Goal: Task Accomplishment & Management: Manage account settings

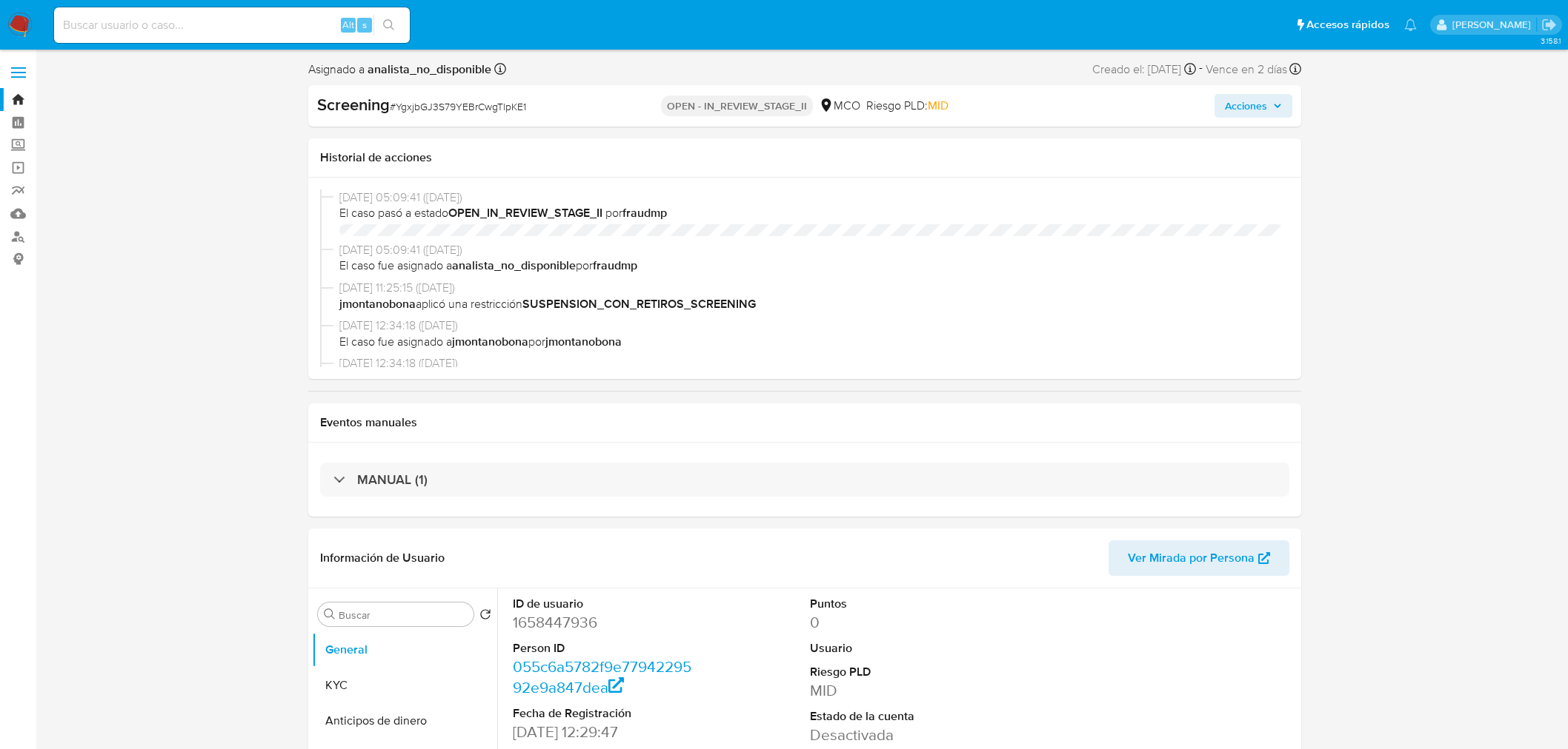
select select "10"
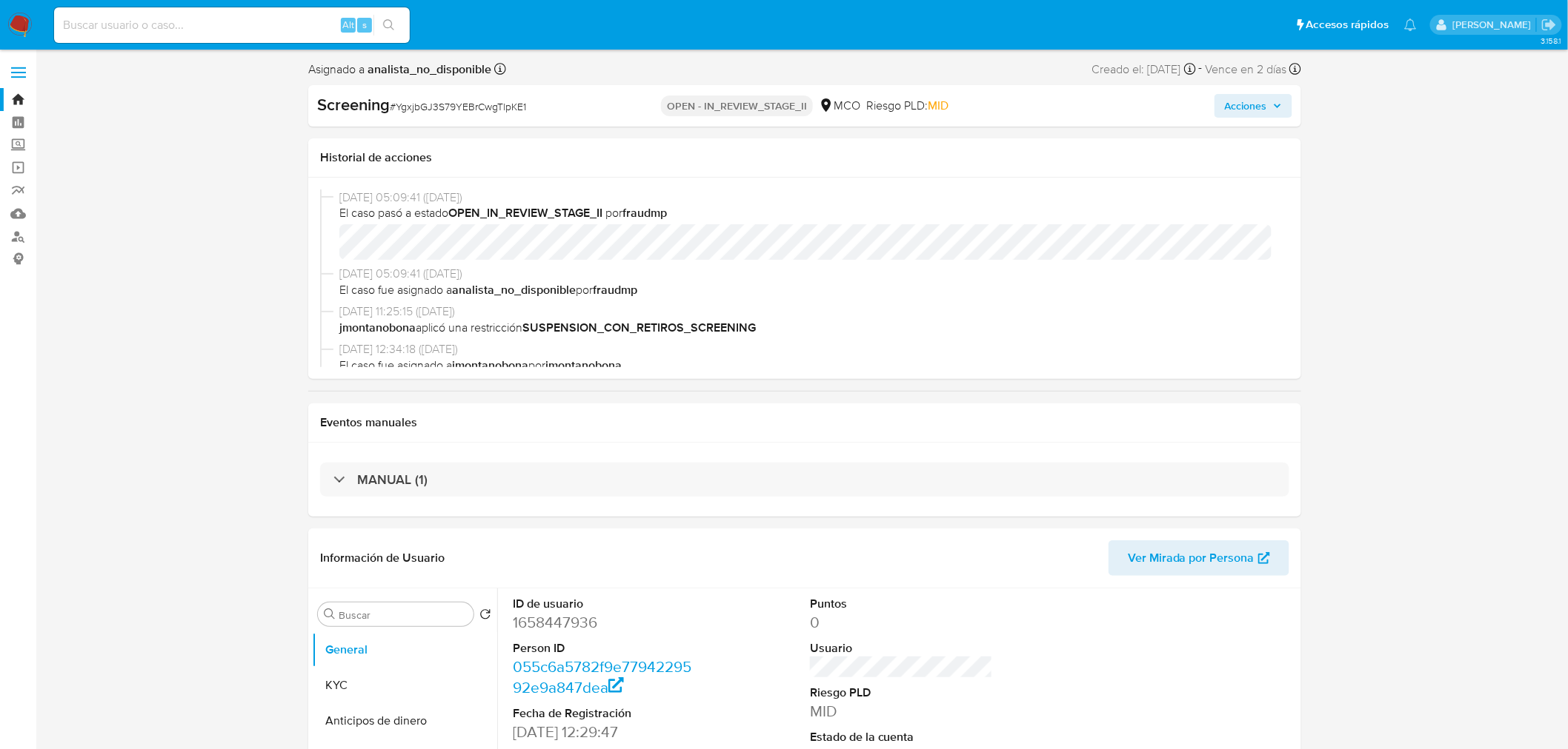
scroll to position [493, 0]
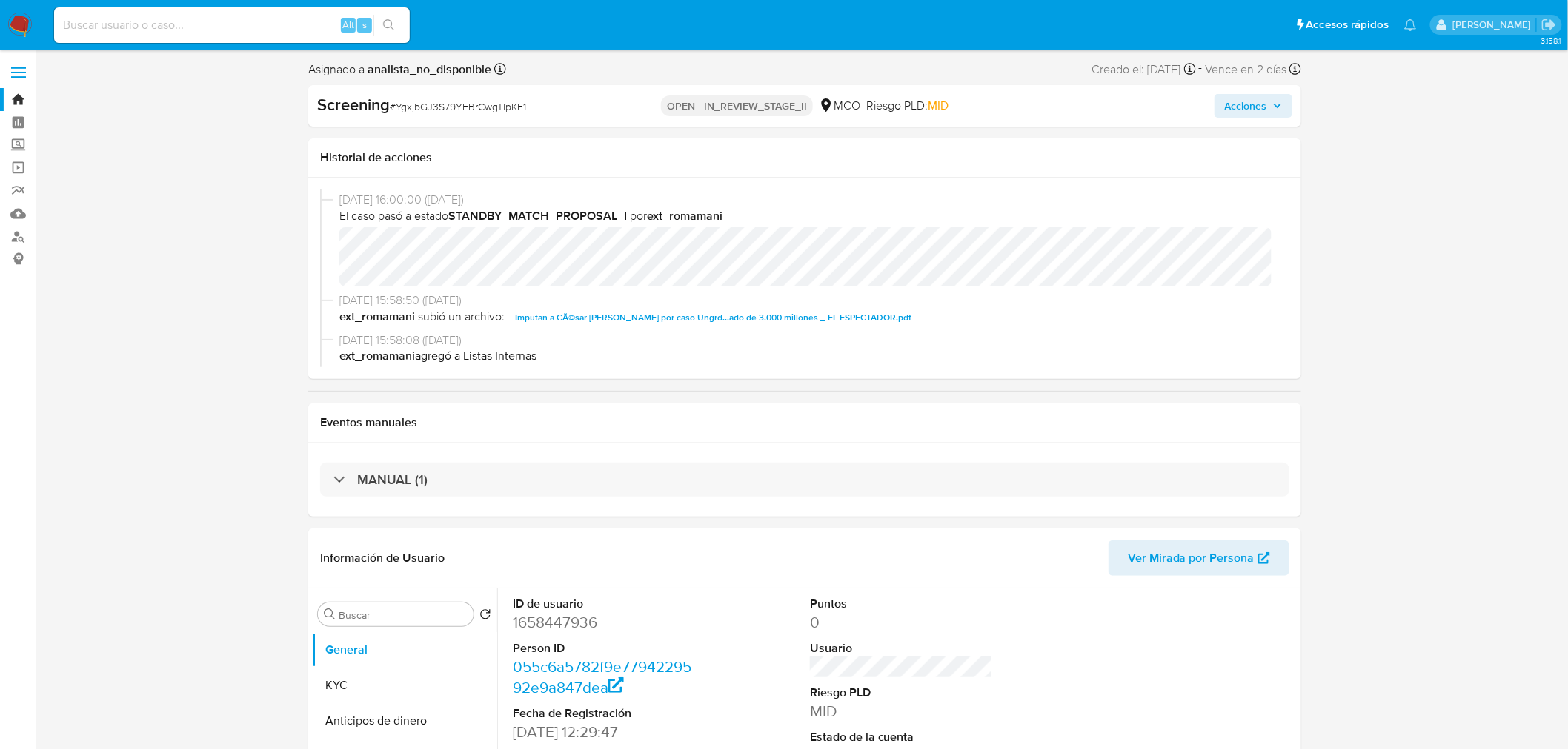
click at [20, 35] on img at bounding box center [20, 26] width 26 height 26
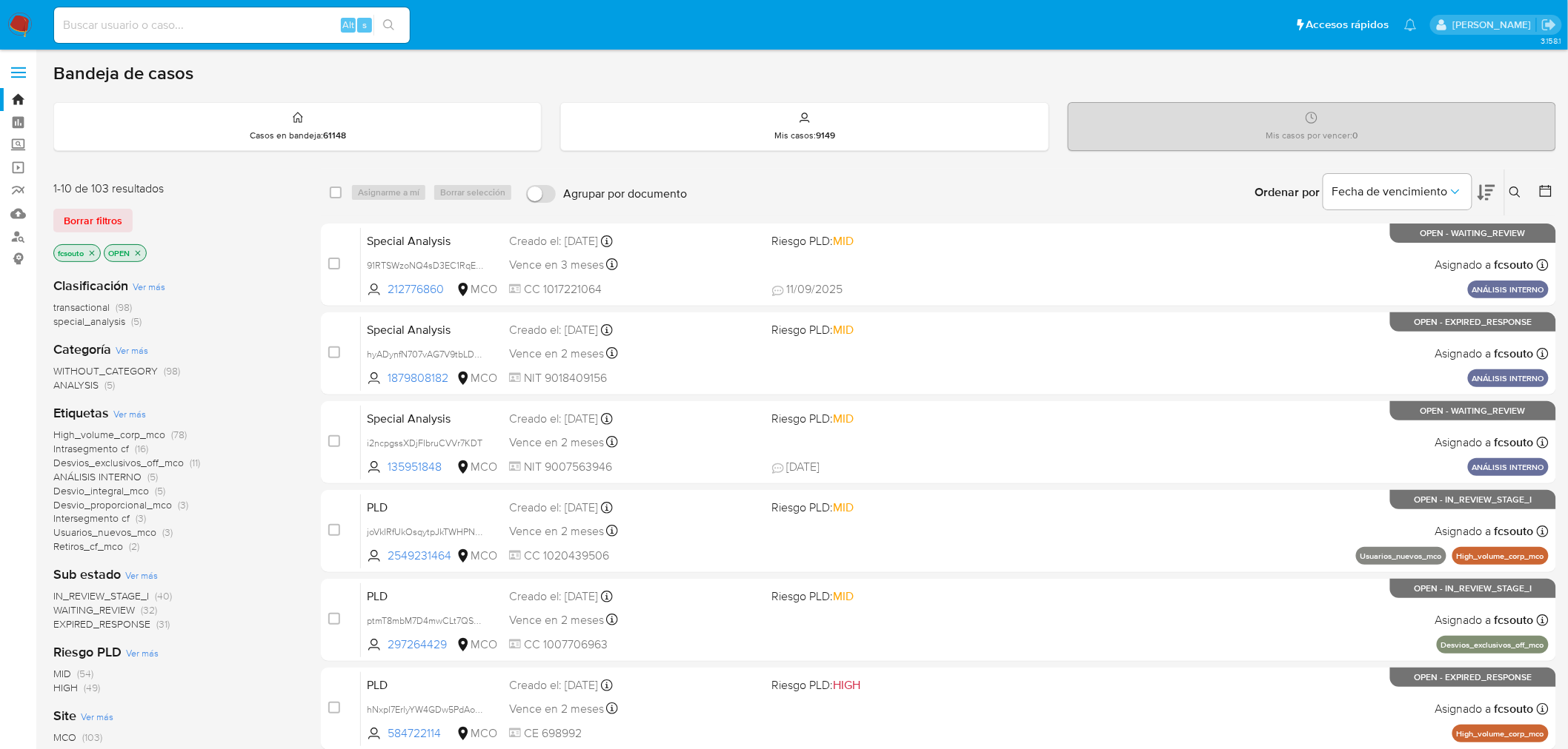
click at [126, 609] on span "WAITING_REVIEW" at bounding box center [94, 610] width 82 height 15
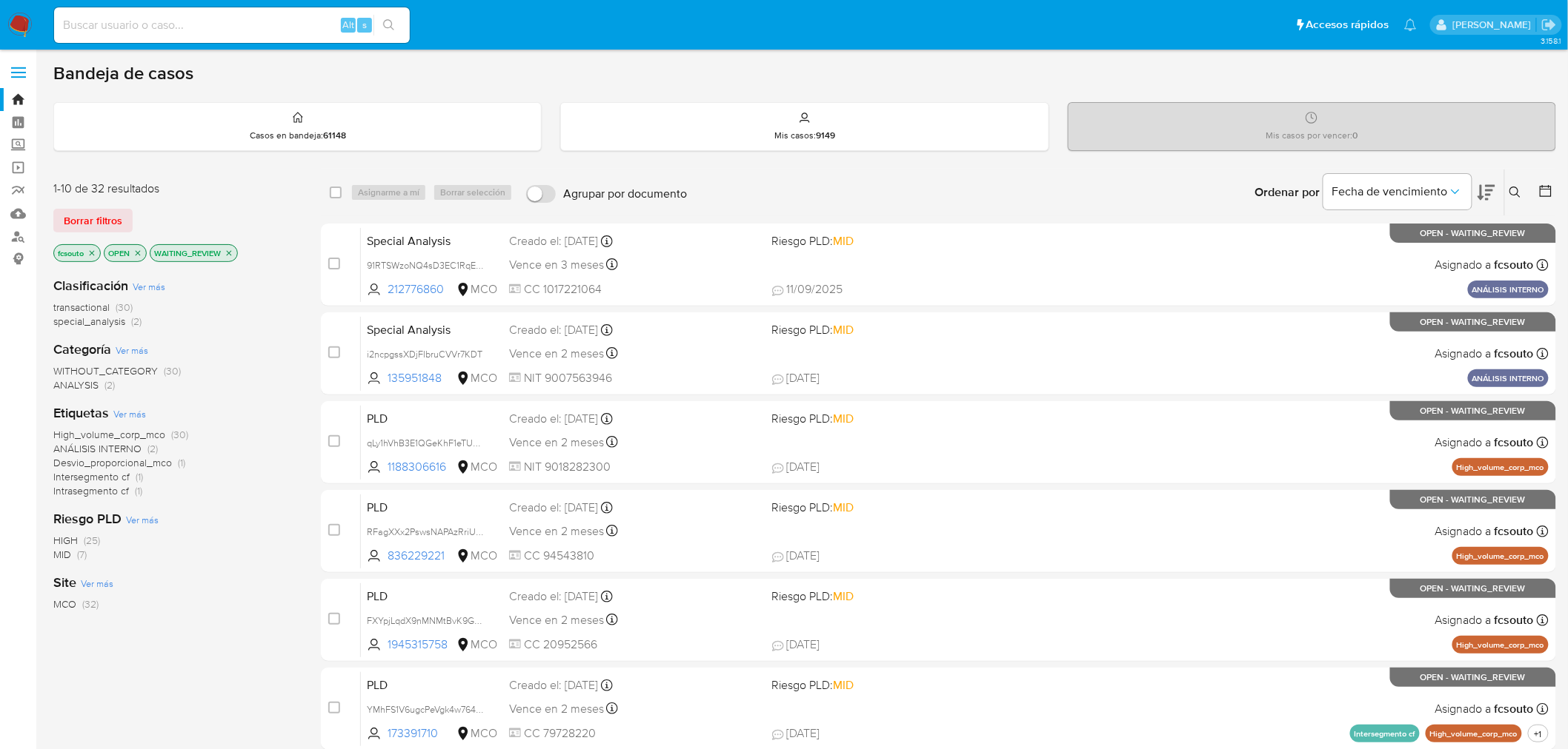
click at [1491, 185] on icon at bounding box center [1486, 193] width 18 height 16
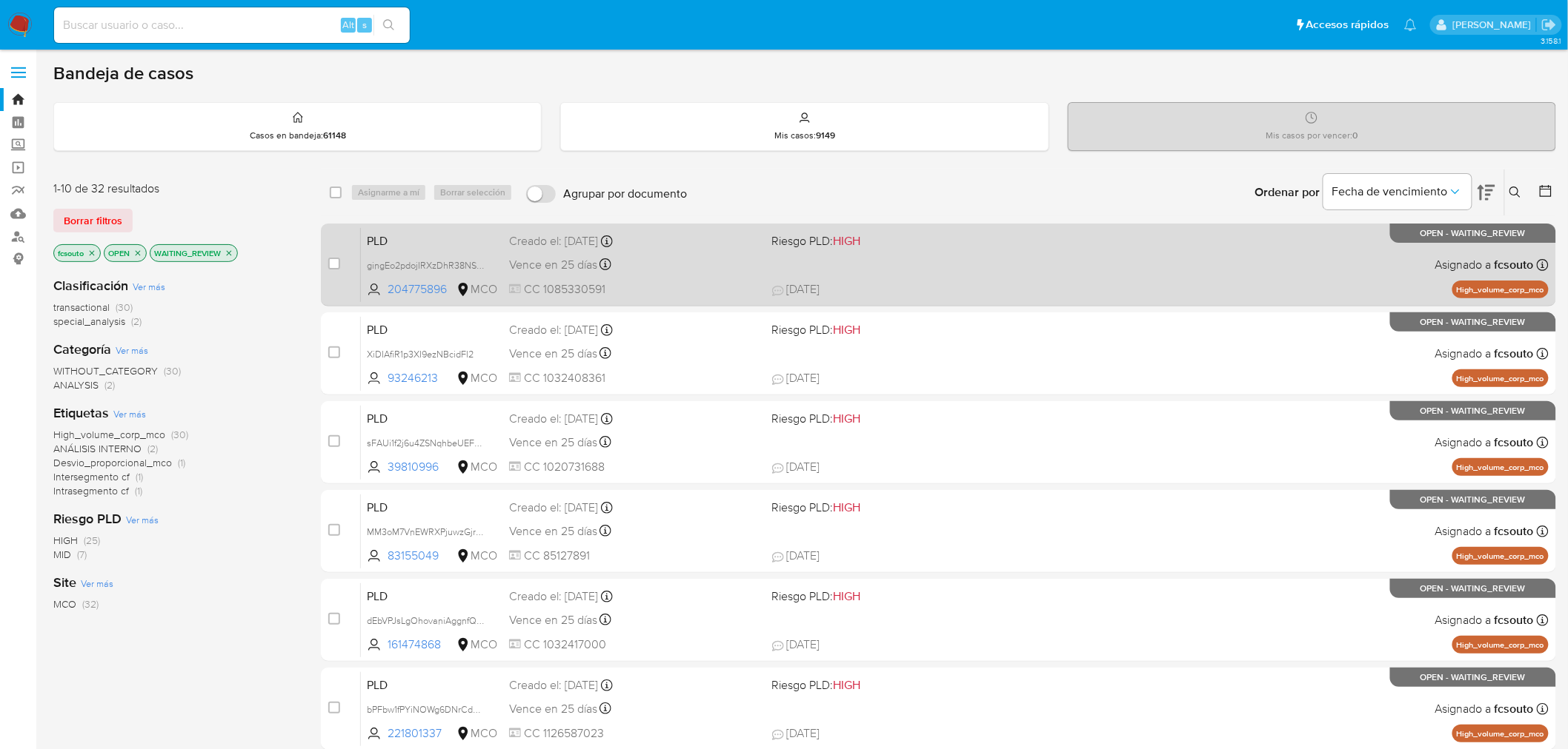
click at [650, 287] on span "CC 1085330591" at bounding box center [635, 290] width 251 height 17
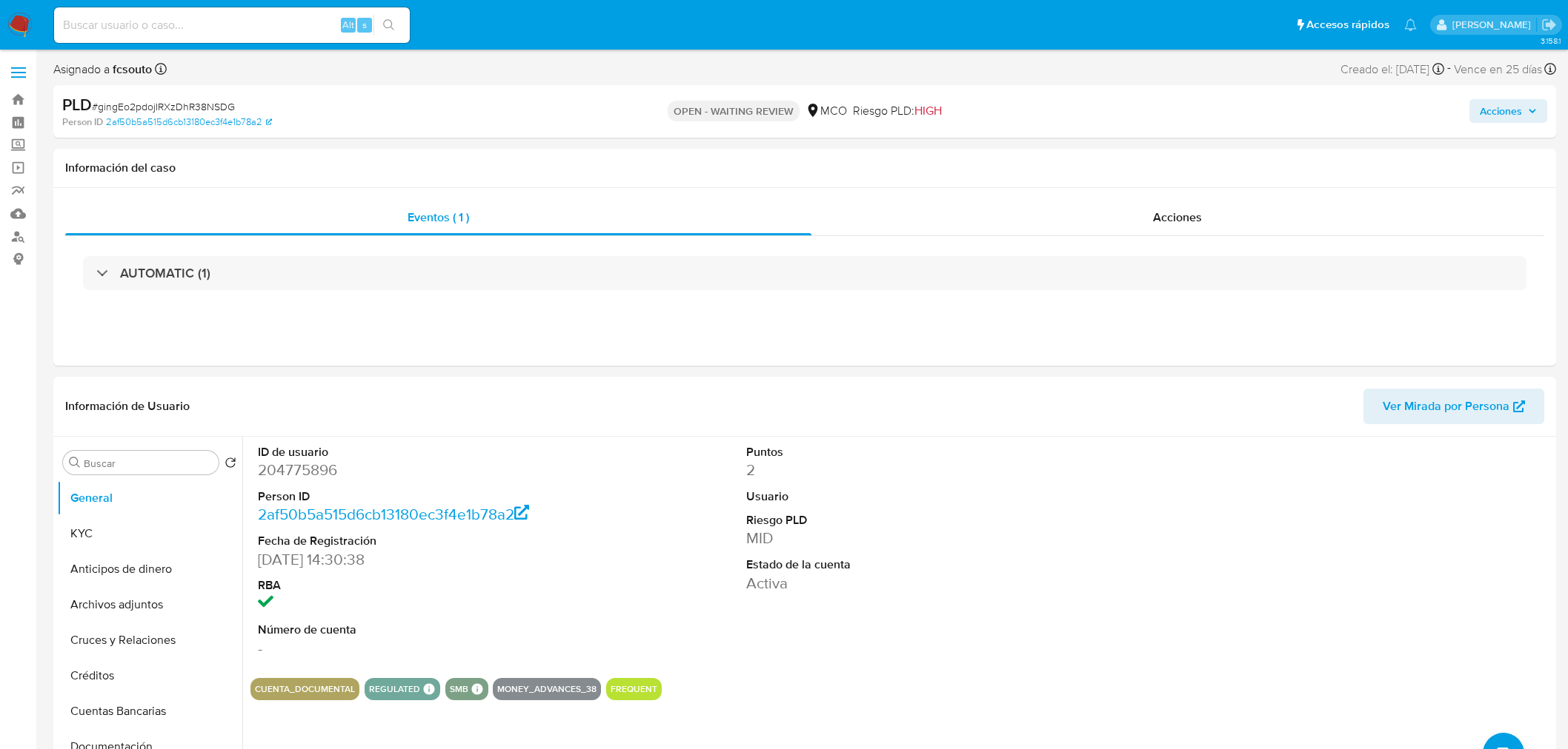
select select "10"
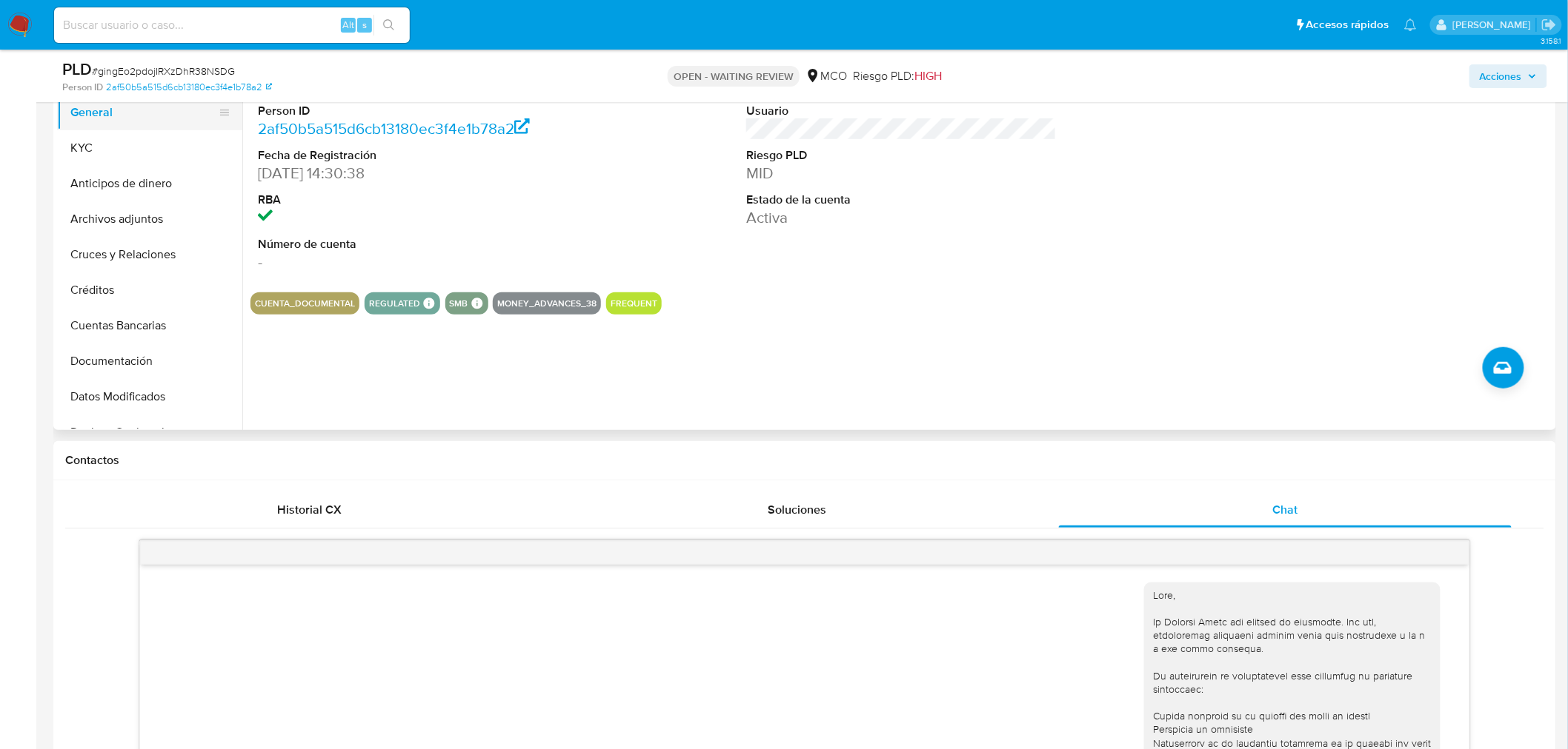
scroll to position [83, 0]
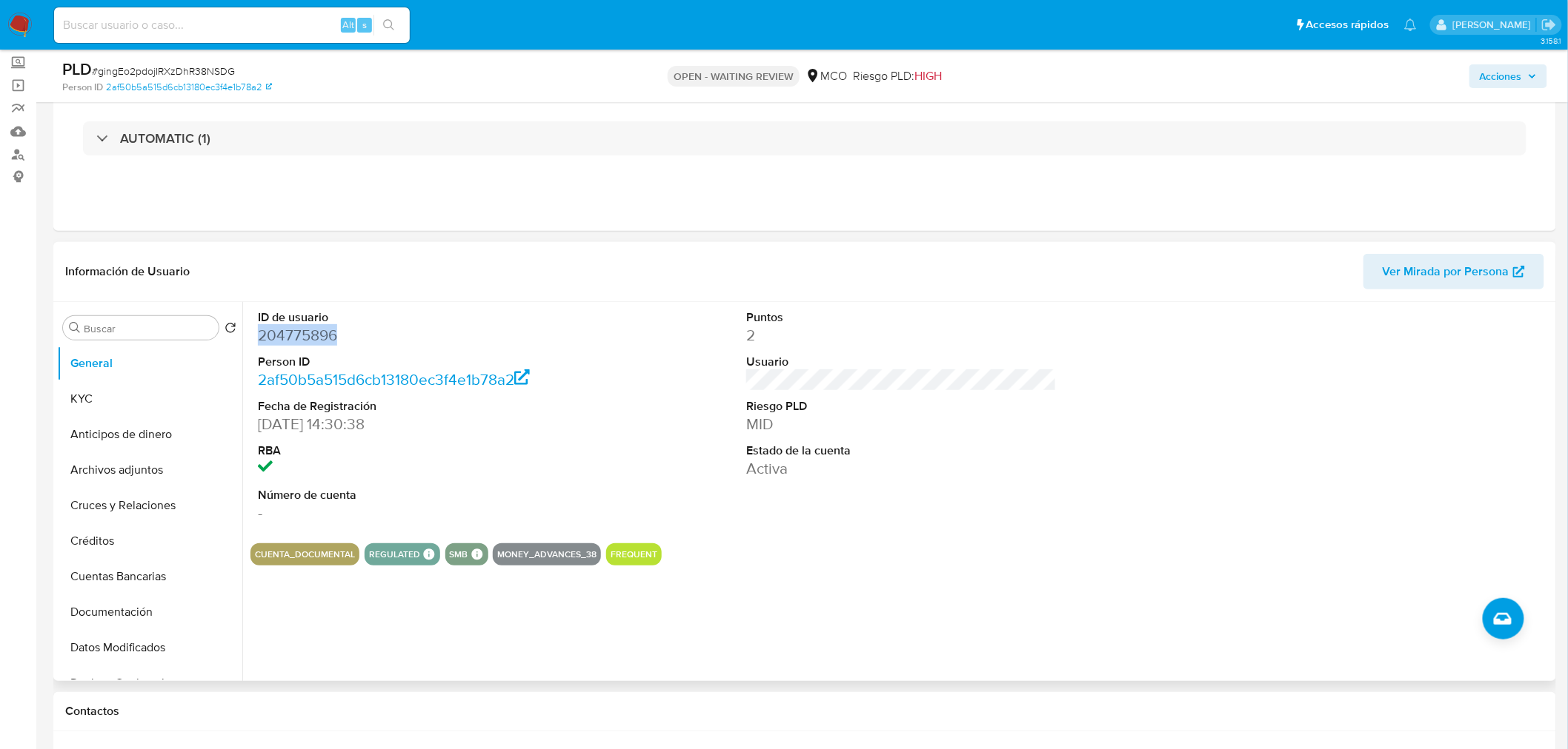
click at [300, 330] on dd "204775896" at bounding box center [412, 335] width 310 height 21
drag, startPoint x: 1521, startPoint y: 74, endPoint x: 1469, endPoint y: 83, distance: 52.8
click at [1521, 74] on span "Acciones" at bounding box center [1500, 77] width 42 height 24
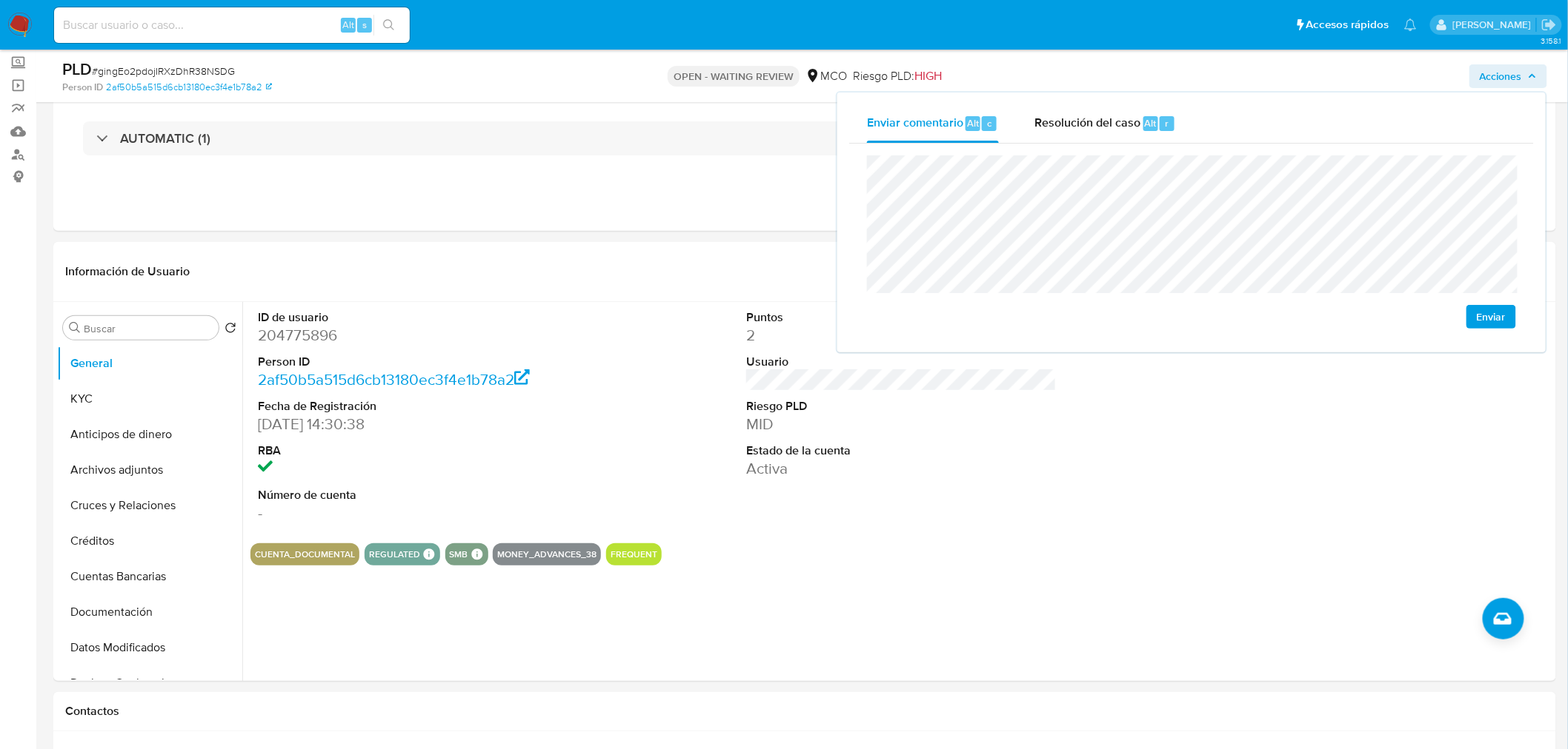
click at [1037, 305] on div "Enviar" at bounding box center [1191, 242] width 649 height 173
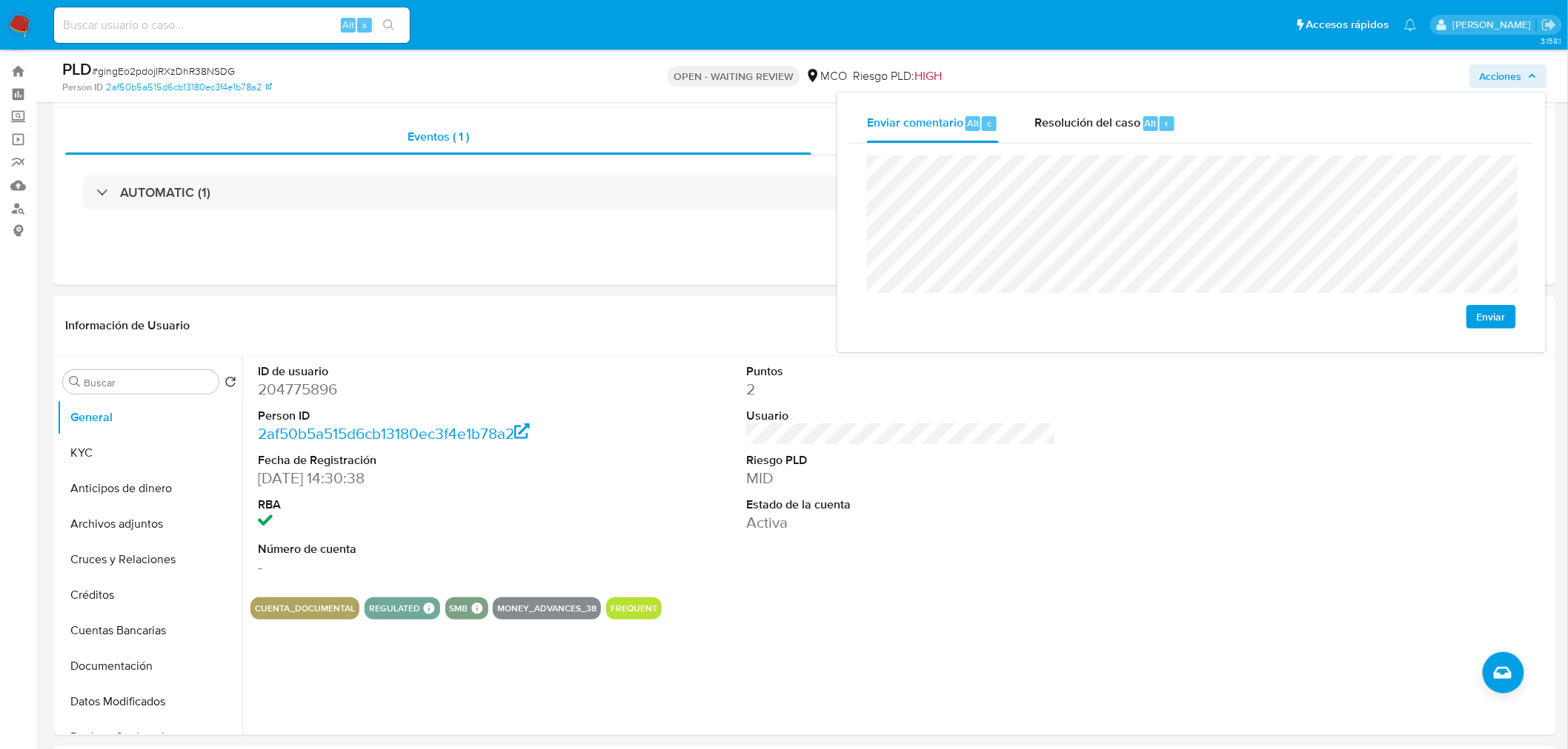
scroll to position [0, 0]
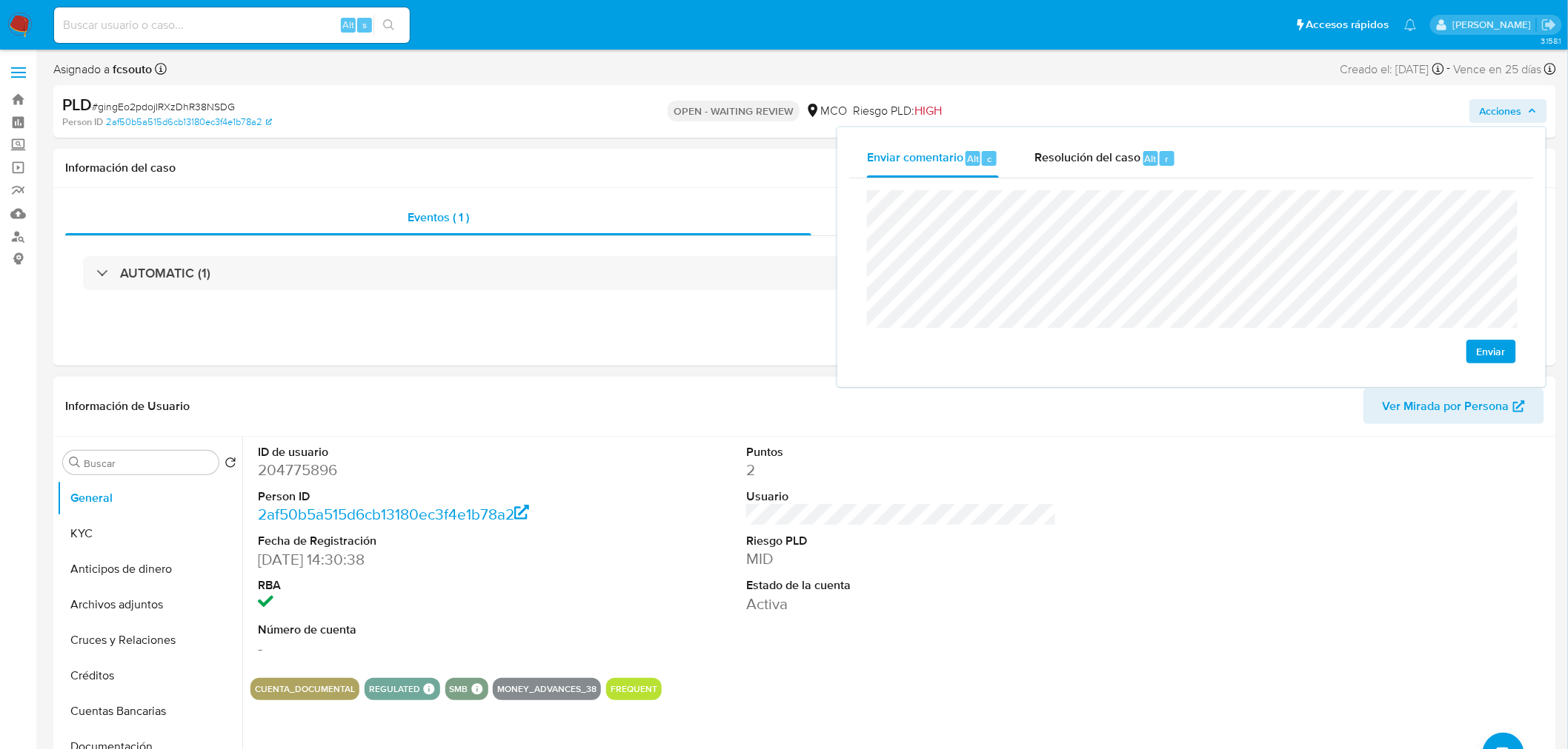
click at [311, 477] on dd "204775896" at bounding box center [412, 471] width 310 height 21
drag, startPoint x: 311, startPoint y: 477, endPoint x: 324, endPoint y: 528, distance: 52.6
click at [311, 476] on dd "204775896" at bounding box center [412, 471] width 310 height 21
copy dd "204775896"
click at [285, 462] on dd "204775896" at bounding box center [412, 471] width 310 height 21
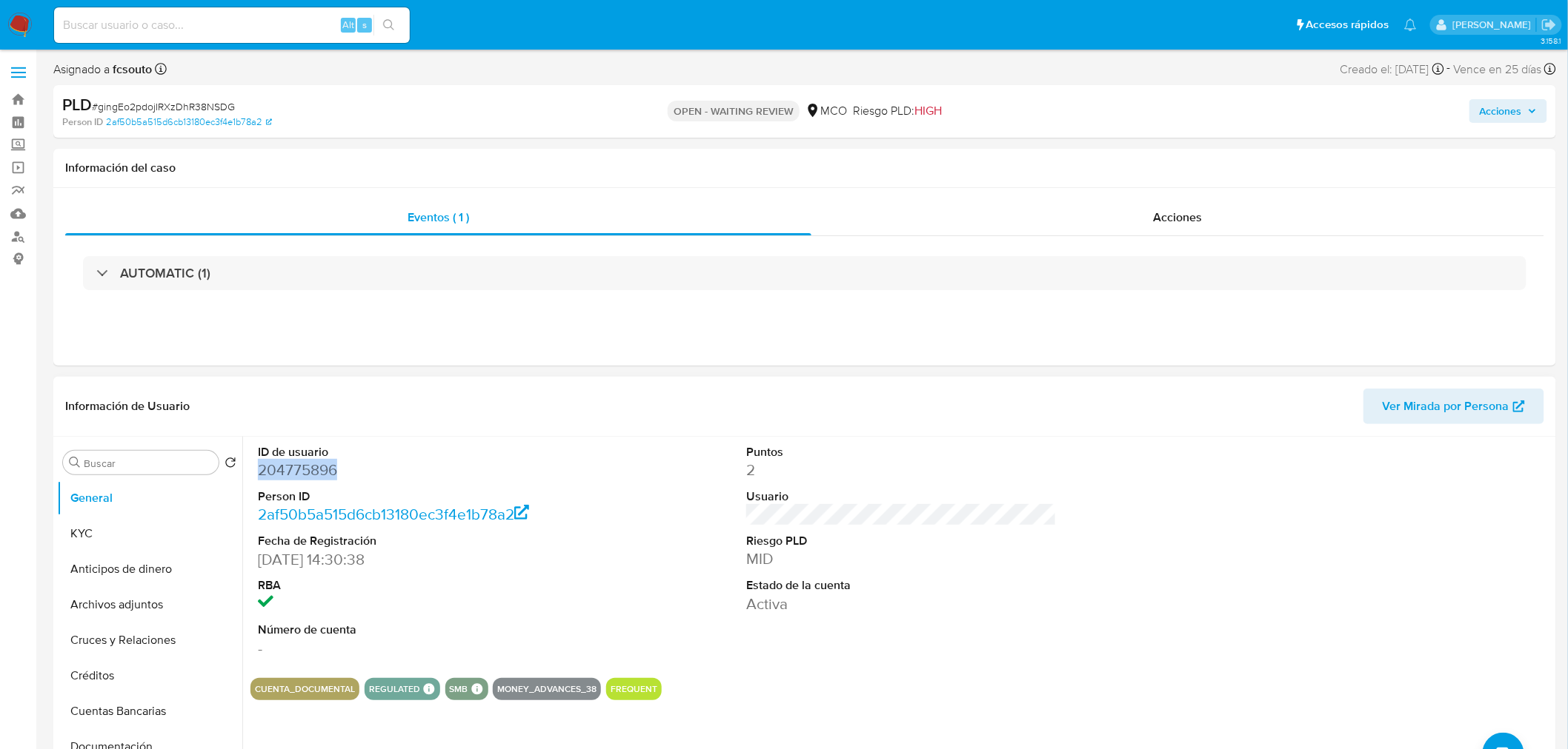
click at [285, 462] on dd "204775896" at bounding box center [412, 471] width 310 height 21
click at [307, 476] on dd "204775896" at bounding box center [412, 471] width 310 height 21
click at [306, 476] on dd "204775896" at bounding box center [412, 471] width 310 height 21
click at [293, 465] on dd "204775896" at bounding box center [412, 471] width 310 height 21
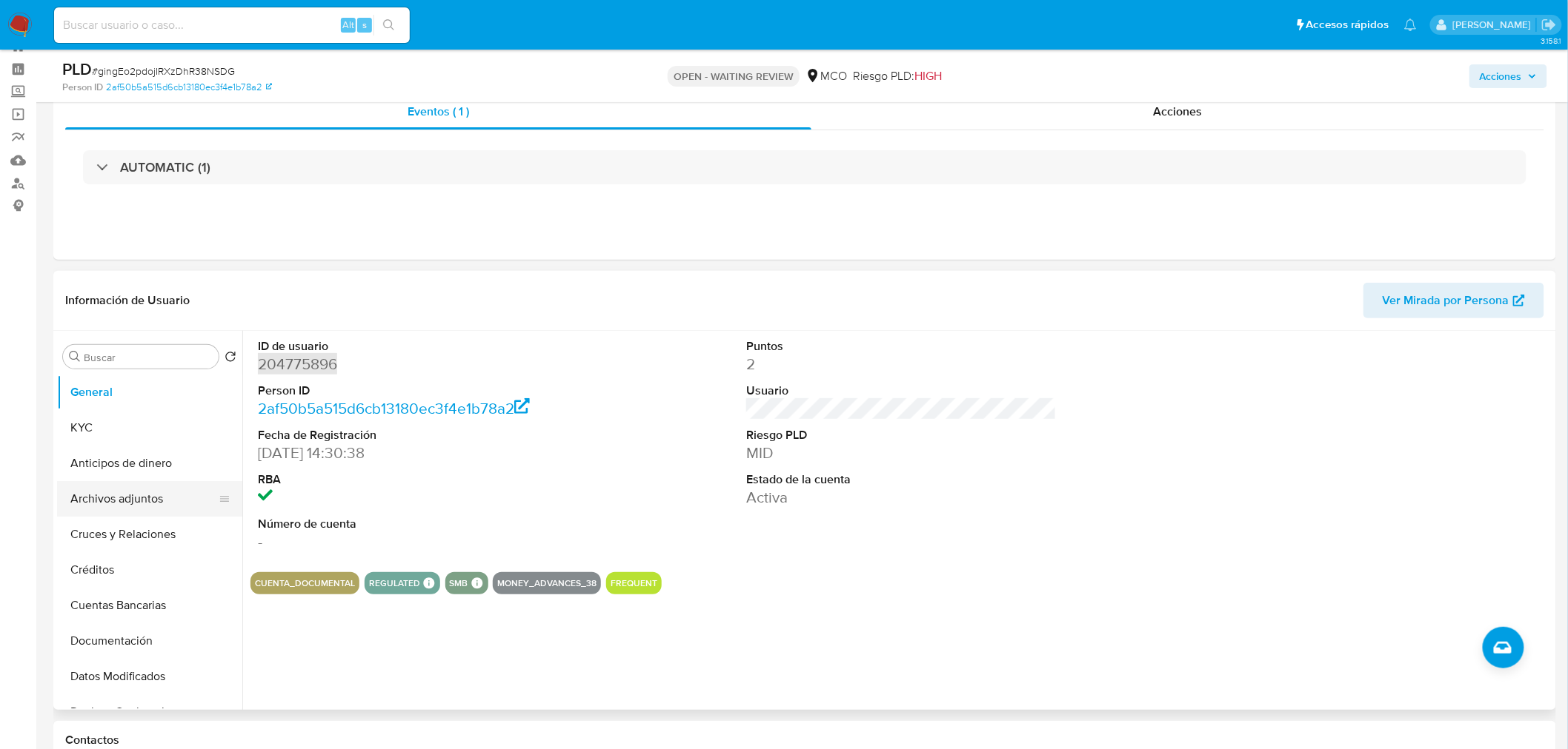
scroll to position [83, 0]
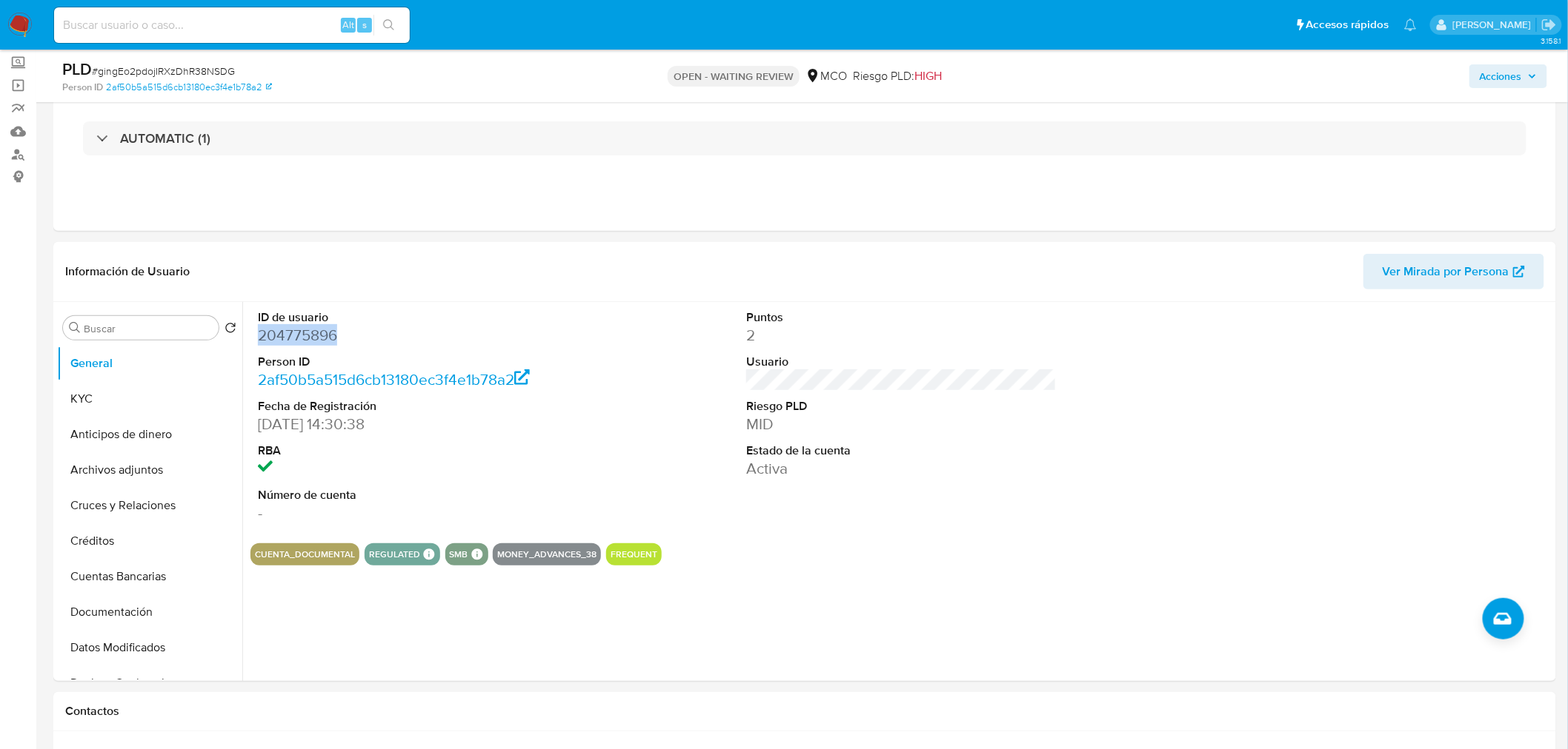
drag, startPoint x: 1512, startPoint y: 65, endPoint x: 1345, endPoint y: 77, distance: 167.4
click at [1510, 65] on span "Acciones" at bounding box center [1500, 77] width 42 height 24
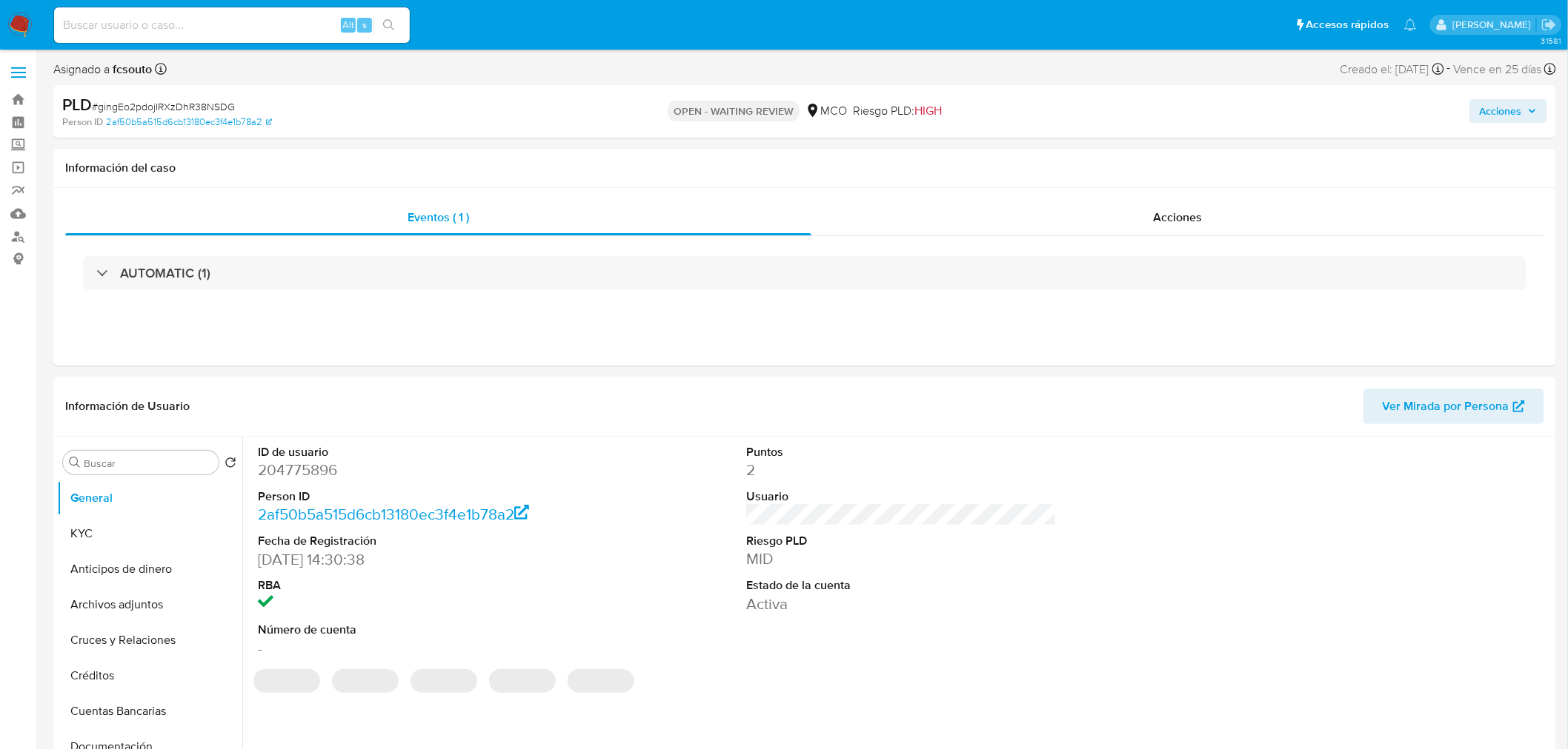
click at [1527, 115] on span "Acciones" at bounding box center [1508, 111] width 57 height 21
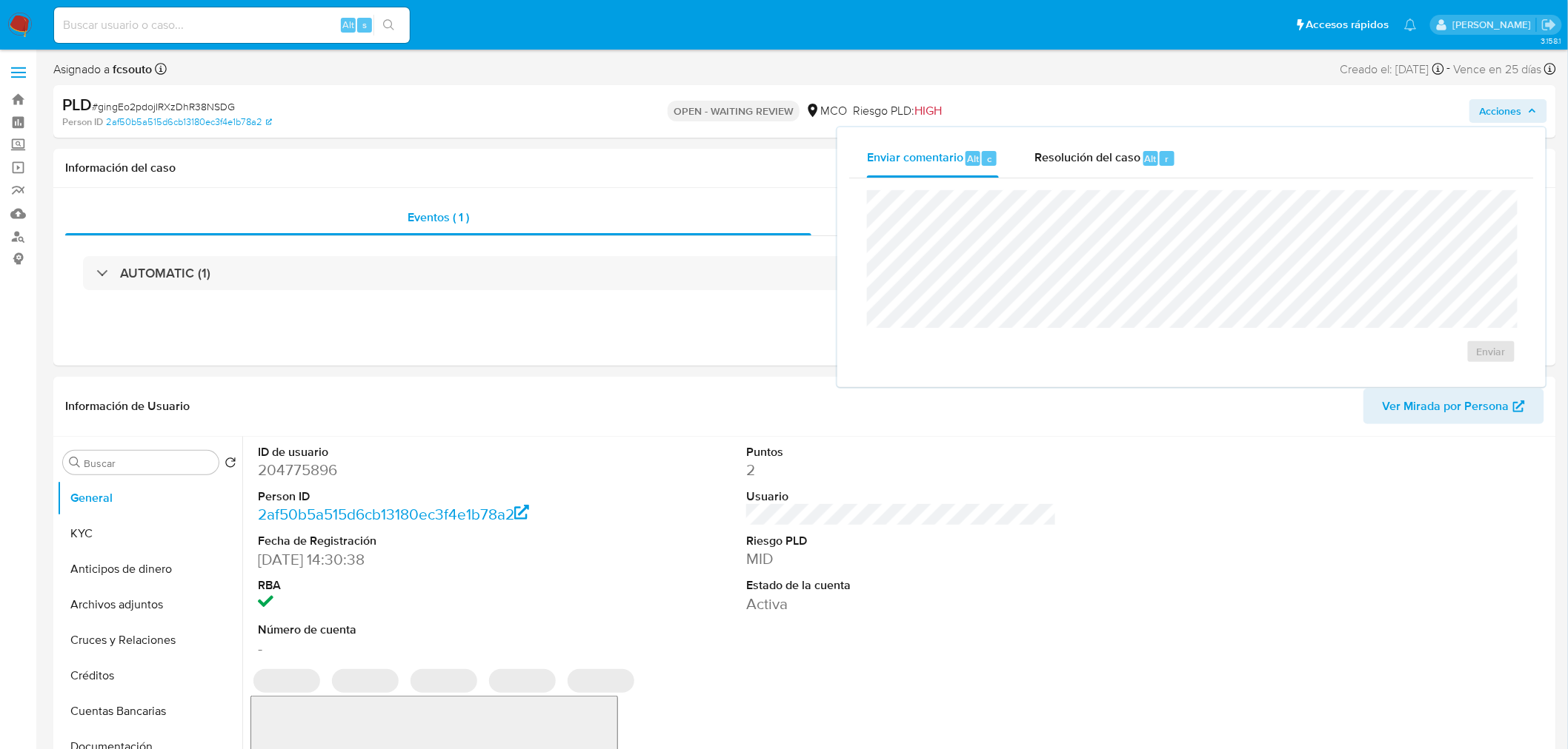
select select "10"
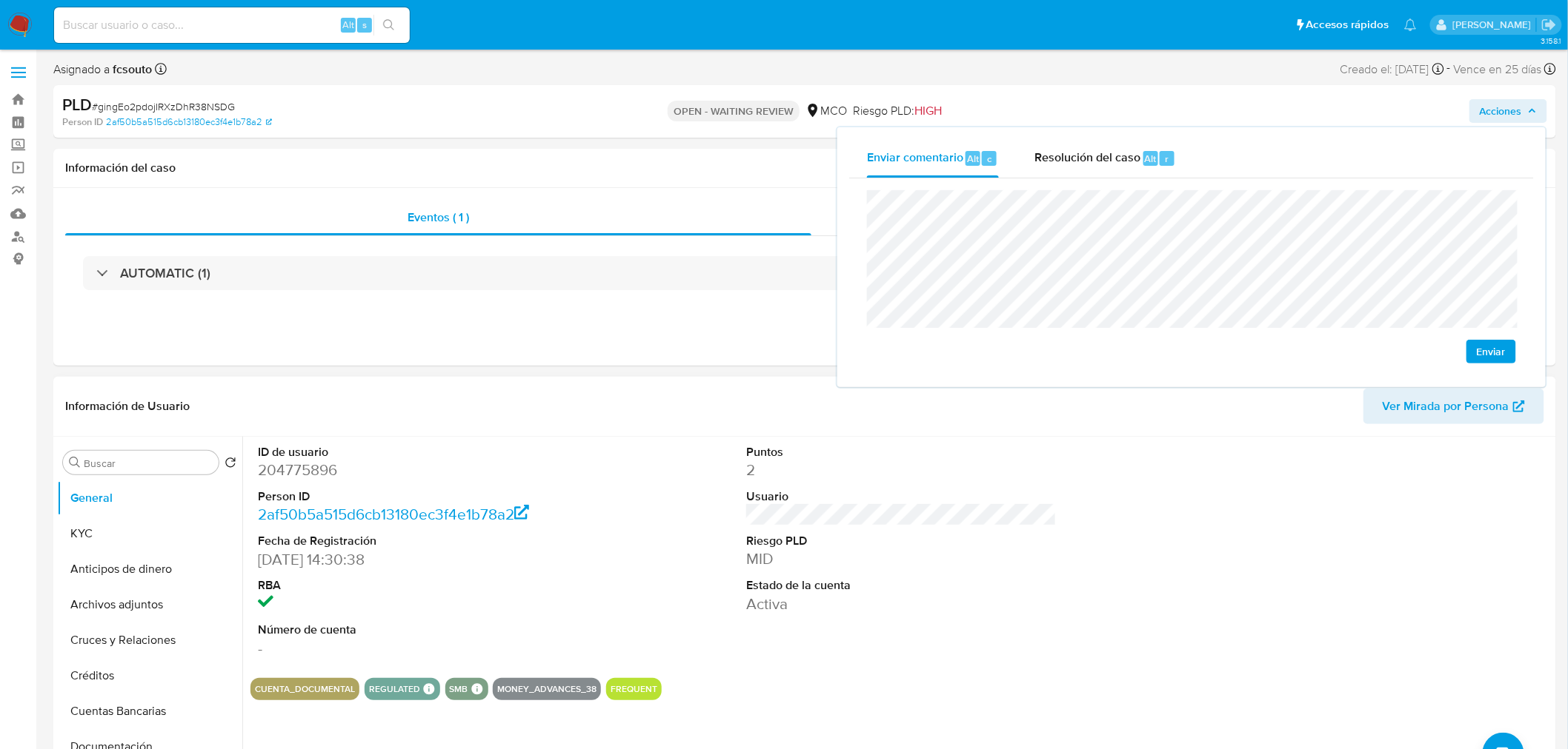
click at [311, 468] on dd "204775896" at bounding box center [412, 471] width 310 height 21
copy dd "204775896"
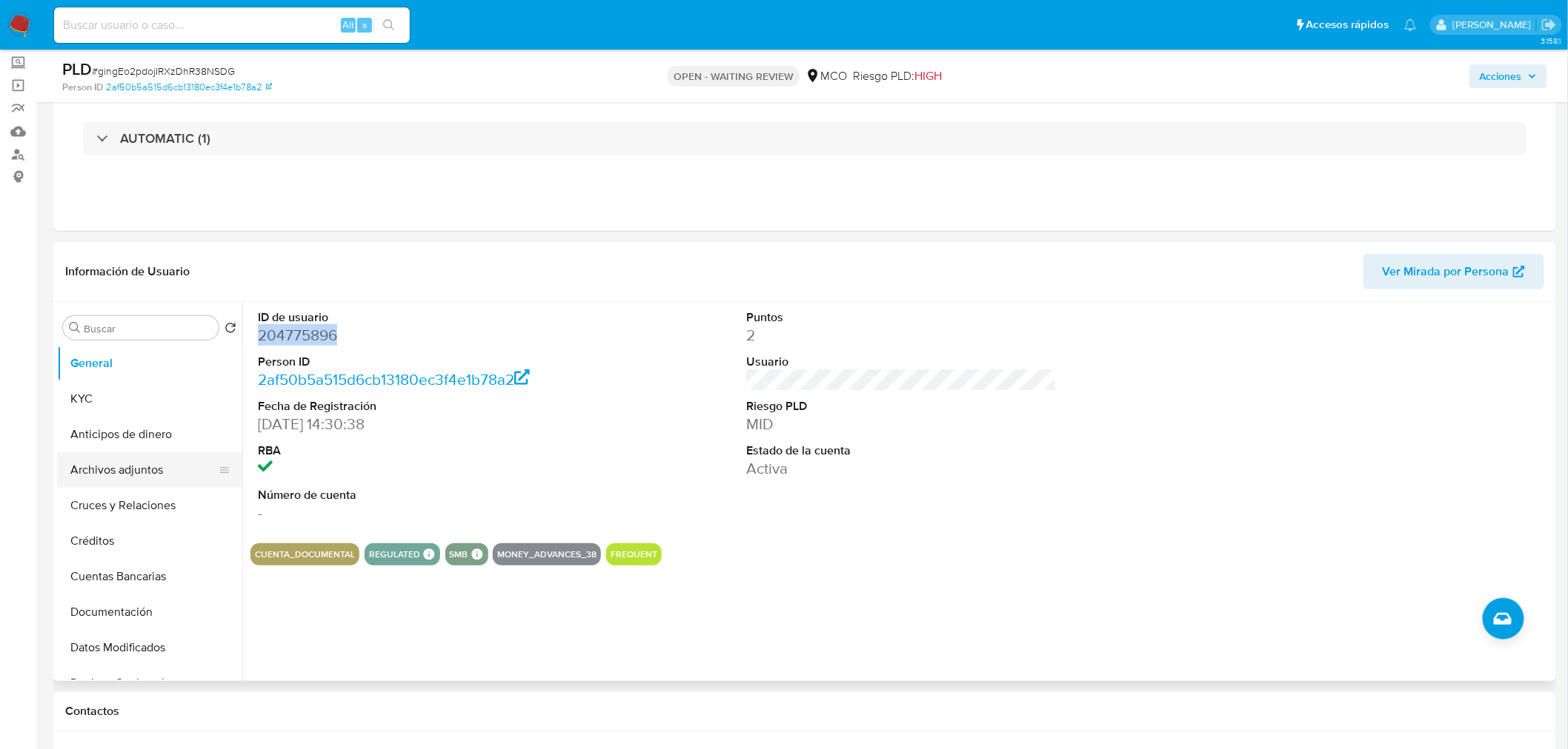
click at [127, 463] on button "Archivos adjuntos" at bounding box center [143, 470] width 173 height 35
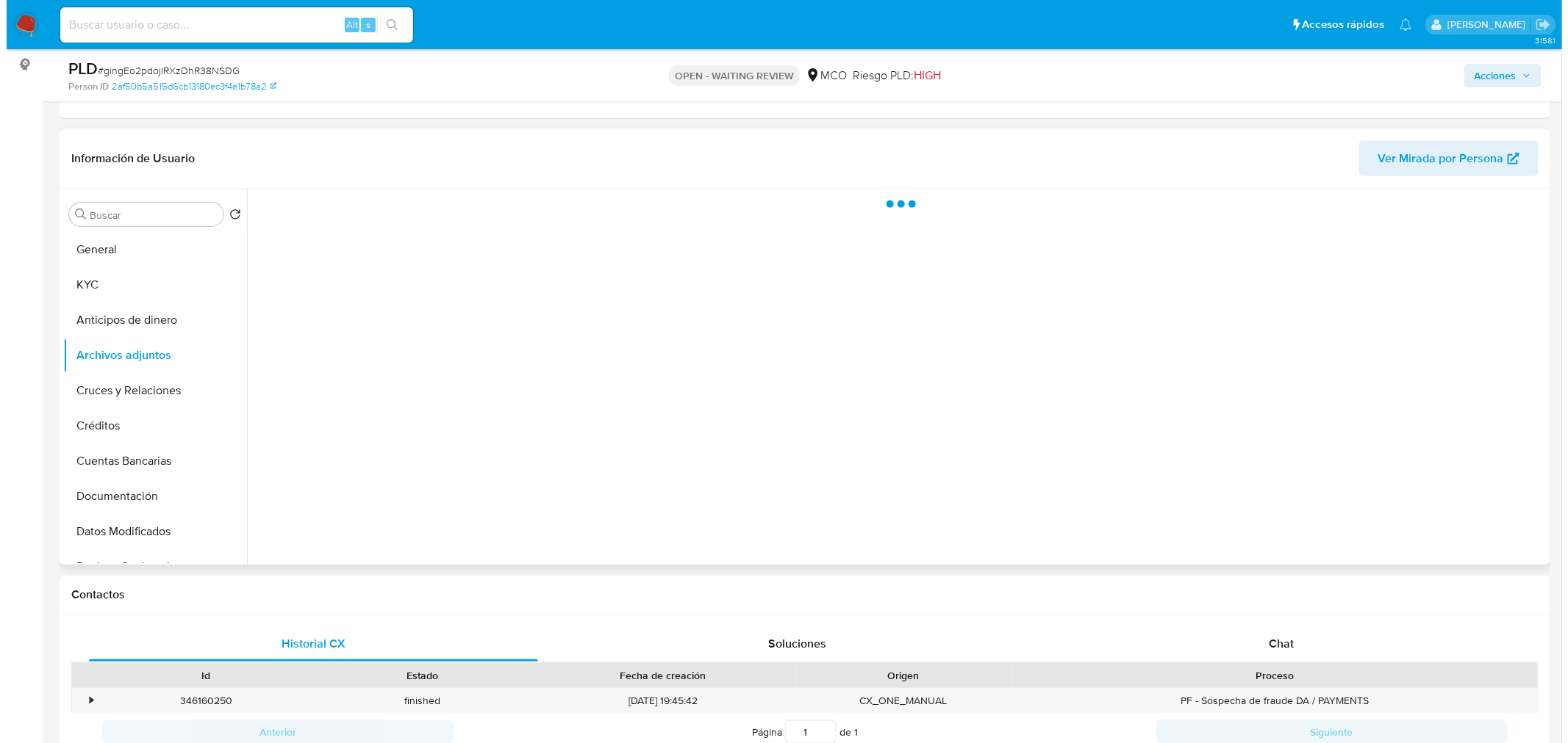
scroll to position [163, 0]
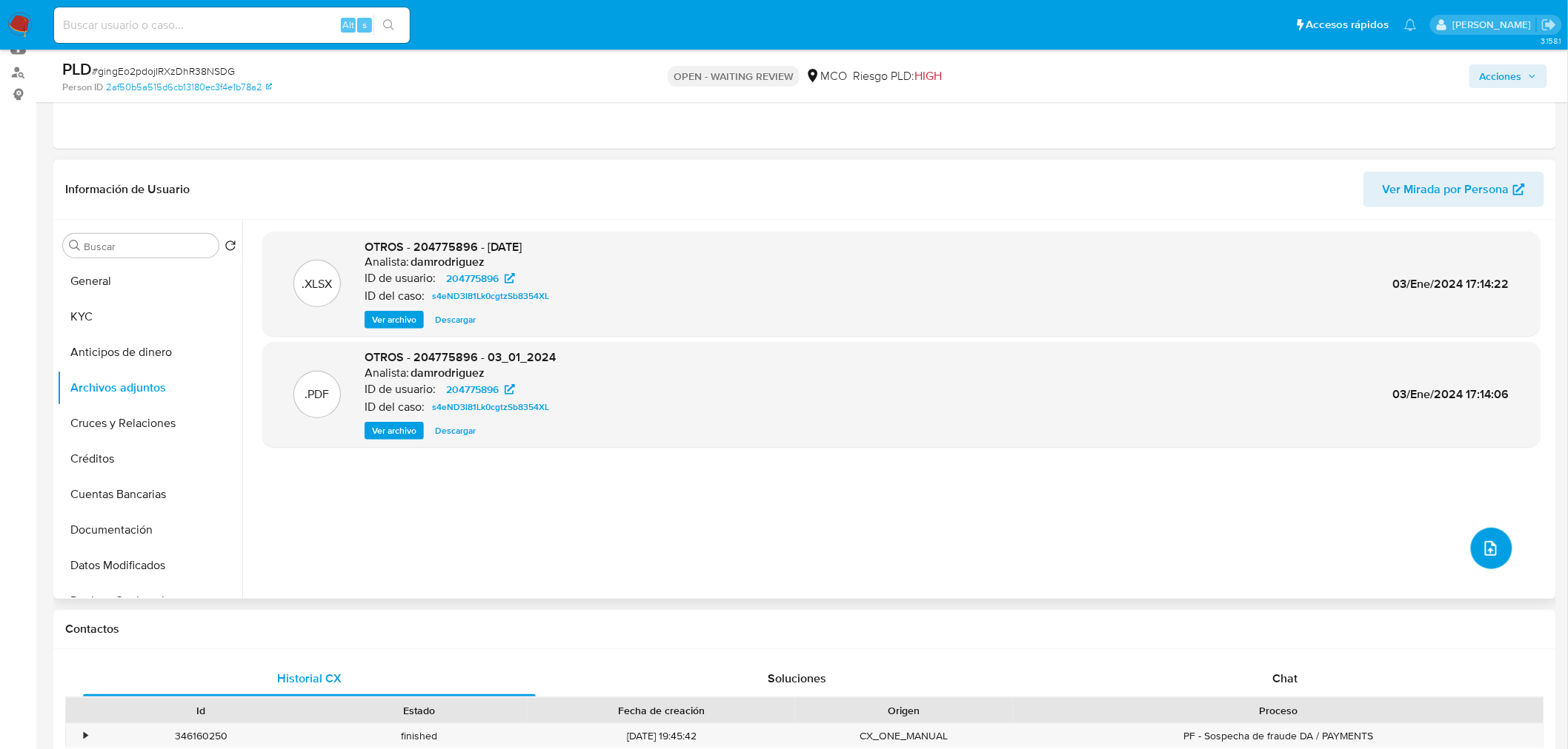
click at [1486, 552] on icon "upload-file" at bounding box center [1491, 549] width 18 height 18
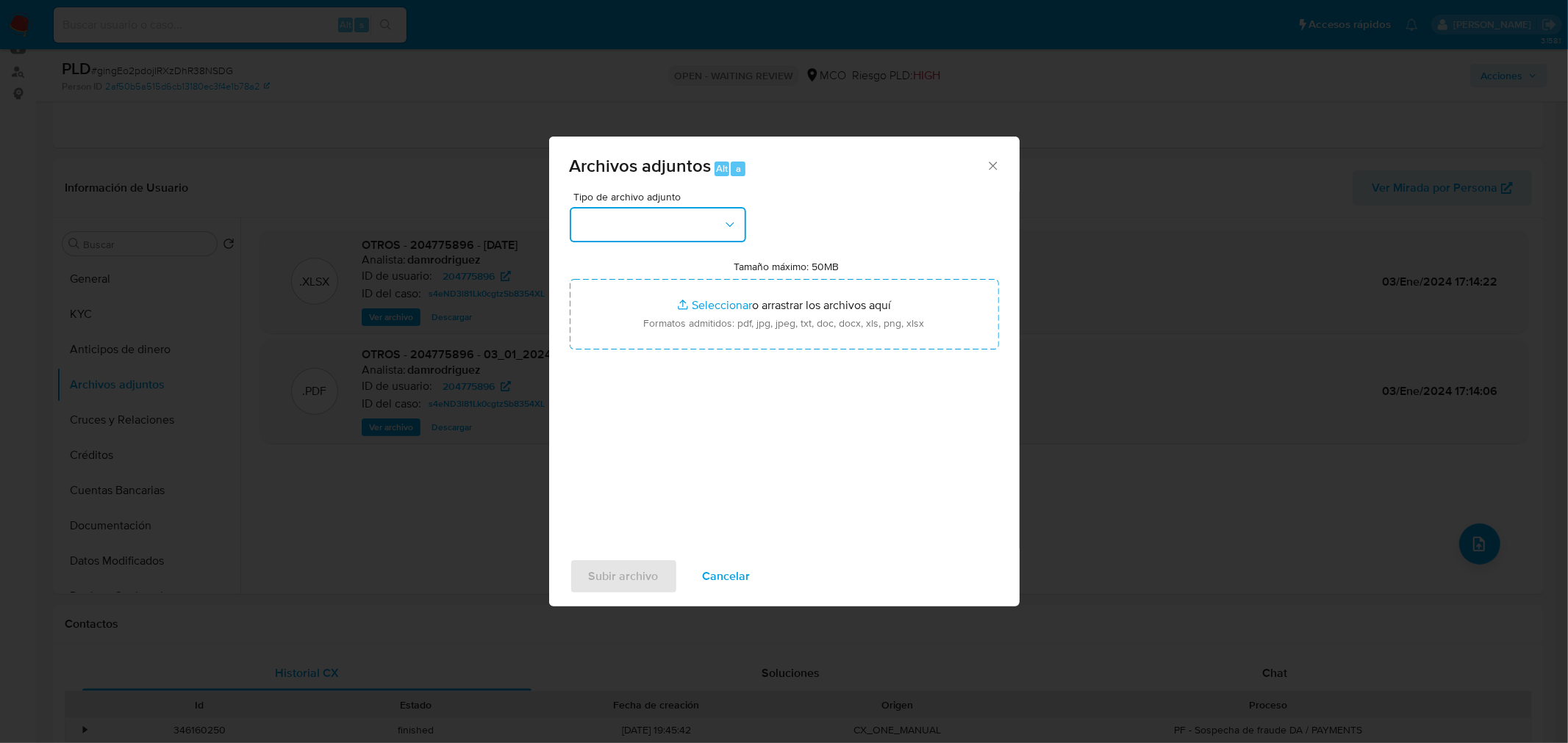
drag, startPoint x: 708, startPoint y: 225, endPoint x: 702, endPoint y: 237, distance: 13.4
click at [708, 225] on button "button" at bounding box center [658, 224] width 177 height 35
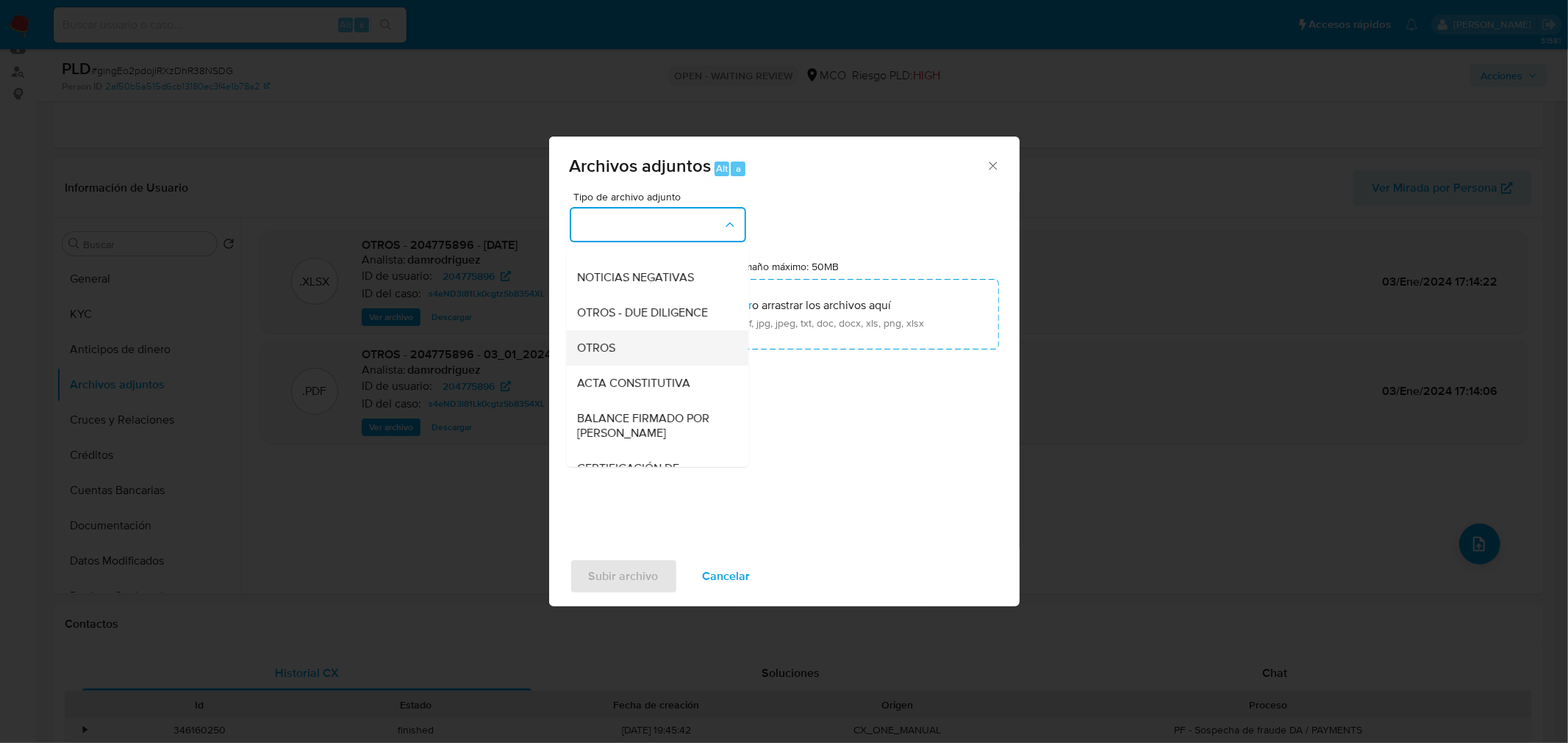
click at [644, 364] on div "OTROS" at bounding box center [652, 347] width 150 height 35
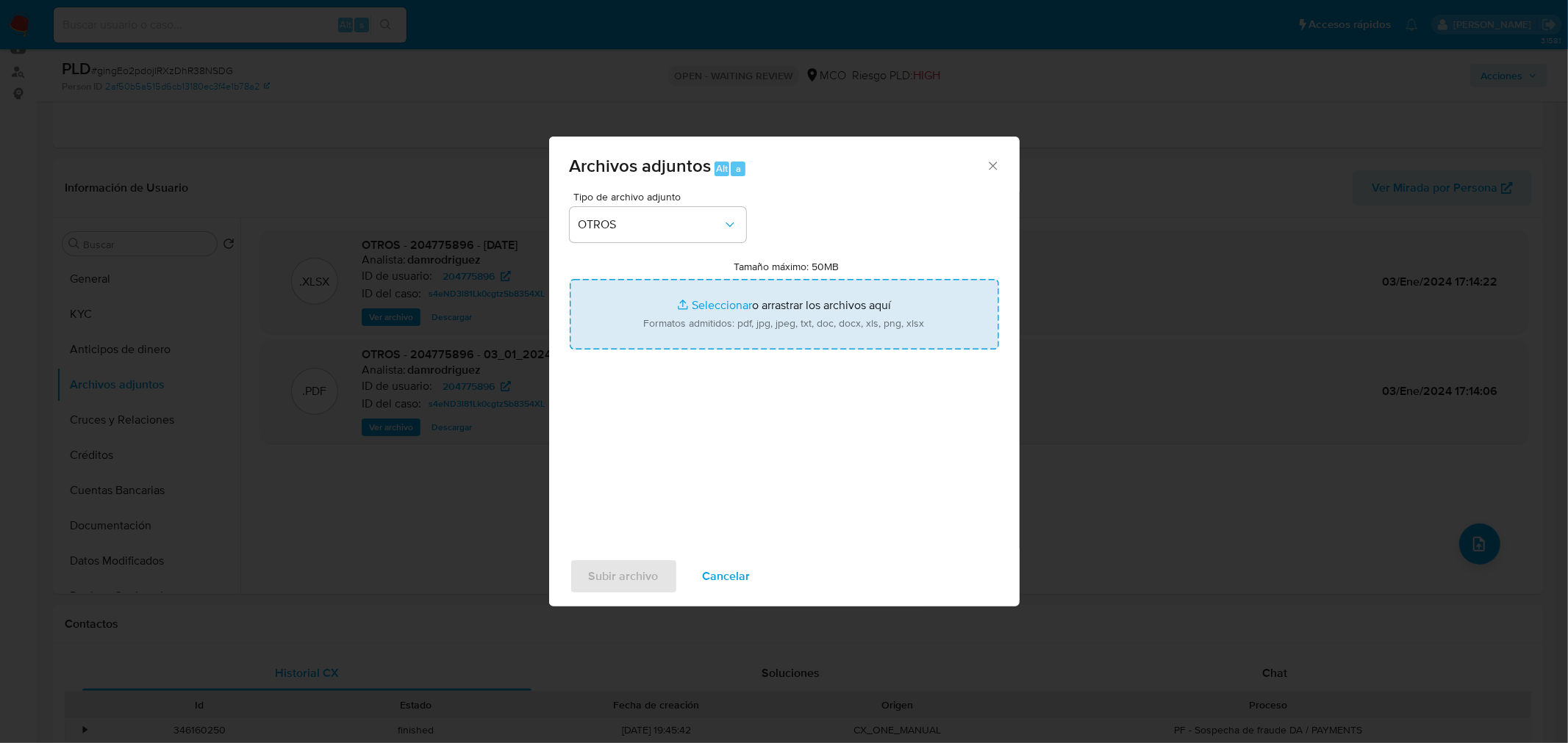
click at [754, 304] on input "Tamaño máximo: 50MB Seleccionar archivos" at bounding box center [784, 314] width 429 height 71
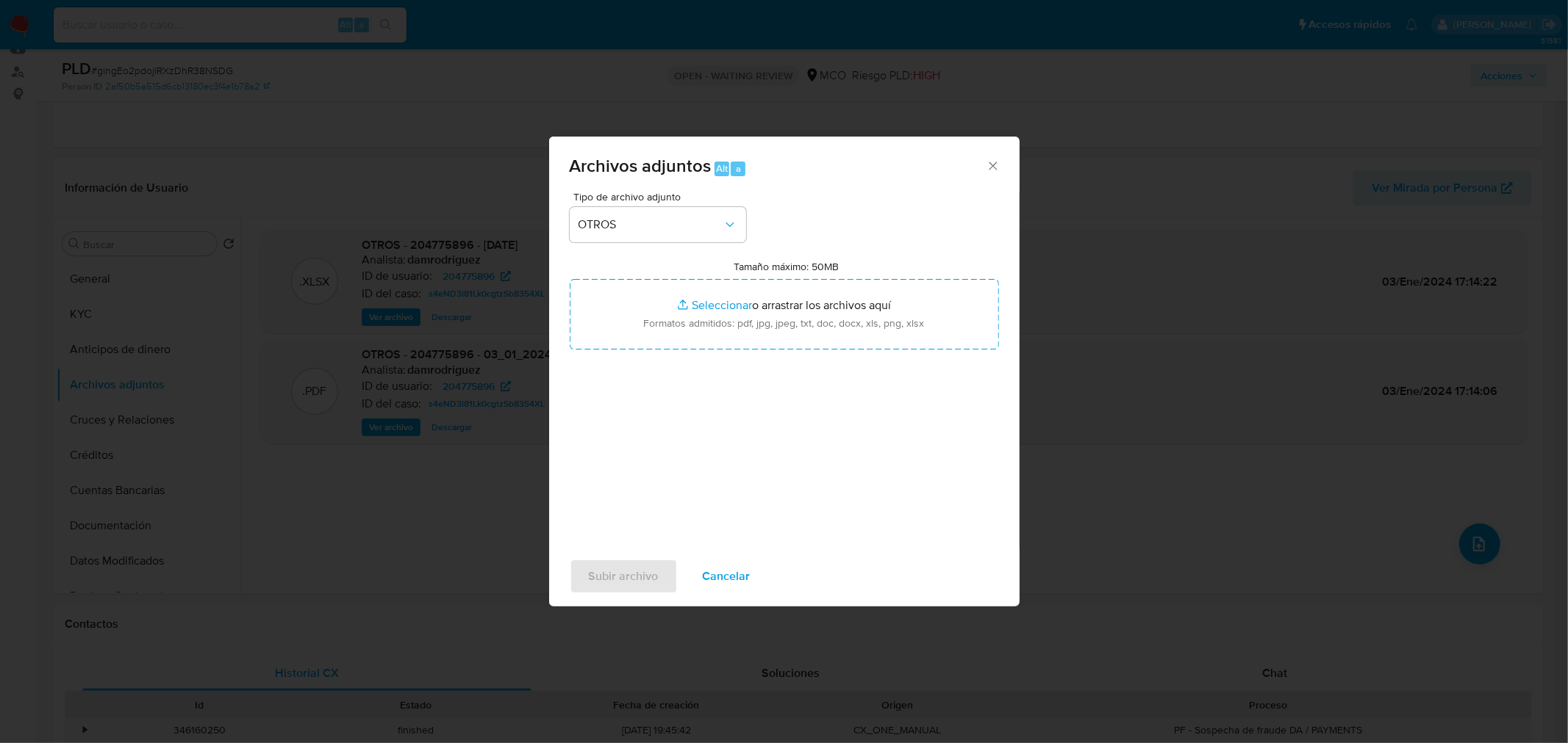
click at [743, 581] on span "Cancelar" at bounding box center [726, 576] width 48 height 32
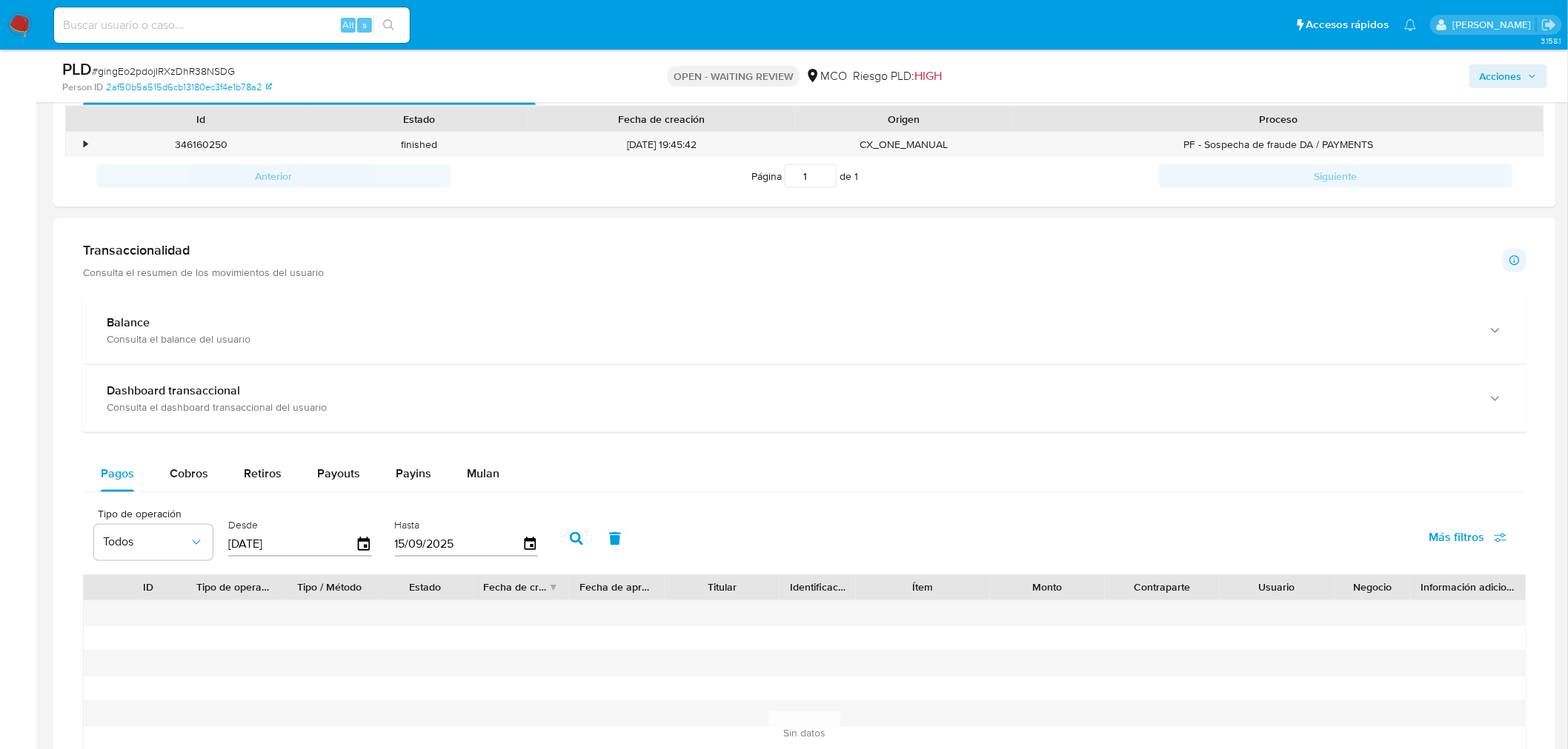
scroll to position [493, 0]
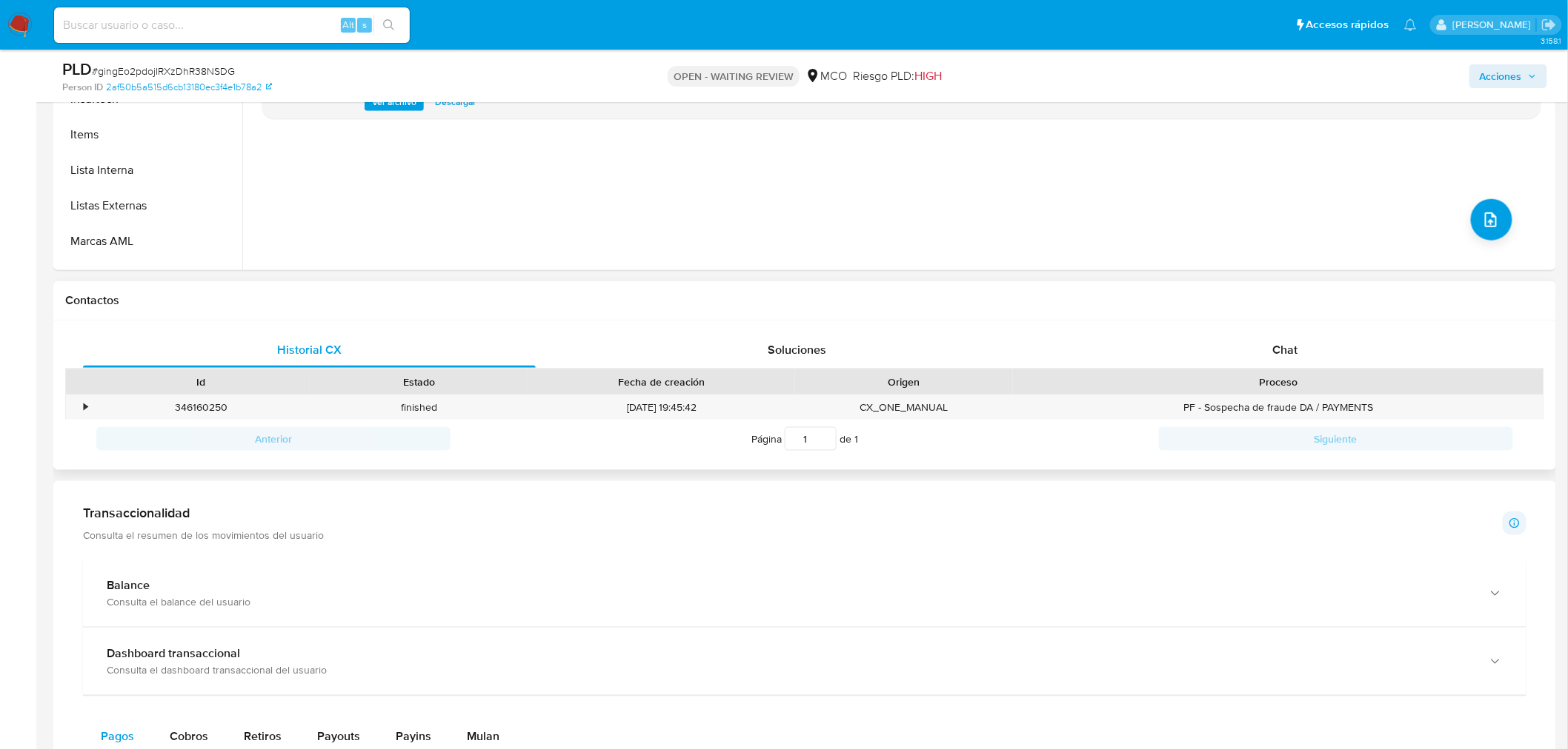
click at [1283, 371] on div "Proceso" at bounding box center [1278, 382] width 530 height 26
drag, startPoint x: 1218, startPoint y: 348, endPoint x: 983, endPoint y: 370, distance: 236.0
click at [1217, 349] on div "Chat" at bounding box center [1285, 350] width 453 height 35
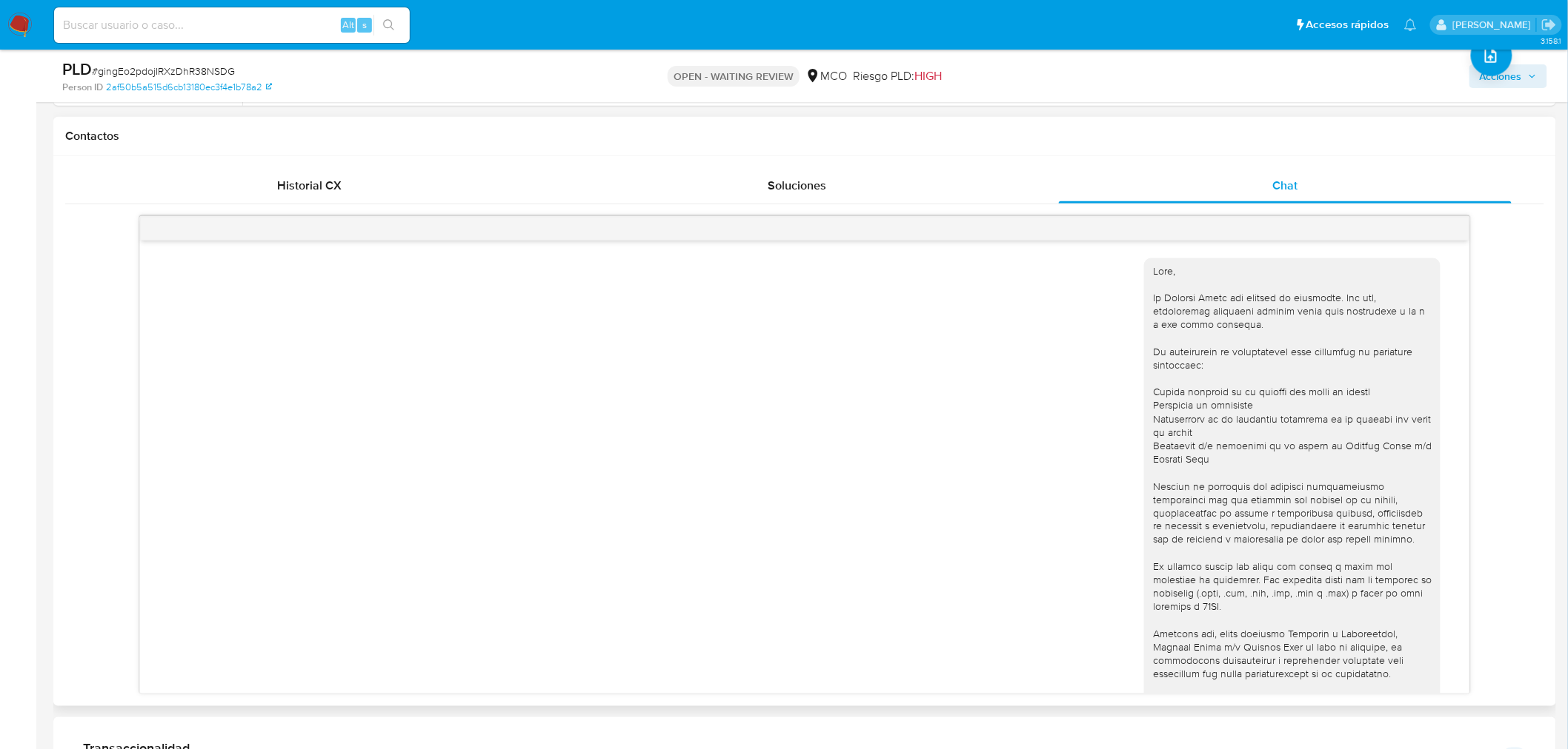
scroll to position [396, 0]
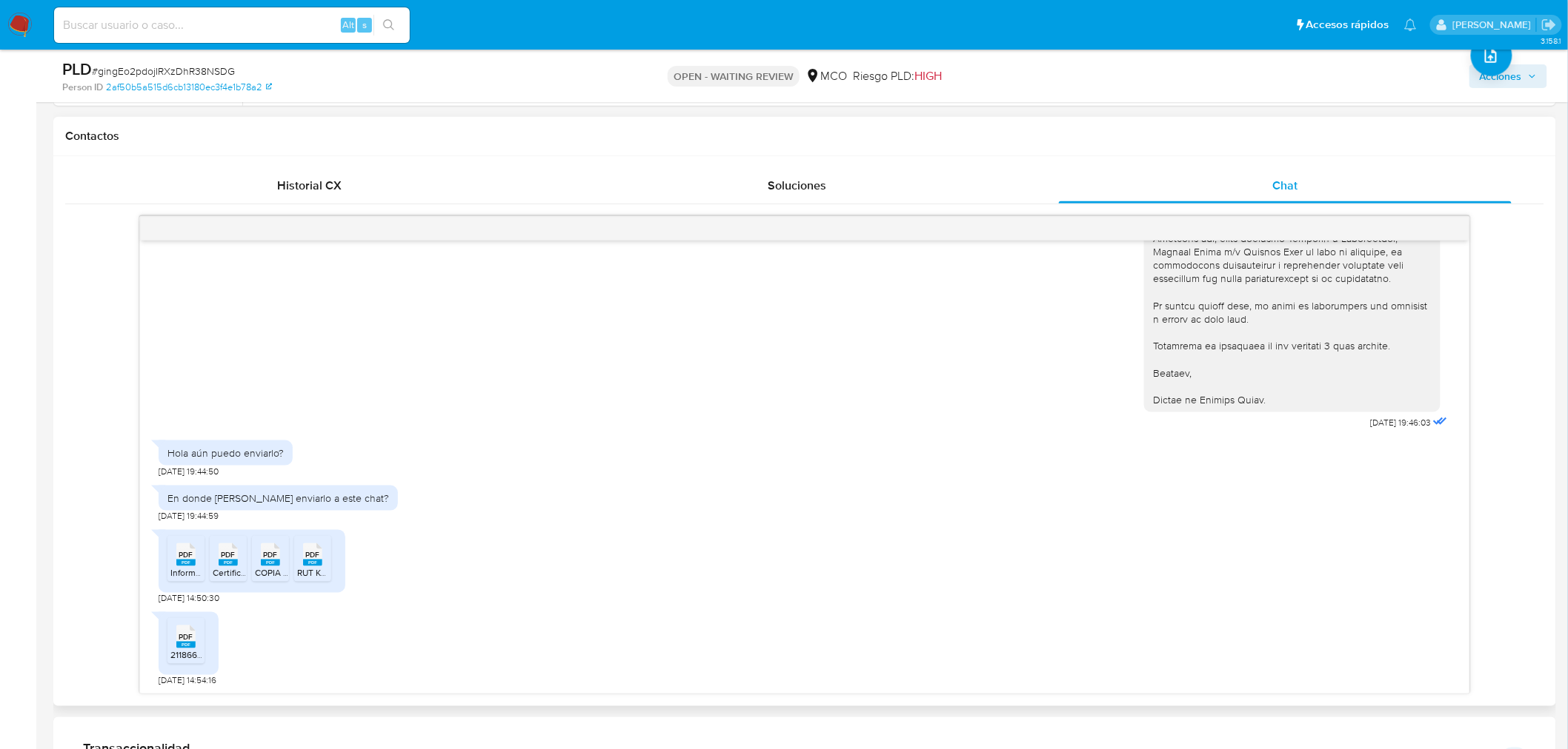
click at [171, 564] on div "PDF PDF" at bounding box center [185, 553] width 31 height 29
click at [225, 566] on icon "PDF" at bounding box center [228, 555] width 20 height 26
click at [280, 571] on span "COPIA CEDULA KATHLEEN PATRICIA LEYTON.pdf" at bounding box center [328, 573] width 147 height 13
drag, startPoint x: 307, startPoint y: 567, endPoint x: 243, endPoint y: 603, distance: 73.4
click at [307, 567] on span "RUT KPLO.pdf" at bounding box center [324, 573] width 55 height 13
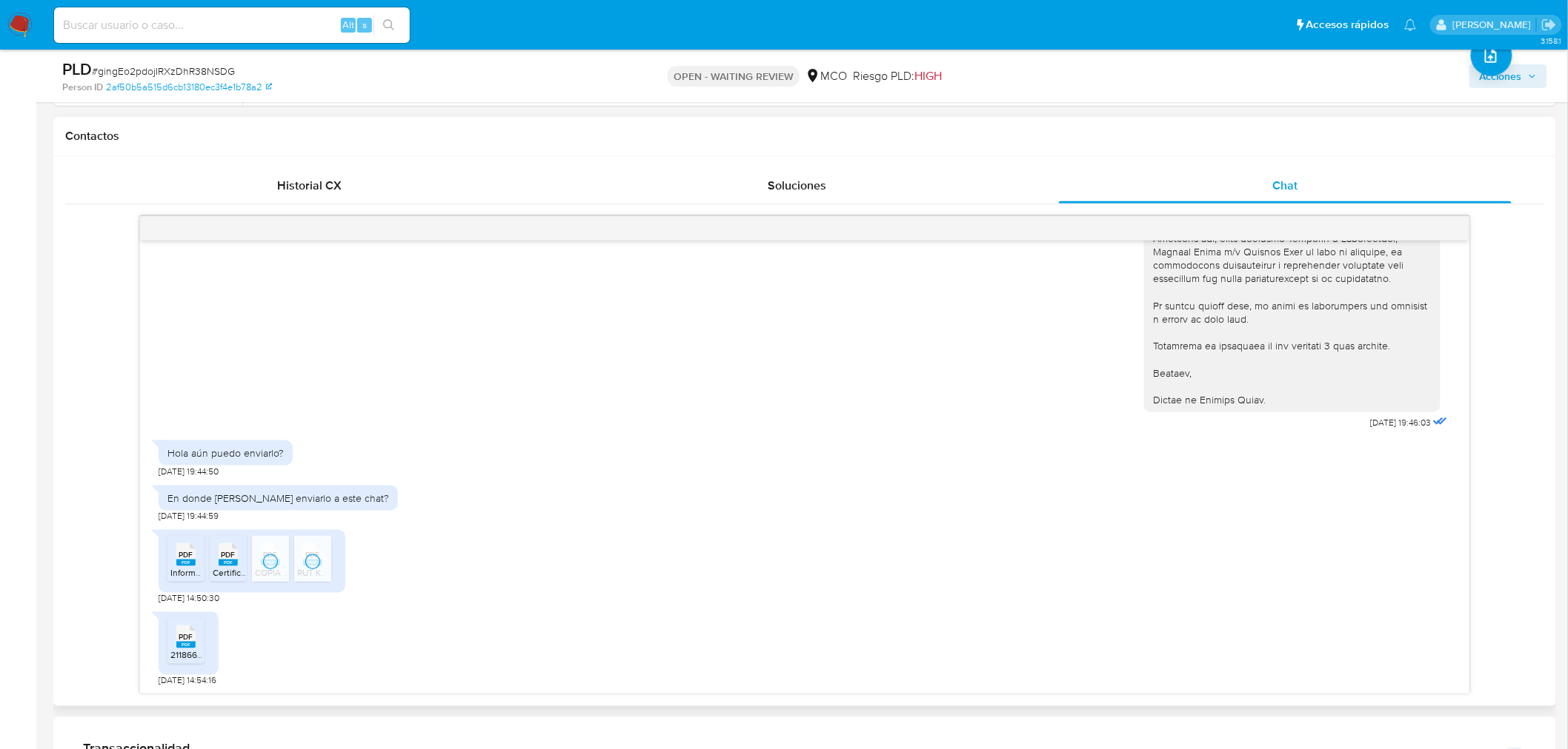
click at [197, 637] on div "PDF PDF" at bounding box center [185, 636] width 31 height 29
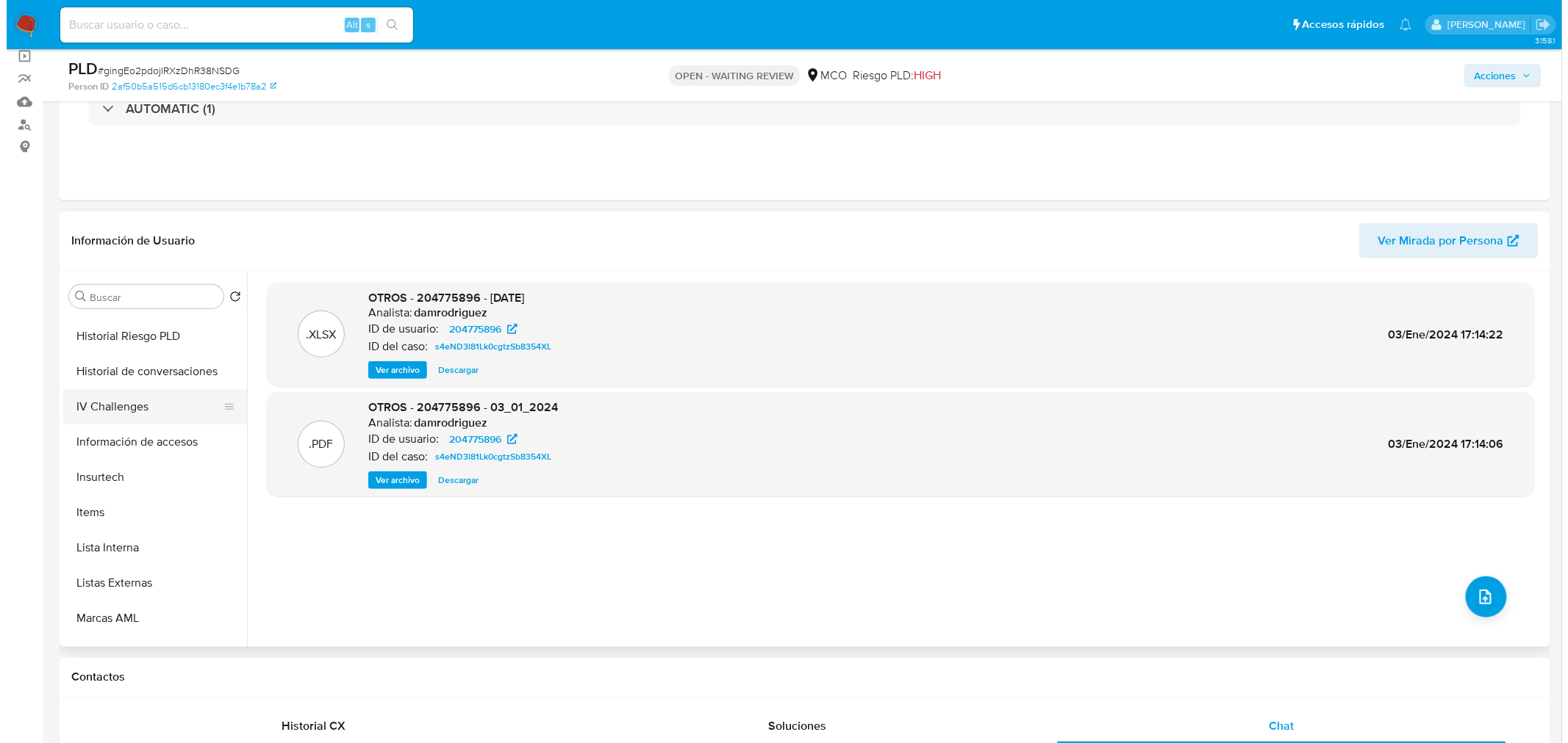
scroll to position [163, 0]
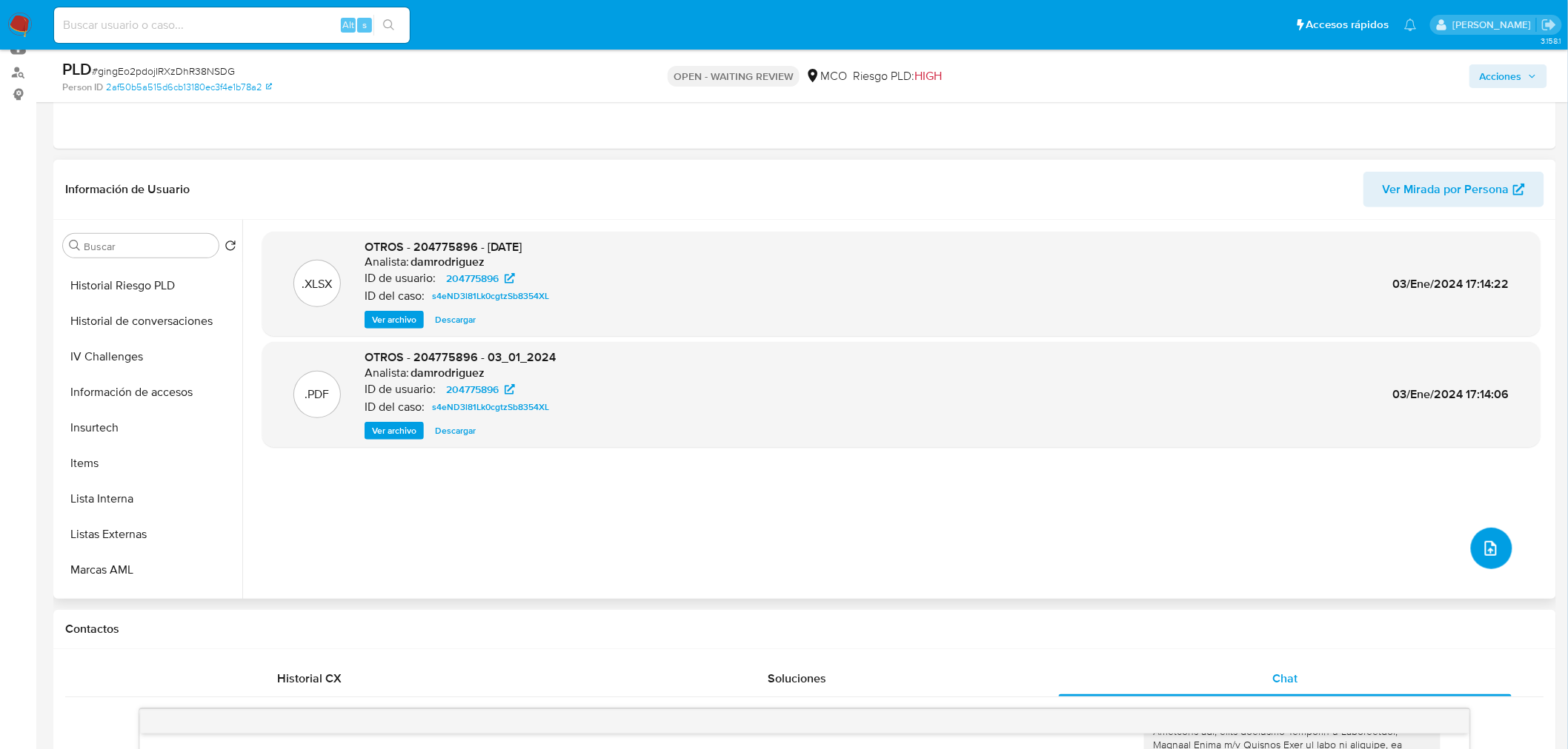
click at [1482, 549] on icon "upload-file" at bounding box center [1491, 549] width 18 height 18
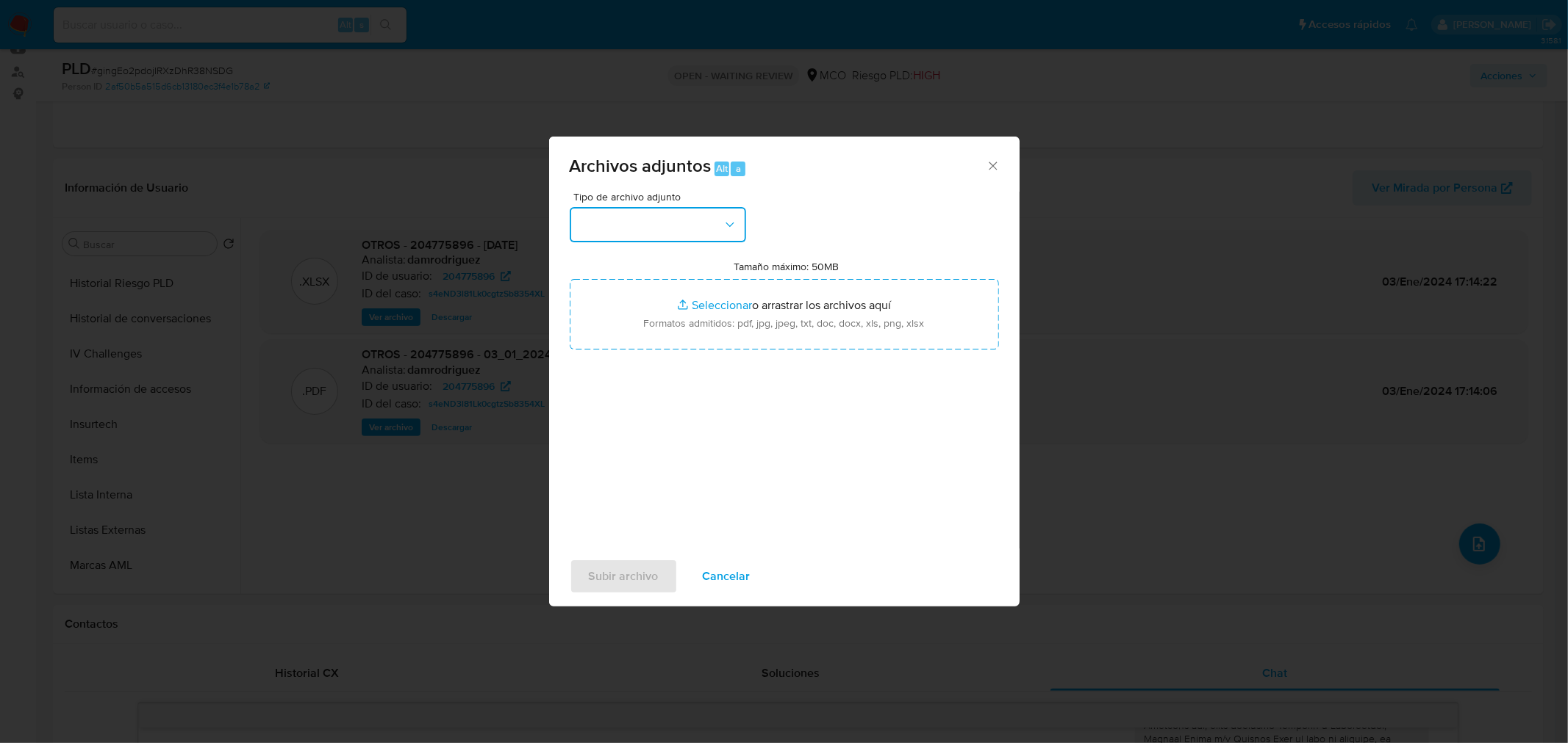
click at [644, 229] on button "button" at bounding box center [658, 224] width 177 height 35
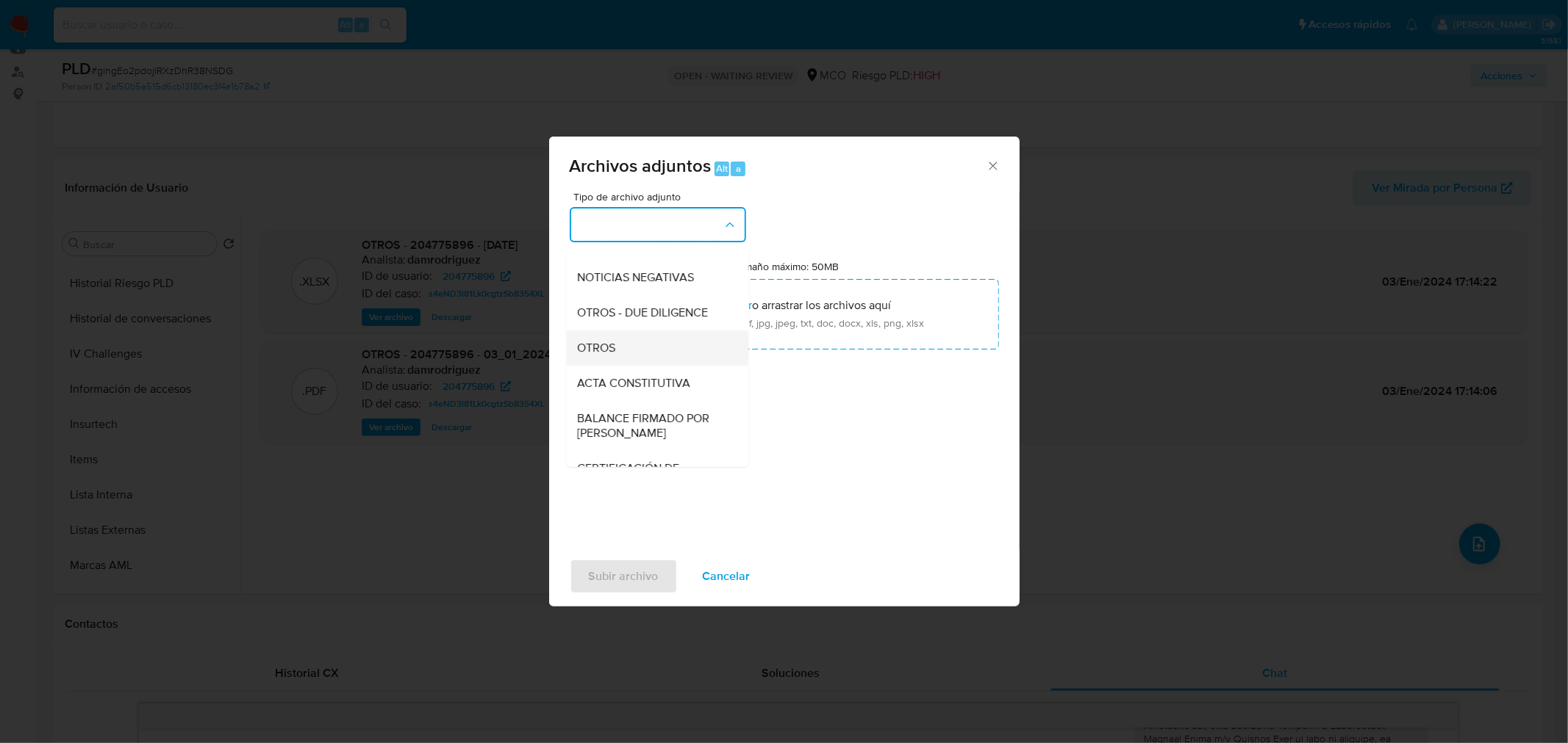
click at [641, 357] on div "OTROS" at bounding box center [652, 347] width 150 height 35
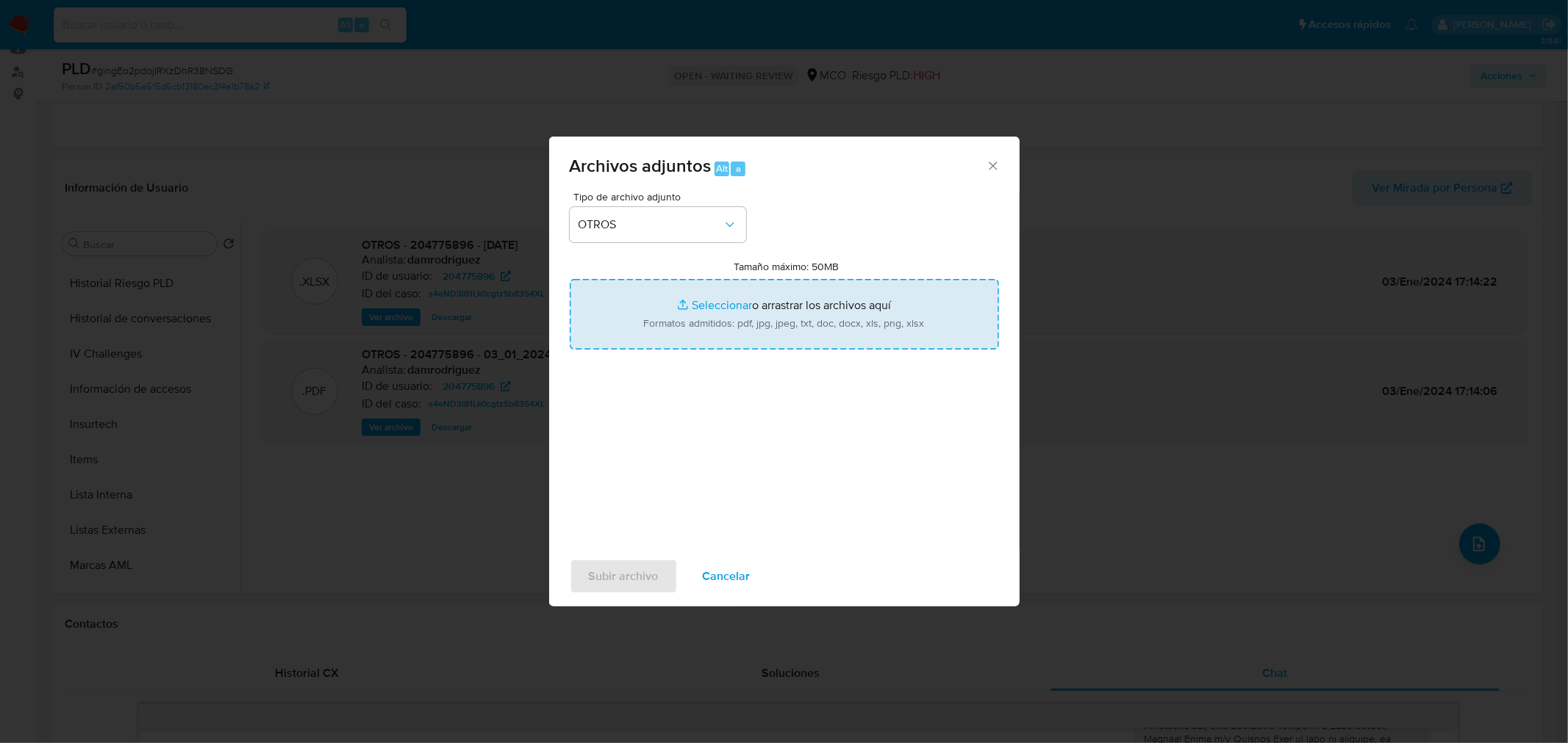
click at [781, 328] on input "Tamaño máximo: 50MB Seleccionar archivos" at bounding box center [784, 314] width 429 height 71
type input "C:\fakepath\204775896_6f343a85-e687-4864-93a4-cfb9d9774549.pdf"
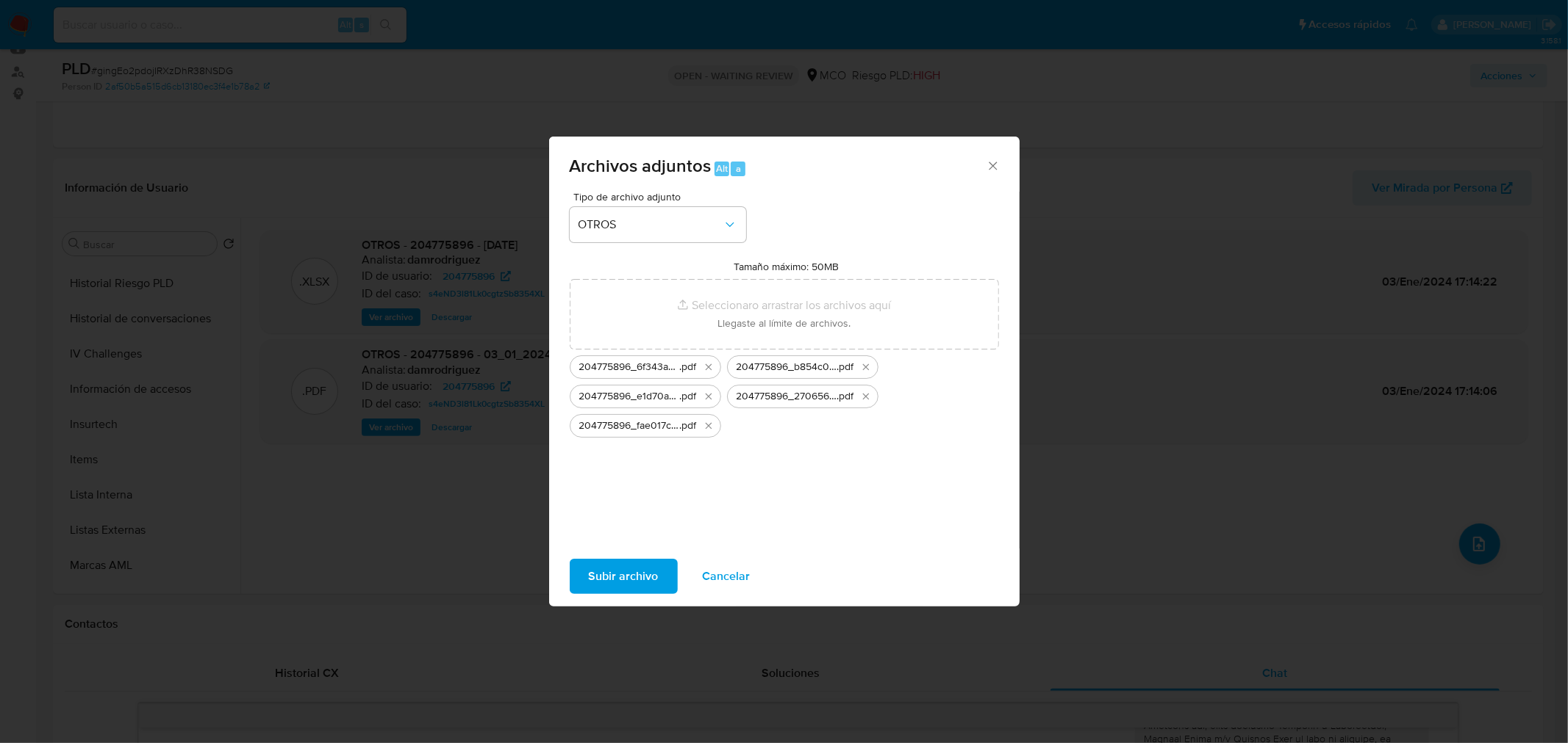
click at [627, 576] on span "Subir archivo" at bounding box center [623, 576] width 70 height 32
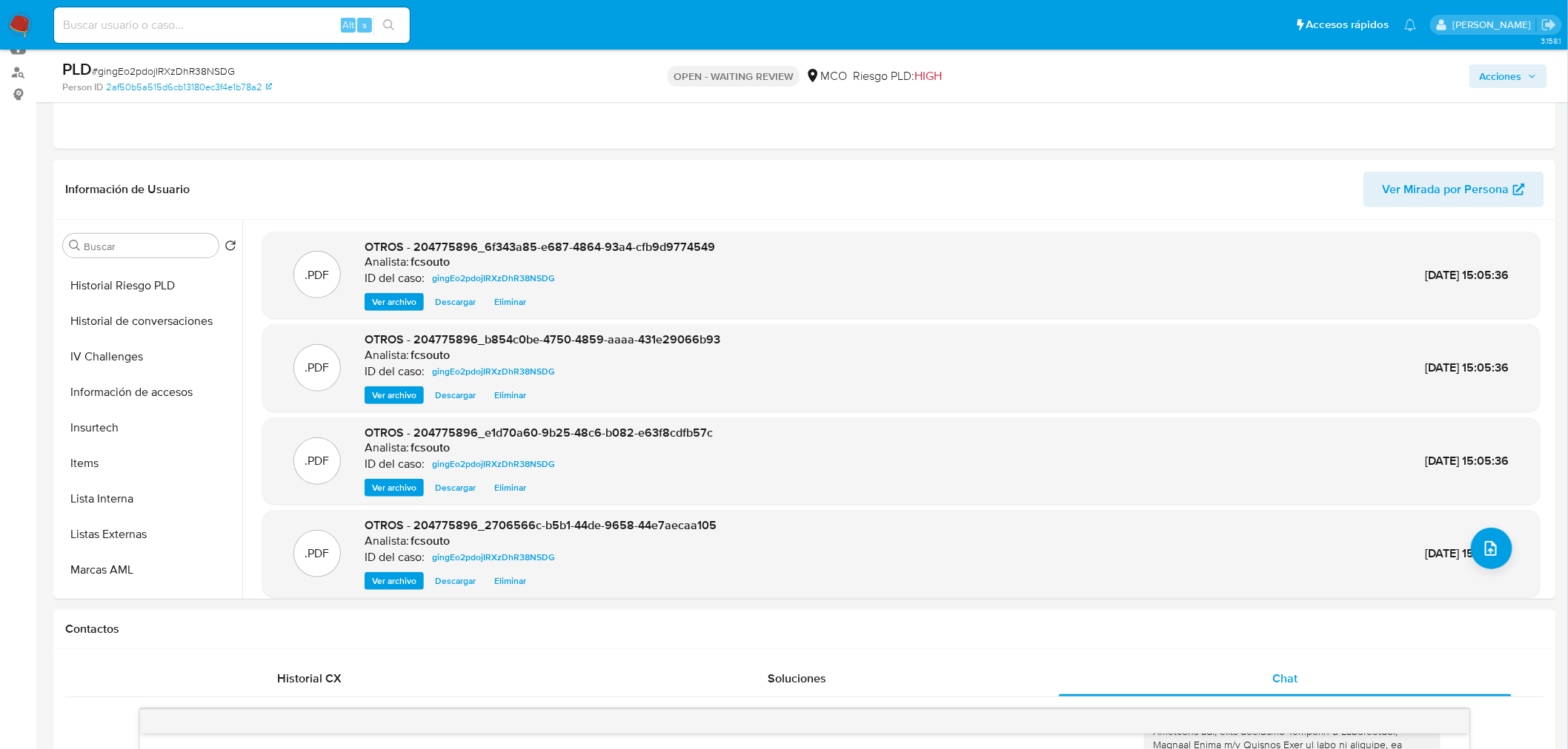
click at [1494, 67] on span "Acciones" at bounding box center [1500, 77] width 42 height 24
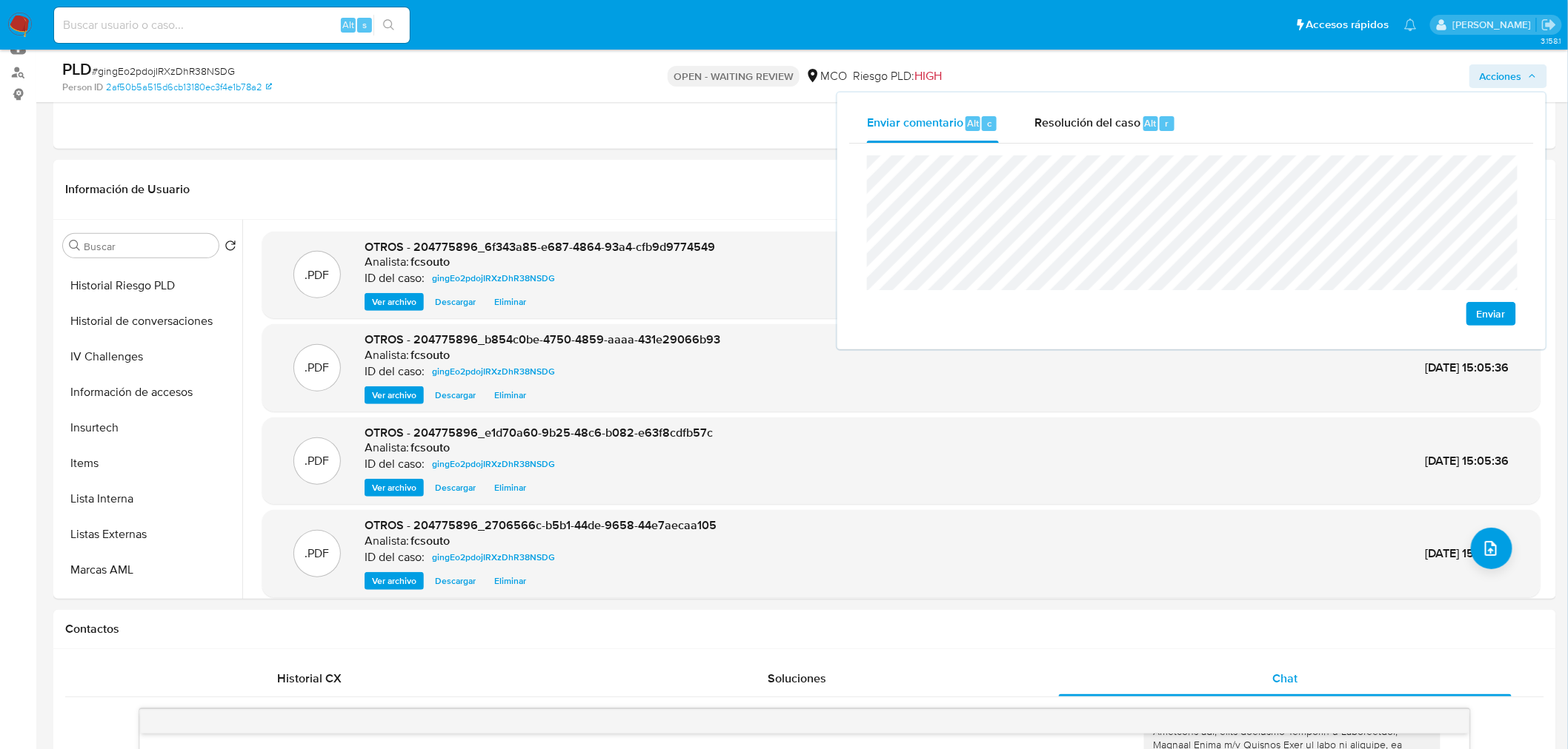
click at [861, 158] on div "Enviar" at bounding box center [1192, 240] width 685 height 194
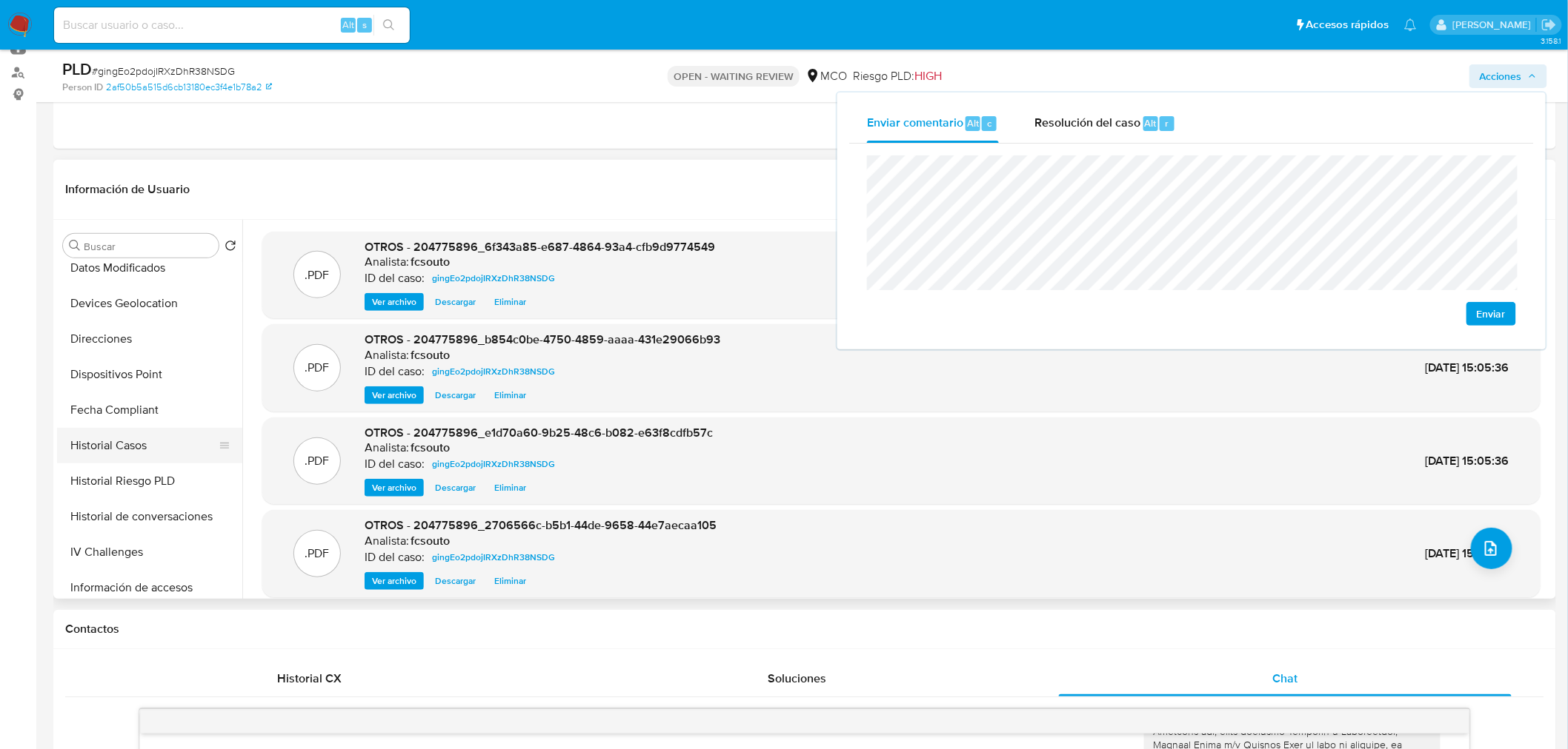
scroll to position [297, 0]
drag, startPoint x: 151, startPoint y: 450, endPoint x: 109, endPoint y: 449, distance: 42.0
click at [151, 450] on button "Historial Casos" at bounding box center [143, 446] width 173 height 35
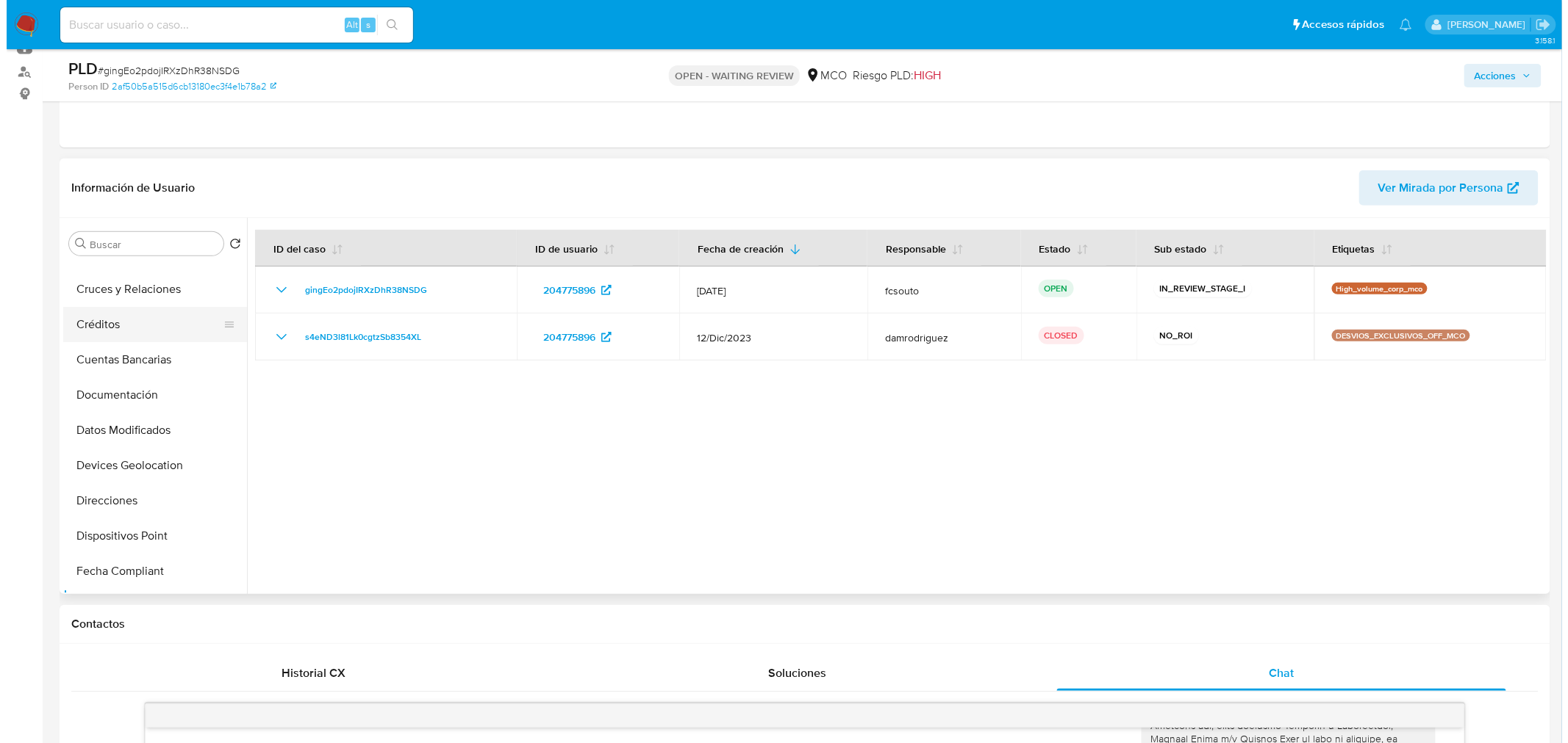
scroll to position [0, 0]
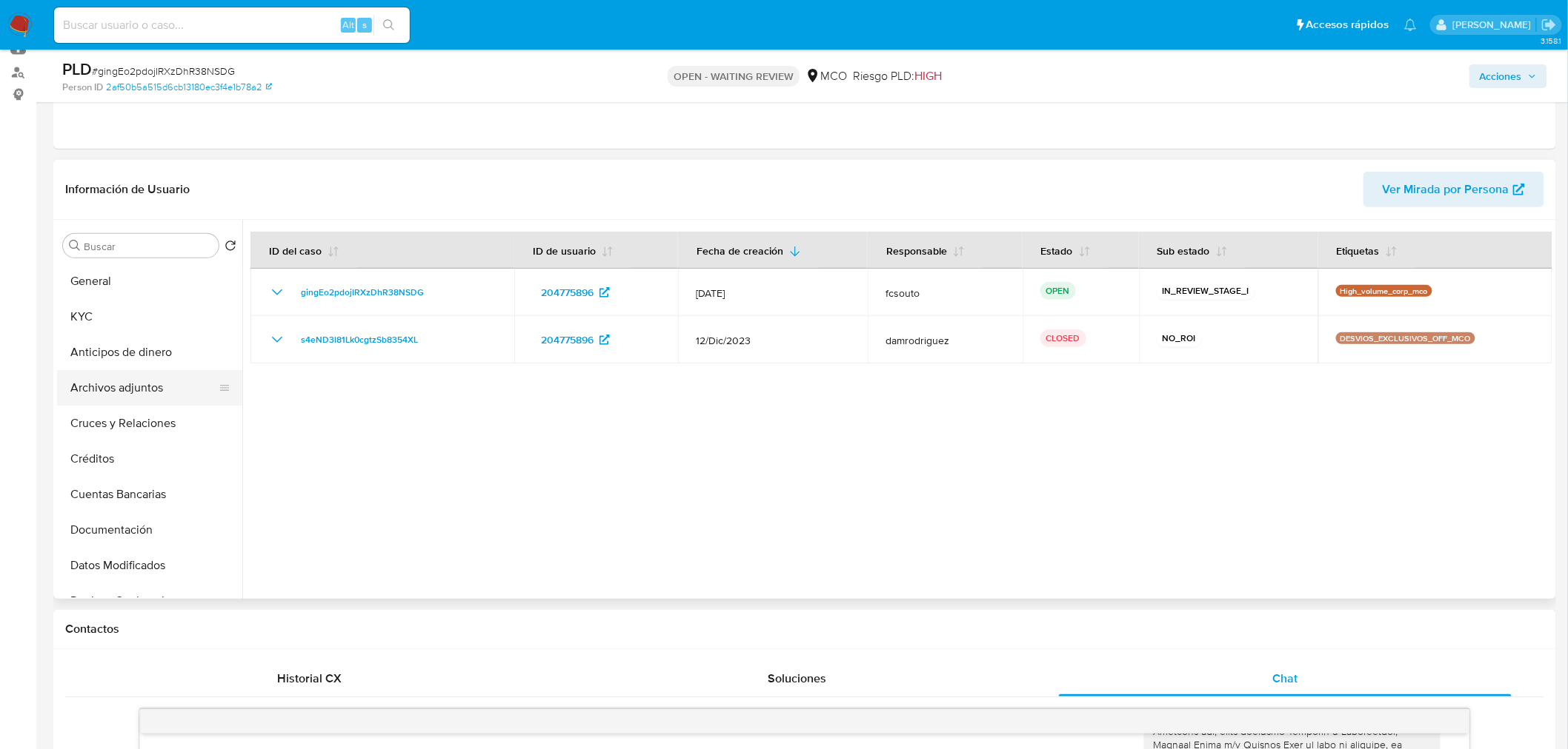
click at [156, 388] on button "Archivos adjuntos" at bounding box center [143, 387] width 173 height 35
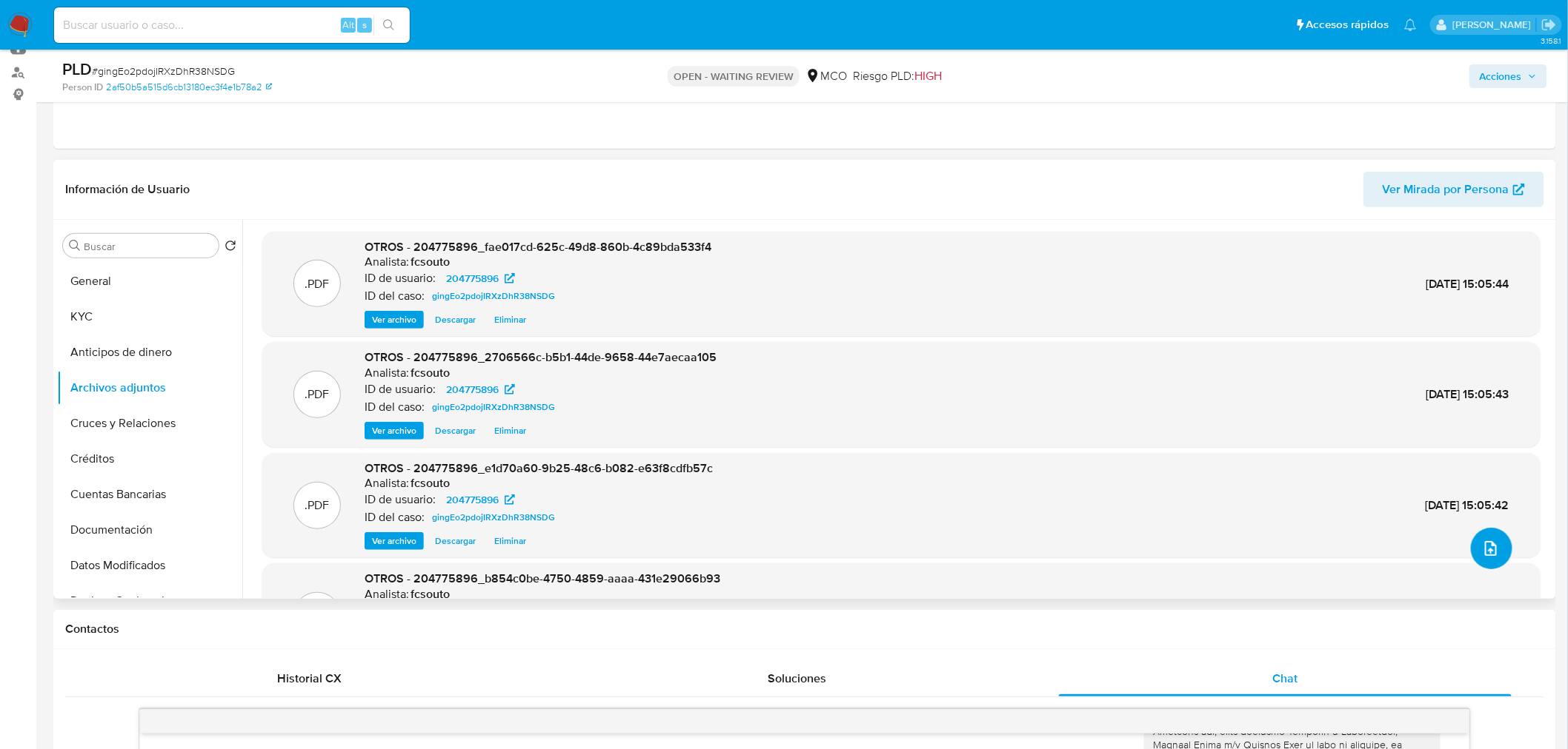
click at [1495, 548] on button "upload-file" at bounding box center [1491, 548] width 41 height 41
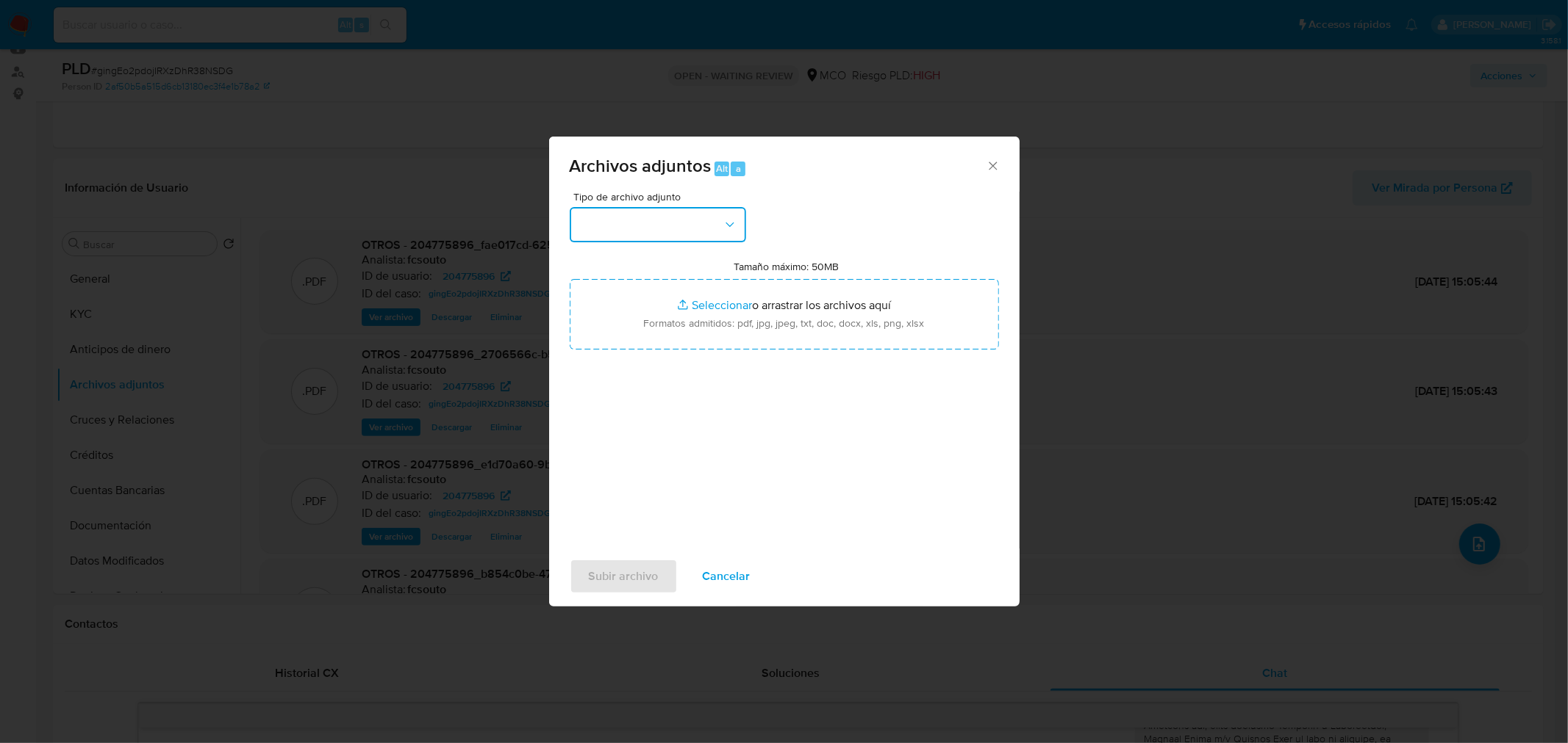
drag, startPoint x: 623, startPoint y: 225, endPoint x: 630, endPoint y: 230, distance: 8.6
click at [623, 223] on button "button" at bounding box center [658, 224] width 177 height 35
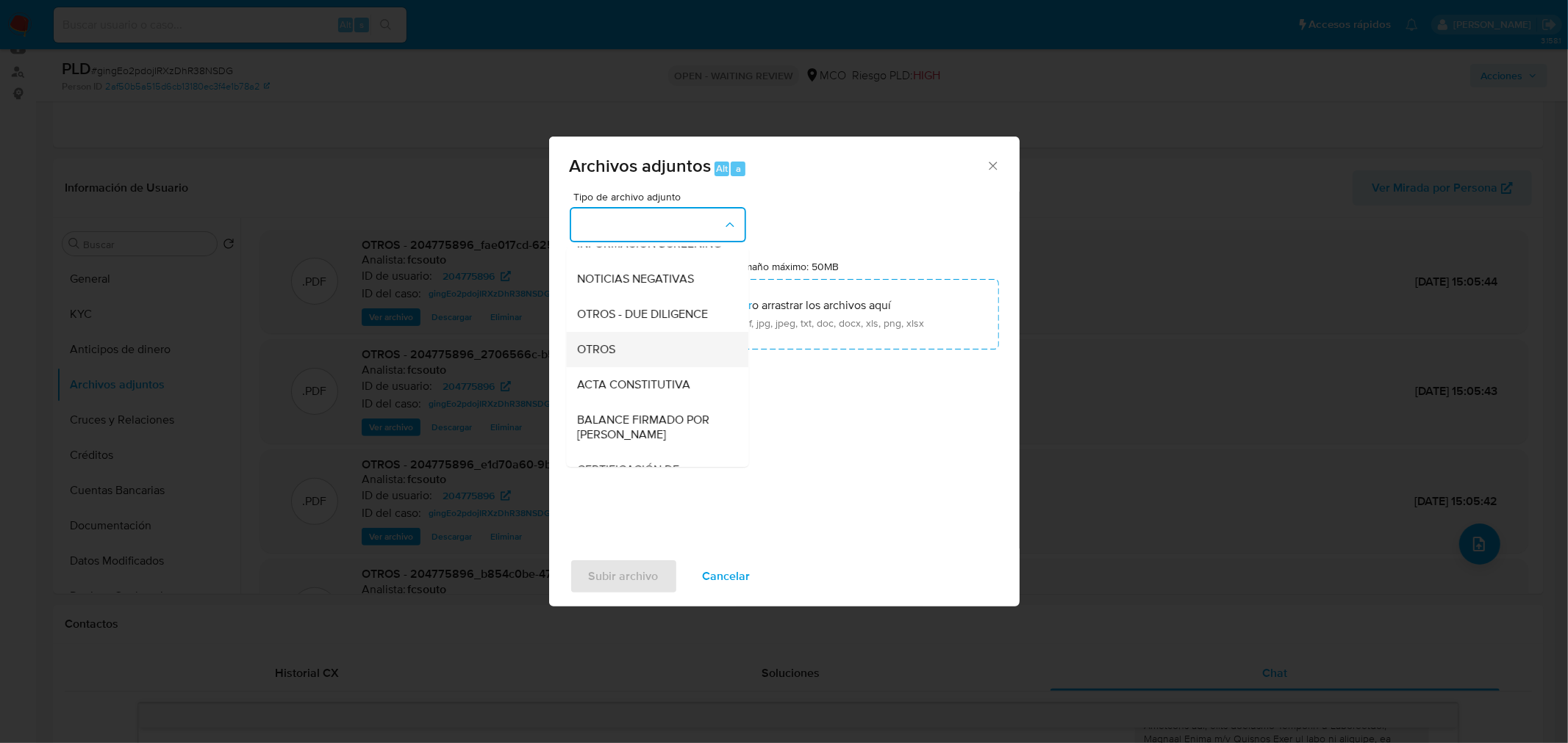
scroll to position [163, 0]
click at [638, 379] on div "ACTA CONSTITUTIVA" at bounding box center [652, 382] width 150 height 35
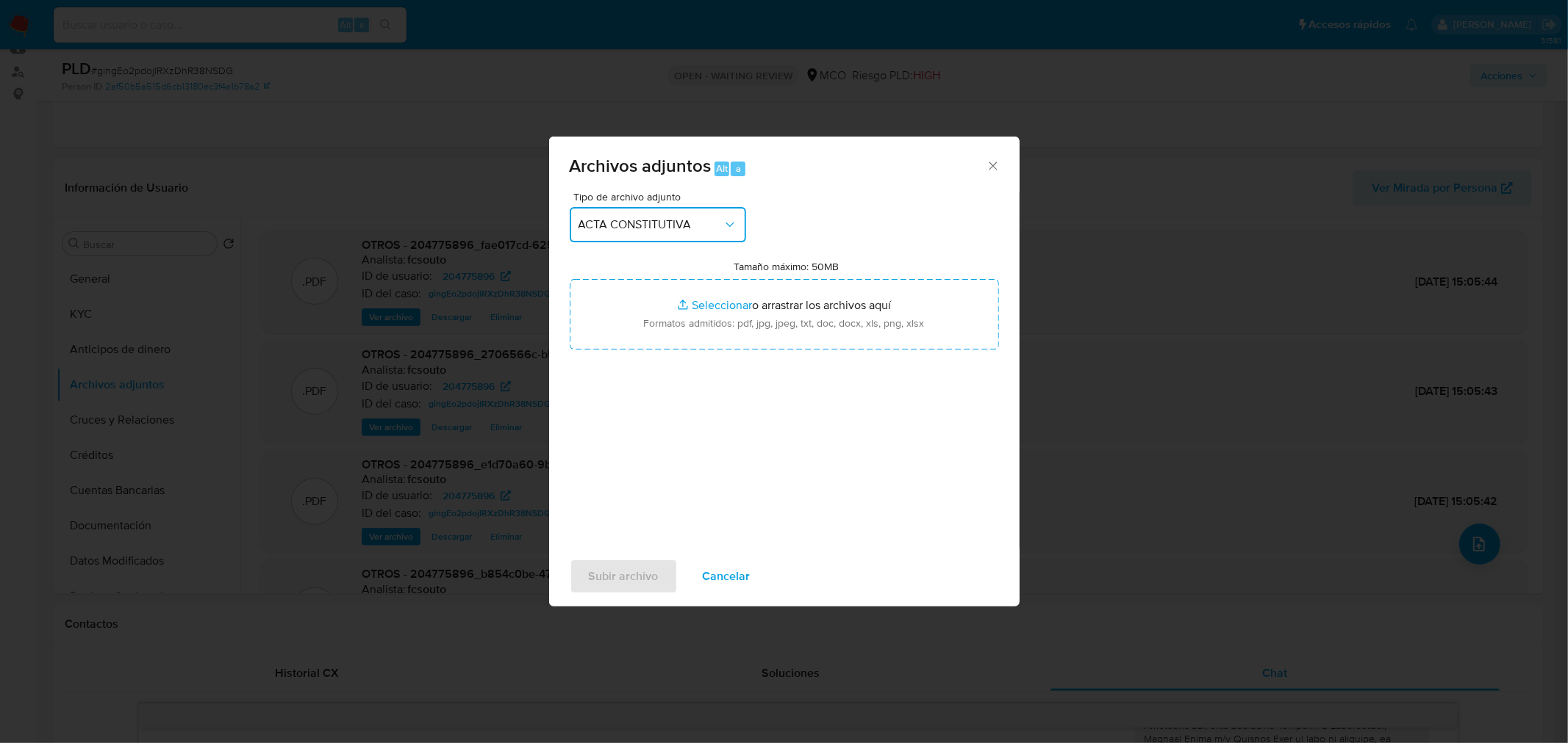
click at [664, 207] on button "ACTA CONSTITUTIVA" at bounding box center [658, 224] width 177 height 35
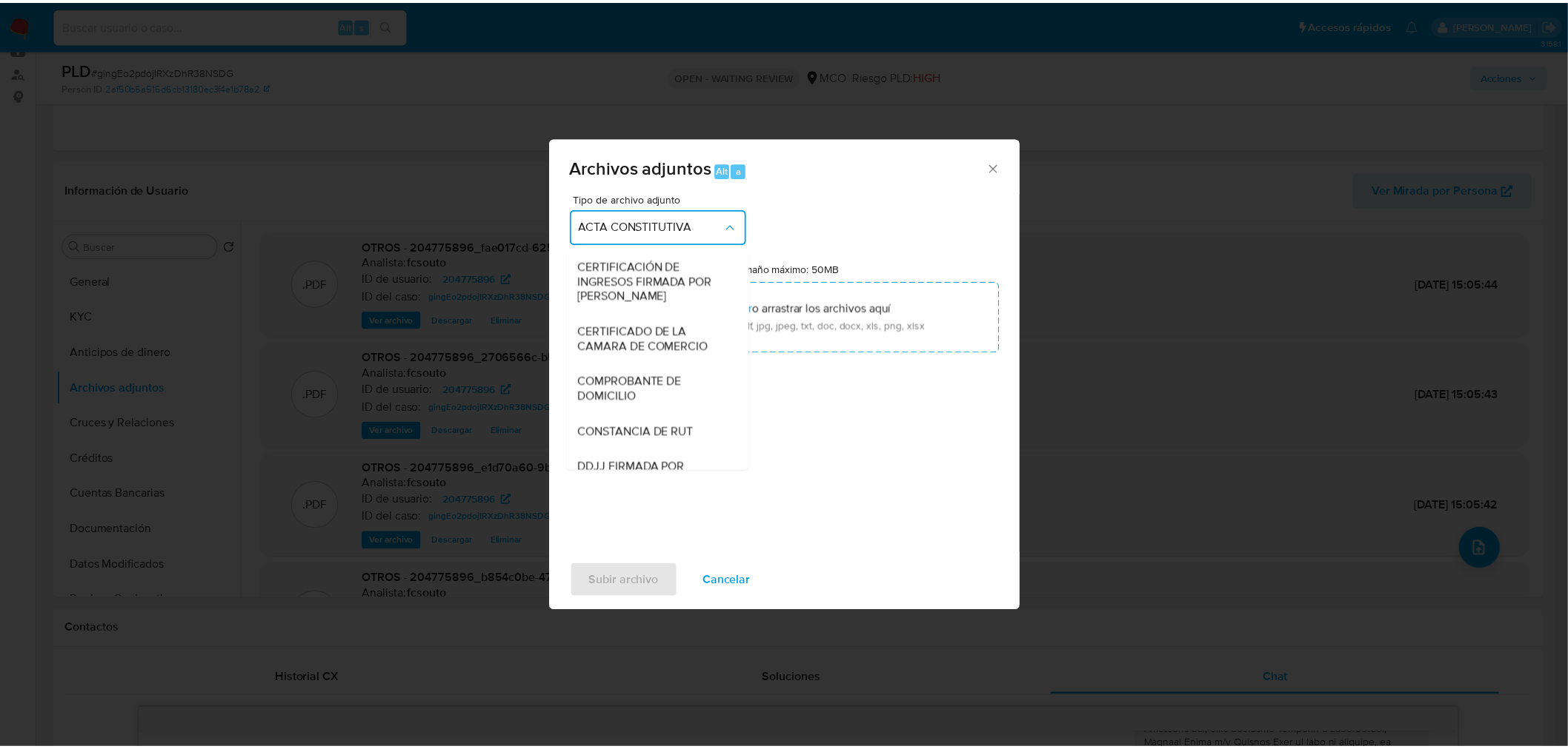
scroll to position [205, 0]
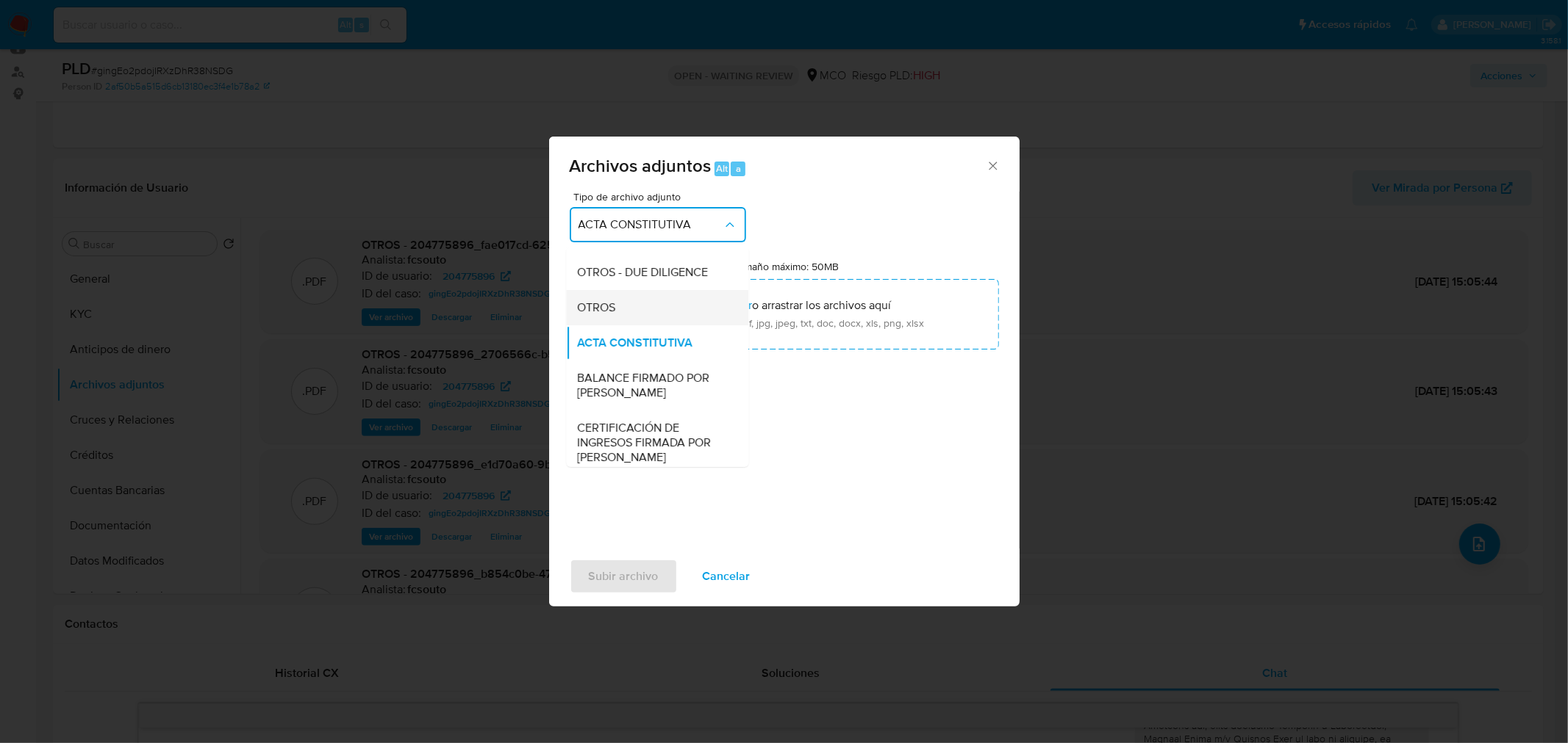
click at [640, 313] on div "OTROS" at bounding box center [652, 307] width 150 height 35
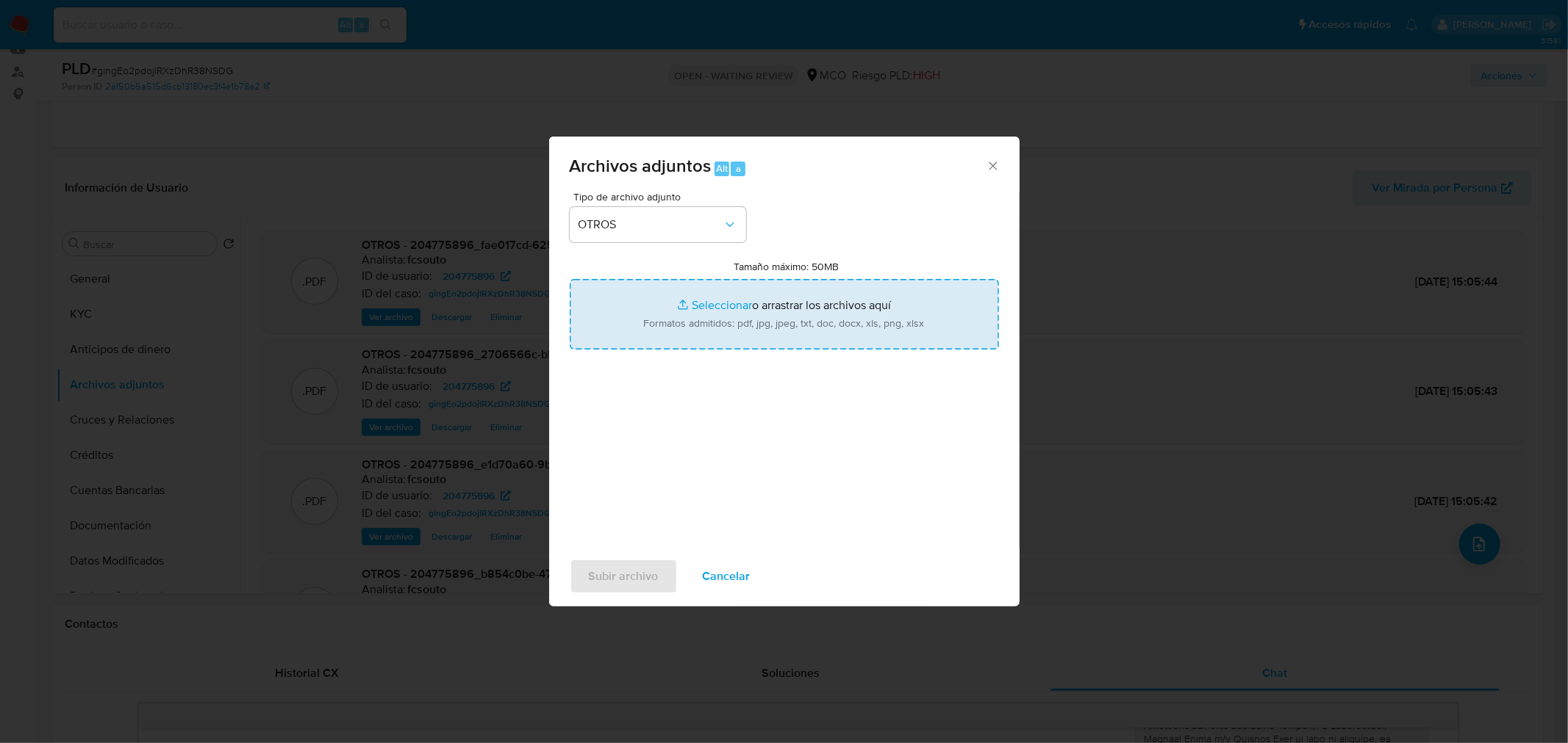
click at [758, 328] on input "Tamaño máximo: 50MB Seleccionar archivos" at bounding box center [784, 314] width 429 height 71
type input "C:\fakepath\204775896 - 12_9_2025.pdf"
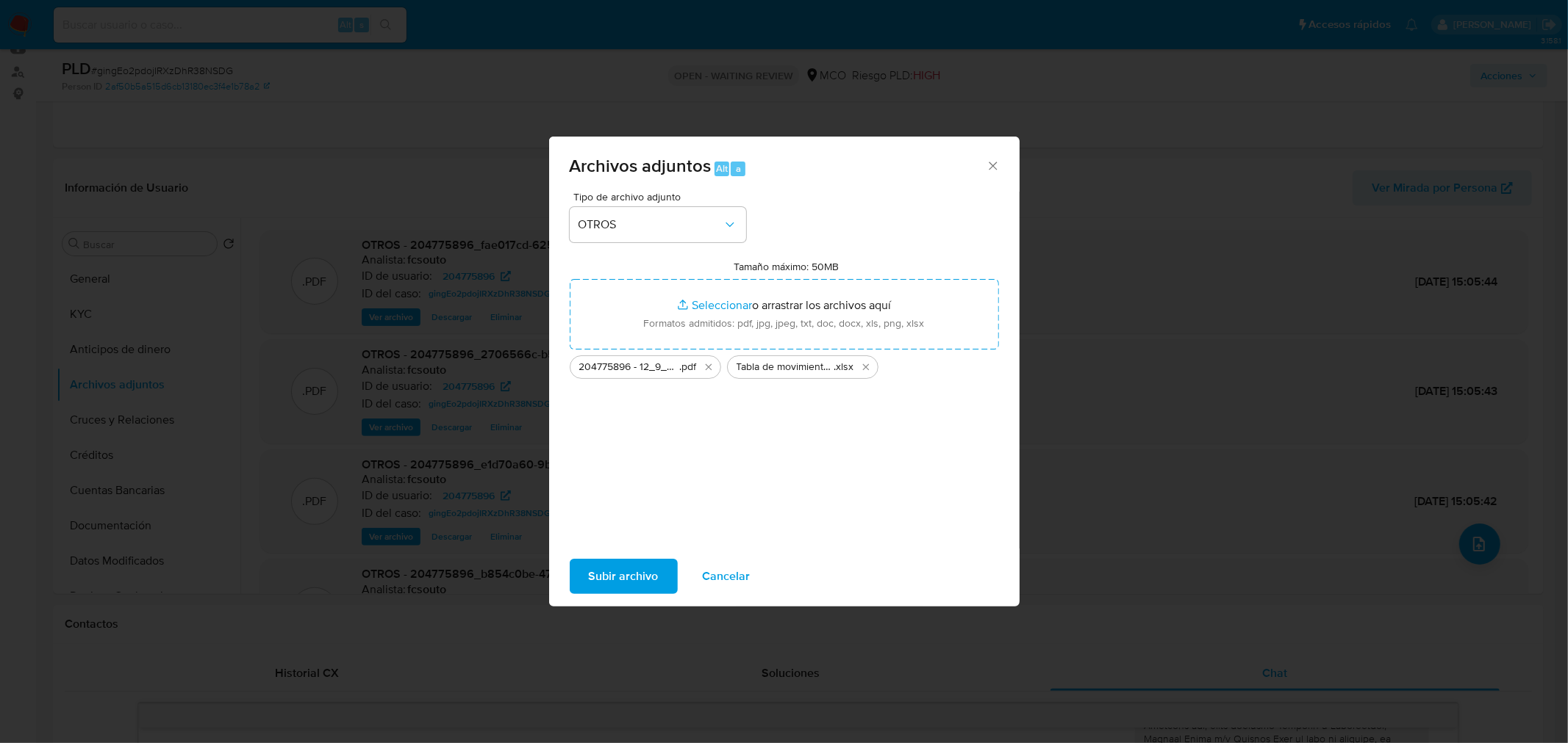
click at [656, 575] on span "Subir archivo" at bounding box center [623, 576] width 70 height 32
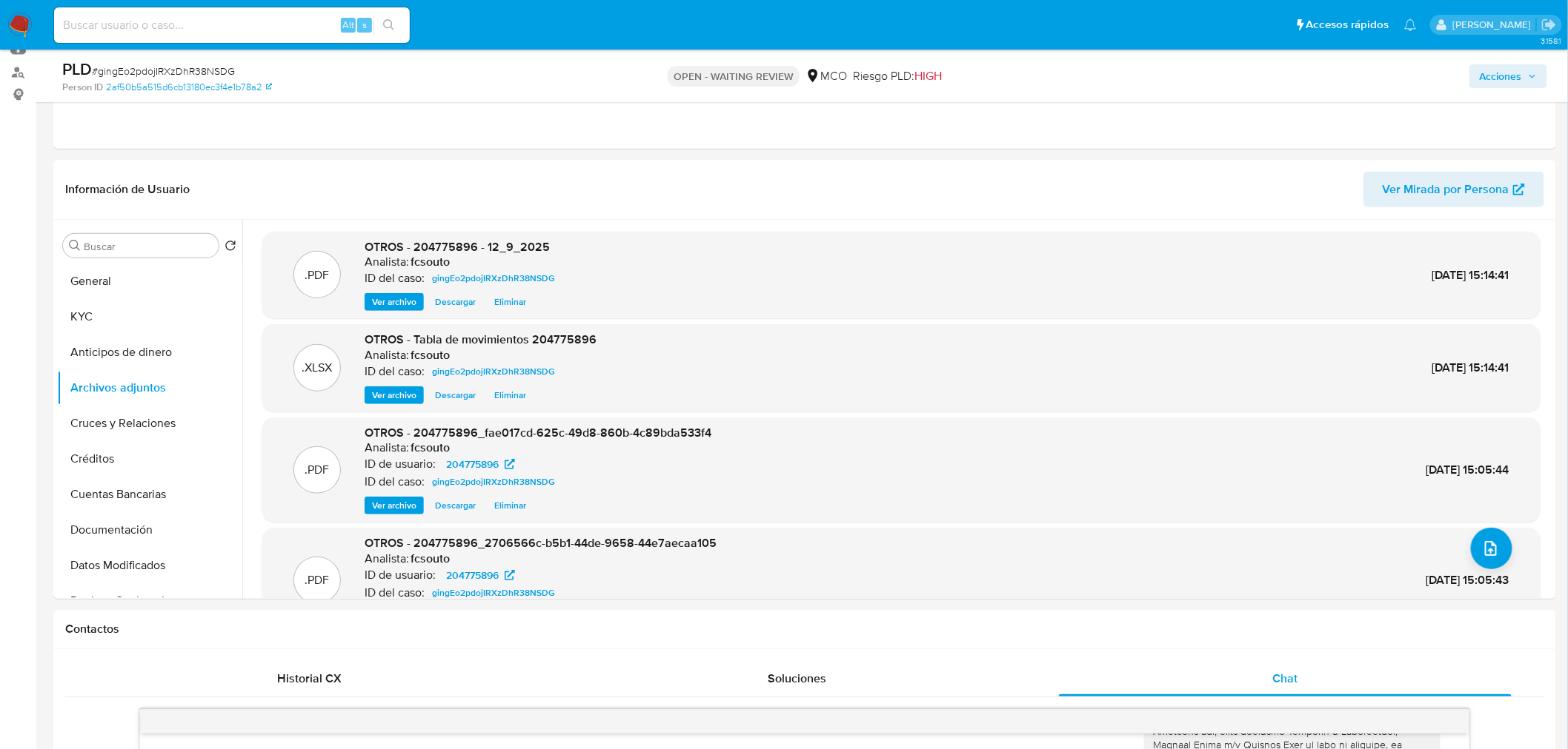
click at [1515, 82] on span "Acciones" at bounding box center [1500, 77] width 42 height 24
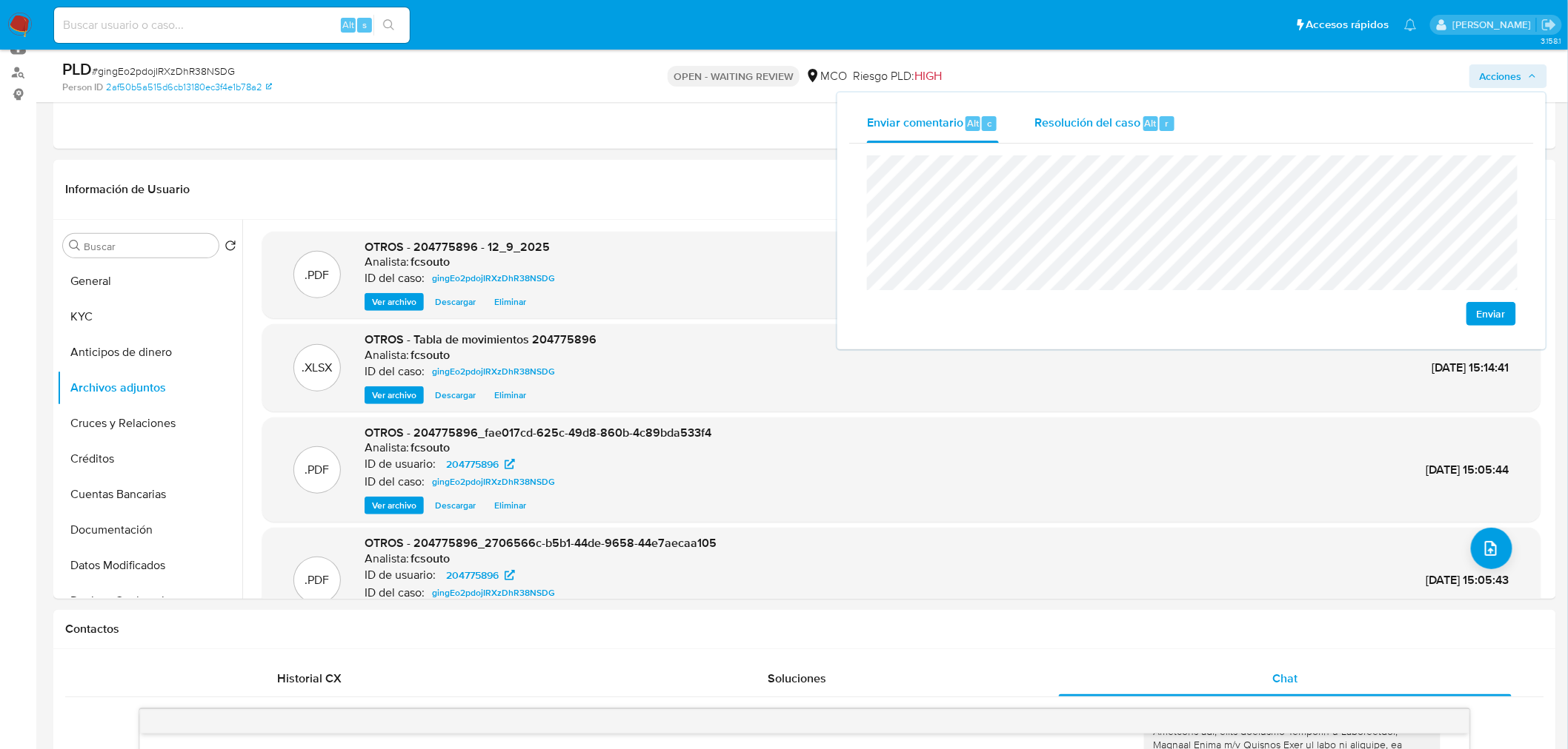
drag, startPoint x: 1070, startPoint y: 113, endPoint x: 1067, endPoint y: 122, distance: 9.5
click at [1070, 114] on span "Resolución del caso" at bounding box center [1087, 122] width 106 height 17
click at [923, 134] on div "Enviar comentario Alt c" at bounding box center [933, 123] width 132 height 38
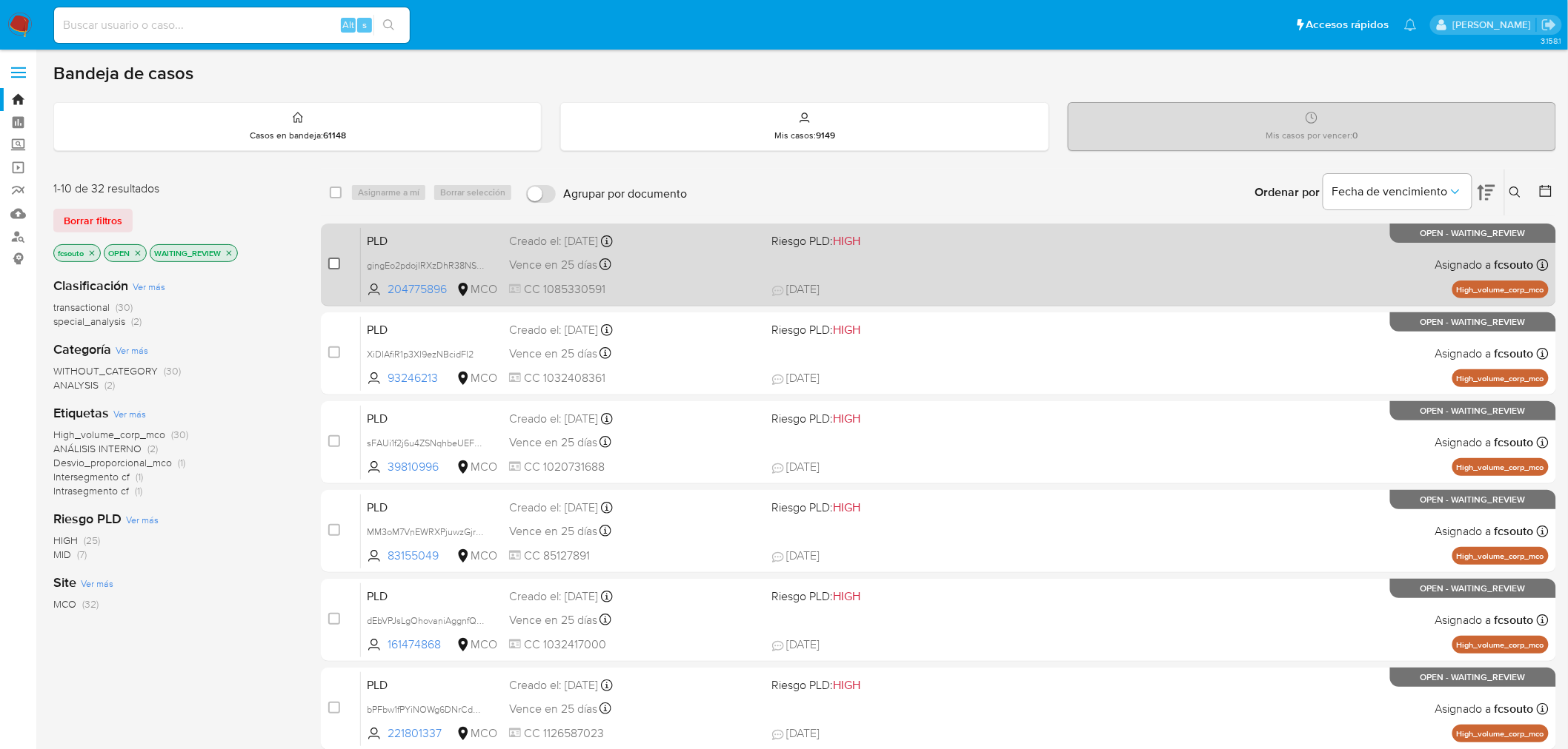
click at [338, 260] on input "checkbox" at bounding box center [334, 263] width 12 height 12
checkbox input "true"
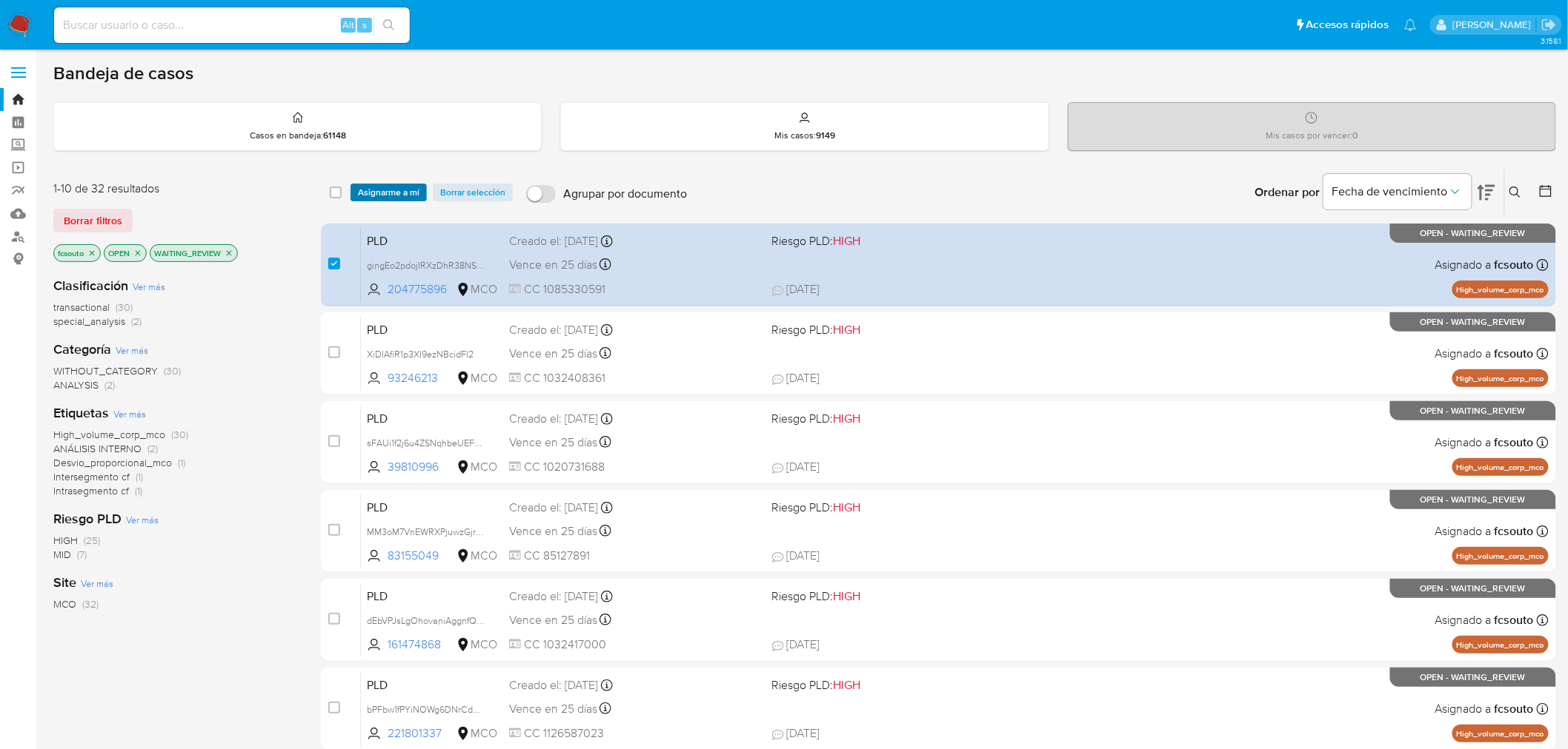
drag, startPoint x: 397, startPoint y: 182, endPoint x: 403, endPoint y: 191, distance: 10.8
click at [400, 185] on span "Asignarme a mí" at bounding box center [389, 193] width 62 height 15
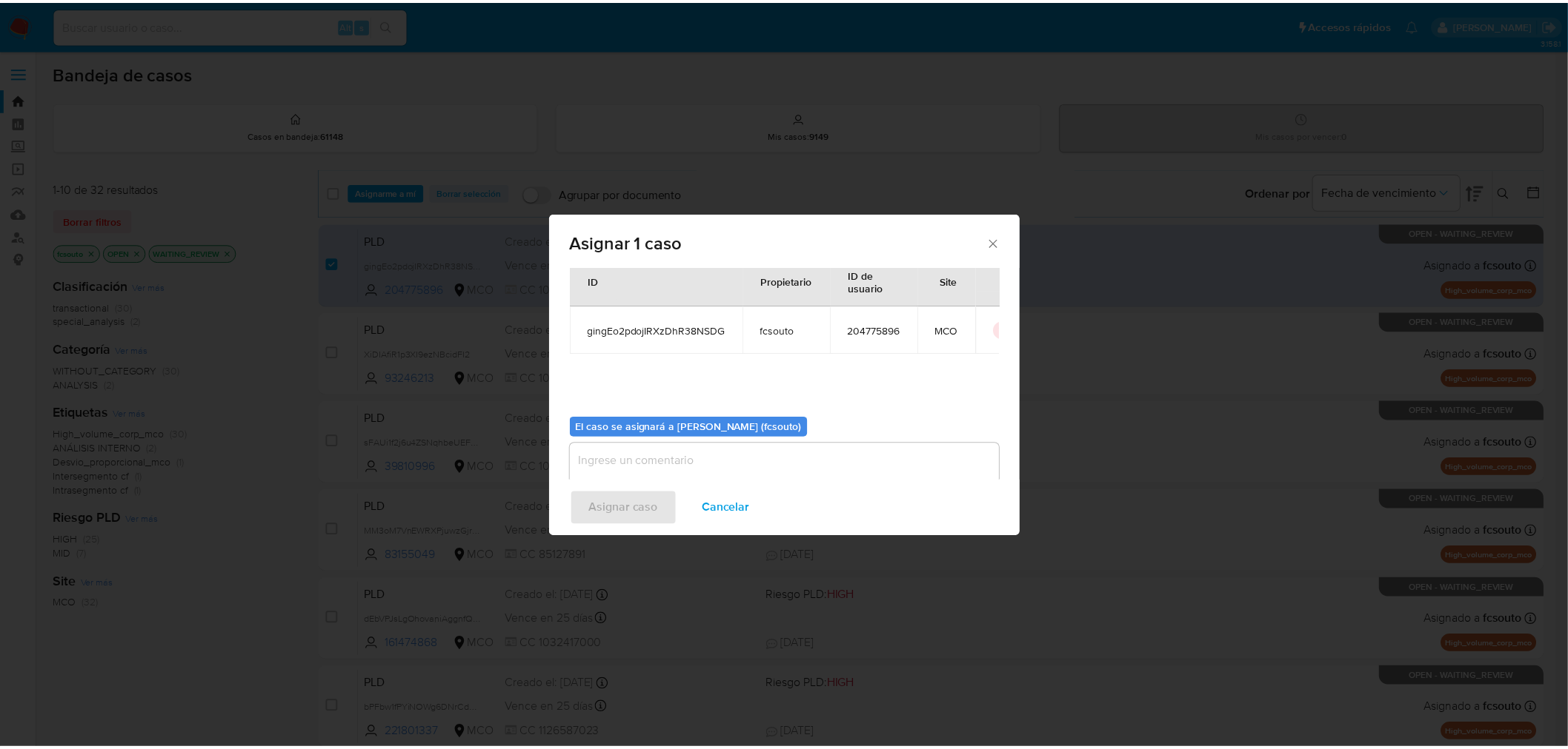
scroll to position [77, 0]
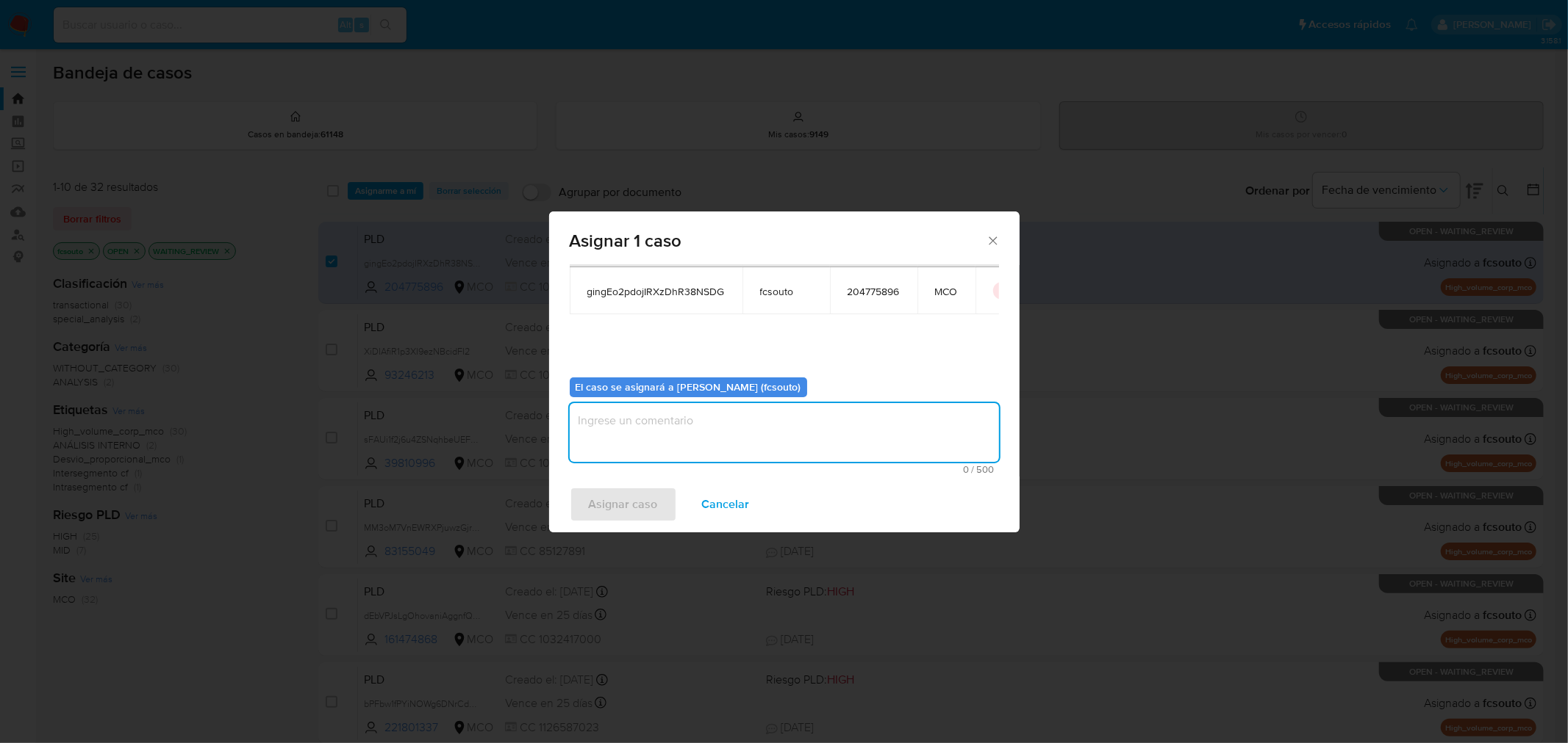
click at [711, 420] on textarea "assign-modal" at bounding box center [784, 433] width 429 height 59
type textarea "Asignación manual"
drag, startPoint x: 634, startPoint y: 497, endPoint x: 627, endPoint y: 498, distance: 7.1
click at [627, 498] on span "Asignar caso" at bounding box center [623, 504] width 69 height 32
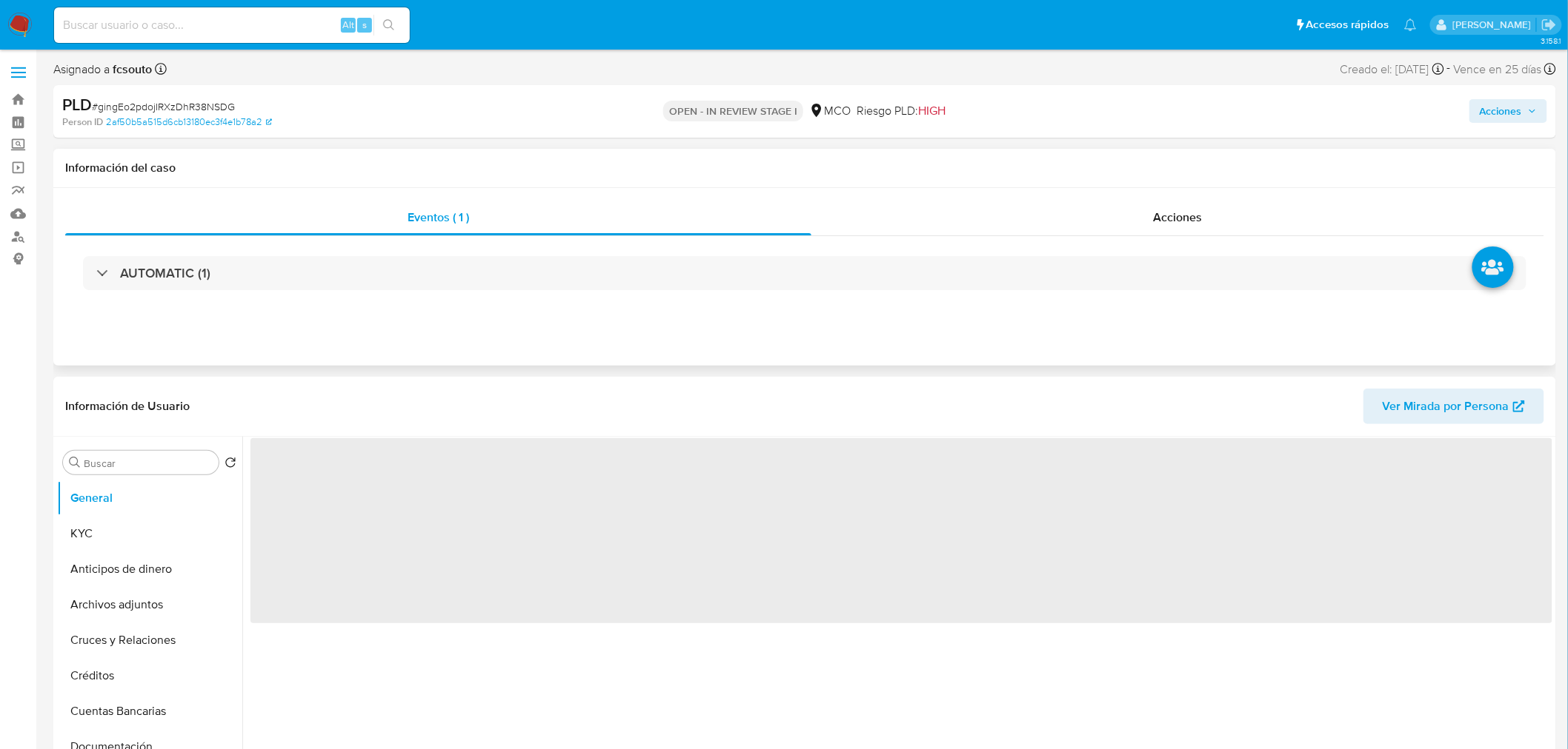
select select "10"
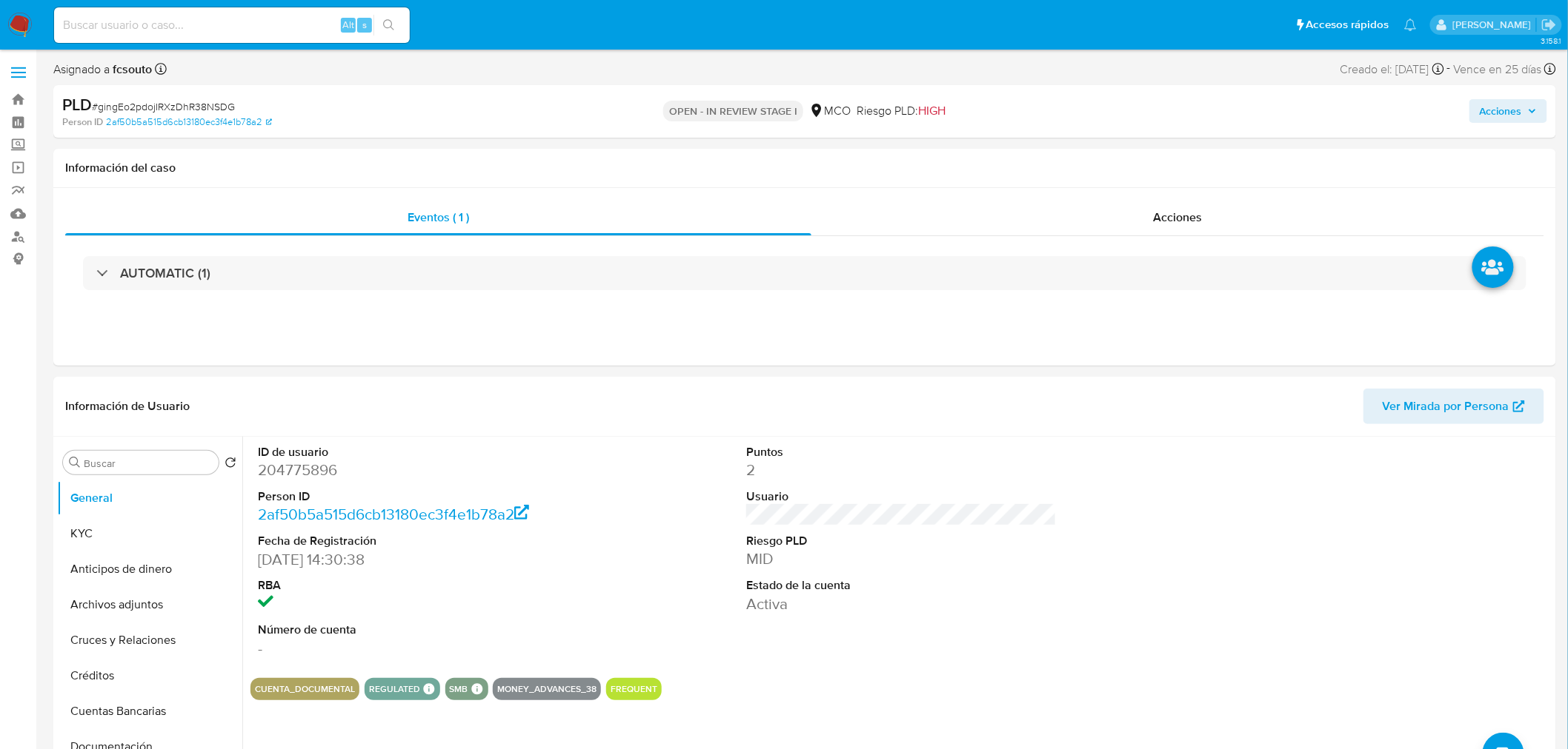
click at [1509, 109] on span "Acciones" at bounding box center [1500, 111] width 42 height 24
click at [1081, 161] on span "Resolución del caso" at bounding box center [1087, 158] width 106 height 17
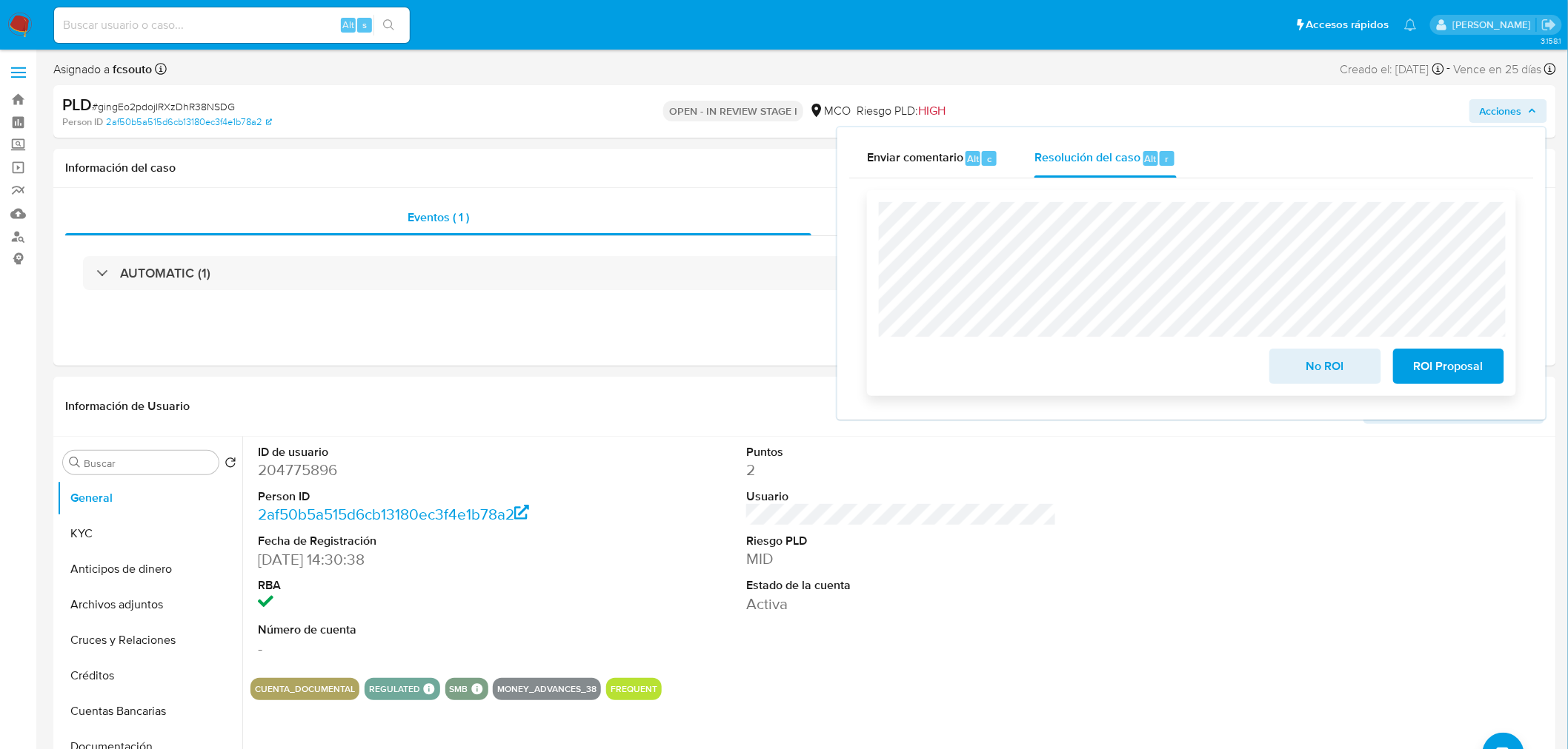
click at [1322, 367] on span "No ROI" at bounding box center [1325, 366] width 73 height 32
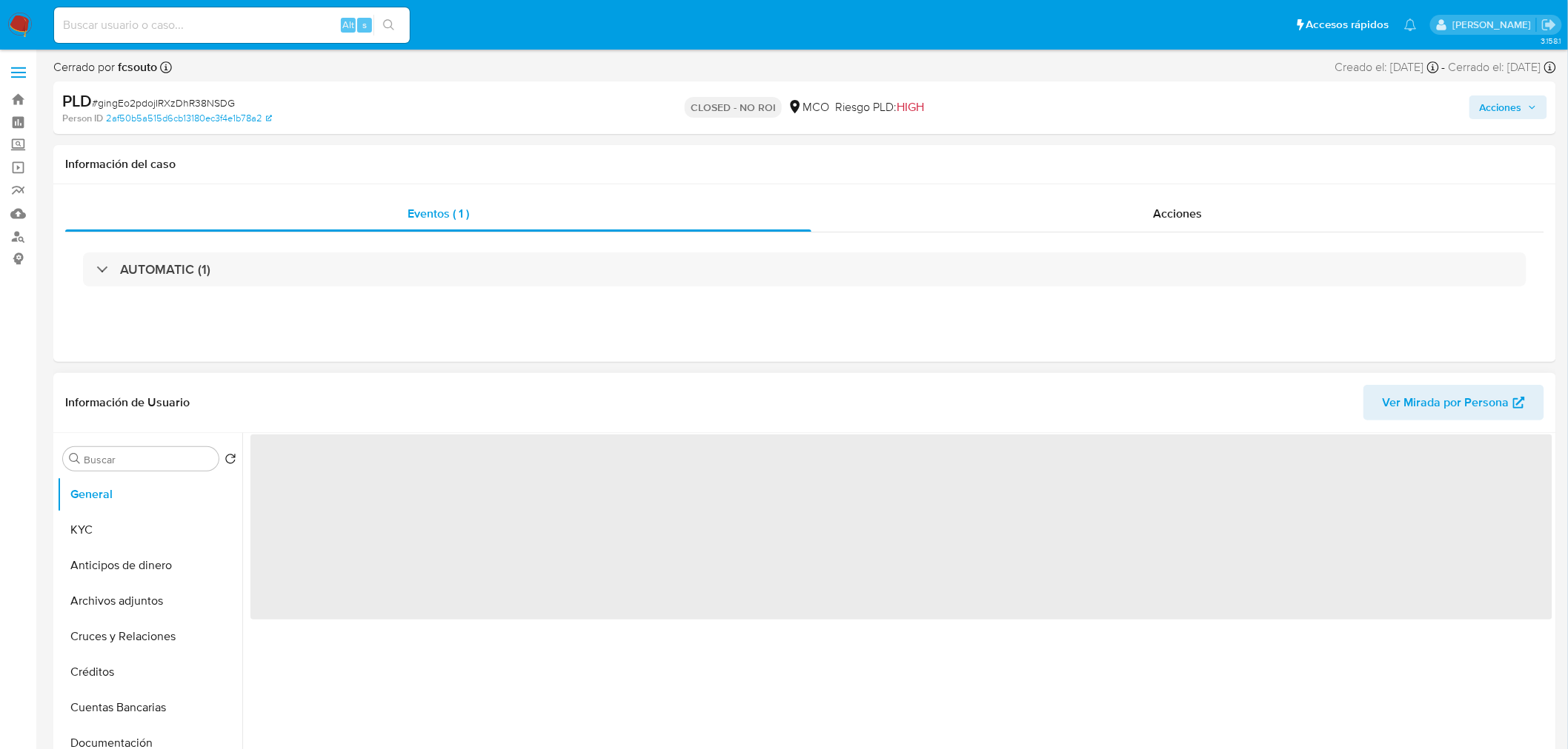
select select "10"
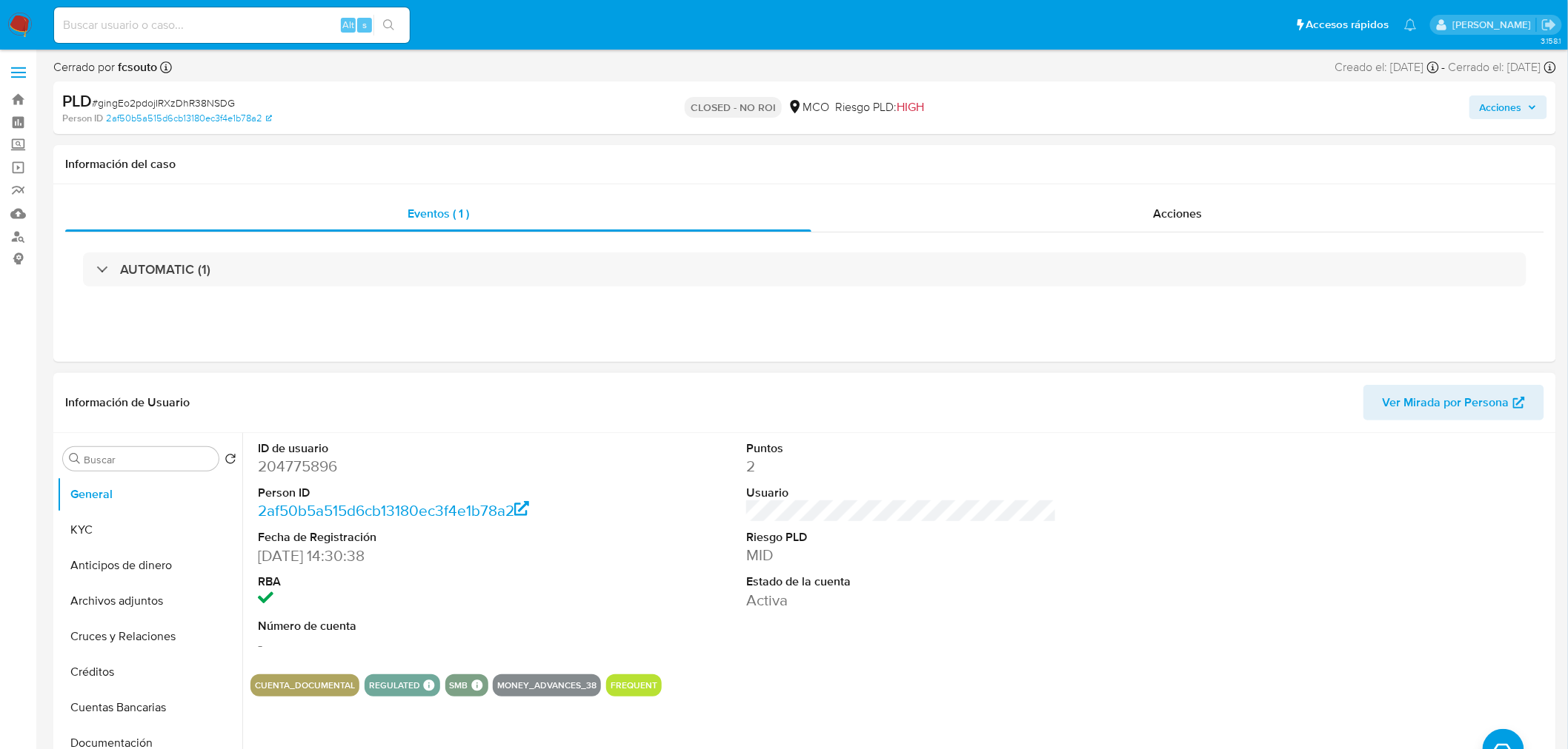
click at [1538, 101] on button "Acciones" at bounding box center [1509, 107] width 78 height 24
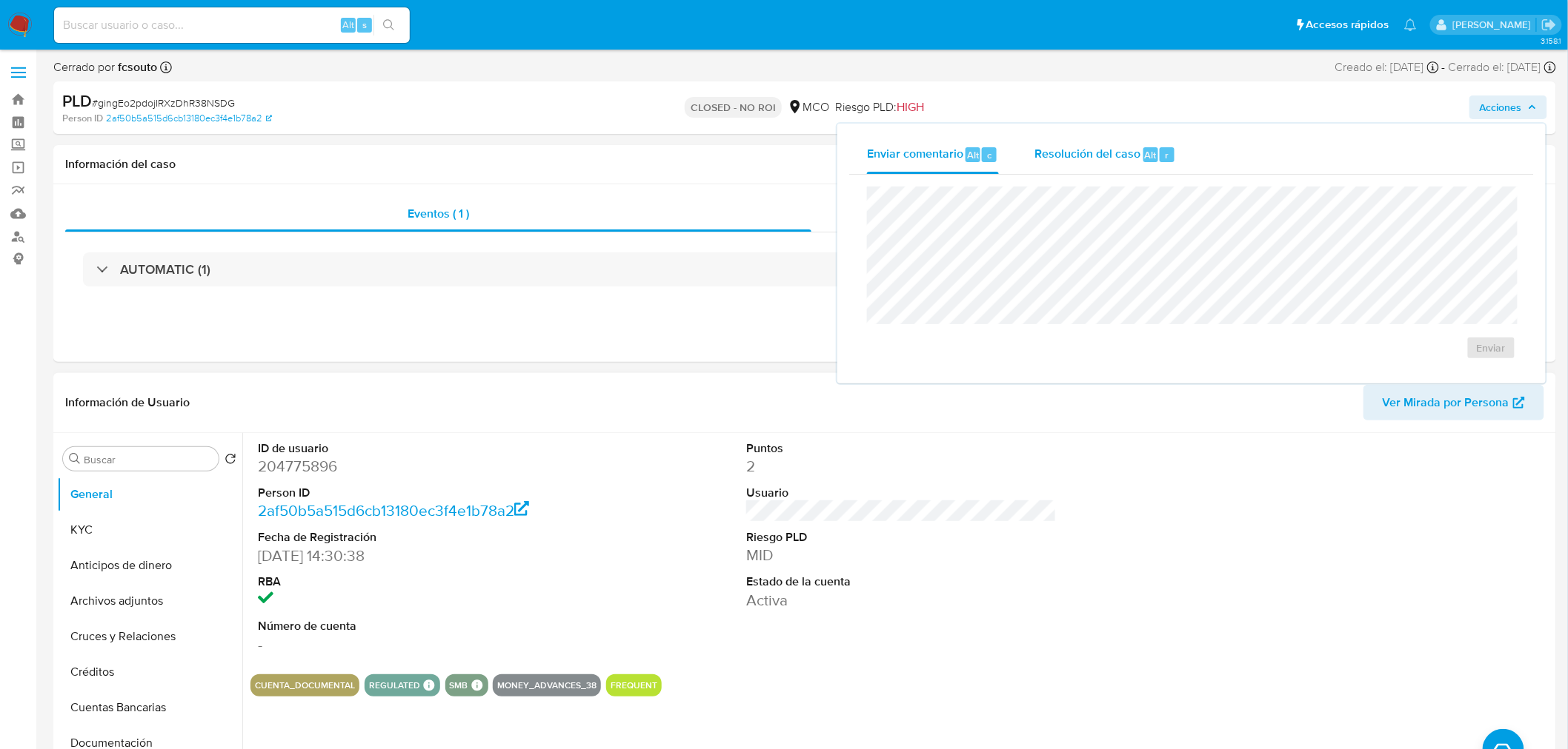
click at [1056, 149] on span "Resolución del caso" at bounding box center [1087, 154] width 106 height 17
click at [930, 160] on span "Enviar comentario" at bounding box center [915, 154] width 96 height 17
click at [1052, 143] on div "Resolución del caso Alt r" at bounding box center [1105, 155] width 141 height 38
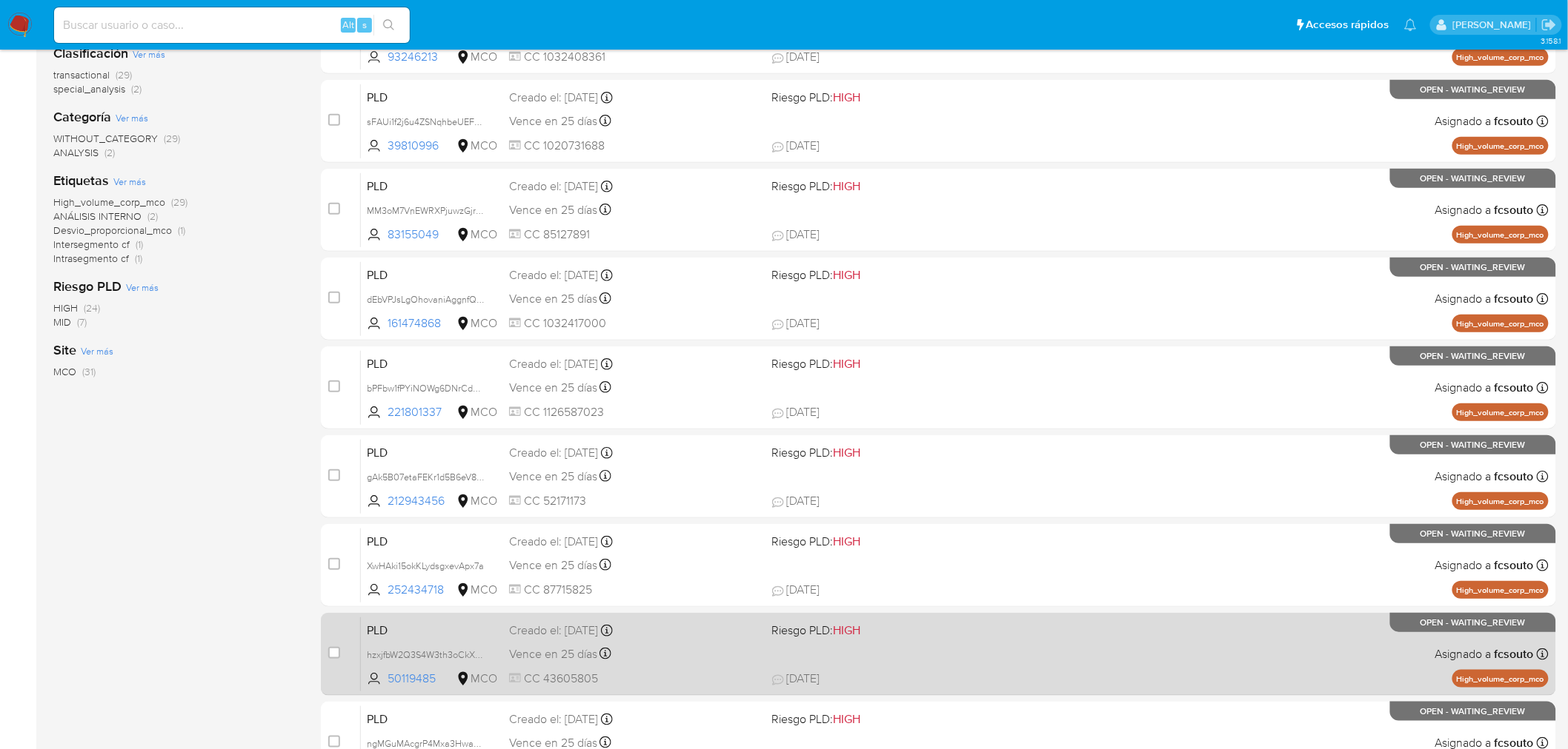
scroll to position [471, 0]
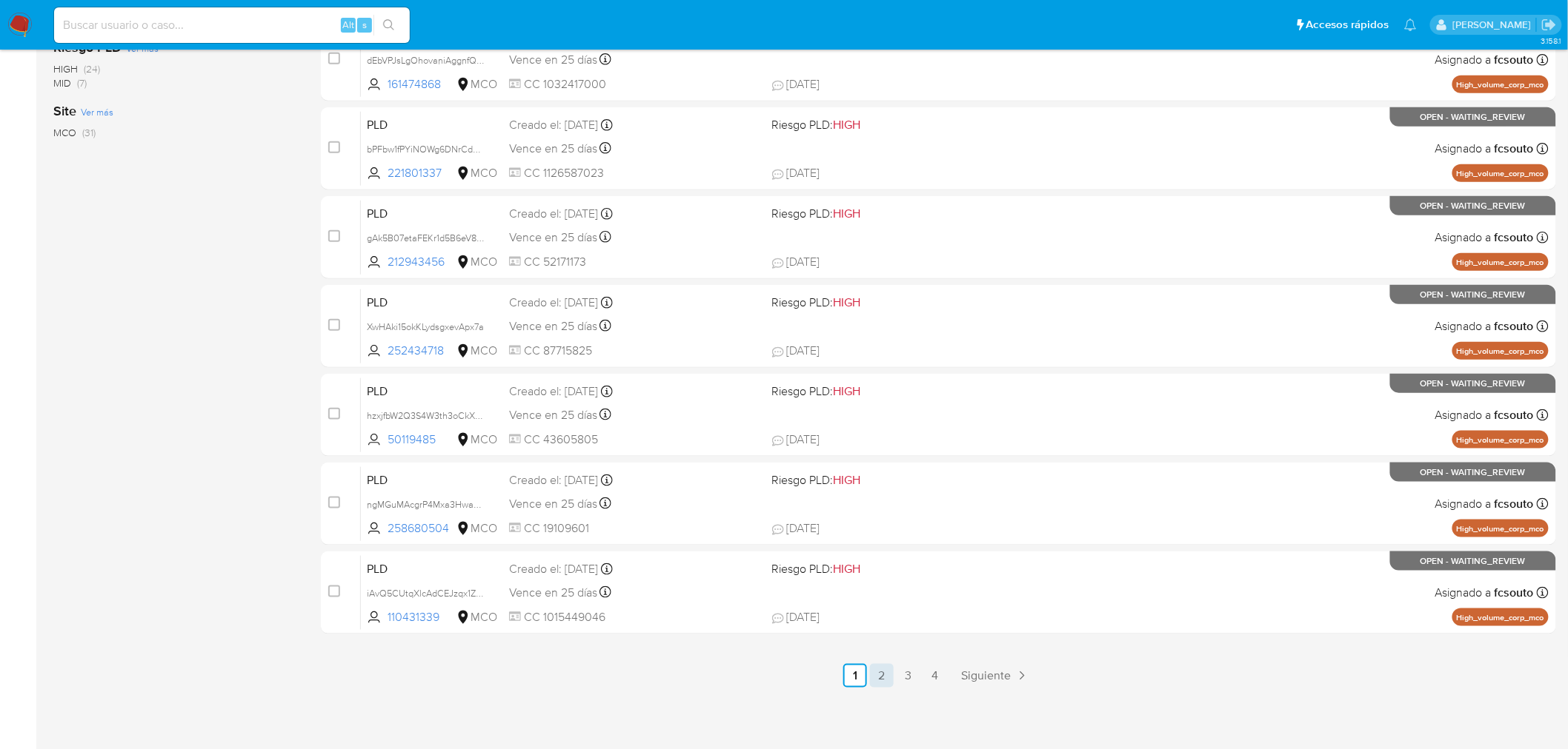
click at [890, 684] on link "2" at bounding box center [882, 676] width 24 height 24
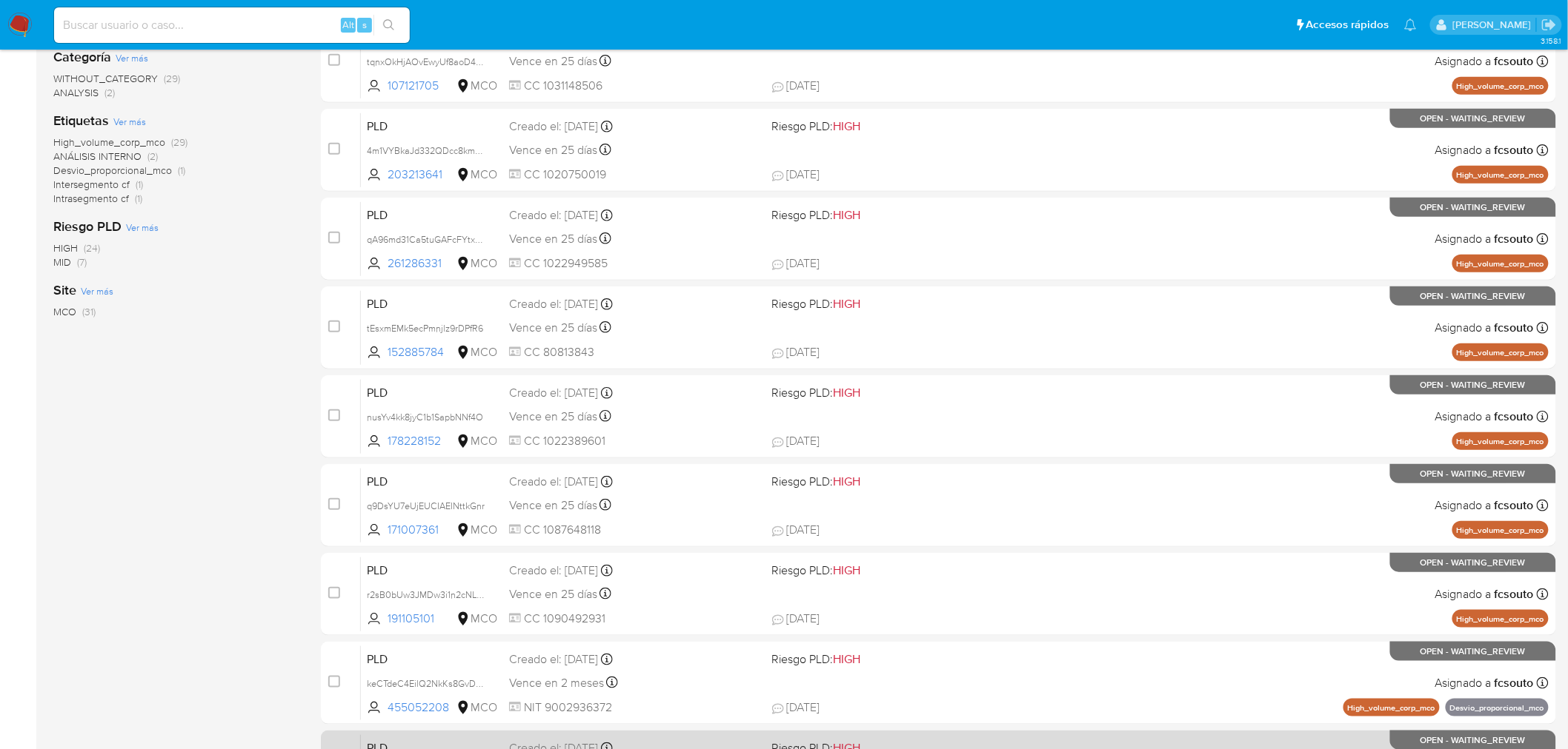
scroll to position [471, 0]
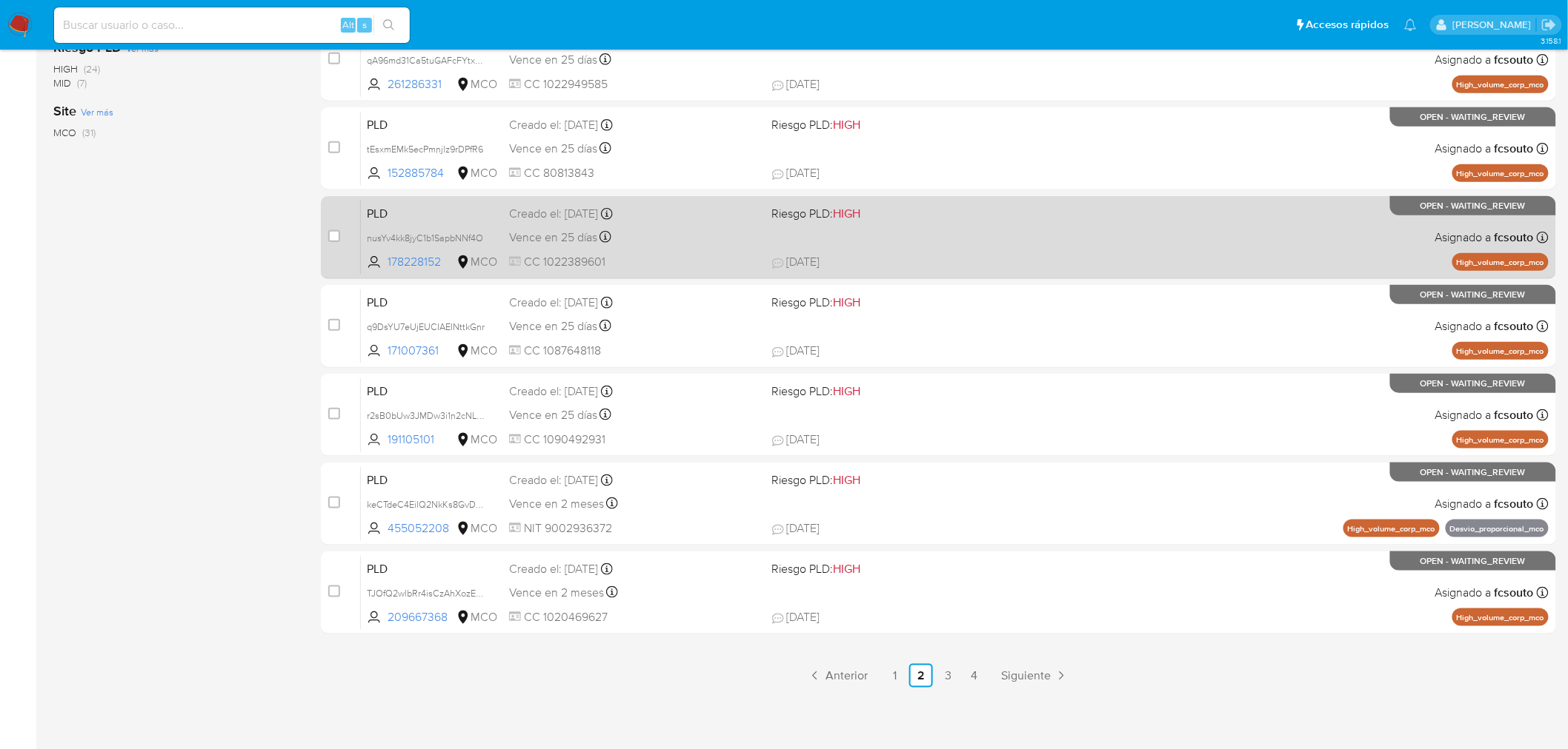
click at [891, 681] on link "1" at bounding box center [894, 676] width 24 height 24
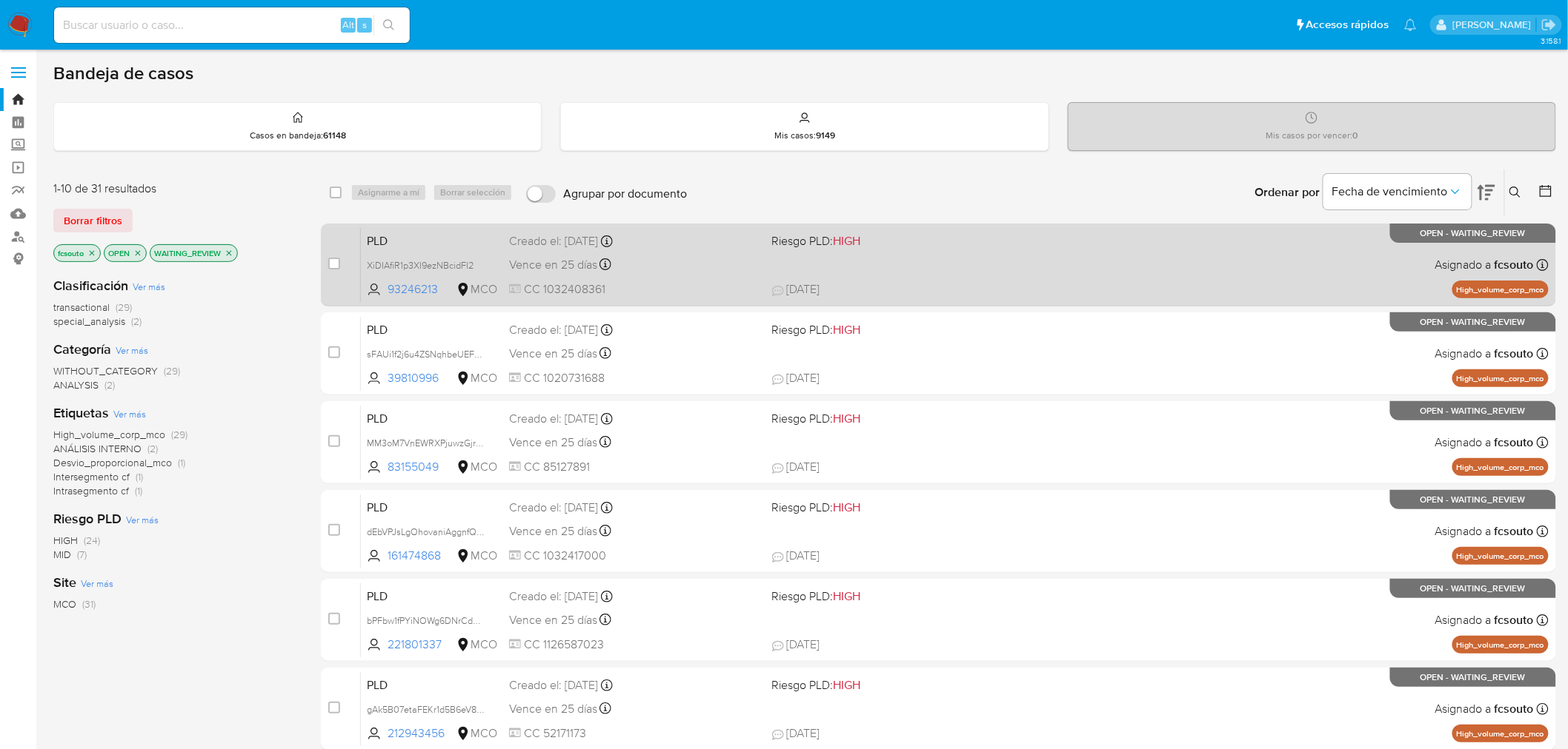
click at [757, 257] on div "Vence en 25 días Vence el 10/10/2025 07:06:30" at bounding box center [635, 264] width 251 height 20
click at [336, 260] on input "checkbox" at bounding box center [334, 263] width 12 height 12
checkbox input "true"
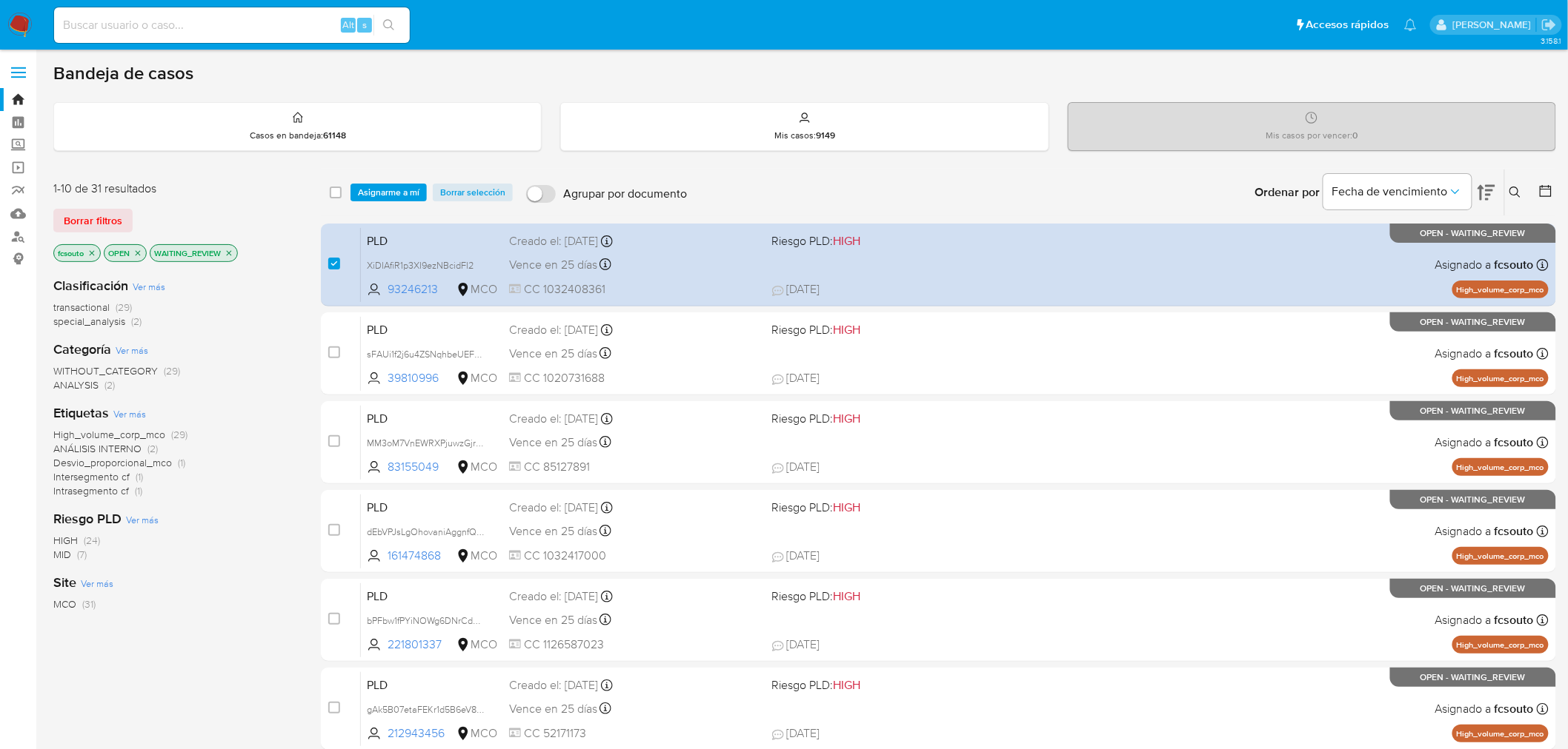
click at [405, 181] on div "select-all-cases-checkbox Asignarme a mí Borrar selección Agrupar por documento…" at bounding box center [938, 192] width 1235 height 46
click at [404, 190] on span "Asignarme a mí" at bounding box center [389, 193] width 62 height 15
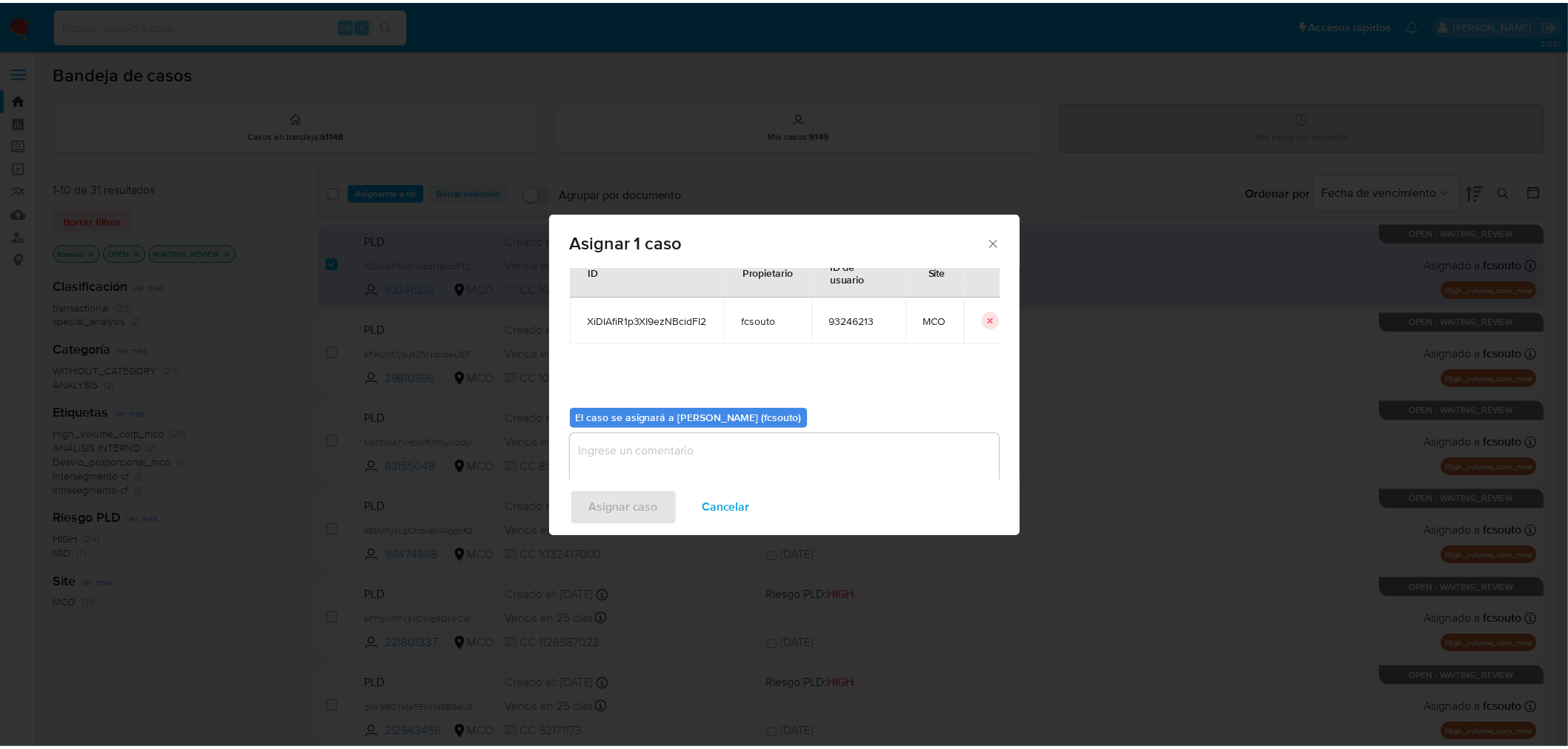
scroll to position [77, 0]
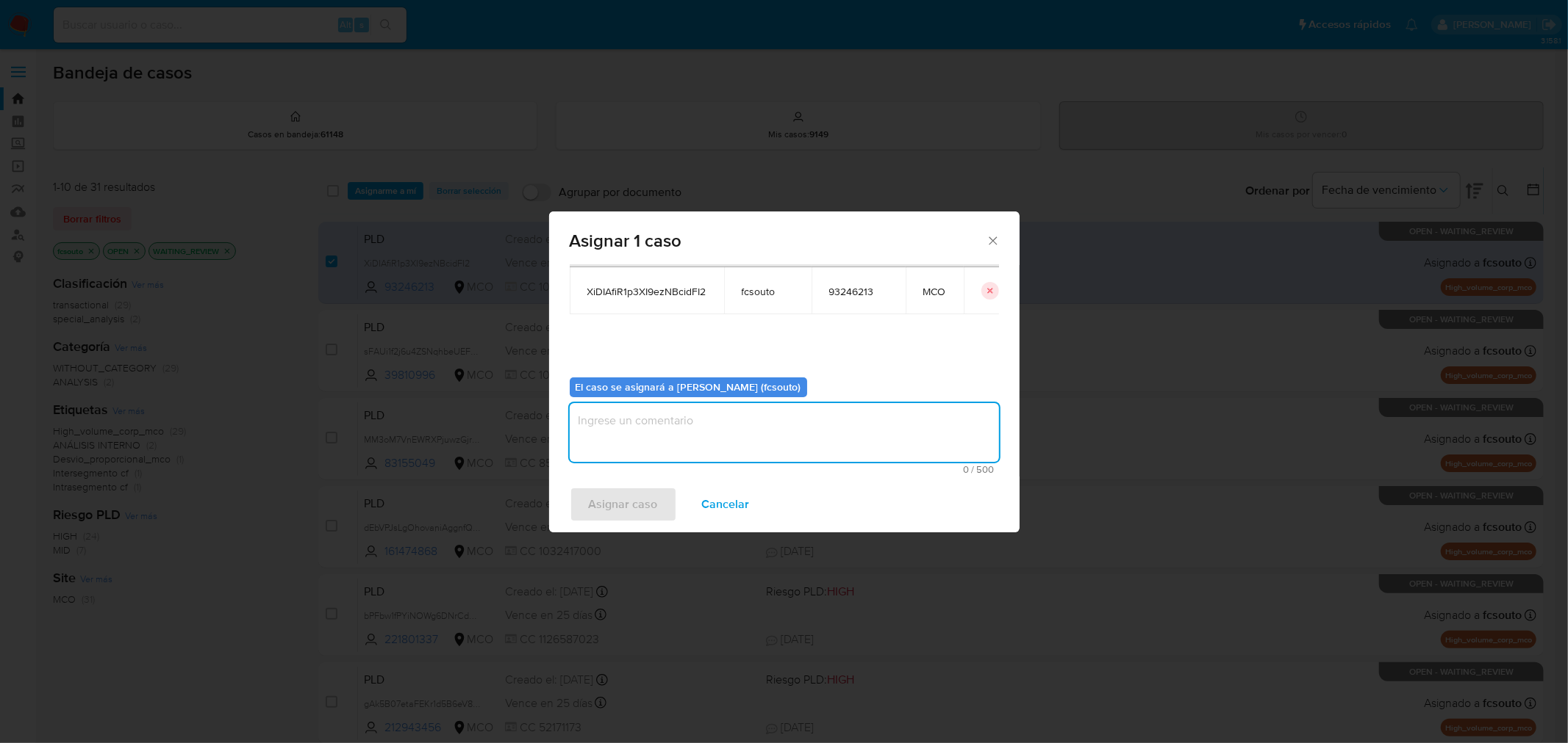
click at [688, 430] on textarea "assign-modal" at bounding box center [784, 433] width 429 height 59
type textarea "Asignación manual"
click at [627, 516] on span "Asignar caso" at bounding box center [623, 504] width 69 height 32
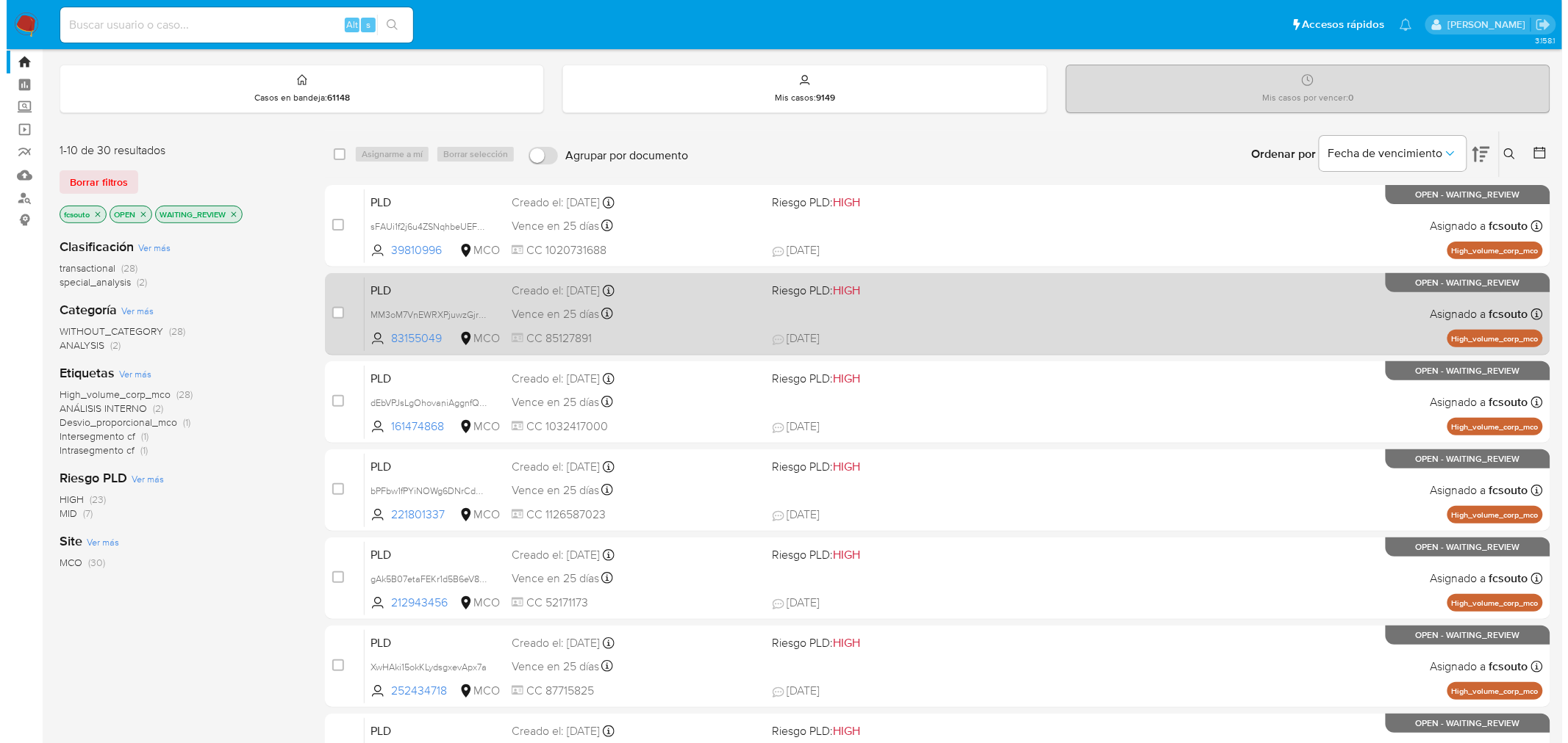
scroll to position [0, 0]
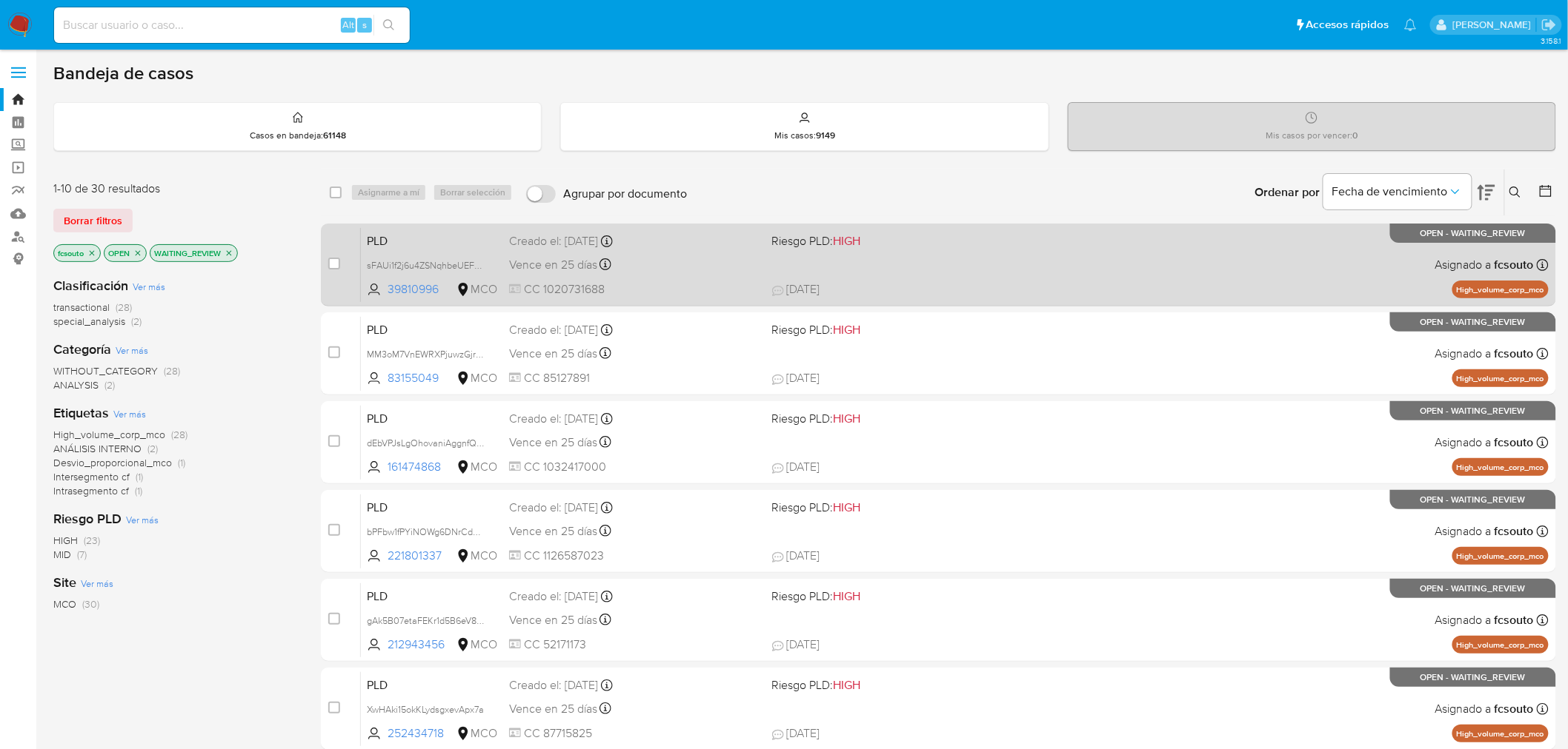
click at [722, 261] on div "Vence en 25 días Vence el 10/10/2025 07:06:30" at bounding box center [635, 264] width 251 height 20
click at [336, 259] on input "checkbox" at bounding box center [334, 263] width 12 height 12
checkbox input "true"
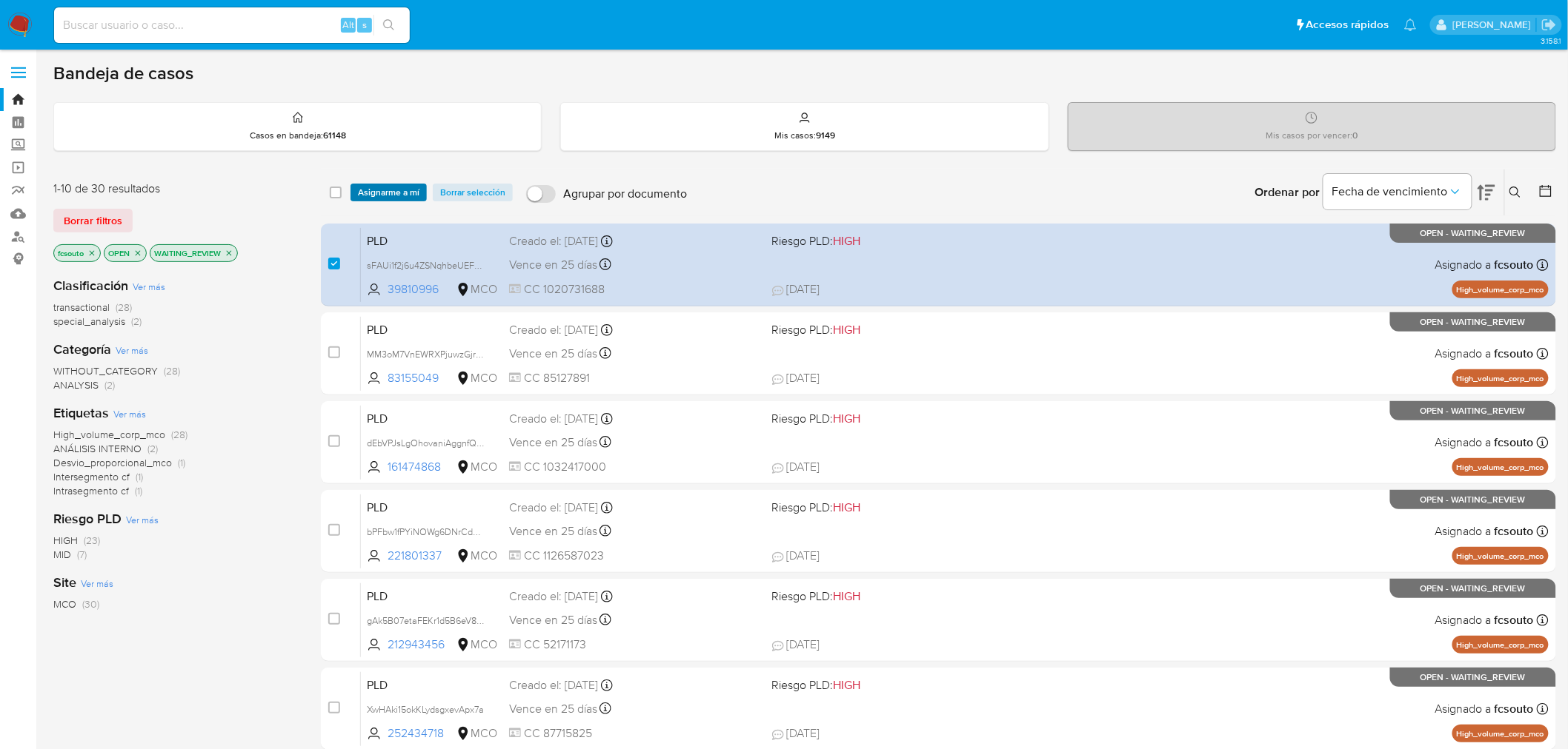
click at [383, 182] on div "select-all-cases-checkbox Asignarme a mí Borrar selección Agrupar por documento…" at bounding box center [938, 192] width 1235 height 46
click at [383, 194] on span "Asignarme a mí" at bounding box center [389, 193] width 62 height 15
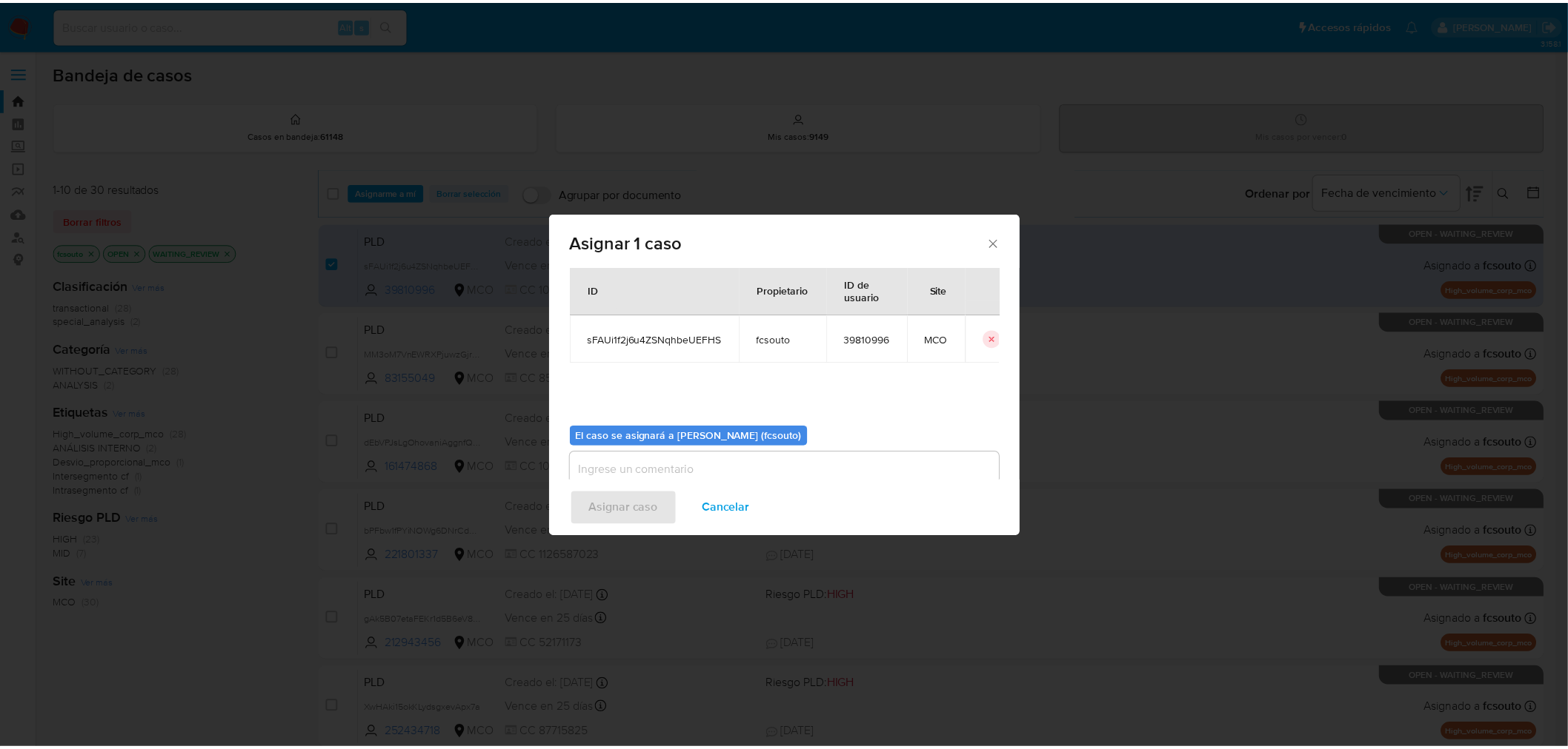
scroll to position [77, 0]
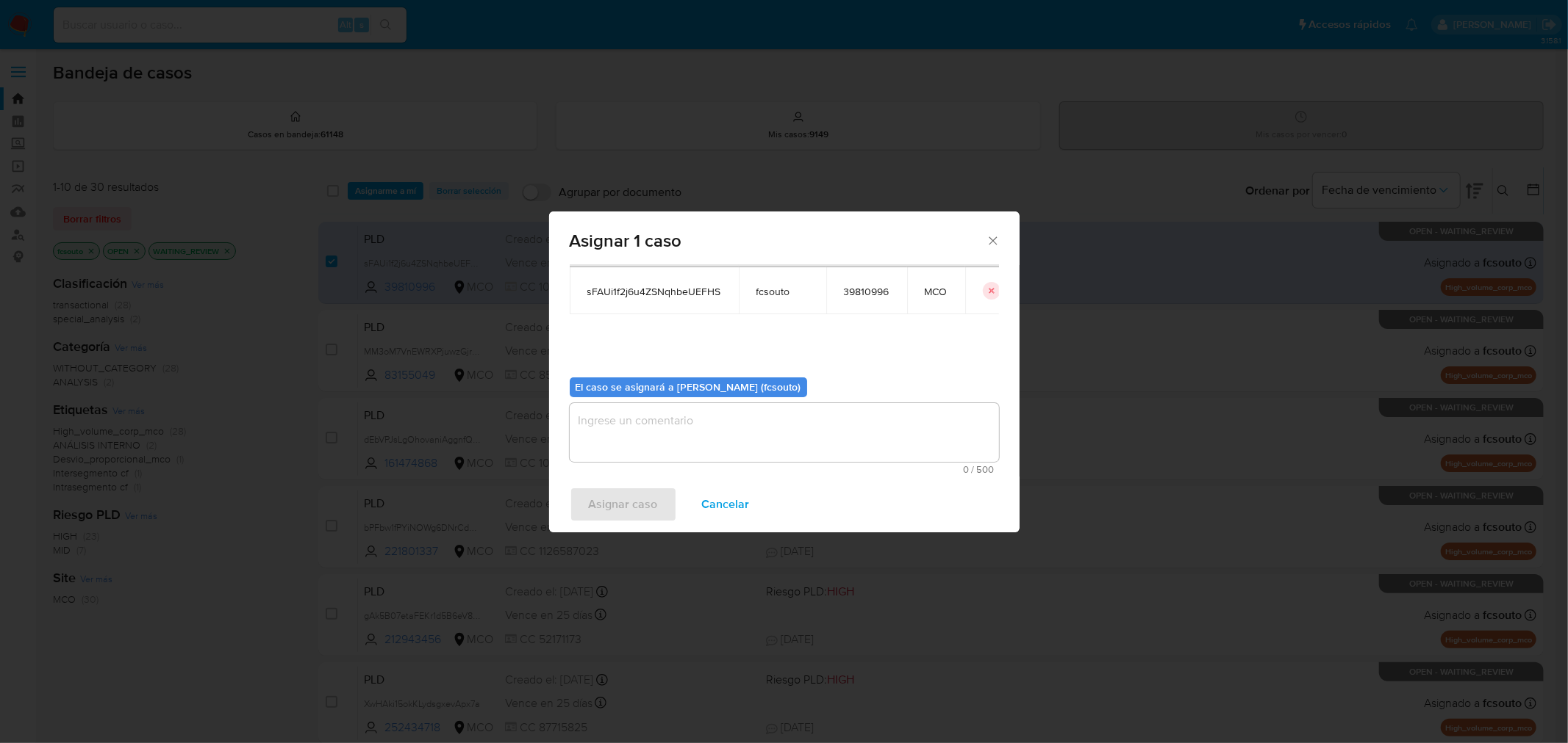
click at [760, 415] on textarea "assign-modal" at bounding box center [784, 433] width 429 height 59
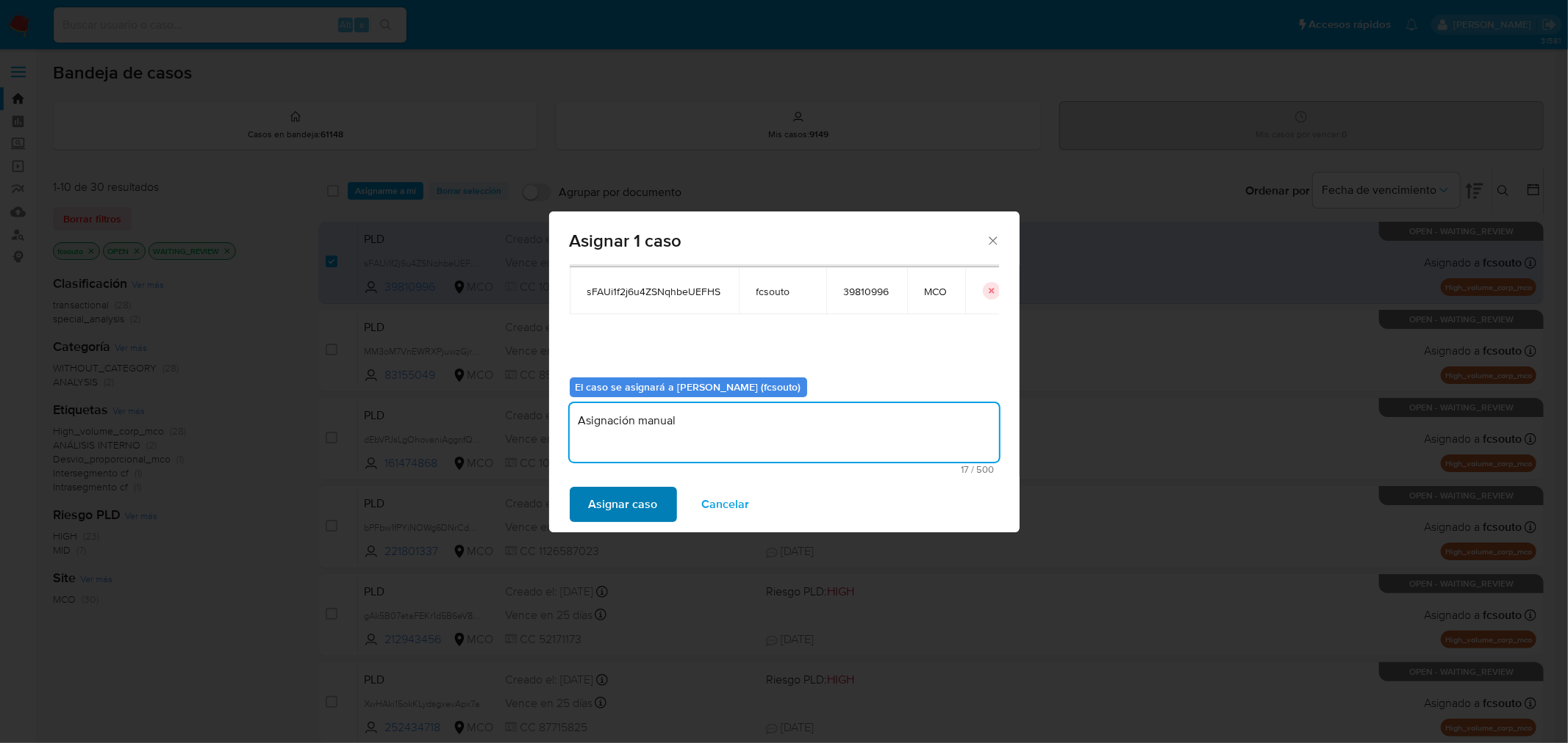
type textarea "Asignación manual"
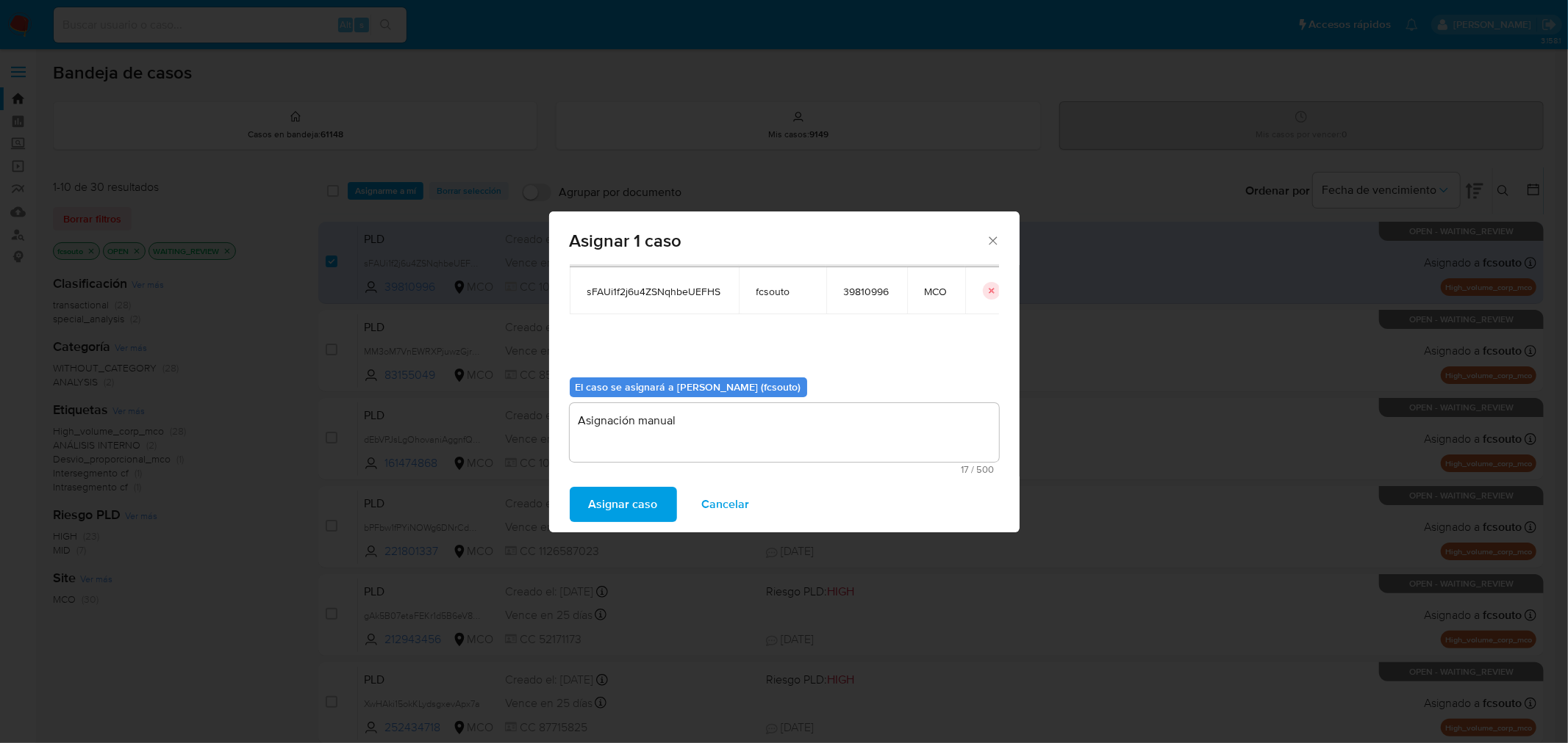
click at [635, 506] on span "Asignar caso" at bounding box center [623, 504] width 69 height 32
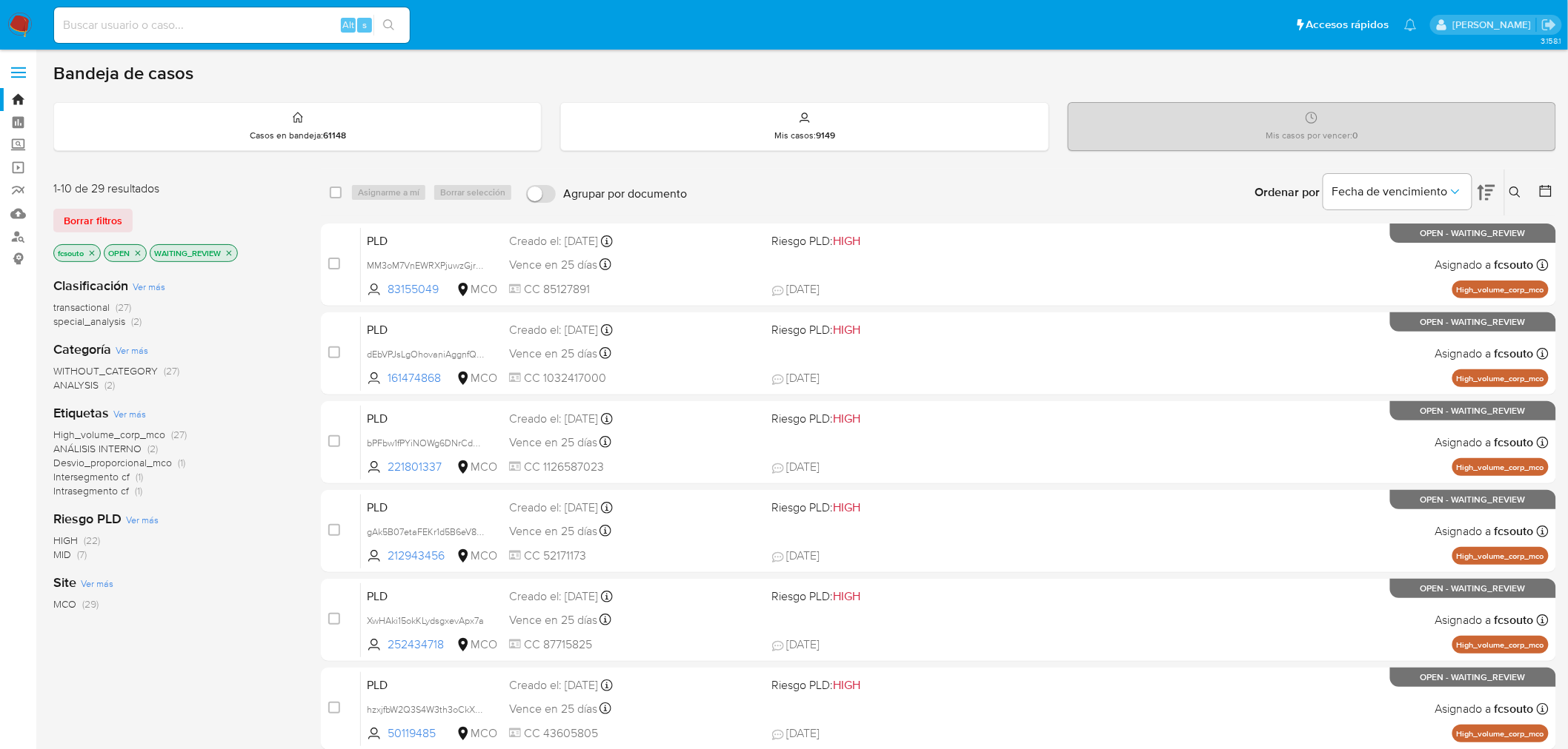
click at [222, 27] on input at bounding box center [232, 26] width 356 height 20
click at [173, 26] on input at bounding box center [232, 26] width 356 height 20
paste input "YgxjbGJ3S79YEBrCwgTlpKE1"
type input "YgxjbGJ3S79YEBrCwgTlpKE1"
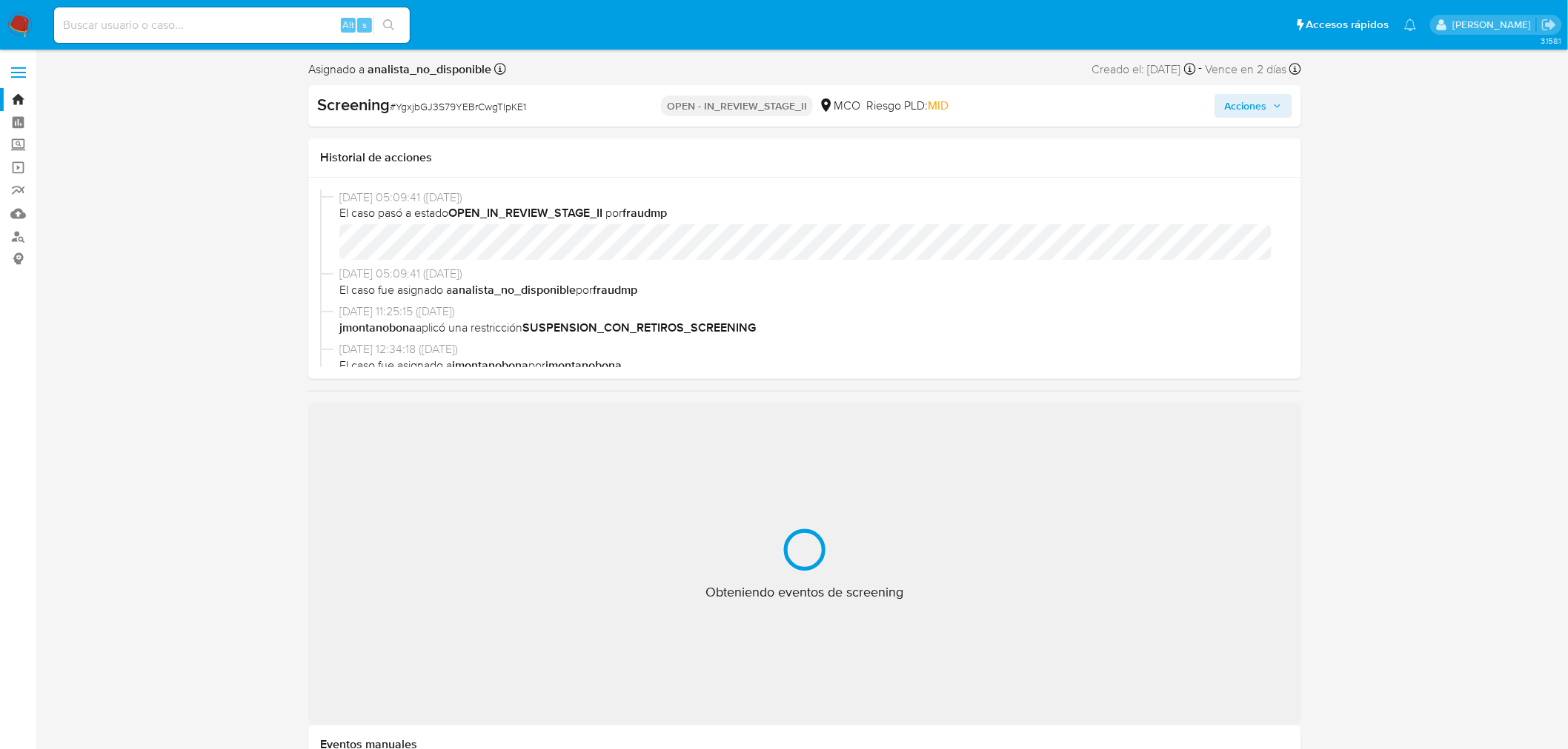
select select "10"
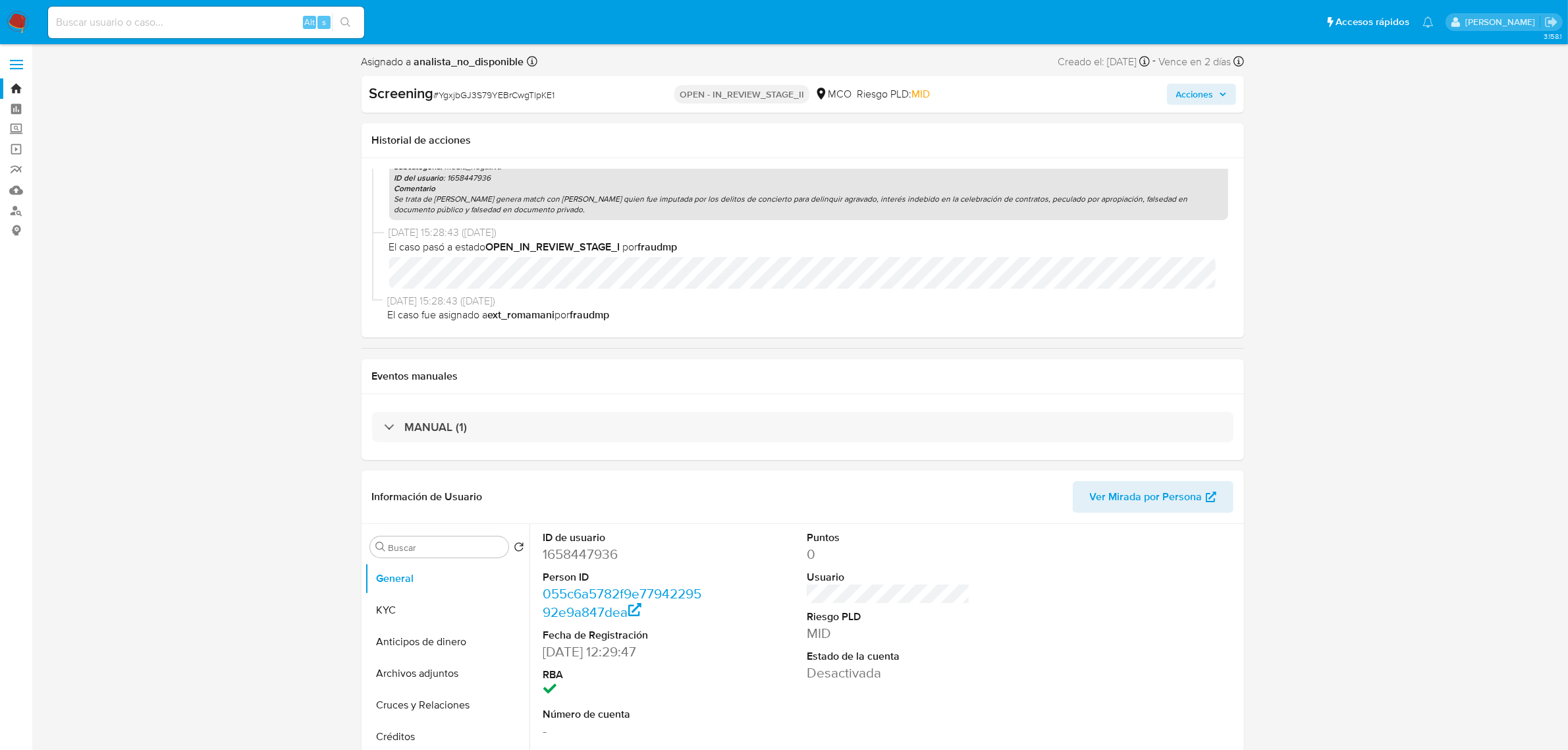
scroll to position [548, 0]
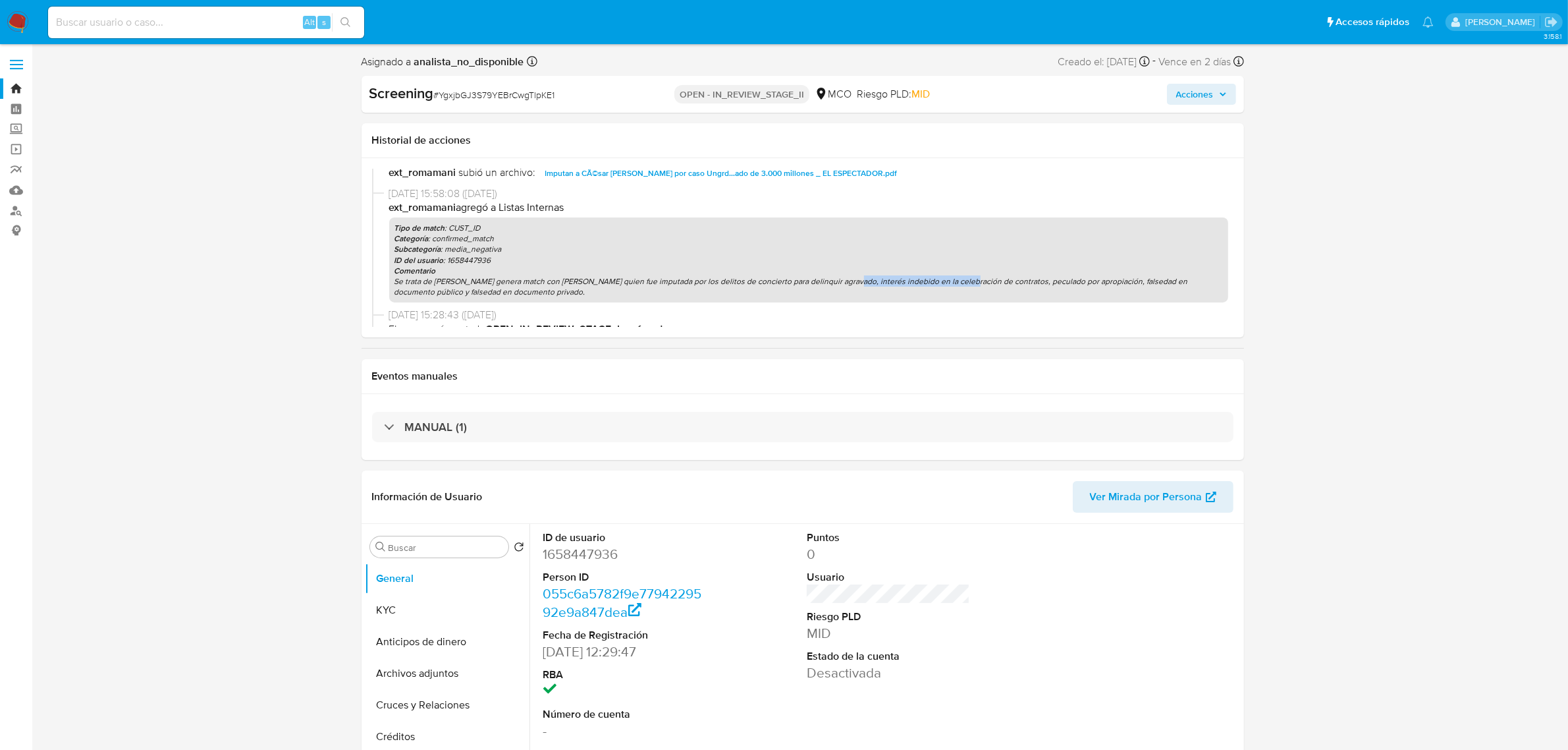
drag, startPoint x: 853, startPoint y: 280, endPoint x: 963, endPoint y: 289, distance: 110.4
click at [970, 280] on p "Se trata de Sonia Rocío Romero Hernández genera match con Sonia Rocío Romero He…" at bounding box center [808, 287] width 828 height 21
click at [778, 277] on p "Se trata de Sonia Rocío Romero Hernández genera match con Sonia Rocío Romero He…" at bounding box center [808, 287] width 828 height 21
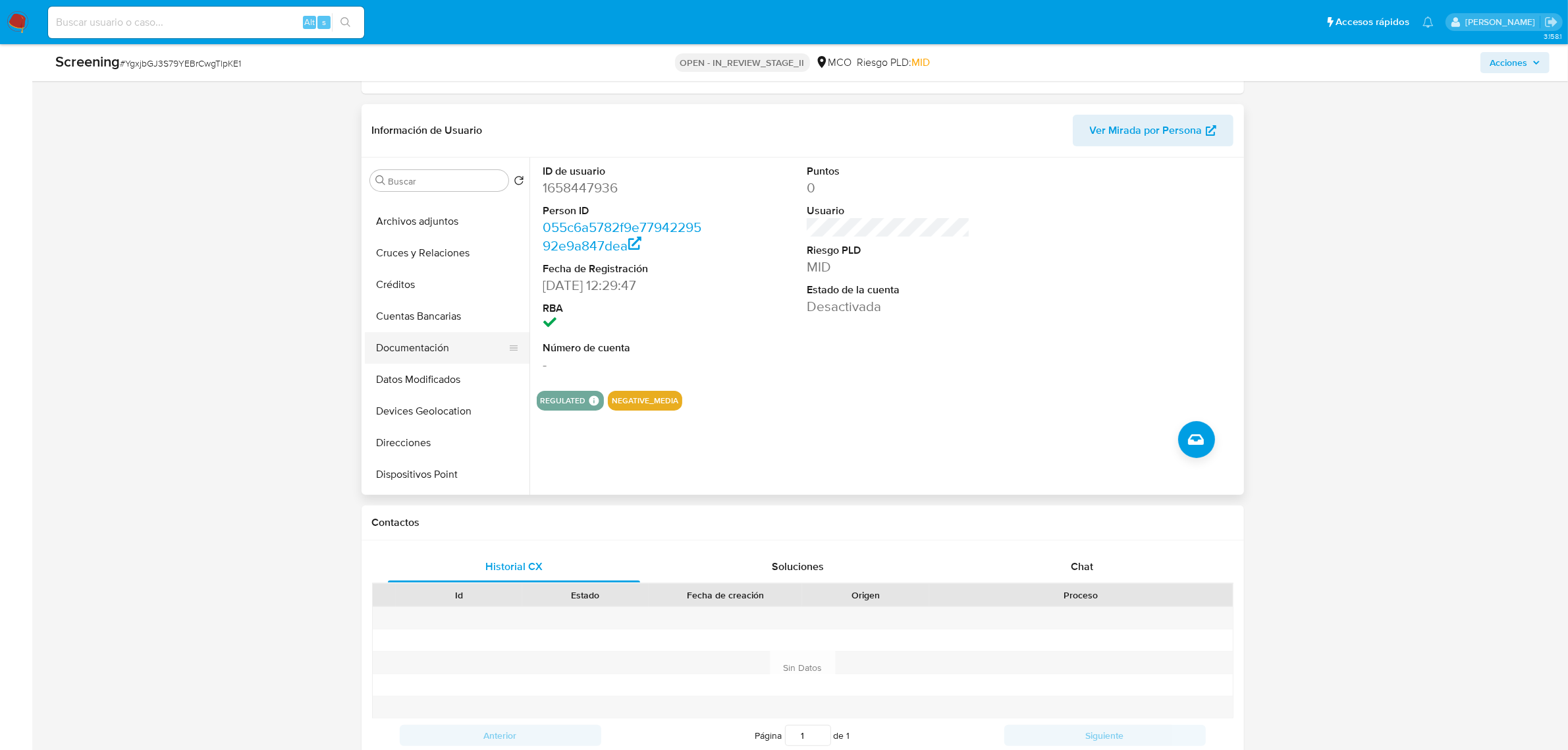
scroll to position [247, 0]
click at [445, 379] on button "Historial Casos" at bounding box center [442, 376] width 154 height 31
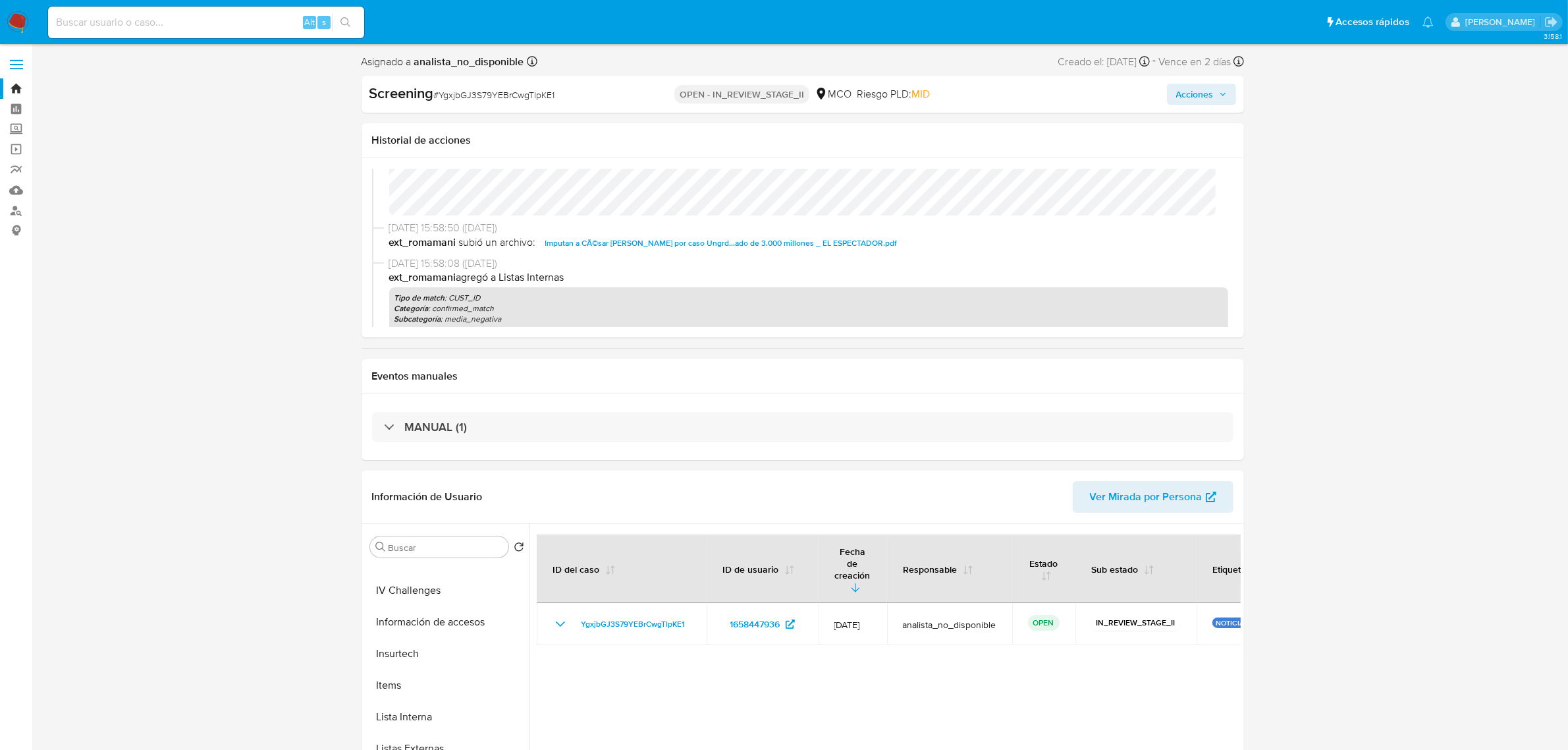
scroll to position [494, 0]
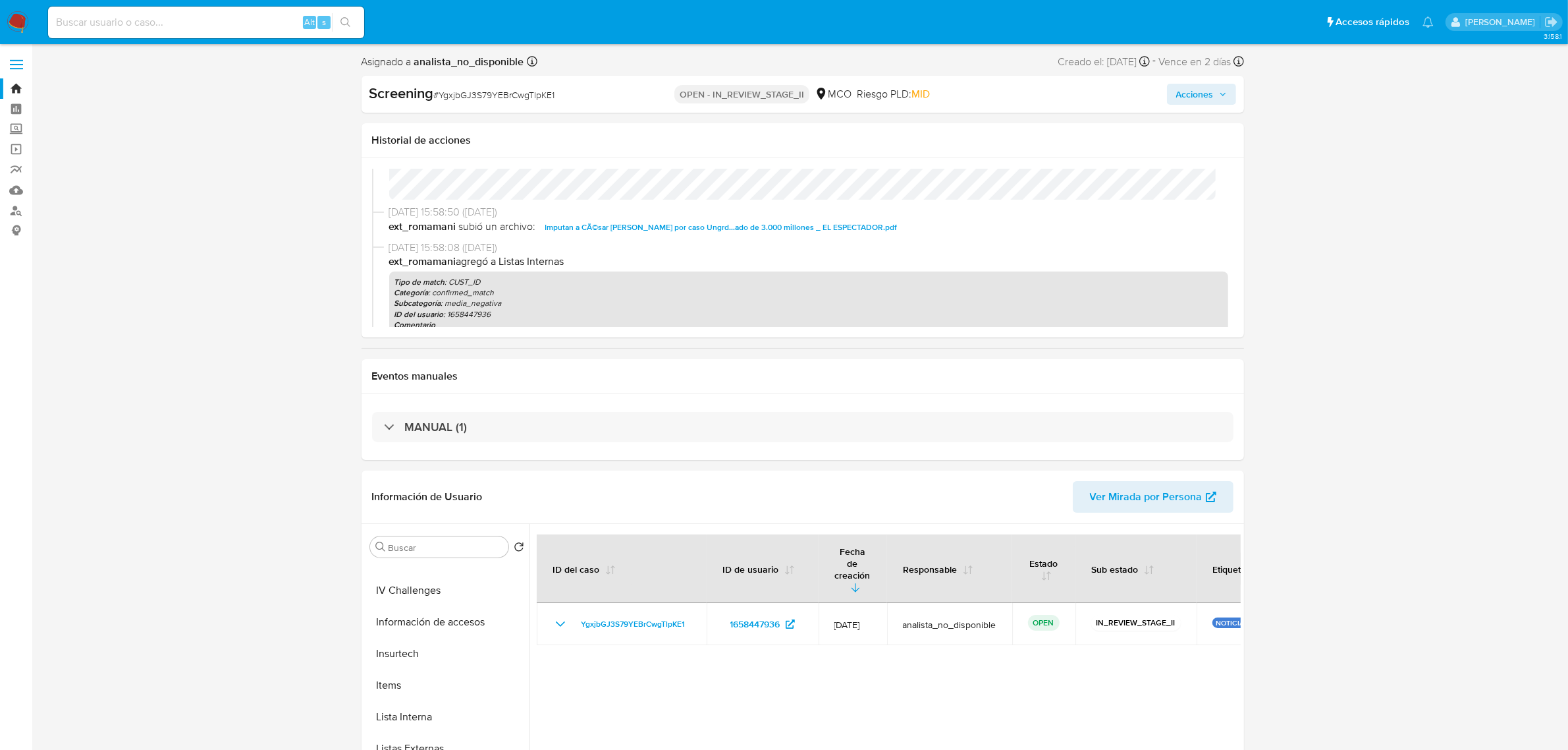
click at [673, 230] on span "Imputan a CÃ©sar Manrique por caso Ungrd...ado de 3.000 millones _ EL ESPECTADO…" at bounding box center [722, 228] width 352 height 16
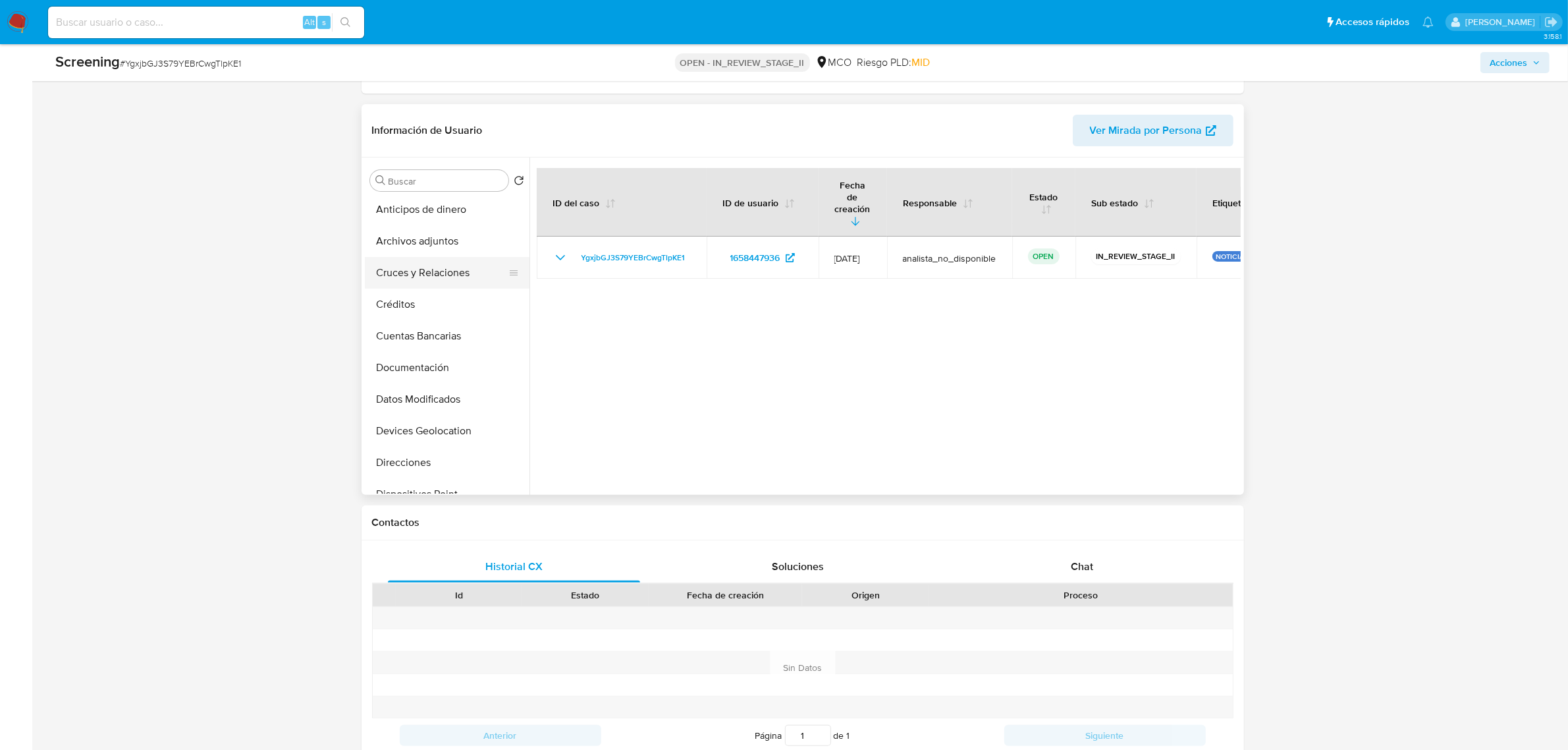
scroll to position [0, 0]
drag, startPoint x: 414, startPoint y: 218, endPoint x: 416, endPoint y: 227, distance: 9.2
click at [414, 219] on button "General" at bounding box center [442, 212] width 154 height 31
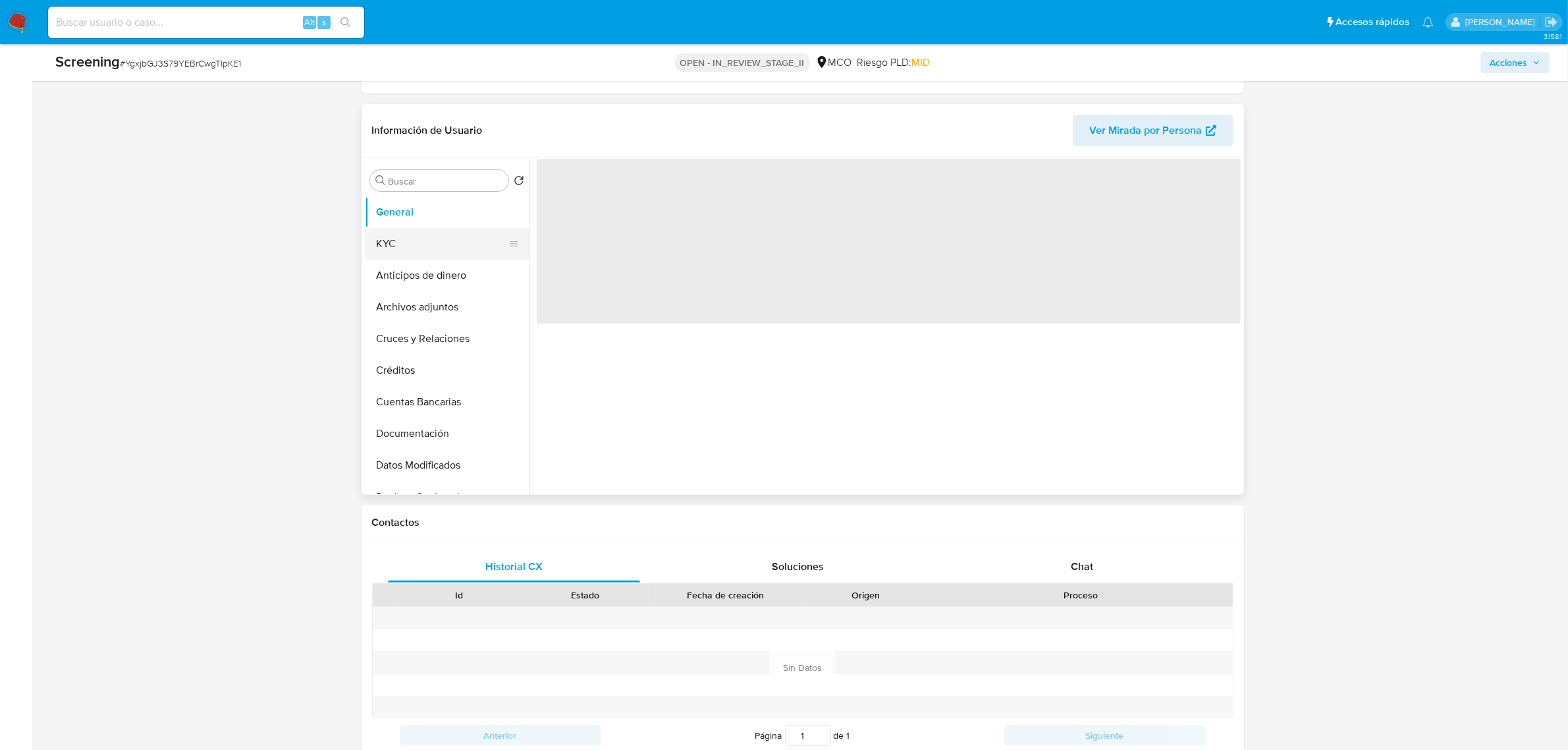
click at [417, 232] on button "KYC" at bounding box center [442, 243] width 154 height 31
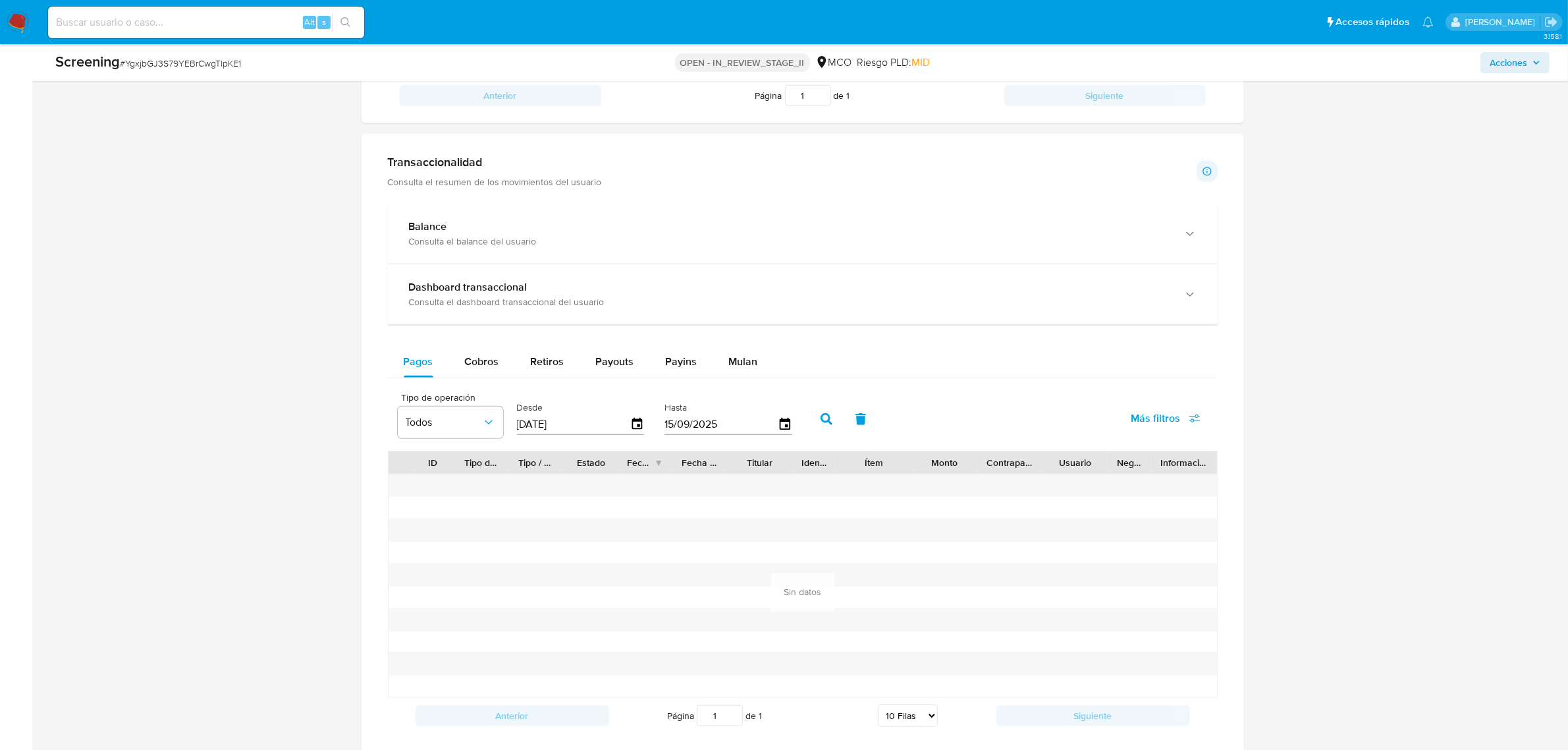
scroll to position [967, 0]
click at [650, 435] on div "Tipo de operación Todos Desde 18/06/2025 Hasta 15/09/2025" at bounding box center [598, 419] width 415 height 53
click at [637, 420] on icon "button" at bounding box center [637, 427] width 23 height 23
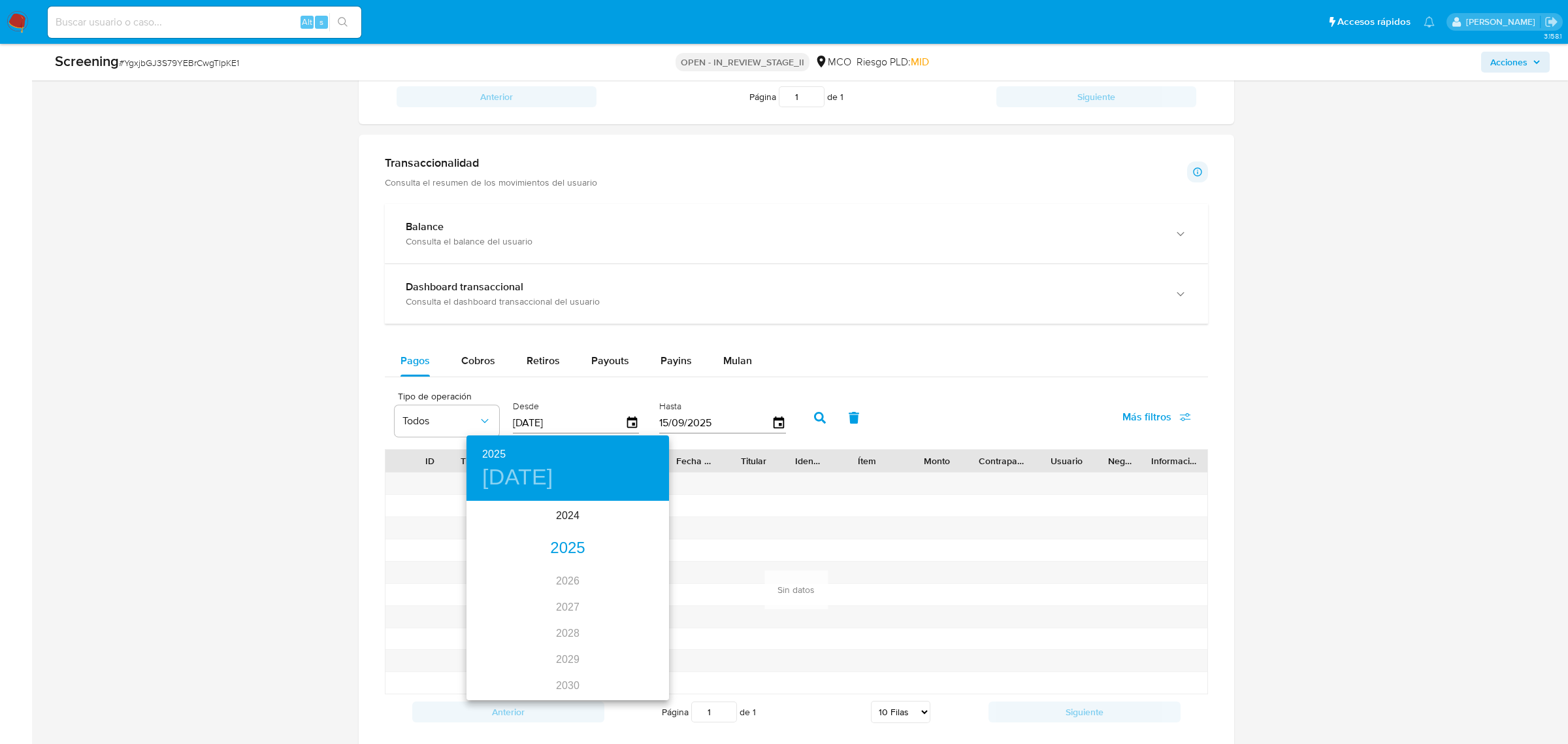
click at [565, 548] on div "2025" at bounding box center [567, 548] width 203 height 26
click at [575, 578] on div "may." at bounding box center [567, 576] width 68 height 49
click at [567, 575] on p "1" at bounding box center [567, 570] width 5 height 13
type input "01/05/2025"
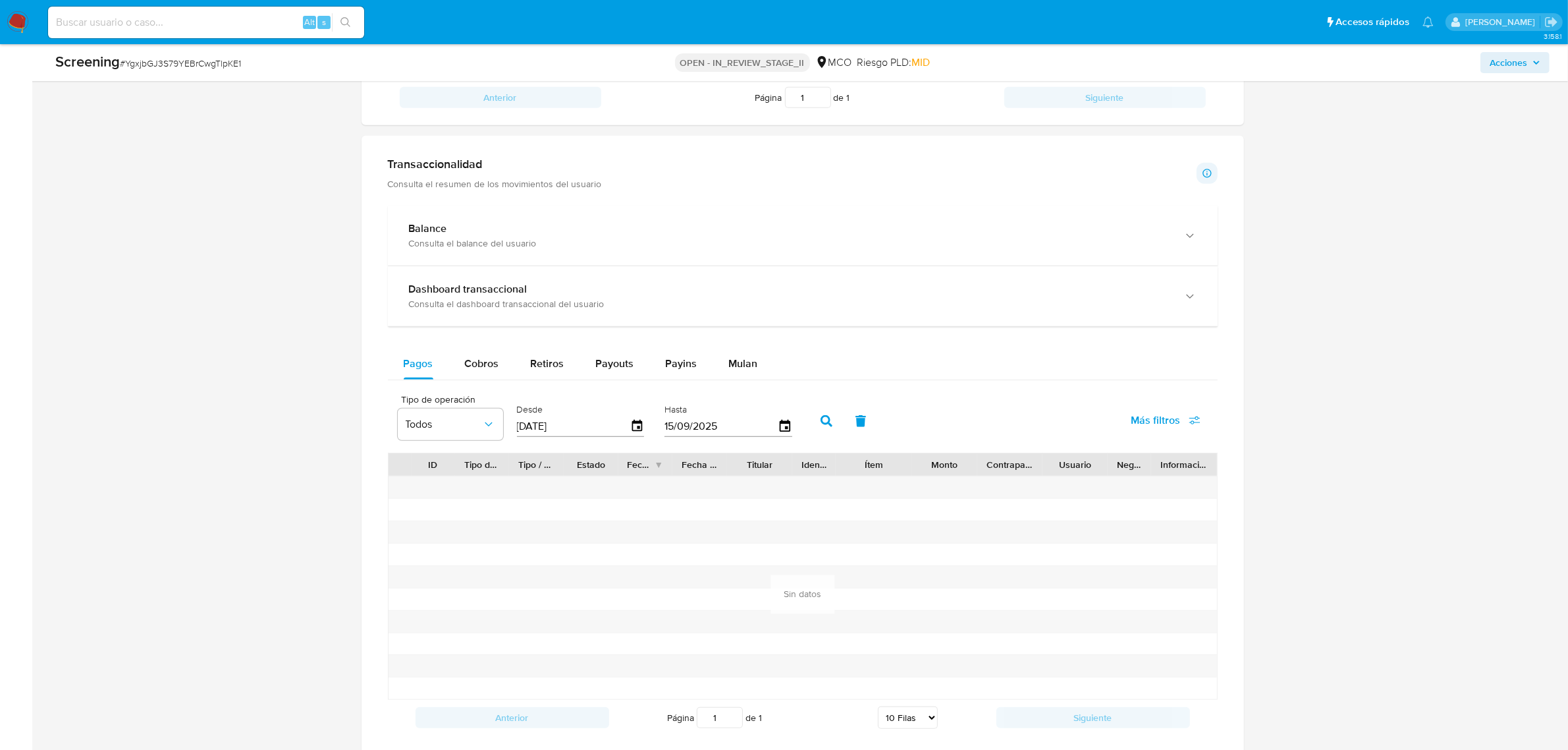
click at [812, 428] on button "button" at bounding box center [826, 421] width 34 height 31
click at [489, 366] on span "Cobros" at bounding box center [482, 363] width 34 height 15
select select "10"
click at [642, 425] on icon "button" at bounding box center [637, 427] width 23 height 23
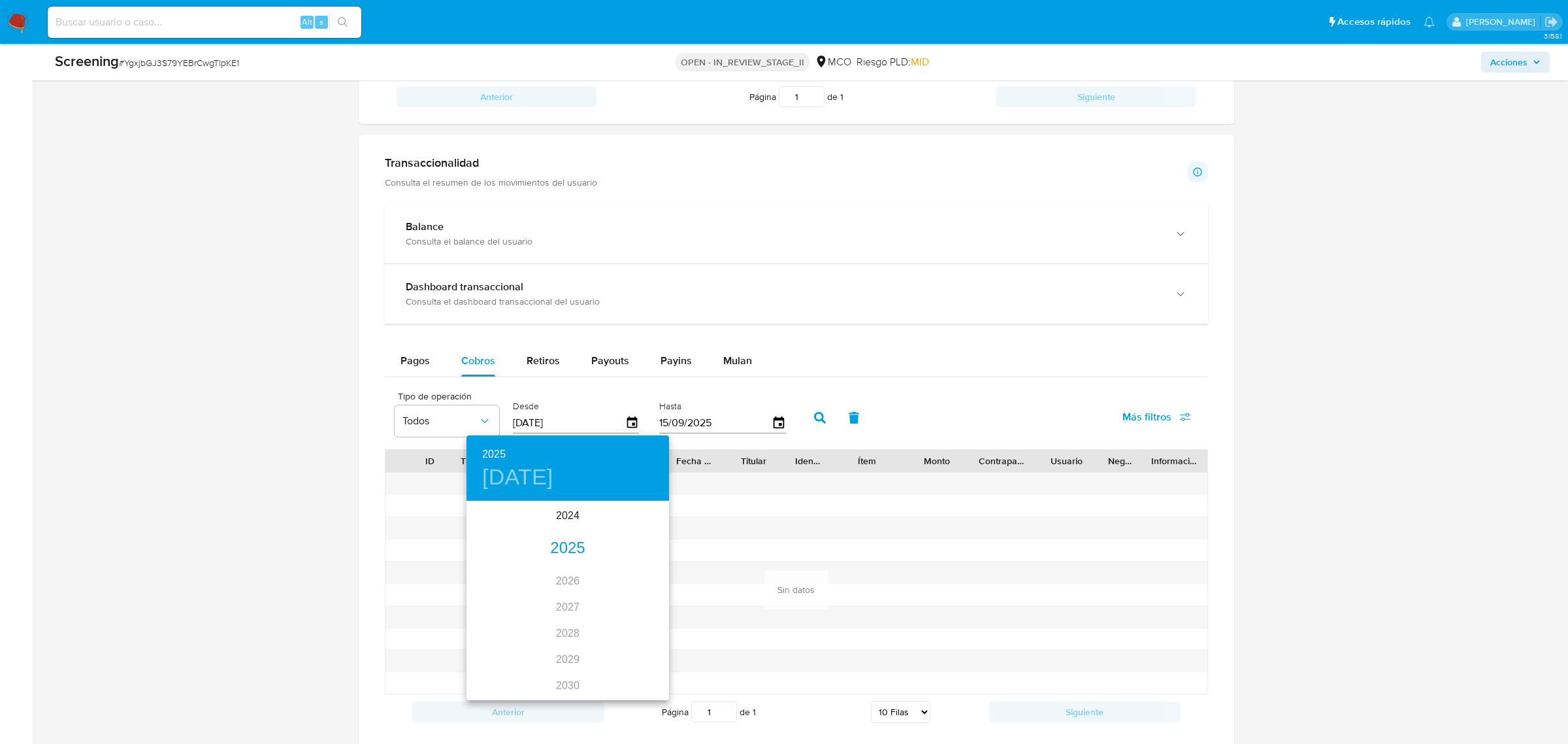
click at [569, 546] on div "2025" at bounding box center [567, 548] width 203 height 26
click at [570, 576] on div "may." at bounding box center [567, 576] width 68 height 49
type input "18/05/2025"
click at [652, 614] on span "18" at bounding box center [646, 617] width 24 height 13
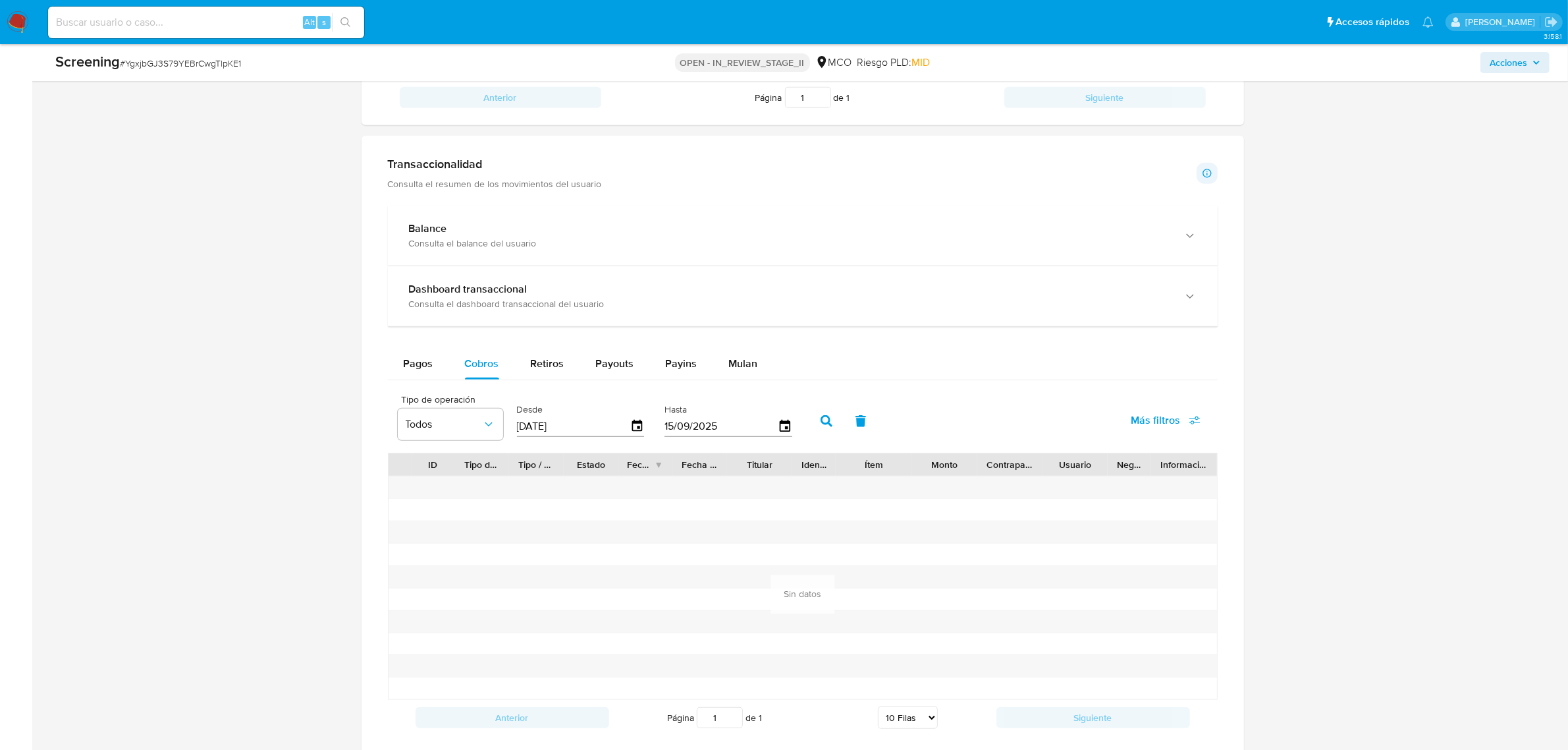
click at [827, 419] on icon "button" at bounding box center [826, 421] width 12 height 12
click at [415, 371] on span "Pagos" at bounding box center [419, 363] width 29 height 15
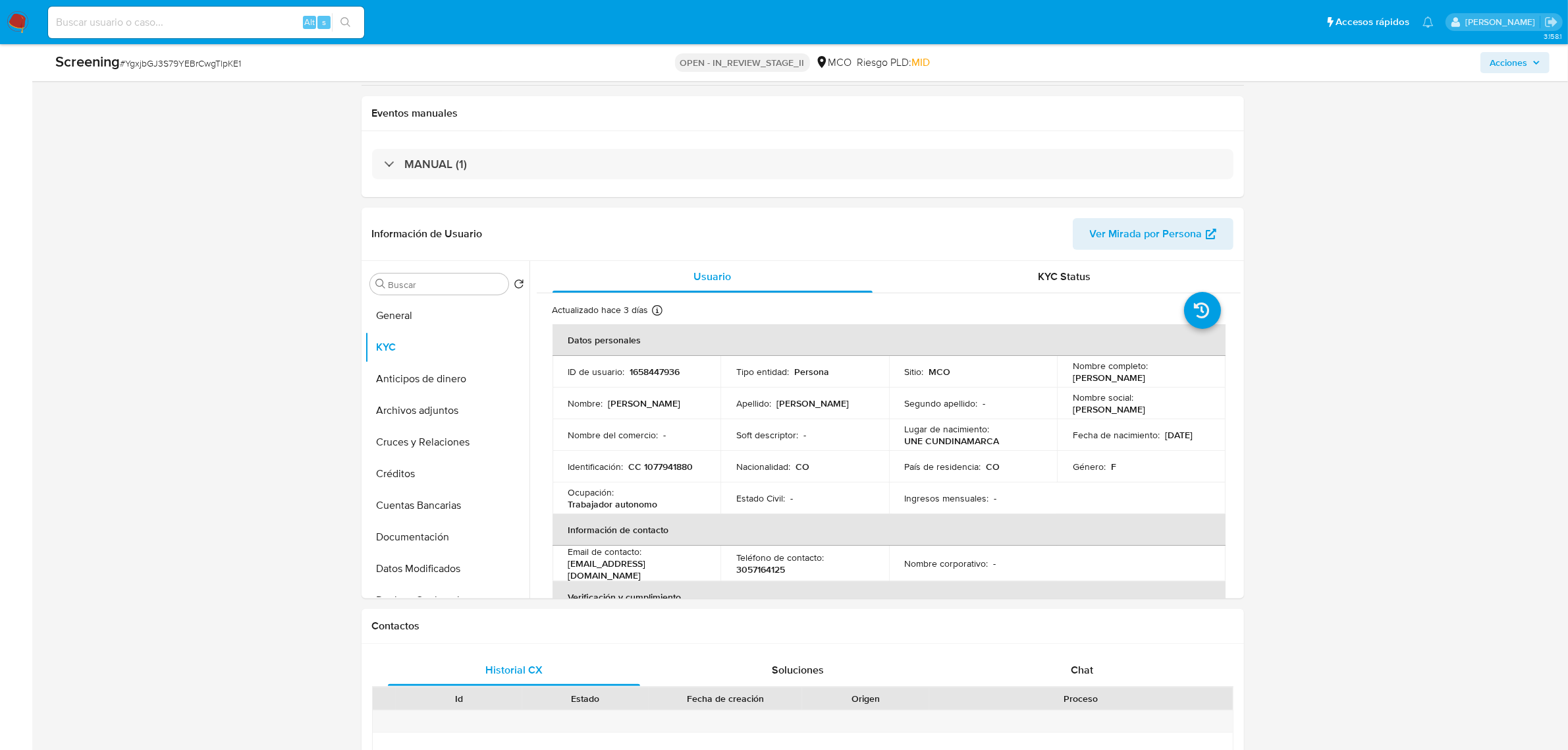
scroll to position [0, 0]
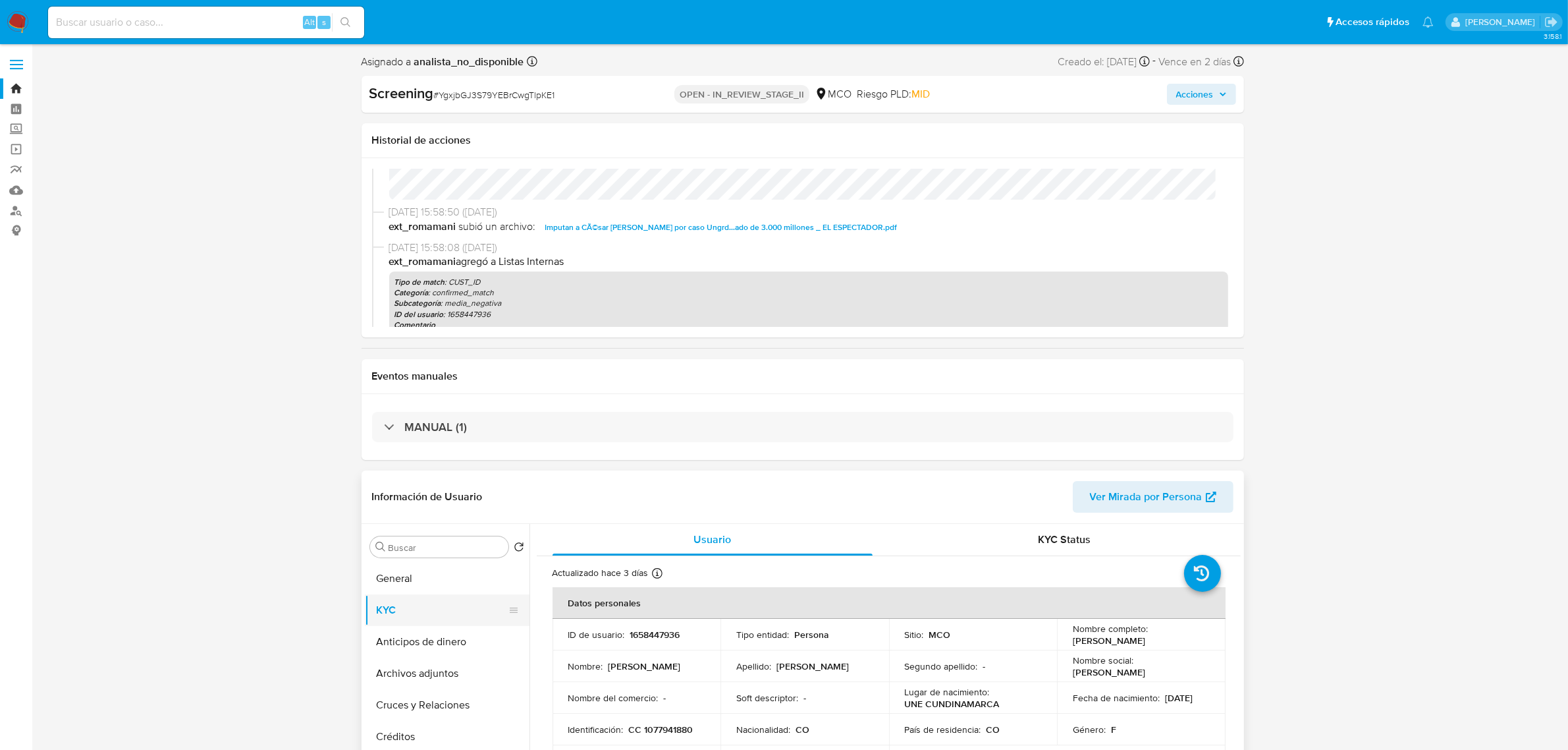
drag, startPoint x: 423, startPoint y: 578, endPoint x: 504, endPoint y: 596, distance: 83.0
click at [425, 578] on button "General" at bounding box center [447, 578] width 165 height 31
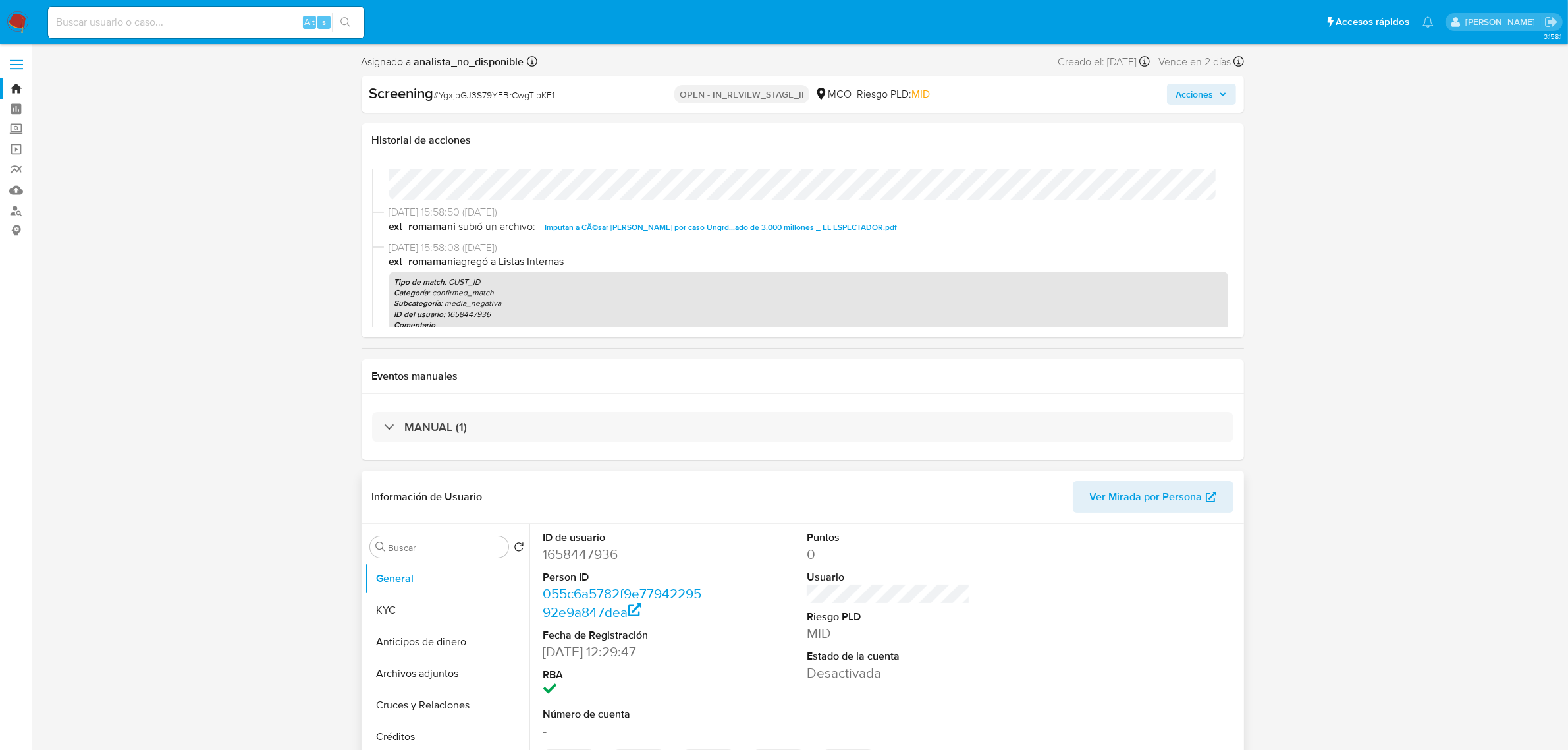
click at [568, 562] on dd "1658447936" at bounding box center [625, 554] width 163 height 19
click at [568, 562] on dd "1658447936" at bounding box center [625, 554] width 163 height 19
copy dd "1658447936"
click at [417, 606] on button "KYC" at bounding box center [442, 610] width 154 height 31
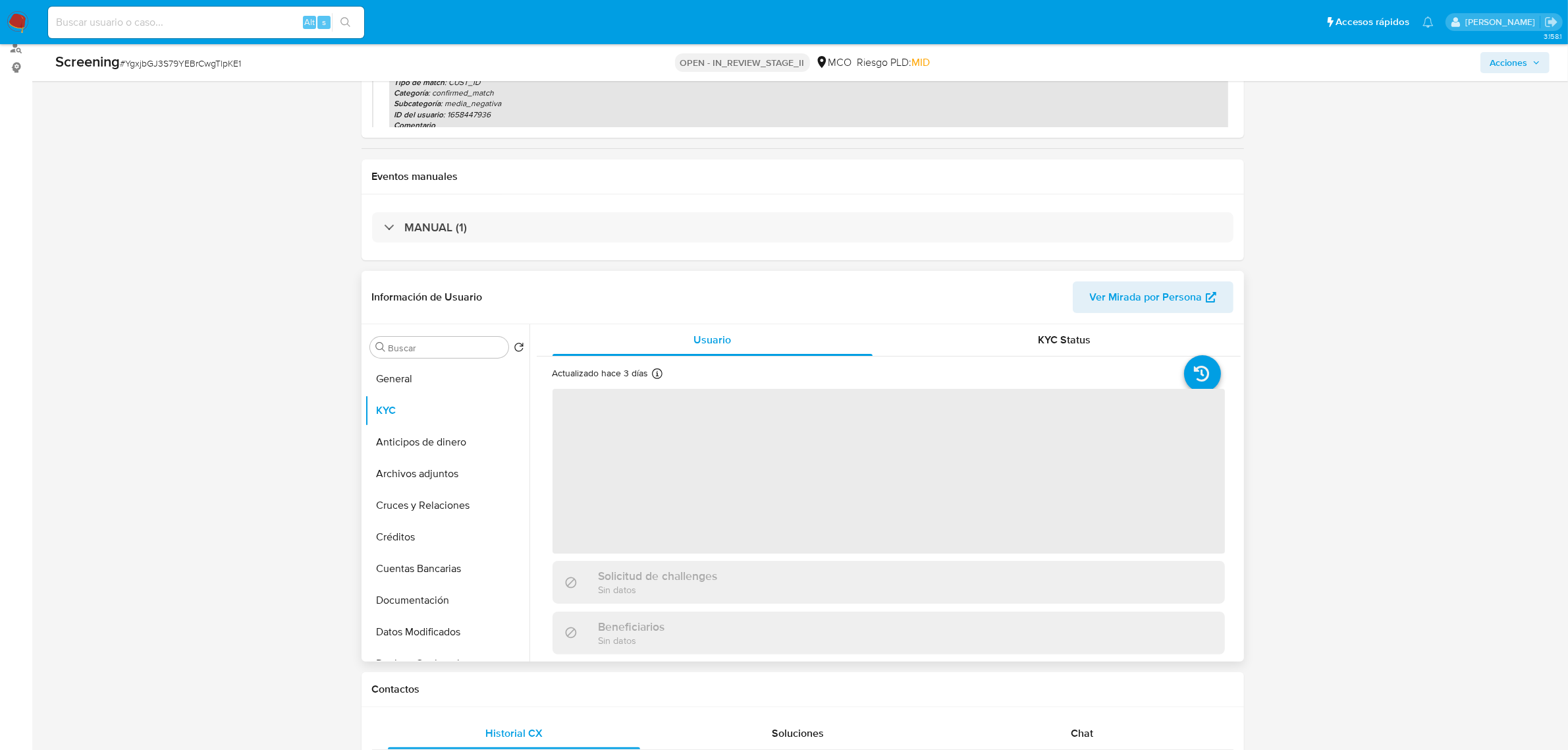
scroll to position [165, 0]
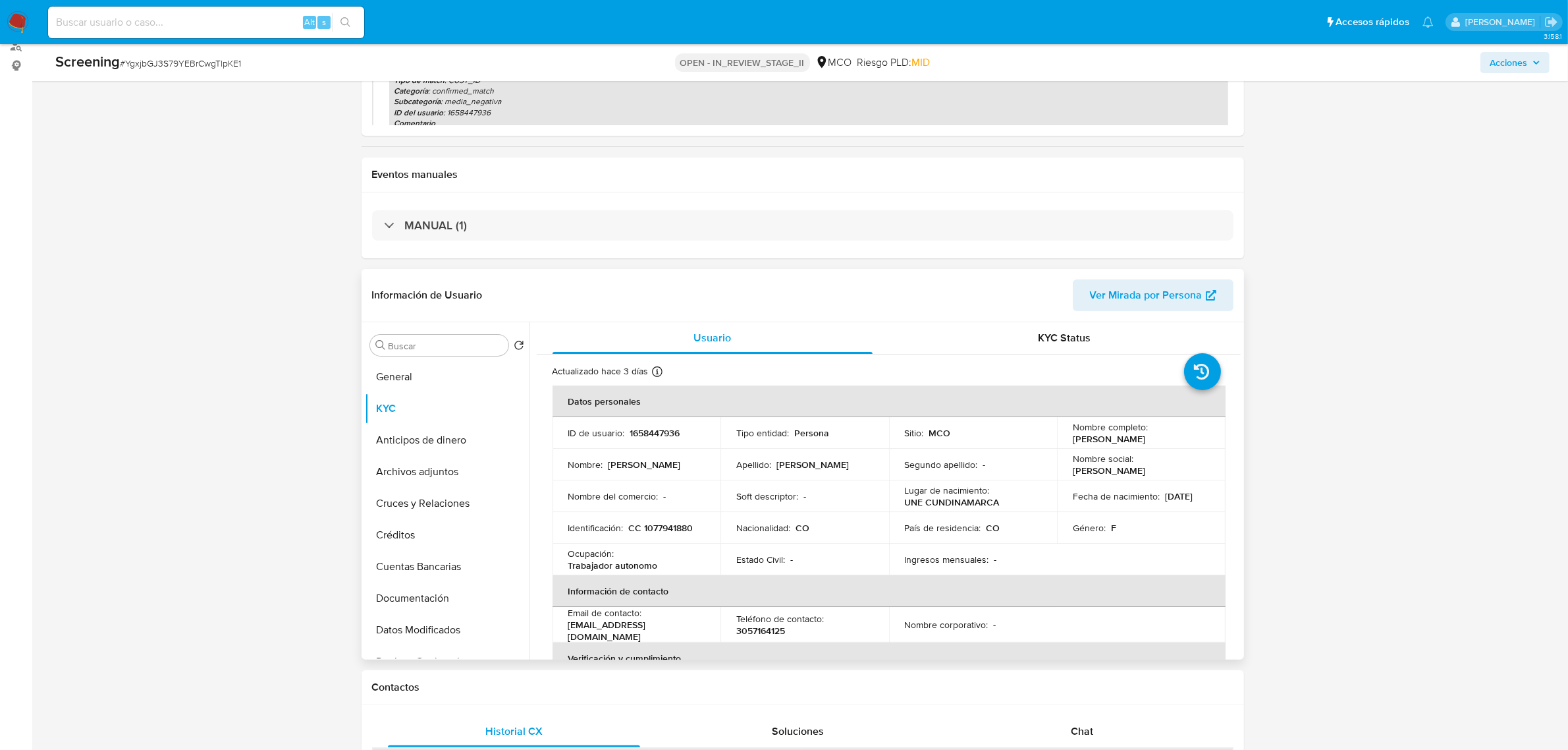
click at [667, 529] on p "CC 1077941880" at bounding box center [661, 528] width 65 height 12
copy p "1077941880"
drag, startPoint x: 1068, startPoint y: 435, endPoint x: 1067, endPoint y: 512, distance: 77.0
click at [1114, 445] on p "Sonia Rocio Romero Hernandez" at bounding box center [1109, 439] width 73 height 12
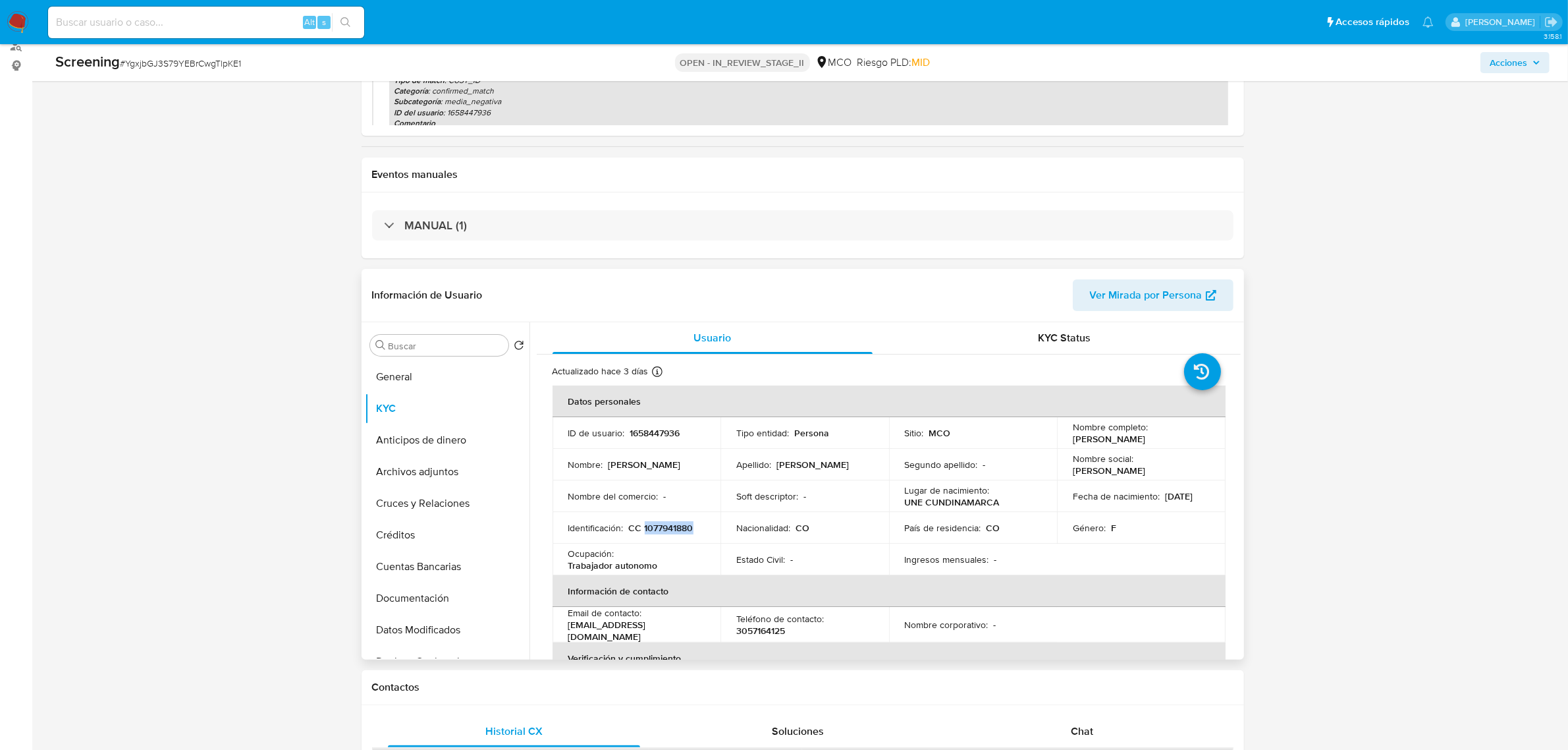
copy p "Sonia Rocio Romero Hernandez"
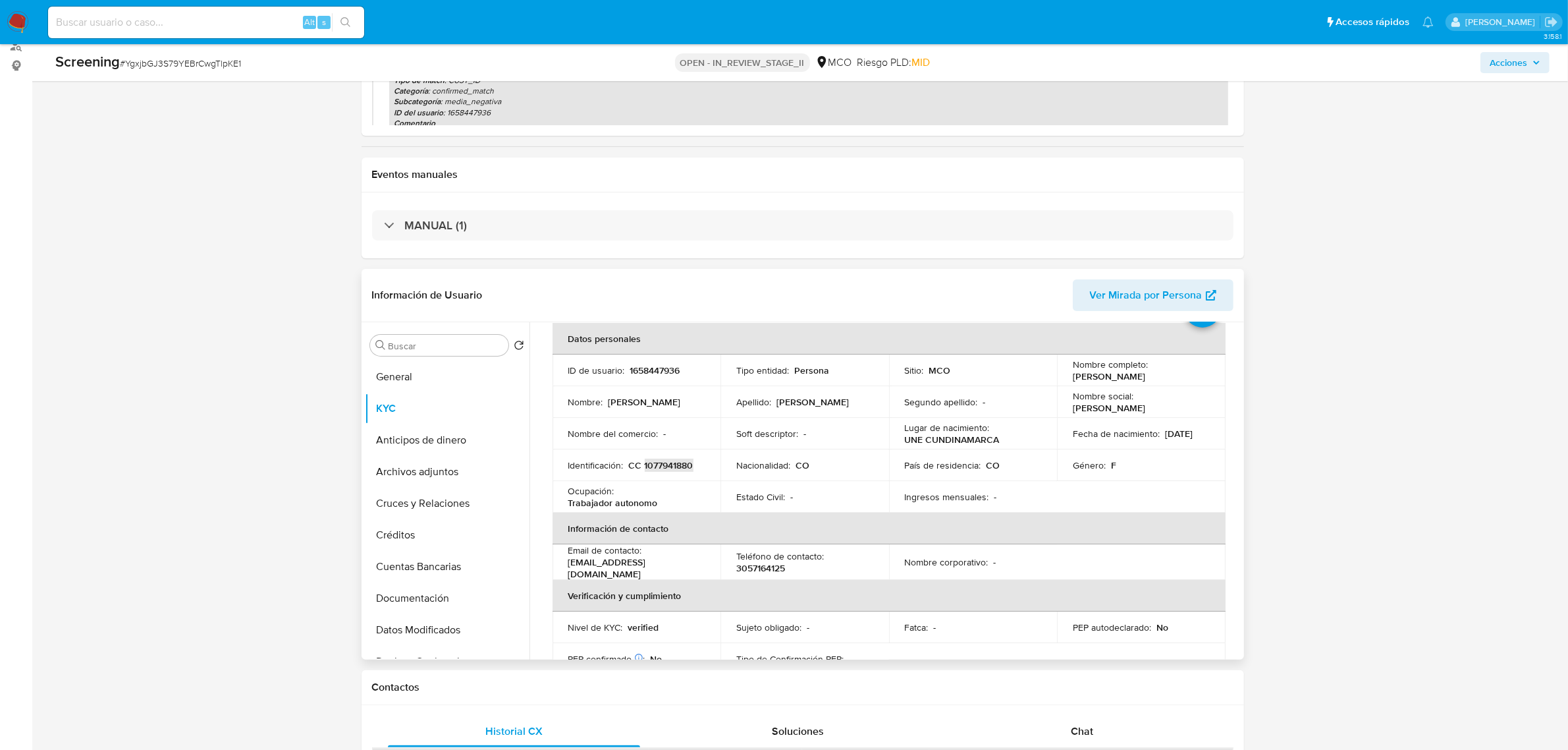
scroll to position [38, 0]
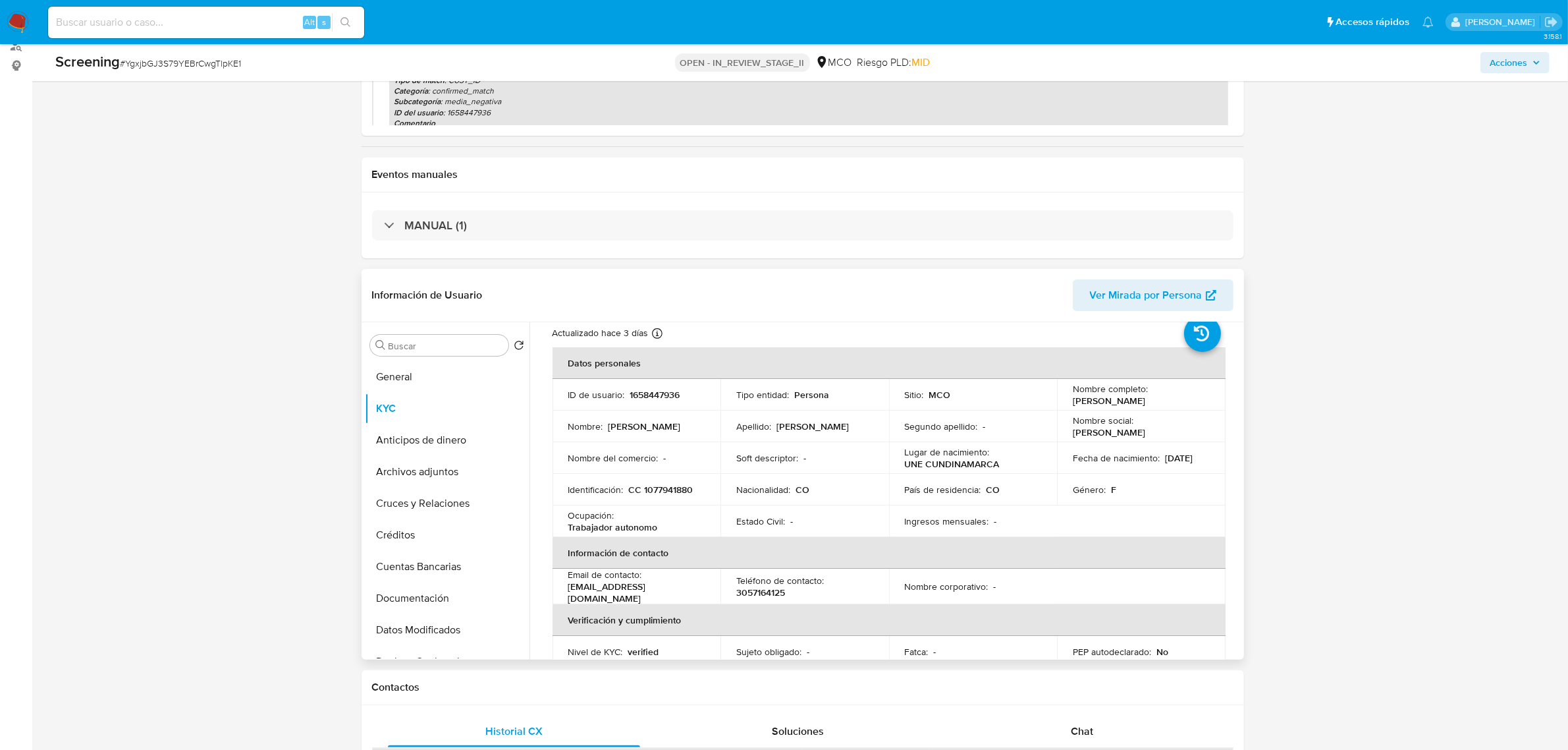
click at [658, 590] on p "rocioromero94@icloud.com" at bounding box center [633, 592] width 132 height 24
click at [686, 596] on div "Email de contacto : rocioromero94@icloud.com" at bounding box center [636, 586] width 137 height 35
drag, startPoint x: 687, startPoint y: 594, endPoint x: 565, endPoint y: 595, distance: 122.0
click at [565, 595] on td "Email de contacto : rocioromero94@icloud.com" at bounding box center [637, 586] width 169 height 35
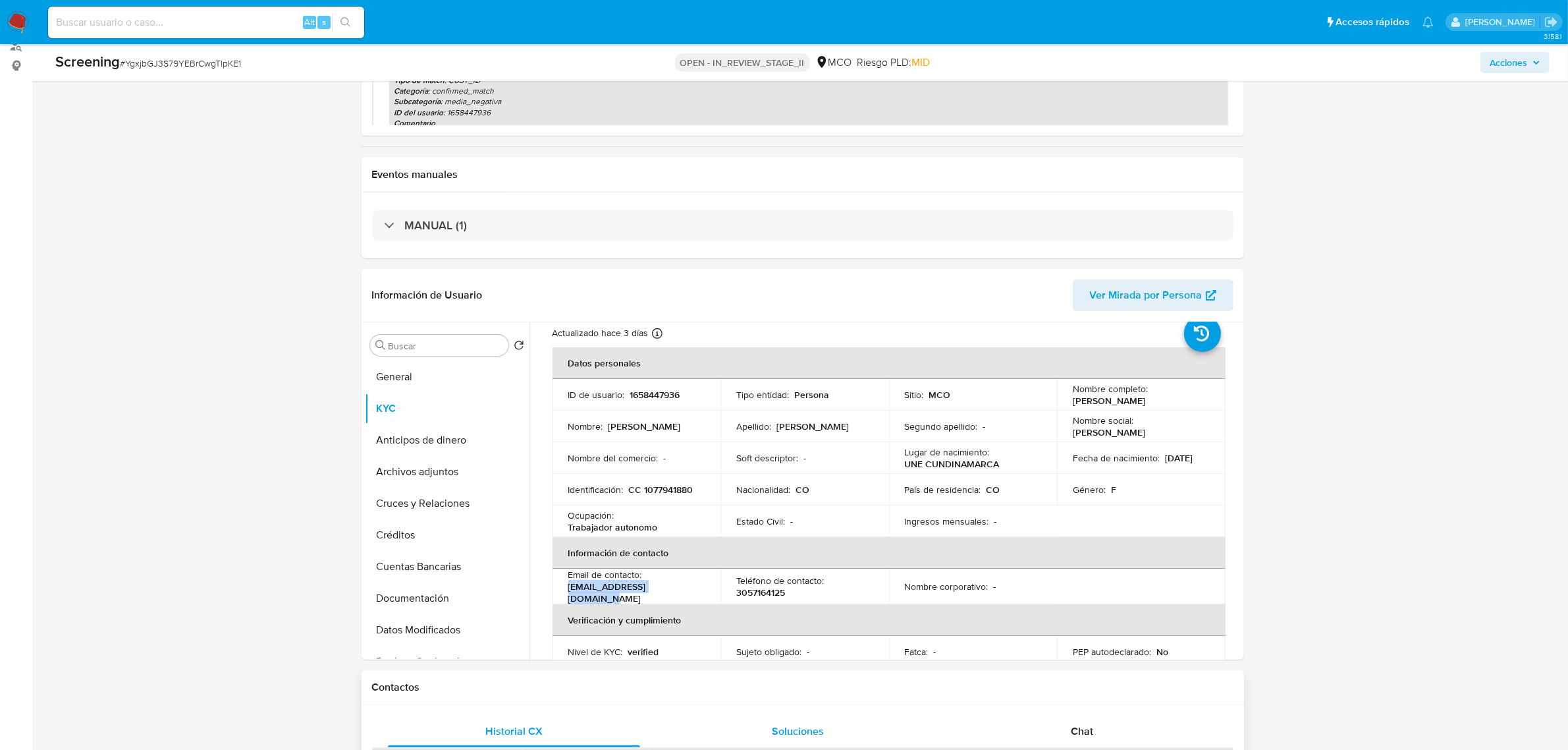
copy p "rocioromero94@icloud.com"
click at [754, 593] on p "3057164125" at bounding box center [760, 592] width 49 height 12
click at [753, 593] on p "3057164125" at bounding box center [760, 592] width 49 height 12
copy p "3057164125"
click at [643, 532] on p "Trabajador autonomo" at bounding box center [613, 527] width 89 height 12
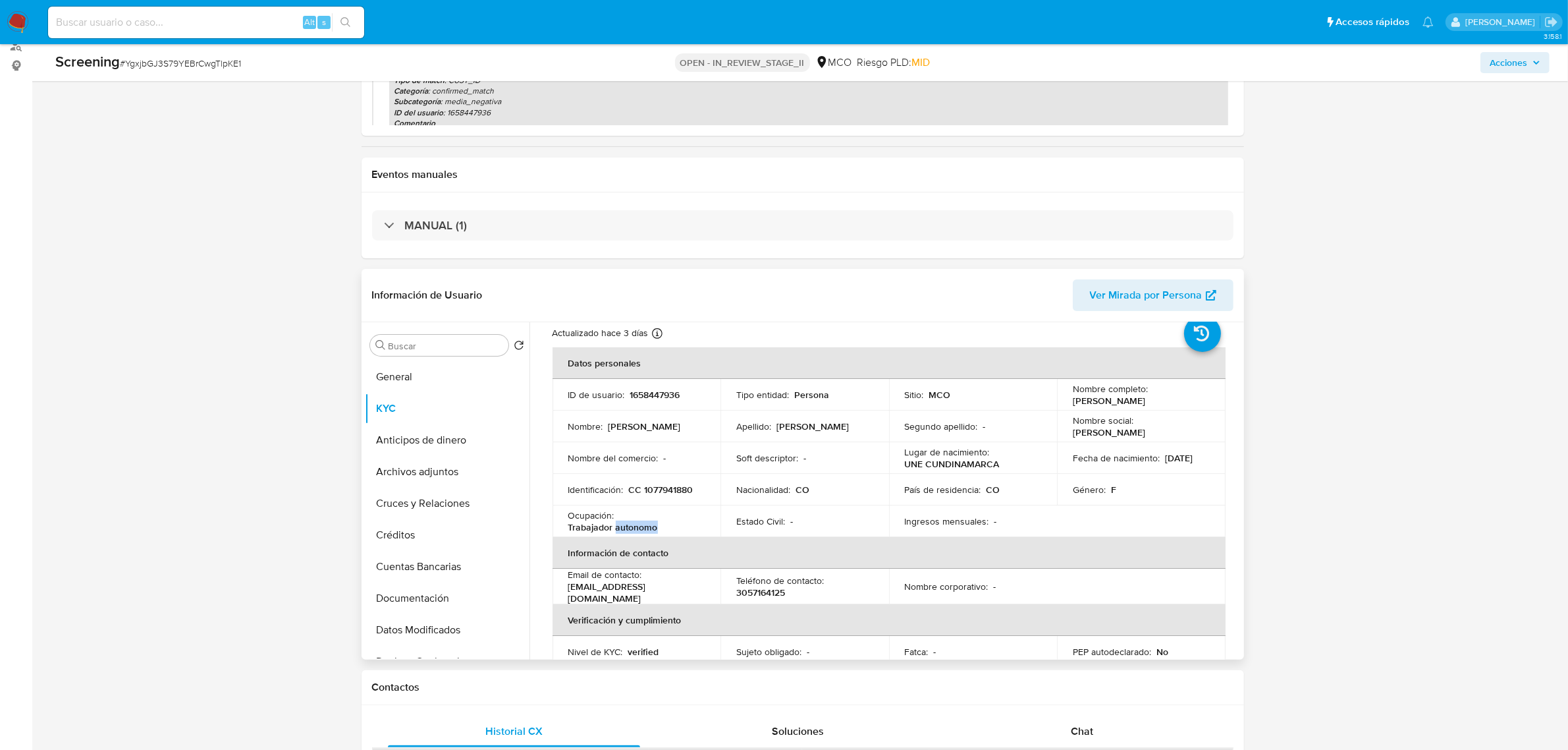
click at [643, 532] on p "Trabajador autonomo" at bounding box center [613, 527] width 89 height 12
click at [670, 532] on div "Ocupación : Trabajador autonomo" at bounding box center [636, 522] width 137 height 24
click at [642, 524] on p "Trabajador autonomo" at bounding box center [613, 527] width 89 height 12
click at [581, 509] on td "Ocupación : Trabajador autonomo" at bounding box center [637, 521] width 169 height 31
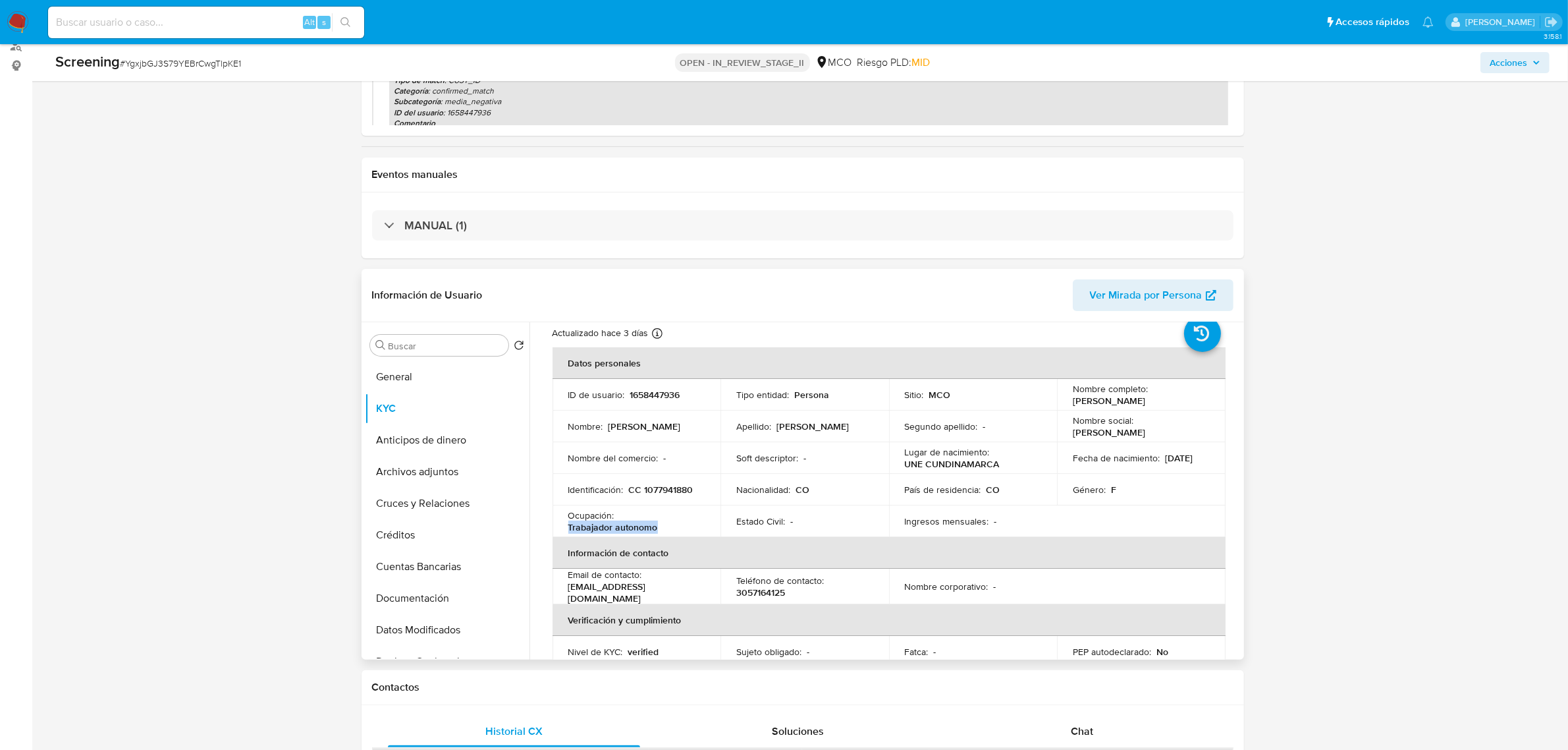
drag, startPoint x: 567, startPoint y: 528, endPoint x: 669, endPoint y: 544, distance: 103.2
click at [658, 535] on td "Ocupación : Trabajador autonomo" at bounding box center [637, 521] width 169 height 31
copy p "Trabajador autonomo"
click at [1081, 399] on p "Sonia Rocio Romero Hernandez" at bounding box center [1109, 401] width 73 height 12
drag, startPoint x: 1067, startPoint y: 396, endPoint x: 1088, endPoint y: 403, distance: 22.1
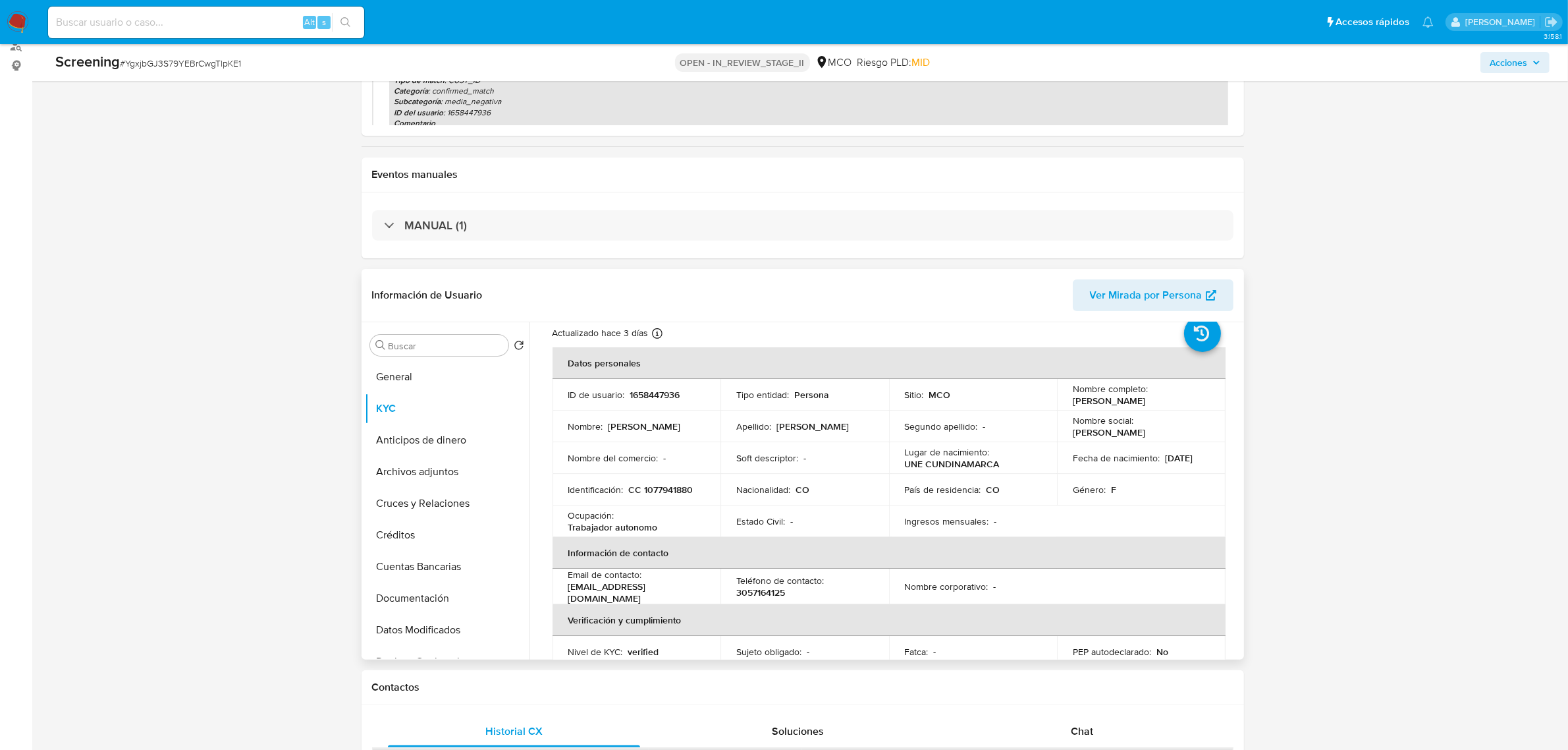
click at [1088, 403] on td "Nombre completo : Sonia Rocio Romero Hernandez" at bounding box center [1141, 394] width 169 height 31
click at [676, 495] on p "CC 1077941880" at bounding box center [661, 490] width 65 height 12
copy p "1077941880"
click at [438, 373] on button "General" at bounding box center [442, 377] width 154 height 31
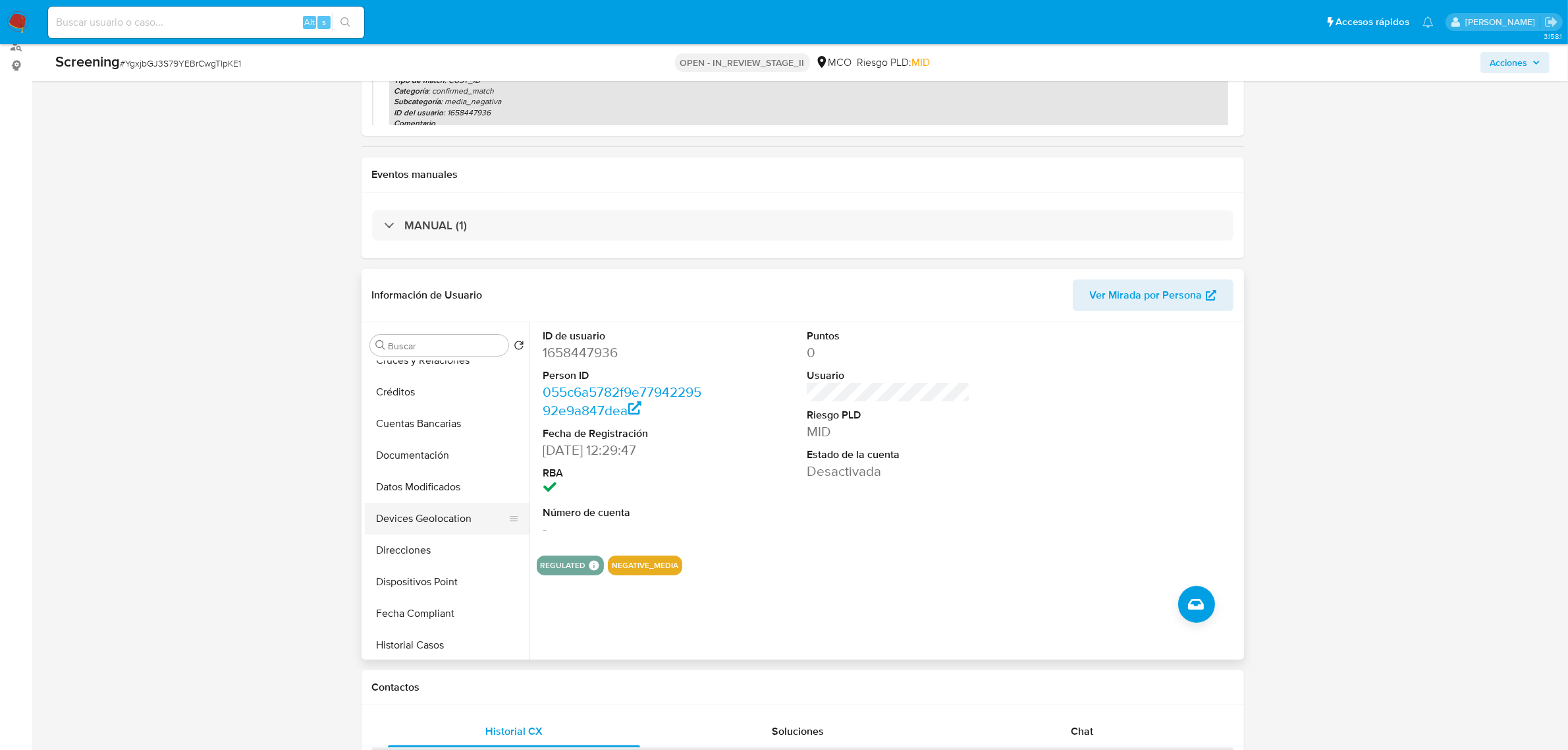
scroll to position [247, 0]
drag, startPoint x: 449, startPoint y: 539, endPoint x: 521, endPoint y: 567, distance: 77.3
click at [449, 539] on button "Historial Casos" at bounding box center [447, 540] width 165 height 31
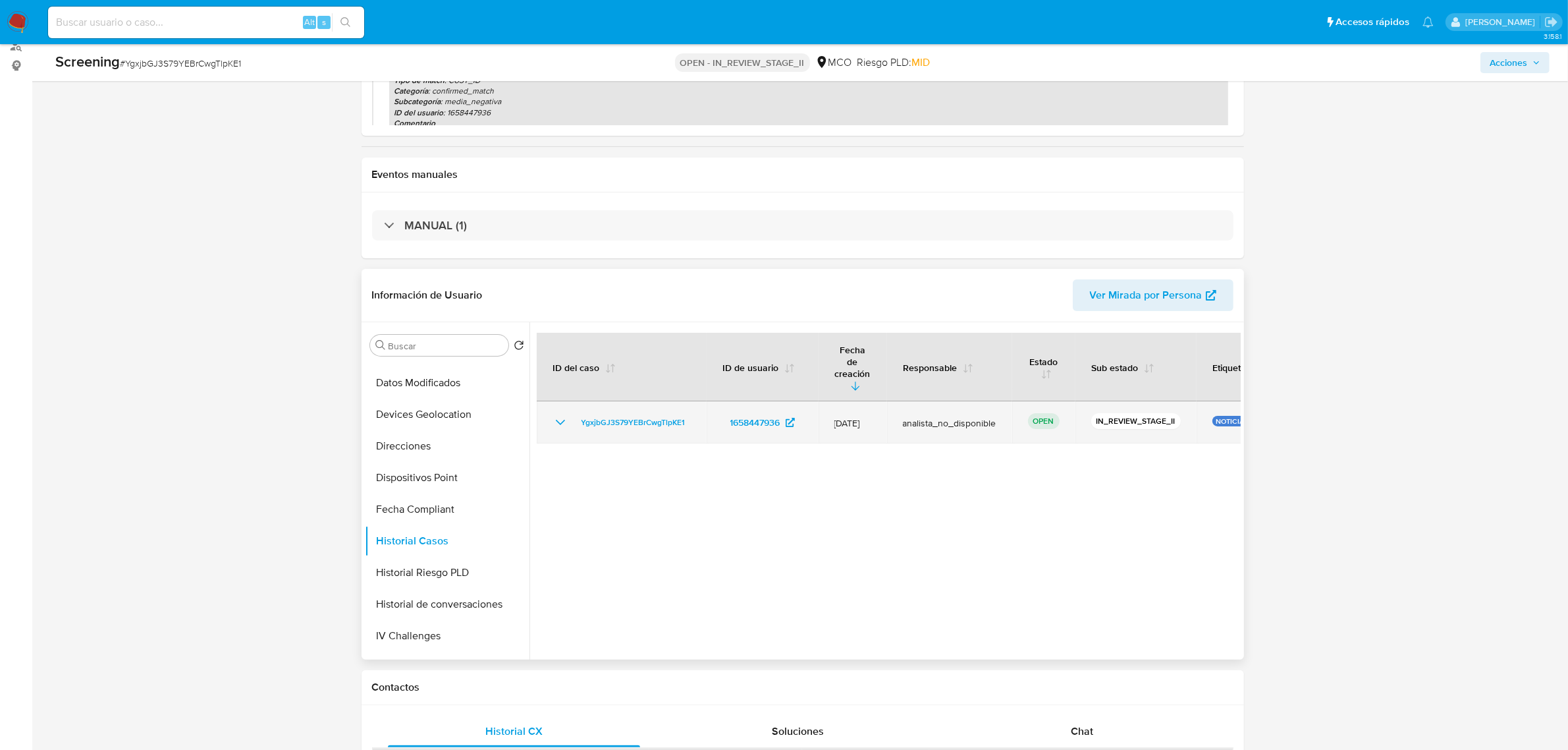
click at [554, 415] on icon "Mostrar/Ocultar" at bounding box center [561, 423] width 16 height 16
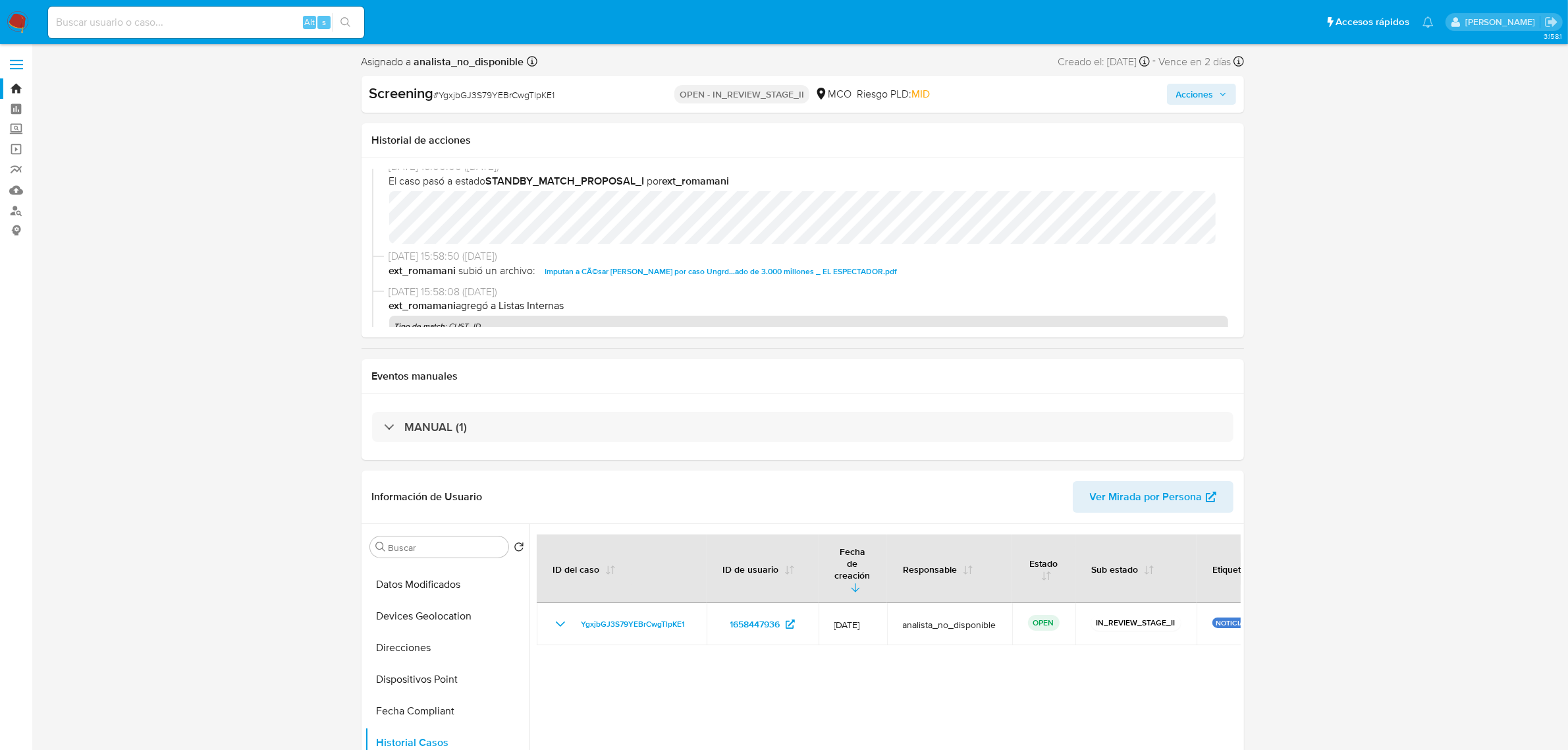
scroll to position [412, 0]
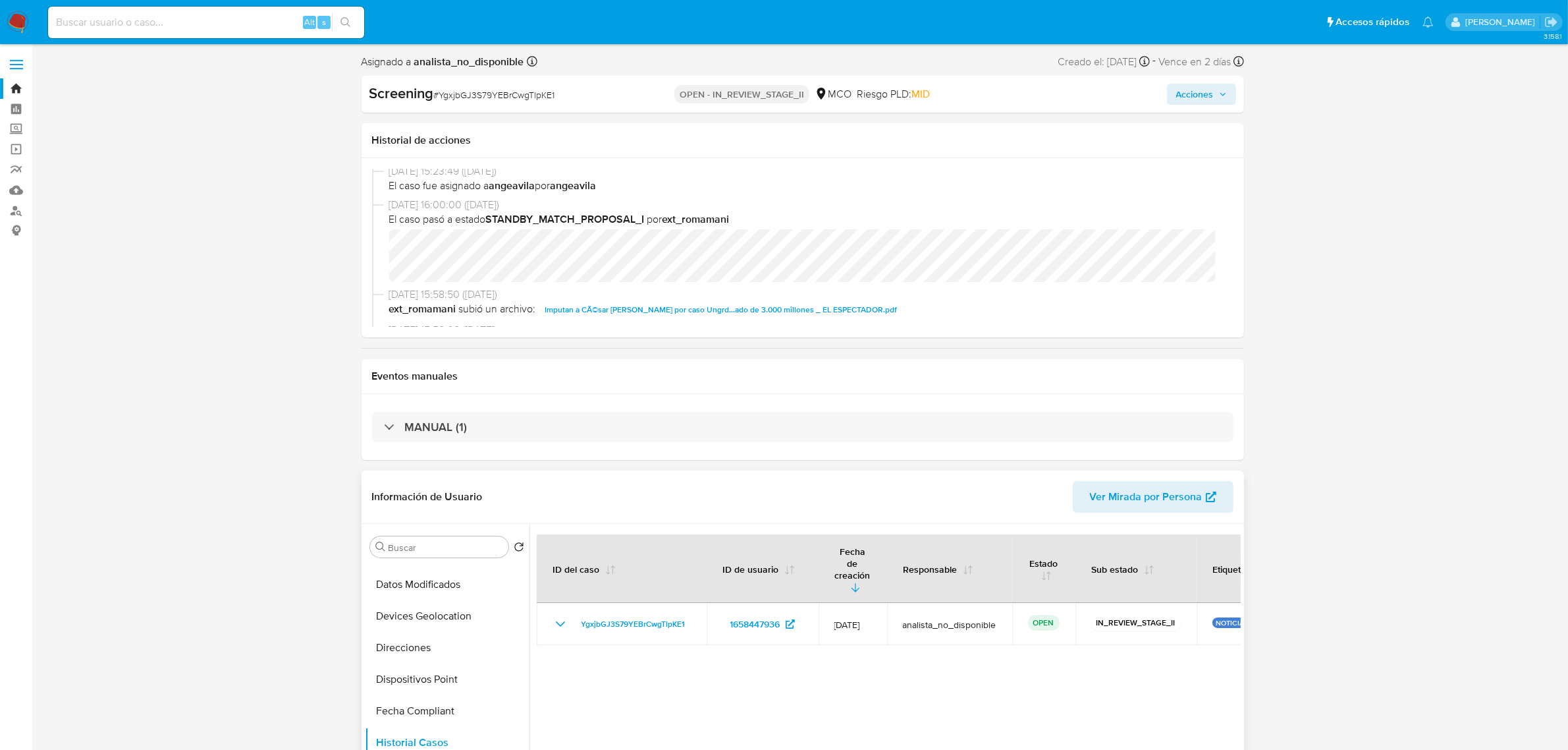
click at [743, 475] on div "Información de Usuario Ver Mirada por Persona" at bounding box center [803, 497] width 882 height 53
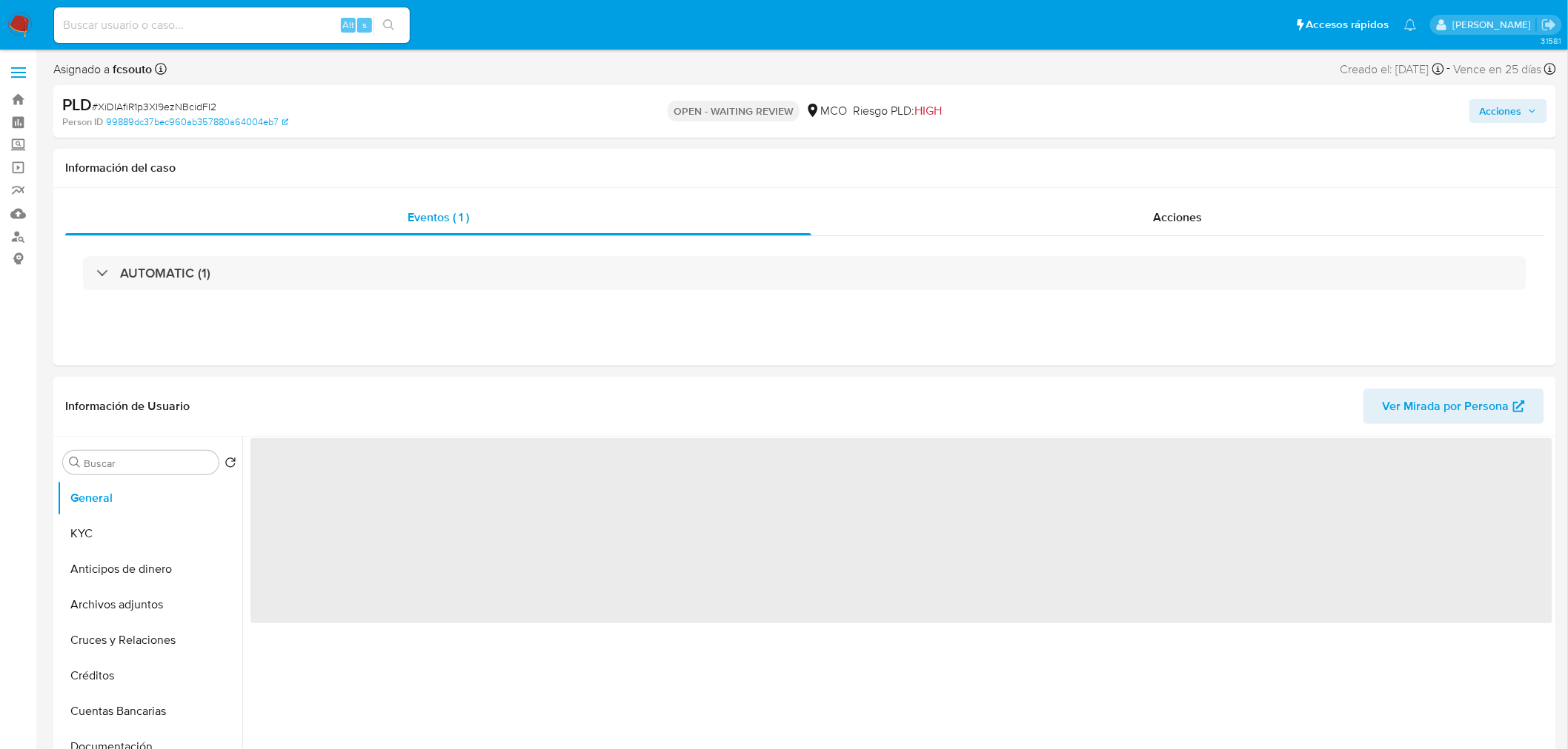
select select "10"
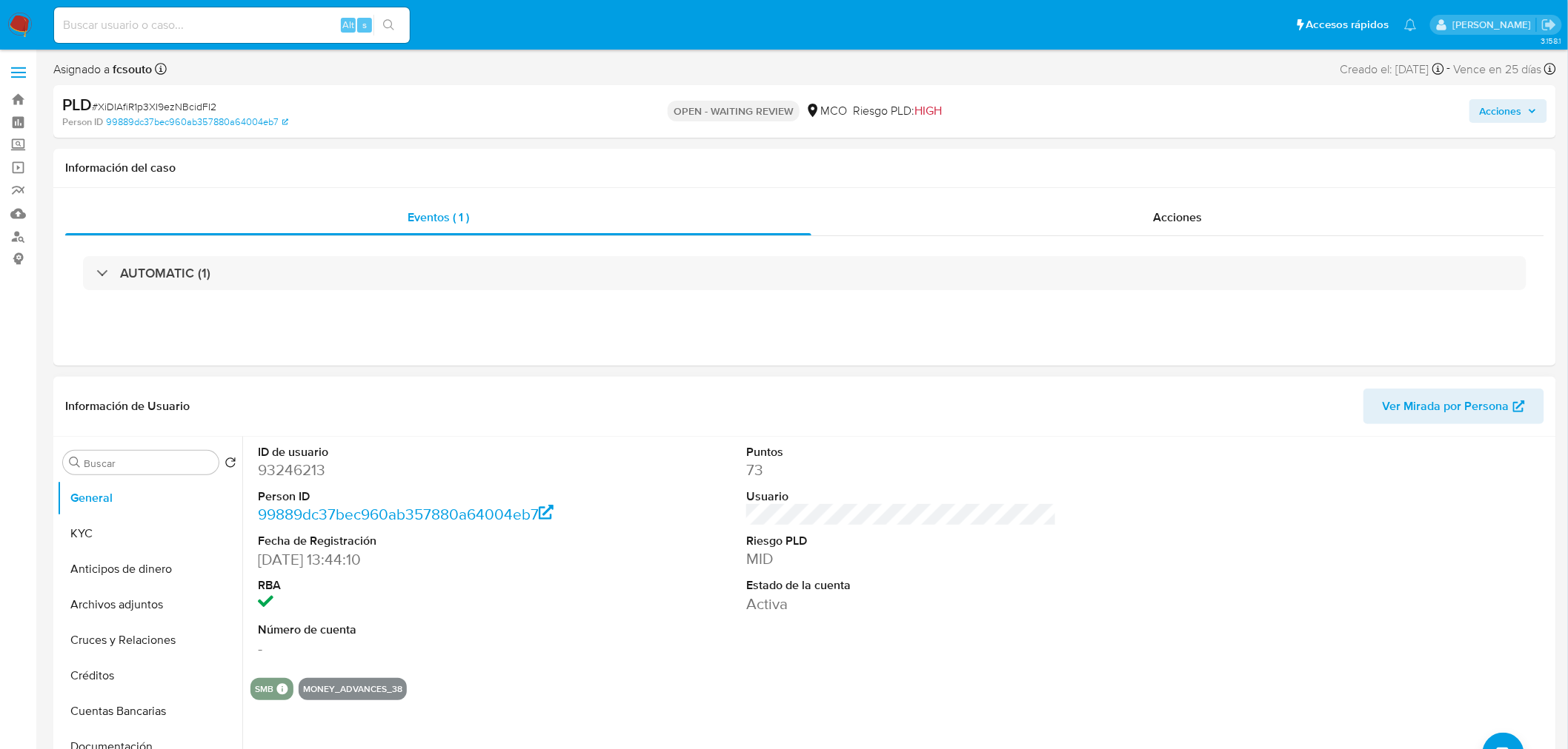
click at [283, 461] on dd "93246213" at bounding box center [412, 471] width 310 height 21
copy dd "93246213"
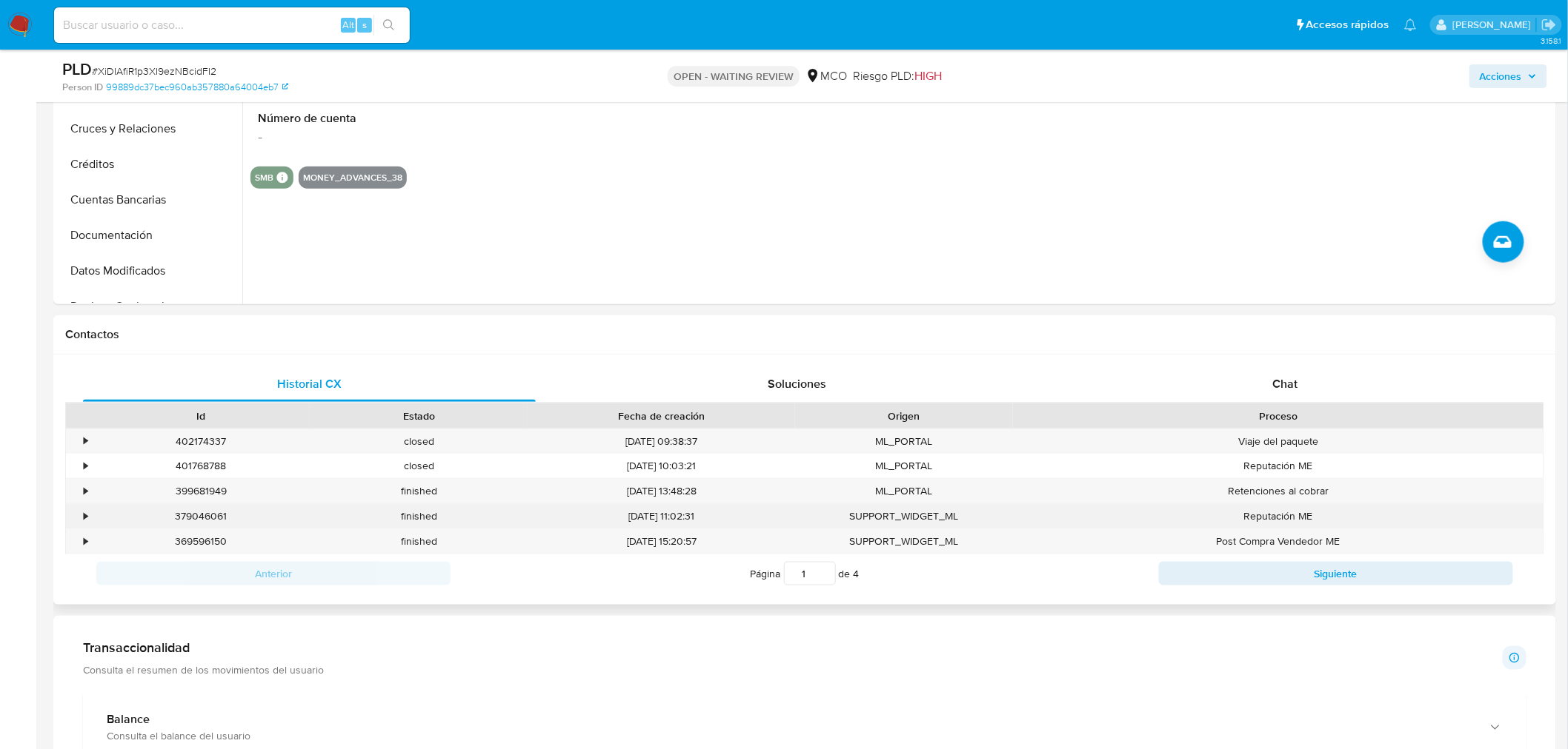
scroll to position [493, 0]
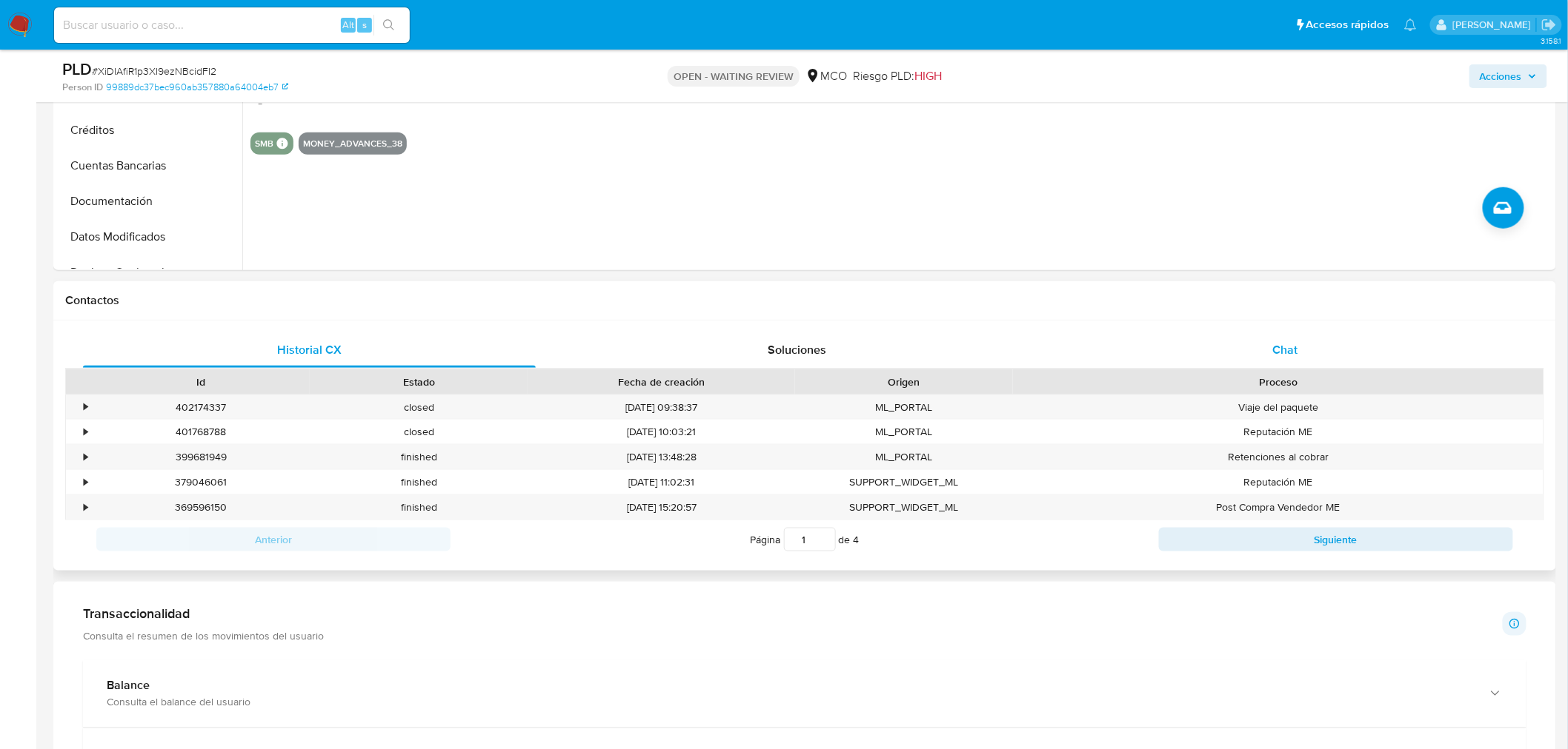
click at [1301, 350] on div "Chat" at bounding box center [1285, 350] width 453 height 35
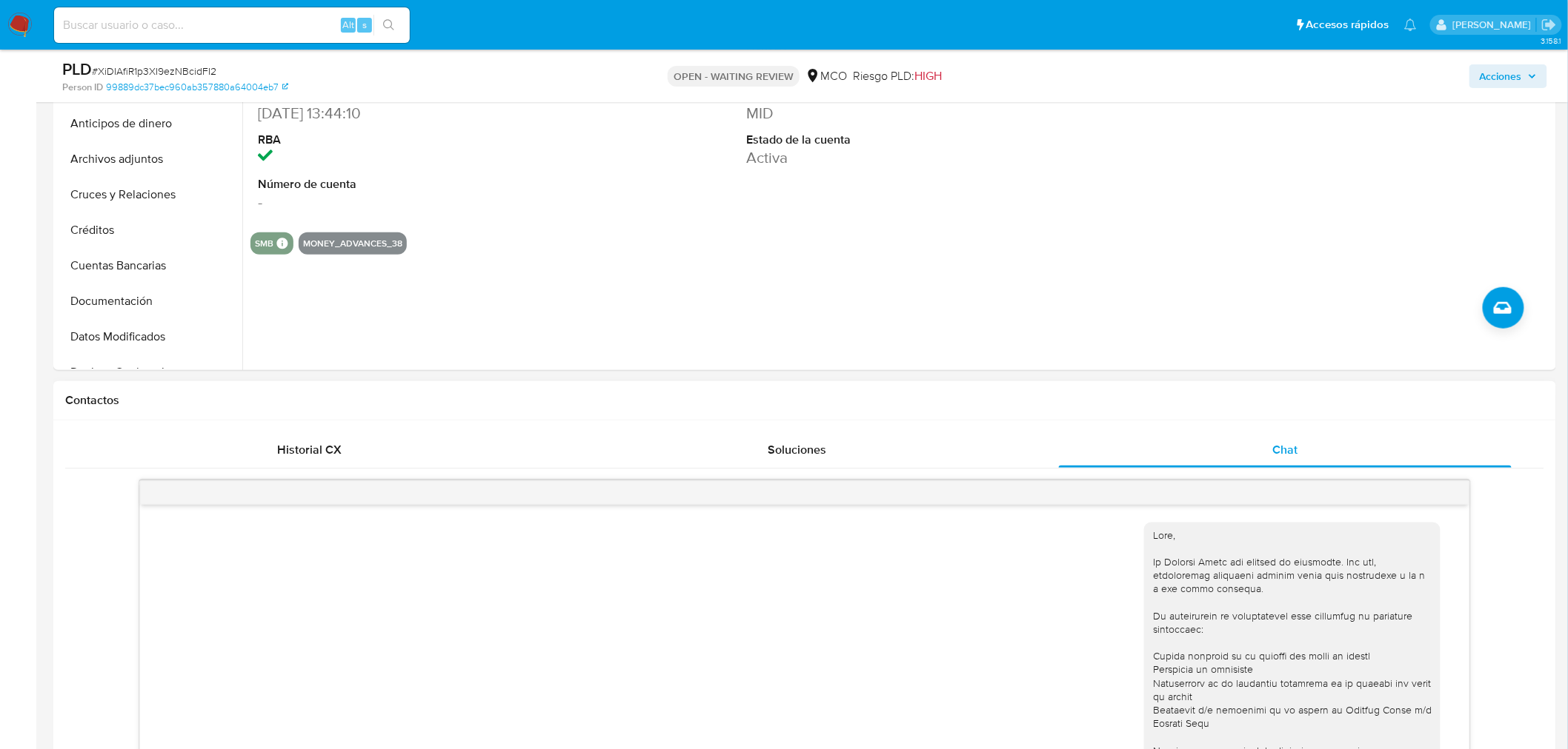
scroll to position [83, 0]
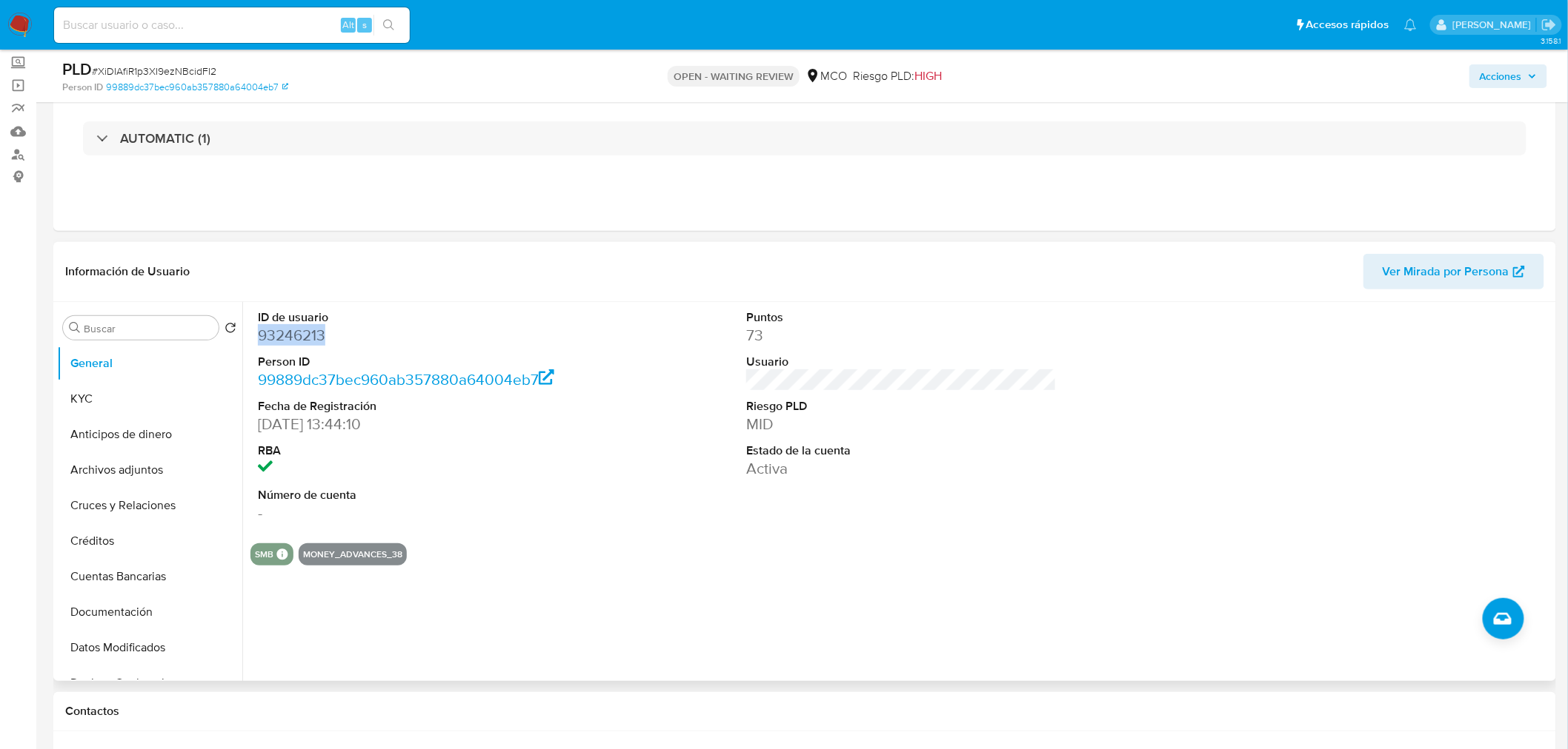
click at [305, 331] on dd "93246213" at bounding box center [412, 335] width 310 height 21
click at [298, 333] on dd "93246213" at bounding box center [412, 335] width 310 height 21
click at [297, 333] on dd "93246213" at bounding box center [412, 335] width 310 height 21
click at [291, 331] on dd "93246213" at bounding box center [412, 335] width 310 height 21
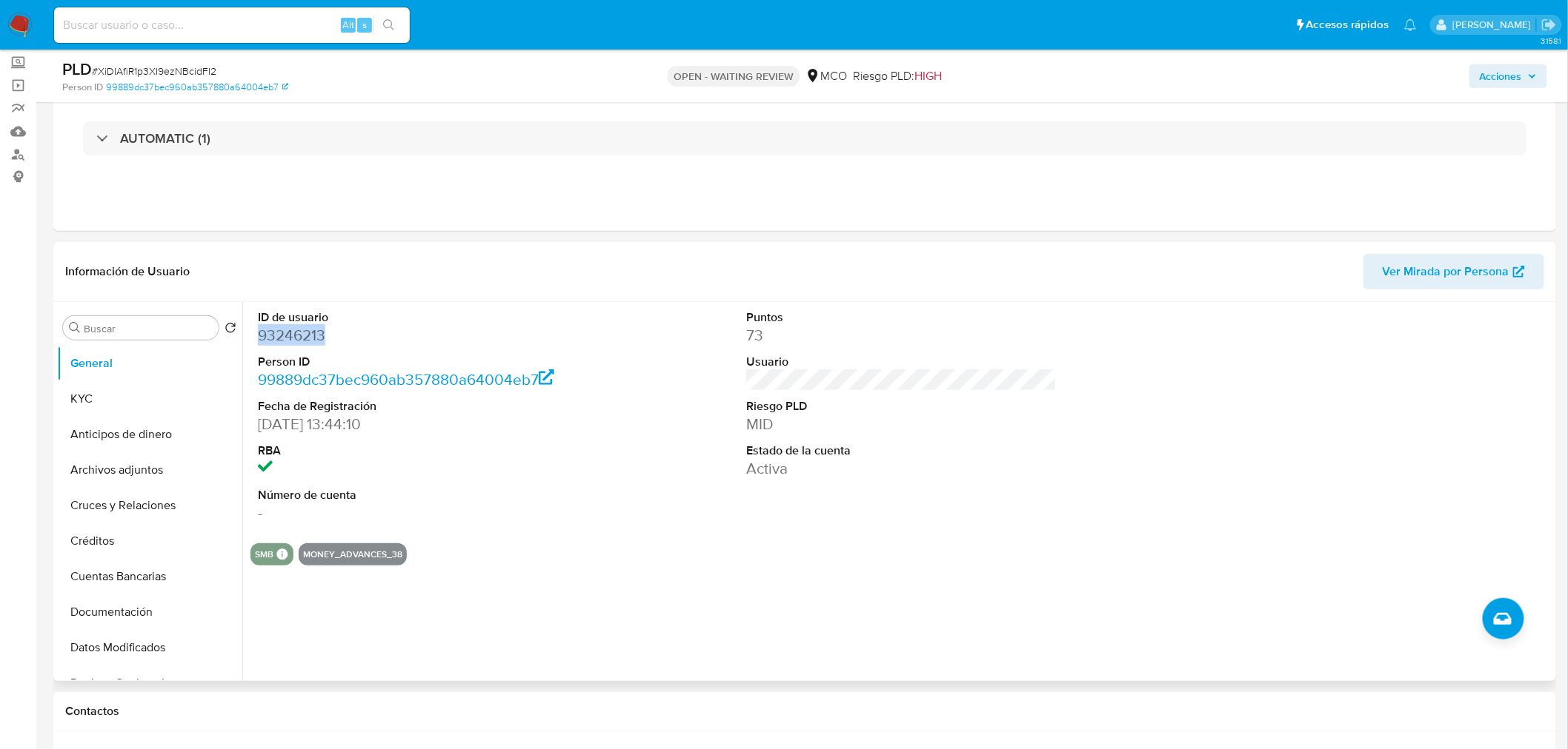
click at [291, 331] on dd "93246213" at bounding box center [412, 335] width 310 height 21
click at [303, 339] on dd "93246213" at bounding box center [412, 335] width 310 height 21
click at [297, 335] on dd "93246213" at bounding box center [412, 335] width 310 height 21
copy dd "93246213"
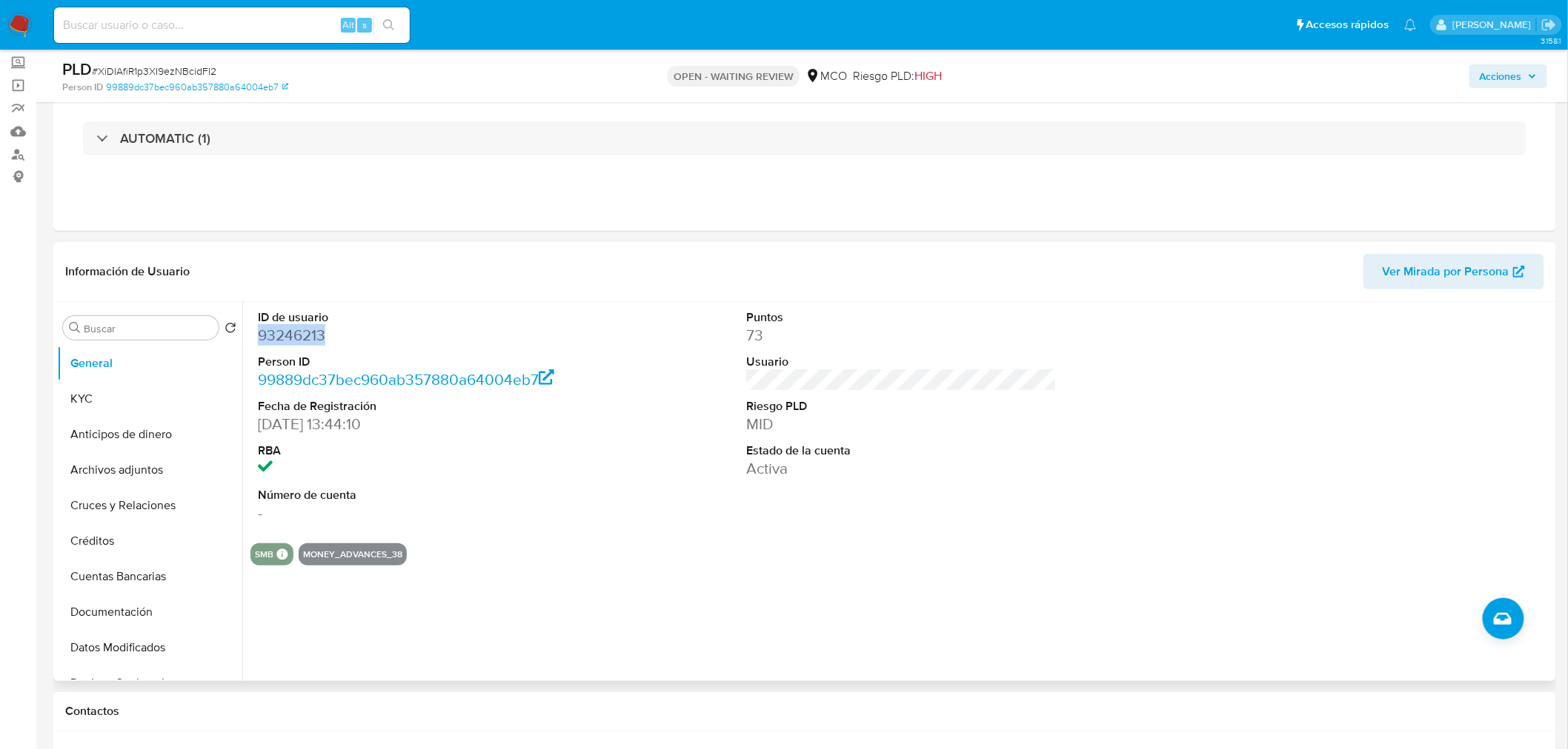
click at [311, 330] on dd "93246213" at bounding box center [412, 335] width 310 height 21
click at [306, 339] on dd "93246213" at bounding box center [412, 335] width 310 height 21
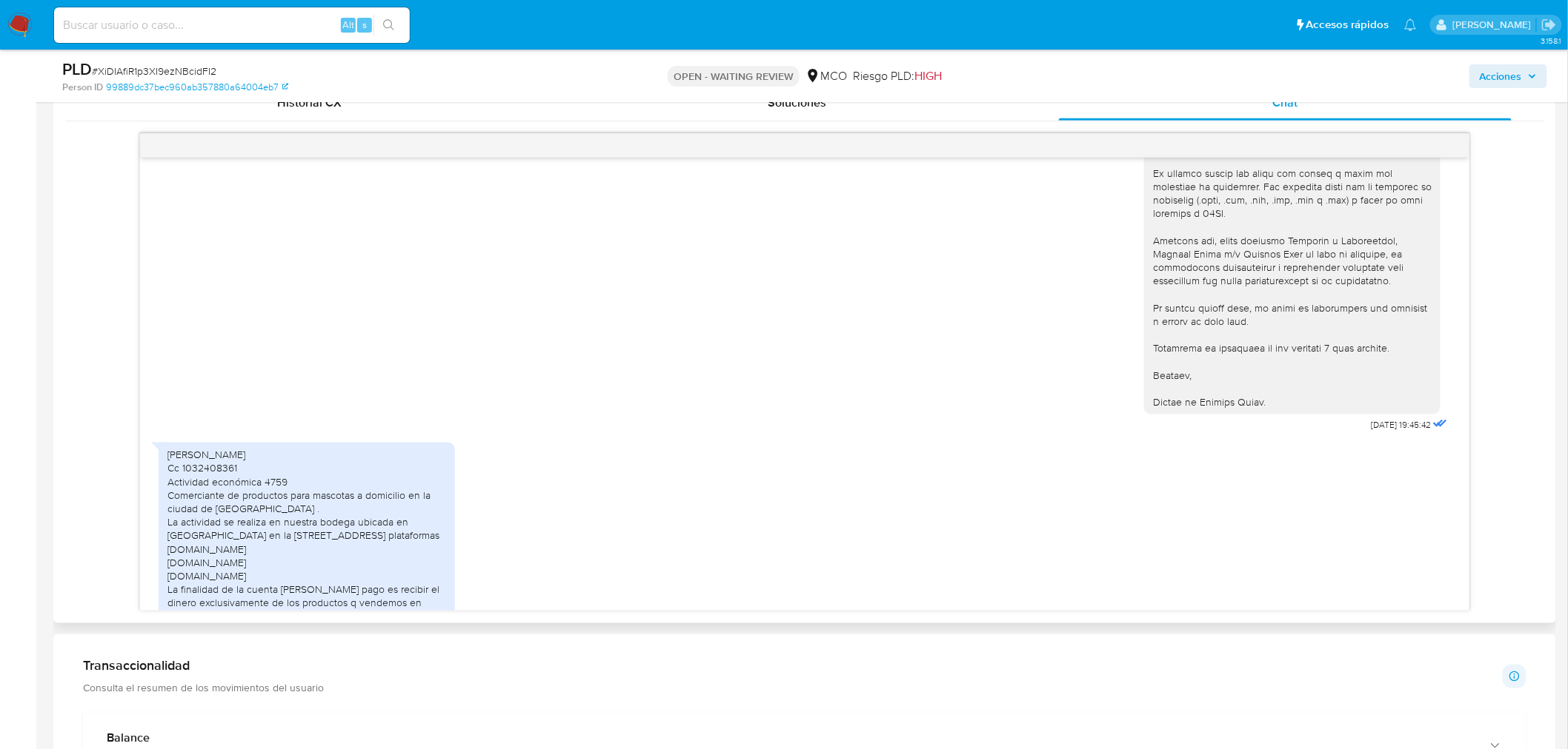
scroll to position [657, 0]
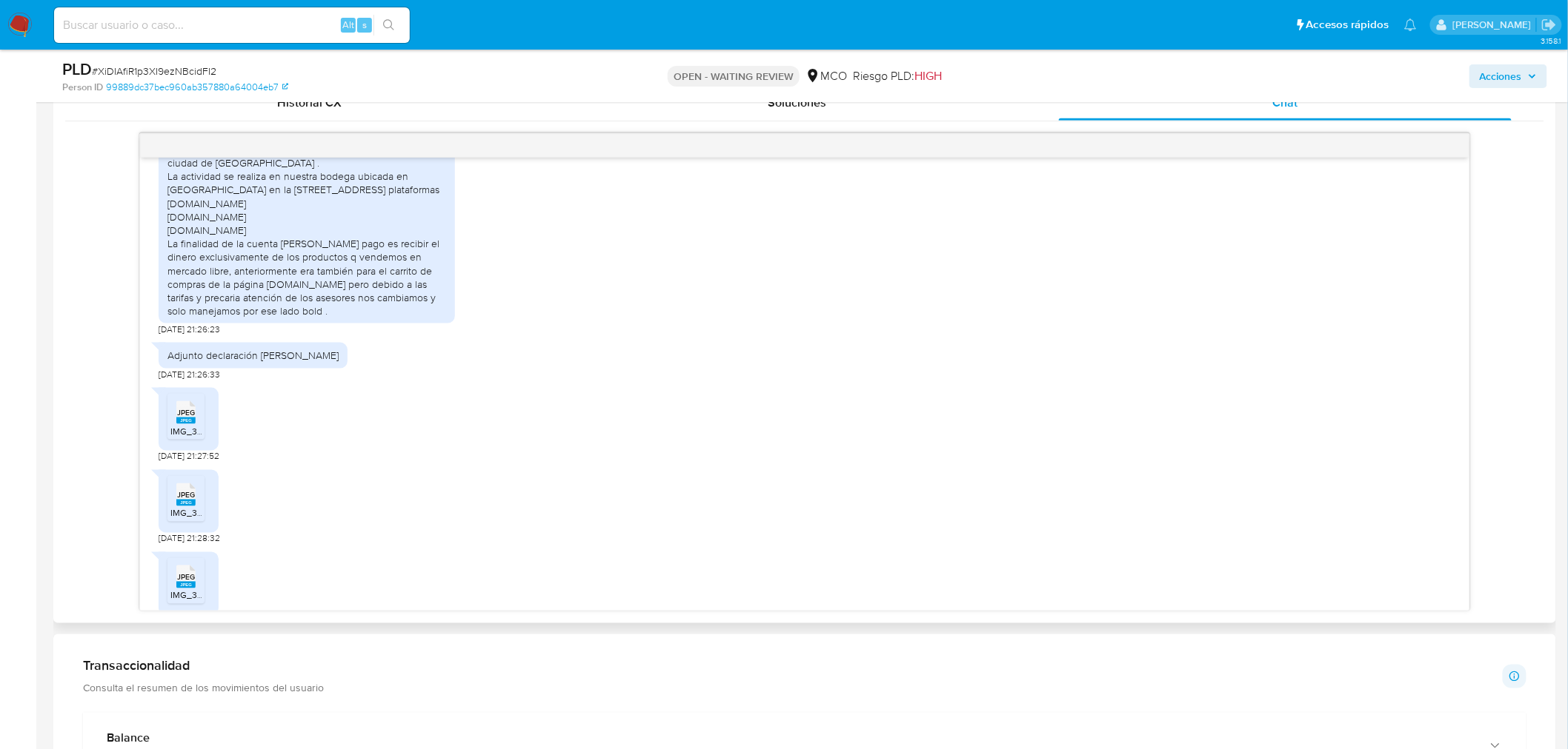
click at [213, 451] on div "JPEG JPEG IMG_3508.jpeg" at bounding box center [188, 420] width 60 height 63
click at [194, 424] on rect at bounding box center [186, 420] width 20 height 7
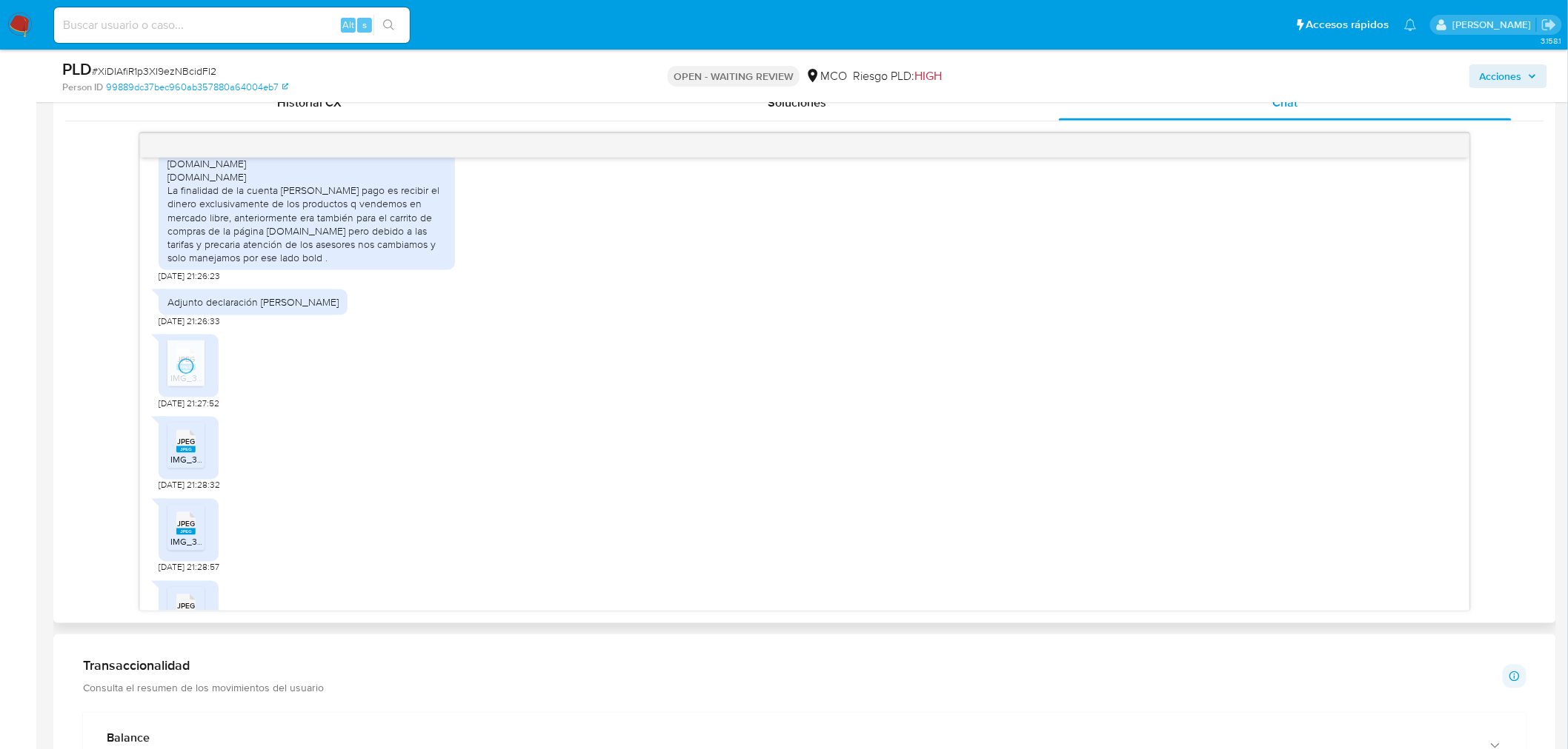
scroll to position [741, 0]
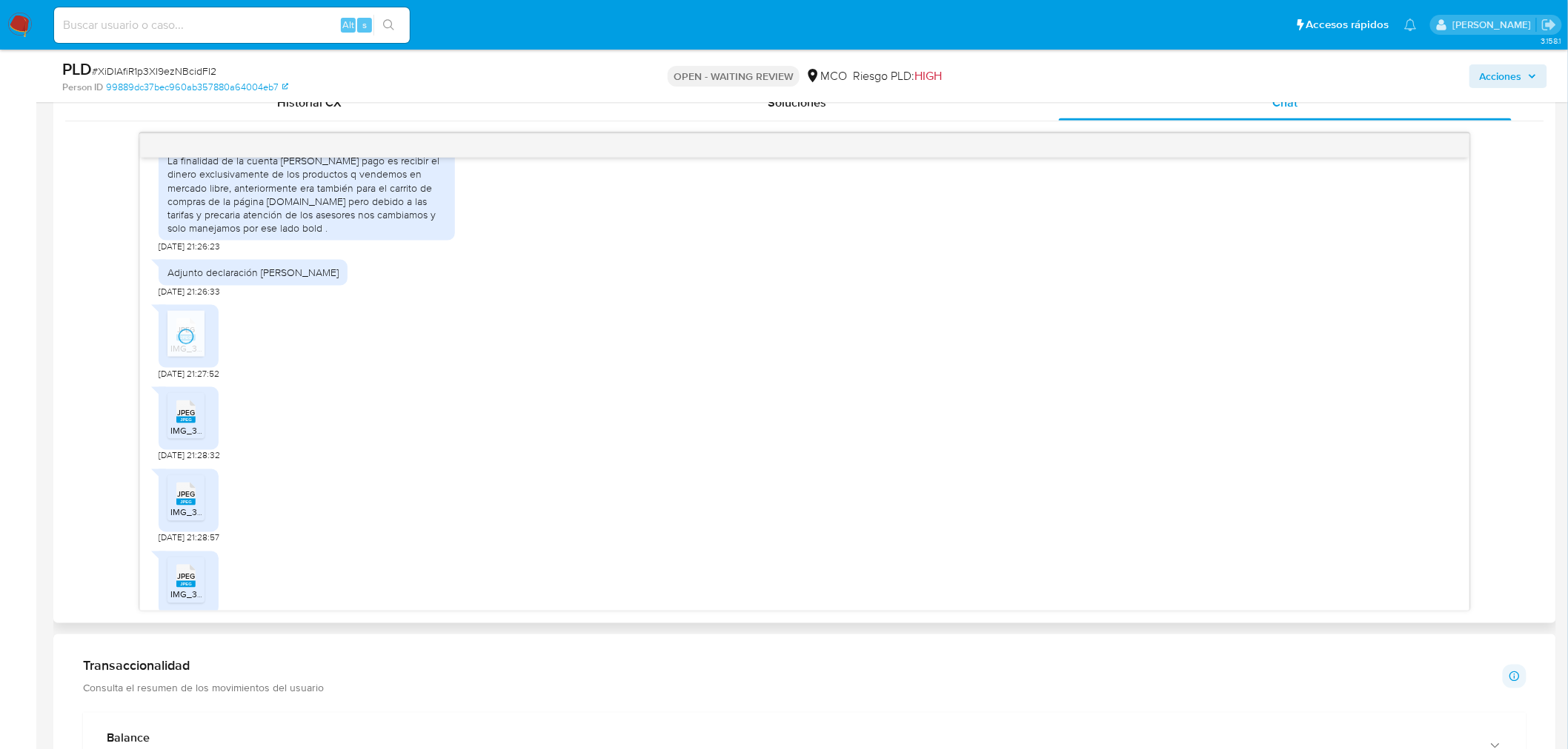
drag, startPoint x: 188, startPoint y: 438, endPoint x: 212, endPoint y: 492, distance: 59.1
click at [189, 417] on span "JPEG" at bounding box center [186, 413] width 18 height 10
click at [188, 500] on span "JPEG" at bounding box center [186, 495] width 18 height 10
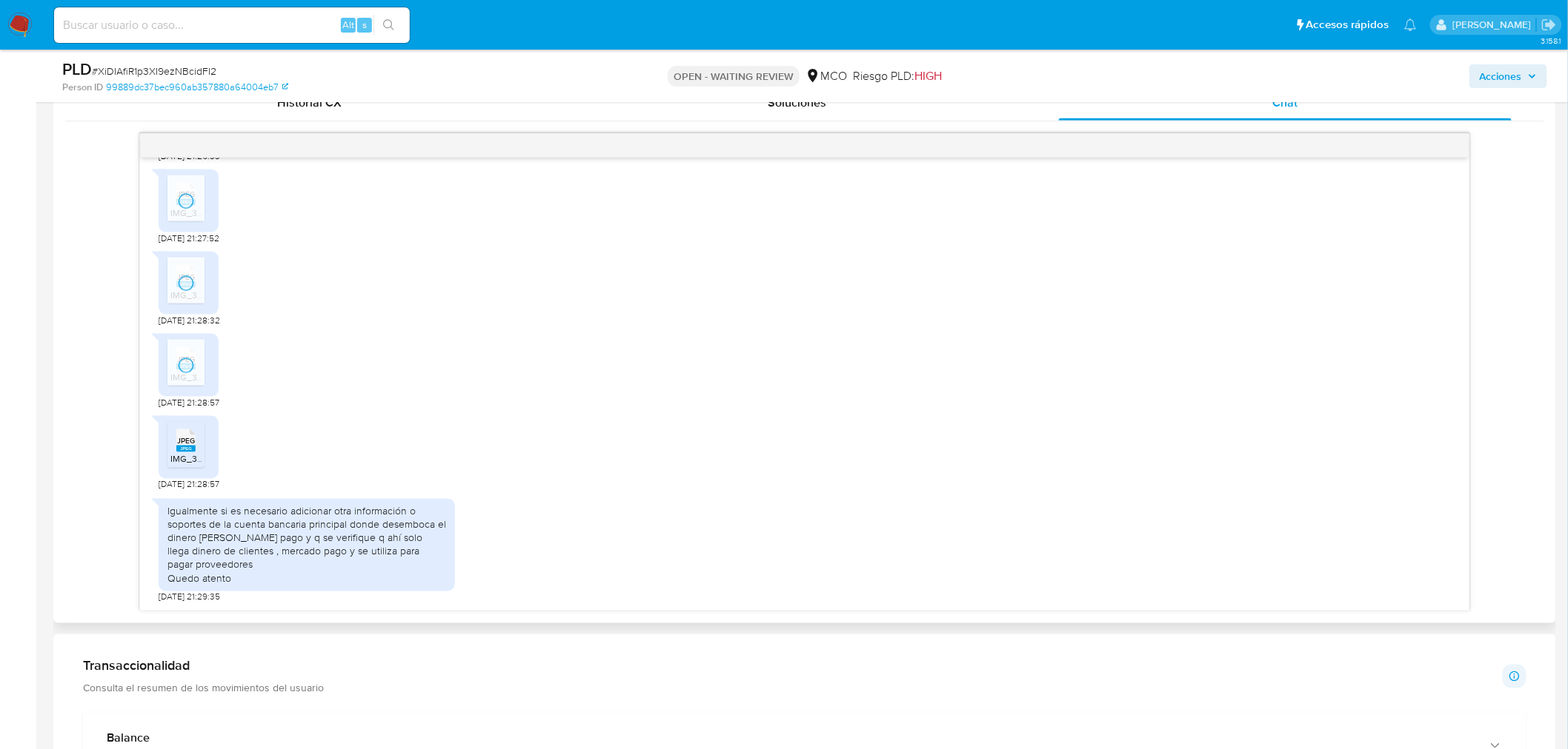
scroll to position [901, 0]
click at [184, 432] on icon at bounding box center [186, 441] width 20 height 23
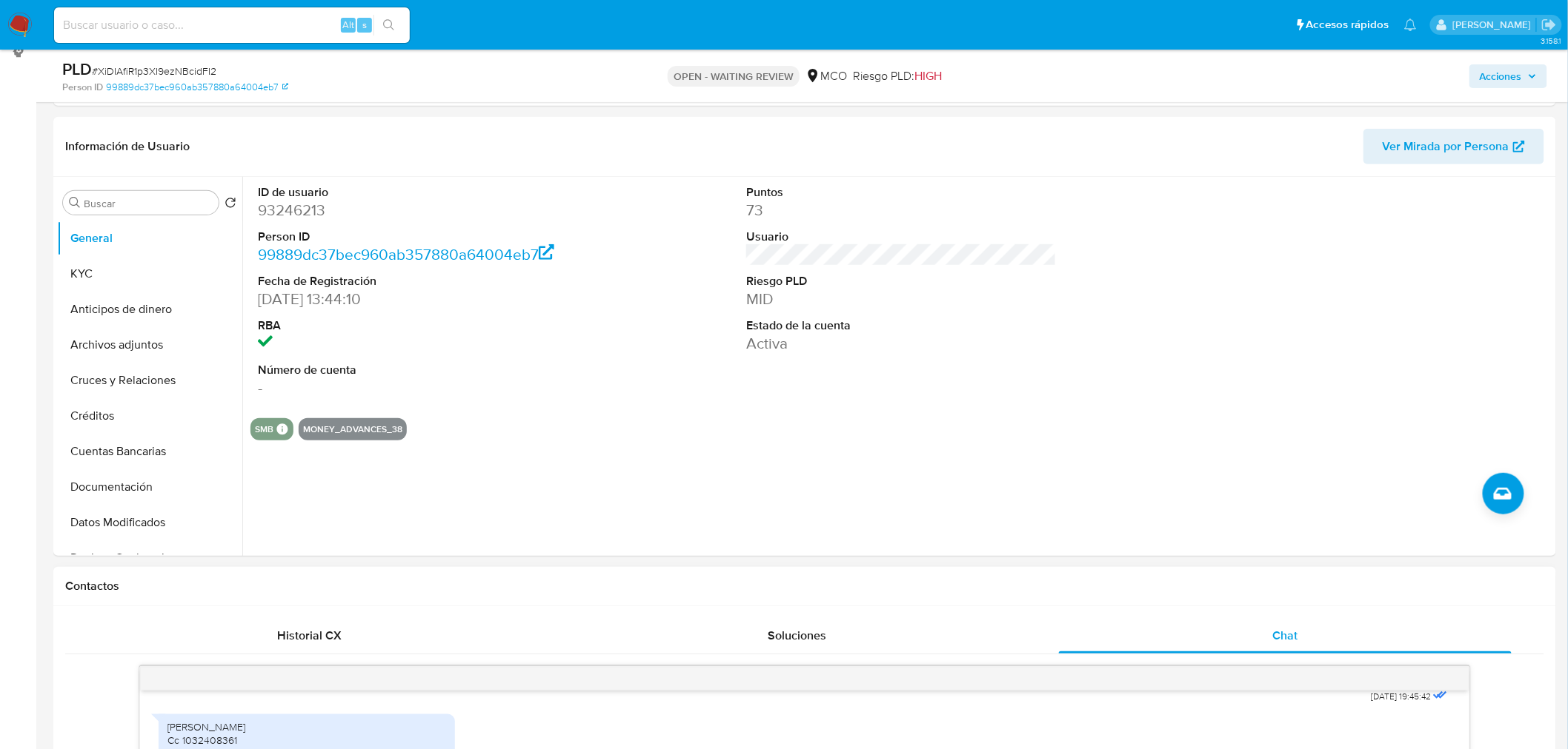
scroll to position [83, 0]
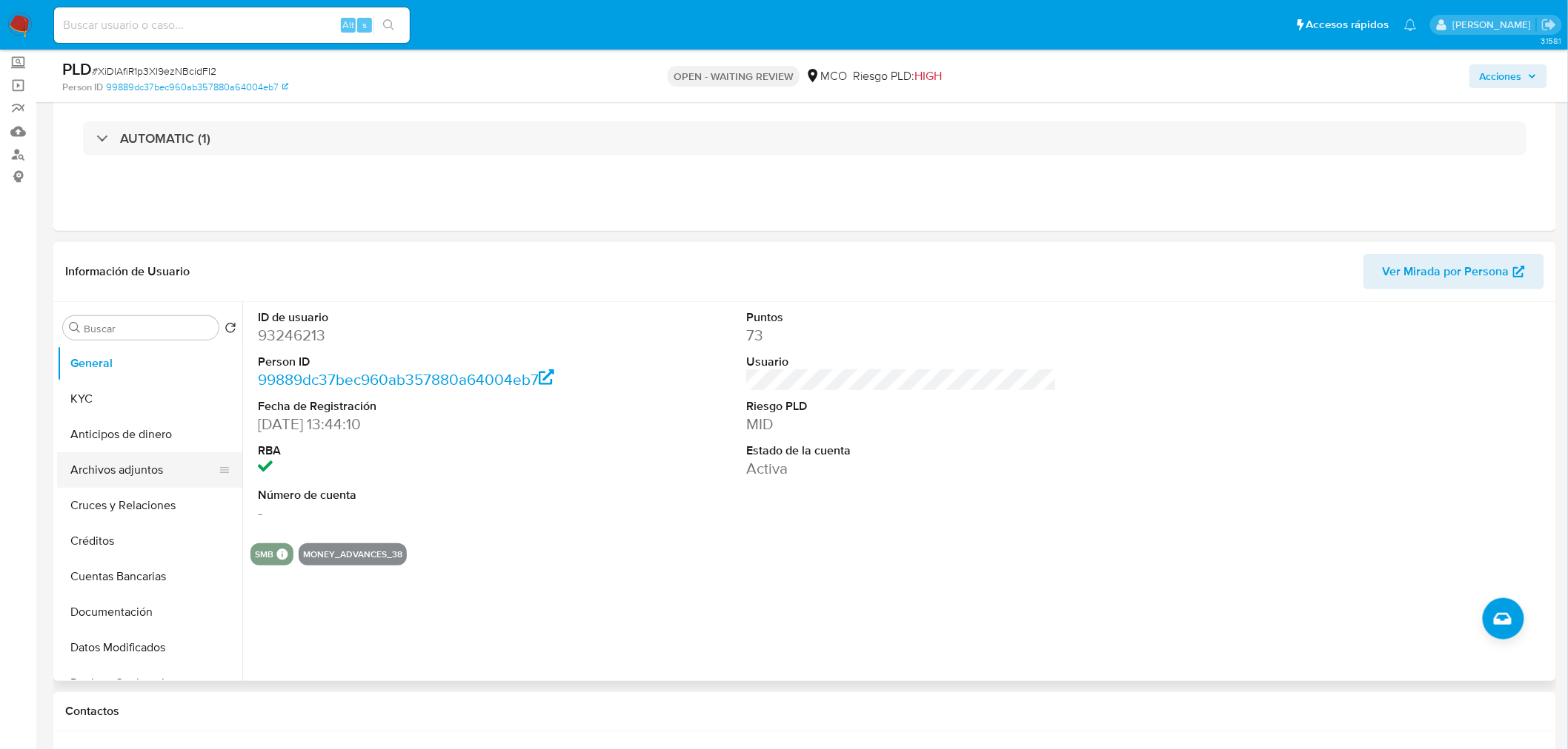
click at [140, 477] on button "Archivos adjuntos" at bounding box center [143, 470] width 173 height 35
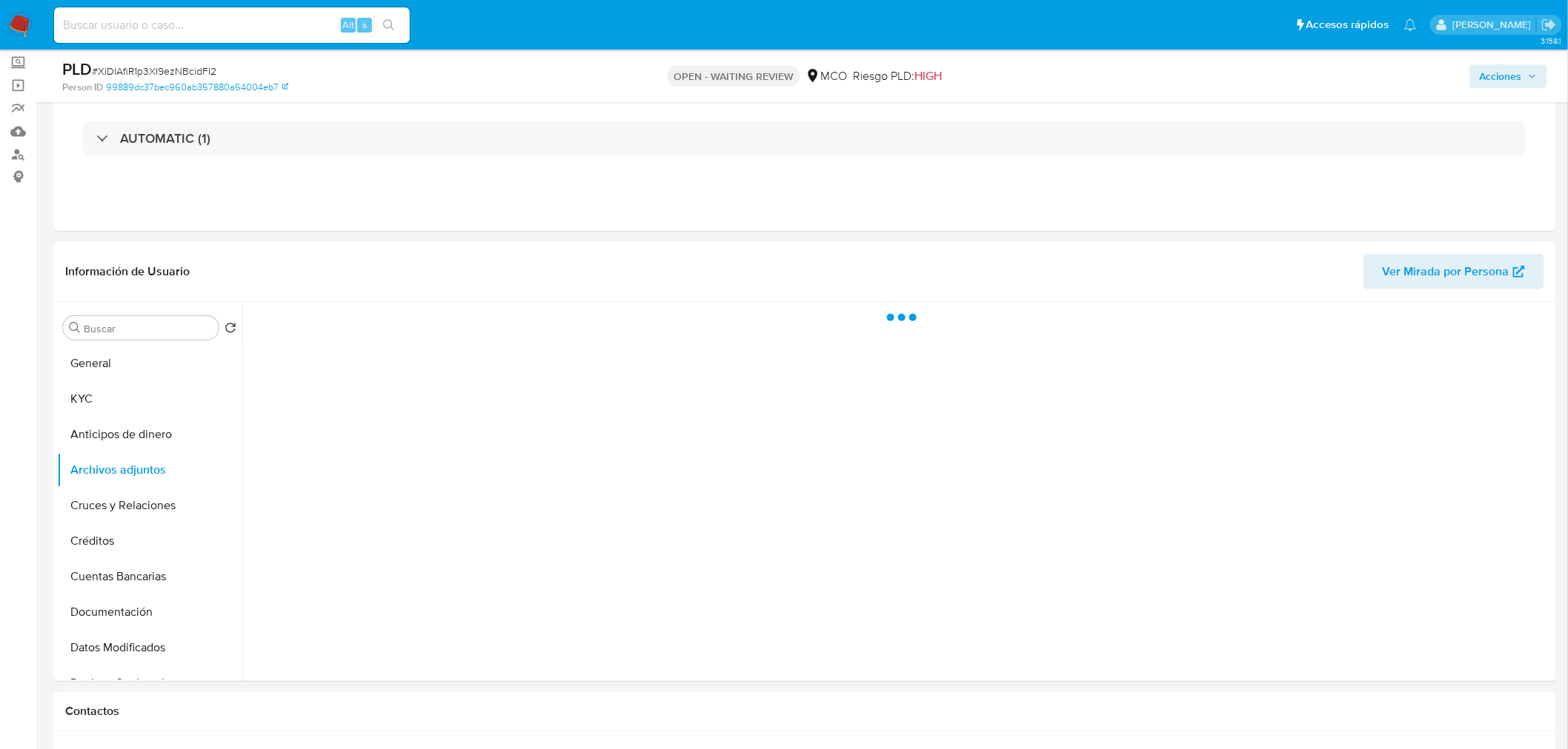
scroll to position [247, 0]
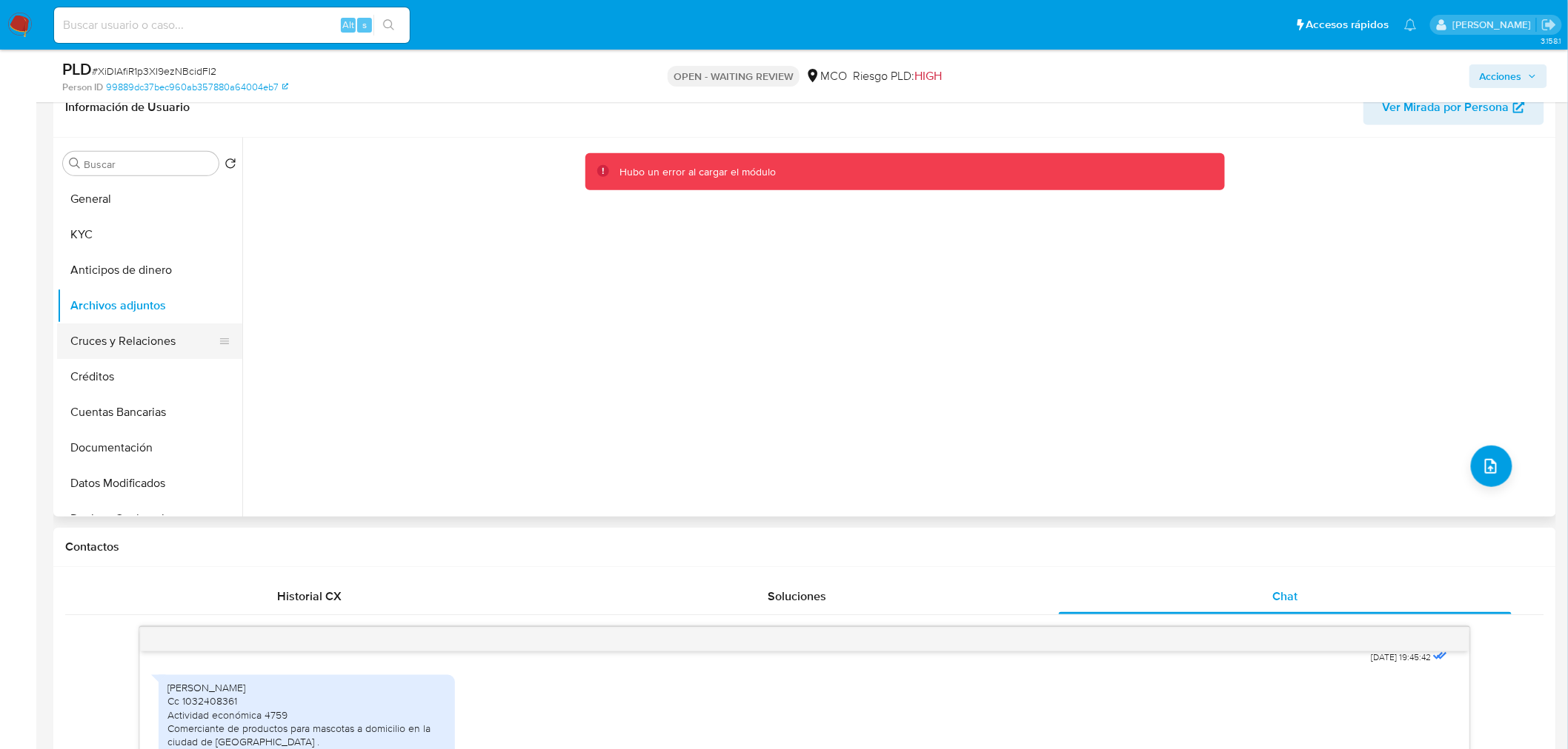
click at [99, 326] on button "Cruces y Relaciones" at bounding box center [143, 341] width 173 height 35
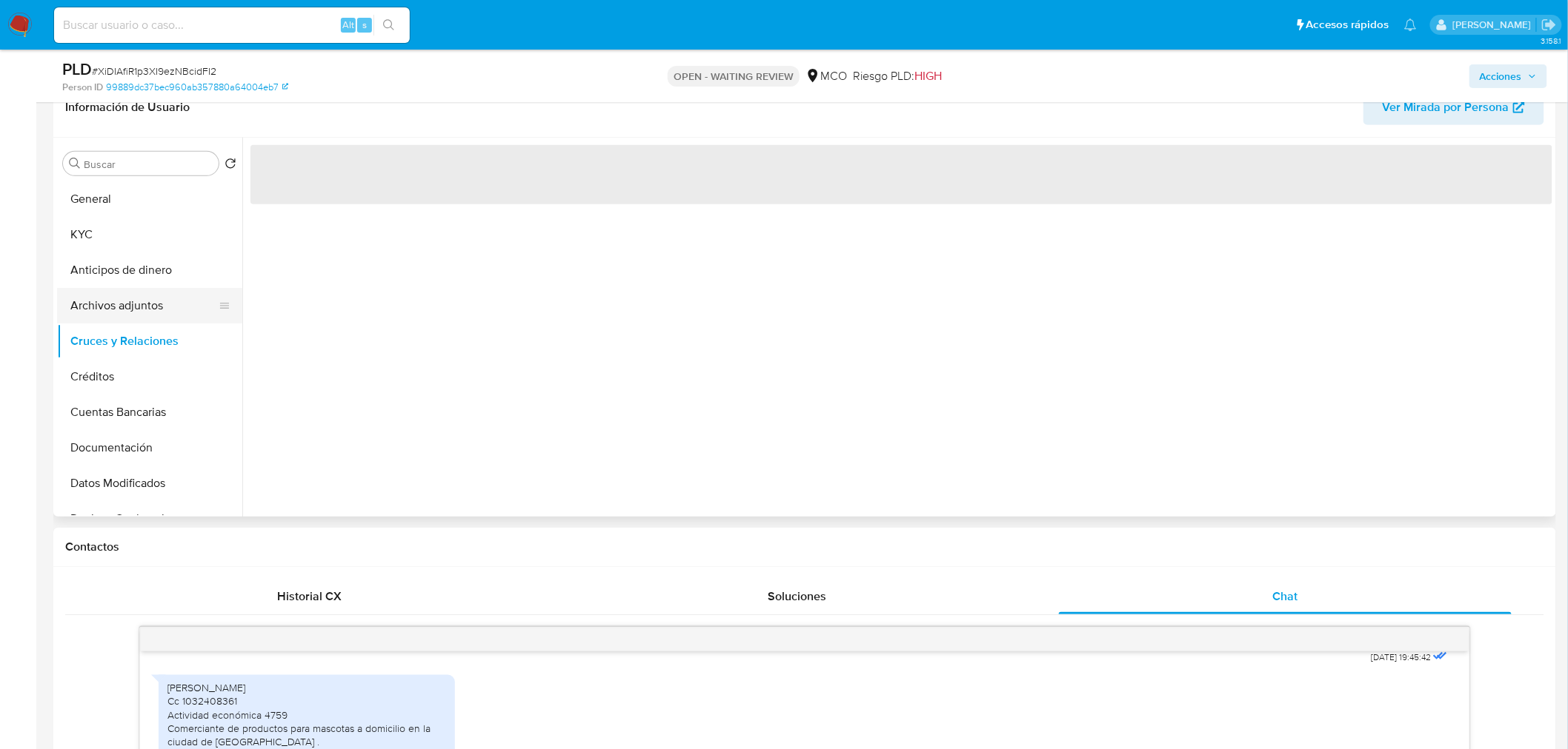
click at [120, 288] on button "Archivos adjuntos" at bounding box center [143, 305] width 173 height 35
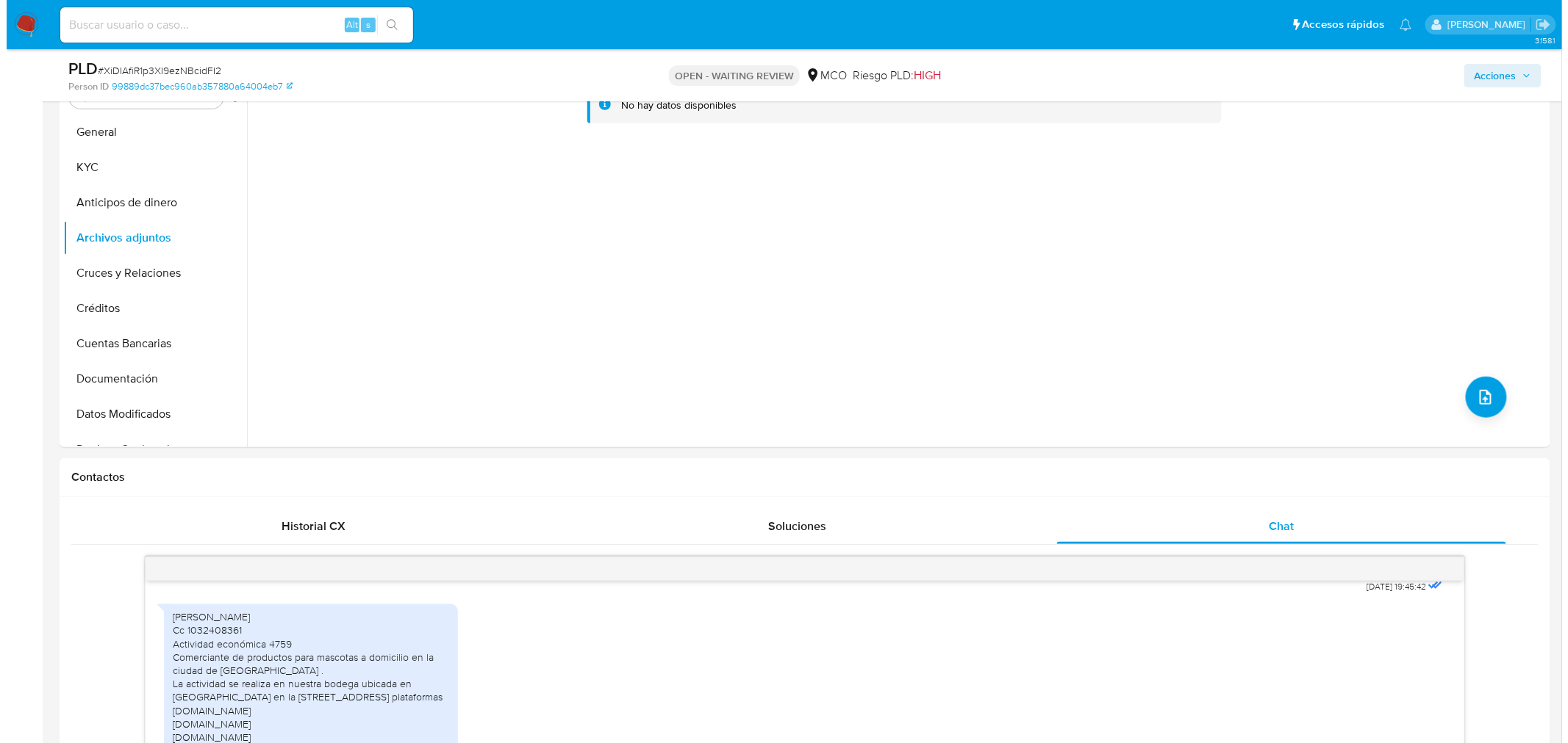
scroll to position [408, 0]
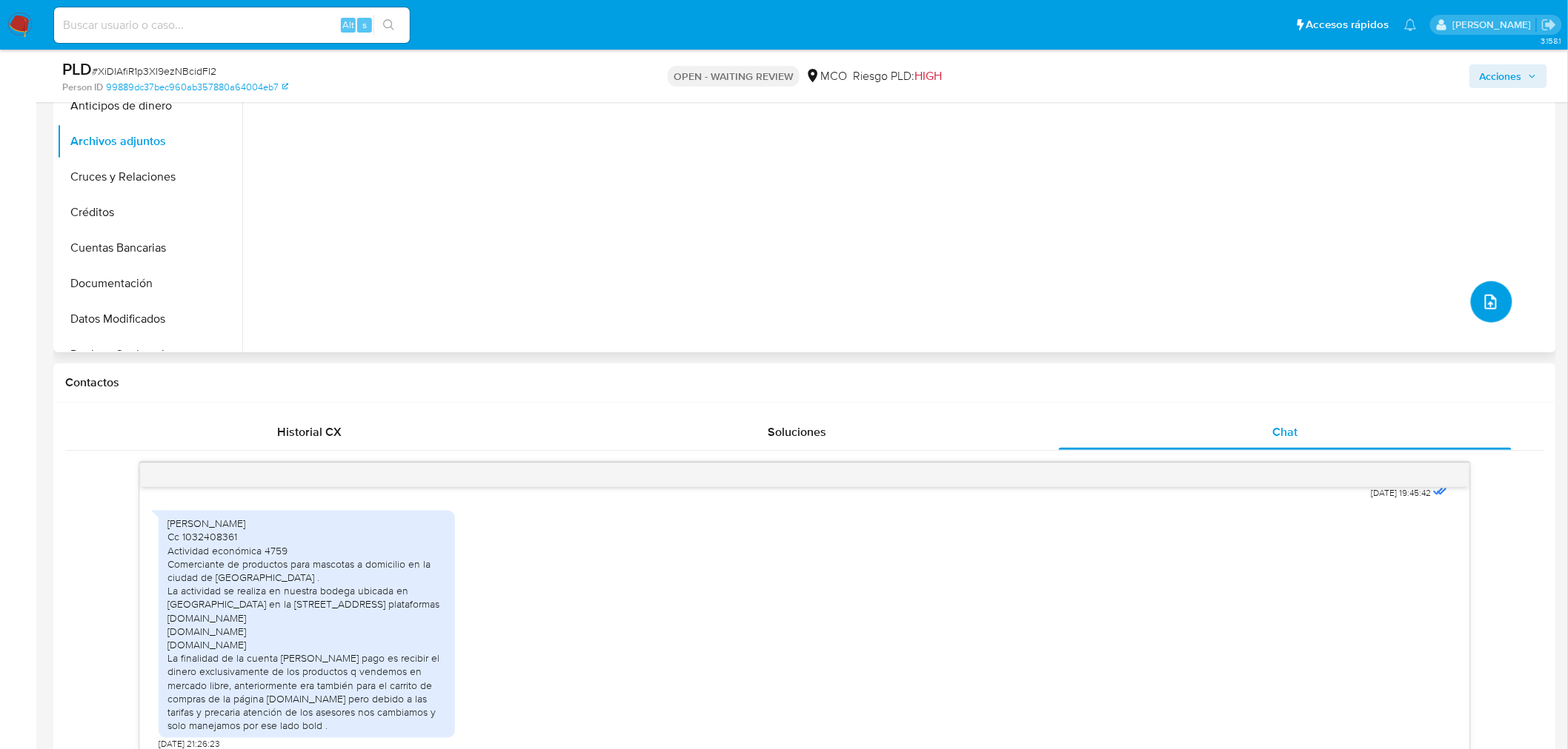
click at [1497, 315] on button "upload-file" at bounding box center [1491, 302] width 41 height 41
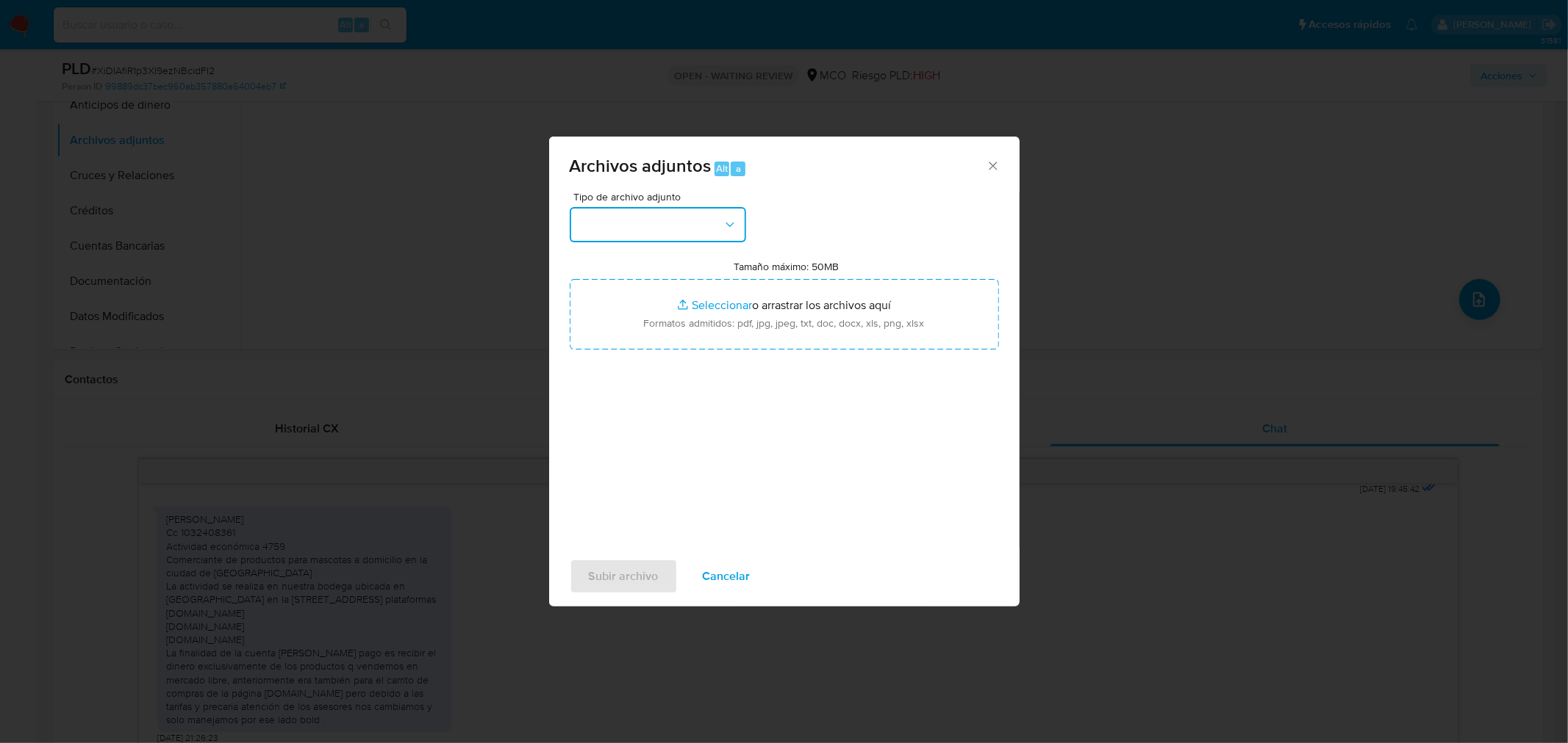
click at [708, 216] on button "button" at bounding box center [658, 224] width 177 height 35
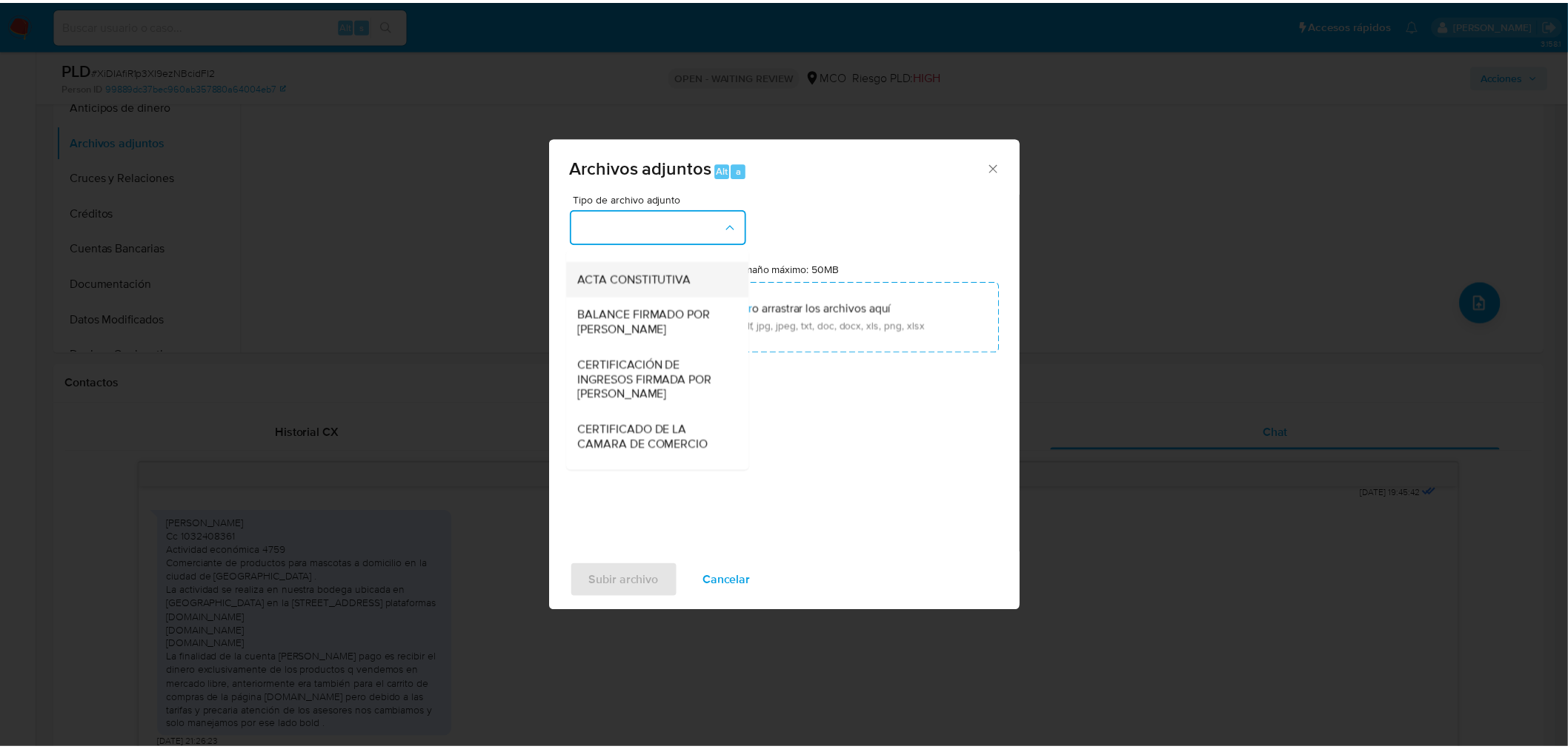
scroll to position [247, 0]
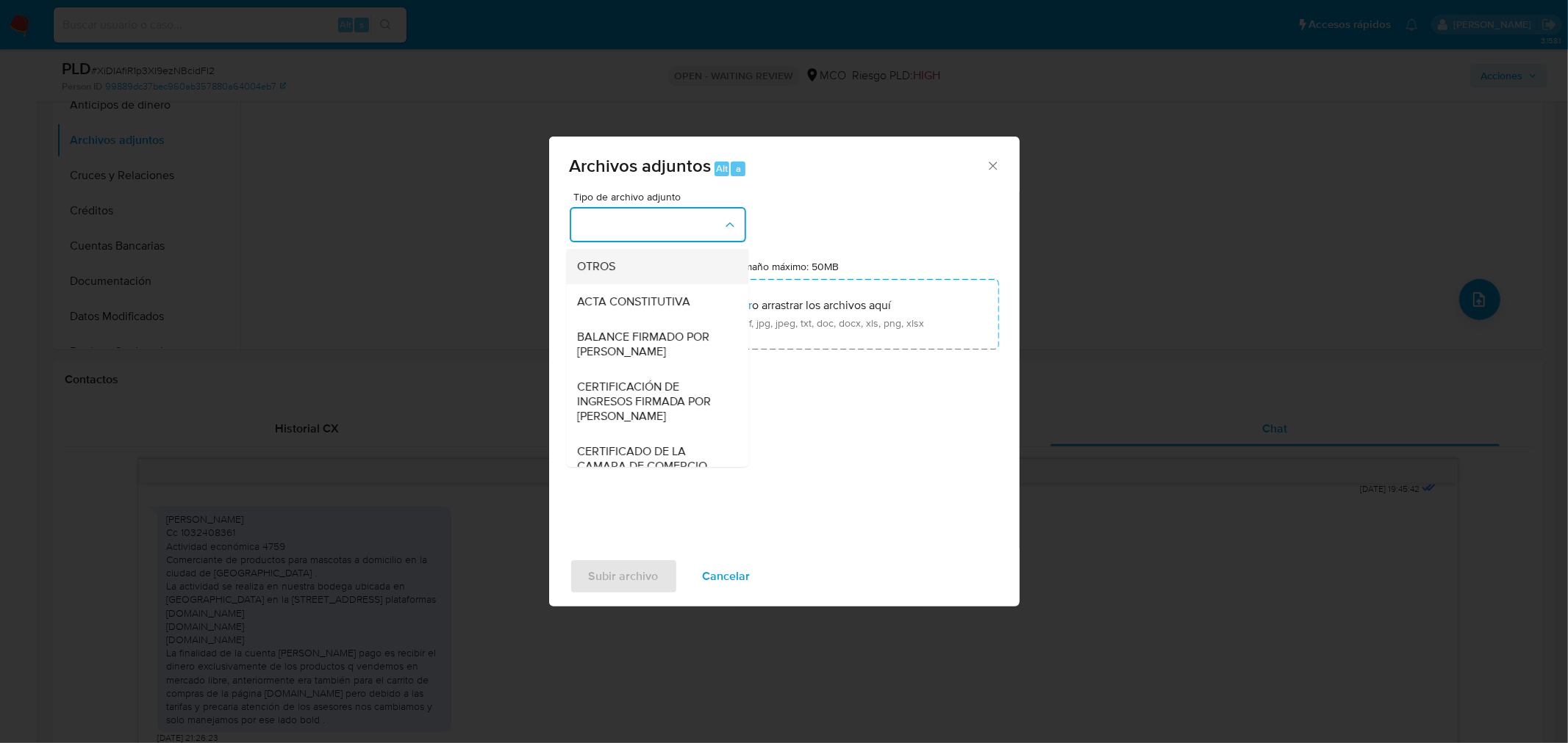
click at [643, 282] on div "OTROS" at bounding box center [652, 265] width 150 height 35
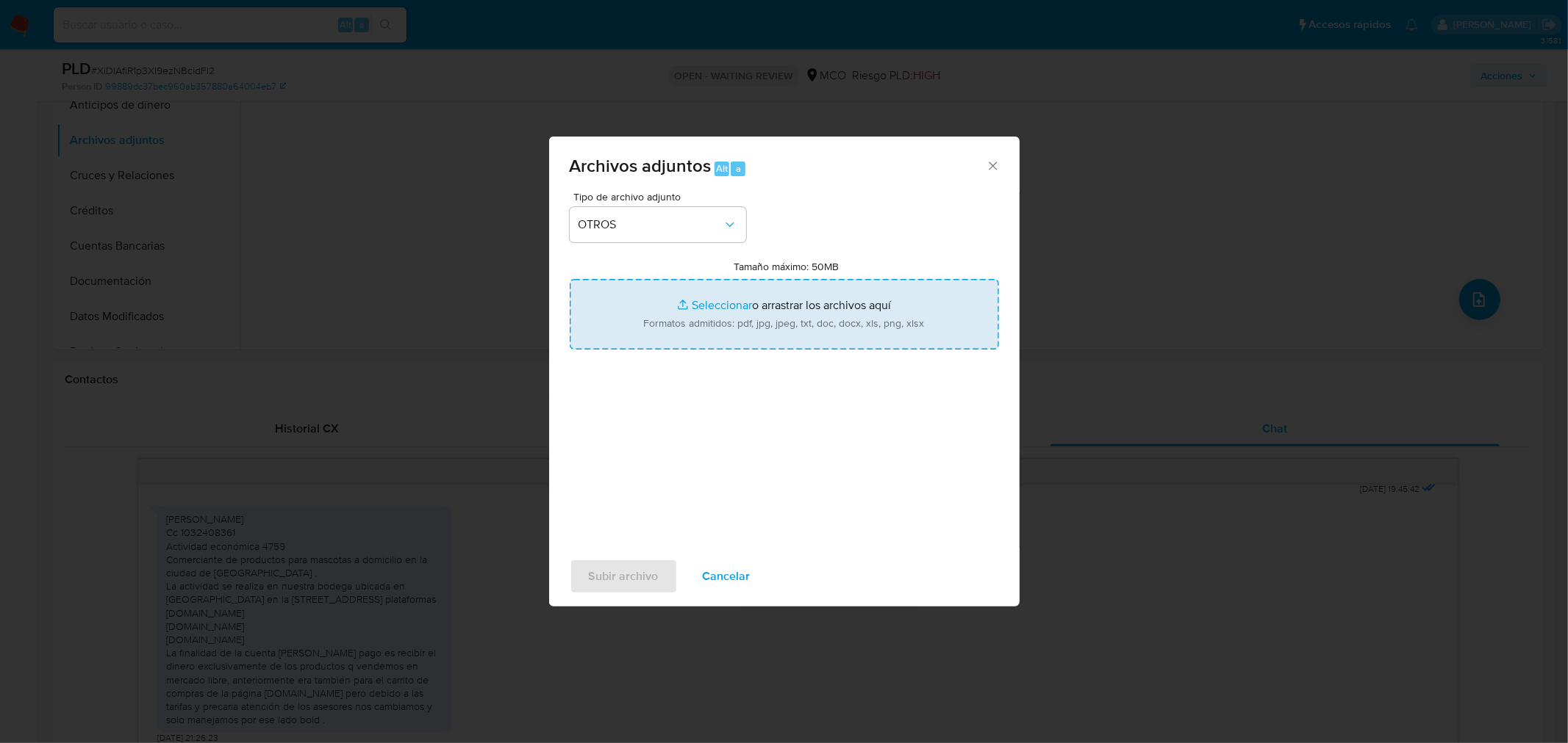
click at [768, 333] on input "Tamaño máximo: 50MB Seleccionar archivos" at bounding box center [784, 314] width 429 height 71
type input "C:\fakepath\93246213_ad1c39f2-6f84-4c47-9f40-85dc93a9eff7.jpeg"
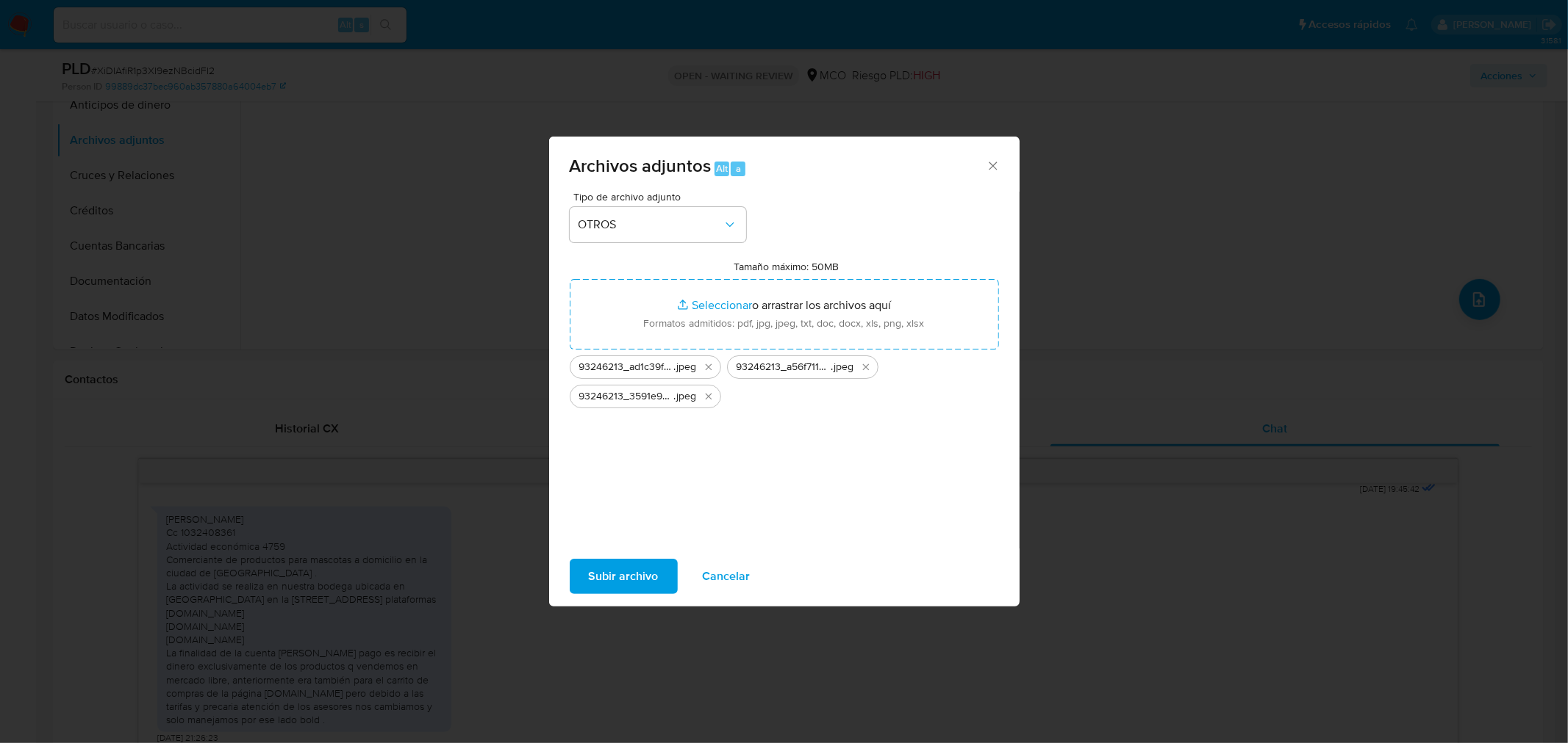
click at [593, 588] on span "Subir archivo" at bounding box center [623, 576] width 70 height 32
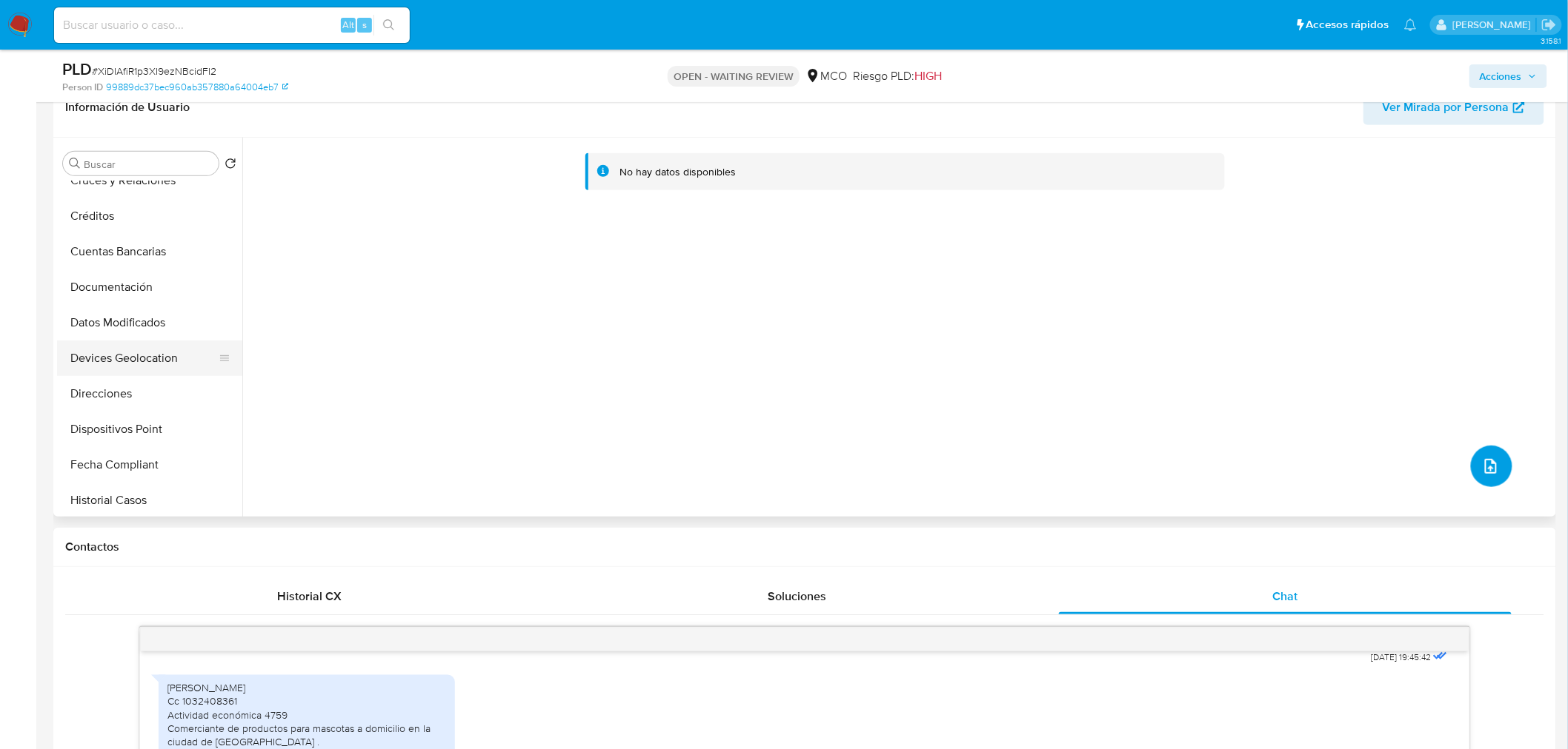
scroll to position [164, 0]
click at [165, 489] on button "Historial Casos" at bounding box center [143, 496] width 173 height 35
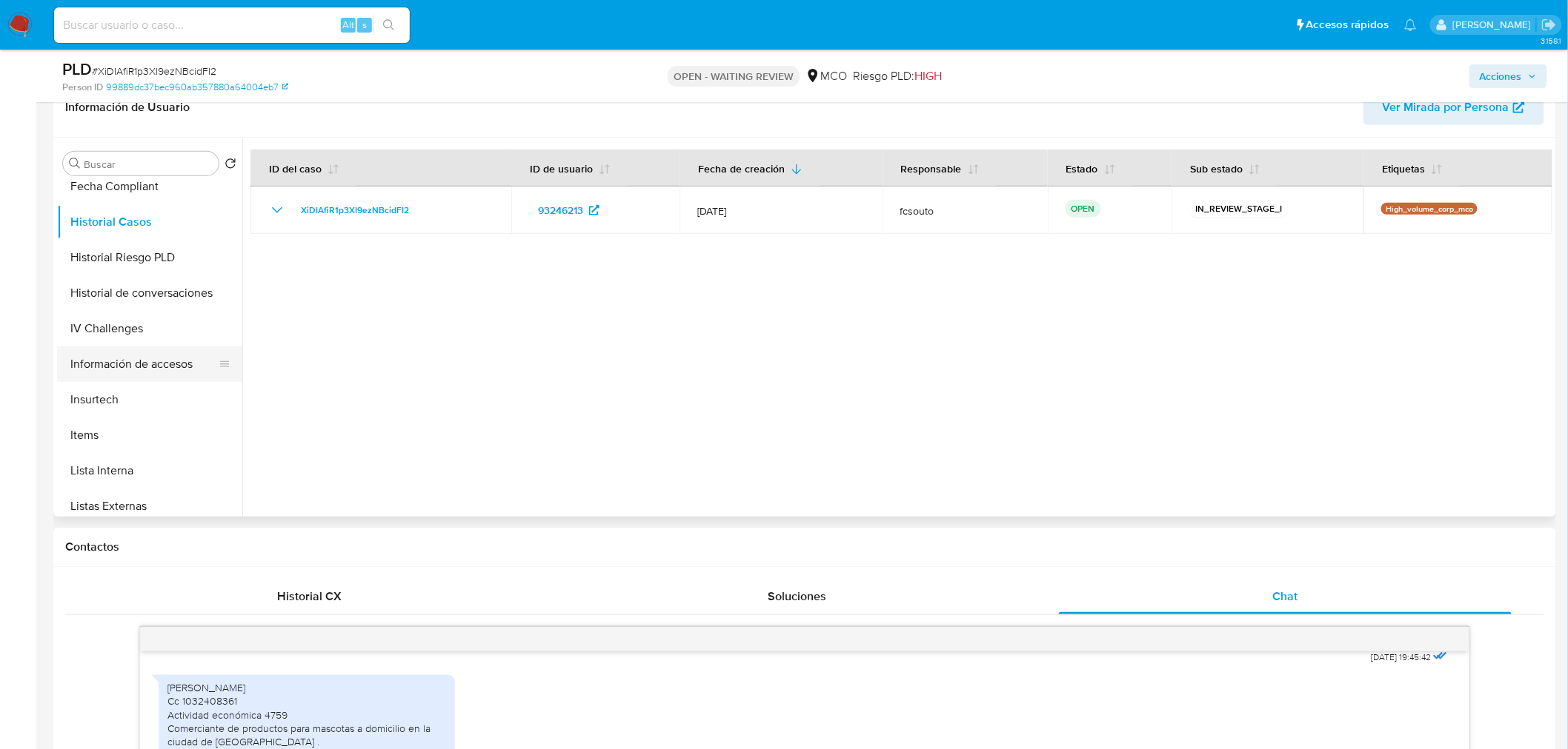
scroll to position [625, 0]
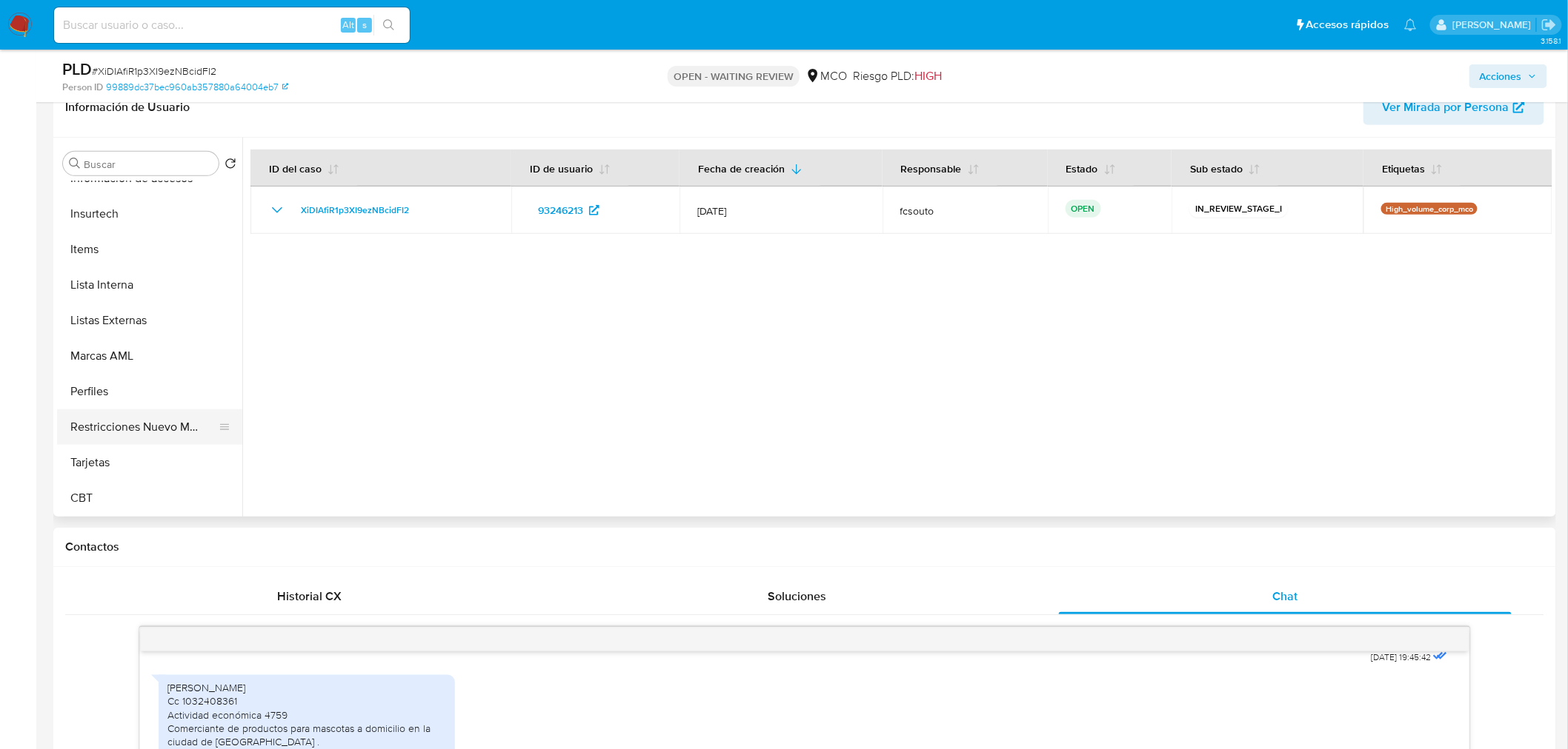
click at [167, 435] on button "Restricciones Nuevo Mundo" at bounding box center [143, 427] width 173 height 35
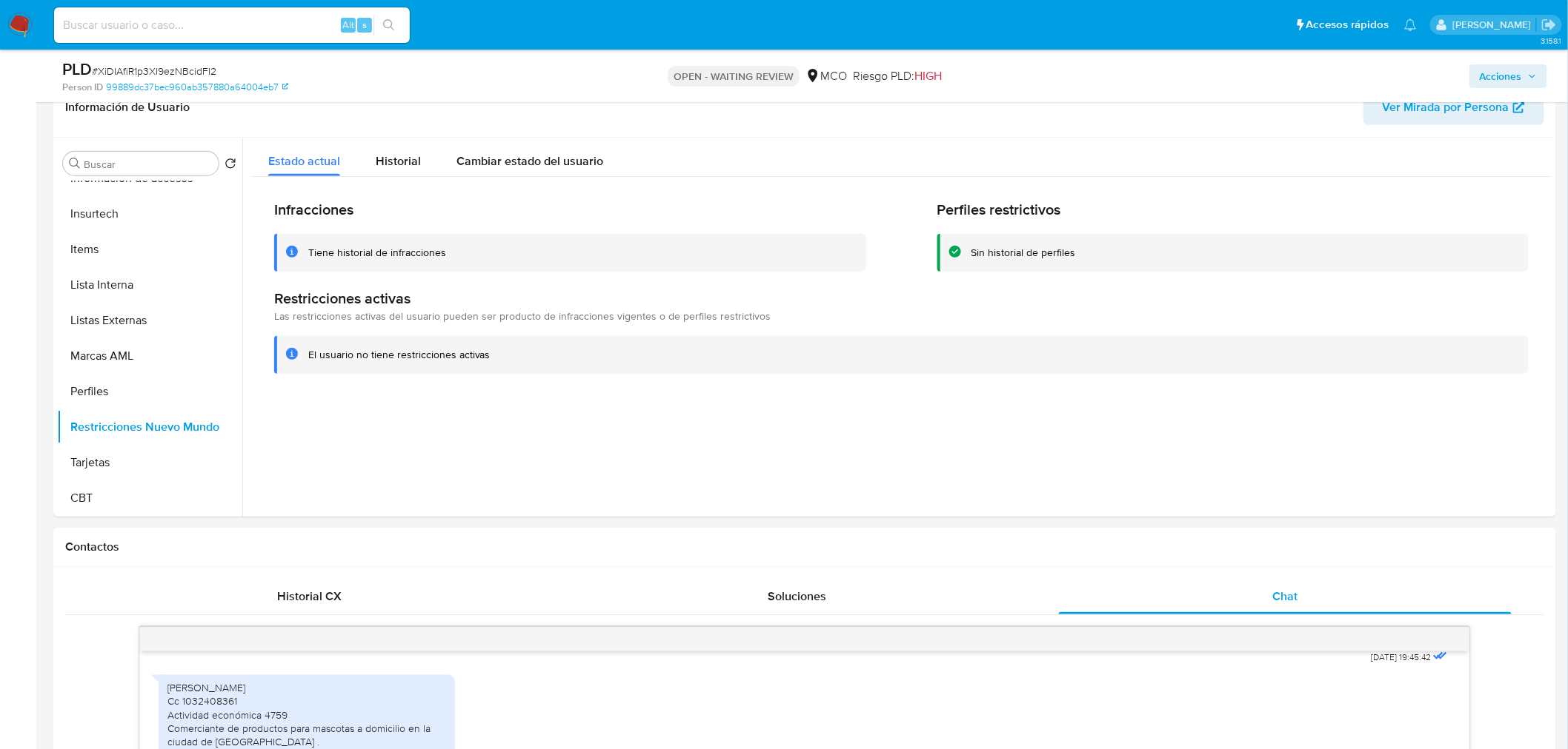
click at [1504, 80] on span "Acciones" at bounding box center [1500, 77] width 42 height 24
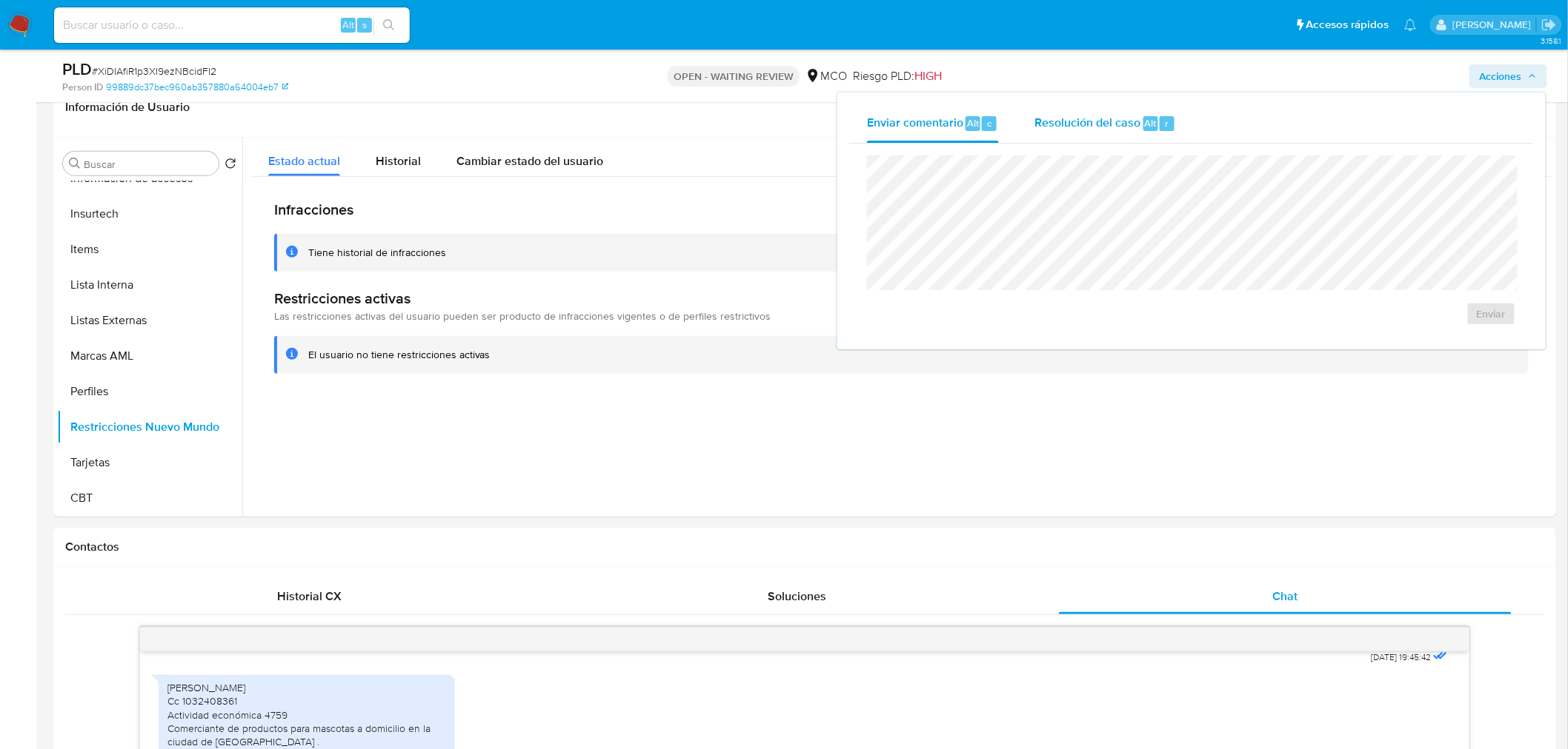
drag, startPoint x: 1097, startPoint y: 120, endPoint x: 1052, endPoint y: 134, distance: 47.1
click at [1079, 124] on span "Resolución del caso" at bounding box center [1087, 122] width 106 height 17
click at [900, 134] on div "Enviar comentario Alt c" at bounding box center [933, 123] width 132 height 38
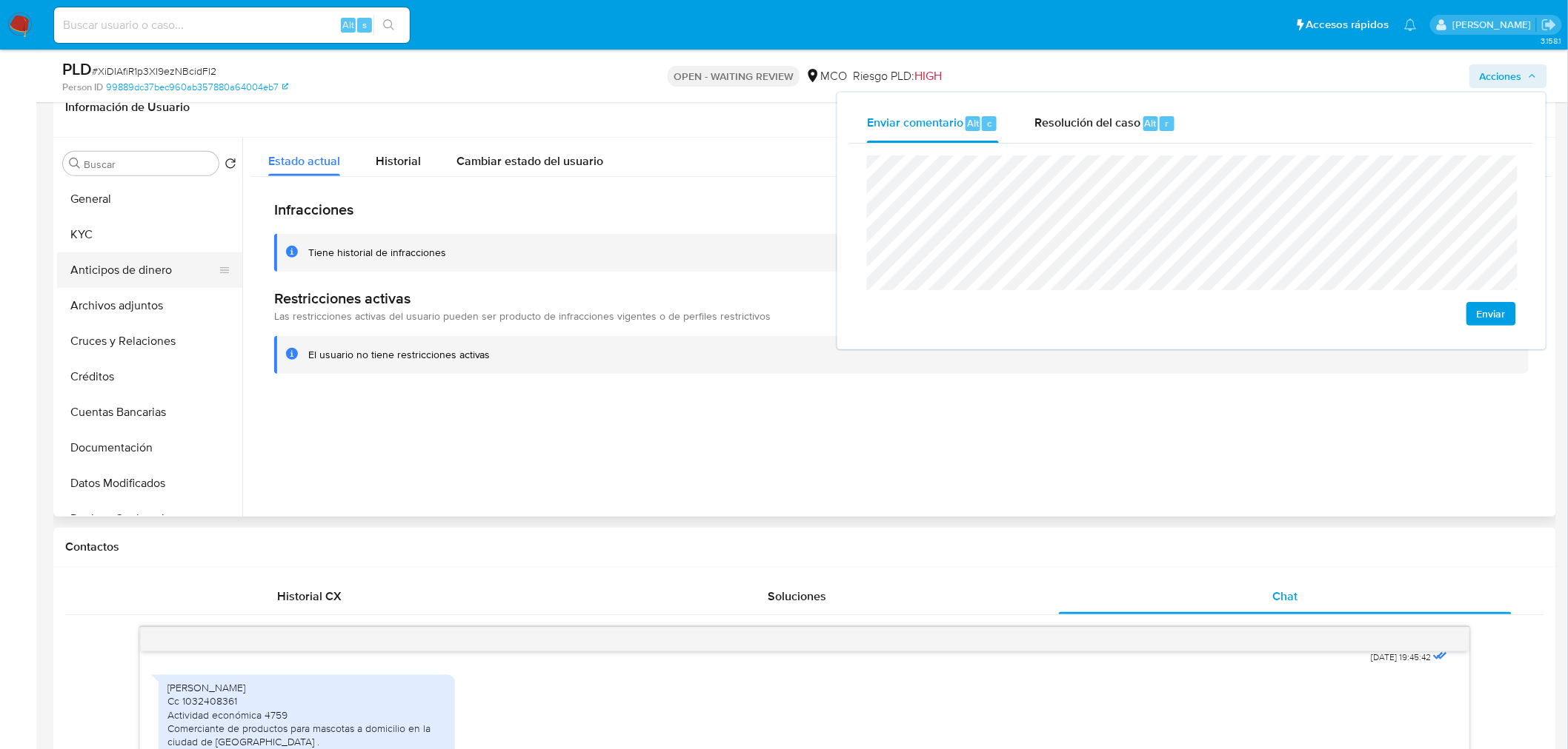
drag, startPoint x: 128, startPoint y: 207, endPoint x: 231, endPoint y: 270, distance: 120.7
click at [128, 208] on button "General" at bounding box center [149, 199] width 185 height 35
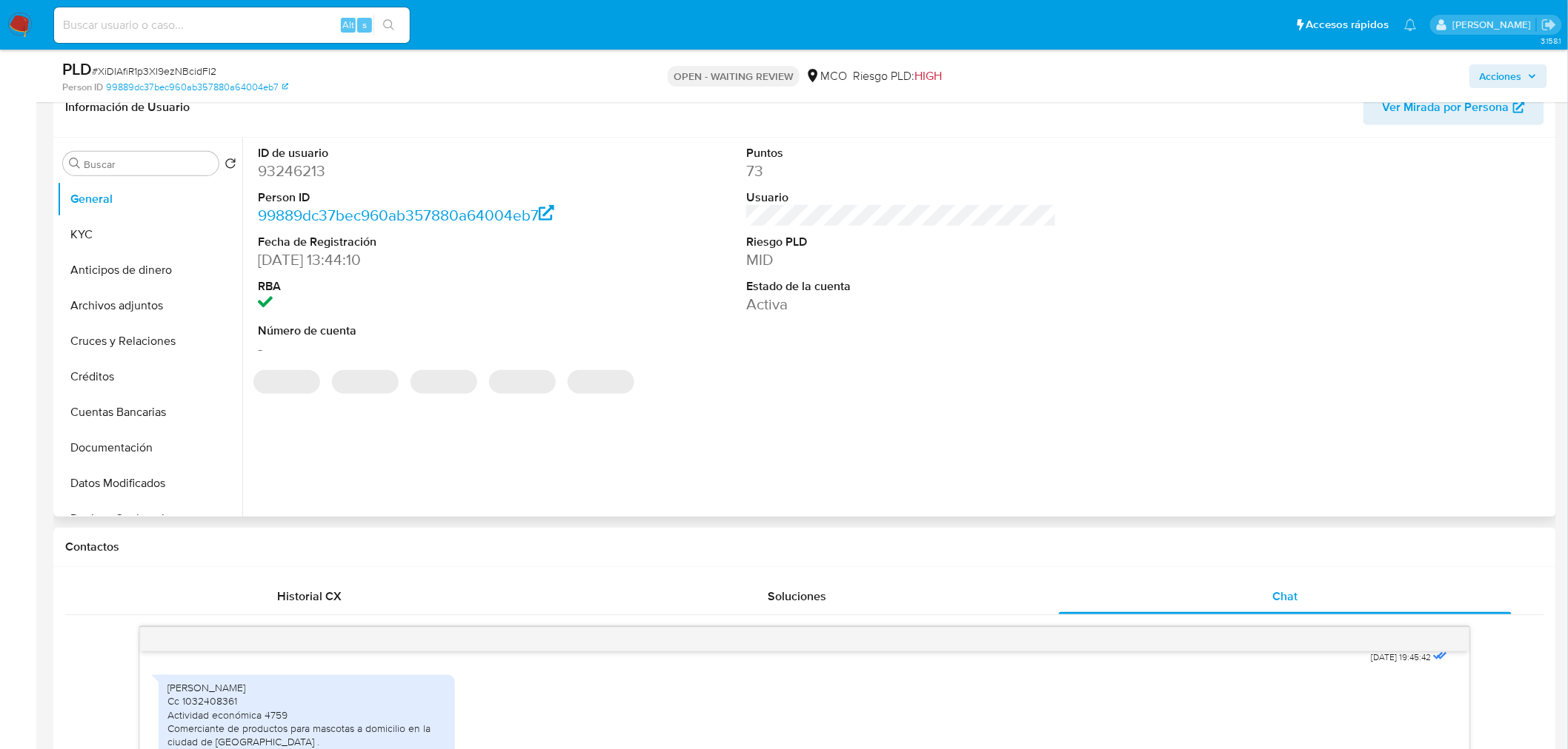
click at [305, 179] on dd "93246213" at bounding box center [412, 171] width 310 height 21
copy dd "93246213"
click at [1491, 78] on span "Acciones" at bounding box center [1500, 77] width 42 height 24
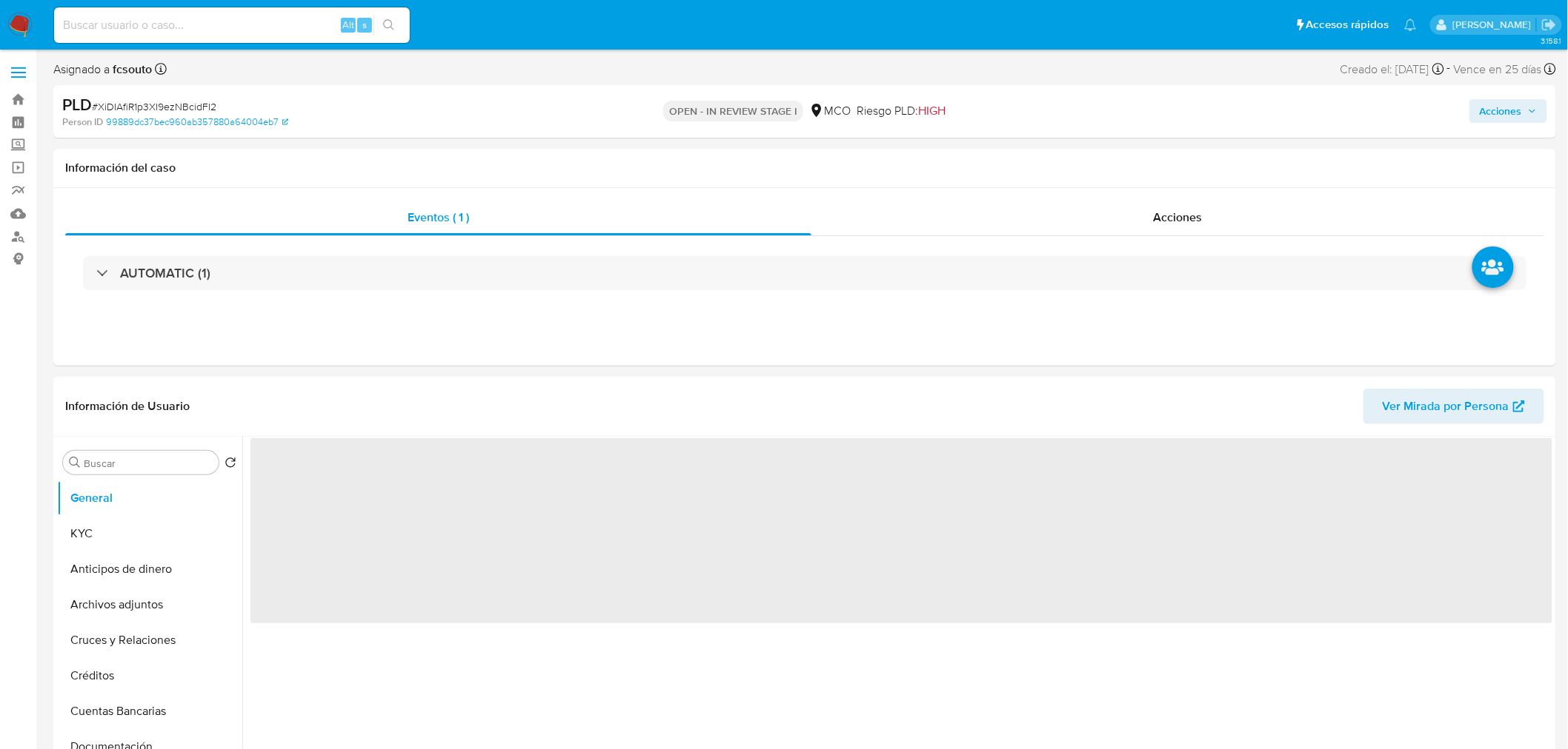
select select "10"
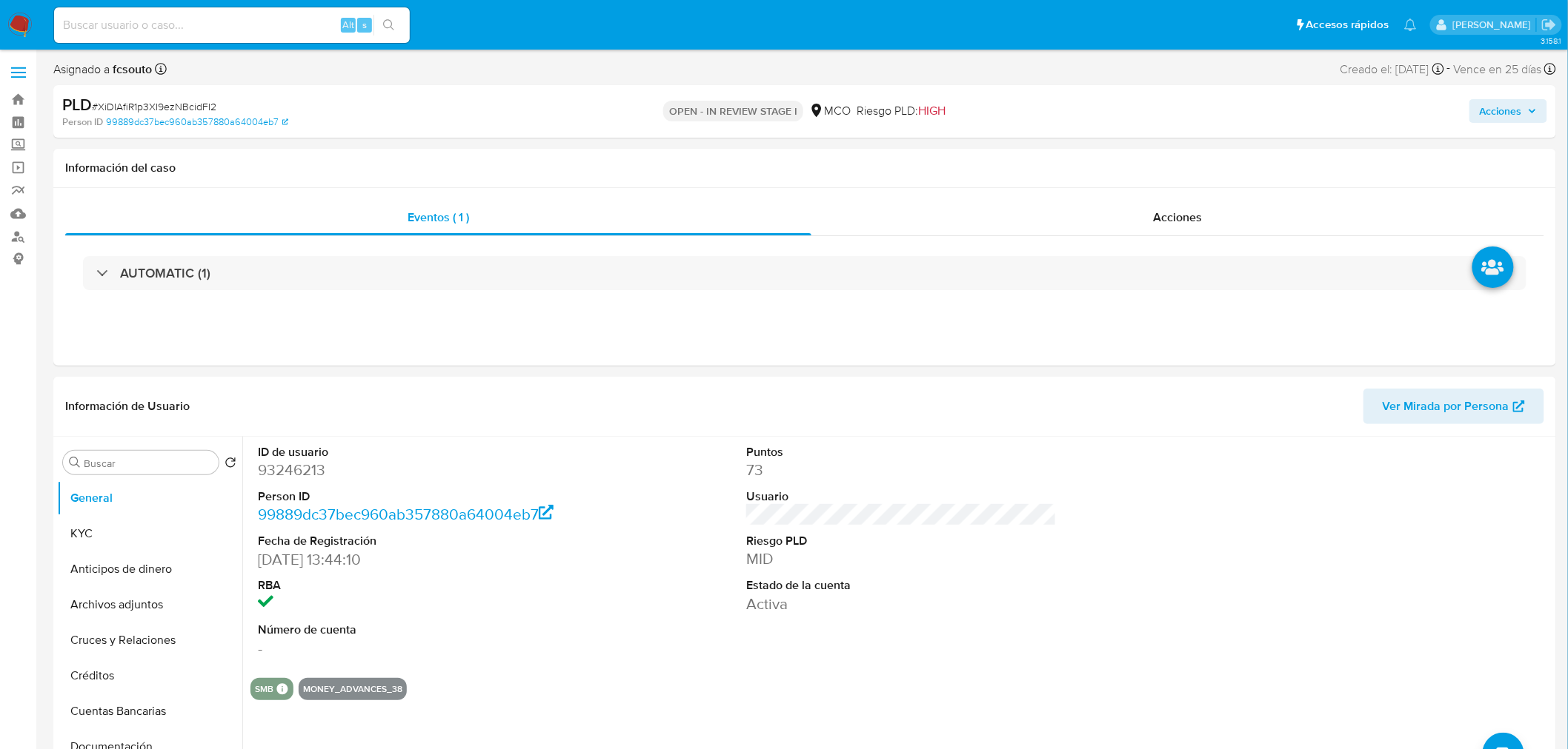
click at [1506, 107] on span "Acciones" at bounding box center [1500, 111] width 42 height 24
click at [842, 154] on div "Enviar comentario Alt c Resolución del caso Alt r Enviar" at bounding box center [1191, 257] width 708 height 260
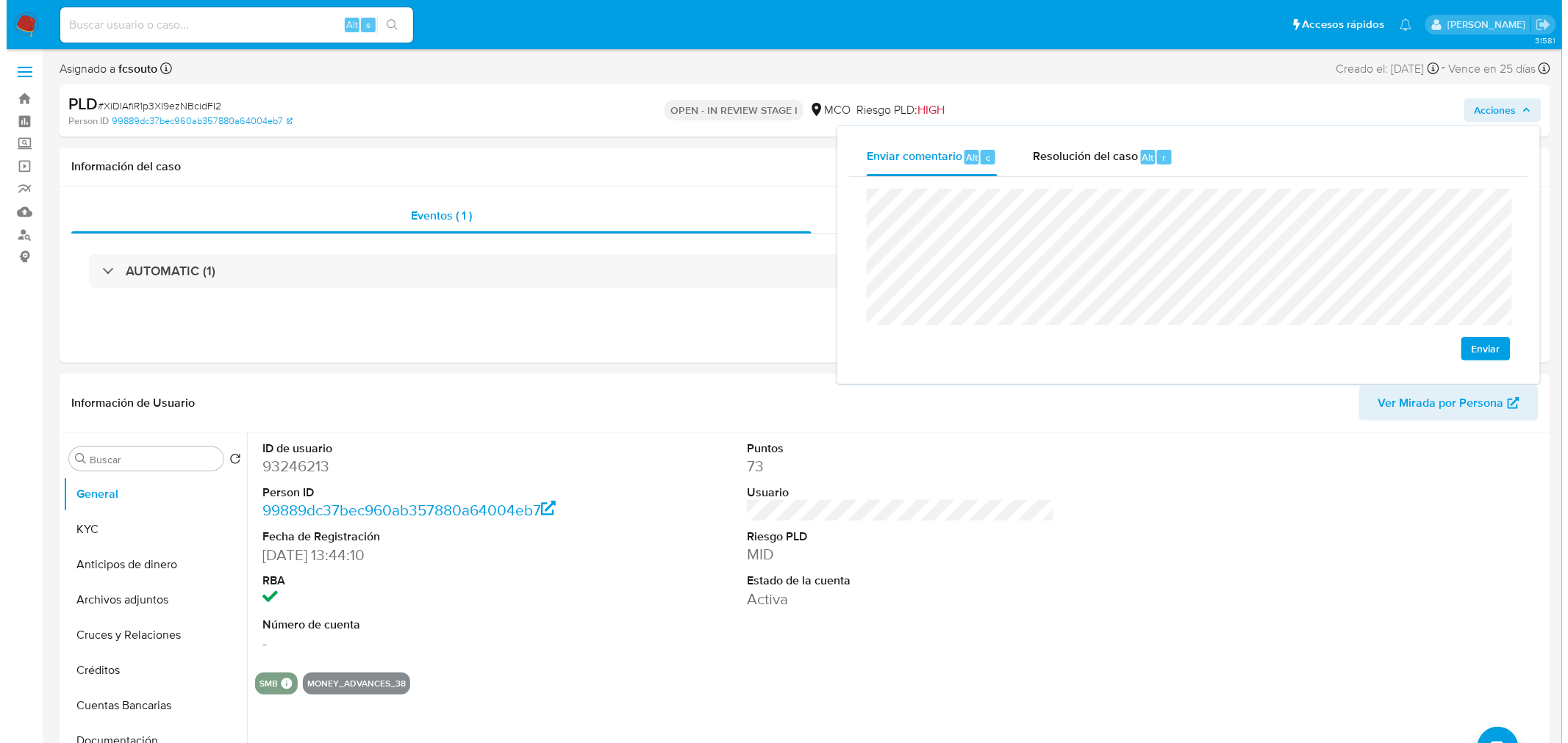
scroll to position [82, 0]
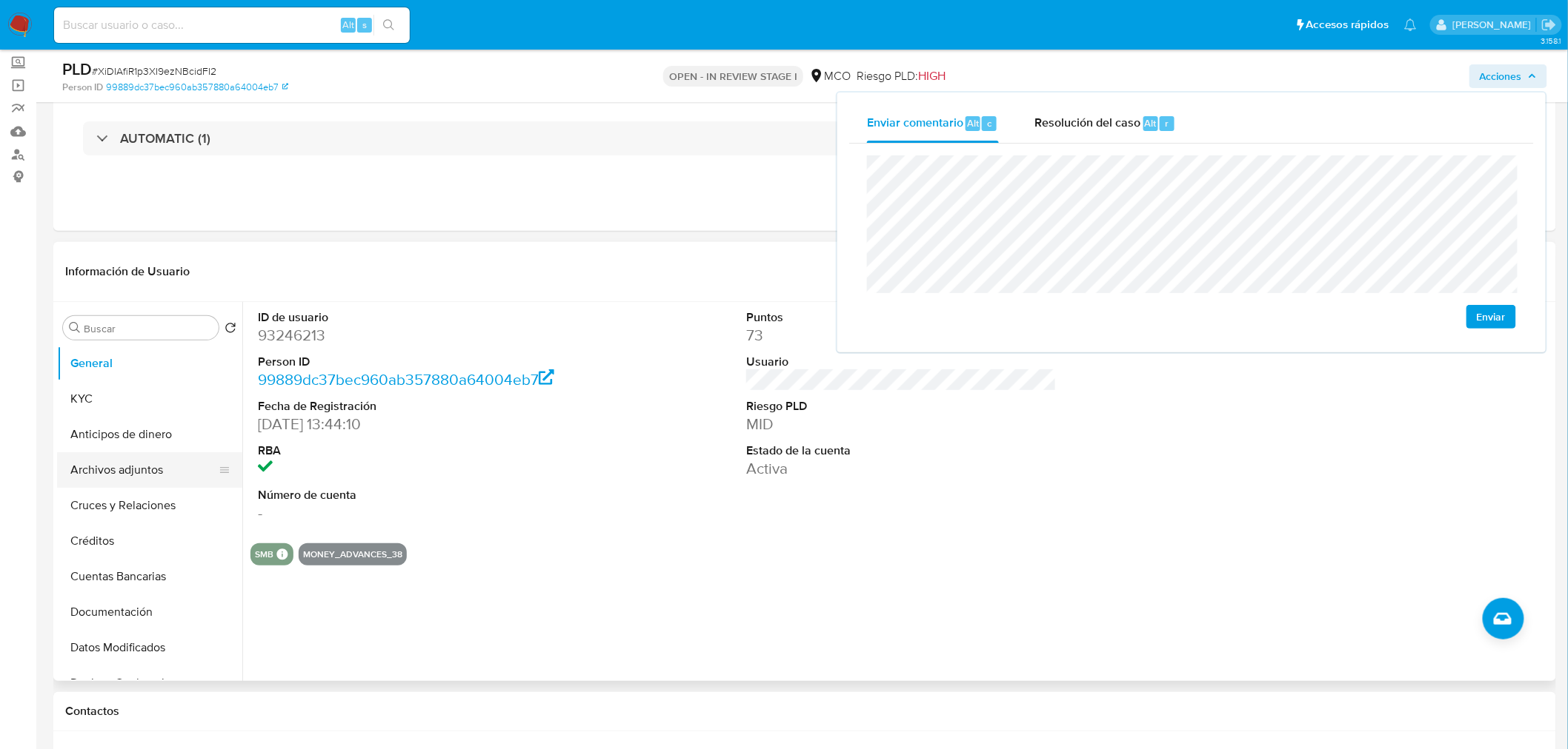
click at [160, 467] on button "Archivos adjuntos" at bounding box center [143, 470] width 173 height 35
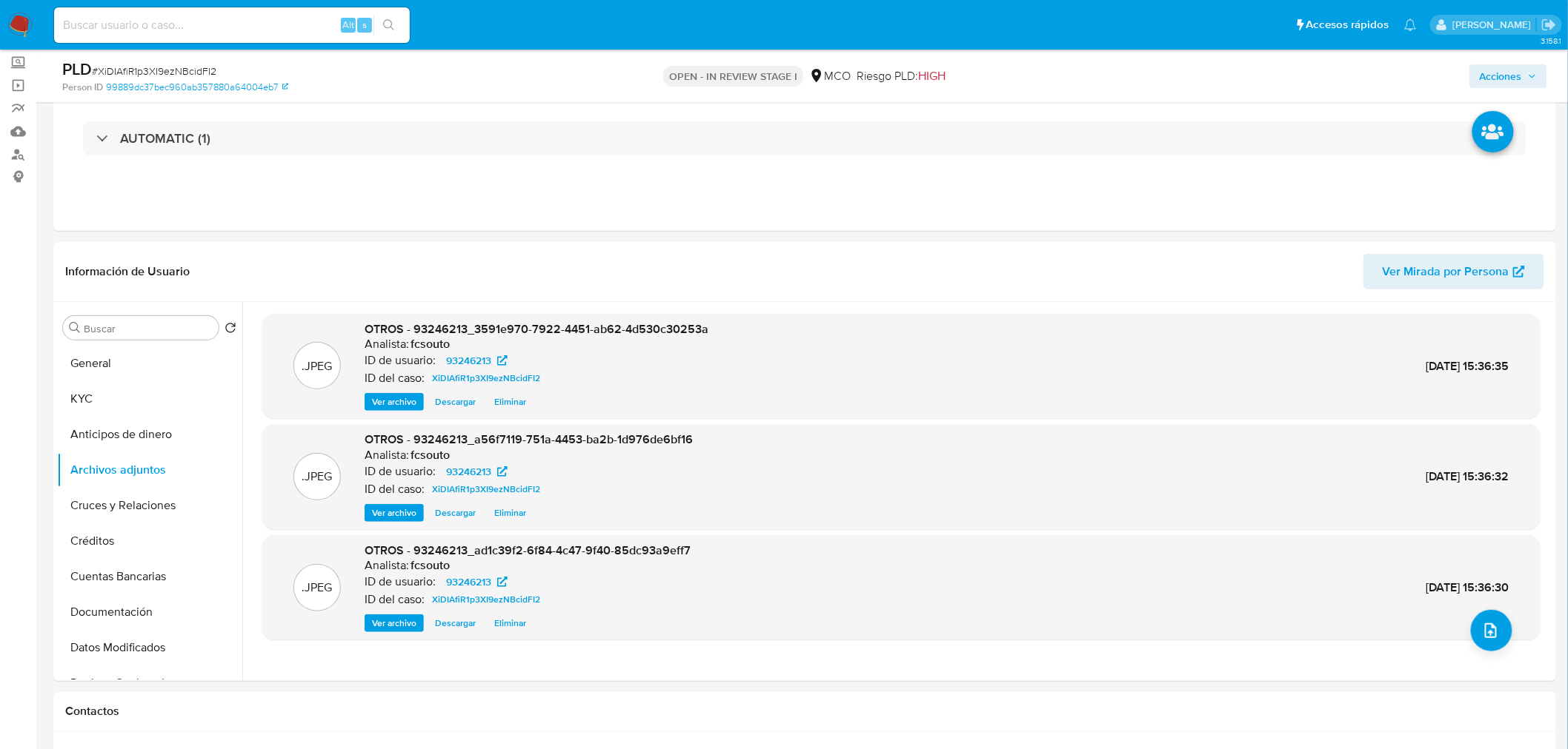
click at [1486, 624] on icon "upload-file" at bounding box center [1491, 631] width 12 height 15
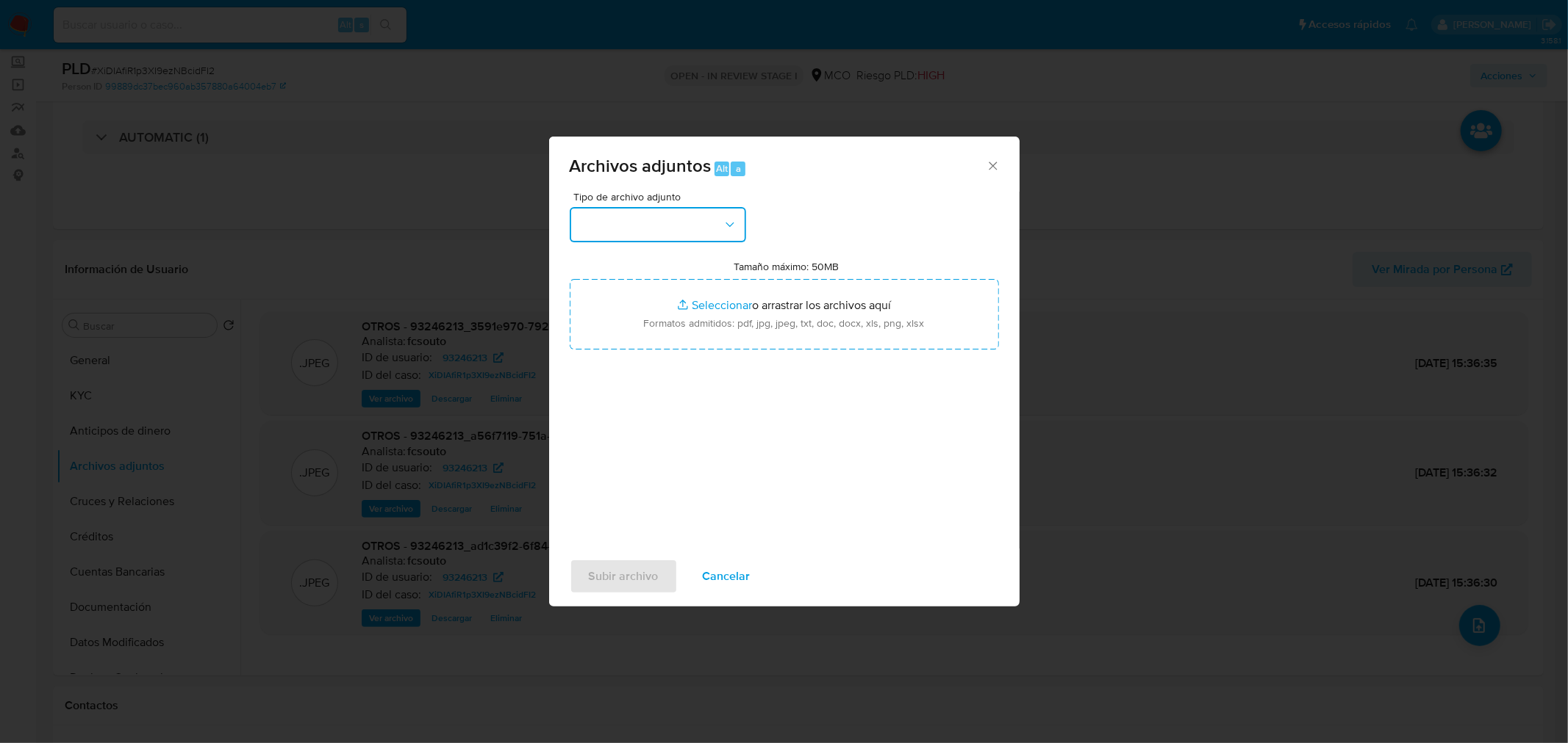
click at [729, 214] on button "button" at bounding box center [658, 224] width 177 height 35
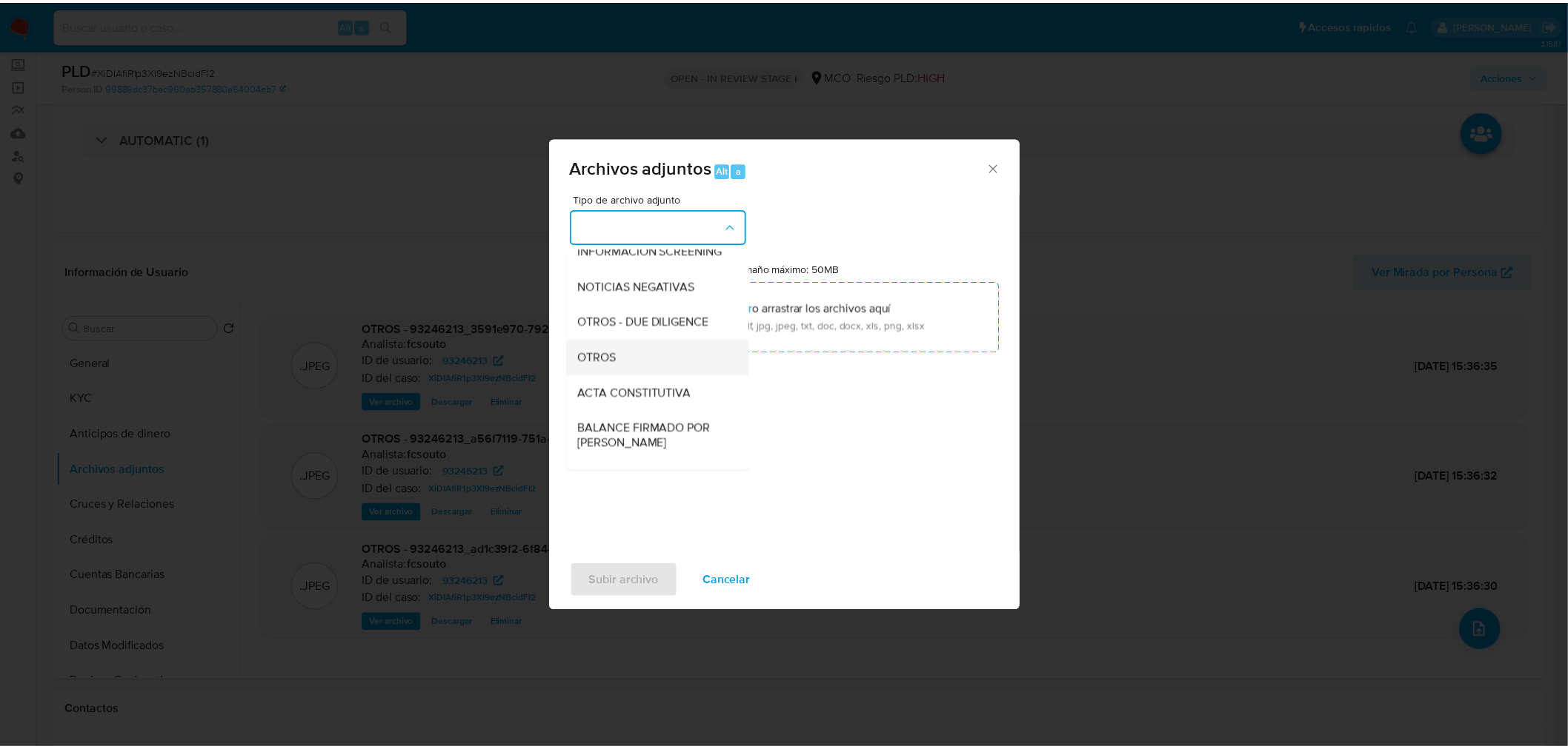
scroll to position [164, 0]
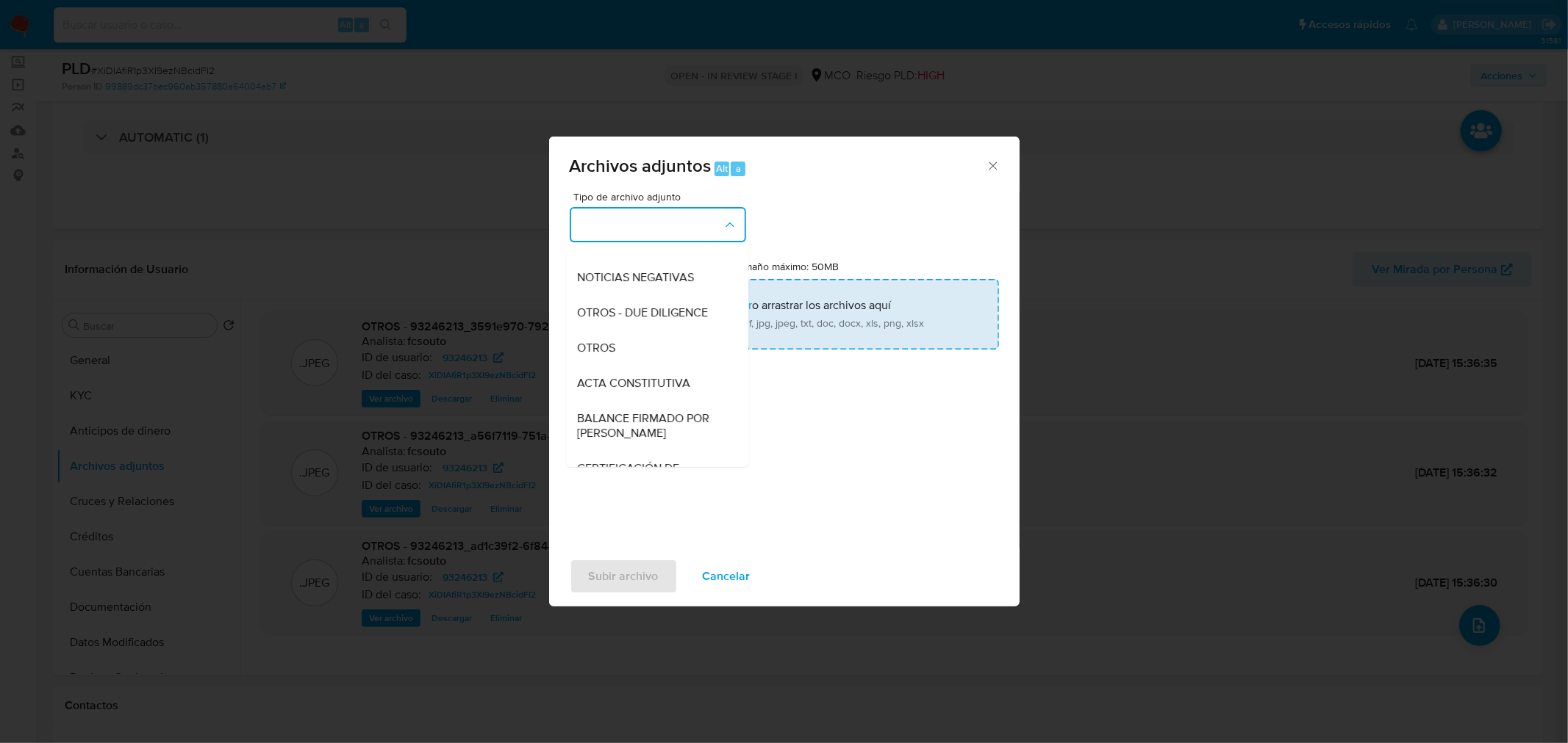
drag, startPoint x: 656, startPoint y: 360, endPoint x: 752, endPoint y: 310, distance: 108.2
click at [656, 360] on div "OTROS" at bounding box center [652, 347] width 150 height 35
click at [752, 309] on input "Tamaño máximo: 50MB Seleccionar archivos" at bounding box center [784, 314] width 429 height 71
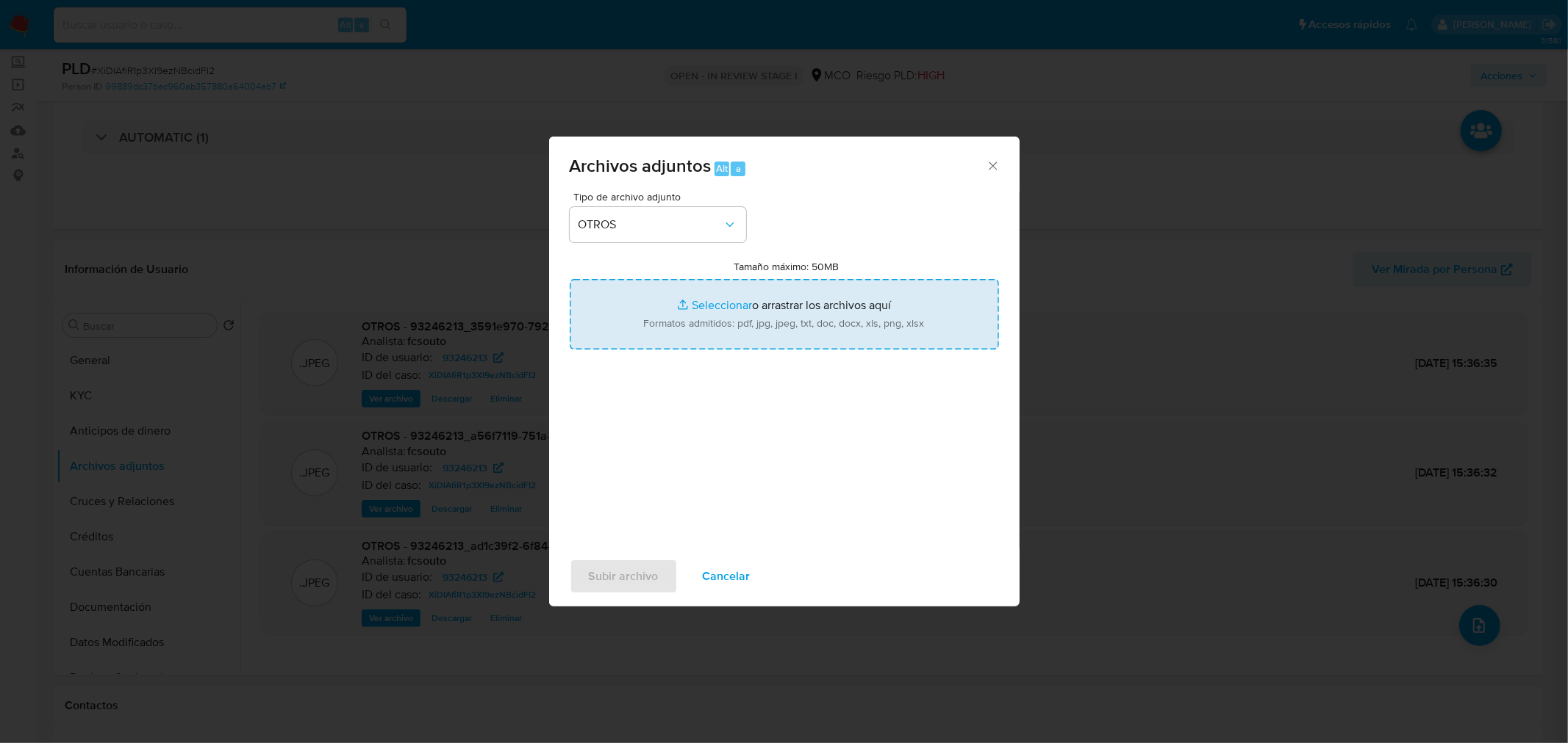
type input "C:\fakepath\93246213 - 15_9_2025.pdf"
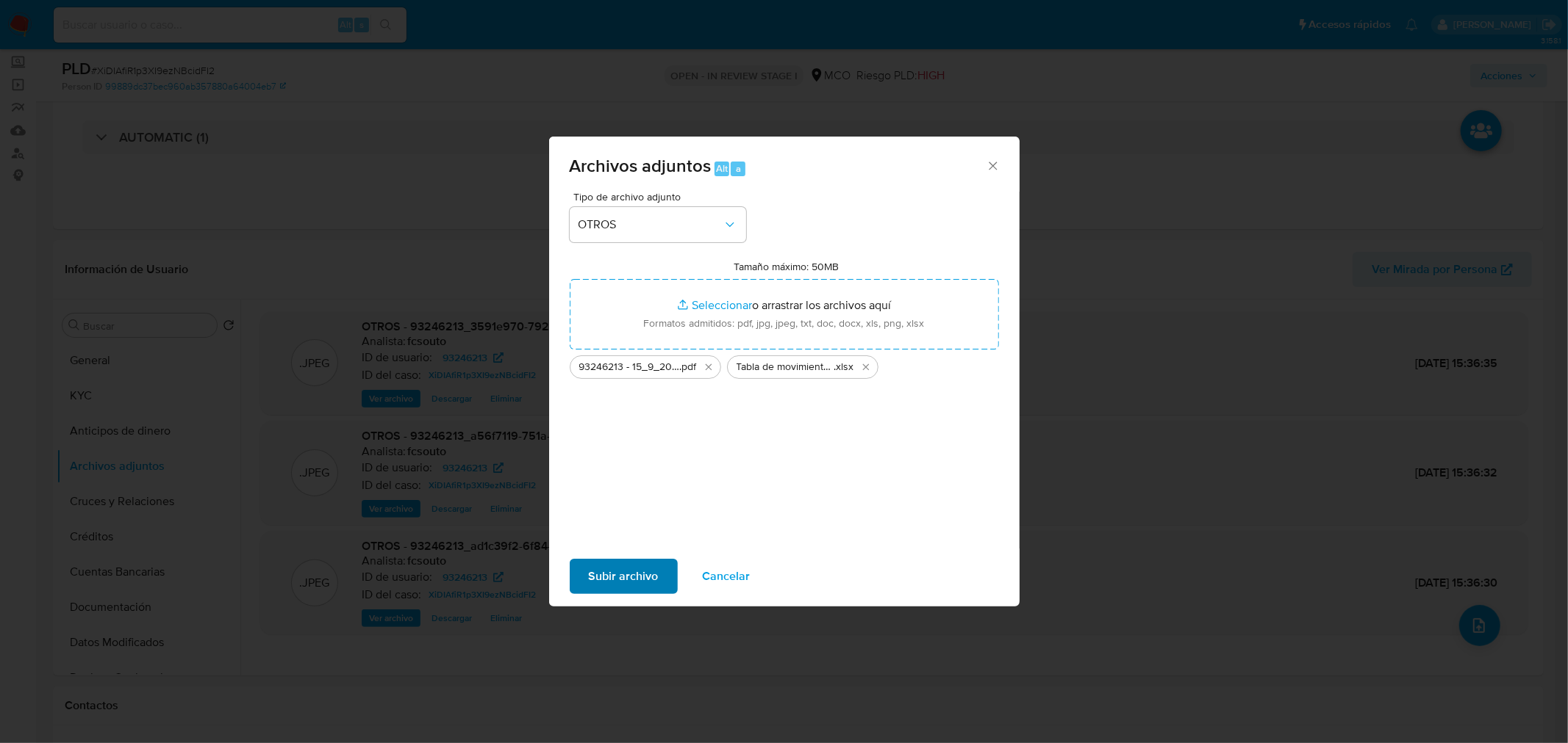
click at [618, 557] on div "Subir archivo Cancelar" at bounding box center [784, 576] width 470 height 56
click at [628, 571] on span "Subir archivo" at bounding box center [623, 576] width 70 height 32
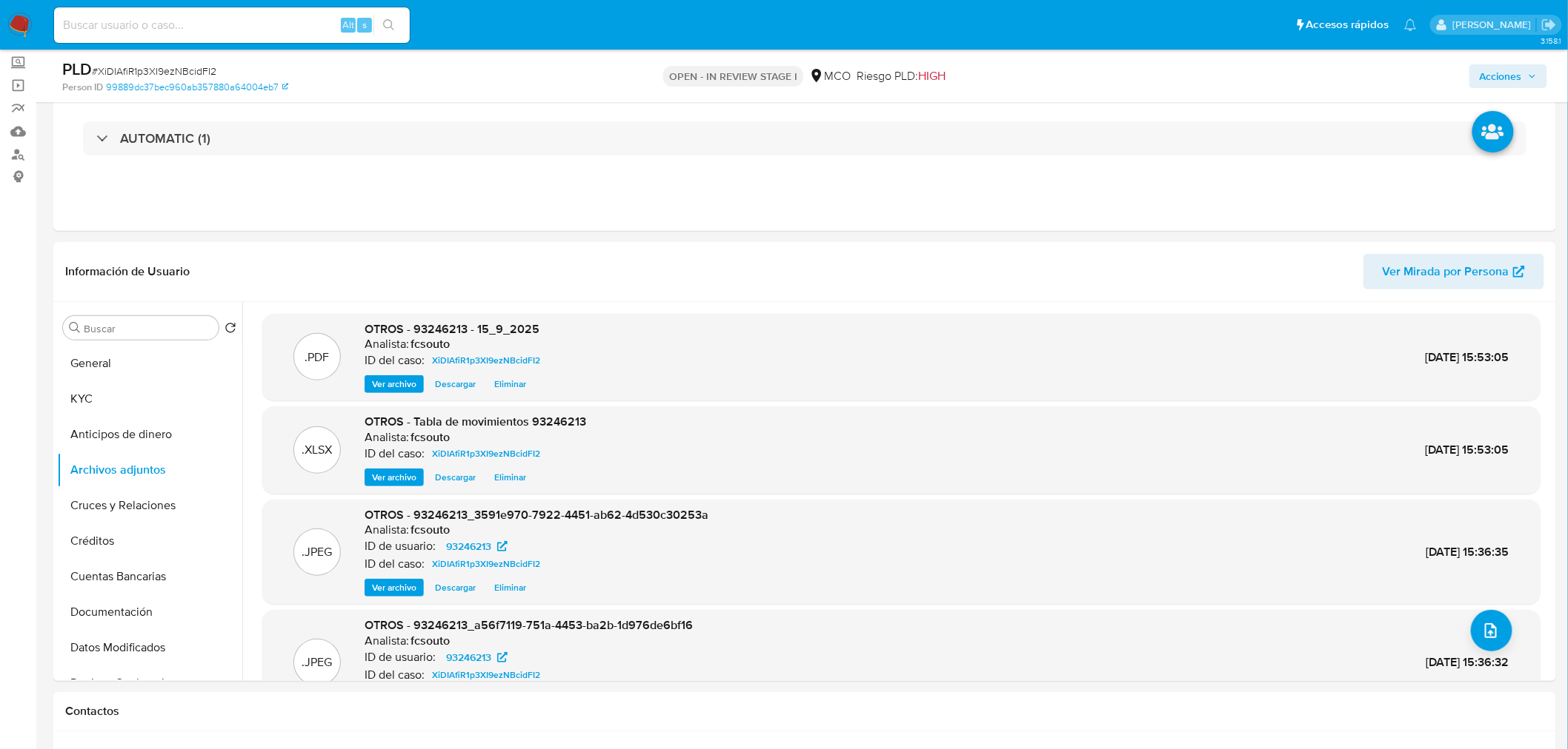
drag, startPoint x: 1536, startPoint y: 68, endPoint x: 1416, endPoint y: 85, distance: 121.2
click at [1529, 69] on span "Acciones" at bounding box center [1508, 77] width 57 height 21
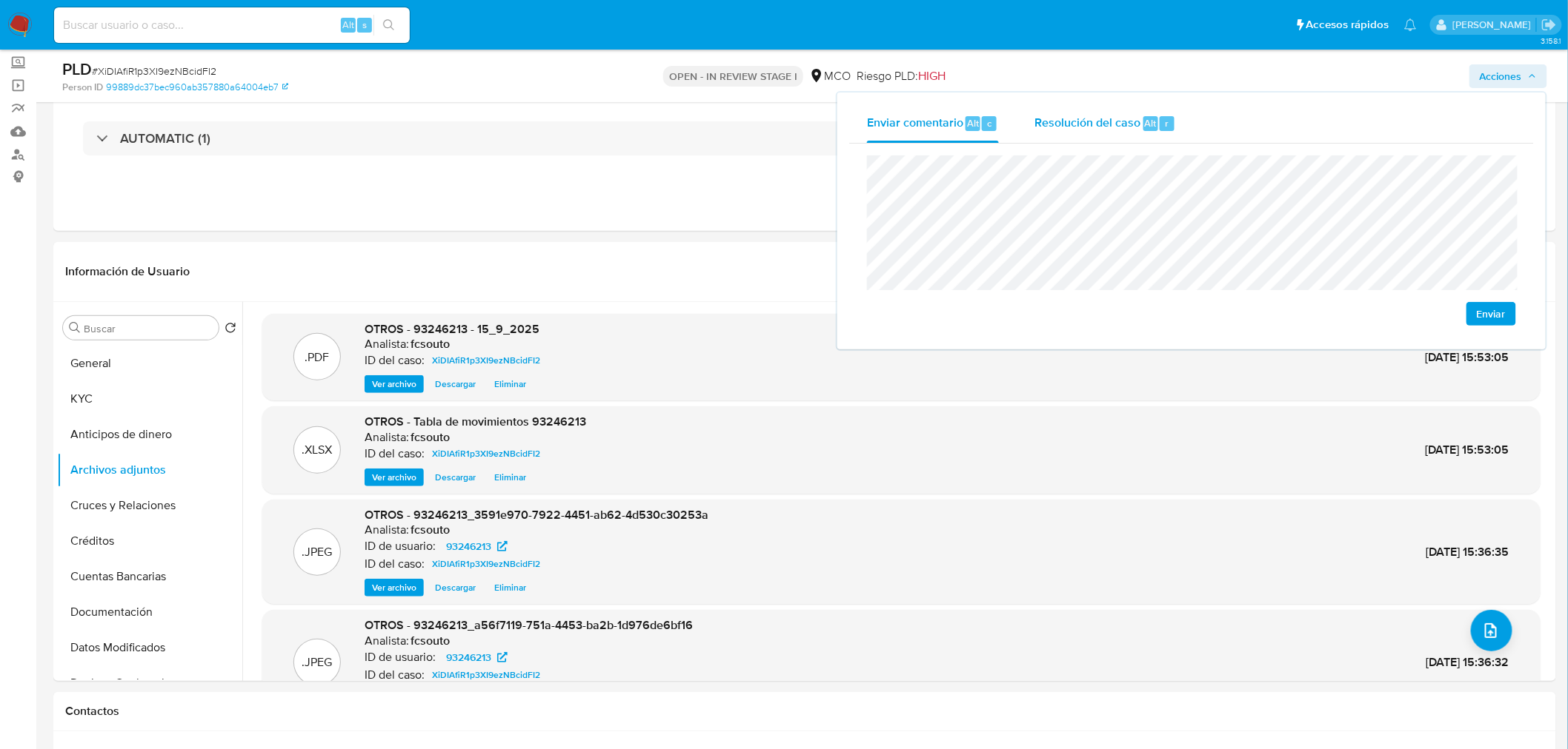
click at [1092, 117] on span "Resolución del caso" at bounding box center [1087, 122] width 106 height 17
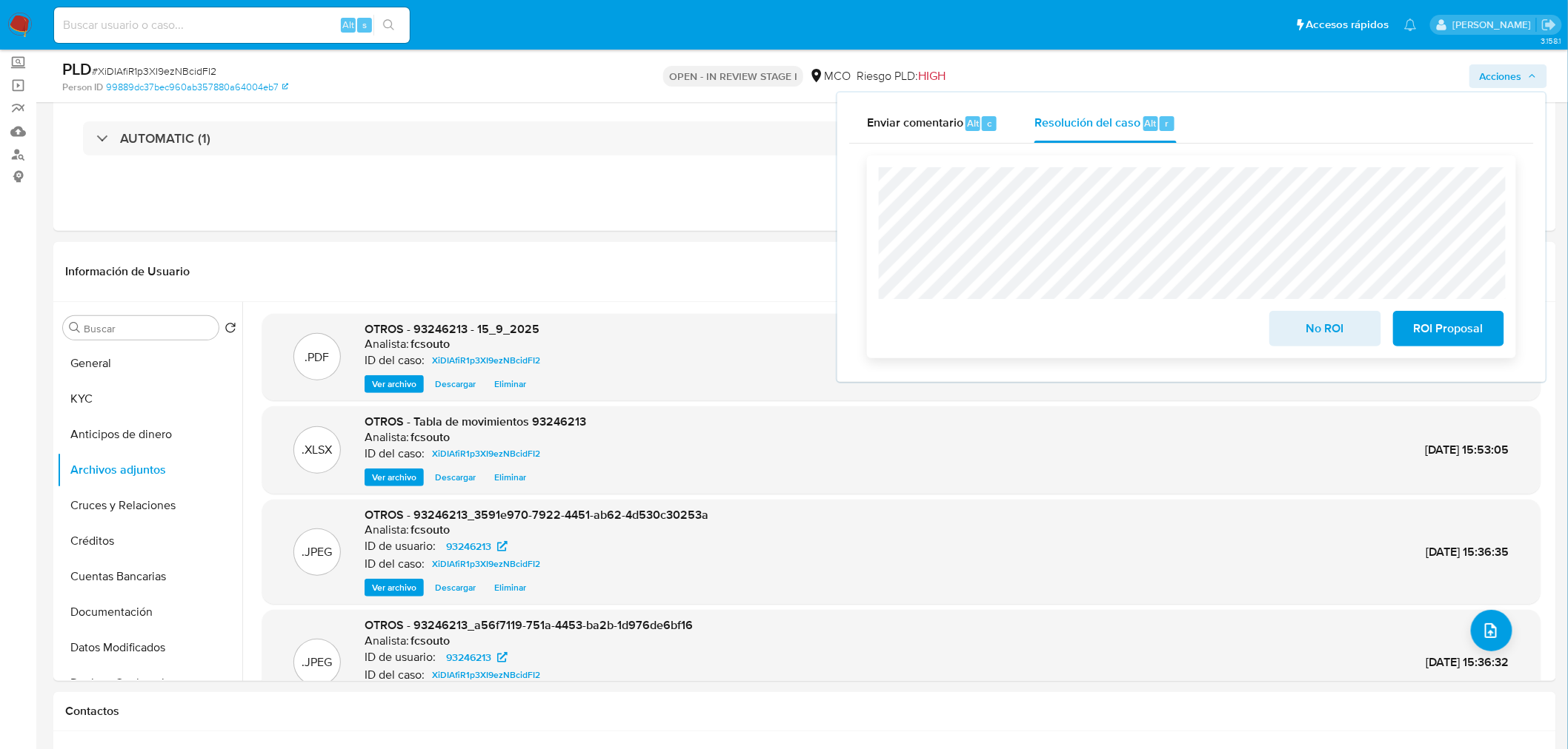
click at [1317, 326] on span "No ROI" at bounding box center [1325, 328] width 73 height 32
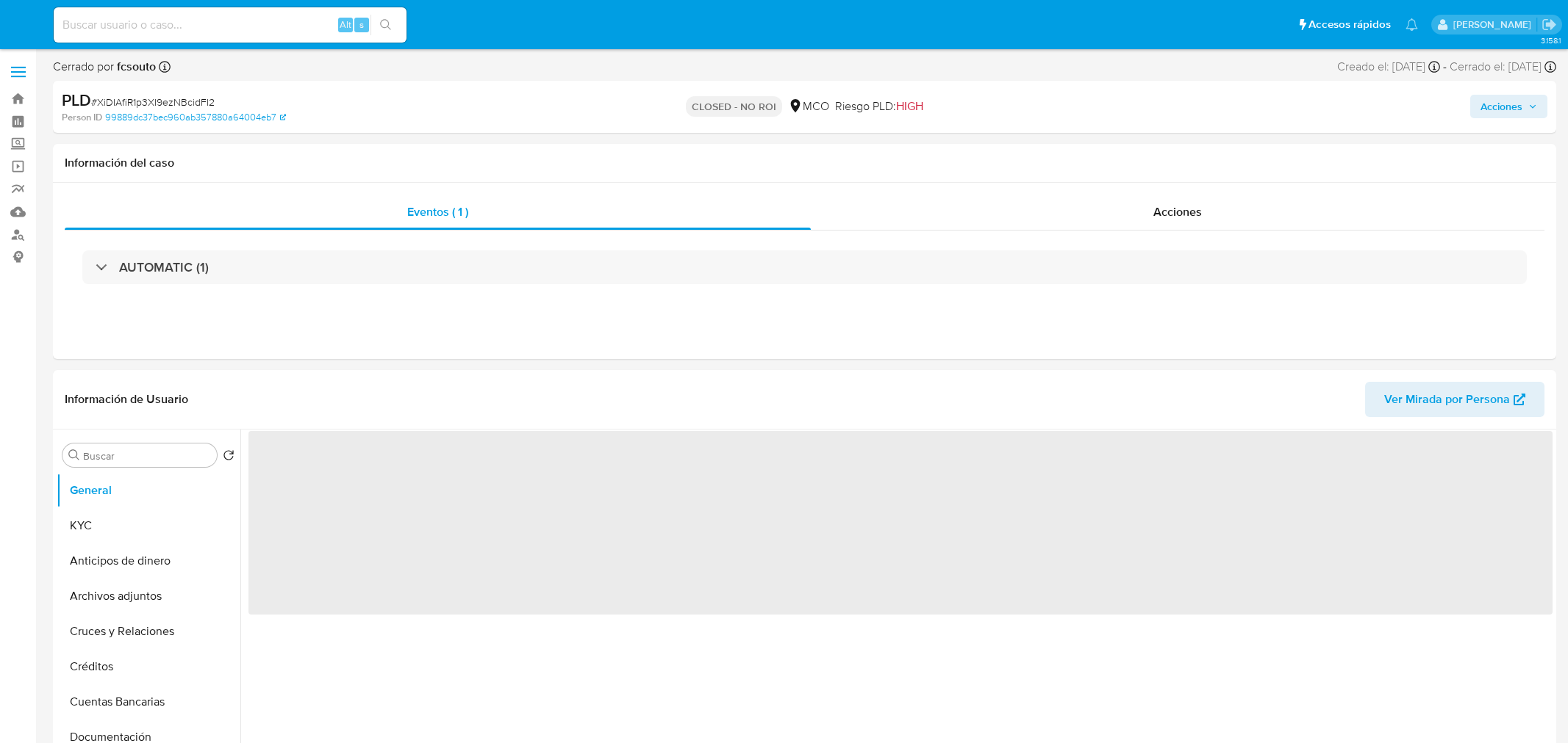
select select "10"
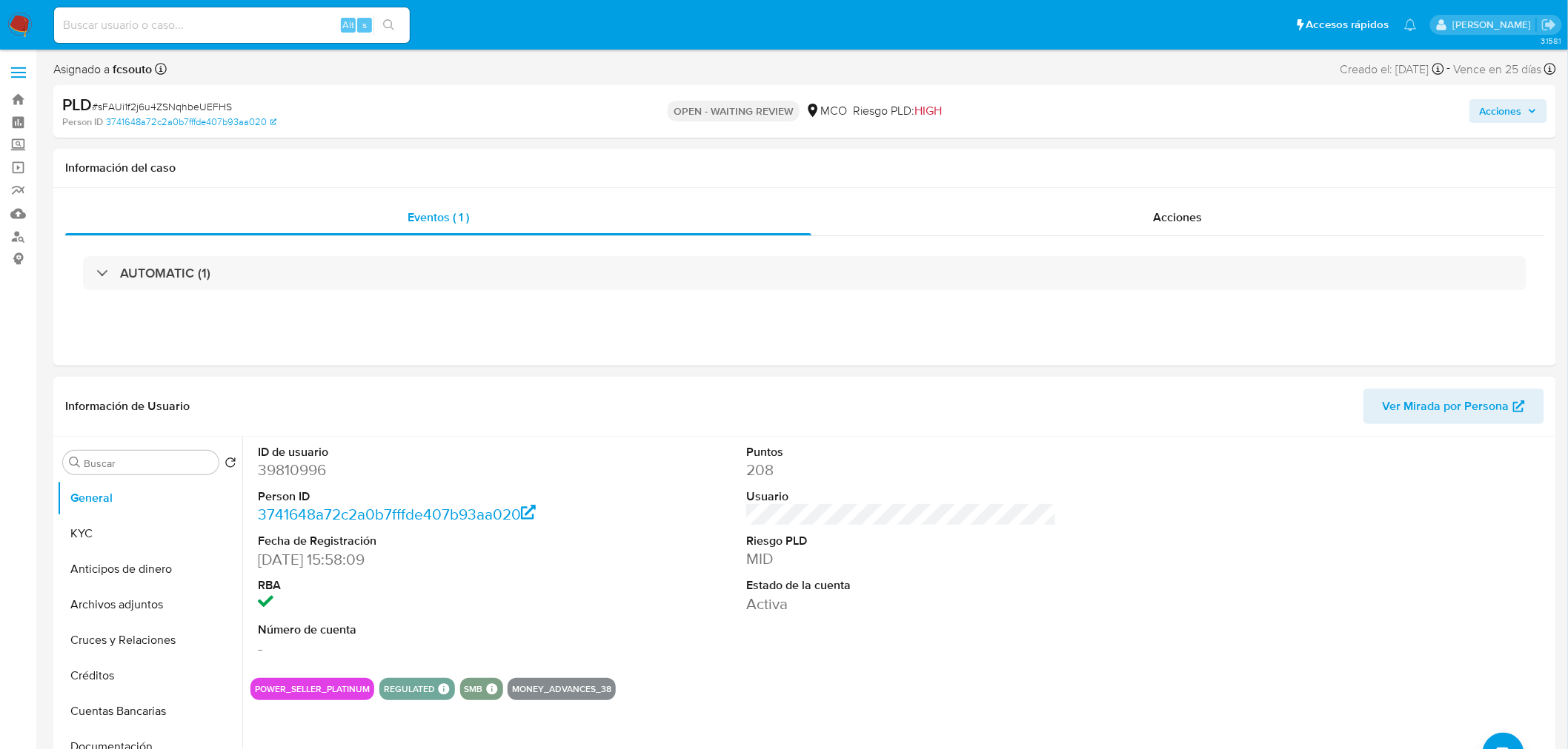
click at [304, 468] on dd "39810996" at bounding box center [412, 471] width 310 height 21
copy dd "39810996"
click at [312, 469] on dd "39810996" at bounding box center [412, 471] width 310 height 21
click at [312, 468] on dd "39810996" at bounding box center [412, 471] width 310 height 21
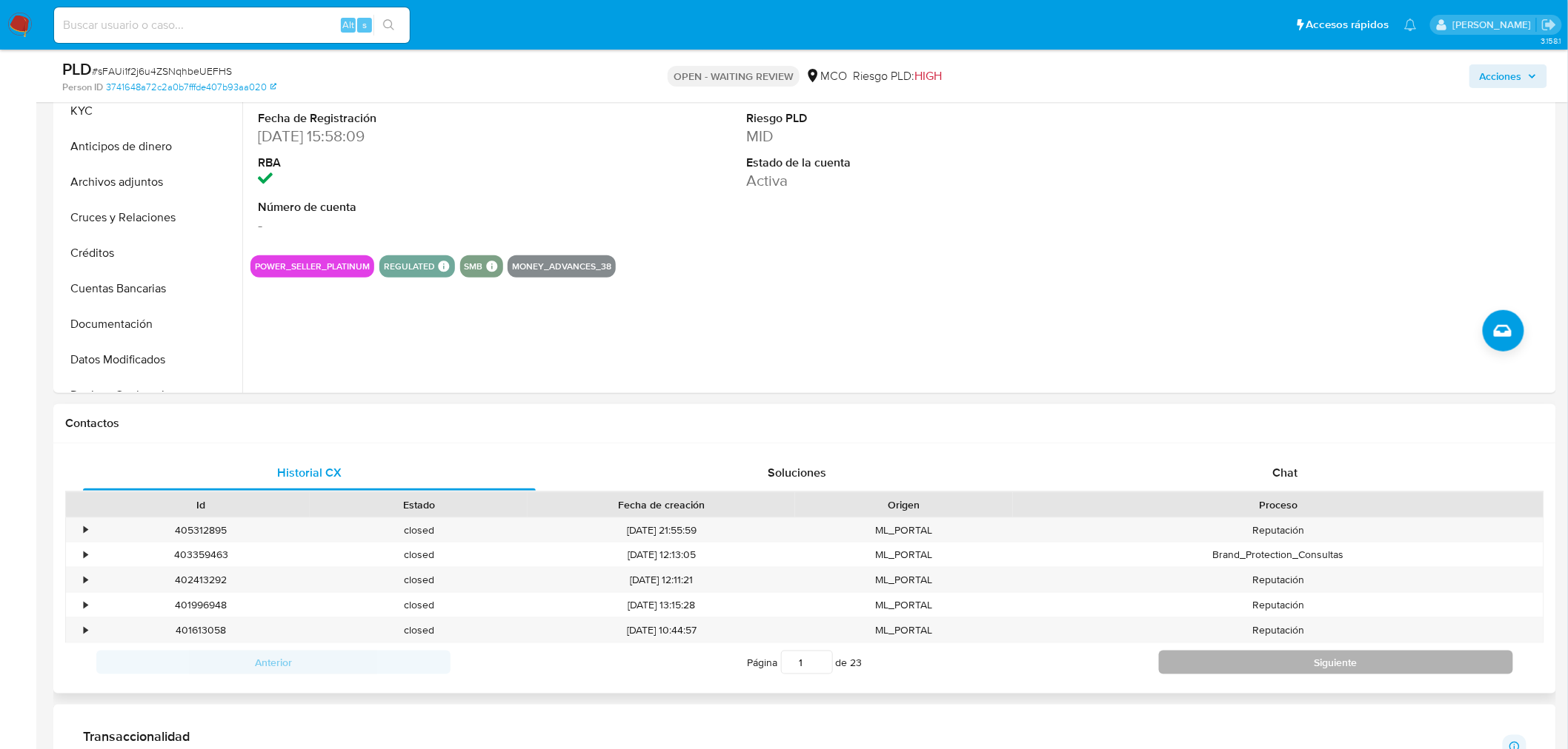
scroll to position [493, 0]
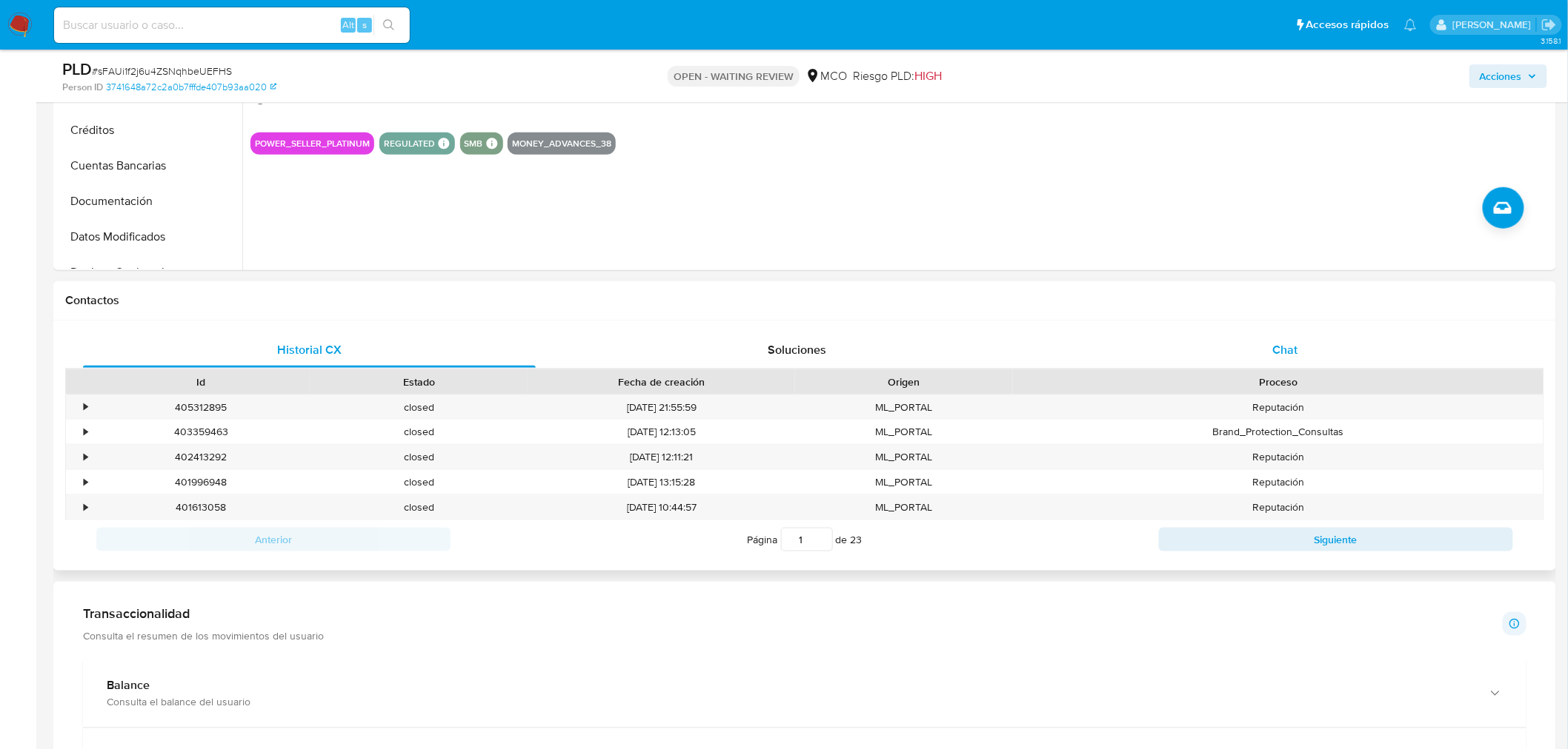
click at [1280, 341] on span "Chat" at bounding box center [1286, 350] width 26 height 17
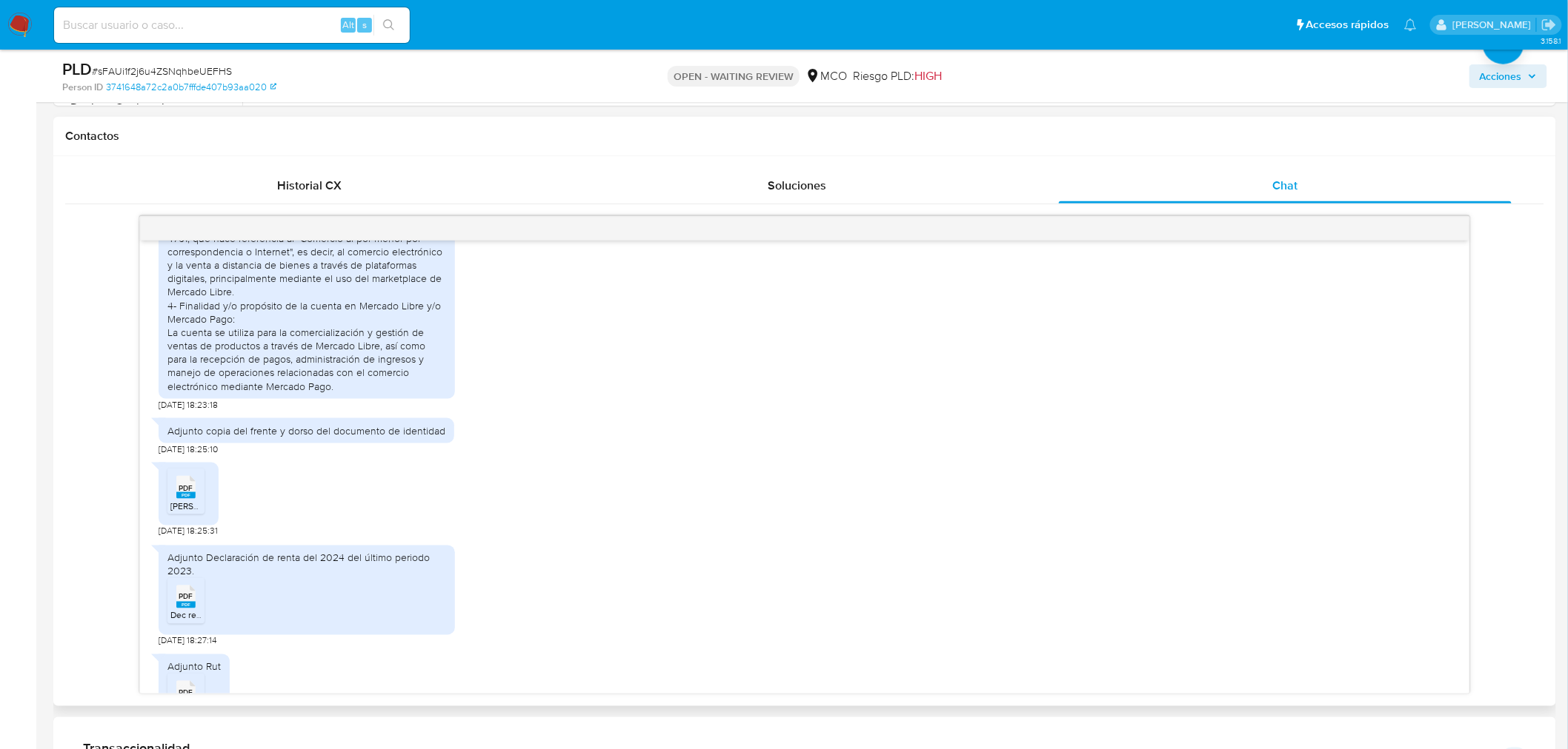
scroll to position [788, 0]
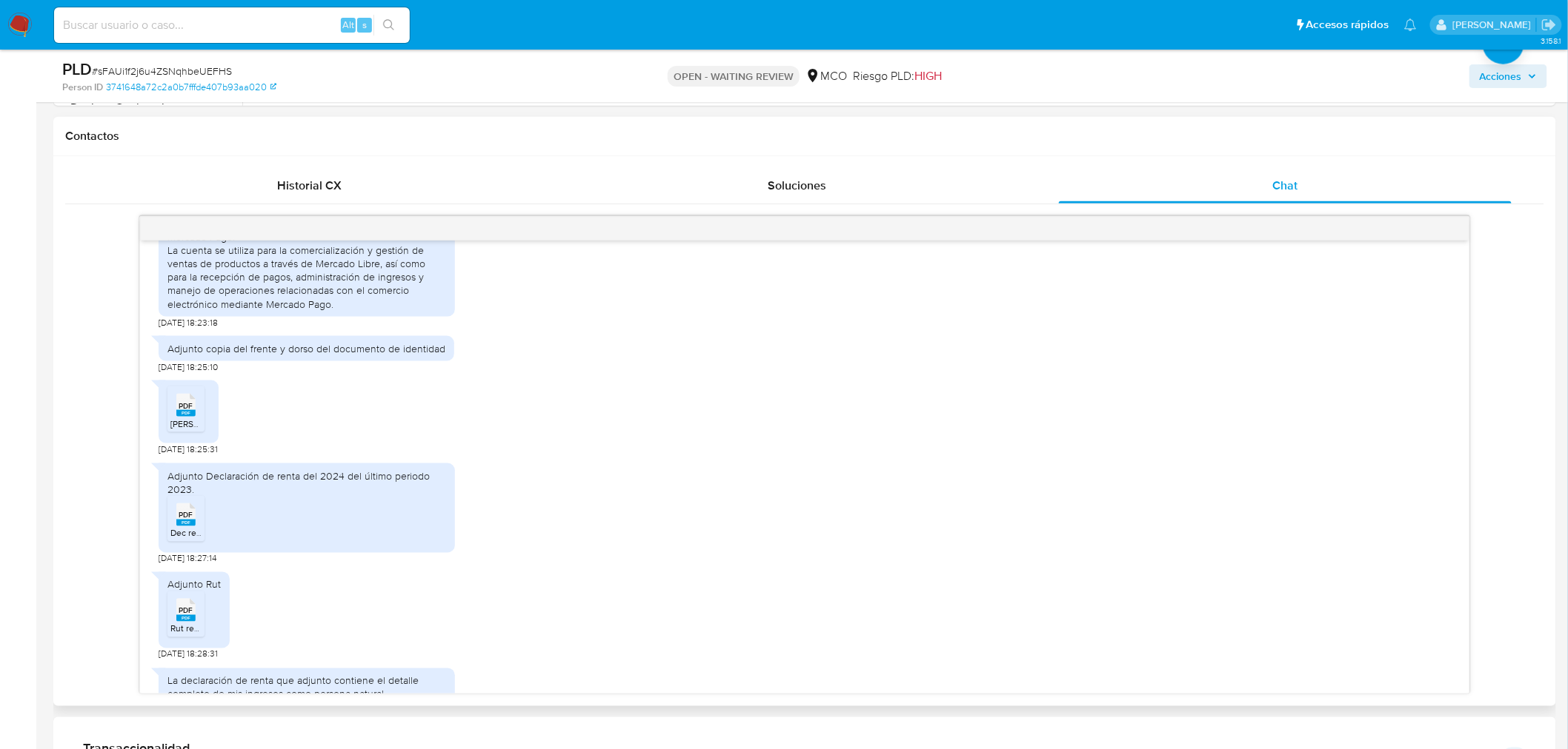
click at [171, 523] on div "PDF PDF" at bounding box center [185, 513] width 31 height 29
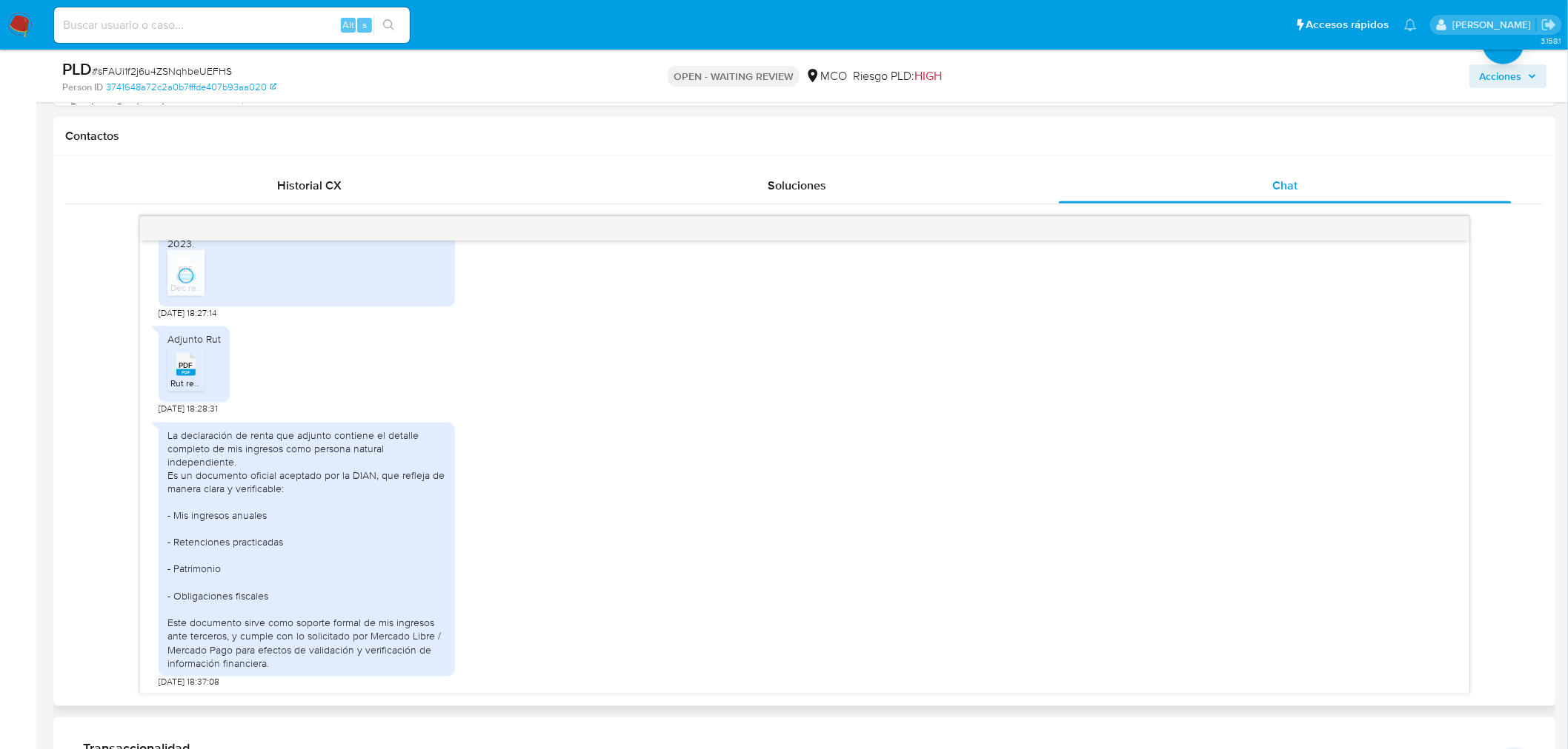
scroll to position [1034, 0]
click at [172, 361] on div "PDF PDF" at bounding box center [185, 362] width 31 height 29
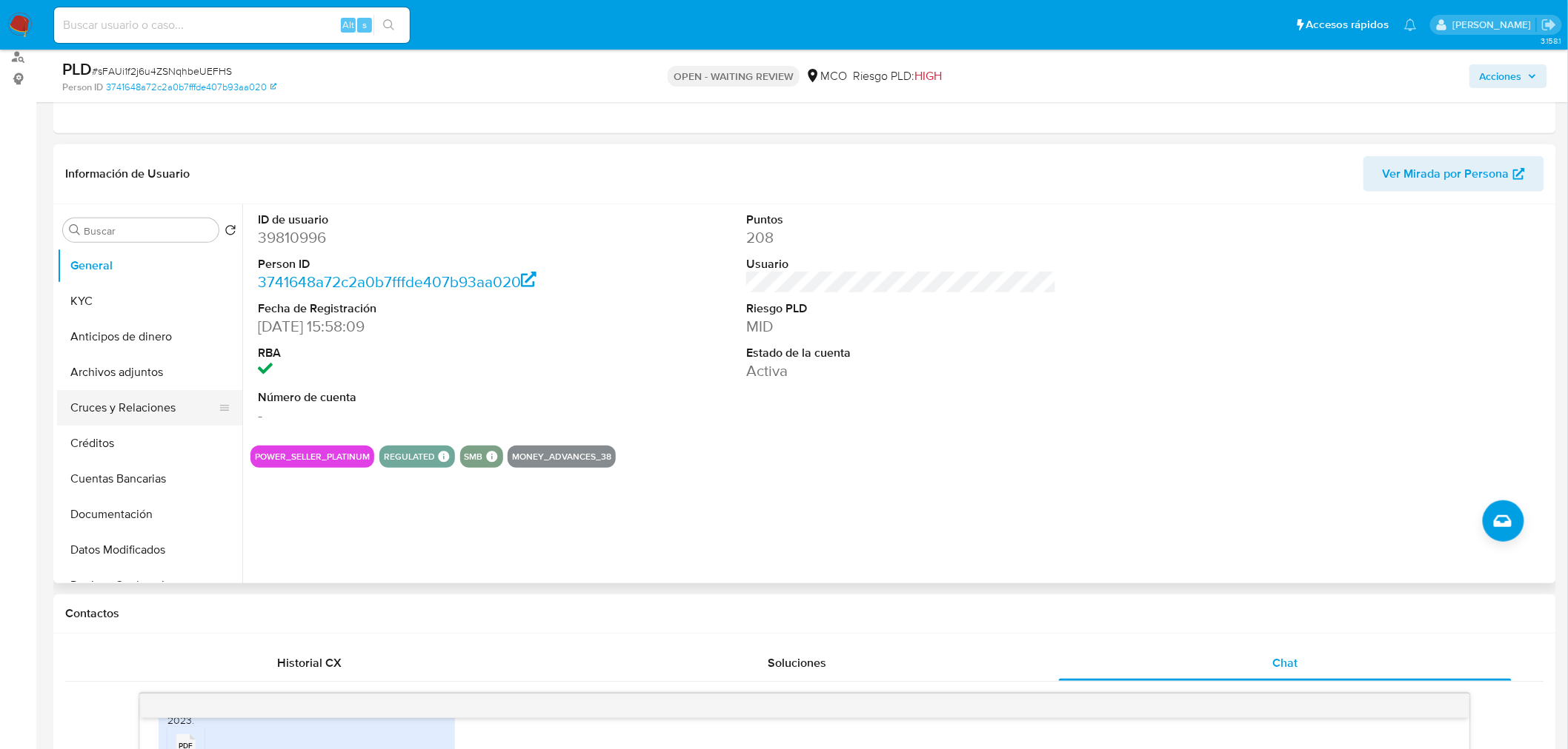
scroll to position [164, 0]
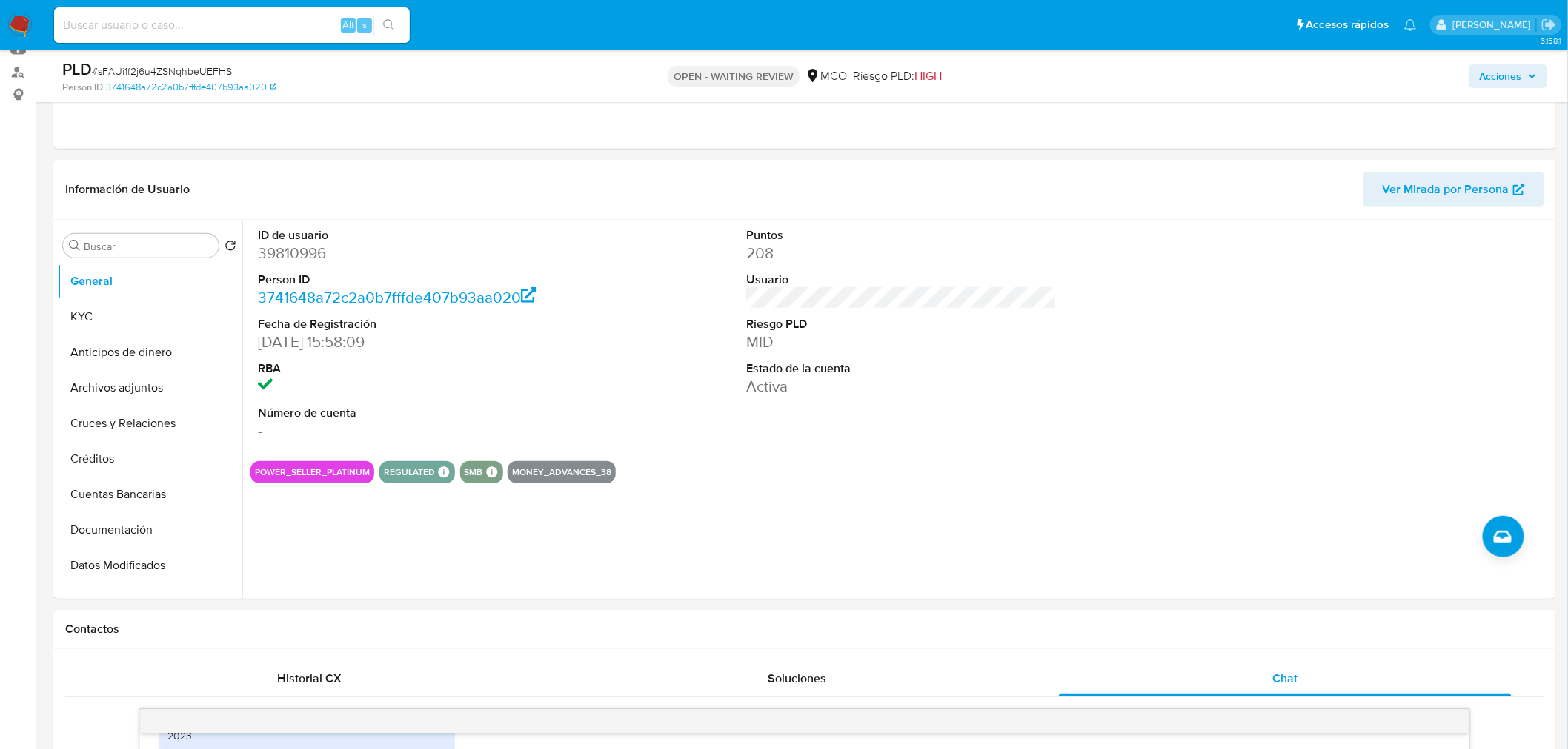
drag, startPoint x: 1508, startPoint y: 74, endPoint x: 1443, endPoint y: 83, distance: 65.6
click at [1506, 76] on span "Acciones" at bounding box center [1500, 77] width 42 height 24
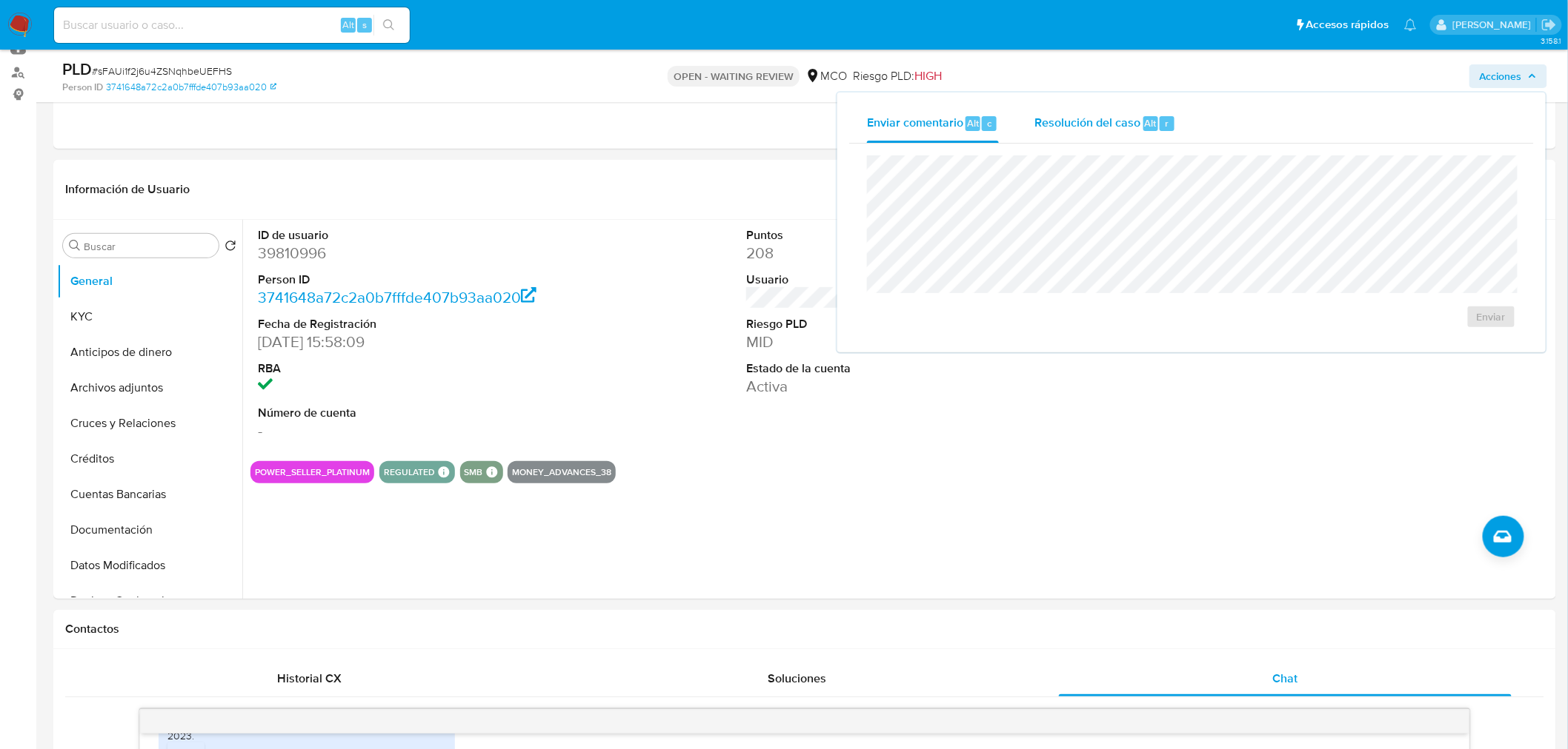
drag, startPoint x: 1075, startPoint y: 128, endPoint x: 953, endPoint y: 116, distance: 122.6
click at [1068, 127] on span "Resolución del caso" at bounding box center [1087, 122] width 106 height 17
drag, startPoint x: 945, startPoint y: 116, endPoint x: 554, endPoint y: 3, distance: 407.0
click at [945, 116] on span "Enviar comentario" at bounding box center [915, 122] width 96 height 17
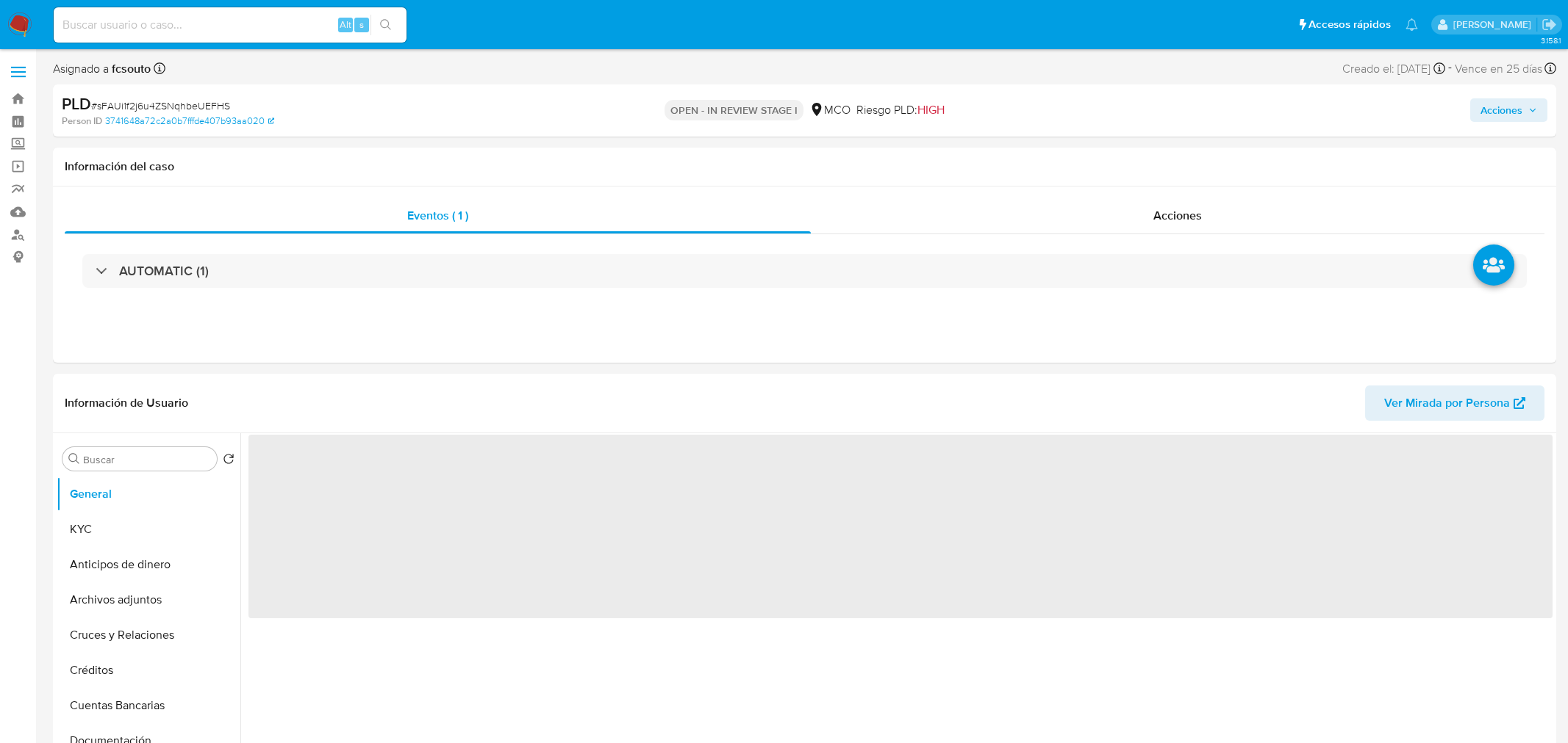
select select "10"
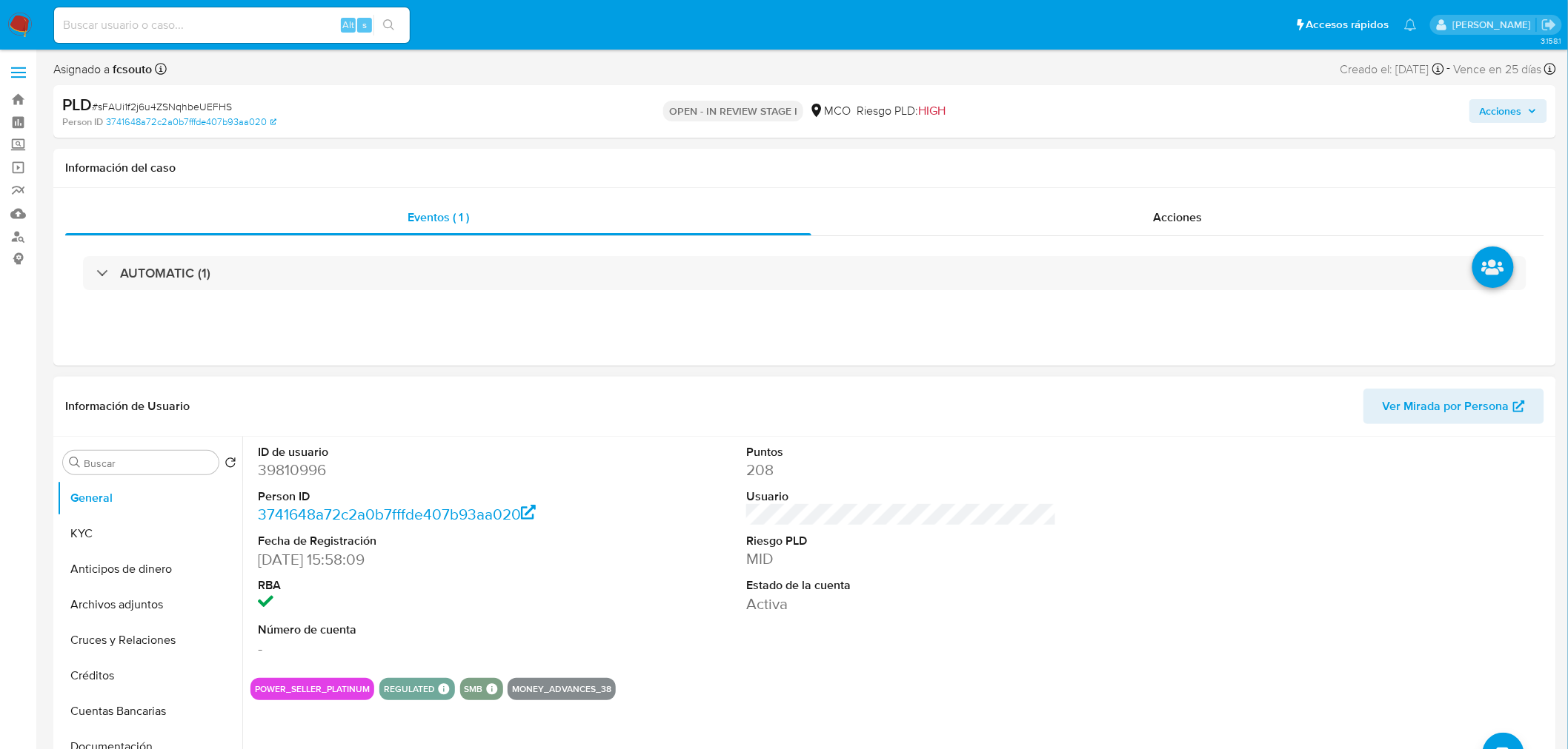
click at [314, 462] on dd "39810996" at bounding box center [412, 471] width 310 height 21
copy dd "39810996"
click at [308, 476] on dd "39810996" at bounding box center [412, 471] width 310 height 21
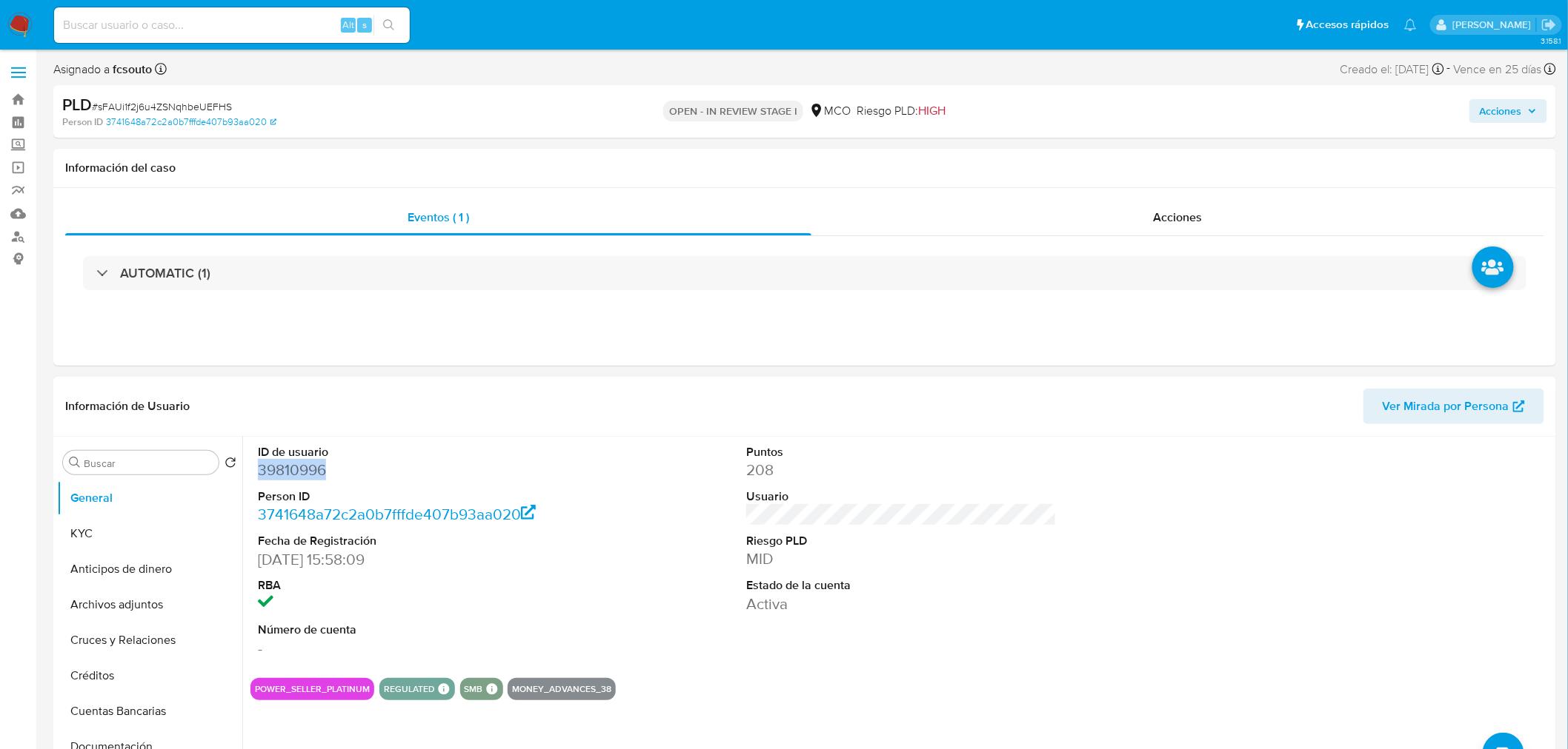
click at [279, 471] on dd "39810996" at bounding box center [412, 471] width 310 height 21
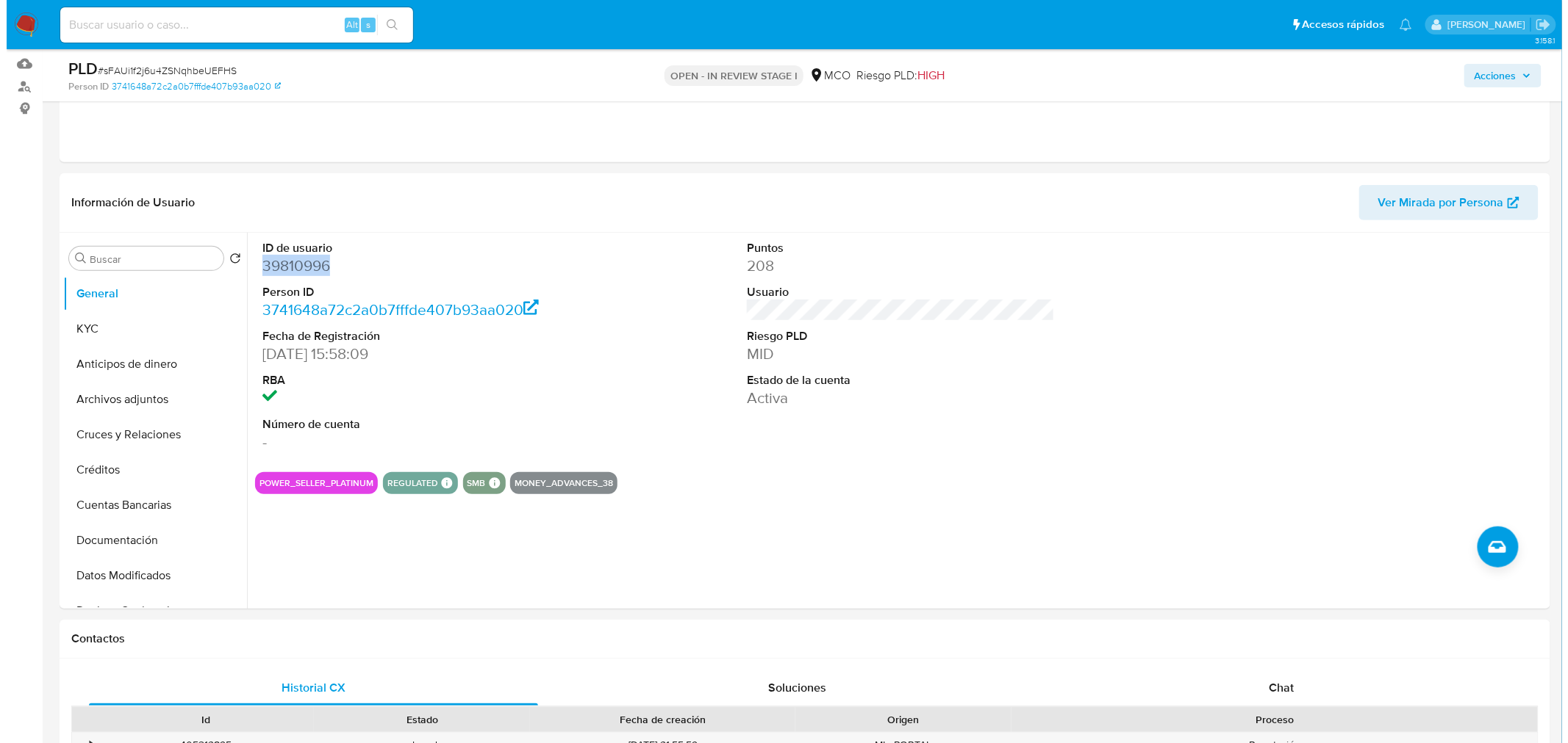
scroll to position [163, 0]
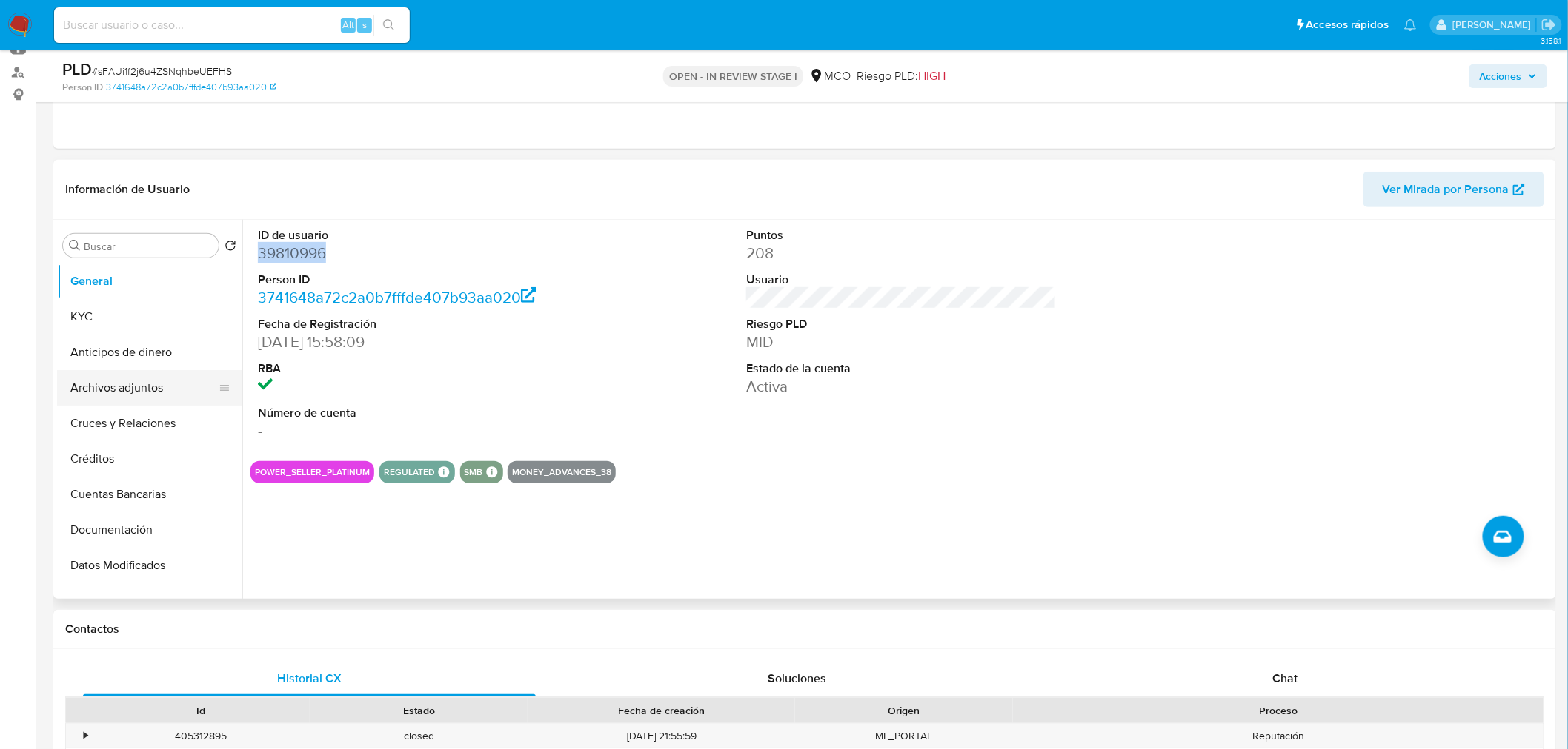
click at [108, 391] on button "Archivos adjuntos" at bounding box center [143, 387] width 173 height 35
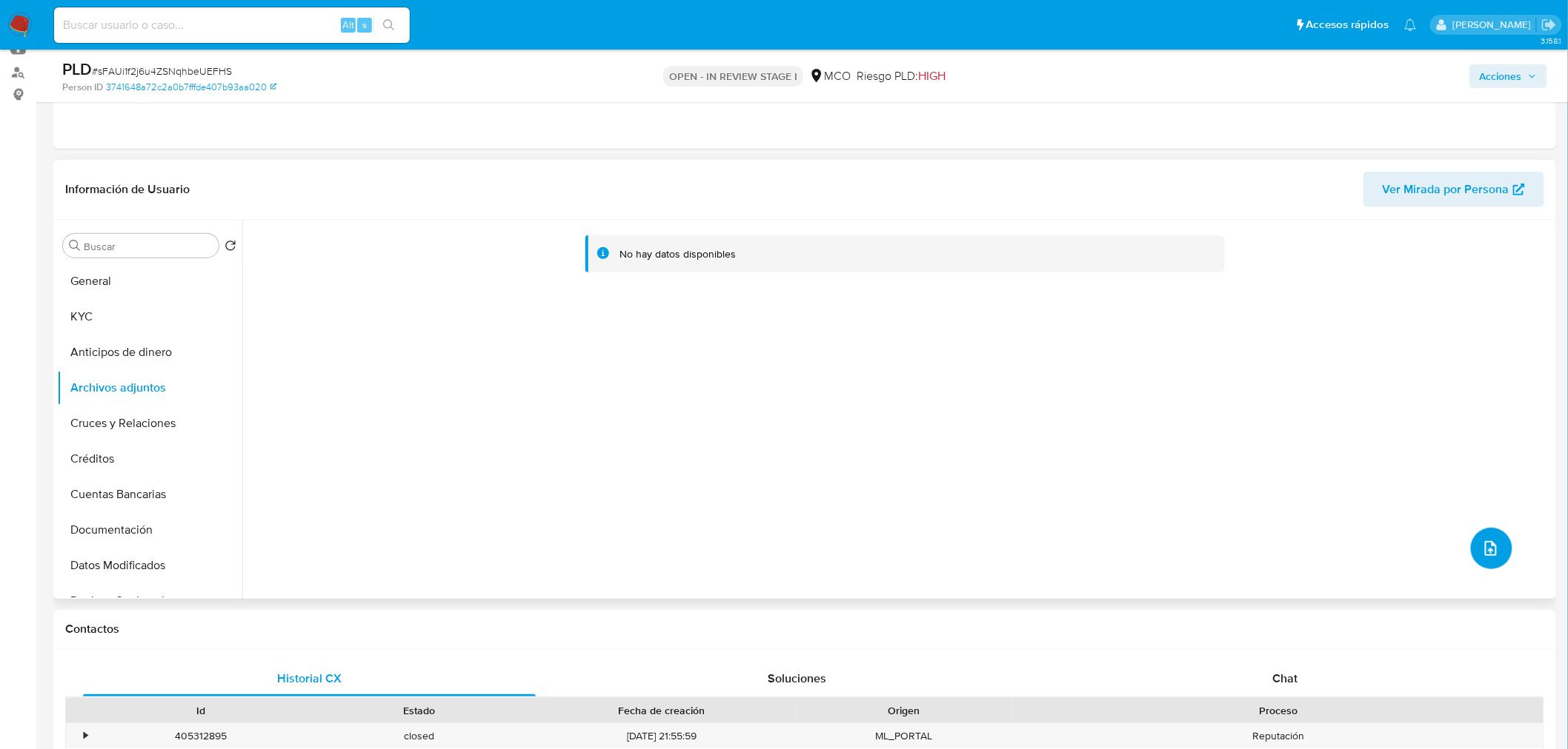
click at [1491, 552] on icon "upload-file" at bounding box center [1491, 549] width 18 height 18
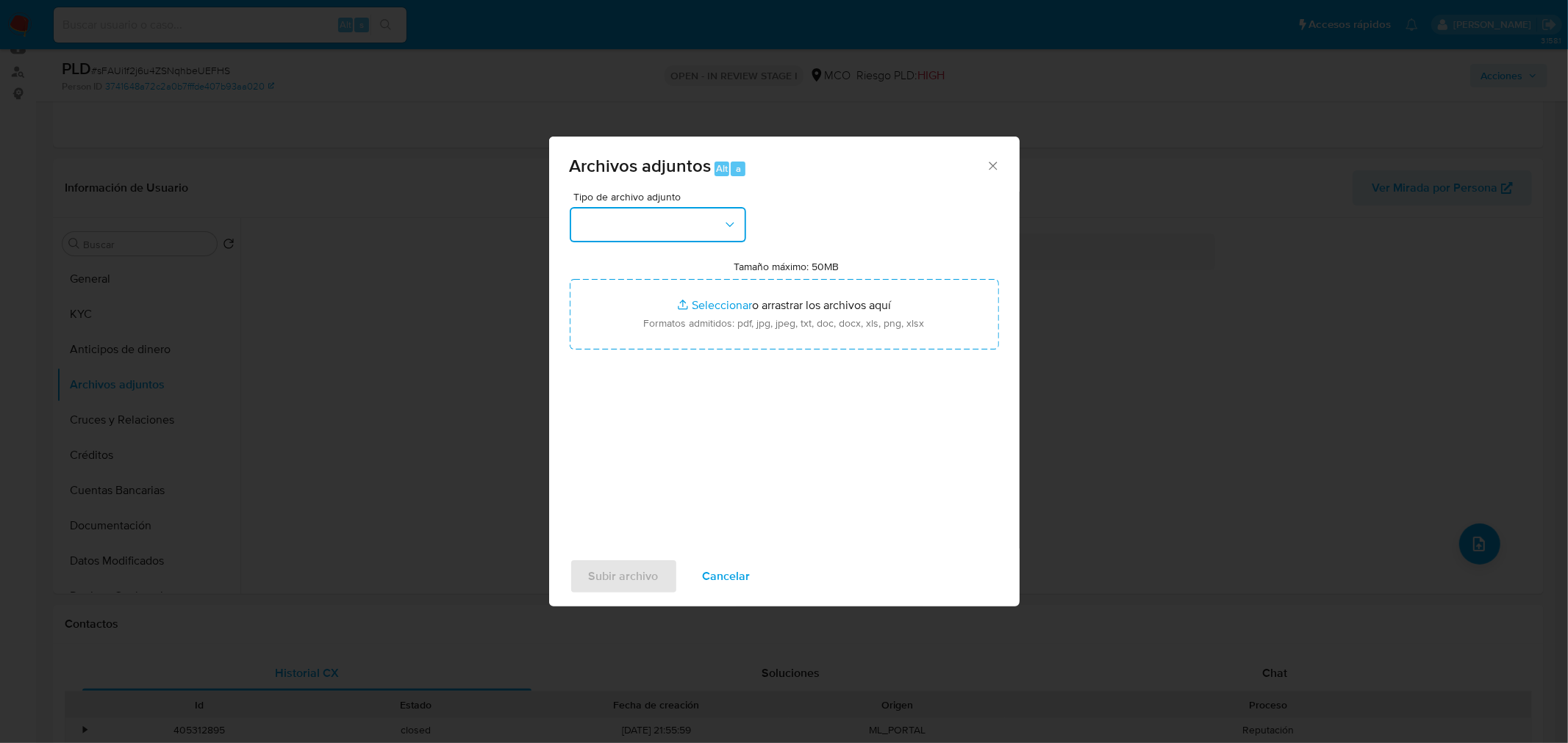
drag, startPoint x: 688, startPoint y: 224, endPoint x: 670, endPoint y: 239, distance: 23.4
click at [687, 228] on button "button" at bounding box center [658, 224] width 177 height 35
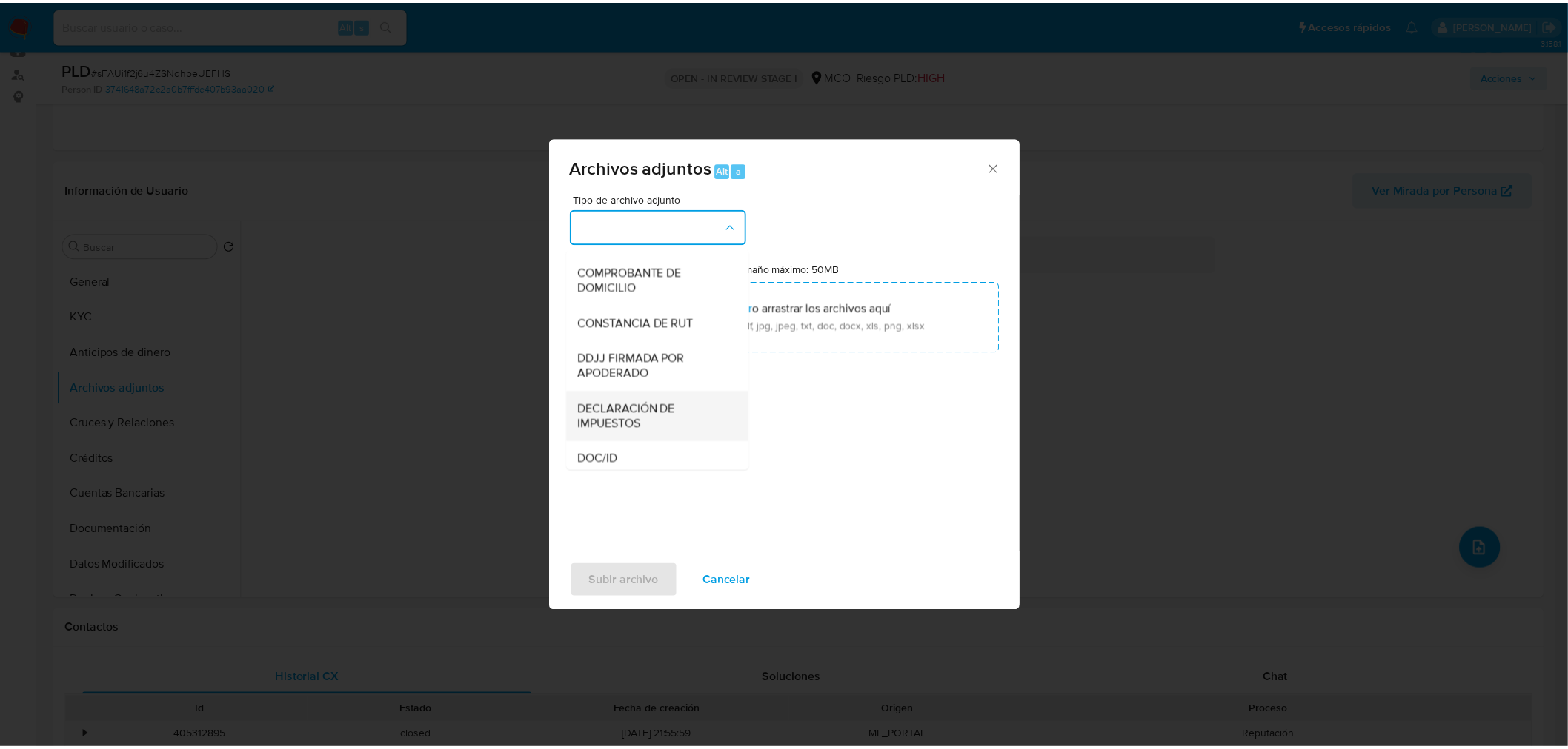
scroll to position [493, 0]
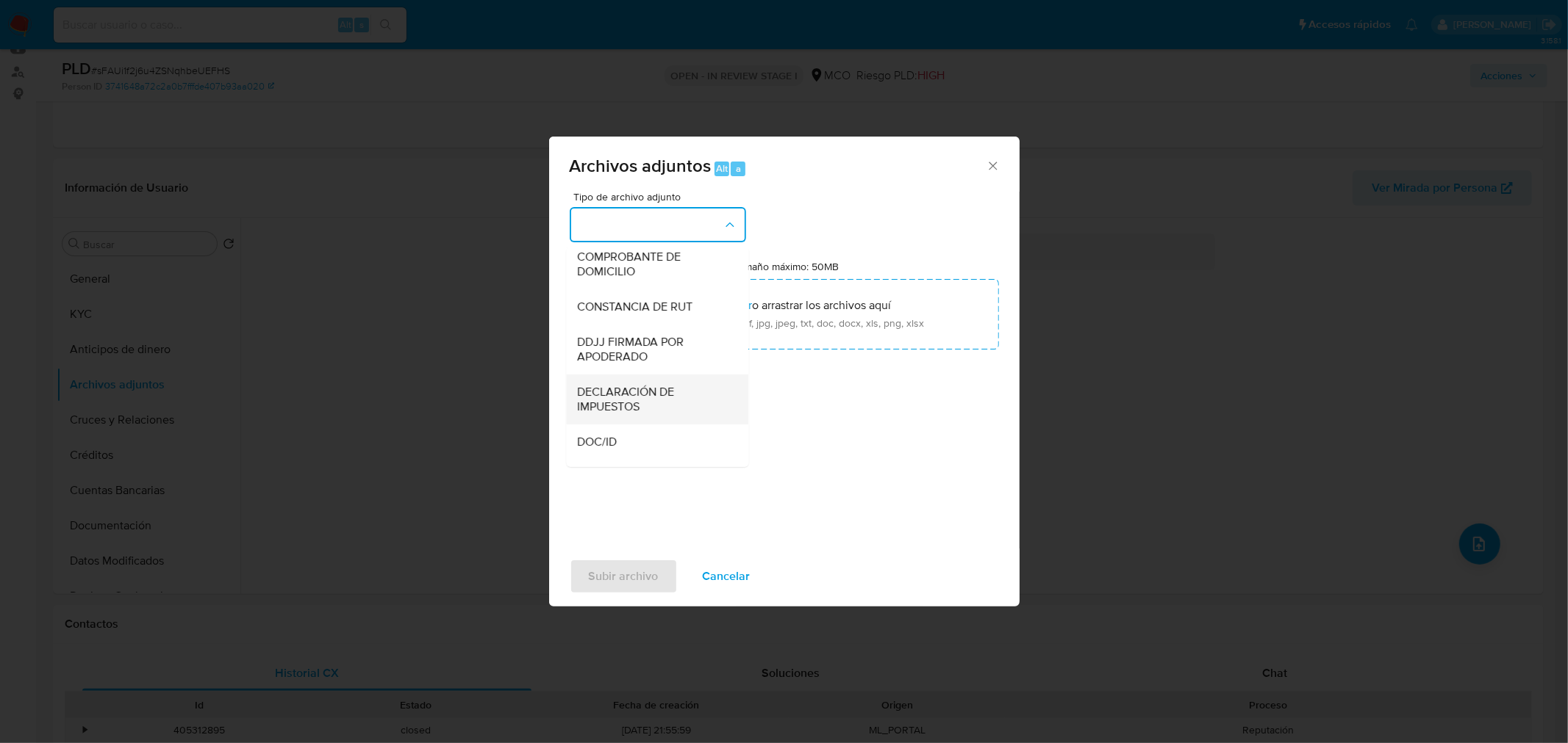
click at [641, 412] on span "DECLARACIÓN DE IMPUESTOS" at bounding box center [652, 398] width 150 height 29
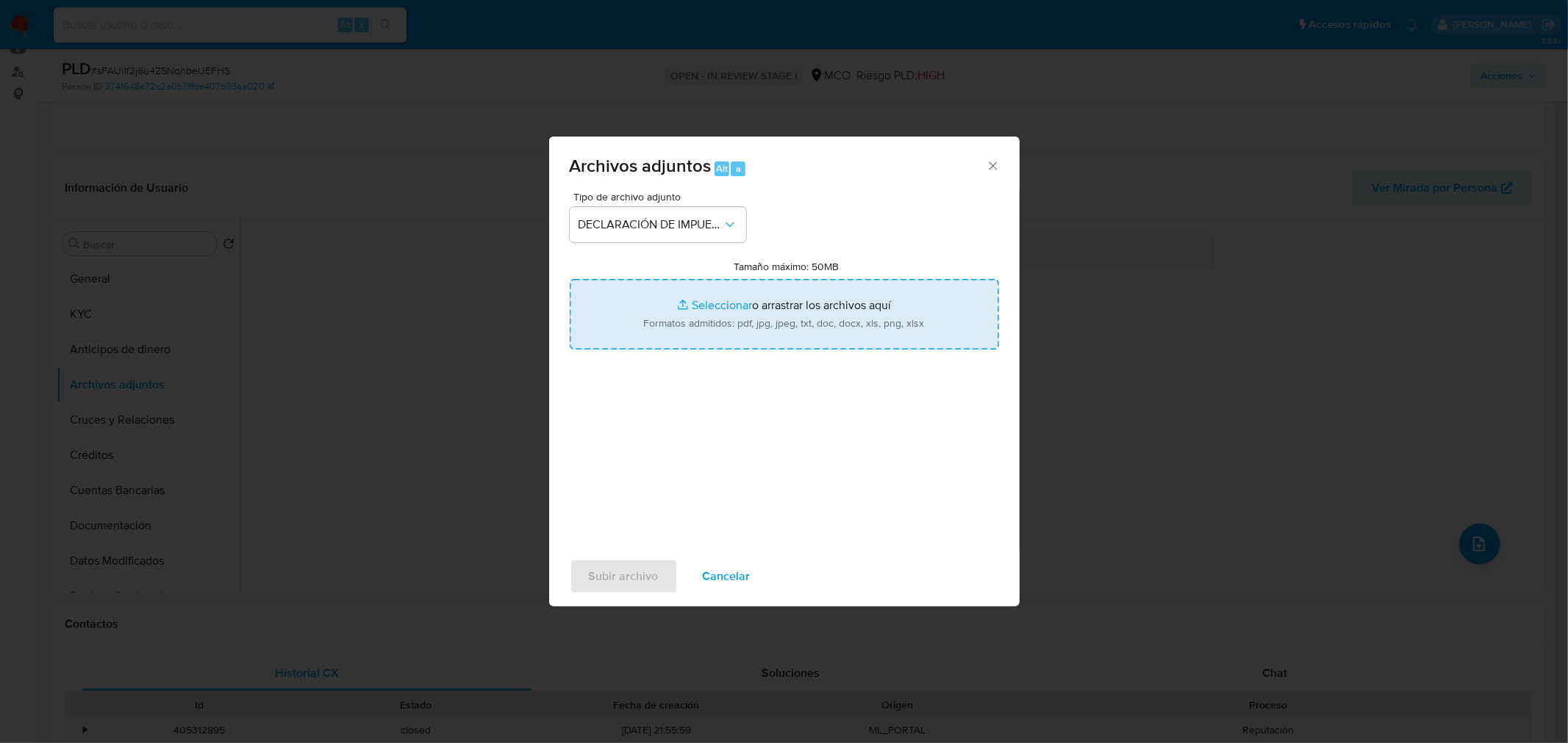
click at [809, 302] on input "Tamaño máximo: 50MB Seleccionar archivos" at bounding box center [784, 314] width 429 height 71
type input "C:\fakepath\Tabla de movimientos 39810996.xlsx"
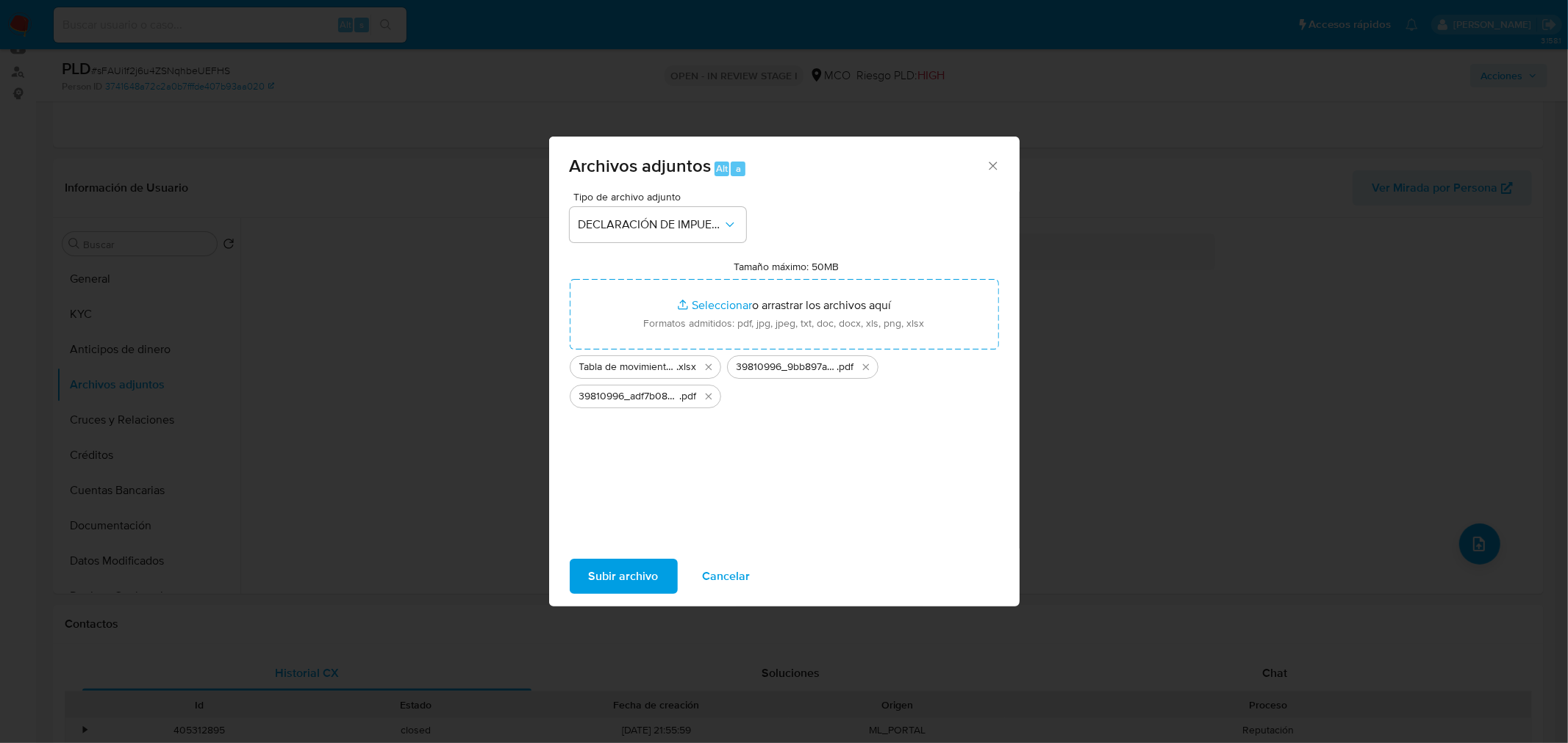
click at [650, 577] on span "Subir archivo" at bounding box center [623, 576] width 70 height 32
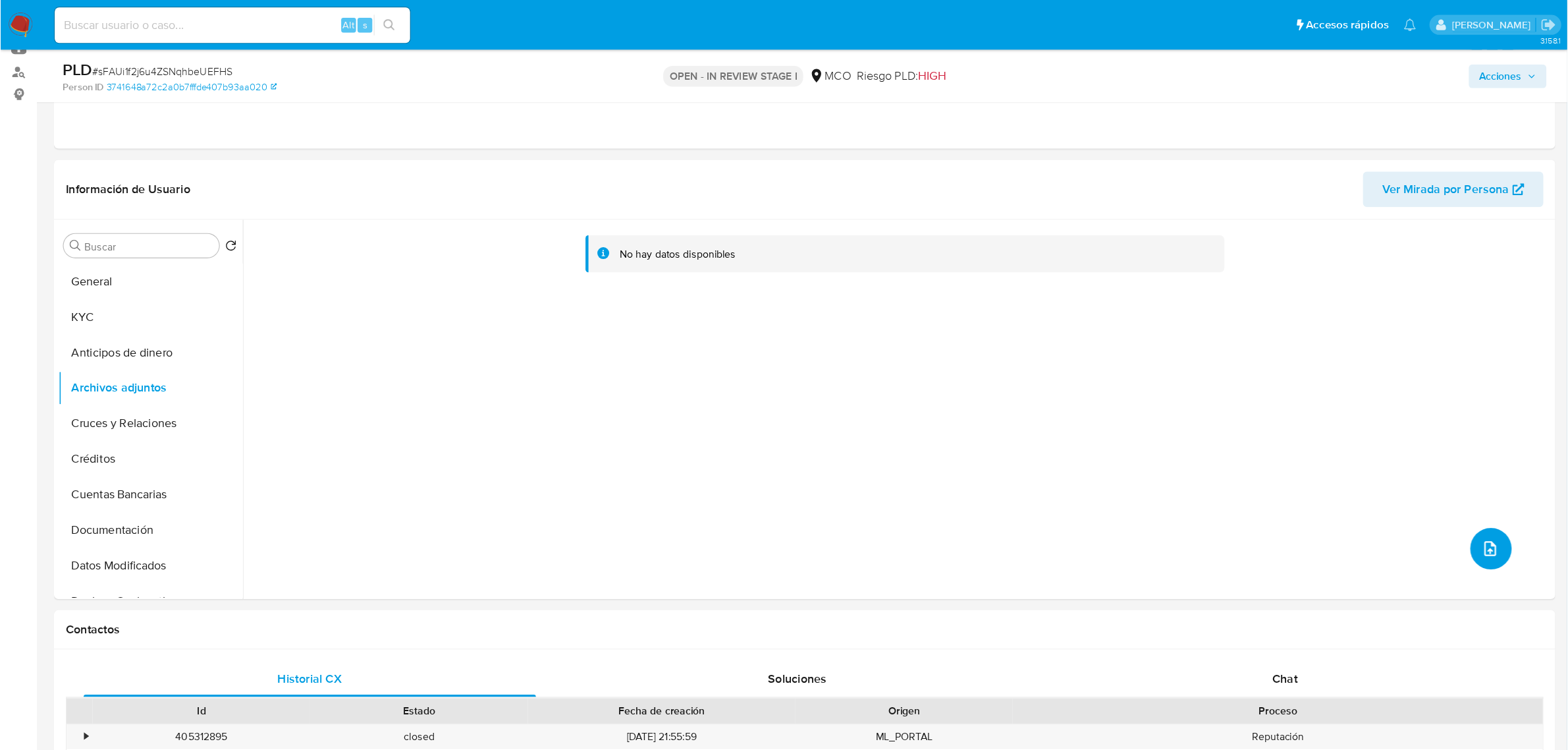
scroll to position [146, 0]
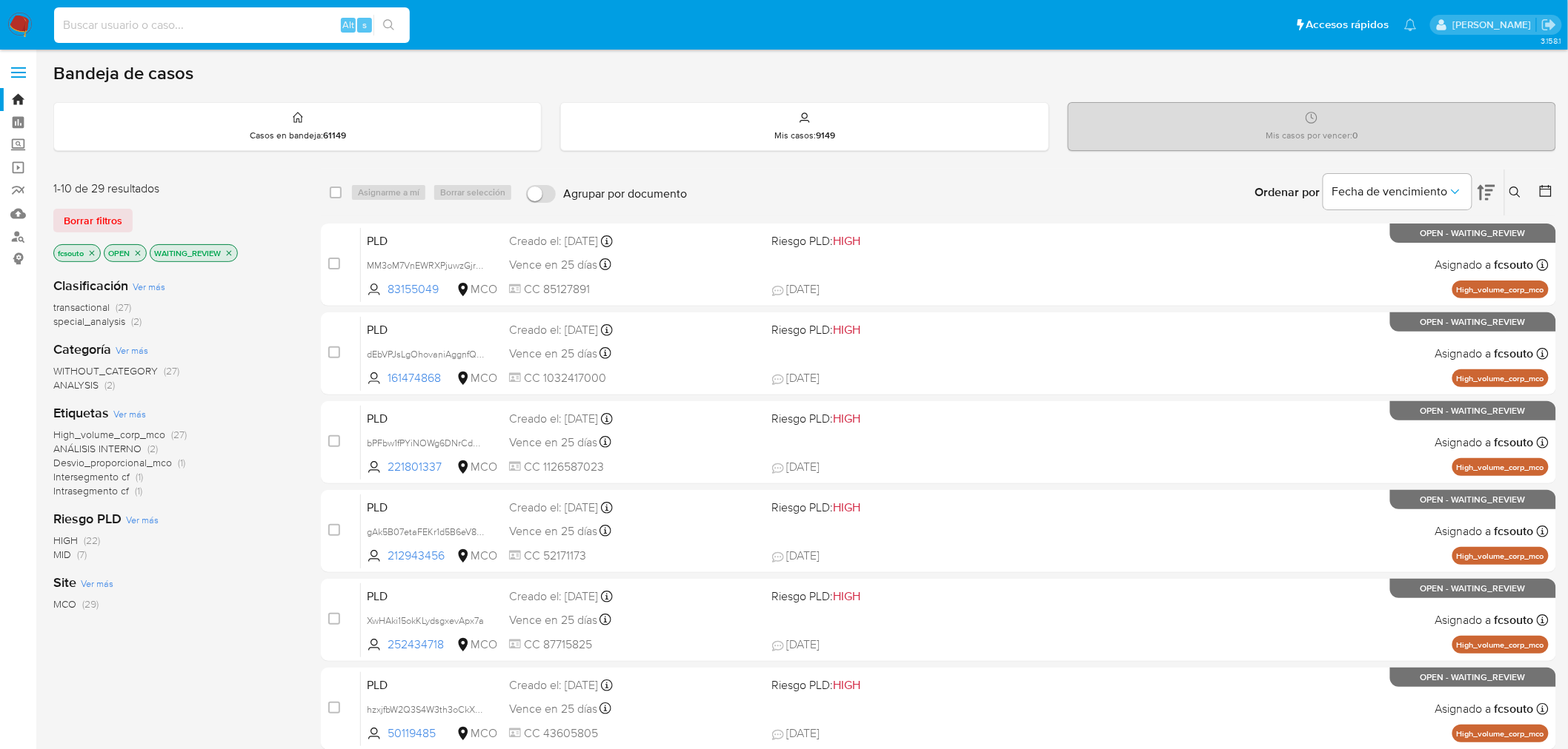
click at [187, 26] on input at bounding box center [232, 26] width 356 height 20
paste input "BmhCUNkH9rDPfxvvTGwCyu92"
type input "BmhCUNkH9rDPfxvvTGwCyu92"
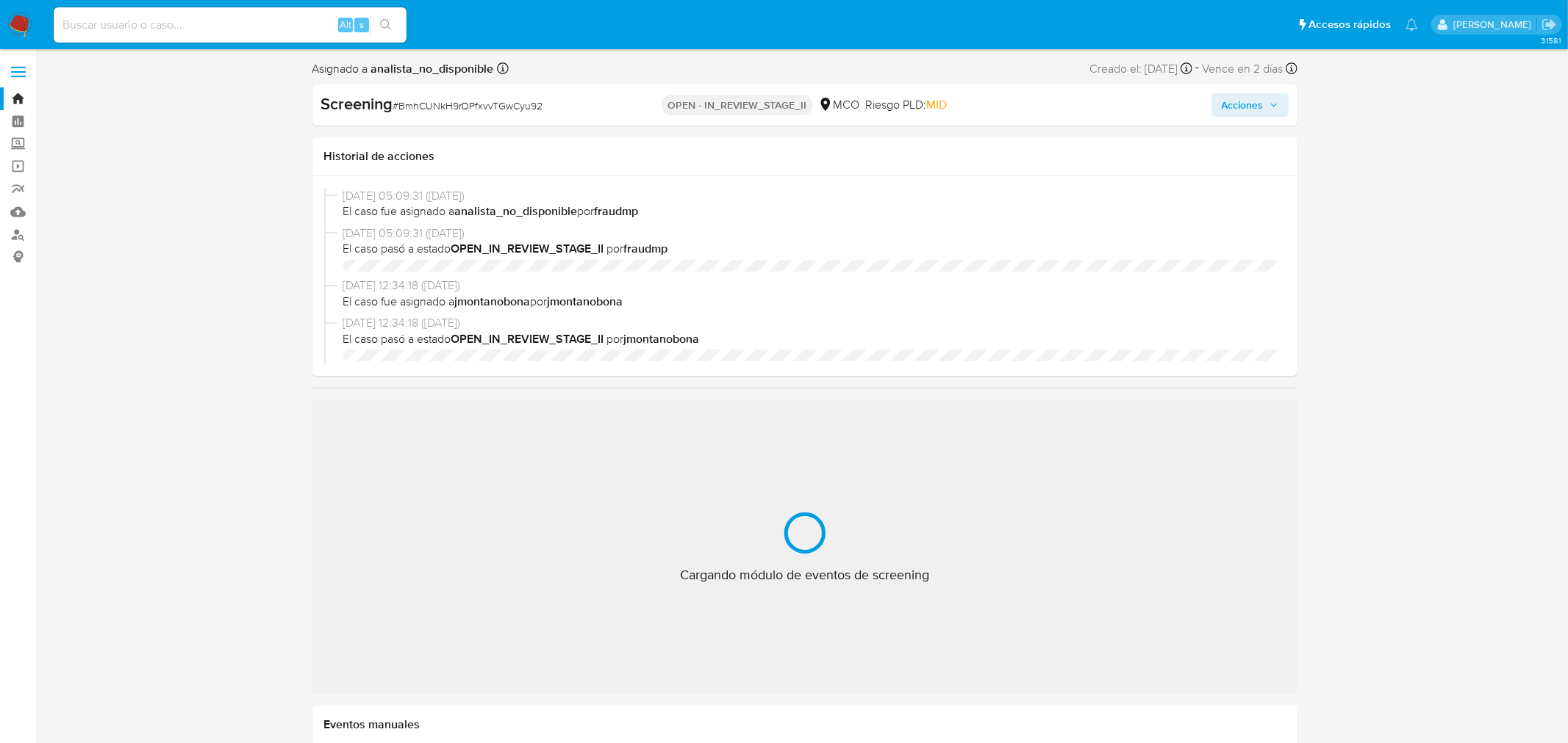
select select "10"
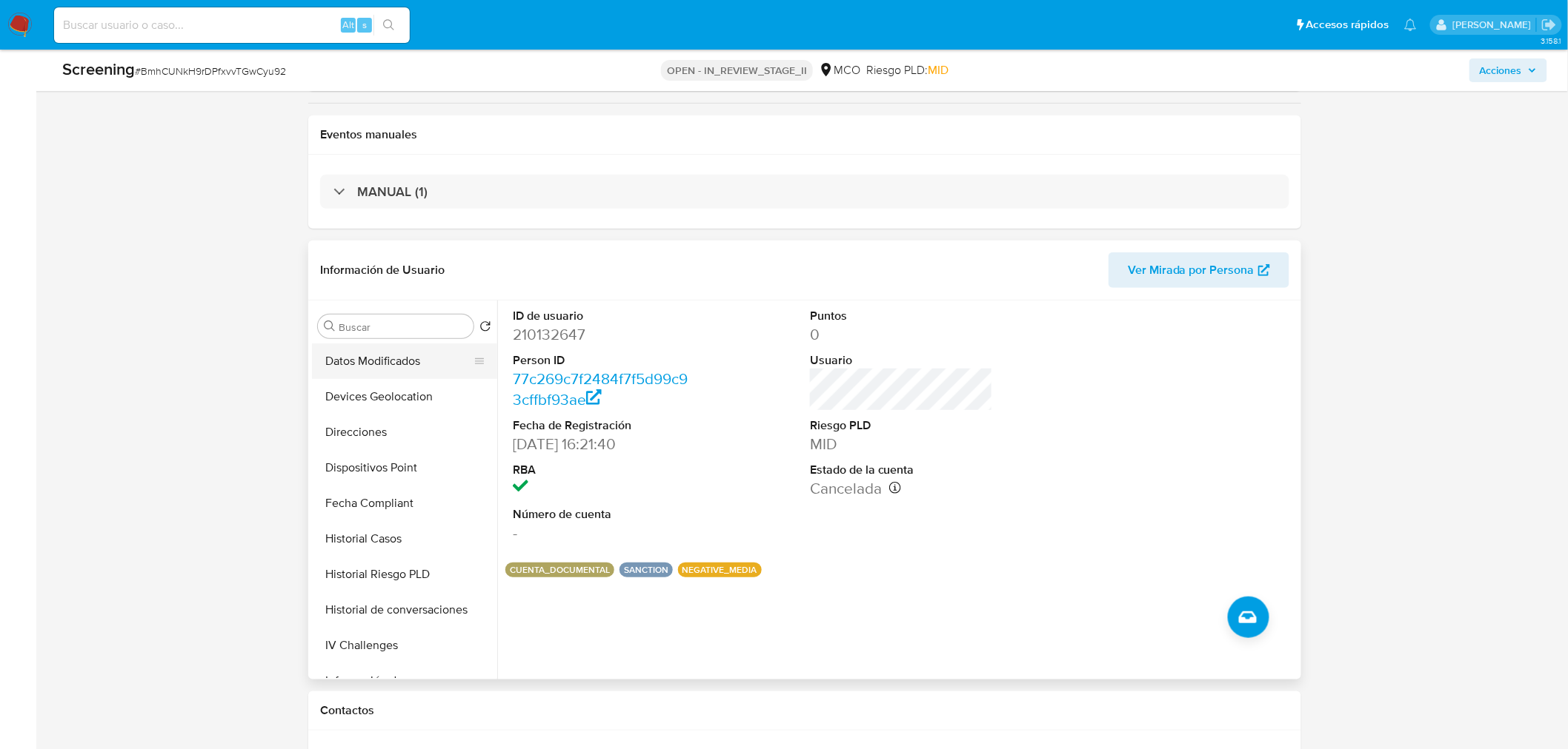
scroll to position [329, 0]
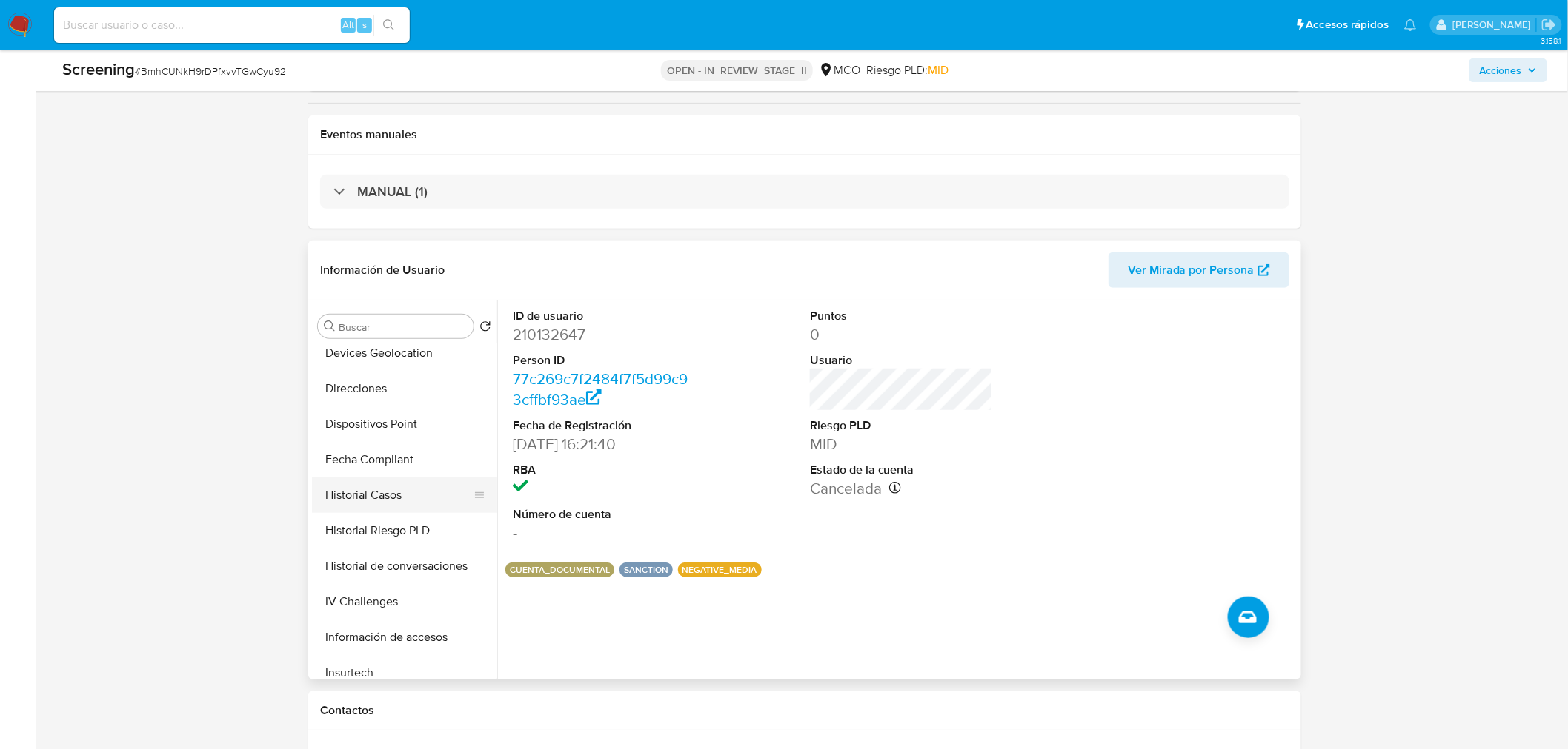
click at [381, 492] on button "Historial Casos" at bounding box center [398, 495] width 173 height 35
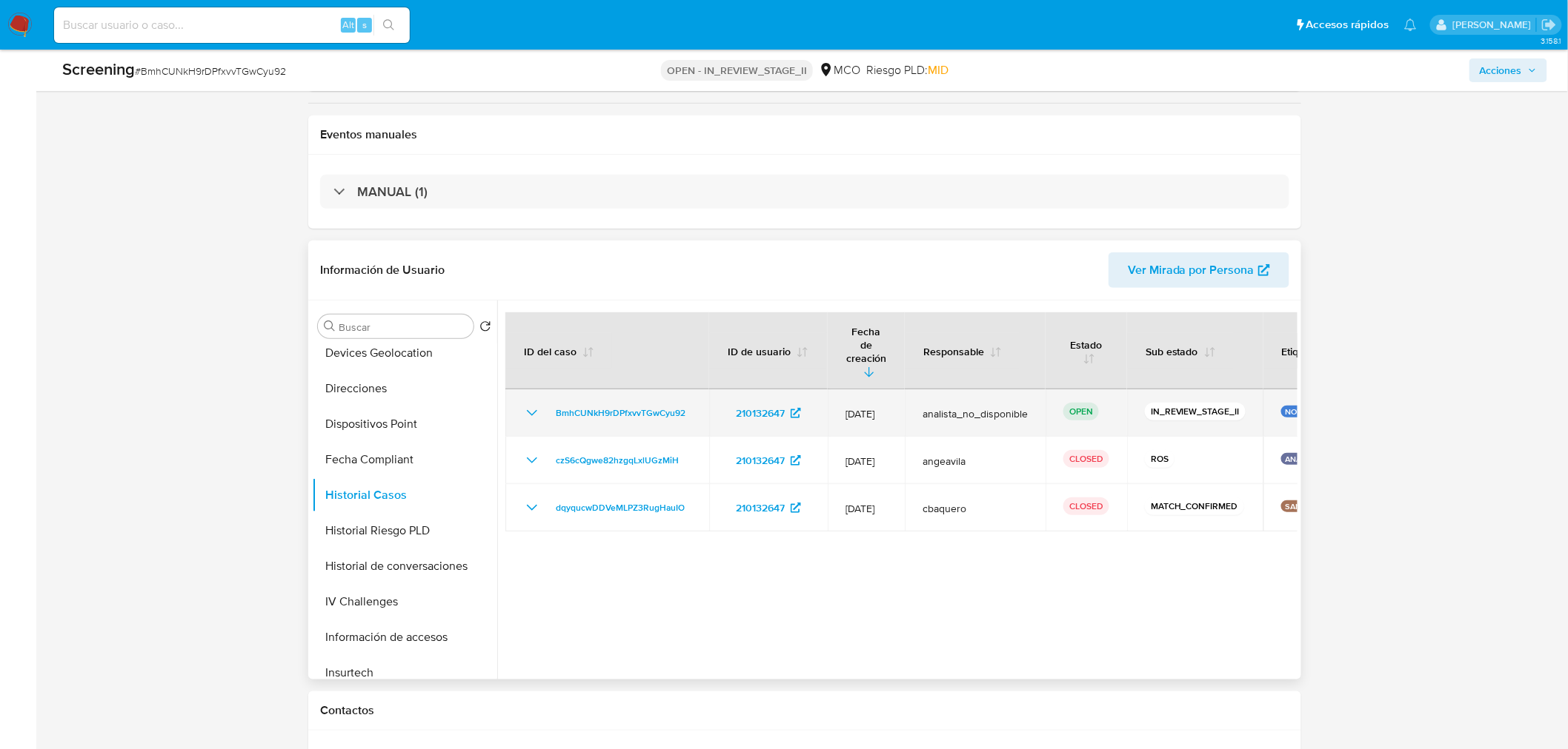
click at [530, 405] on icon "Mostrar/Ocultar" at bounding box center [532, 414] width 18 height 18
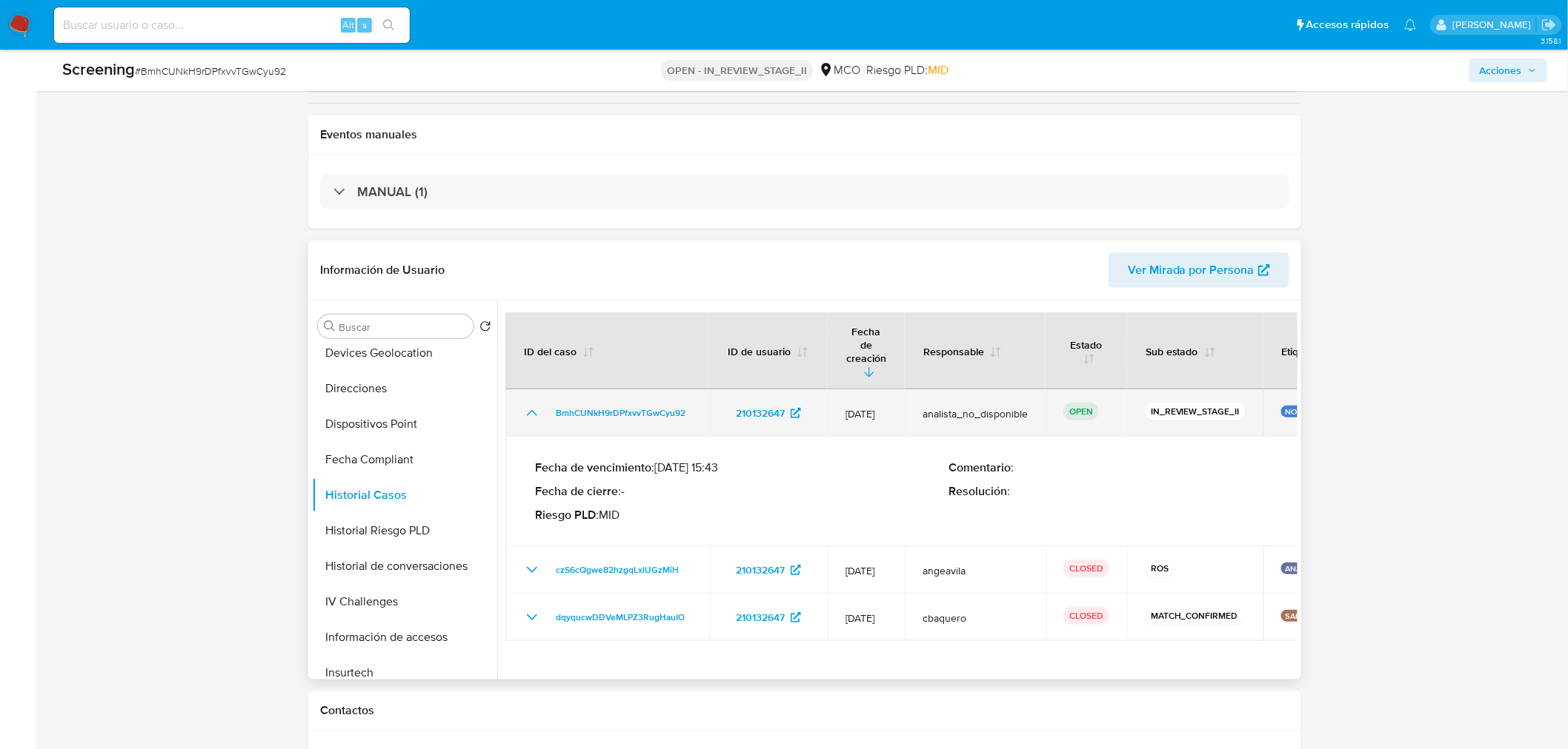
click at [534, 405] on icon "Mostrar/Ocultar" at bounding box center [532, 414] width 18 height 18
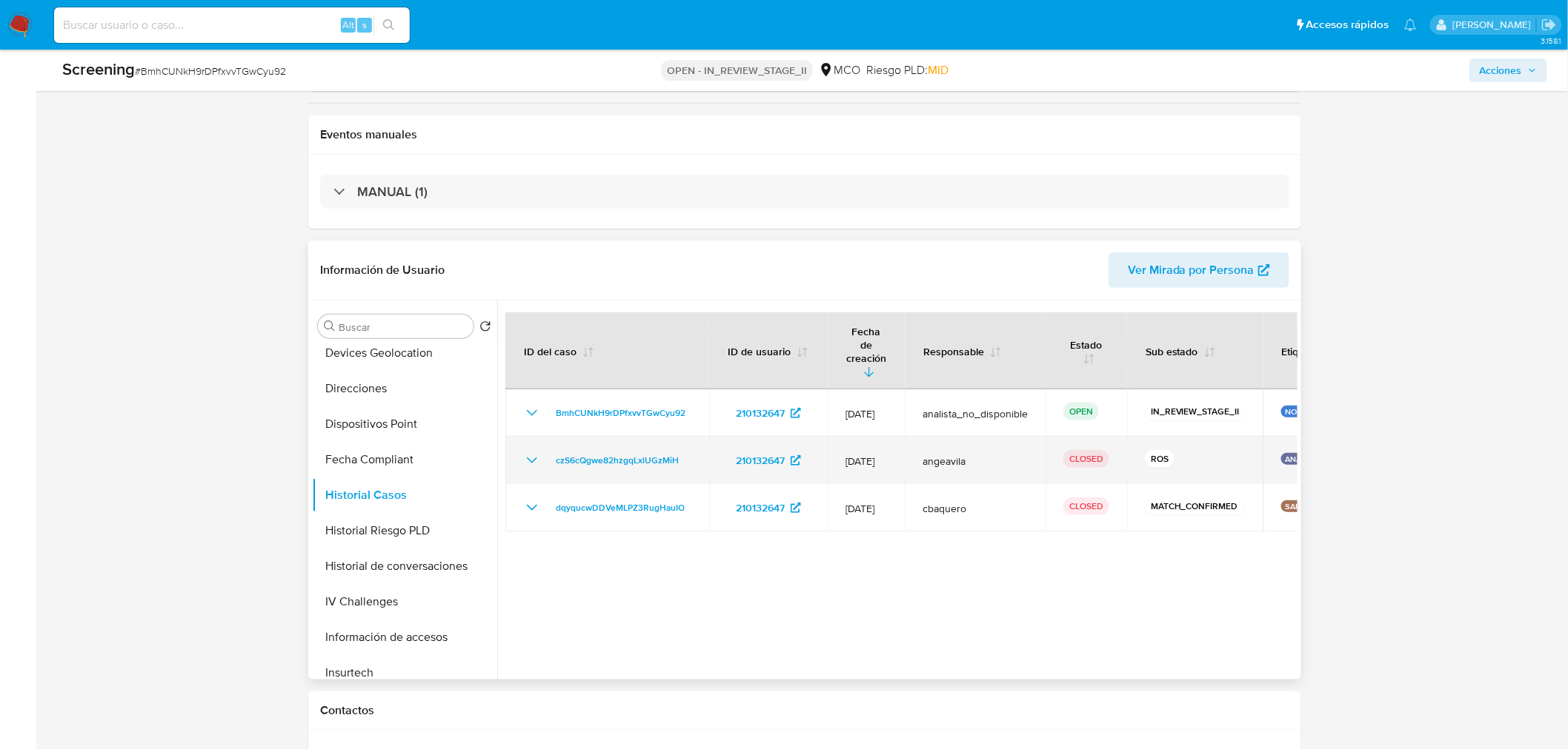
click at [528, 452] on icon "Mostrar/Ocultar" at bounding box center [532, 461] width 18 height 18
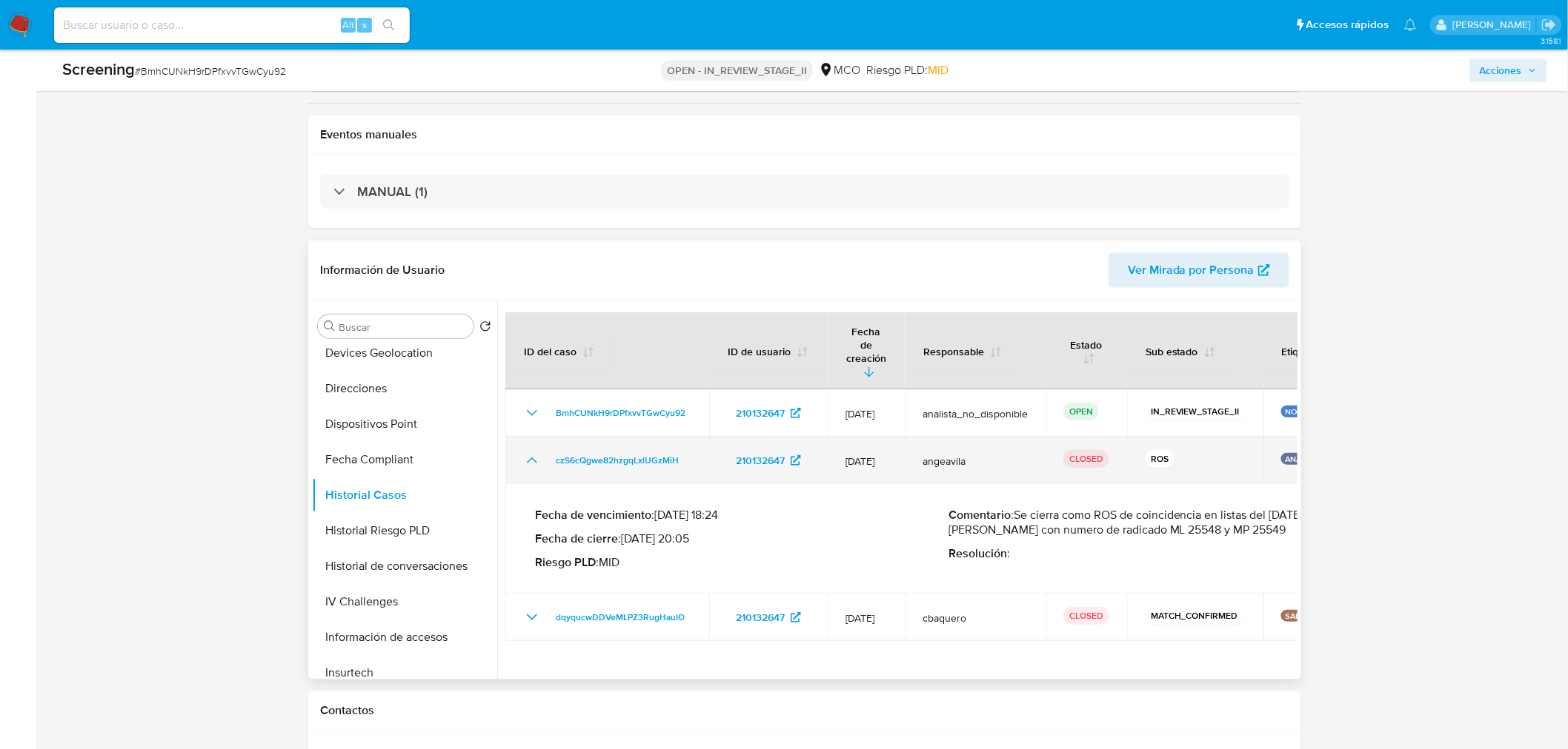
click at [528, 452] on icon "Mostrar/Ocultar" at bounding box center [532, 461] width 18 height 18
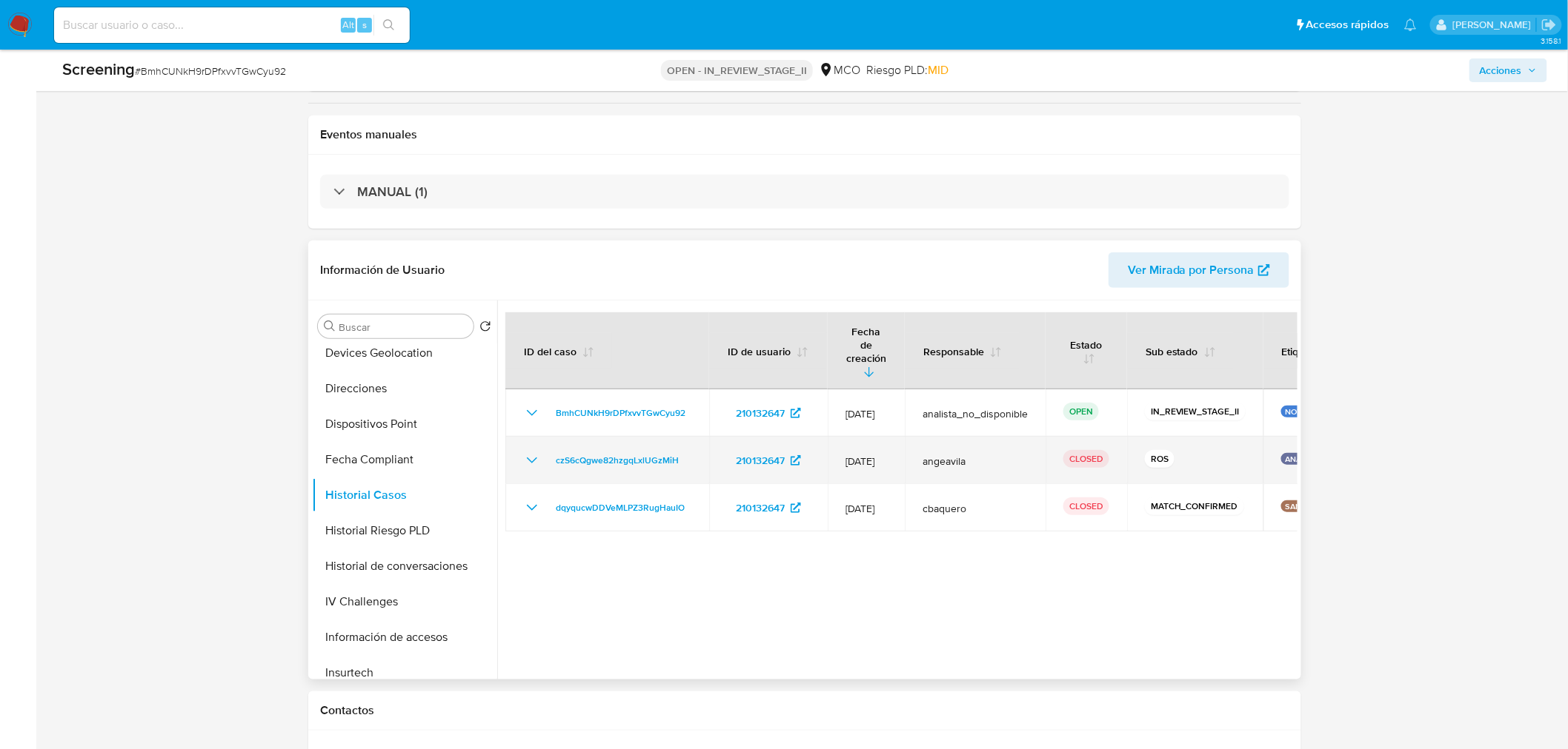
drag, startPoint x: 846, startPoint y: 432, endPoint x: 879, endPoint y: 432, distance: 33.0
click at [879, 455] on span "16/Jun/2025" at bounding box center [866, 462] width 41 height 14
click at [529, 452] on icon "Mostrar/Ocultar" at bounding box center [532, 461] width 18 height 18
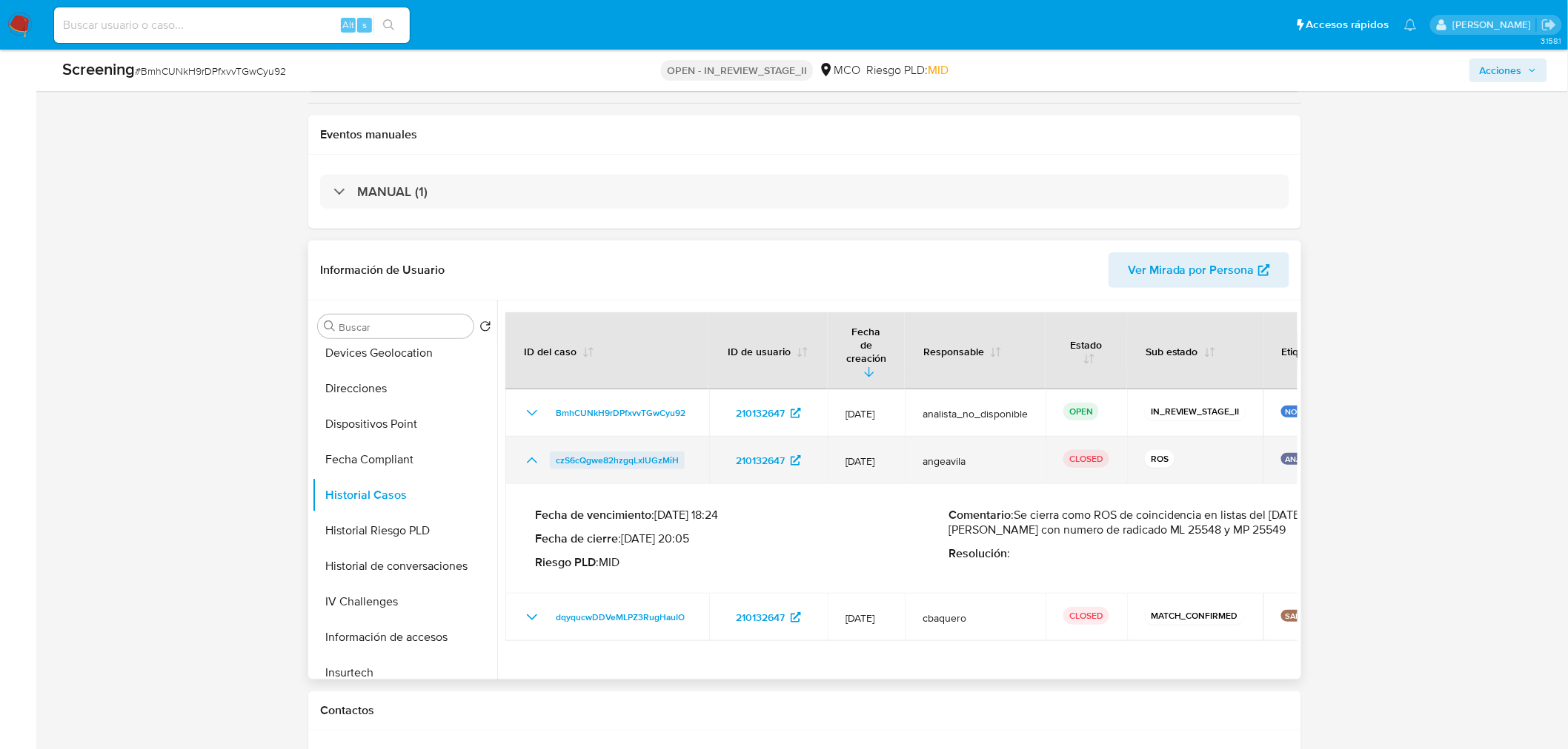
click at [628, 452] on span "czS6cQgwe82hzgqLxlUGzMiH" at bounding box center [617, 461] width 123 height 18
click at [536, 452] on icon "Mostrar/Ocultar" at bounding box center [532, 461] width 18 height 18
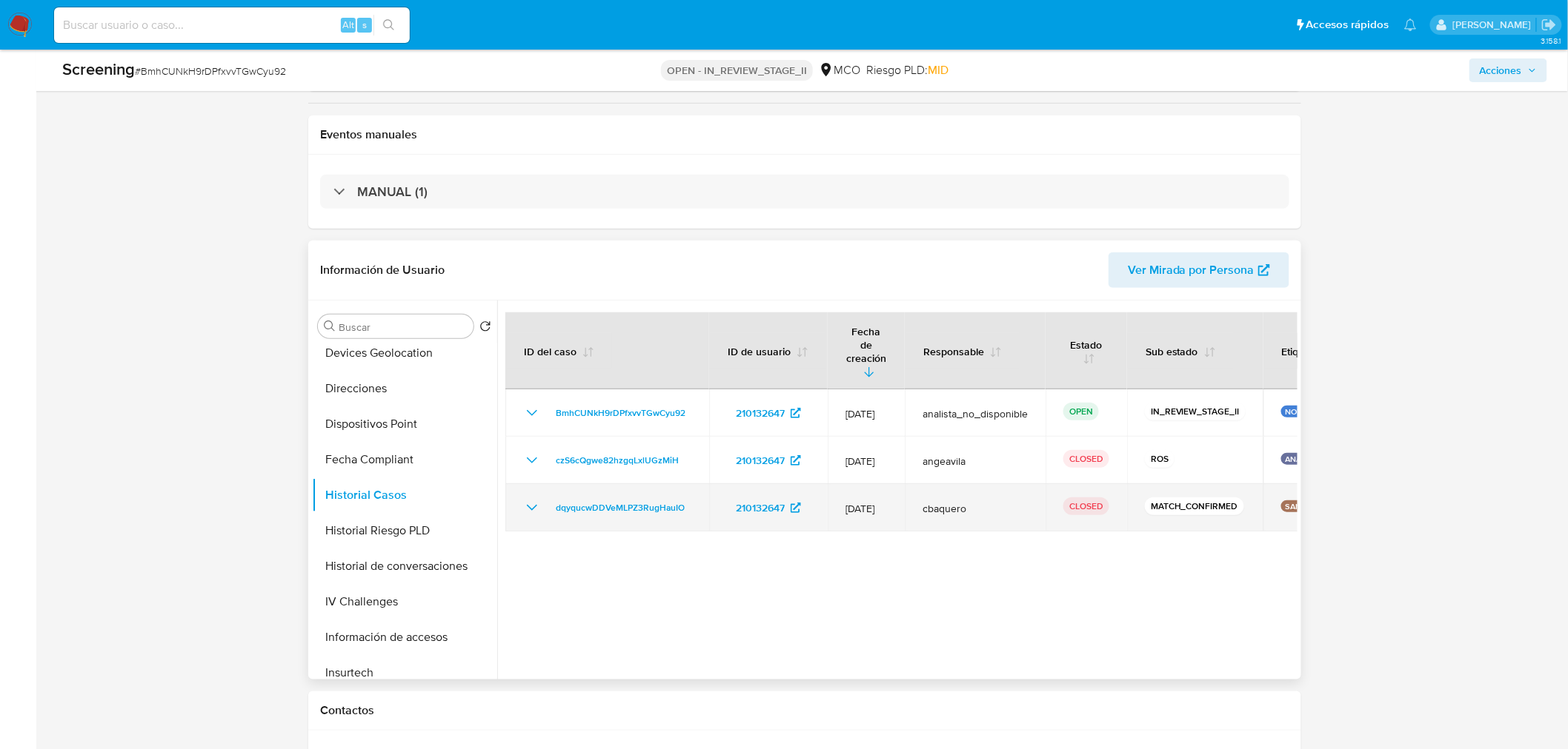
click at [532, 499] on icon "Mostrar/Ocultar" at bounding box center [532, 508] width 18 height 18
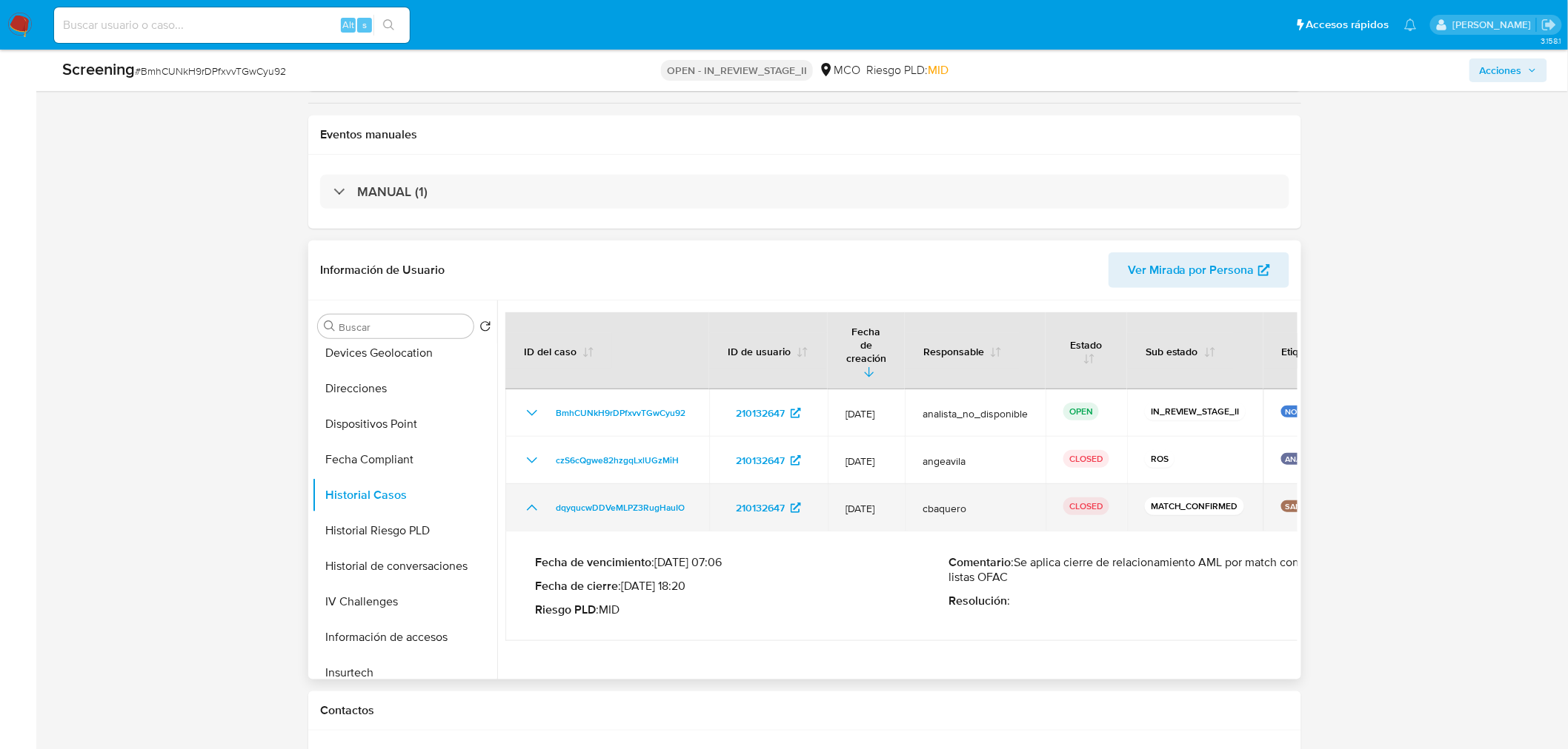
click at [529, 505] on icon "Mostrar/Ocultar" at bounding box center [532, 508] width 11 height 6
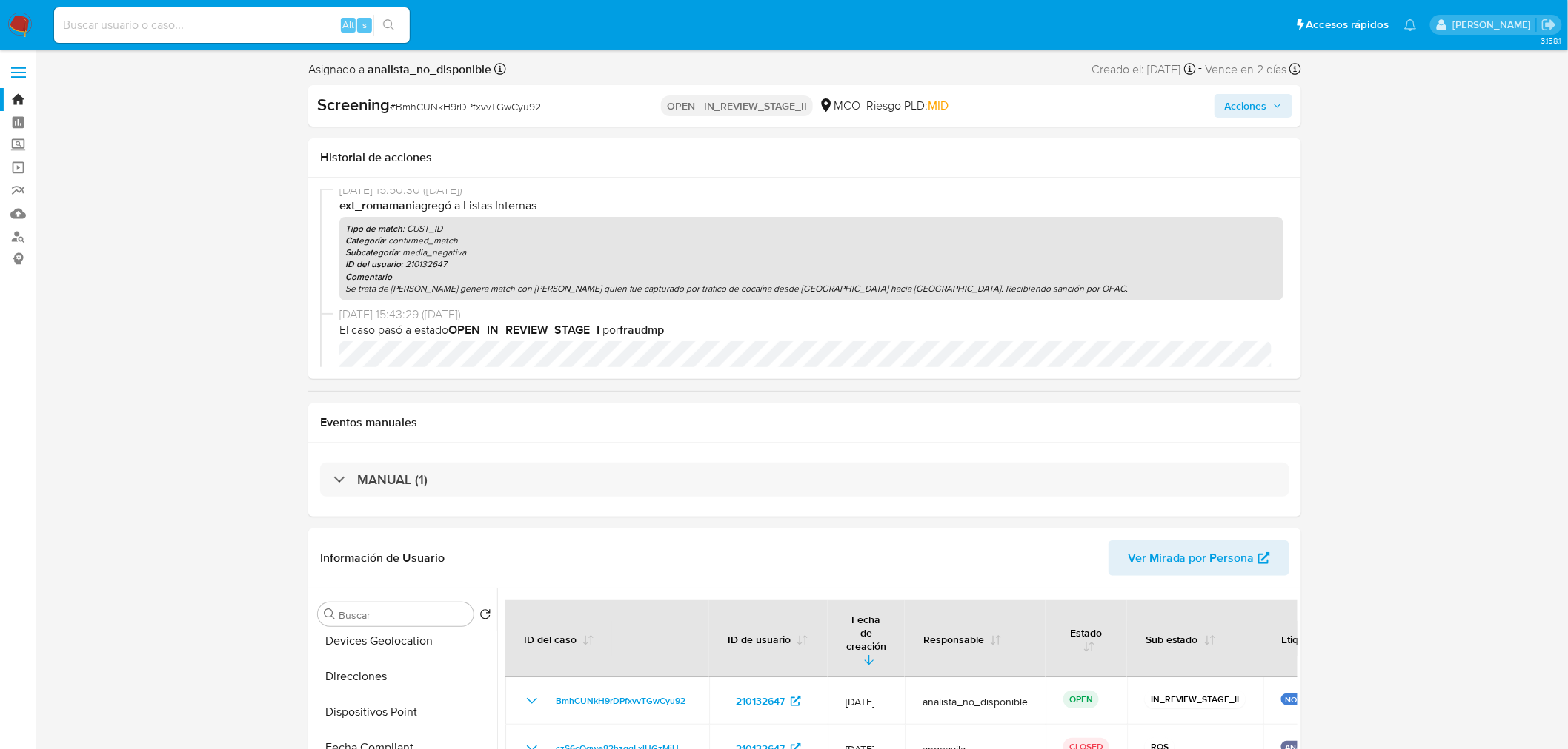
scroll to position [565, 0]
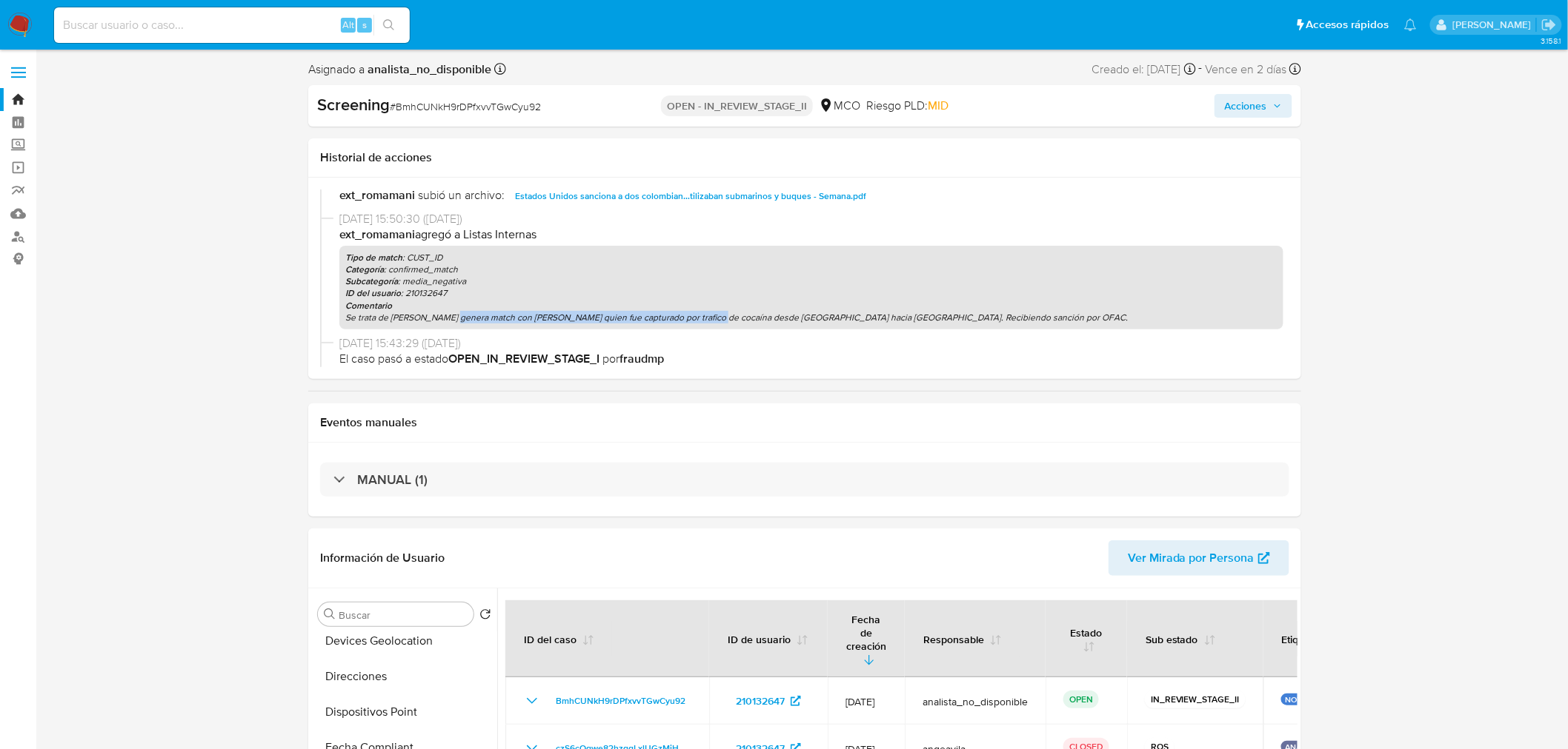
drag, startPoint x: 448, startPoint y: 317, endPoint x: 705, endPoint y: 318, distance: 257.0
click at [705, 318] on p "Se trata de Yeison Andrés Sánchez Vallejo genera match con Yeison Andrés Sánche…" at bounding box center [811, 317] width 932 height 12
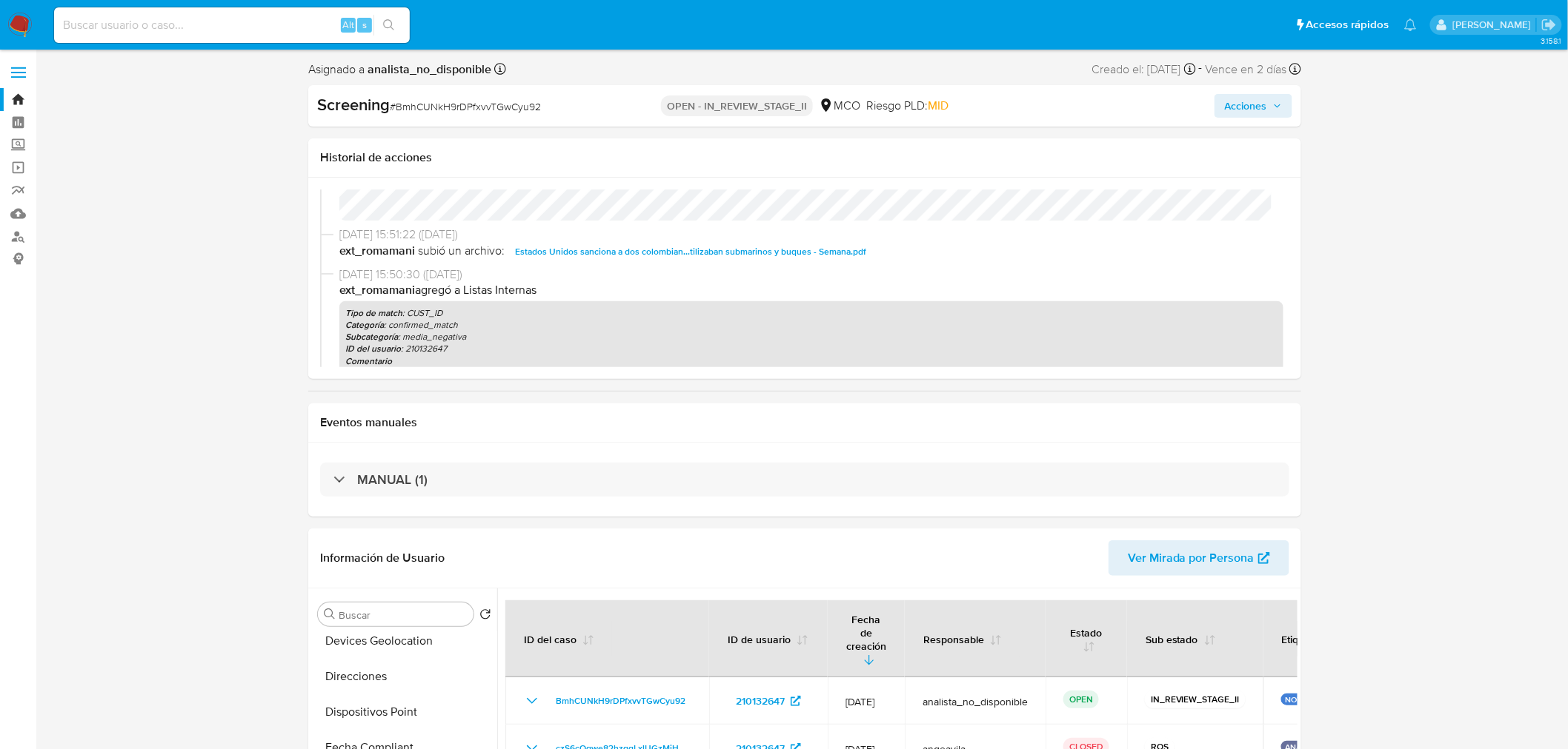
scroll to position [483, 0]
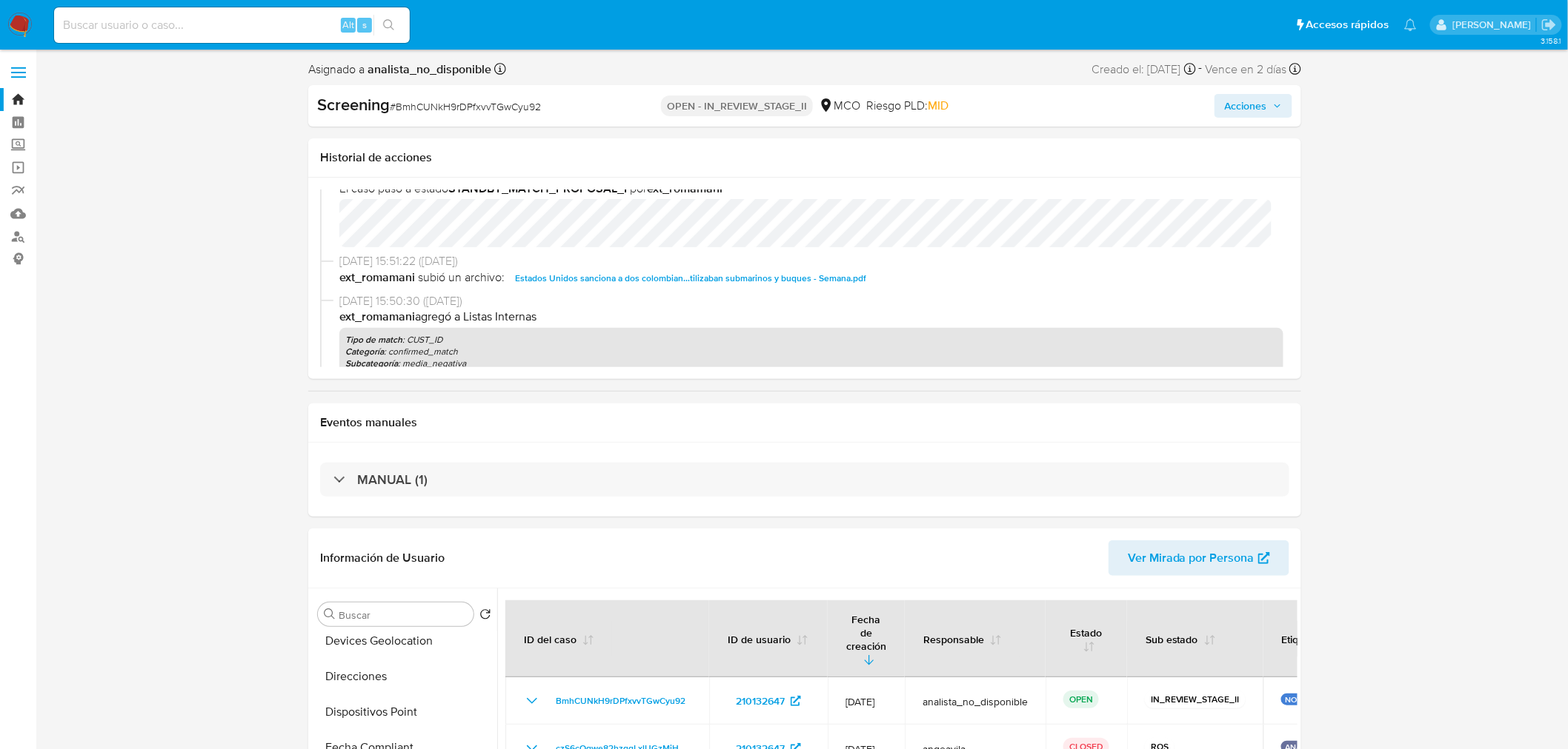
click at [626, 278] on span "Estados Unidos sanciona a dos colombian...tilizaban submarinos y buques - Seman…" at bounding box center [691, 278] width 351 height 18
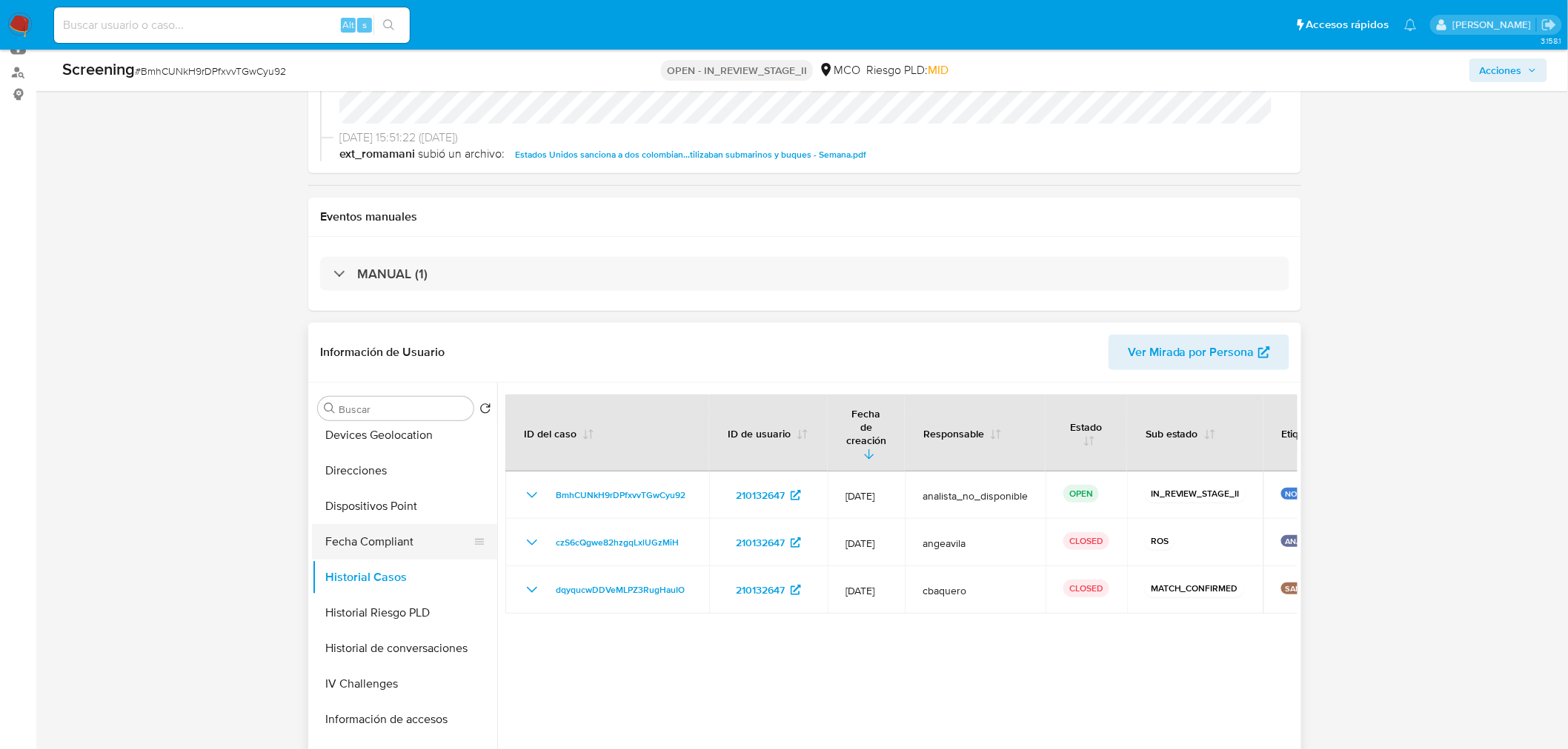
scroll to position [0, 0]
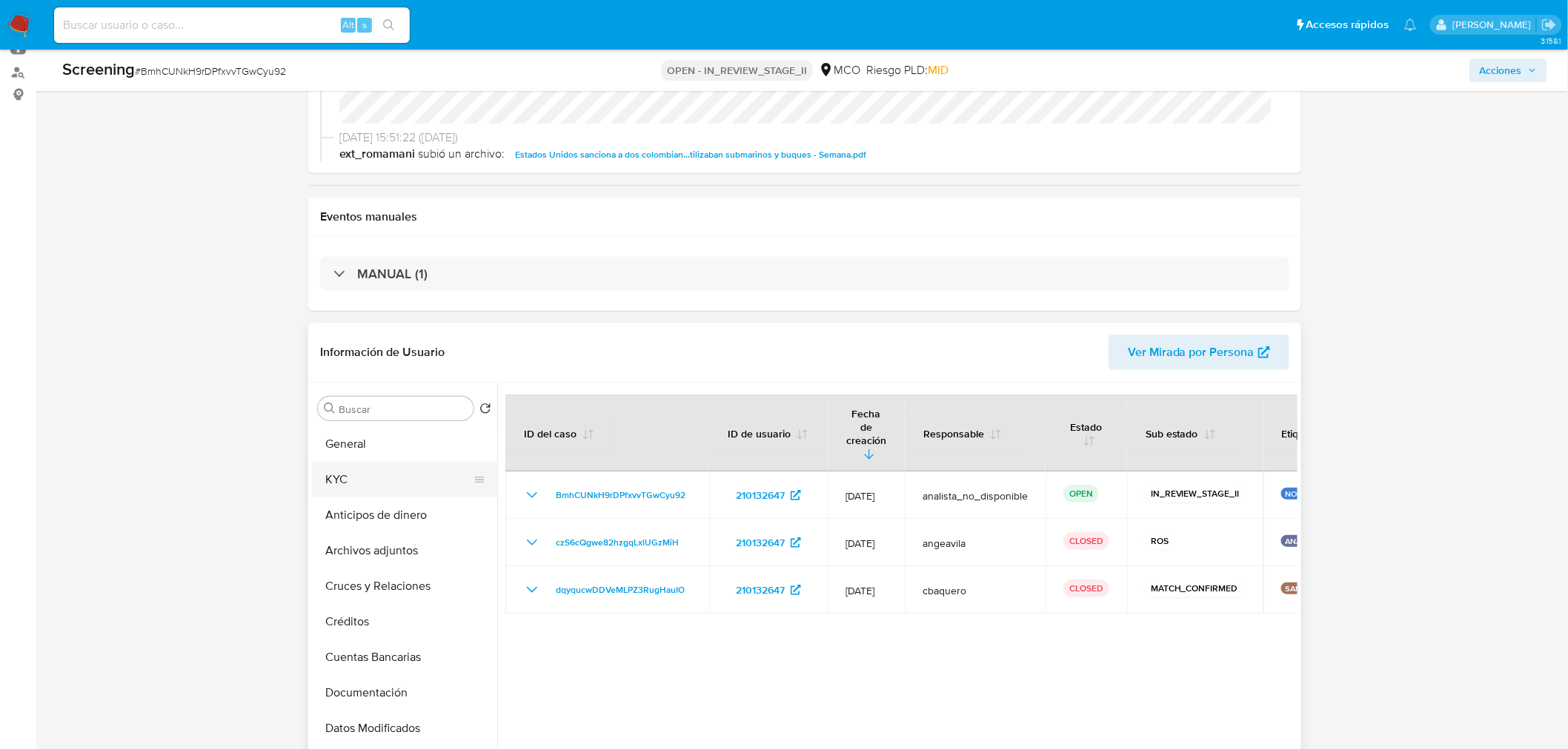
click at [381, 479] on button "KYC" at bounding box center [398, 480] width 173 height 35
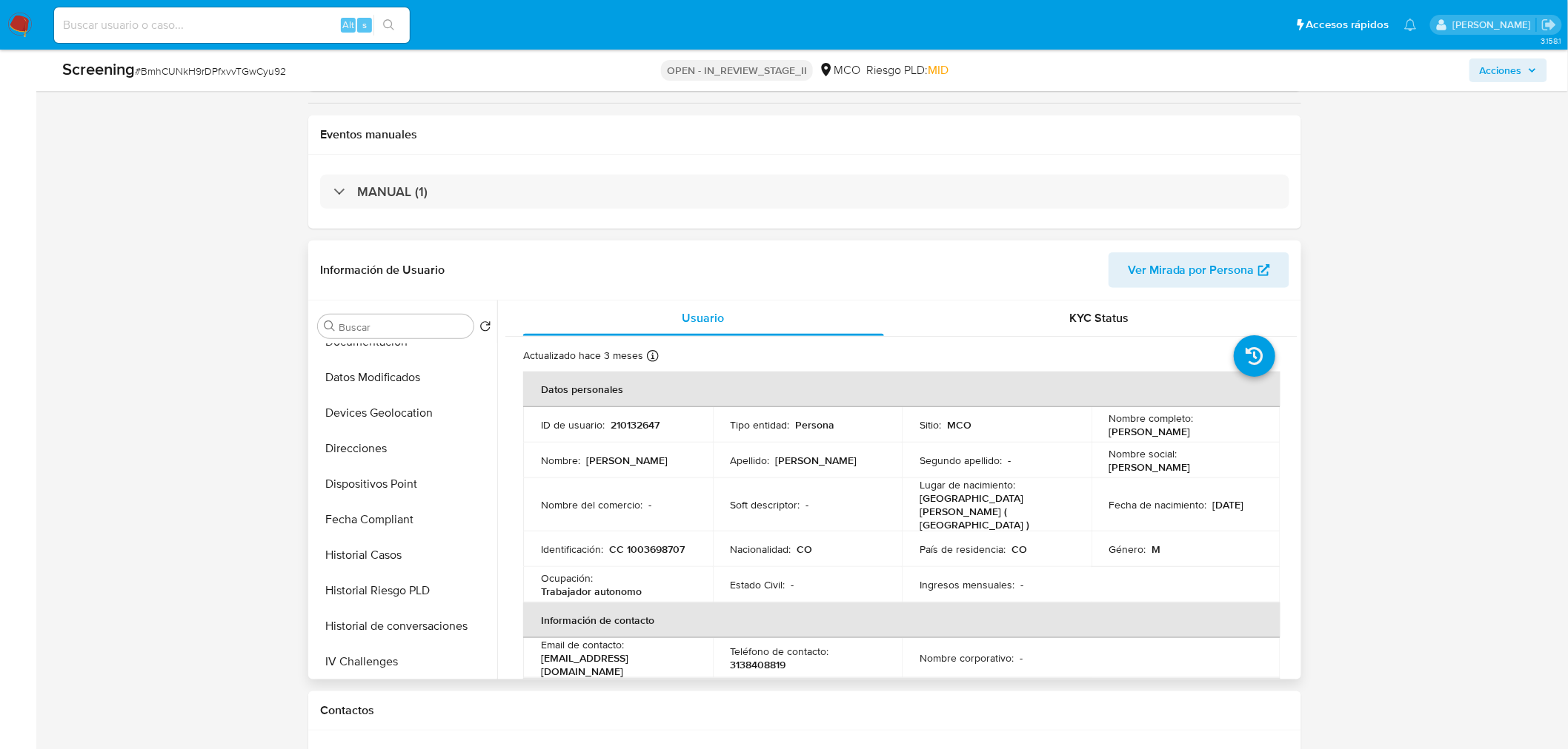
scroll to position [626, 0]
click at [405, 600] on button "Restricciones Nuevo Mundo" at bounding box center [398, 589] width 173 height 35
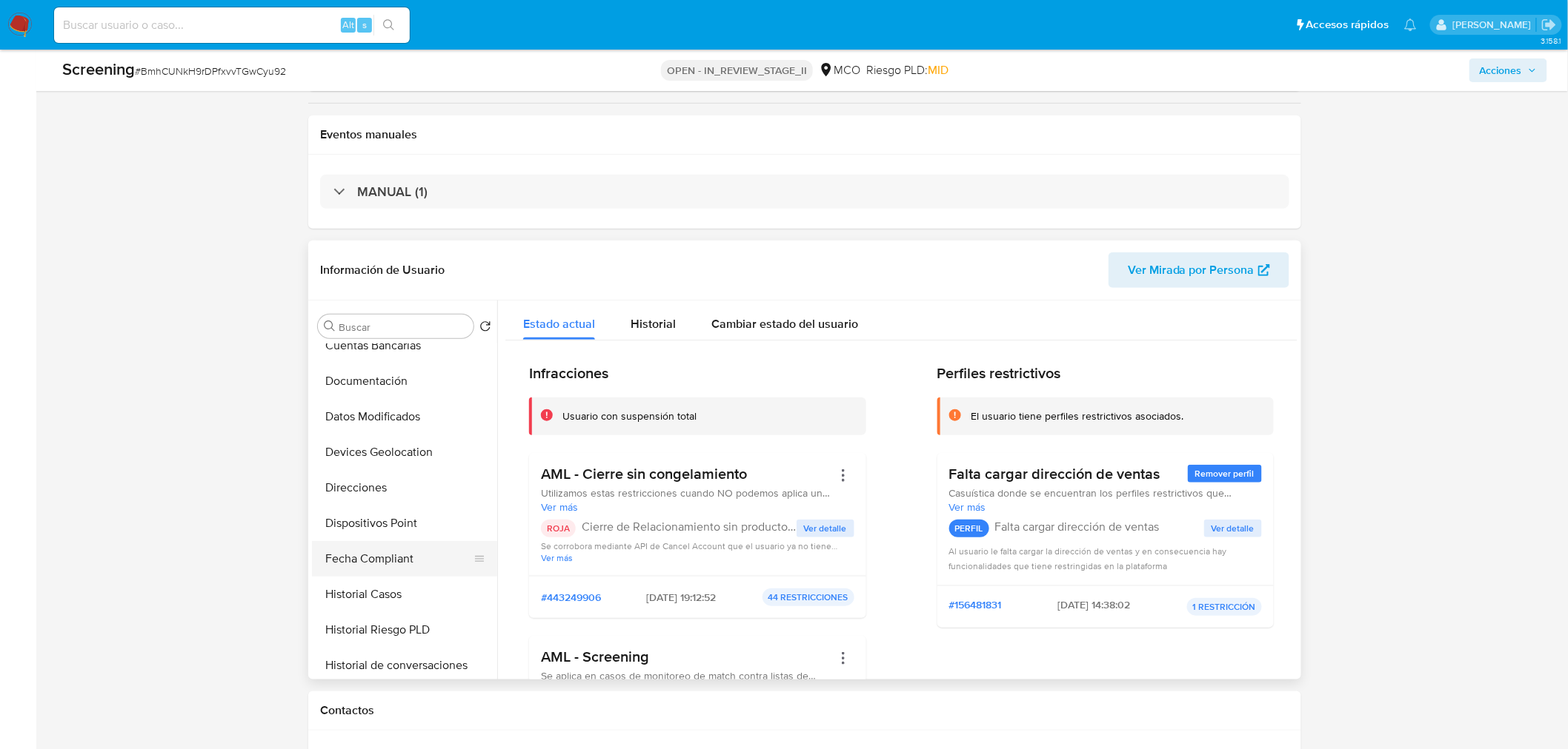
scroll to position [215, 0]
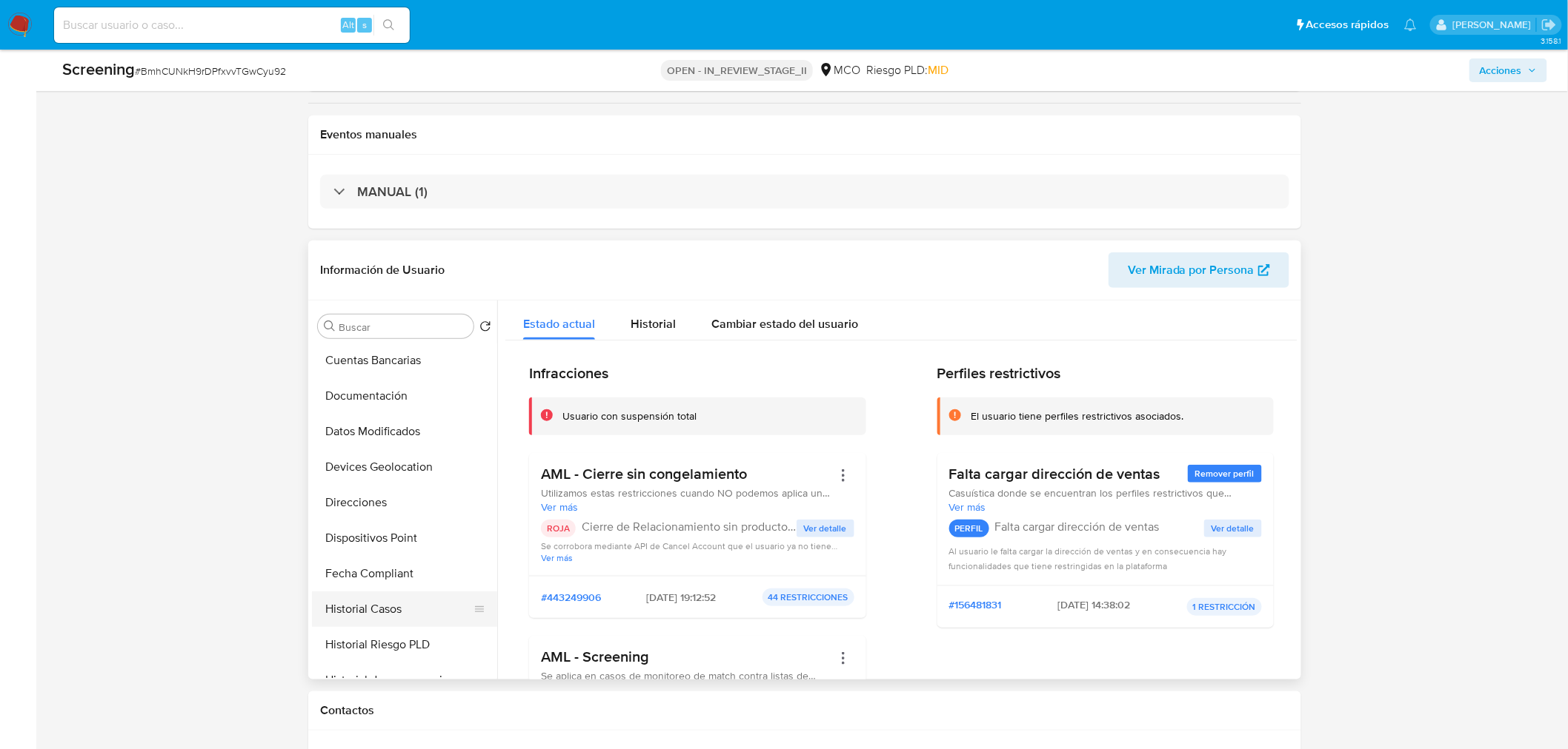
click at [395, 604] on button "Historial Casos" at bounding box center [398, 609] width 173 height 35
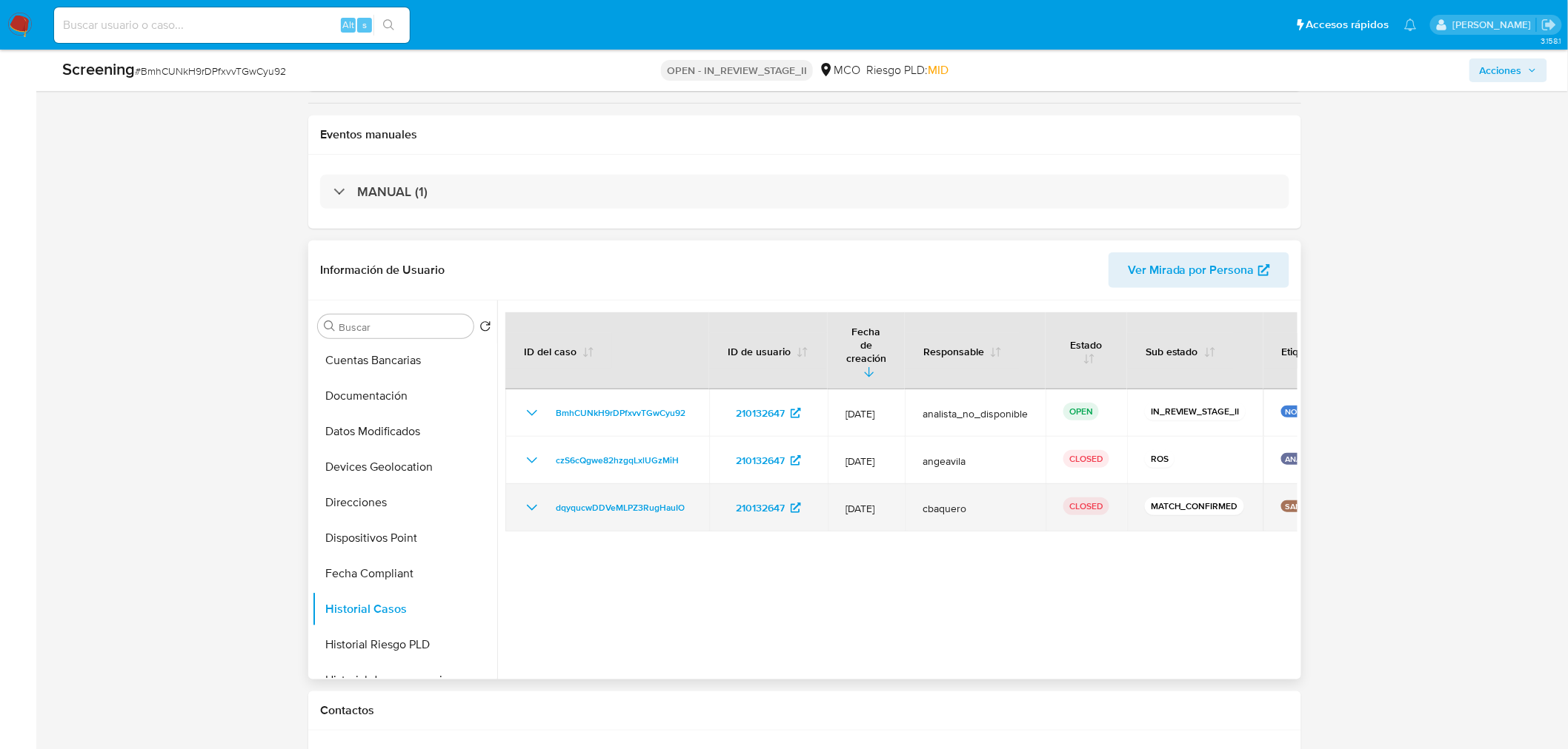
click at [533, 505] on icon "Mostrar/Ocultar" at bounding box center [532, 508] width 11 height 6
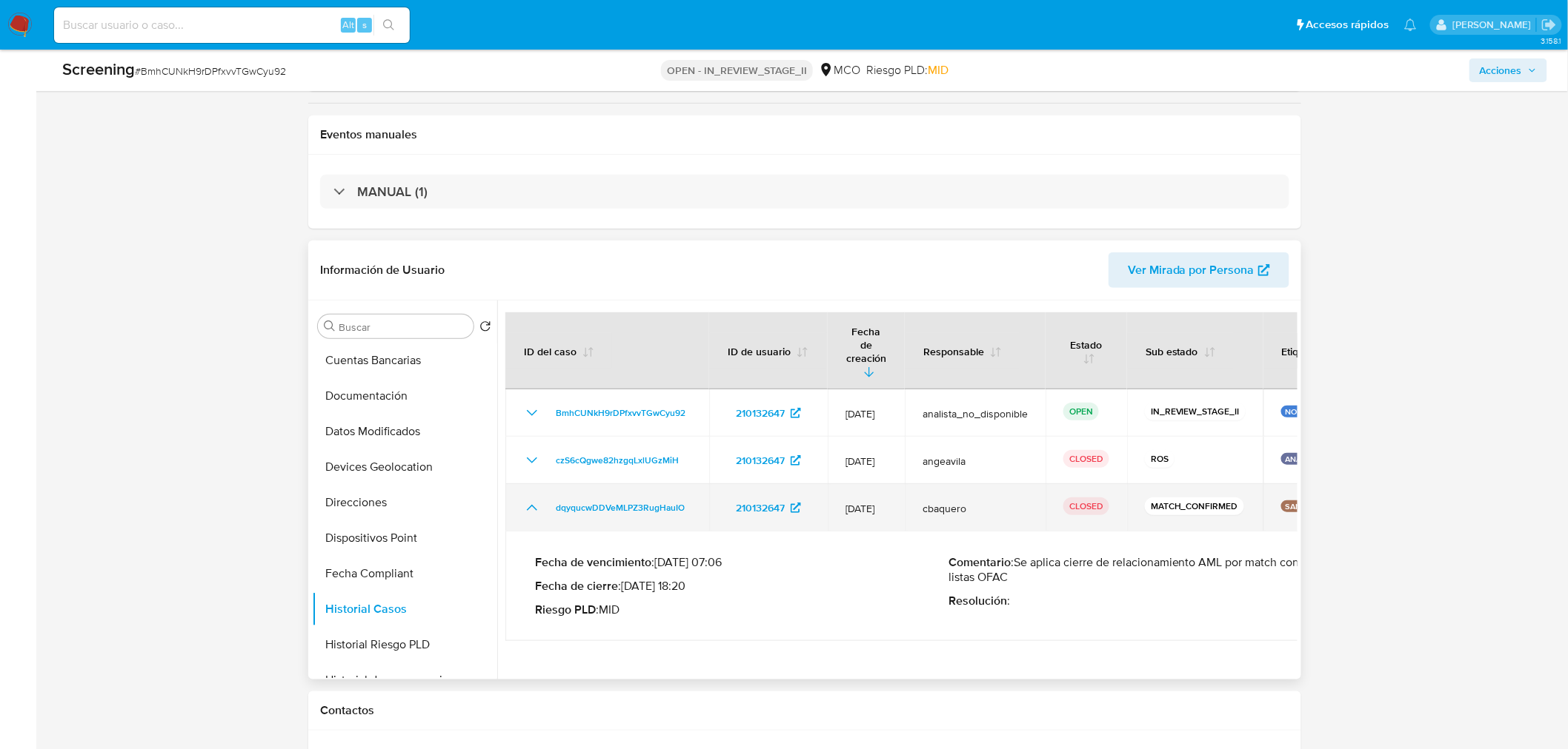
click at [533, 499] on icon "Mostrar/Ocultar" at bounding box center [532, 508] width 18 height 18
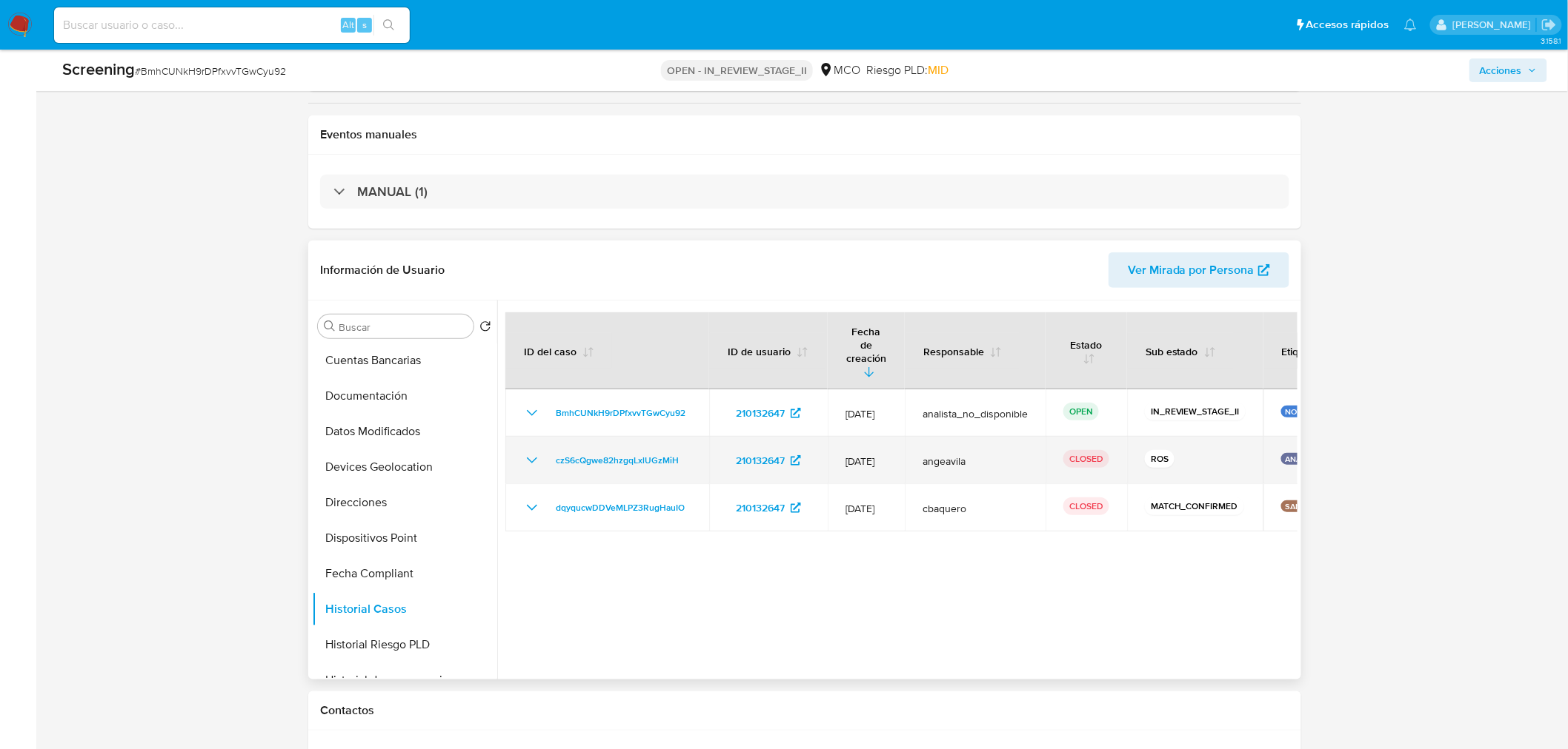
click at [527, 452] on icon "Mostrar/Ocultar" at bounding box center [532, 461] width 18 height 18
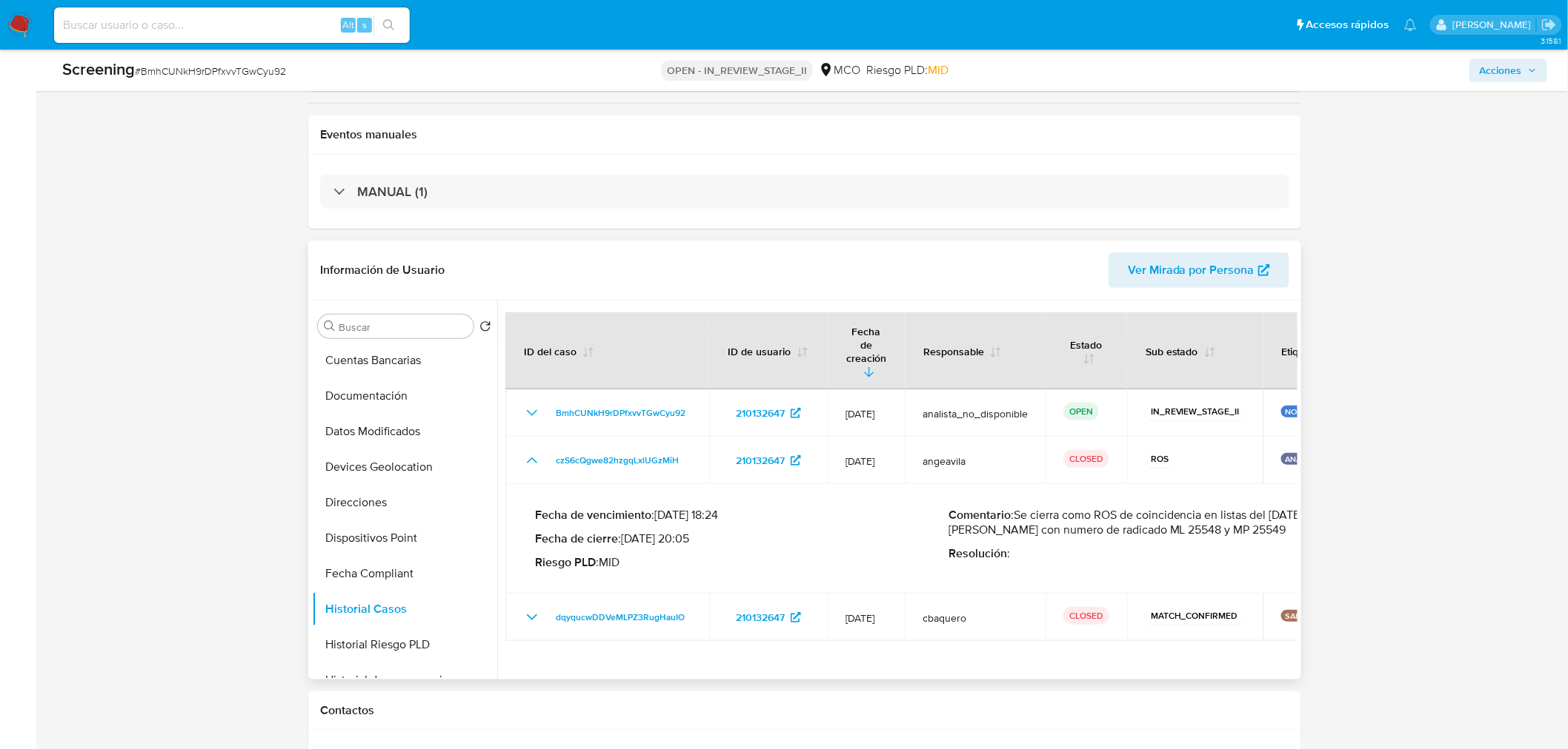
click at [1227, 508] on p "Comentario : Se cierra como ROS de coincidencia en listas del 26 de junio de 20…" at bounding box center [1155, 522] width 414 height 29
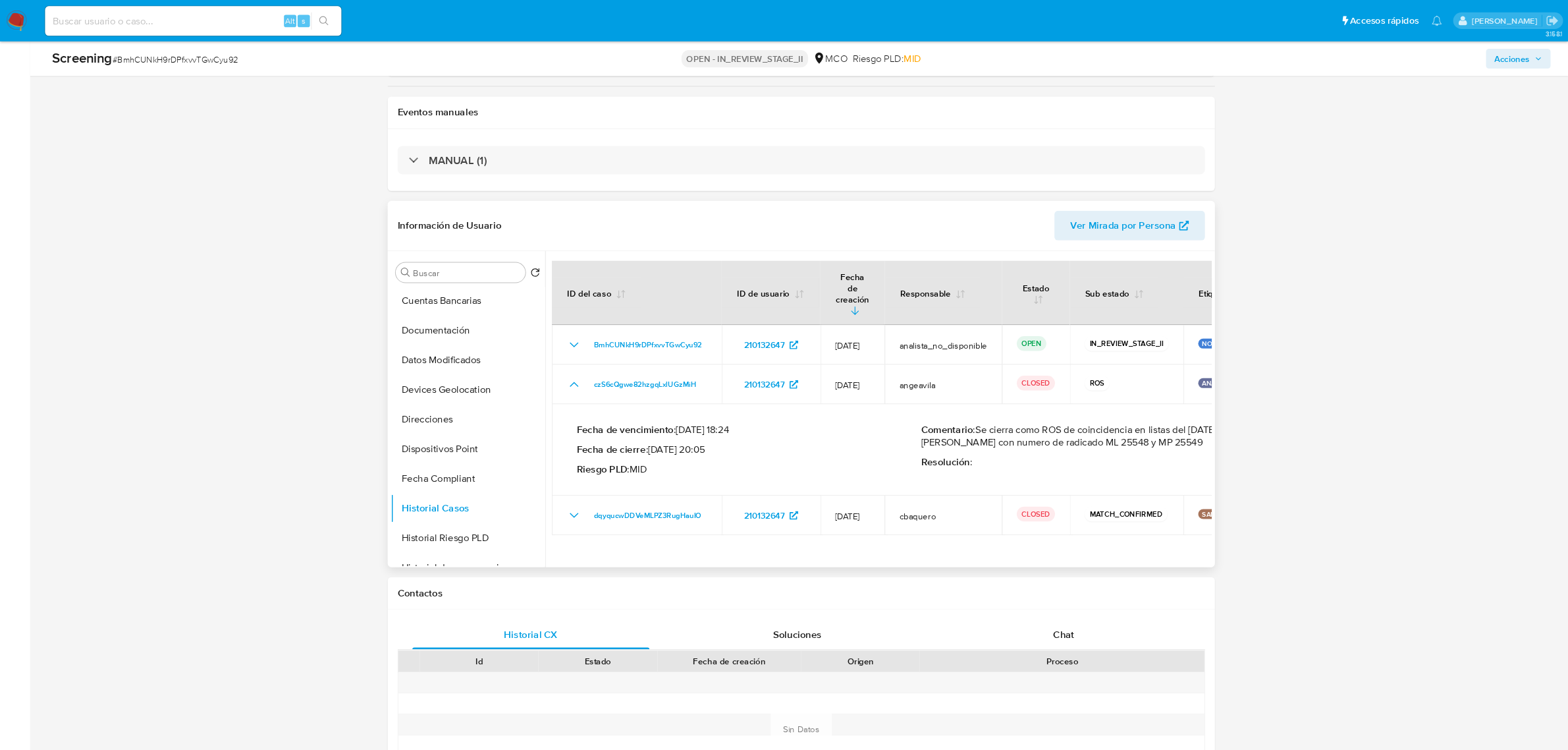
scroll to position [192, 0]
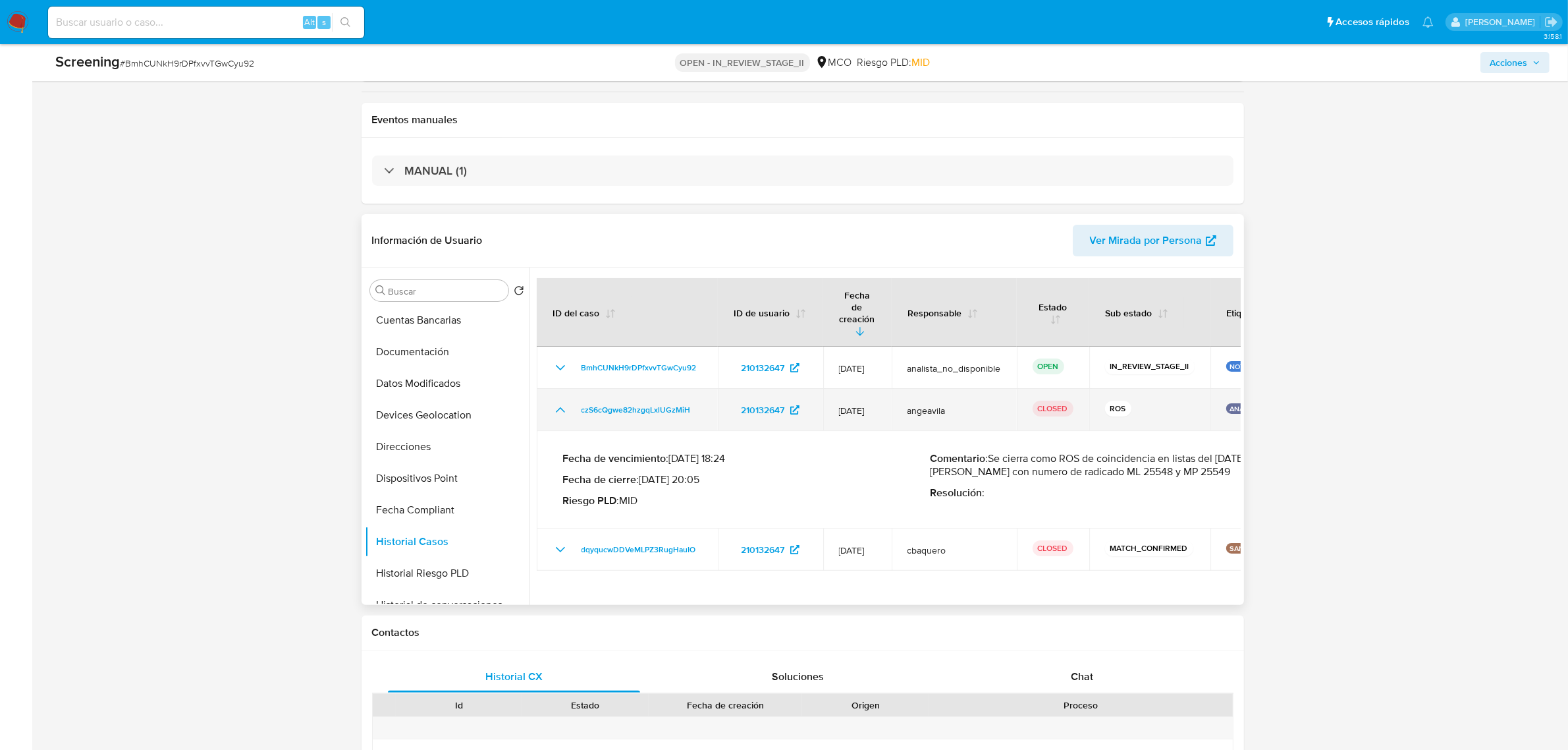
click at [555, 402] on icon "Mostrar/Ocultar" at bounding box center [561, 410] width 16 height 16
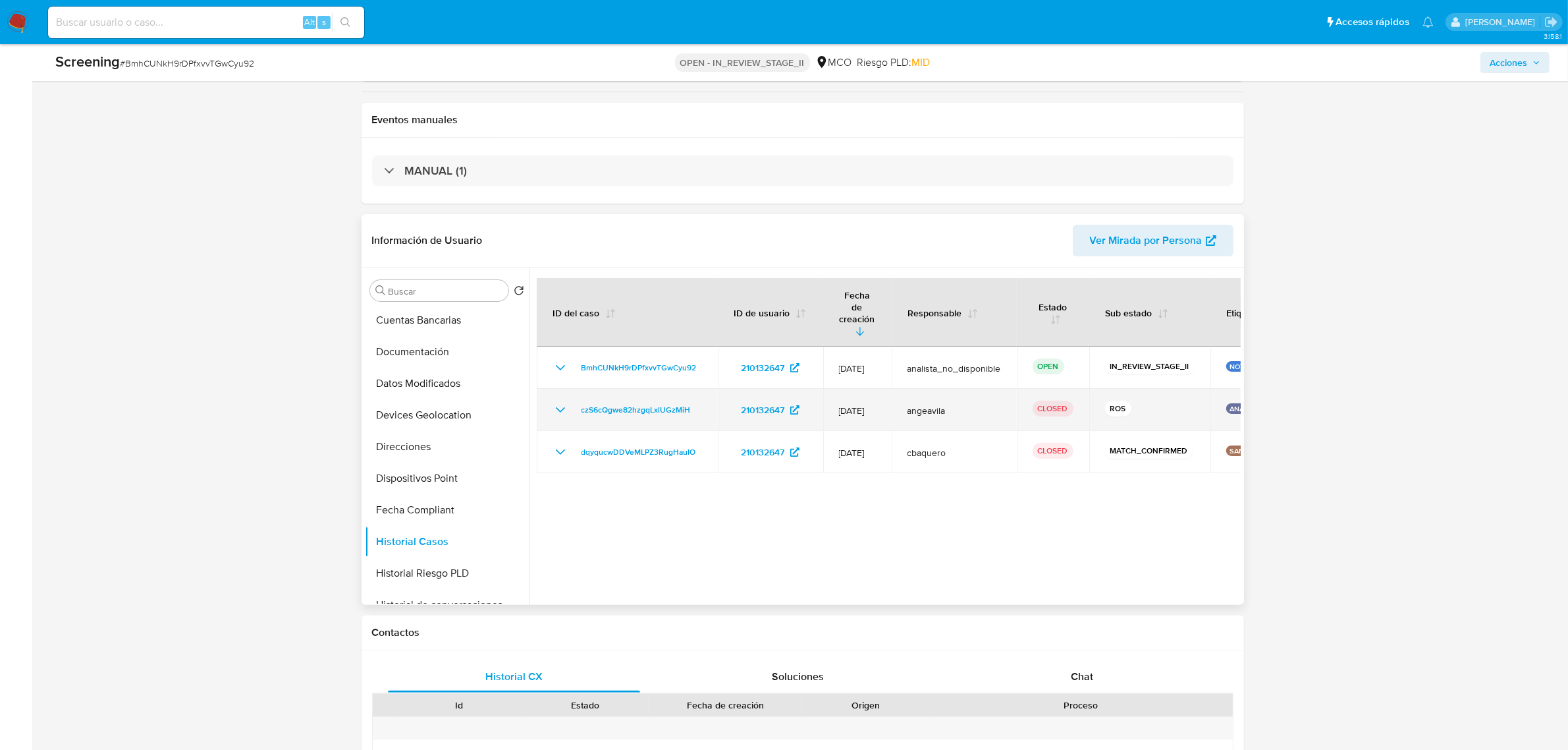
click at [555, 402] on icon "Mostrar/Ocultar" at bounding box center [561, 410] width 16 height 16
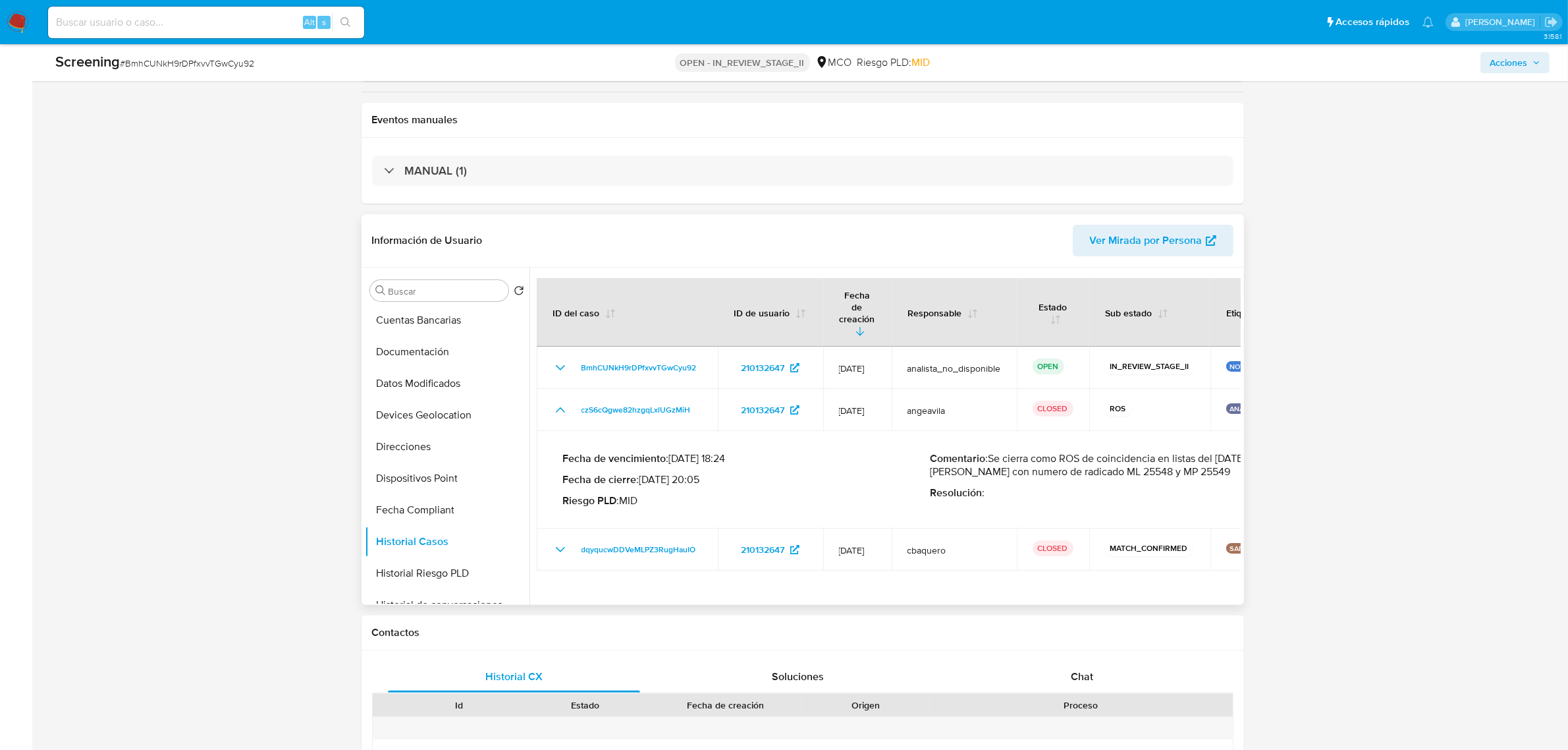
drag, startPoint x: 1193, startPoint y: 447, endPoint x: 1003, endPoint y: 439, distance: 190.2
click at [1003, 452] on p "Comentario : Se cierra como ROS de coincidencia en listas del 26 de junio de 20…" at bounding box center [1114, 465] width 368 height 26
click at [1035, 452] on p "Comentario : Se cierra como ROS de coincidencia en listas del 26 de junio de 20…" at bounding box center [1114, 465] width 368 height 26
click at [1049, 452] on p "Comentario : Se cierra como ROS de coincidencia en listas del 26 de junio de 20…" at bounding box center [1114, 465] width 368 height 26
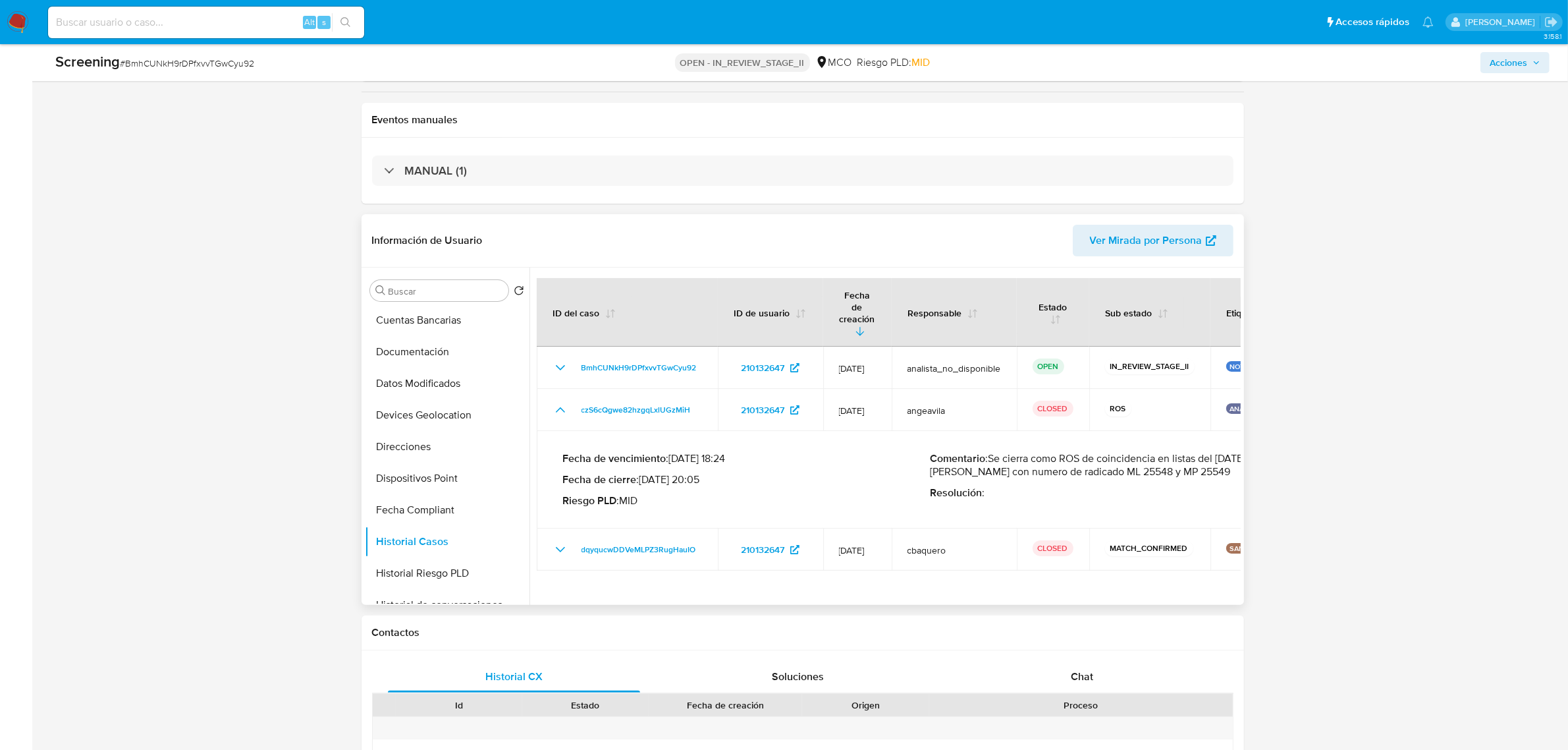
click at [1091, 452] on p "Comentario : Se cierra como ROS de coincidencia en listas del 26 de junio de 20…" at bounding box center [1114, 465] width 368 height 26
click at [686, 473] on p "Fecha de cierre : 26/06/2025 20:05" at bounding box center [747, 480] width 368 height 13
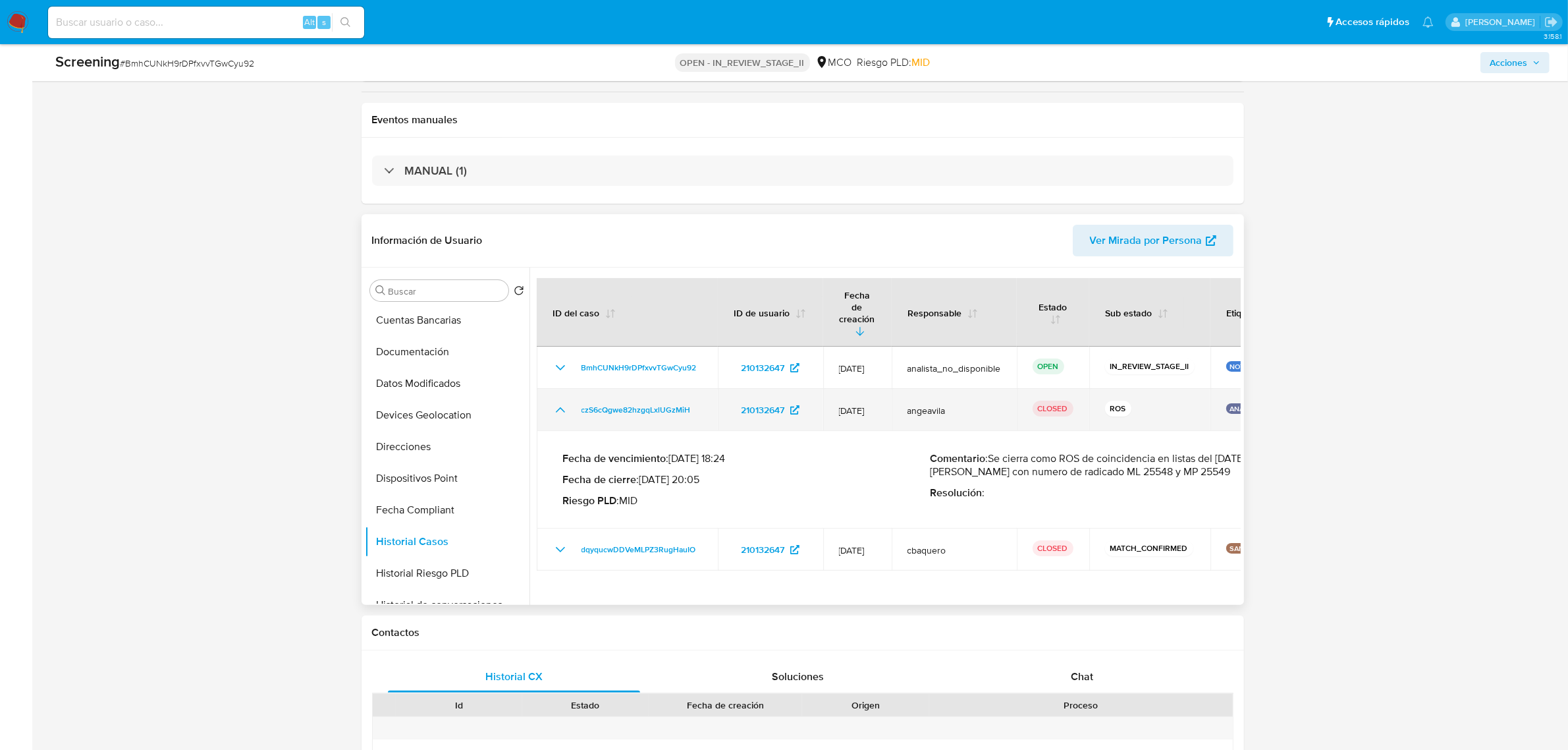
click at [560, 407] on icon "Mostrar/Ocultar" at bounding box center [560, 410] width 9 height 5
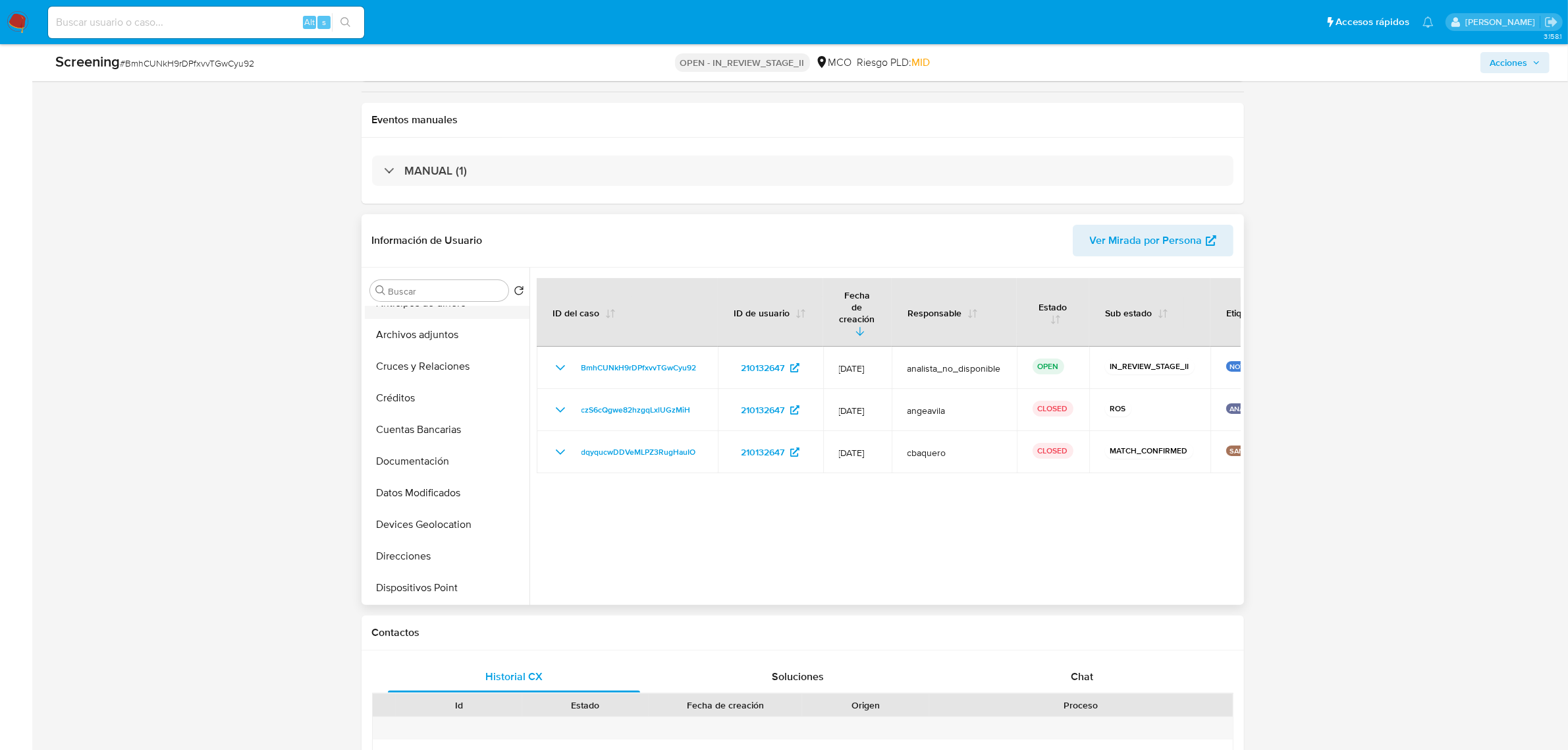
scroll to position [0, 0]
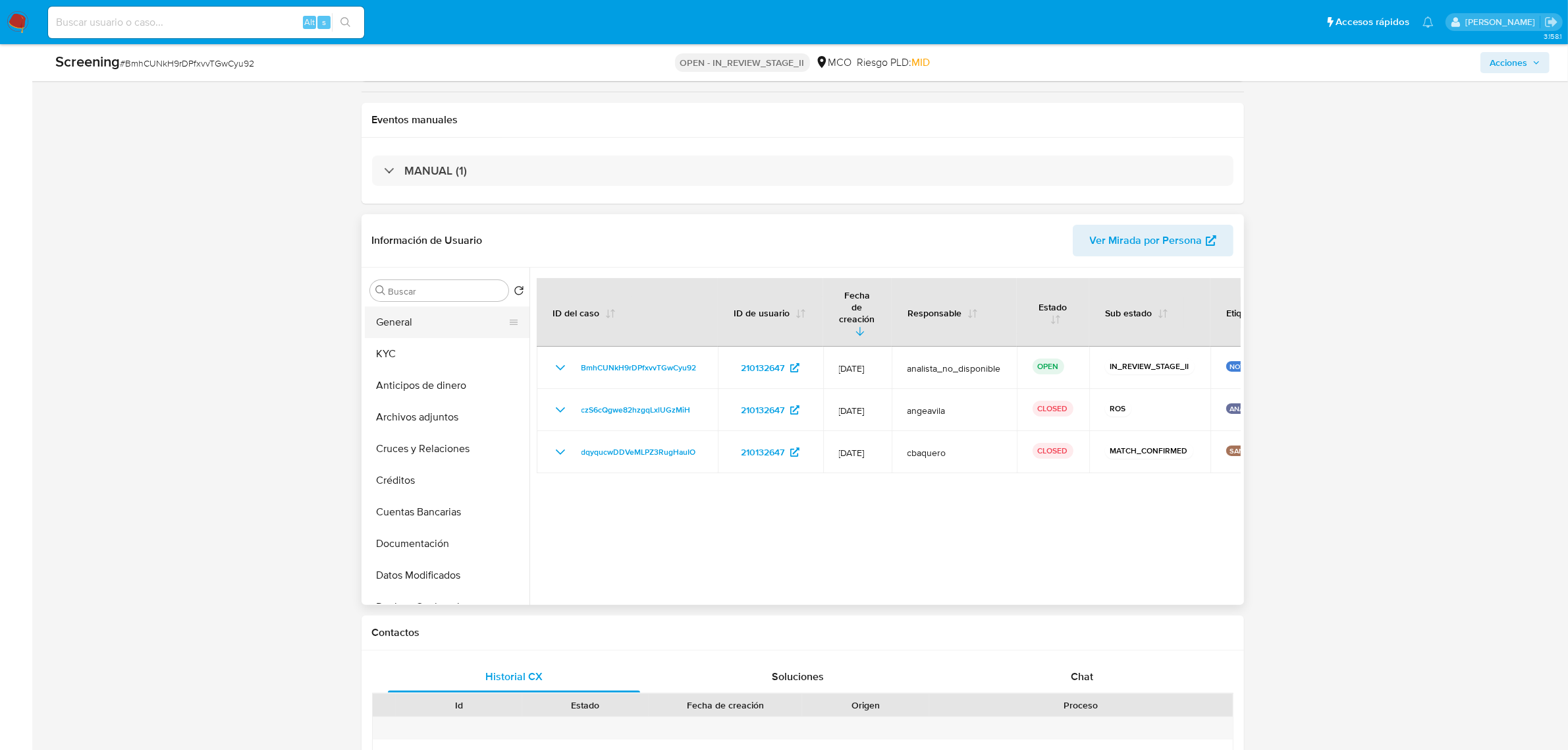
click at [423, 325] on button "General" at bounding box center [442, 322] width 154 height 31
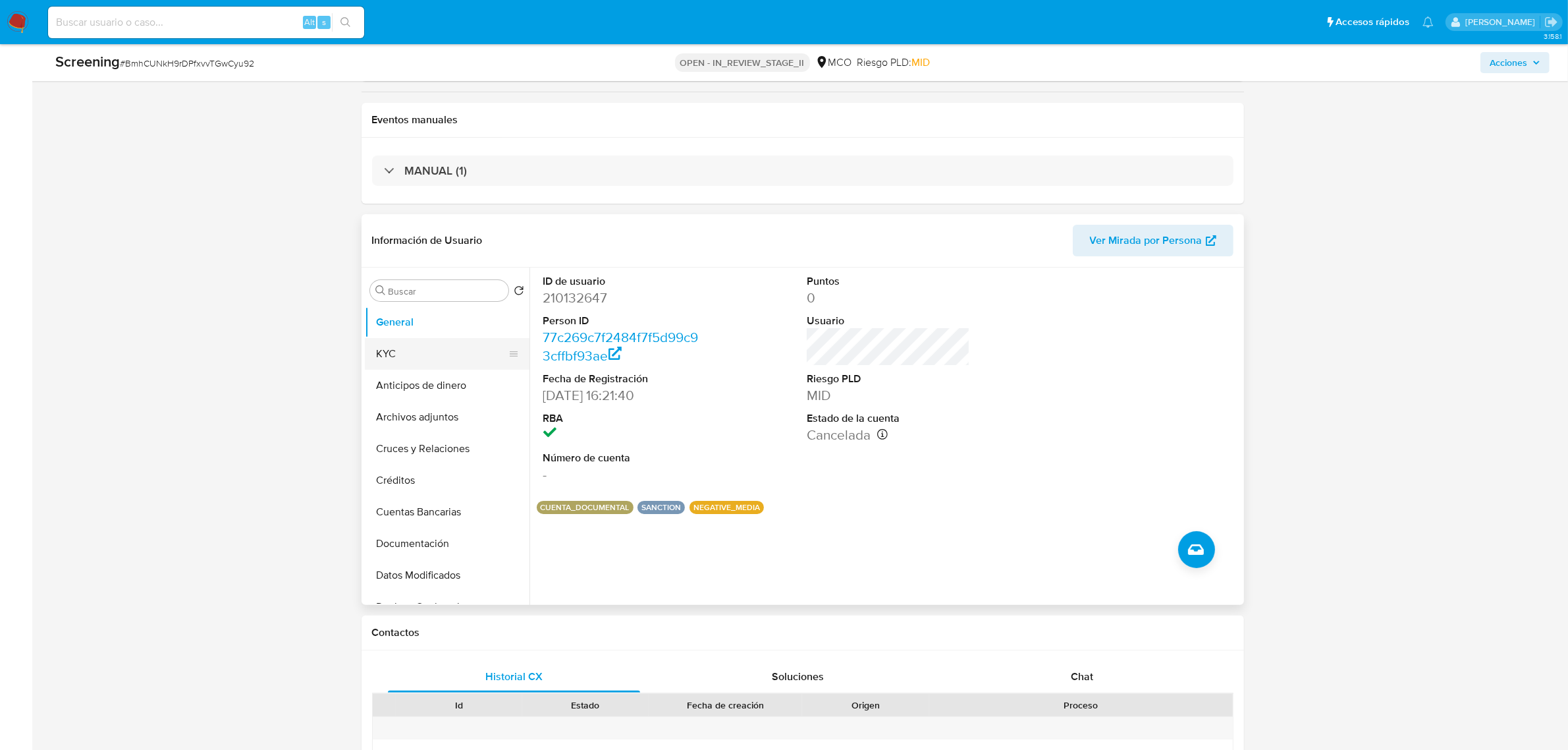
click at [430, 357] on button "KYC" at bounding box center [442, 353] width 154 height 31
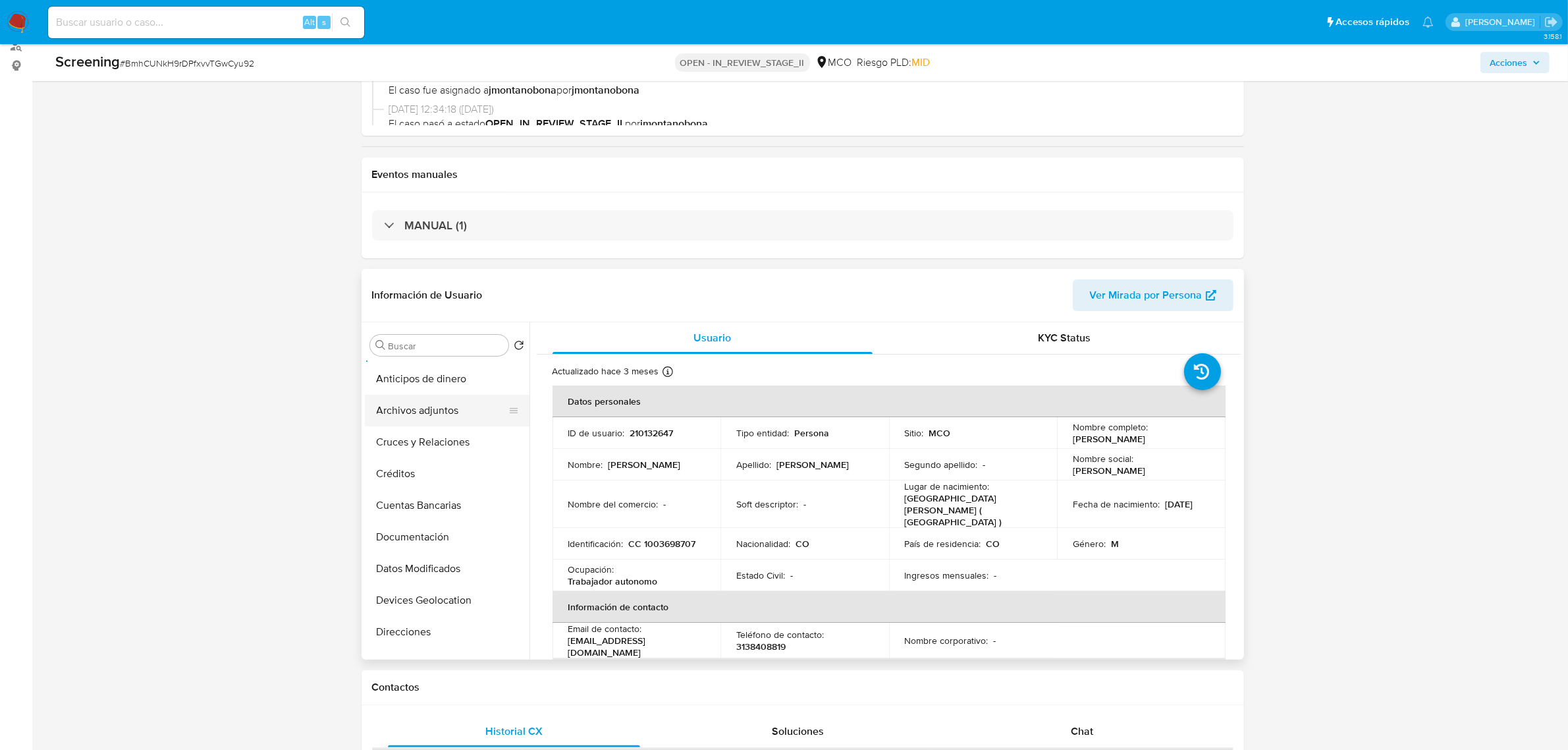
scroll to position [165, 0]
click at [471, 626] on button "Historial Casos" at bounding box center [442, 623] width 154 height 31
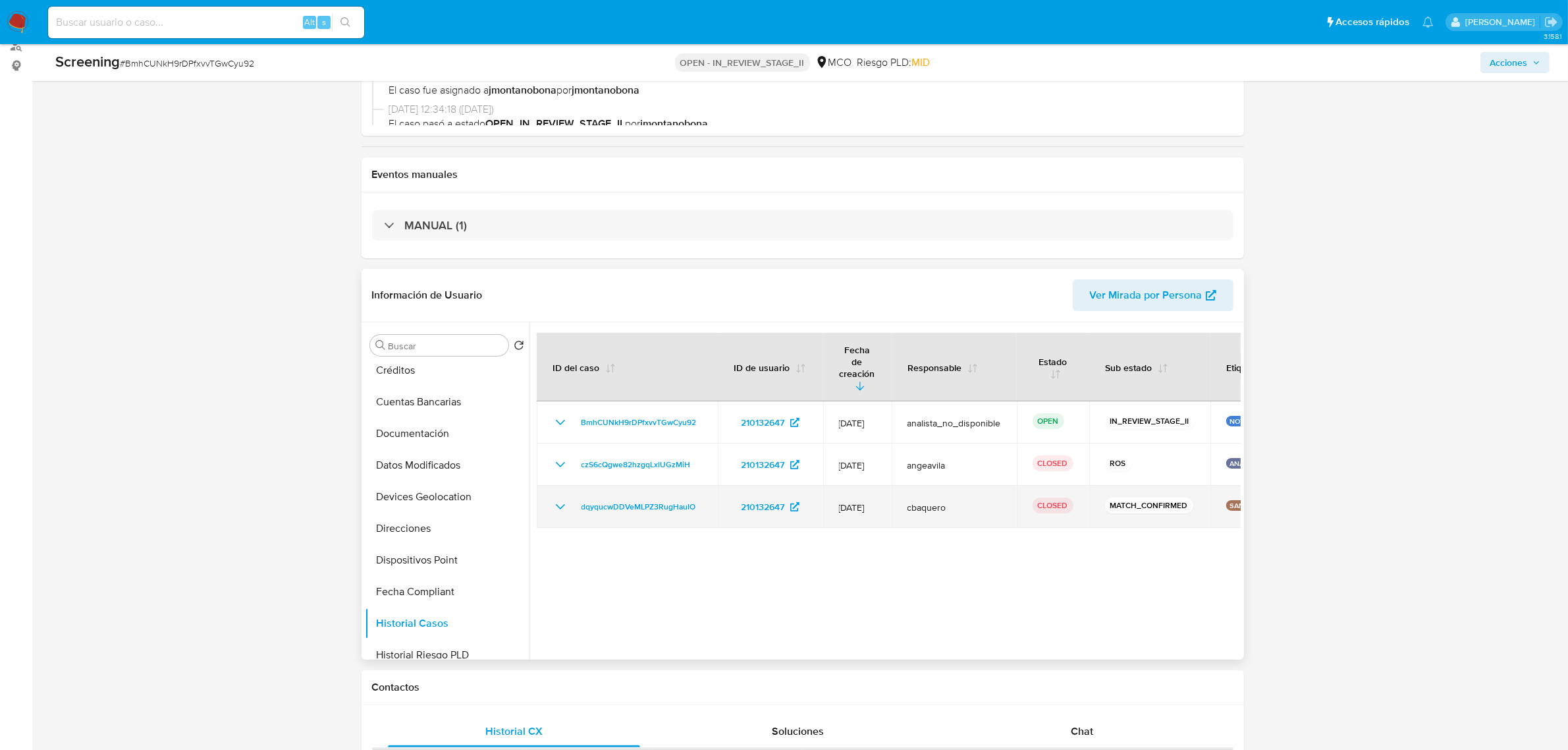
drag, startPoint x: 1127, startPoint y: 481, endPoint x: 1203, endPoint y: 482, distance: 76.0
click at [1194, 498] on p "MATCH_CONFIRMED" at bounding box center [1149, 506] width 88 height 16
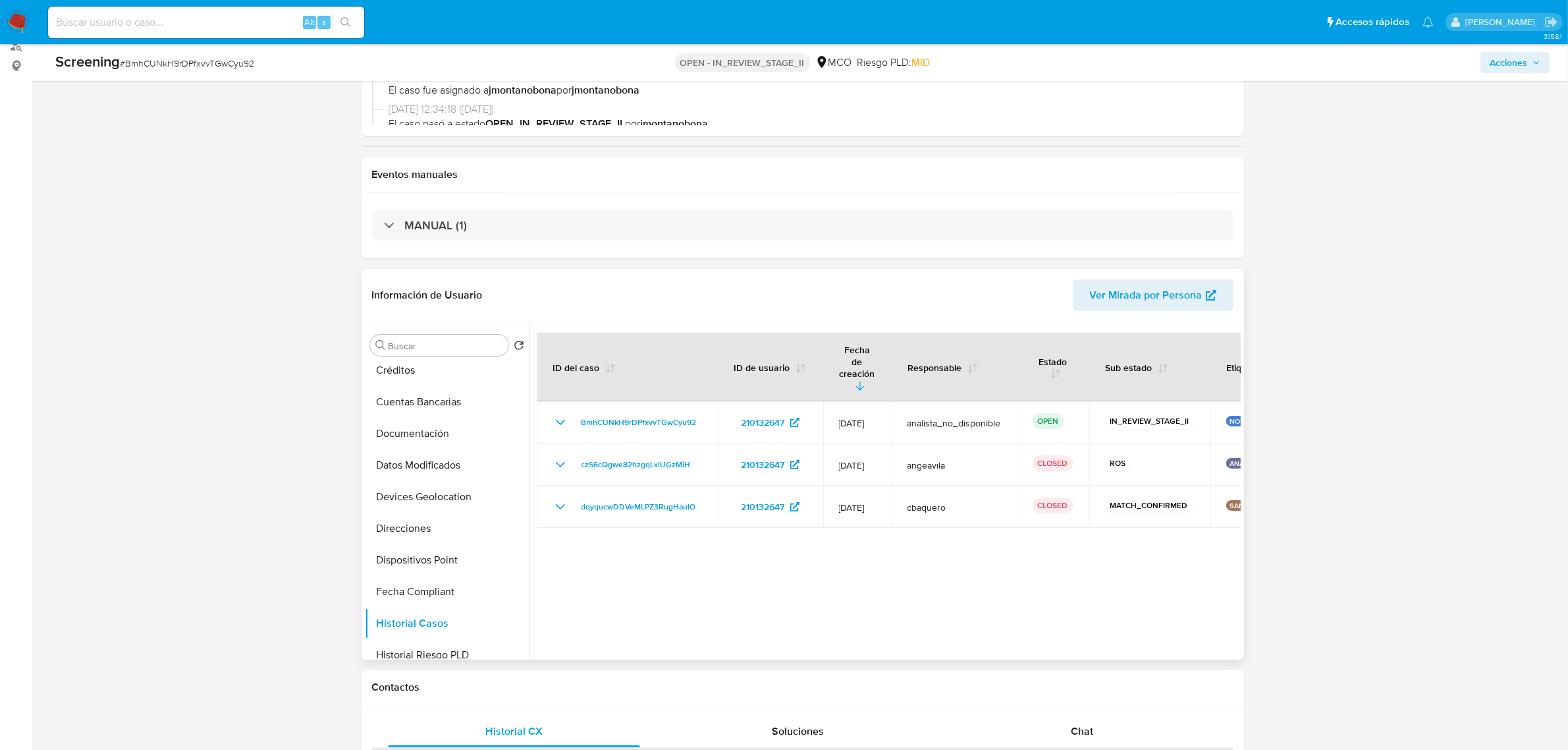
click at [1180, 512] on div at bounding box center [885, 490] width 712 height 337
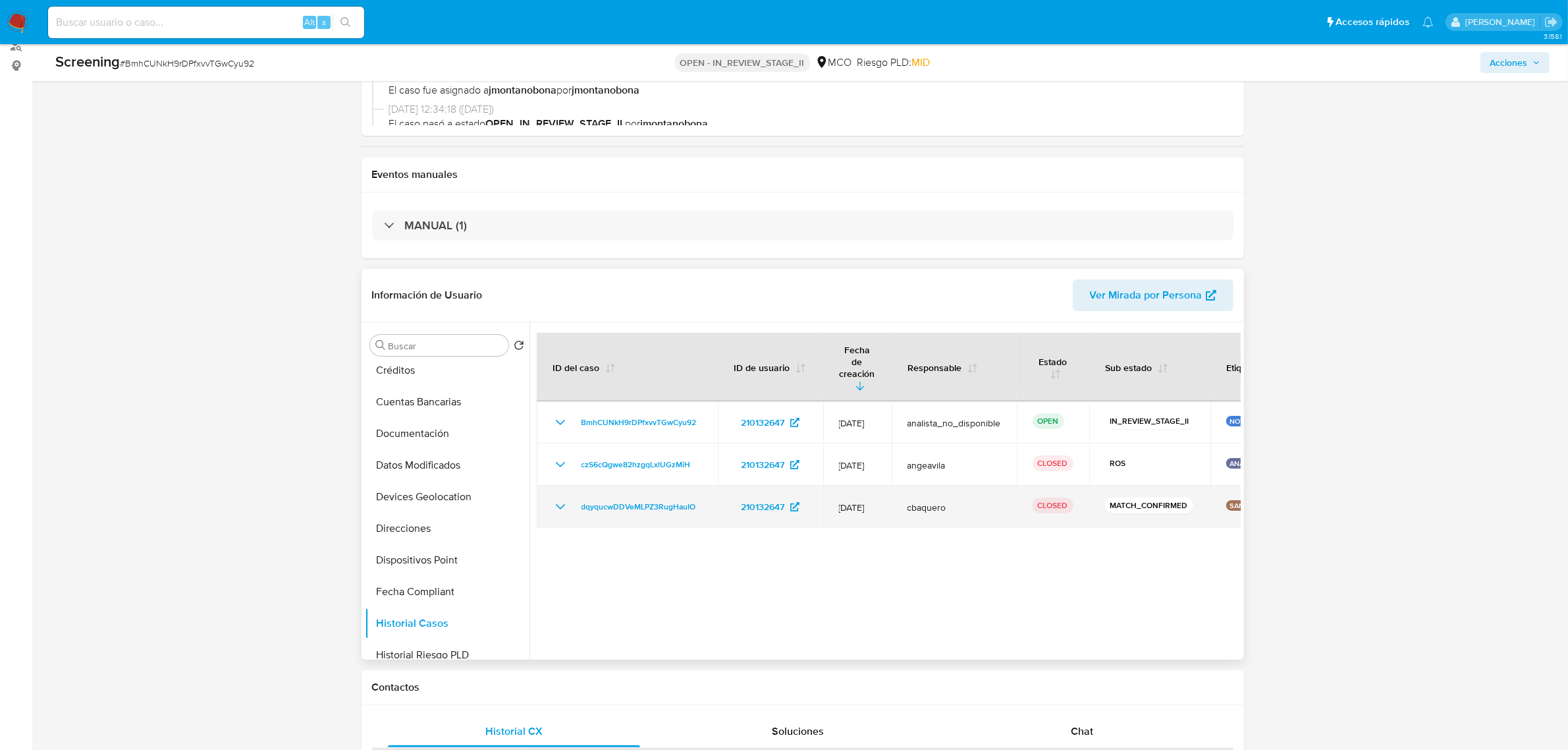
drag, startPoint x: 926, startPoint y: 483, endPoint x: 1015, endPoint y: 481, distance: 89.0
click at [986, 502] on span "cbaquero" at bounding box center [955, 508] width 93 height 12
drag, startPoint x: 1115, startPoint y: 474, endPoint x: 1194, endPoint y: 498, distance: 82.6
click at [1159, 486] on td "MATCH_CONFIRMED" at bounding box center [1150, 506] width 121 height 42
click at [1194, 498] on p "MATCH_CONFIRMED" at bounding box center [1149, 506] width 88 height 16
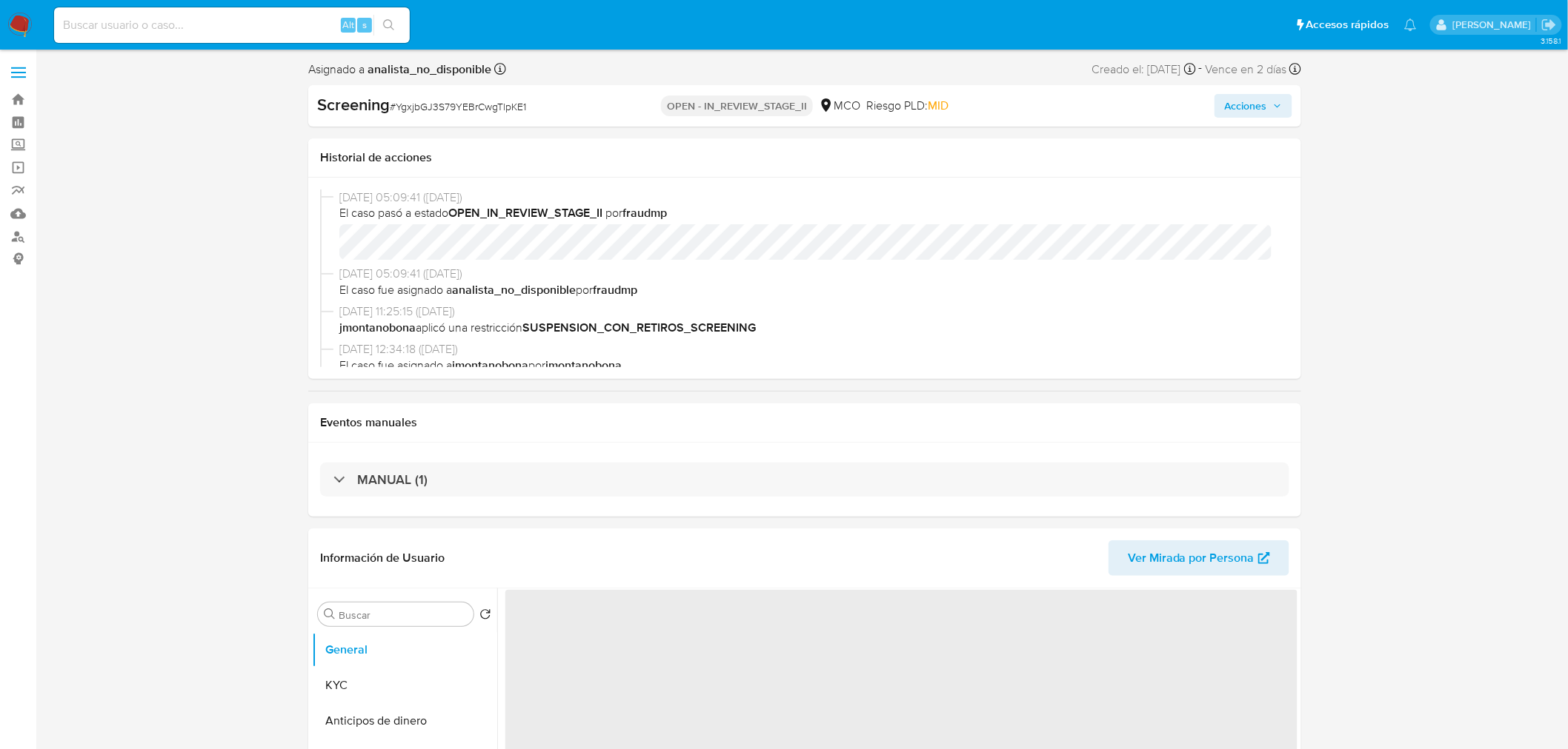
select select "10"
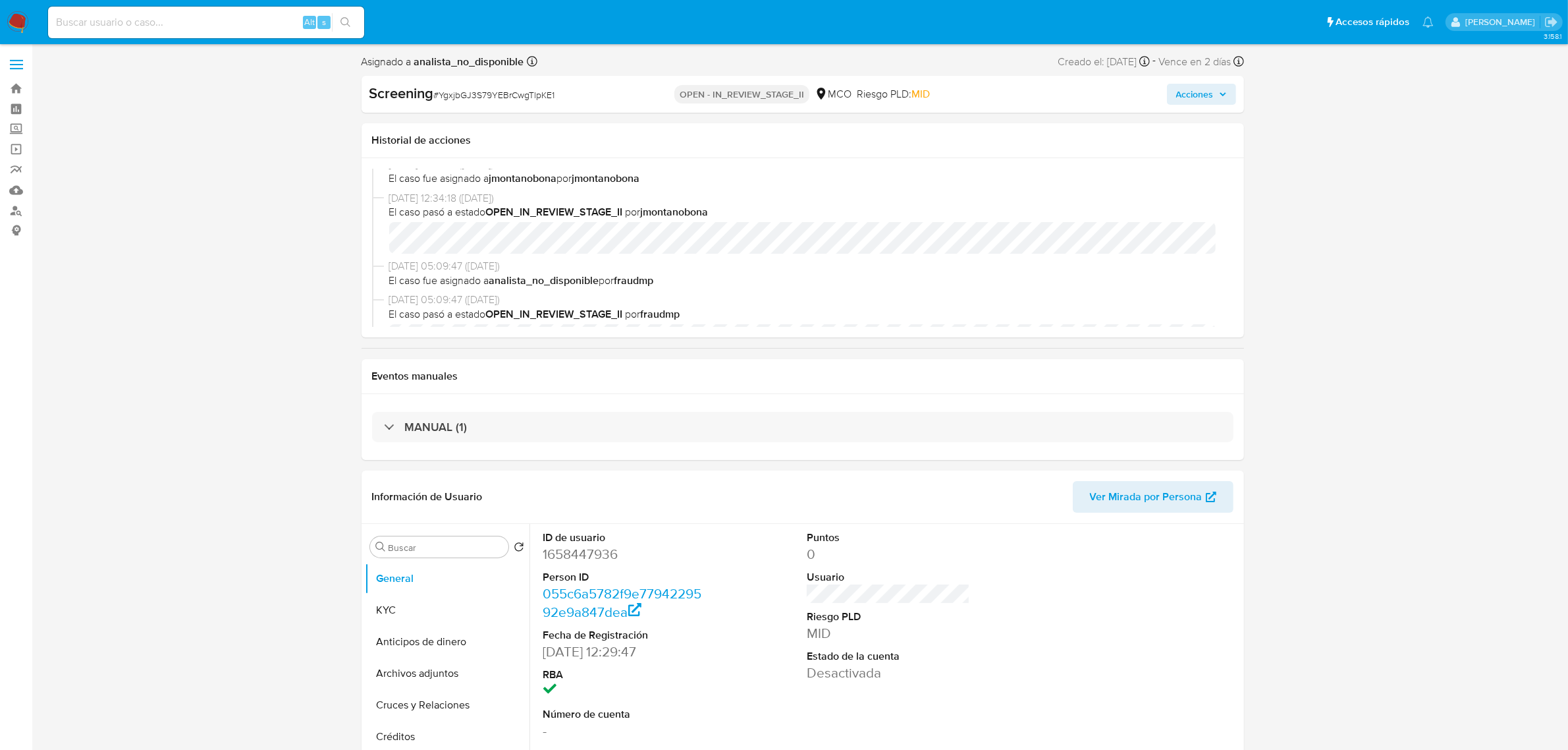
scroll to position [165, 0]
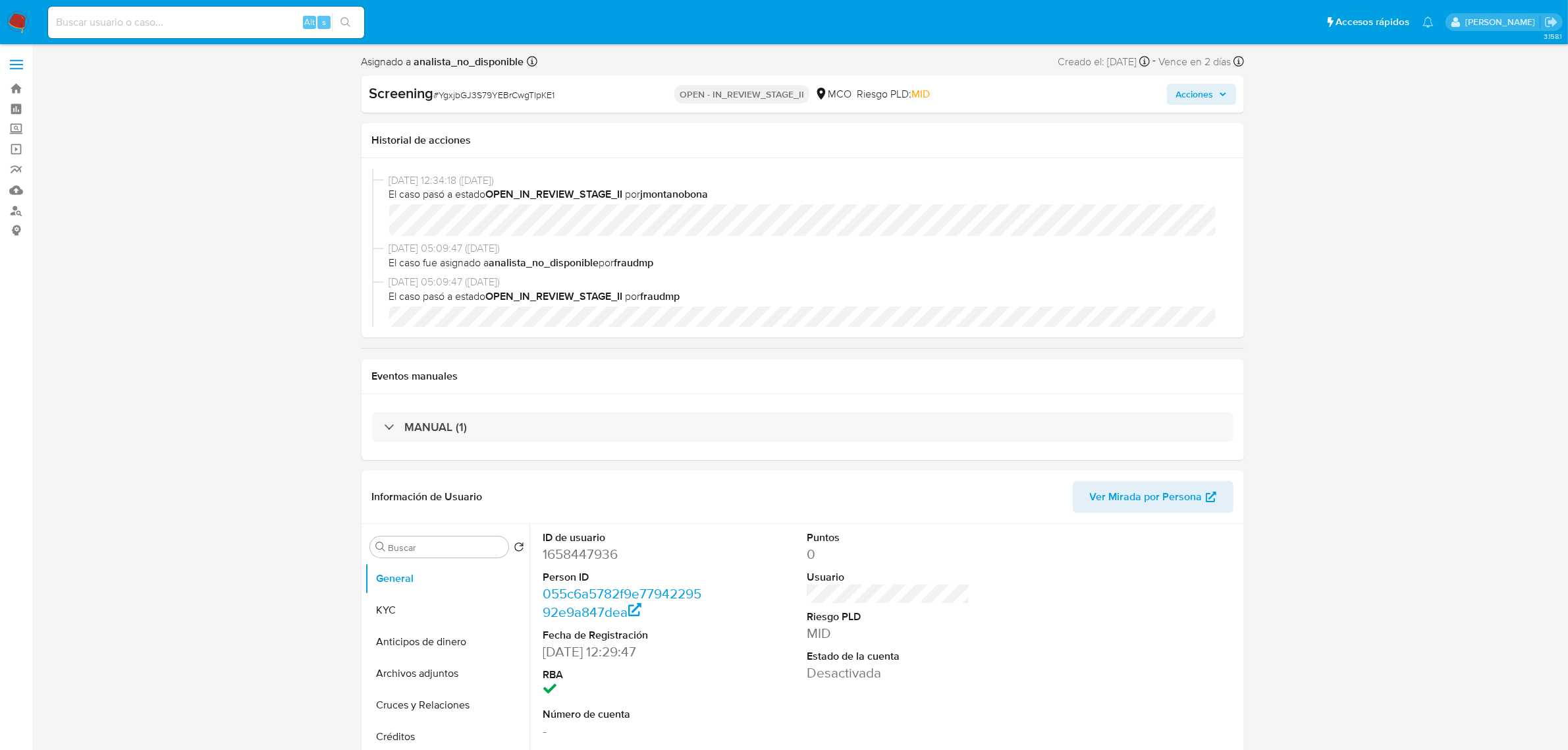
click at [18, 25] on img at bounding box center [18, 23] width 23 height 23
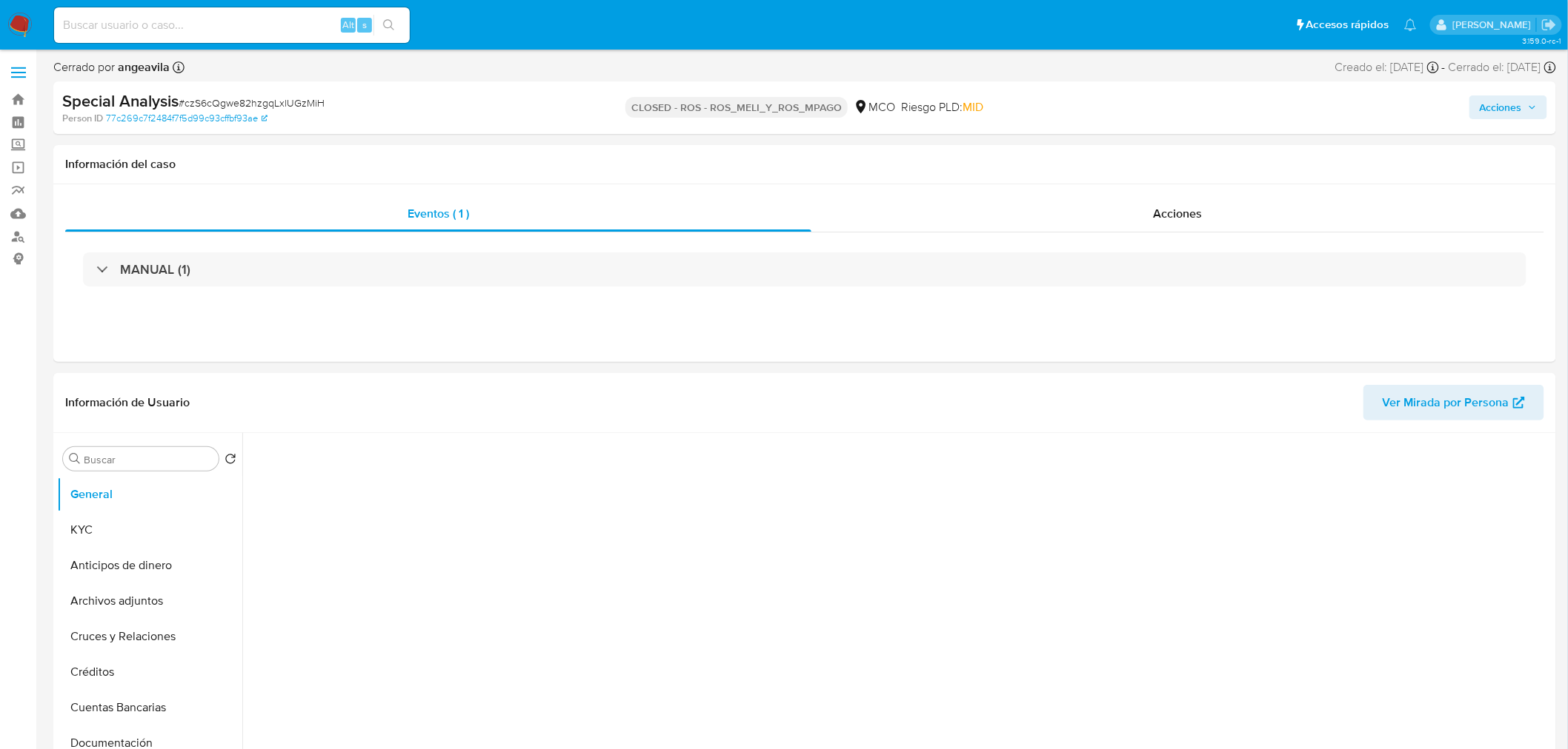
select select "10"
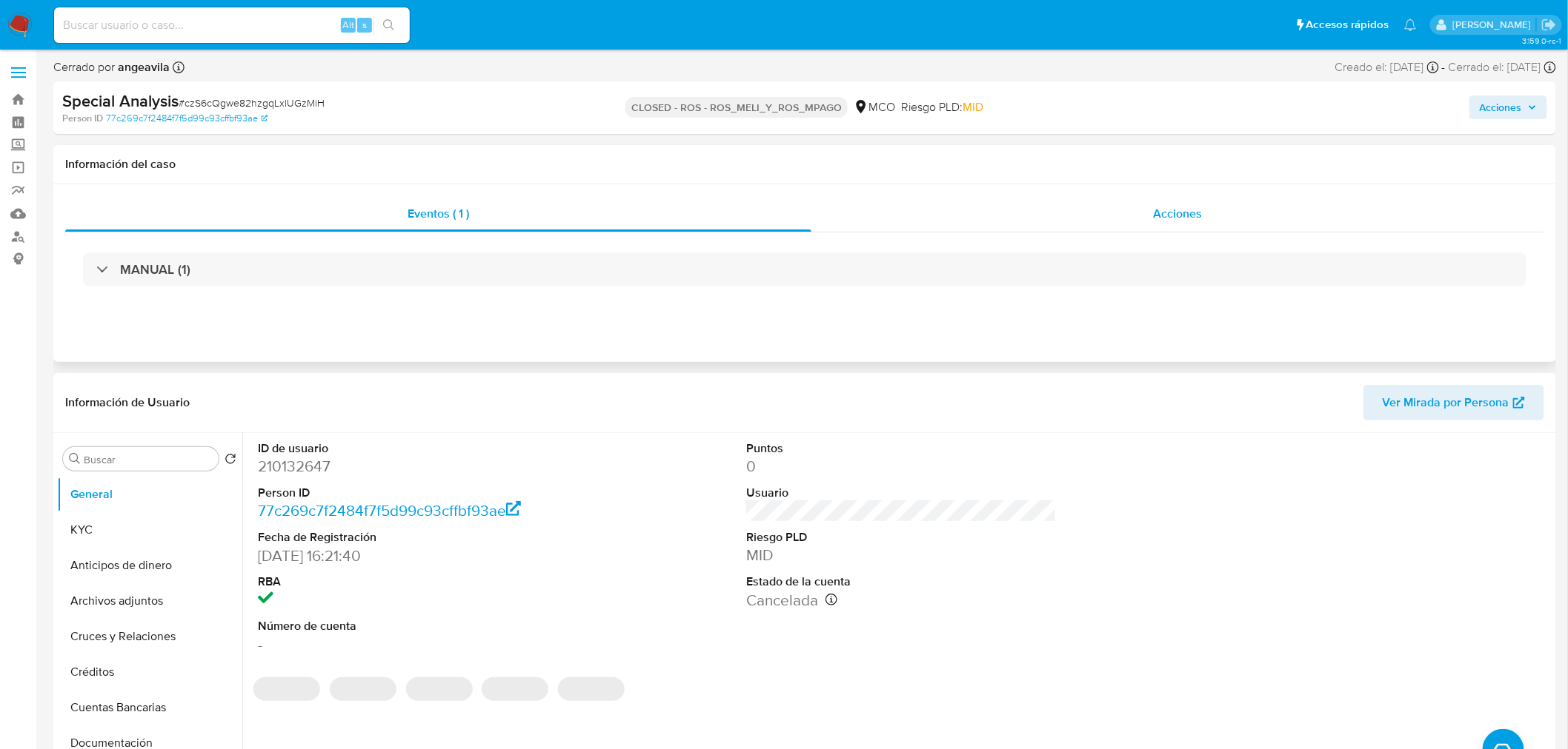
click at [1218, 212] on div "Acciones" at bounding box center [1178, 213] width 734 height 35
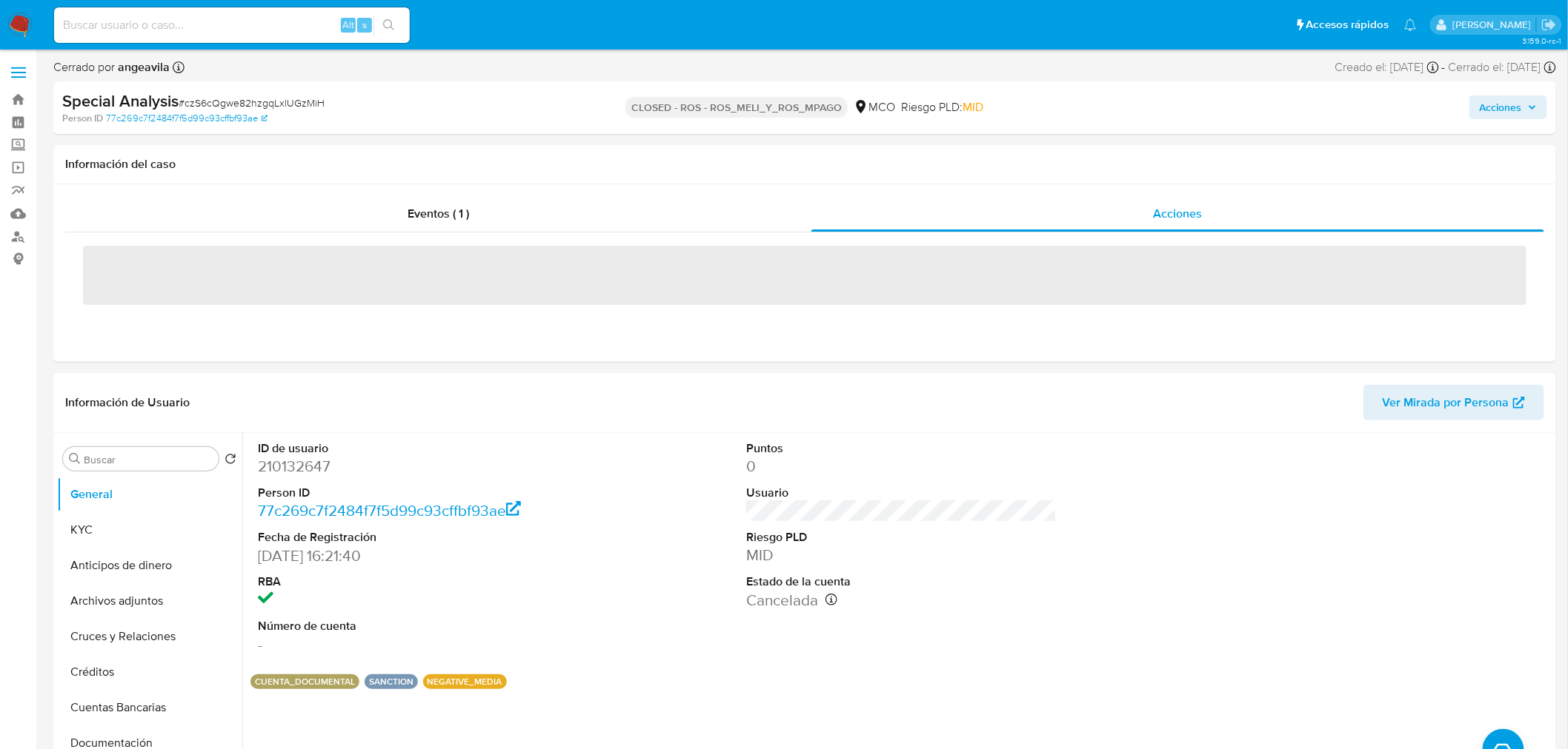
click at [1497, 104] on span "Acciones" at bounding box center [1500, 107] width 42 height 24
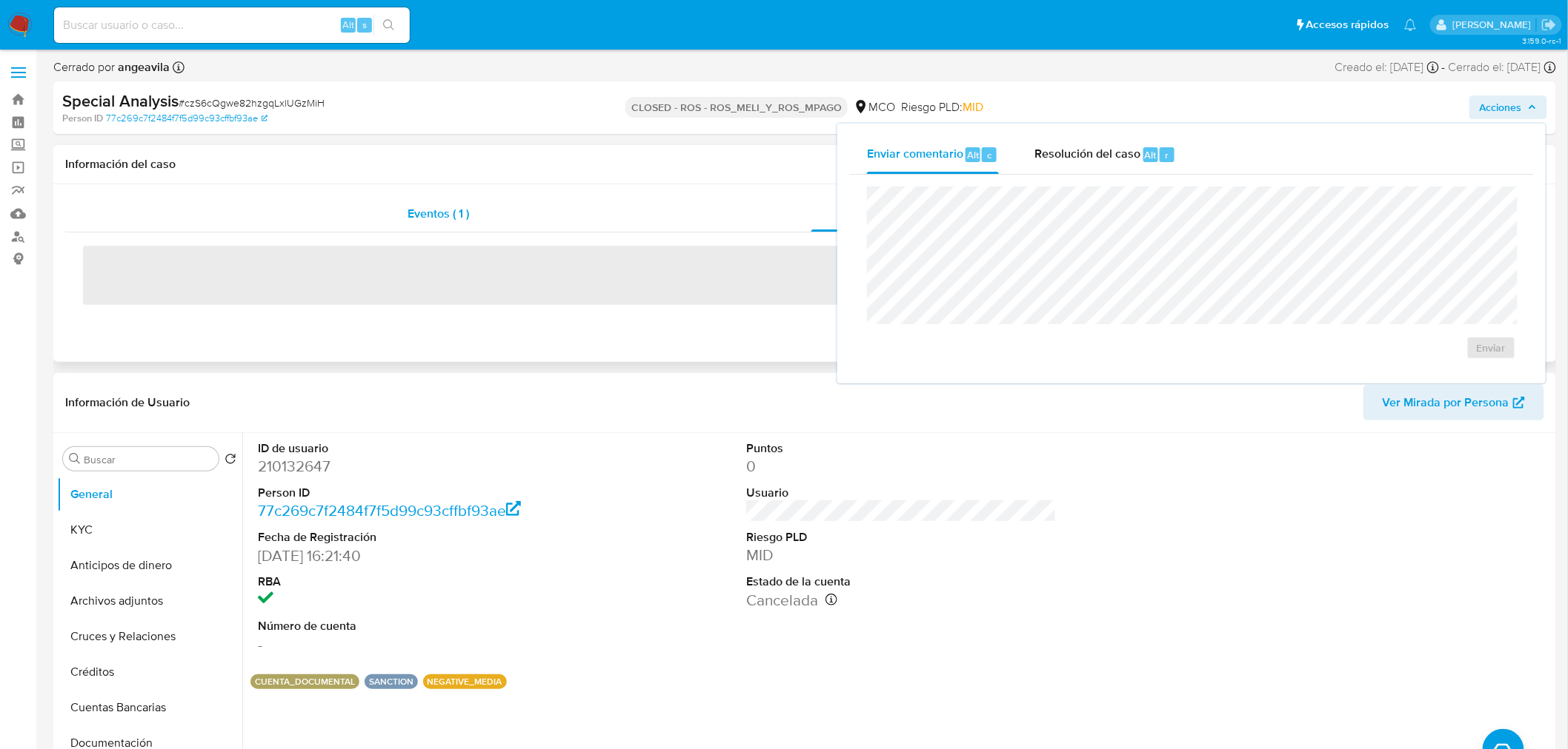
click at [659, 210] on div "Eventos ( 1 )" at bounding box center [439, 213] width 746 height 35
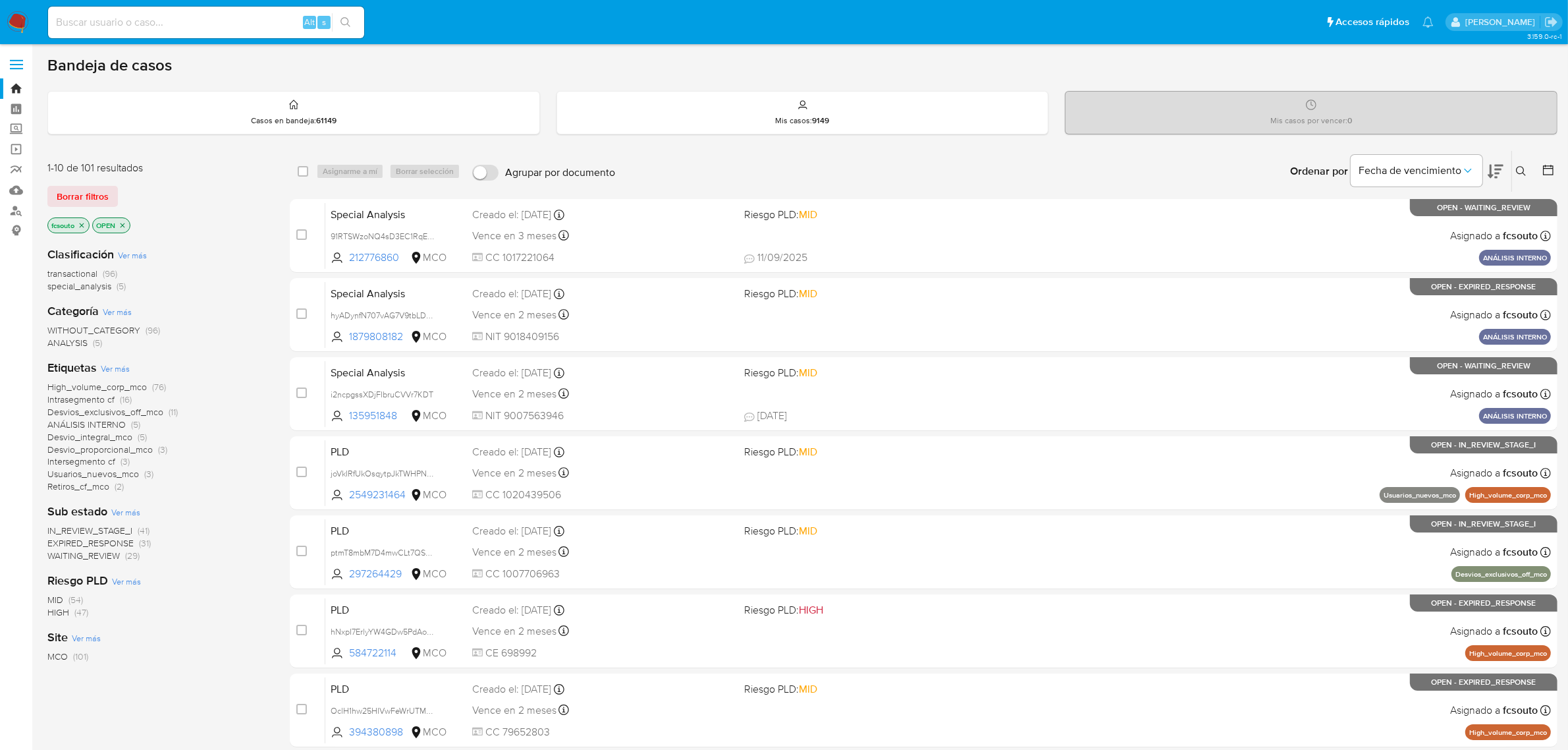
click at [84, 225] on icon "close-filter" at bounding box center [81, 226] width 8 height 8
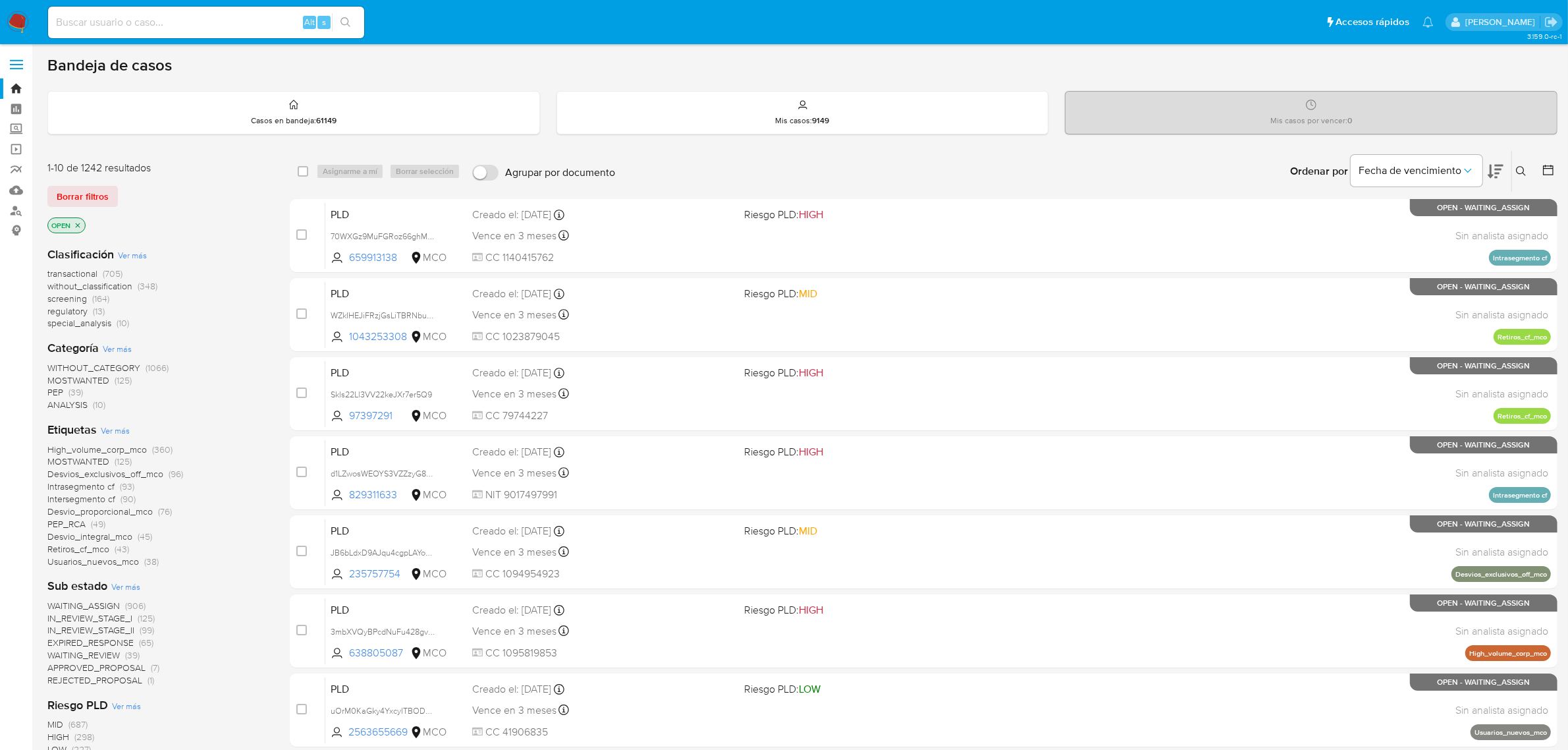
click at [121, 433] on span "Ver más" at bounding box center [115, 430] width 29 height 12
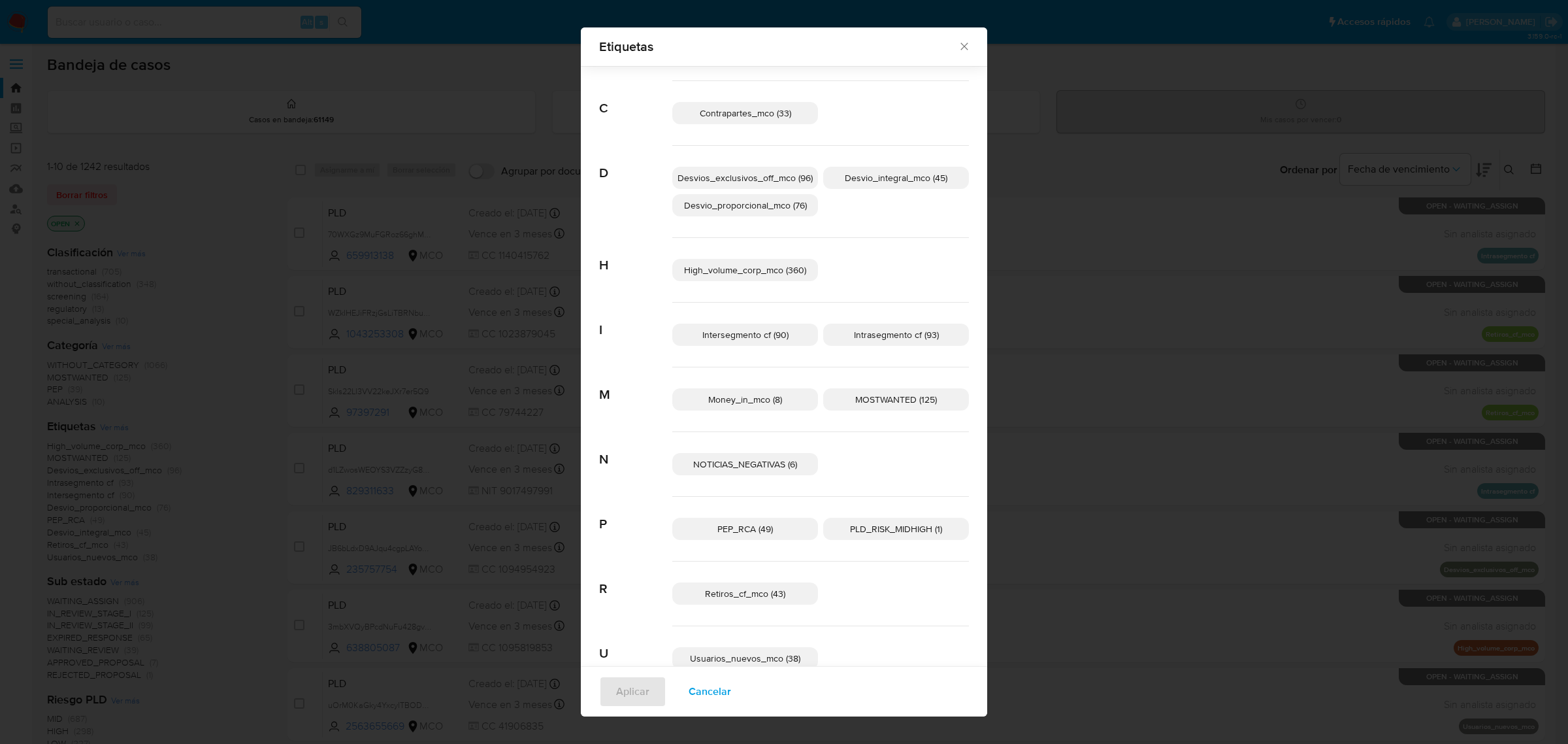
scroll to position [105, 0]
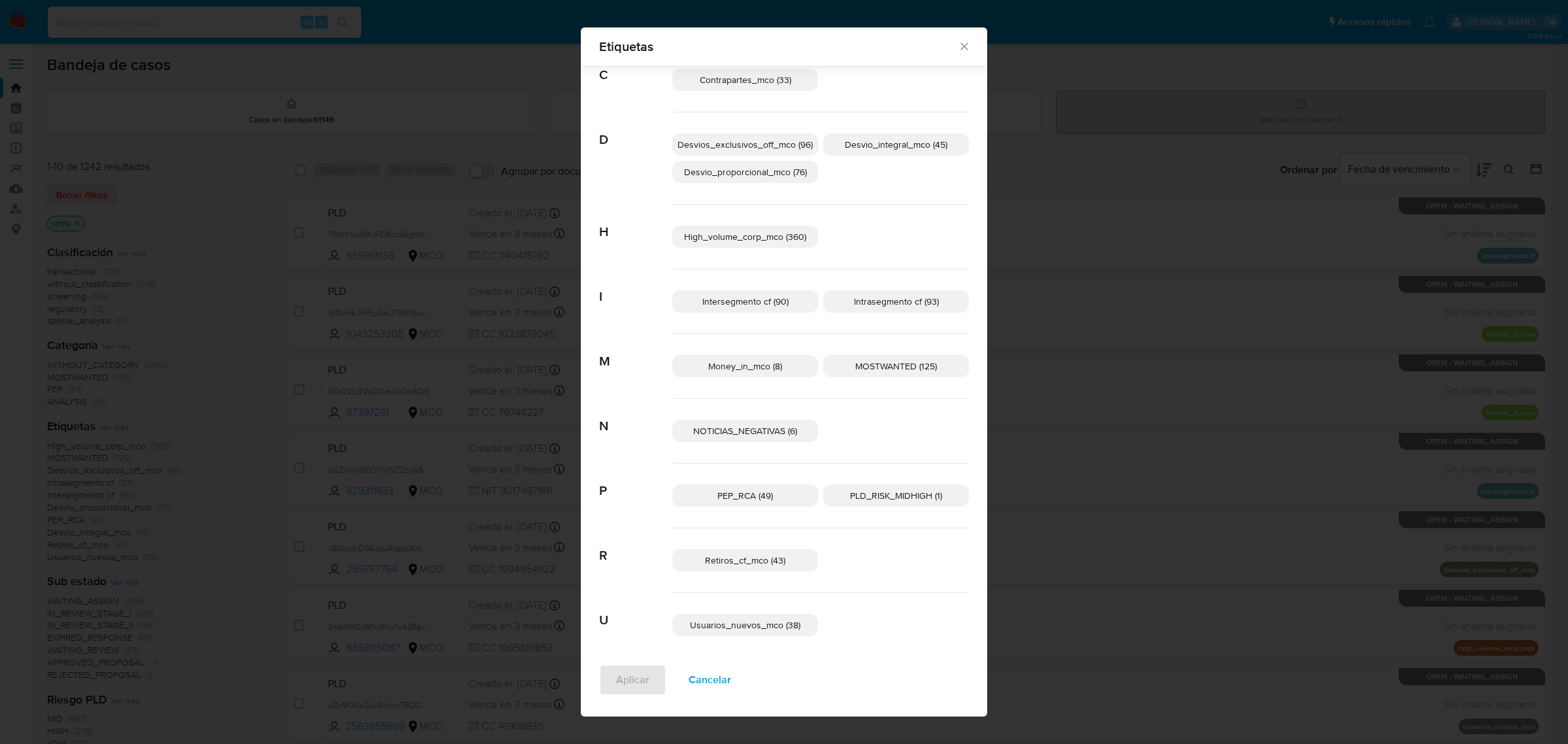
click at [708, 676] on span "Cancelar" at bounding box center [710, 679] width 42 height 28
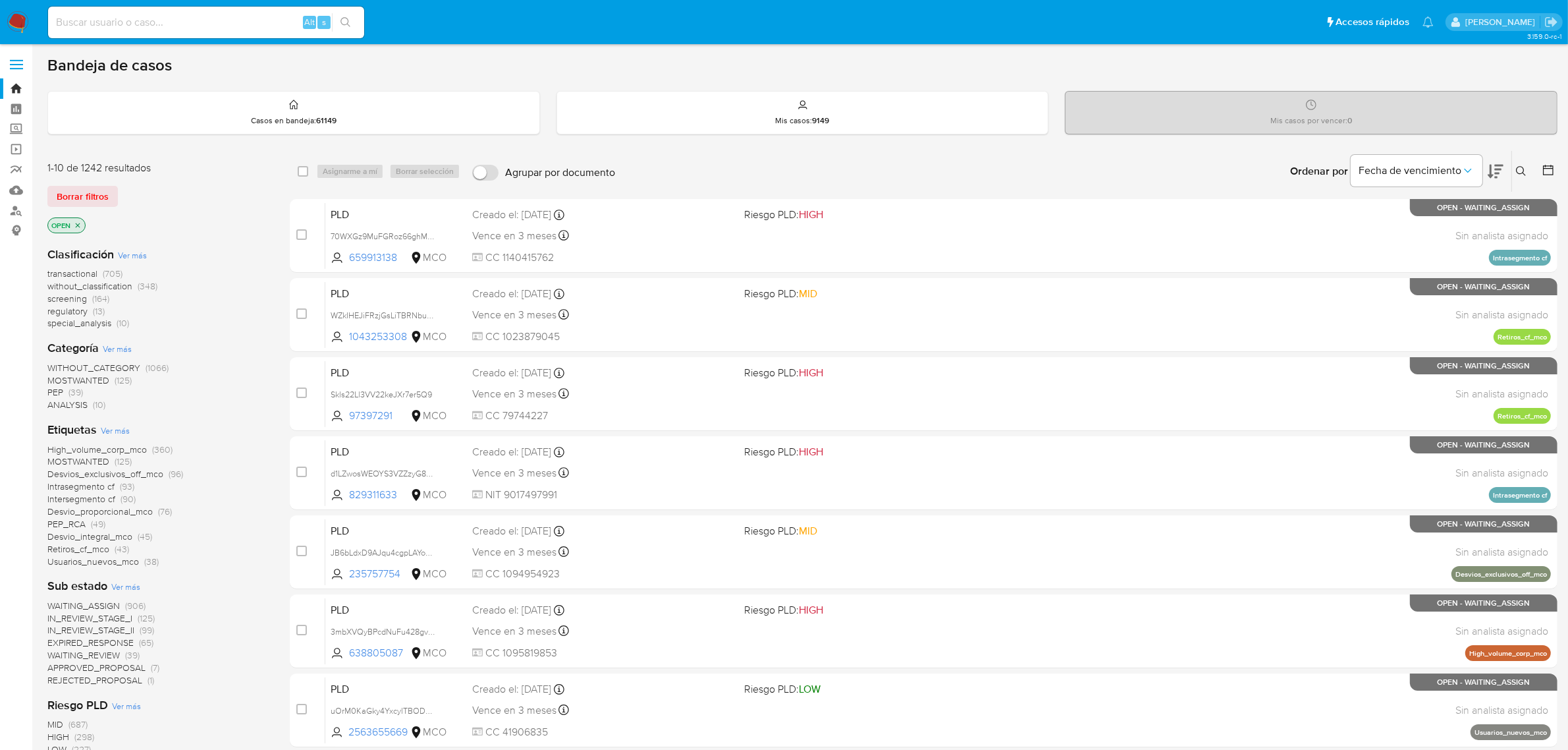
click at [77, 224] on icon "close-filter" at bounding box center [77, 224] width 5 height 5
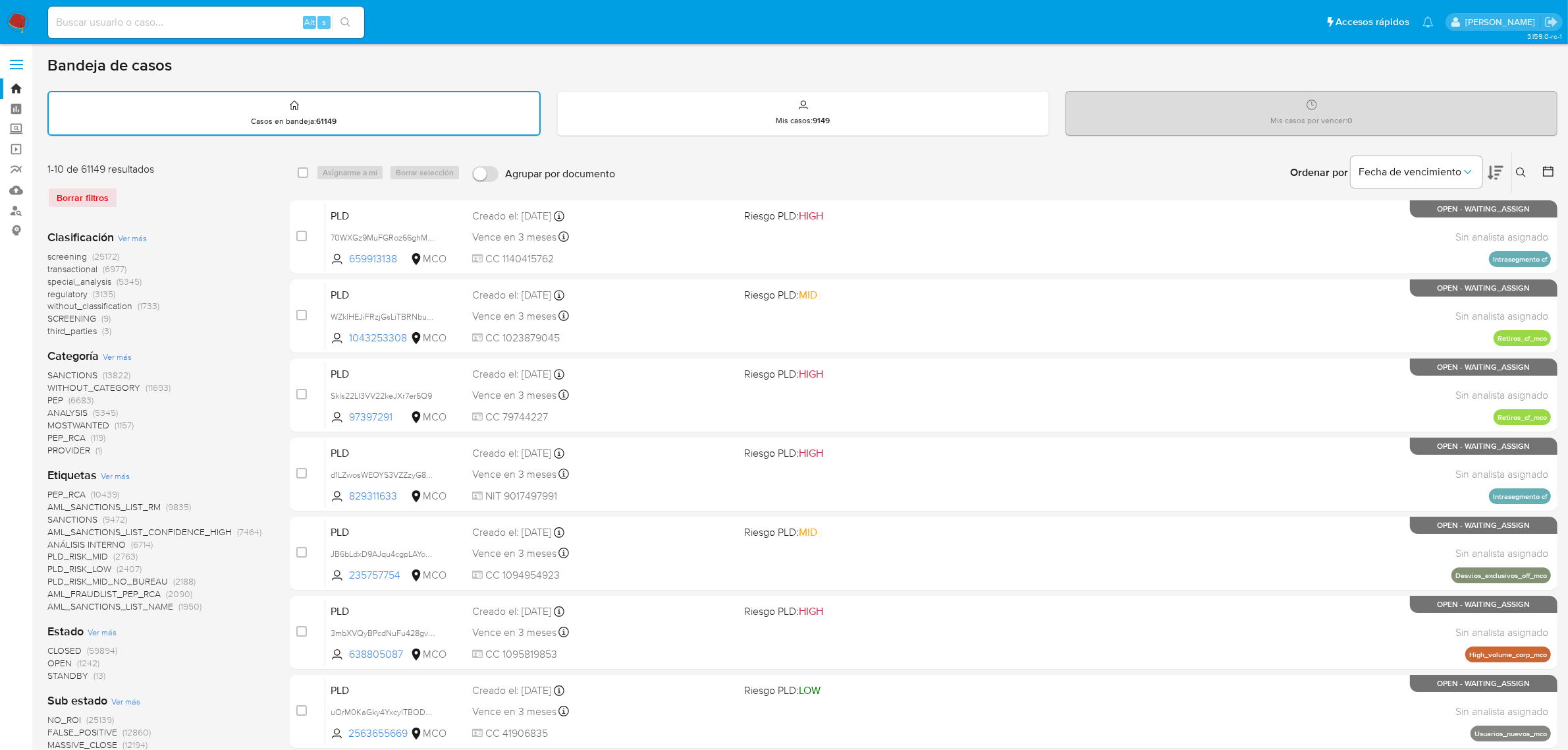
click at [110, 470] on span "Ver más" at bounding box center [115, 476] width 29 height 12
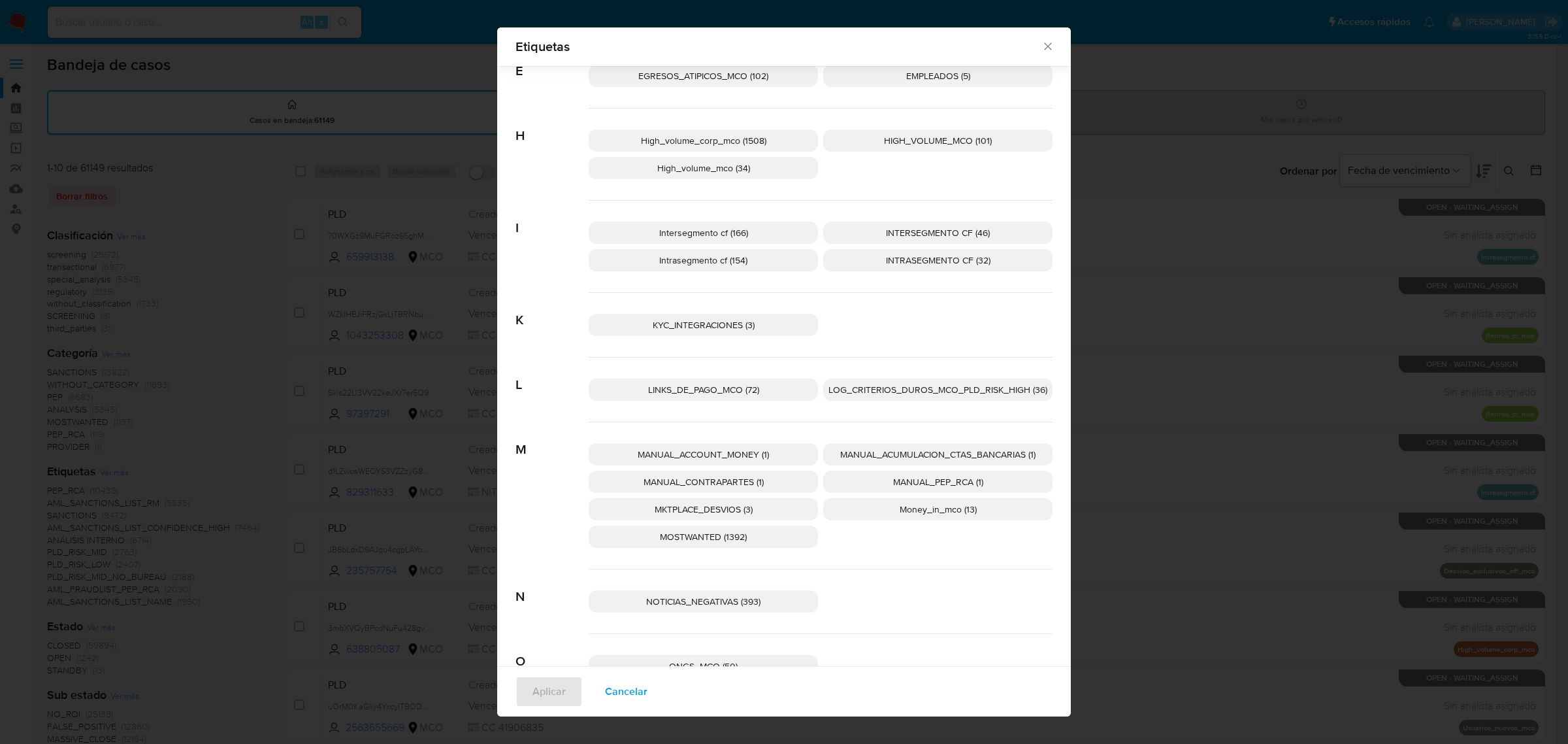
scroll to position [725, 0]
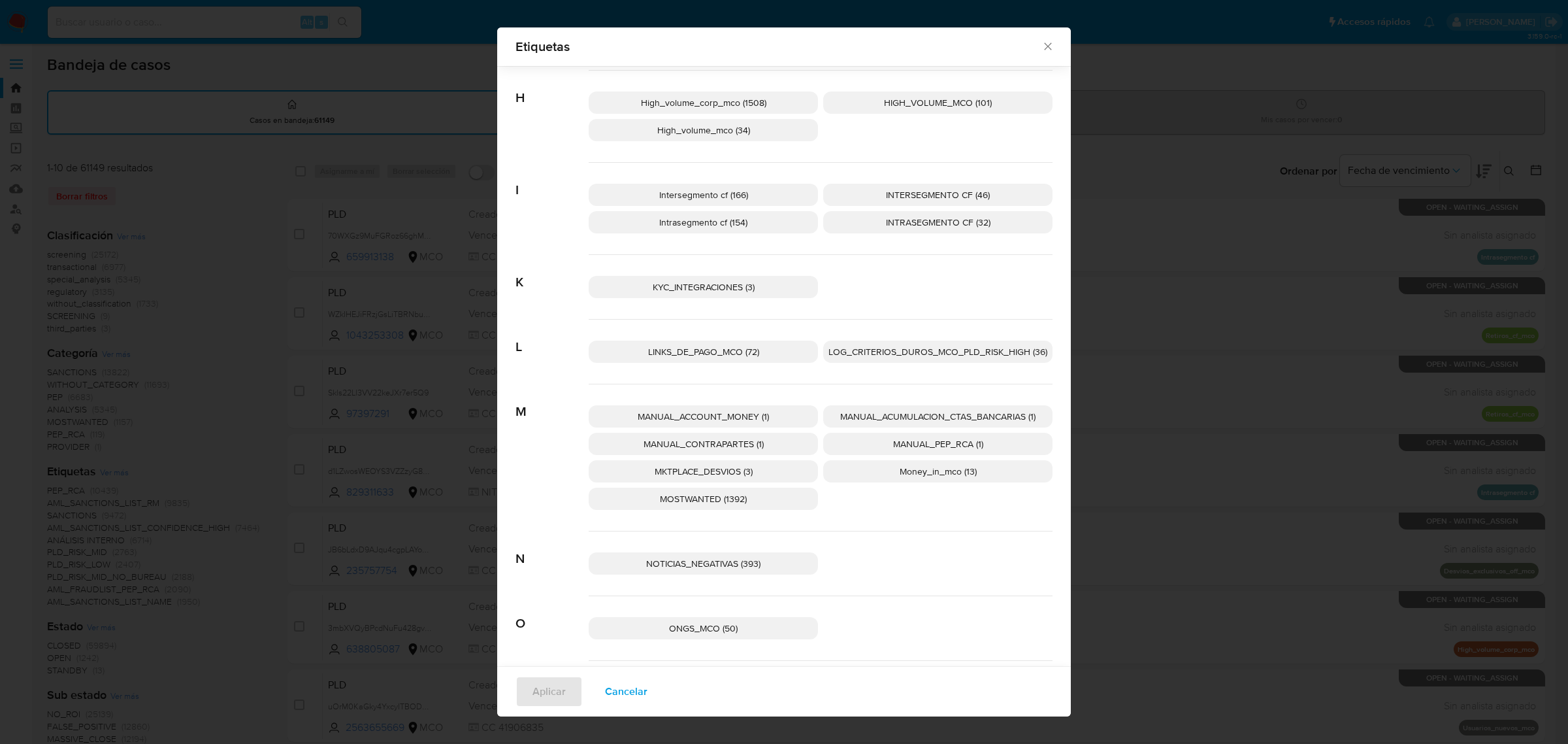
click at [720, 562] on span "NOTICIAS_NEGATIVAS (393)" at bounding box center [703, 564] width 115 height 13
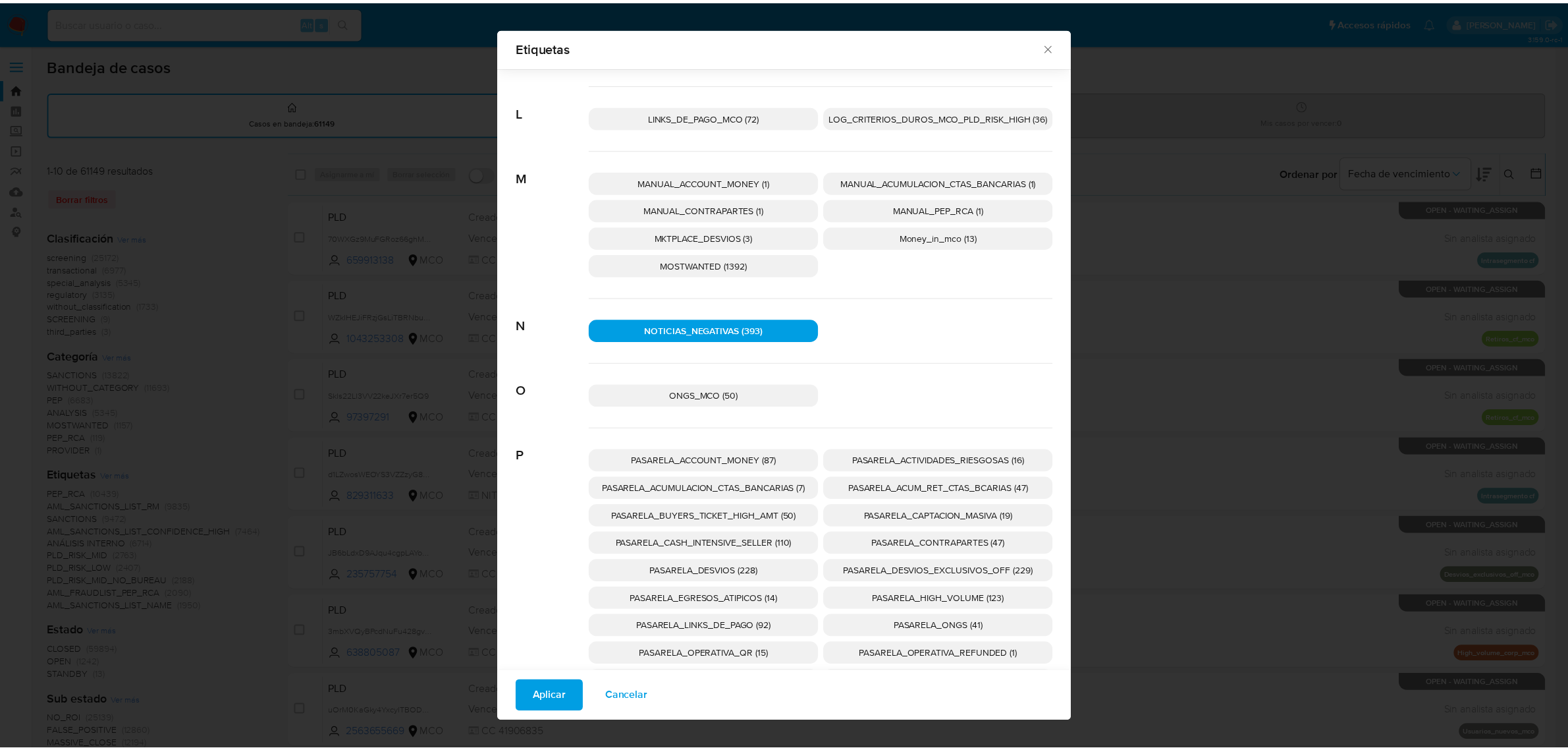
scroll to position [978, 0]
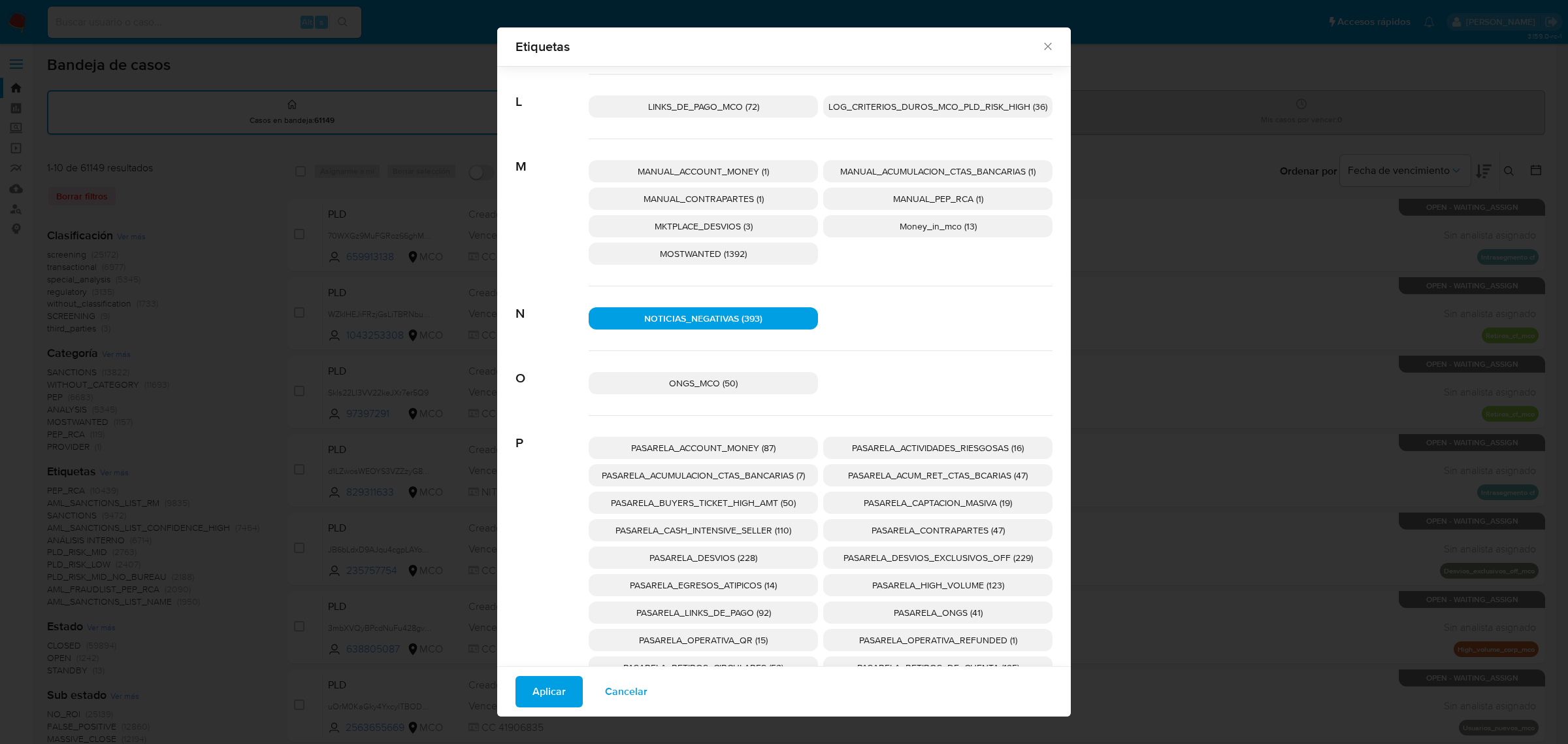
click at [544, 688] on span "Aplicar" at bounding box center [549, 691] width 33 height 28
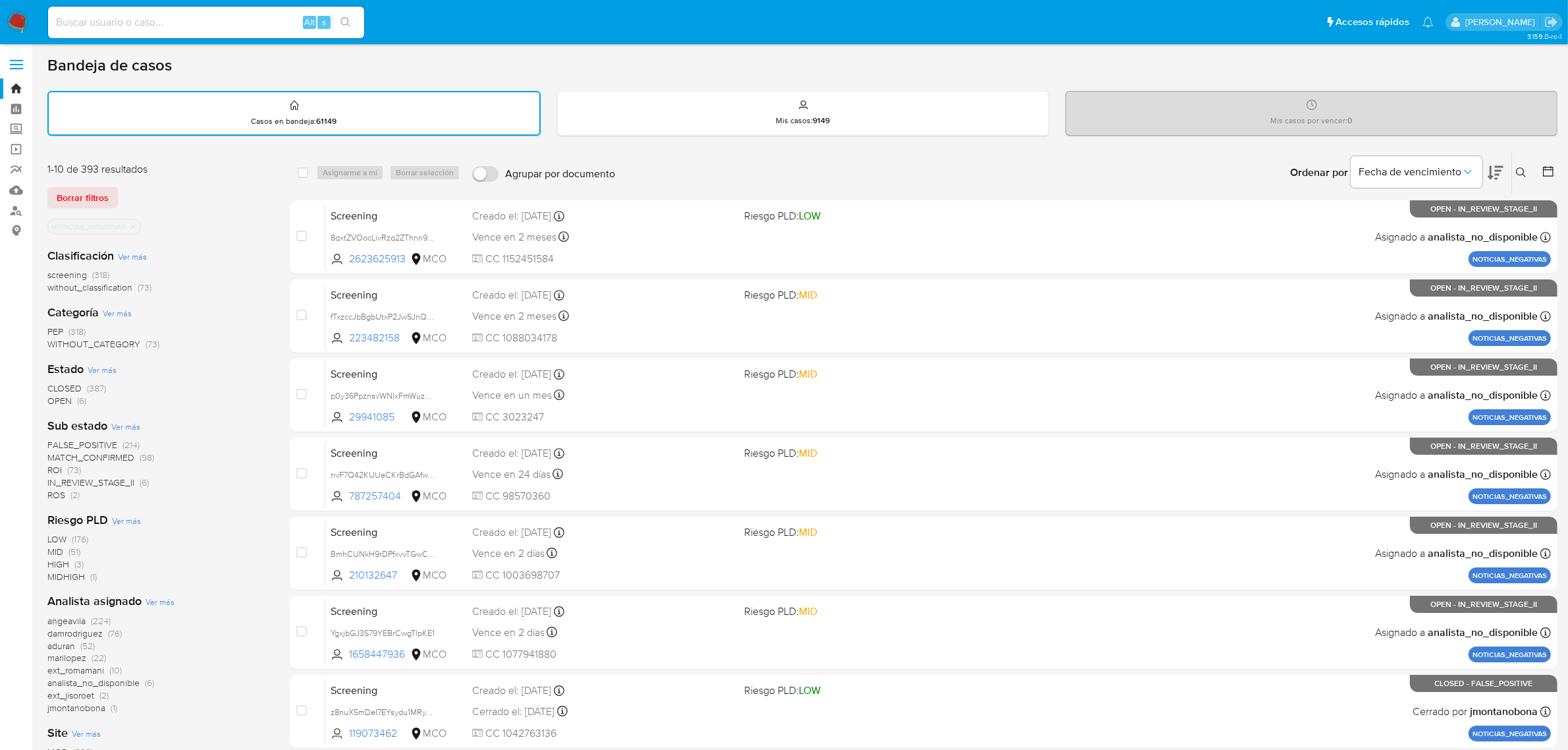
click at [68, 385] on span "CLOSED" at bounding box center [64, 388] width 34 height 13
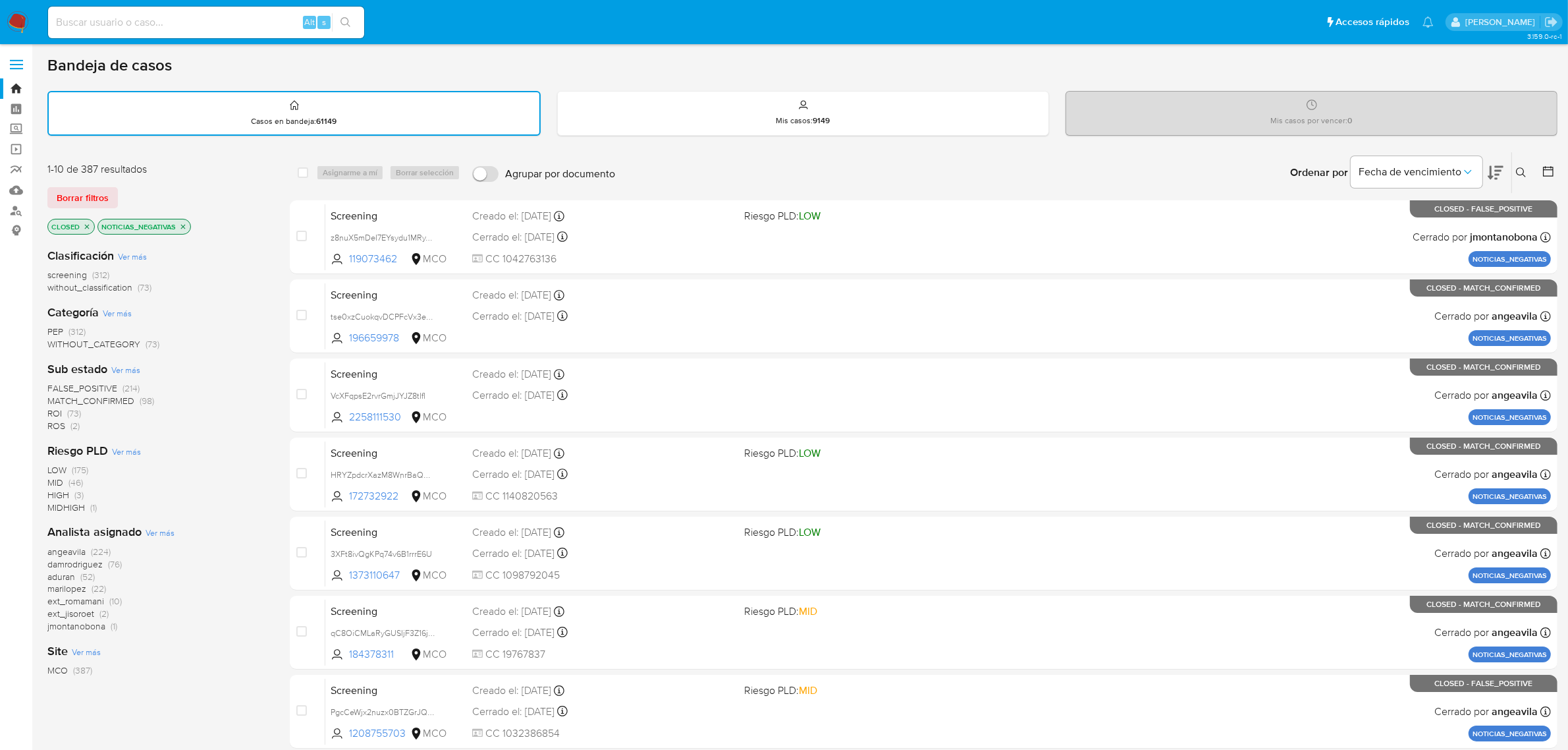
click at [71, 272] on span "screening" at bounding box center [67, 275] width 39 height 13
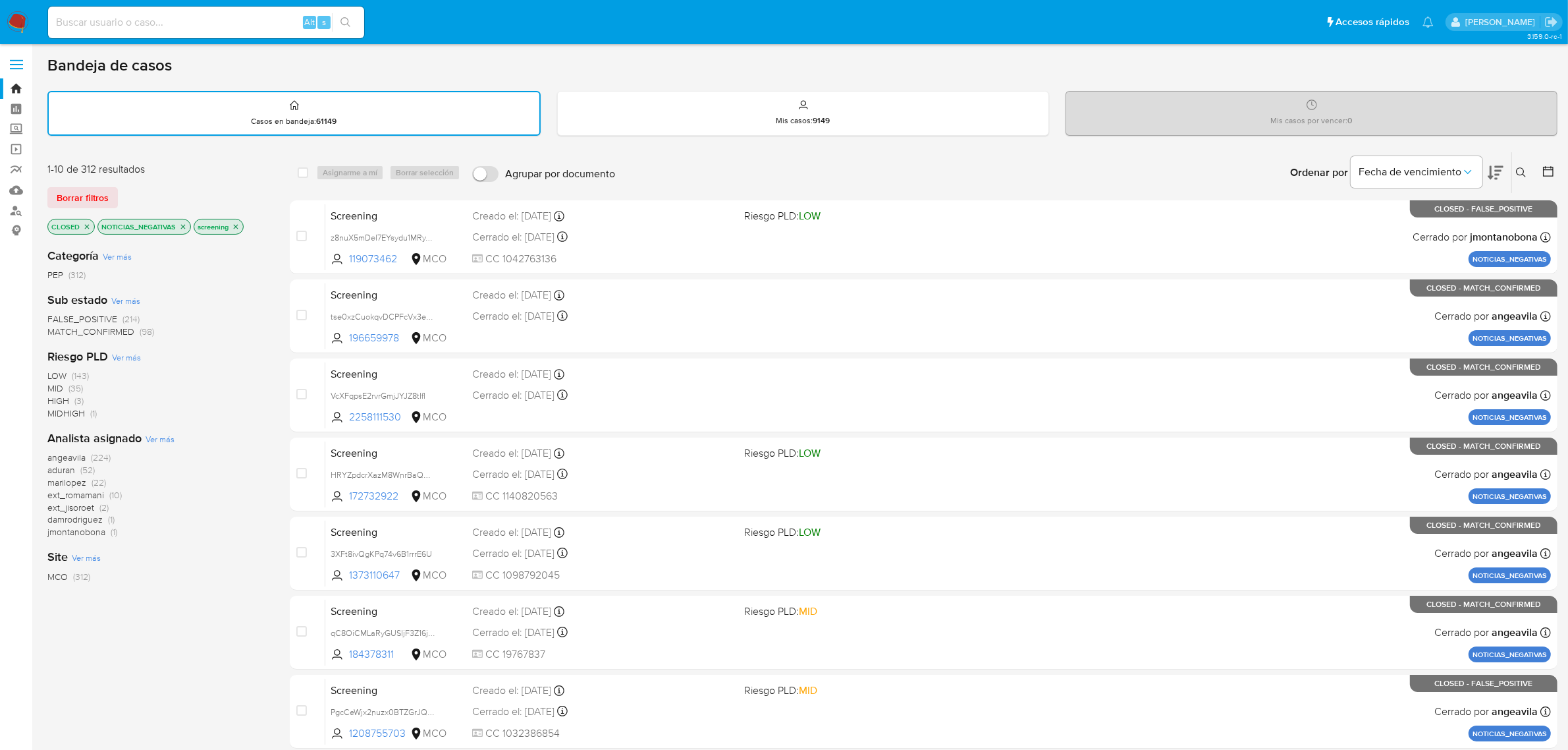
click at [237, 222] on icon "close-filter" at bounding box center [236, 226] width 8 height 8
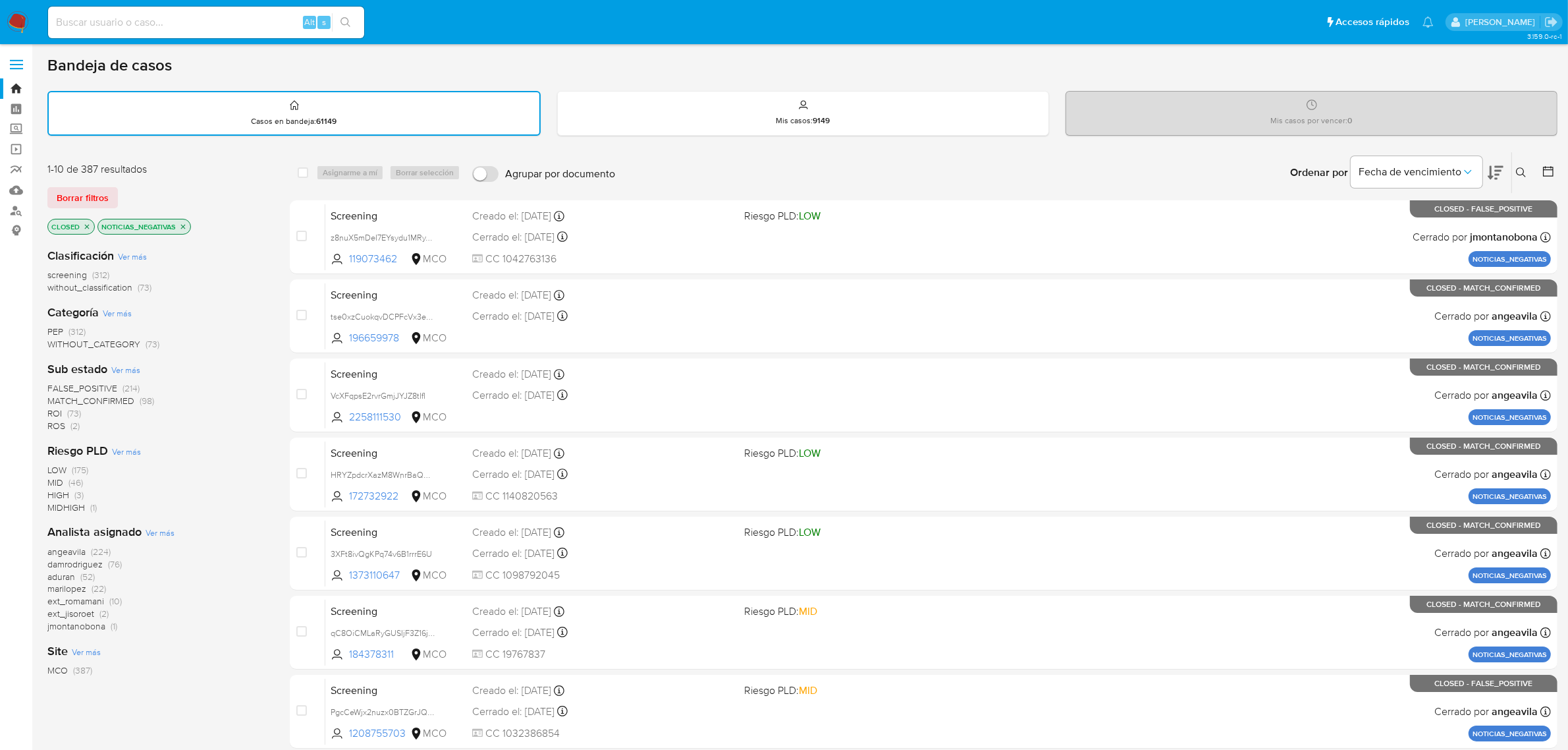
click at [97, 287] on span "without_classification" at bounding box center [89, 287] width 85 height 13
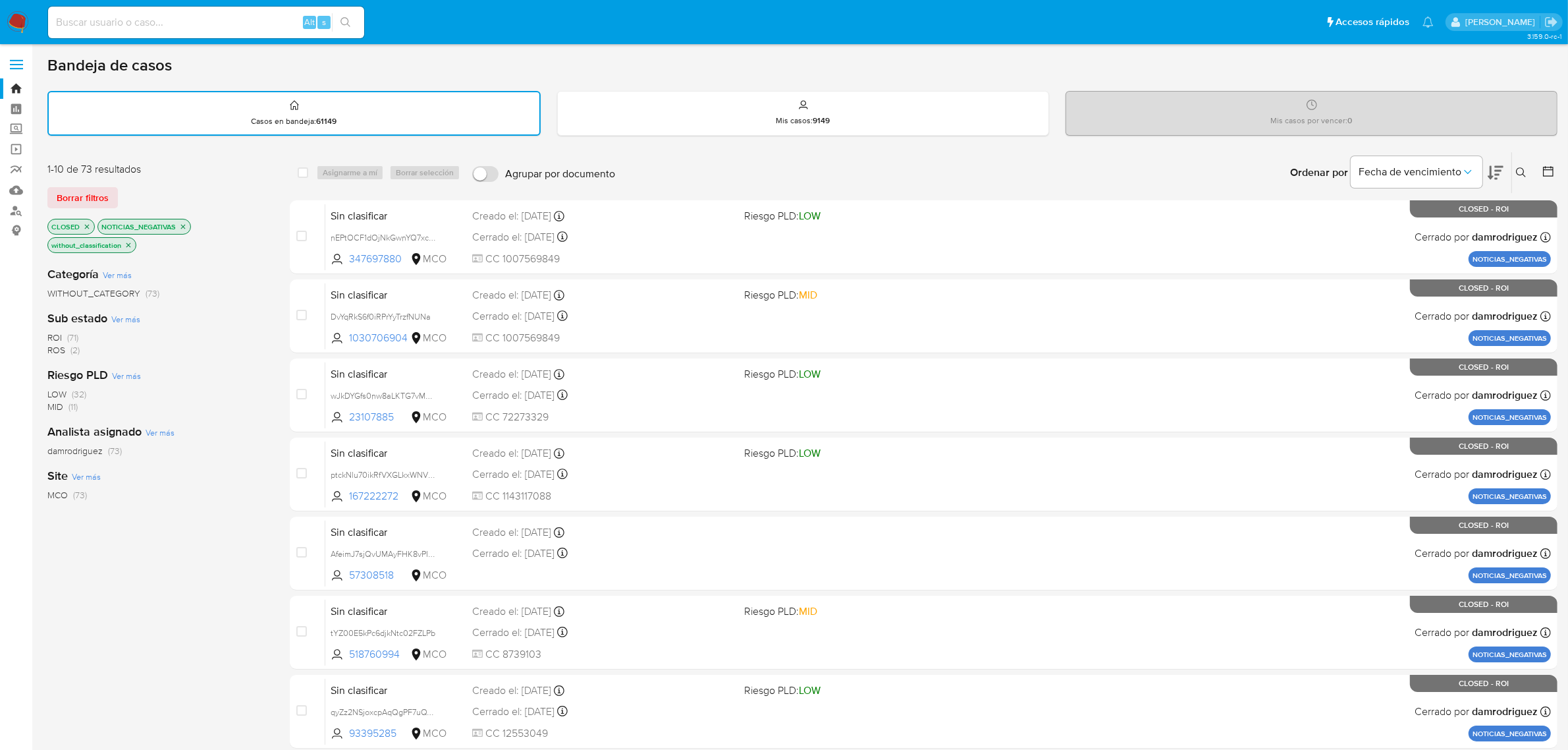
click at [129, 241] on icon "close-filter" at bounding box center [128, 245] width 8 height 8
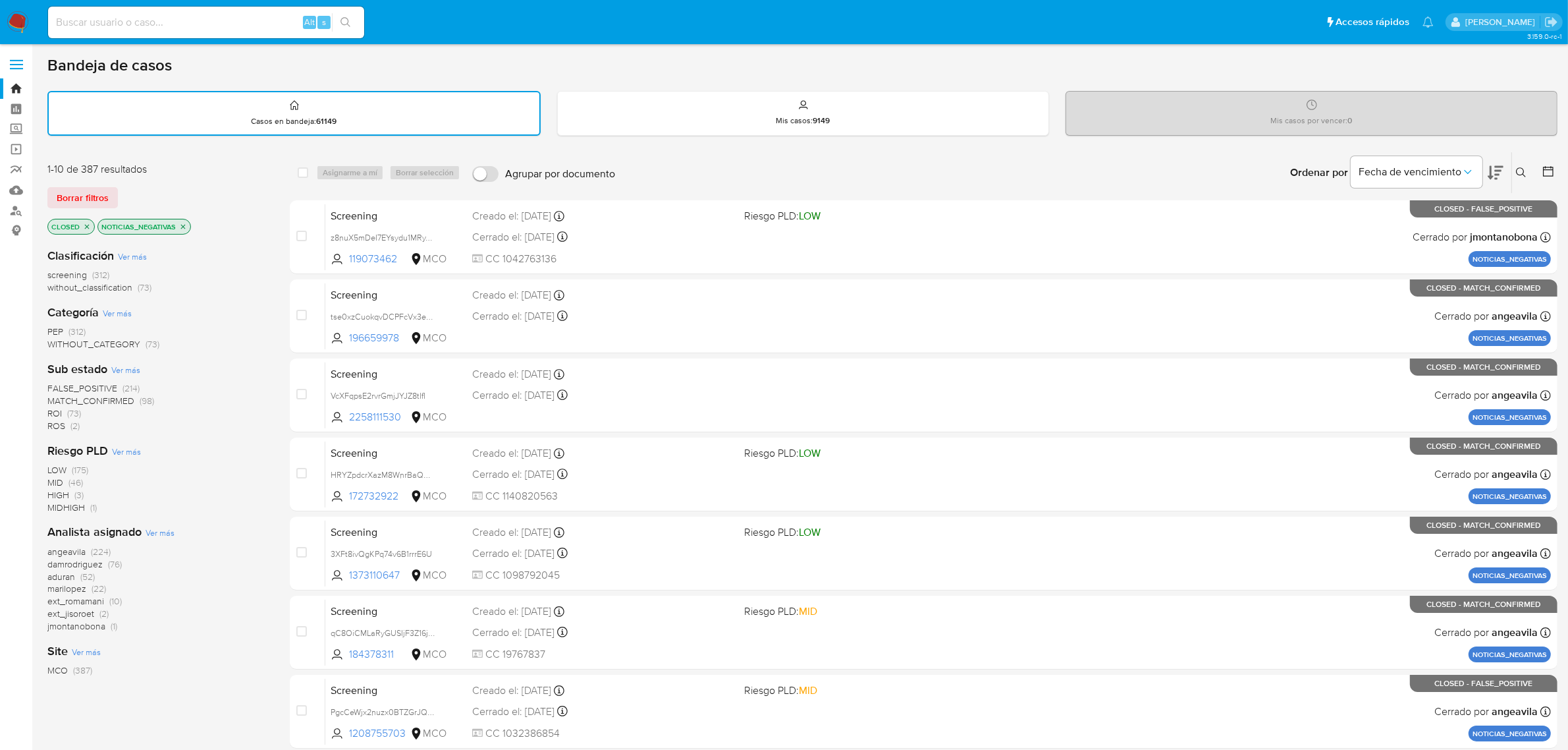
click at [68, 270] on span "screening" at bounding box center [67, 275] width 39 height 13
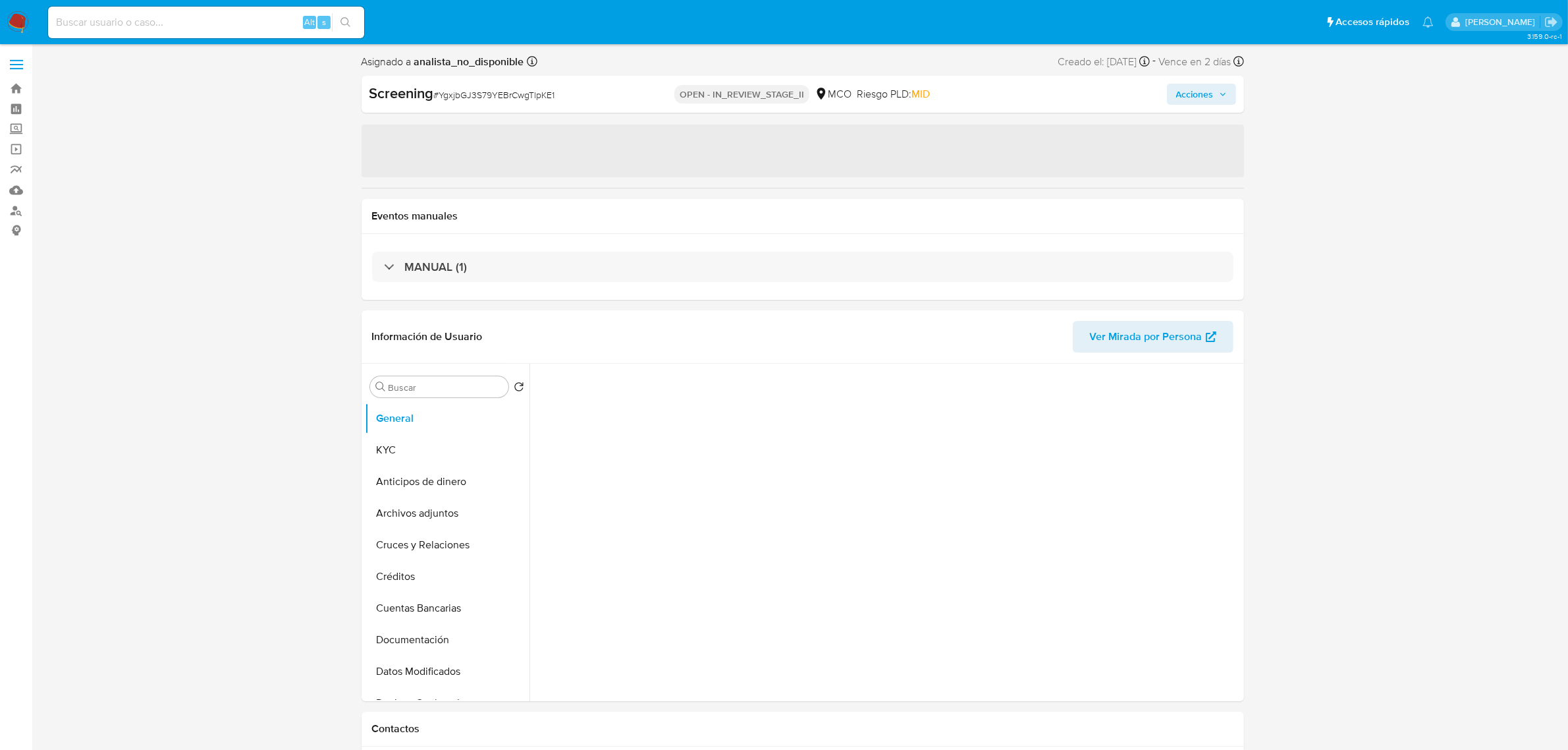
select select "10"
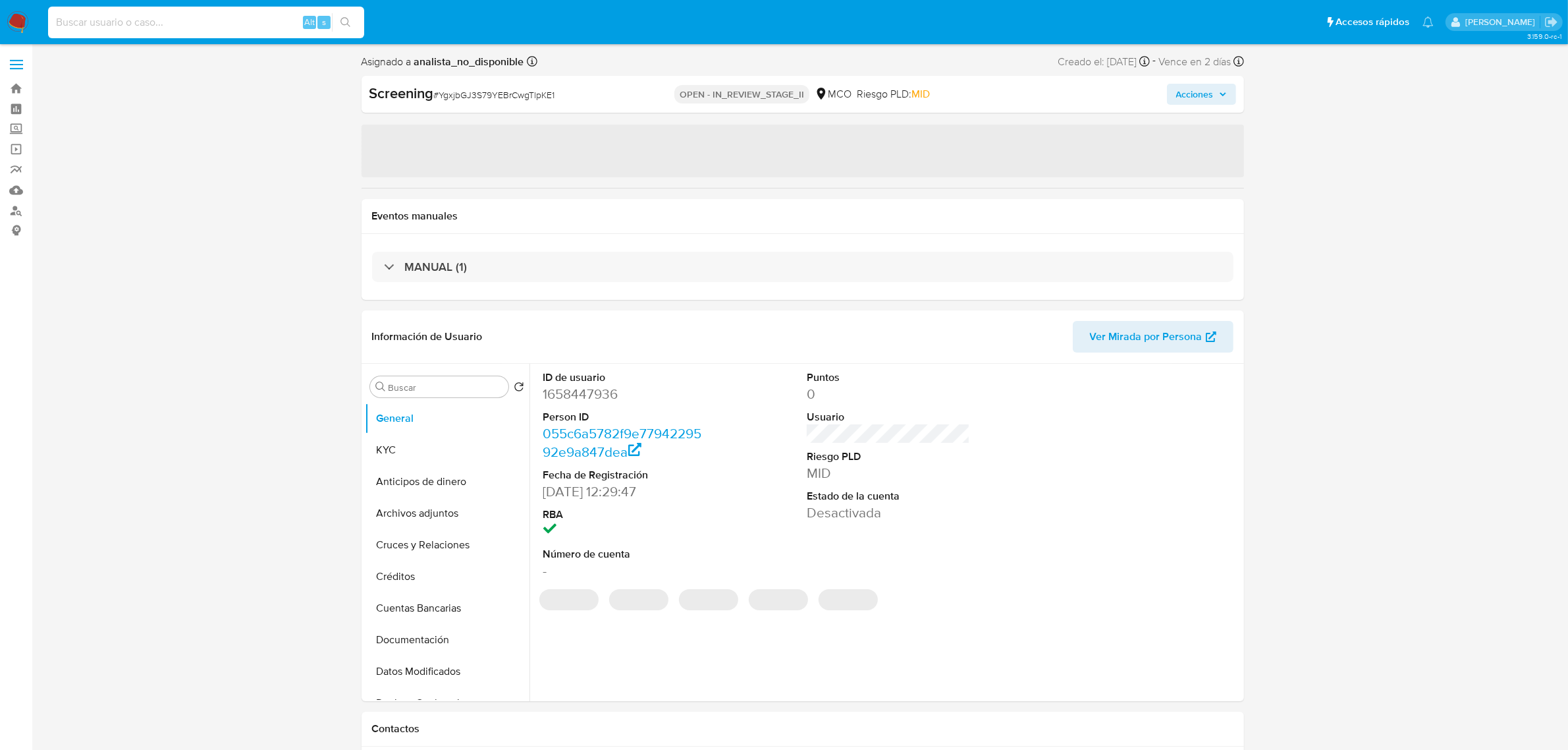
click at [226, 20] on input at bounding box center [206, 23] width 316 height 17
paste input "BmhCUNkH9rDPfxvvTGwCyu92"
type input "BmhCUNkH9rDPfxvvTGwCyu92"
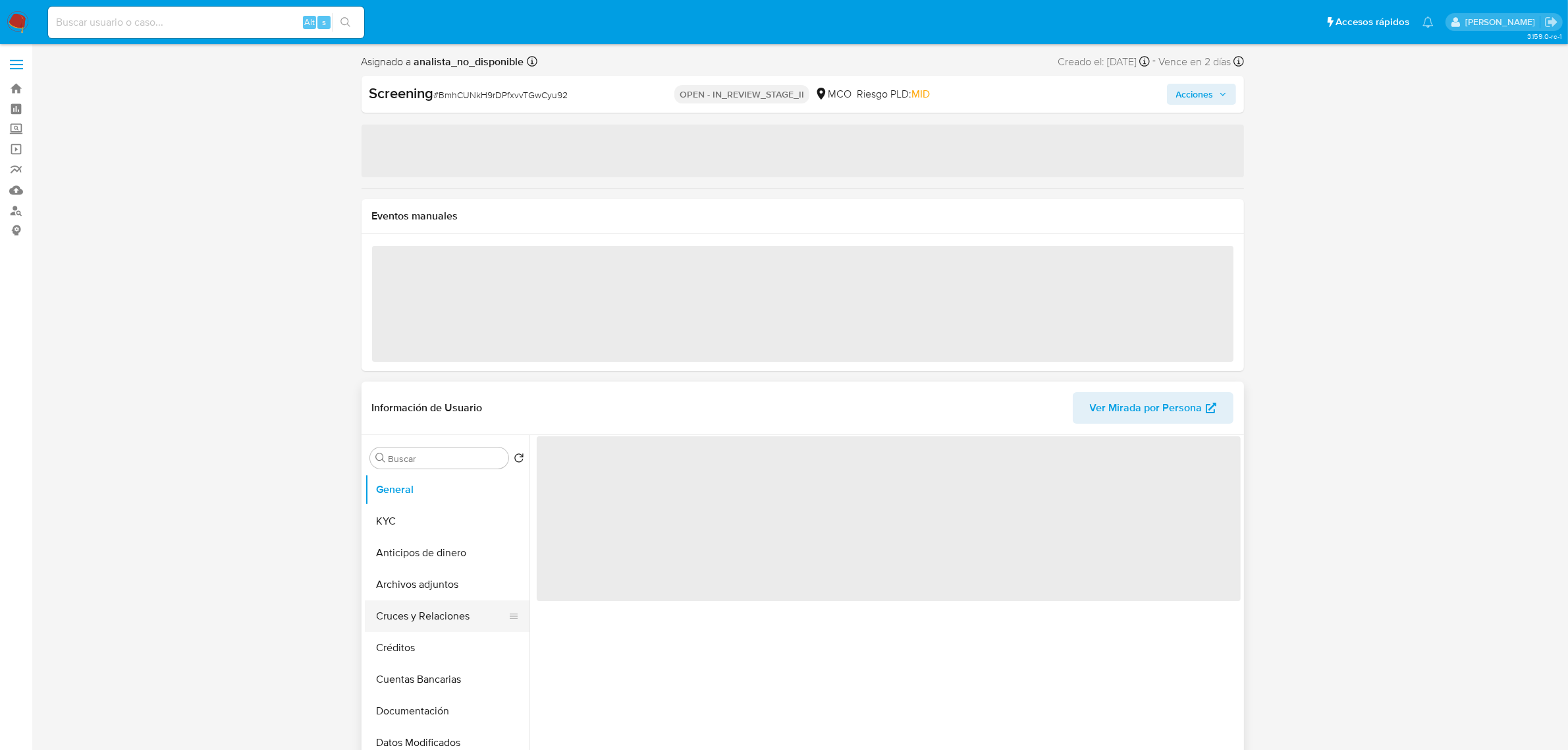
select select "10"
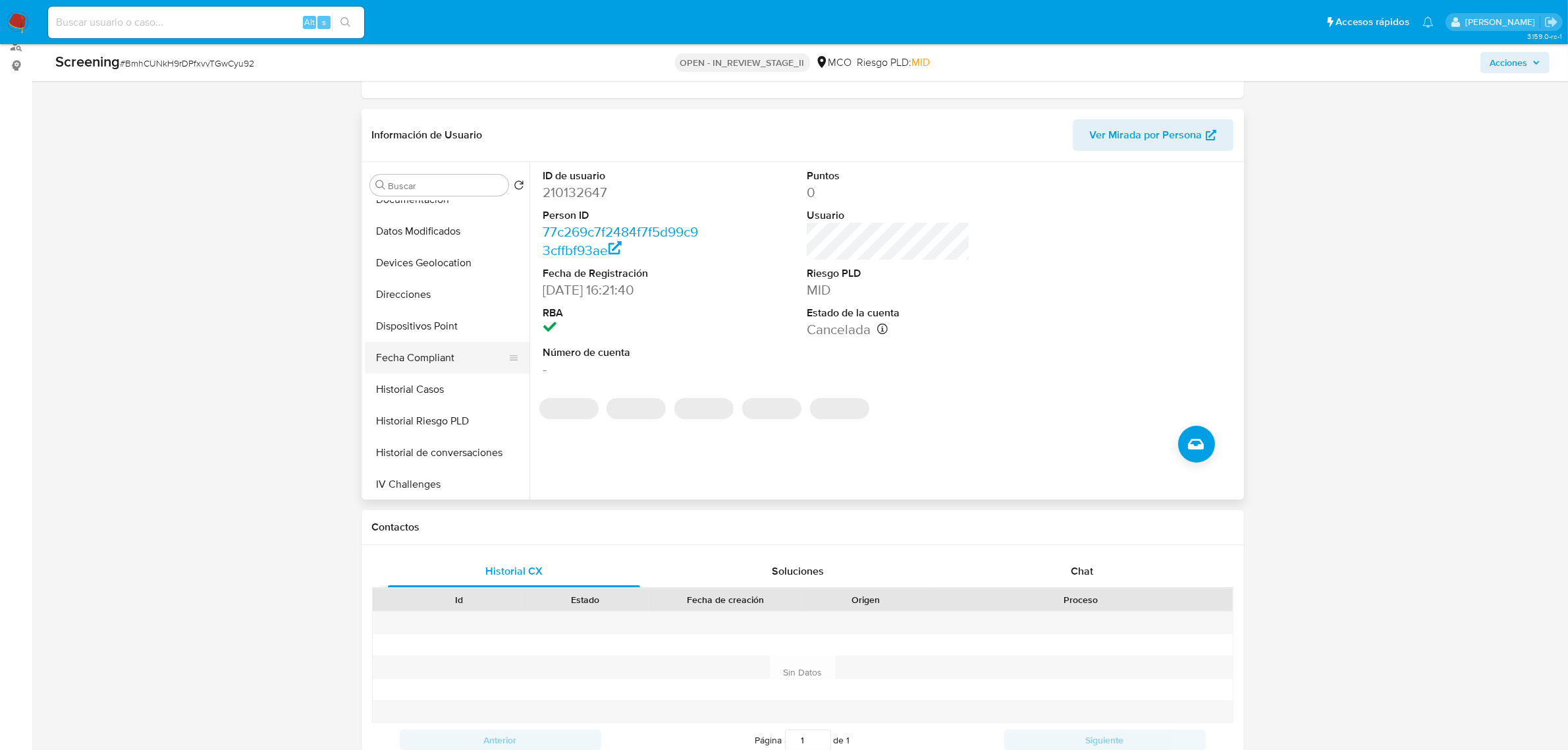
scroll to position [247, 0]
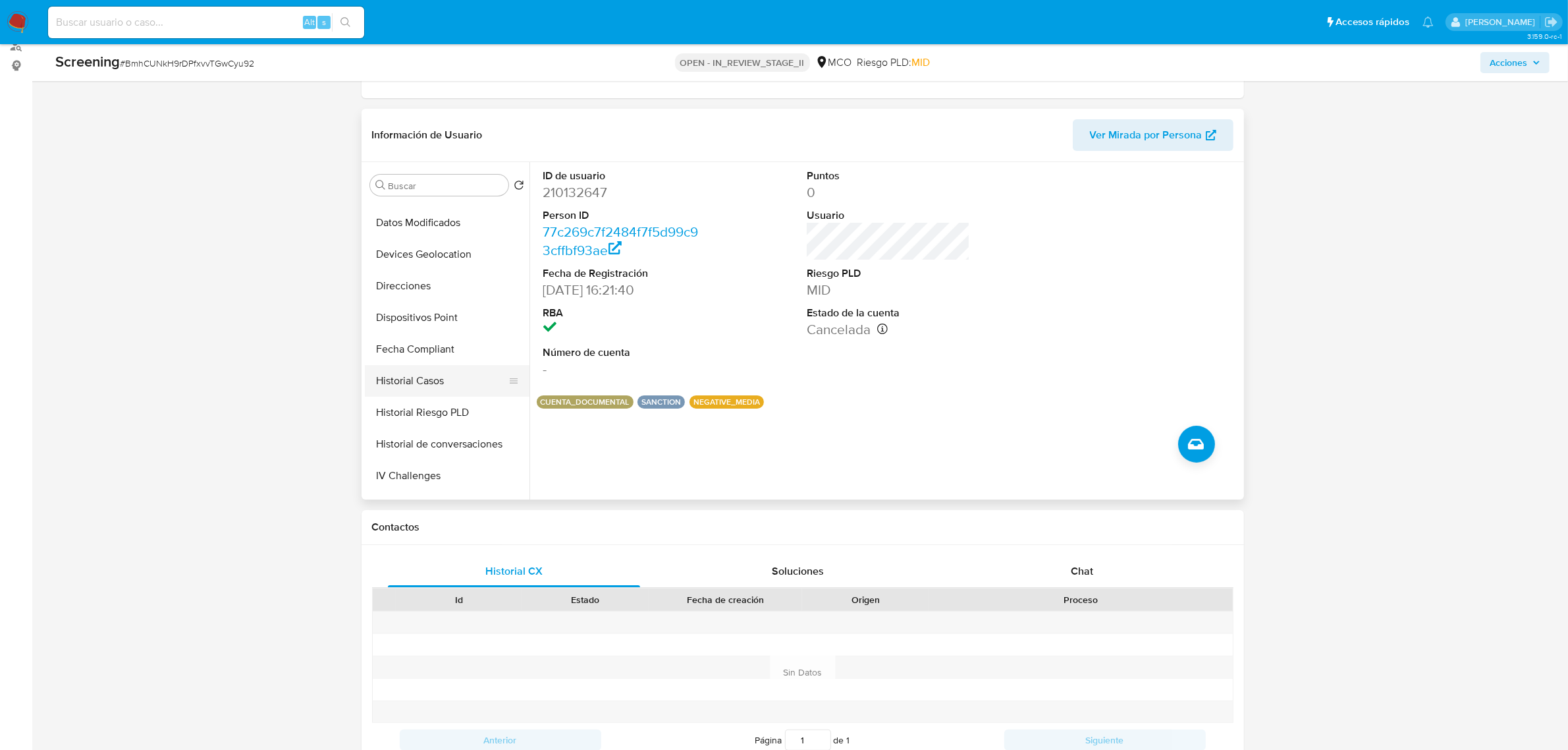
click at [473, 383] on button "Historial Casos" at bounding box center [442, 381] width 154 height 31
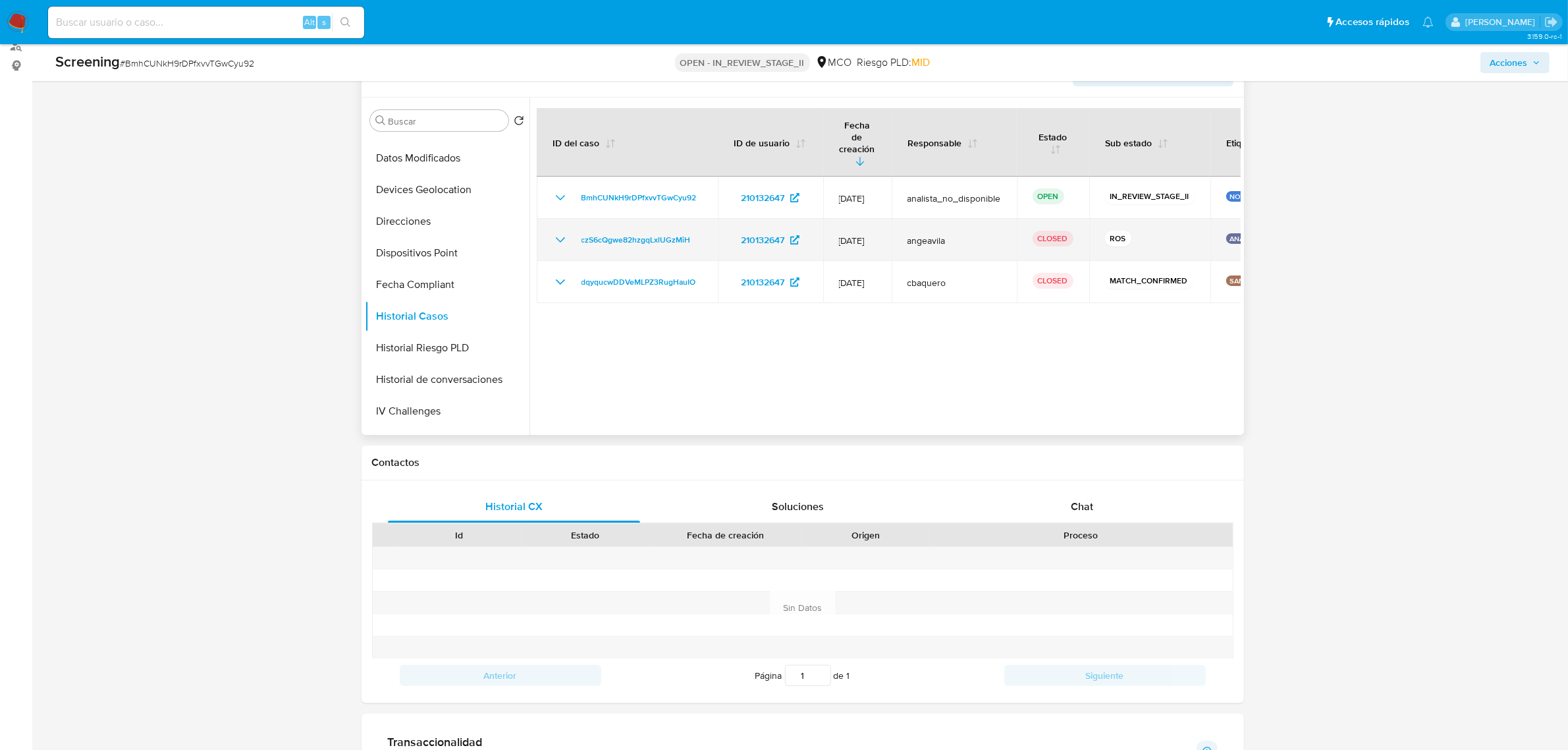
click at [557, 232] on icon "Mostrar/Ocultar" at bounding box center [561, 240] width 16 height 16
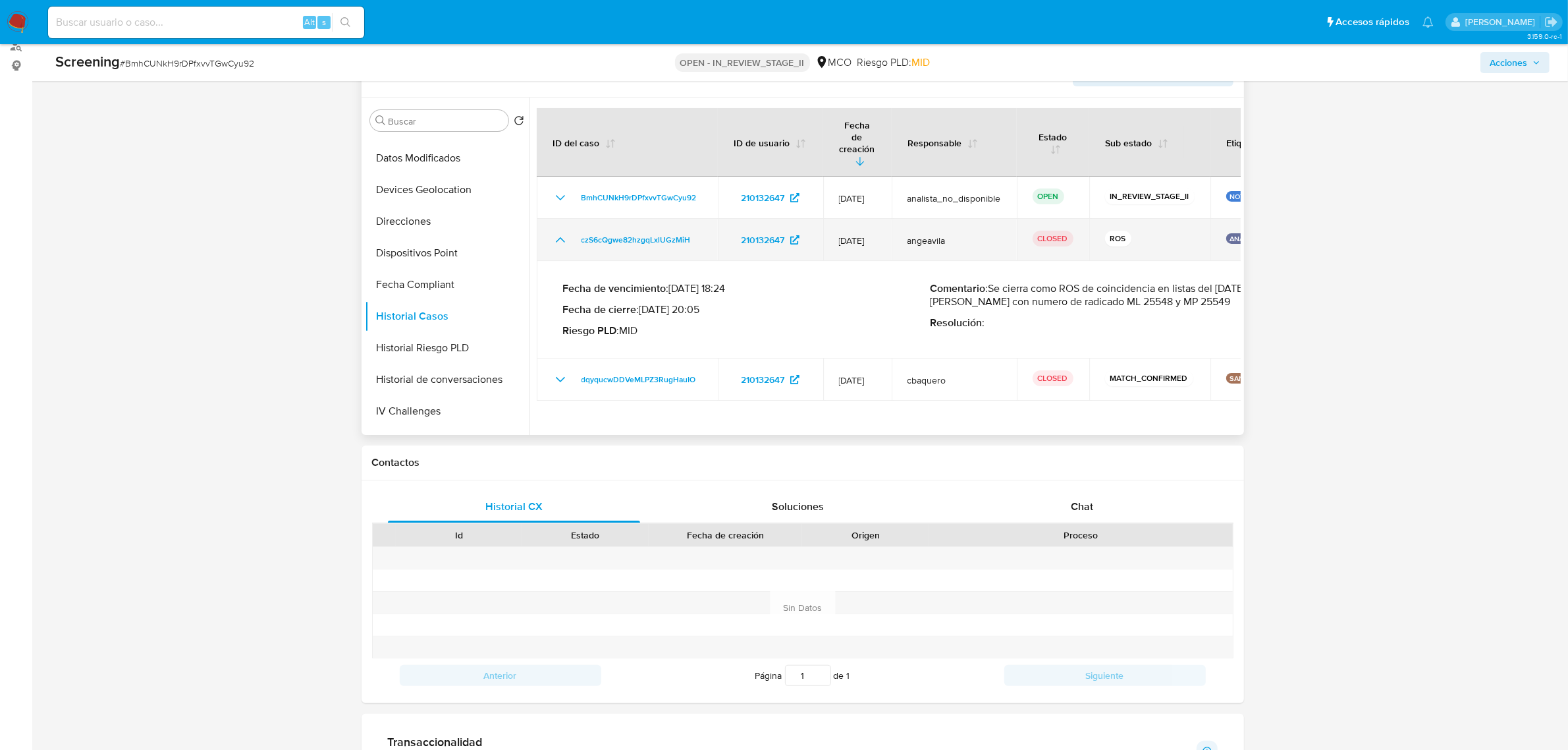
click at [559, 232] on icon "Mostrar/Ocultar" at bounding box center [561, 240] width 16 height 16
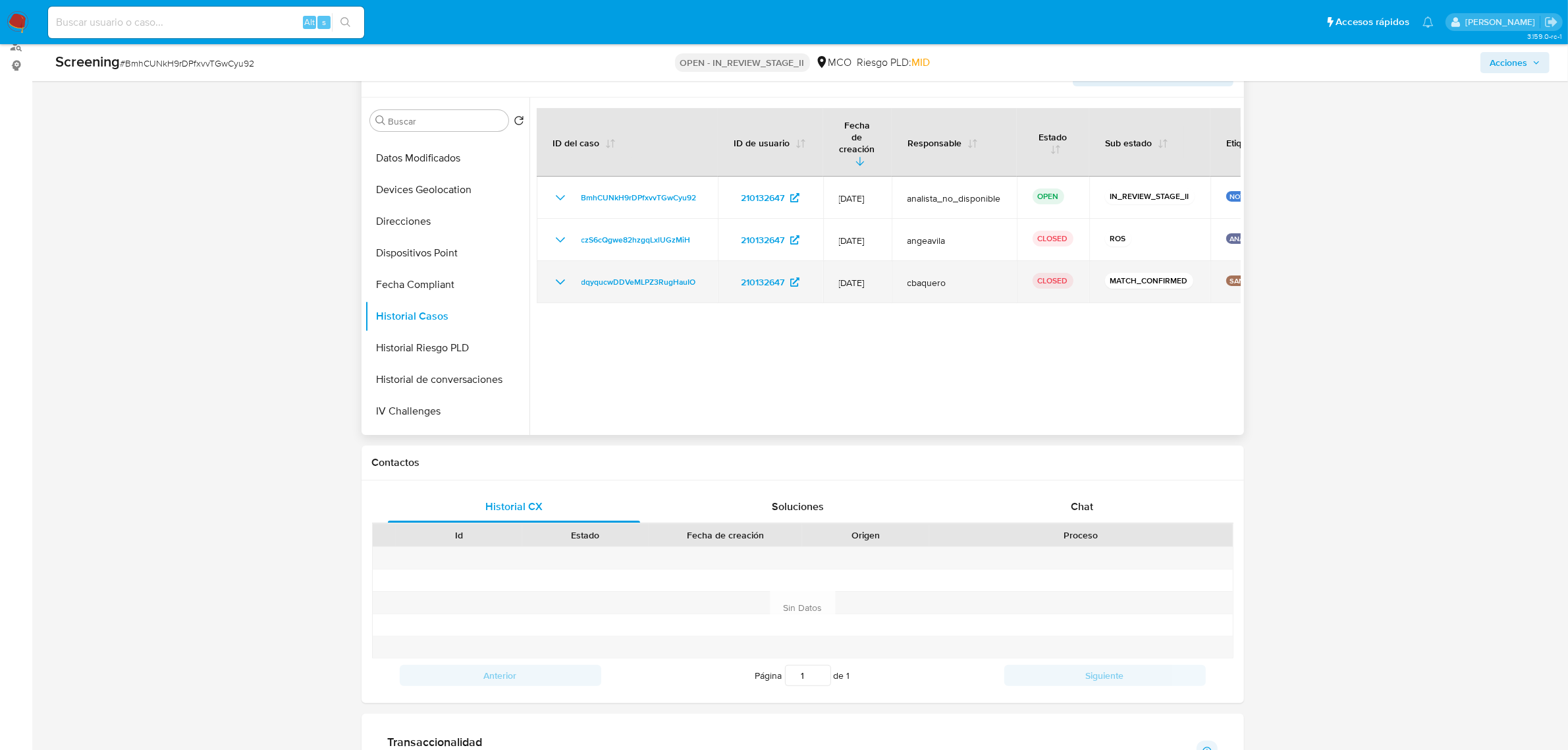
click at [557, 274] on icon "Mostrar/Ocultar" at bounding box center [561, 282] width 16 height 16
click at [559, 274] on icon "Mostrar/Ocultar" at bounding box center [561, 282] width 16 height 16
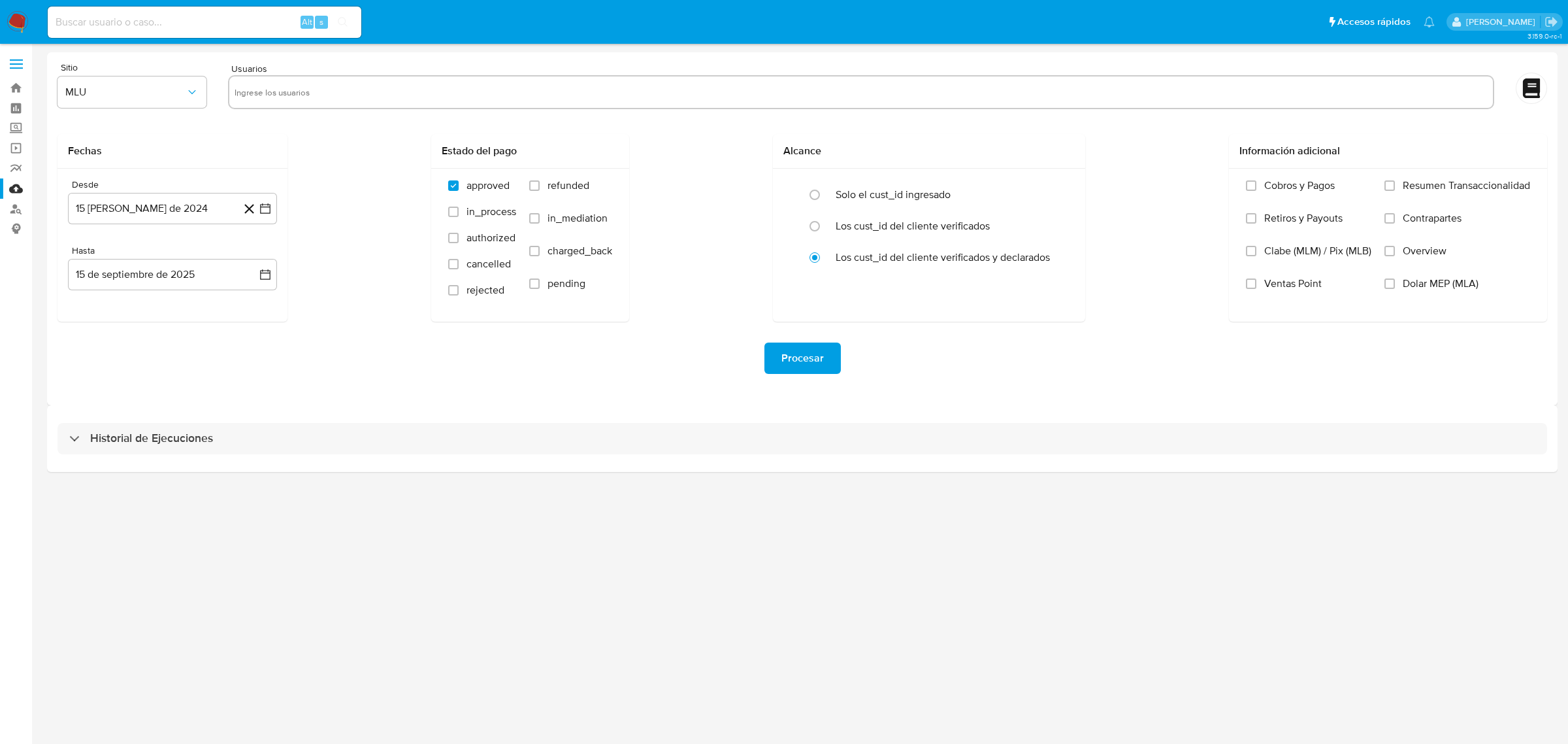
click at [315, 93] on input "text" at bounding box center [861, 92] width 1253 height 21
paste input "1658447936"
type input "1658447936"
click at [156, 87] on span "MLU" at bounding box center [126, 92] width 121 height 13
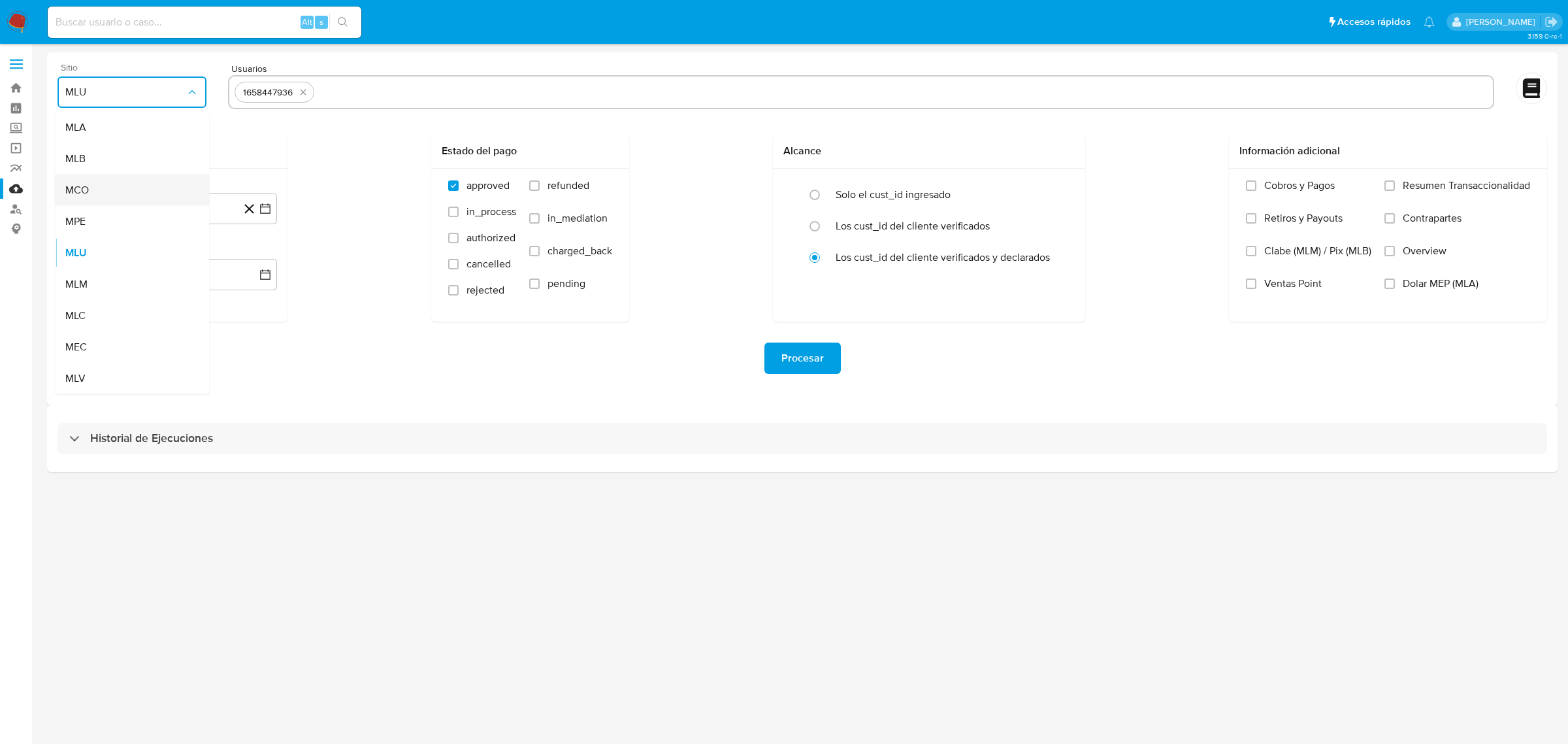
click at [165, 178] on div "MCO" at bounding box center [128, 189] width 125 height 31
click at [268, 207] on icon "button" at bounding box center [266, 209] width 11 height 11
click at [254, 257] on icon "Mes siguiente" at bounding box center [254, 256] width 5 height 9
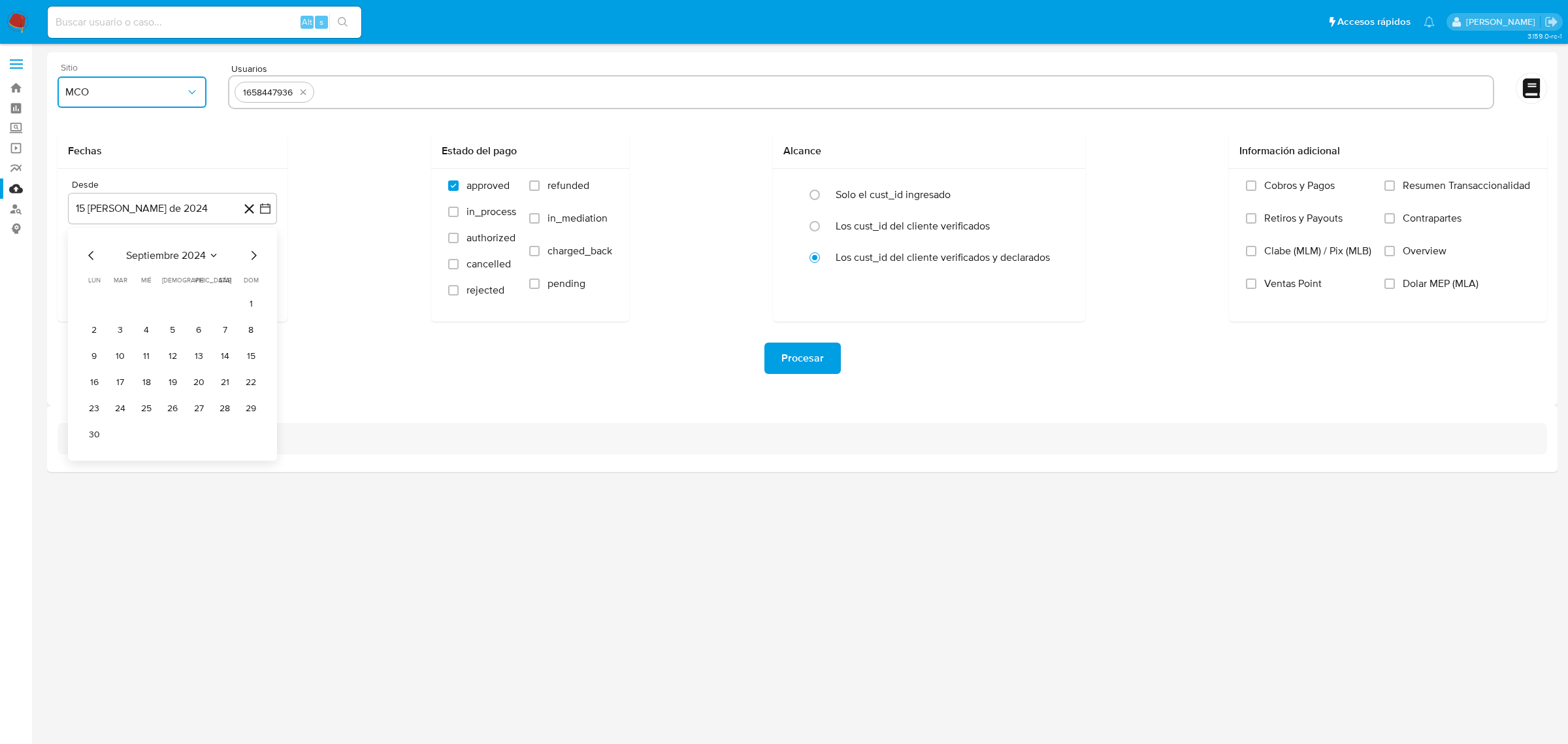
click at [252, 350] on button "15" at bounding box center [251, 356] width 21 height 21
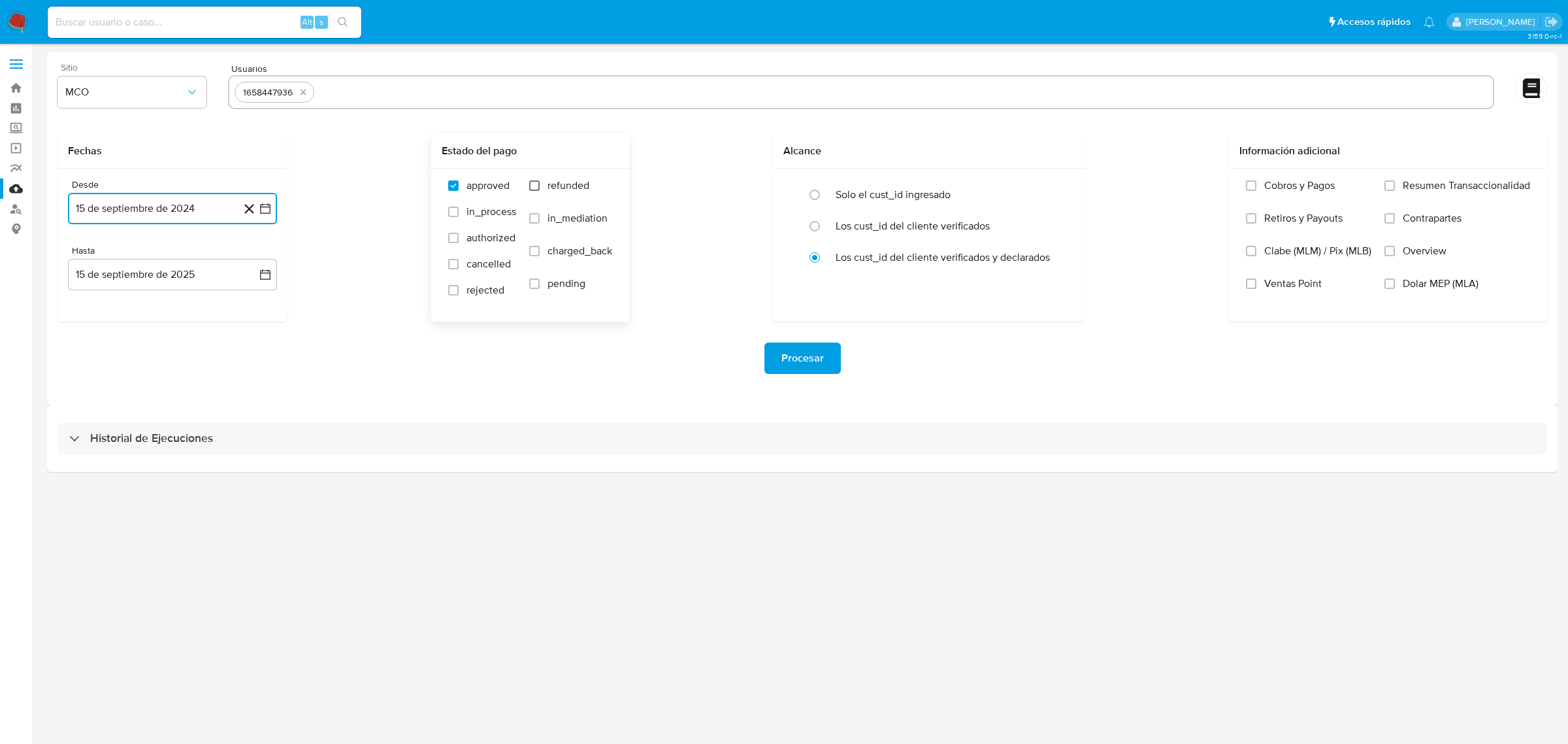
click at [536, 187] on input "refunded" at bounding box center [534, 186] width 11 height 11
checkbox input "true"
drag, startPoint x: 536, startPoint y: 255, endPoint x: 546, endPoint y: 268, distance: 16.4
click at [534, 258] on label "charged_back" at bounding box center [570, 260] width 83 height 32
click at [534, 256] on input "charged_back" at bounding box center [534, 251] width 11 height 11
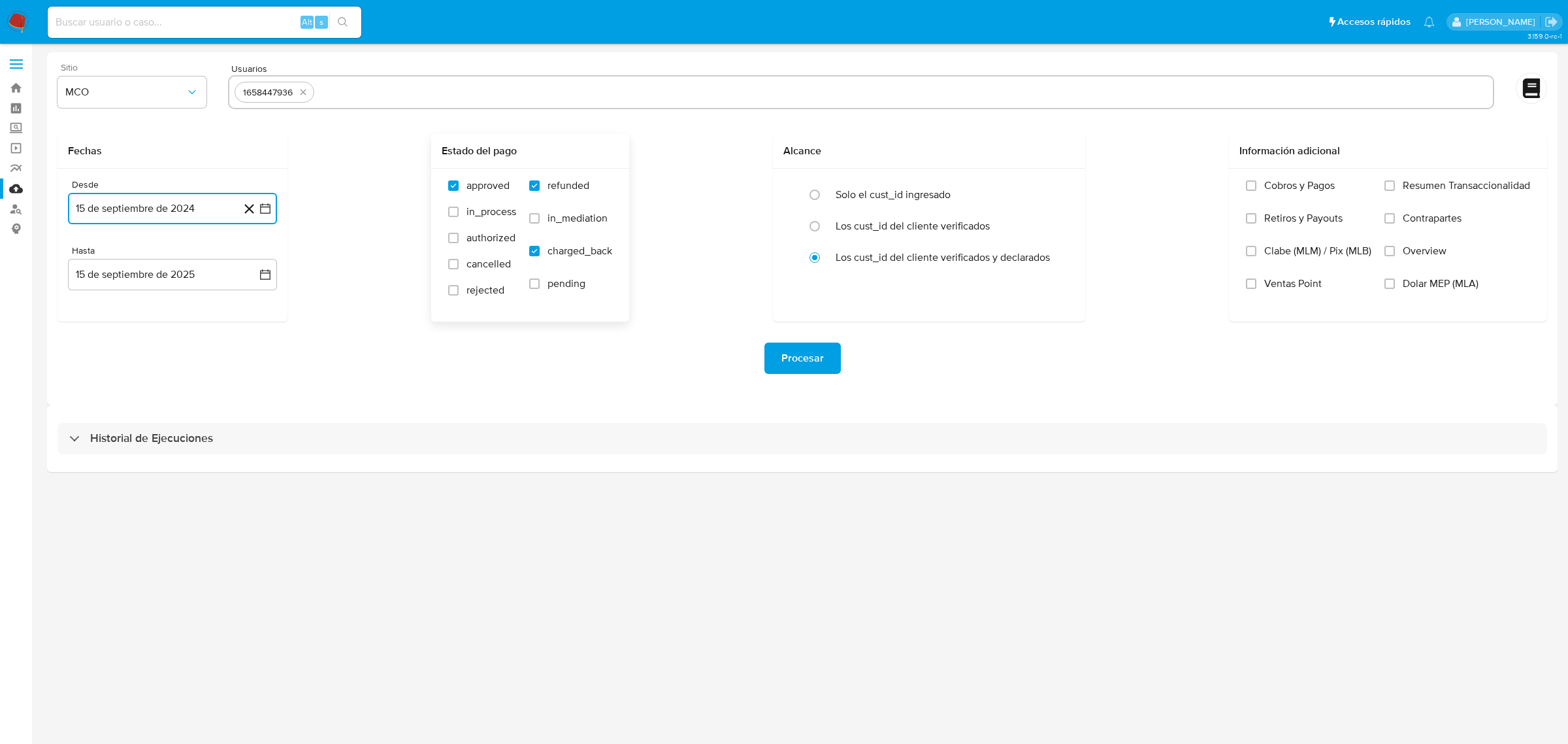
checkbox input "true"
click at [807, 356] on span "Procesar" at bounding box center [803, 358] width 42 height 28
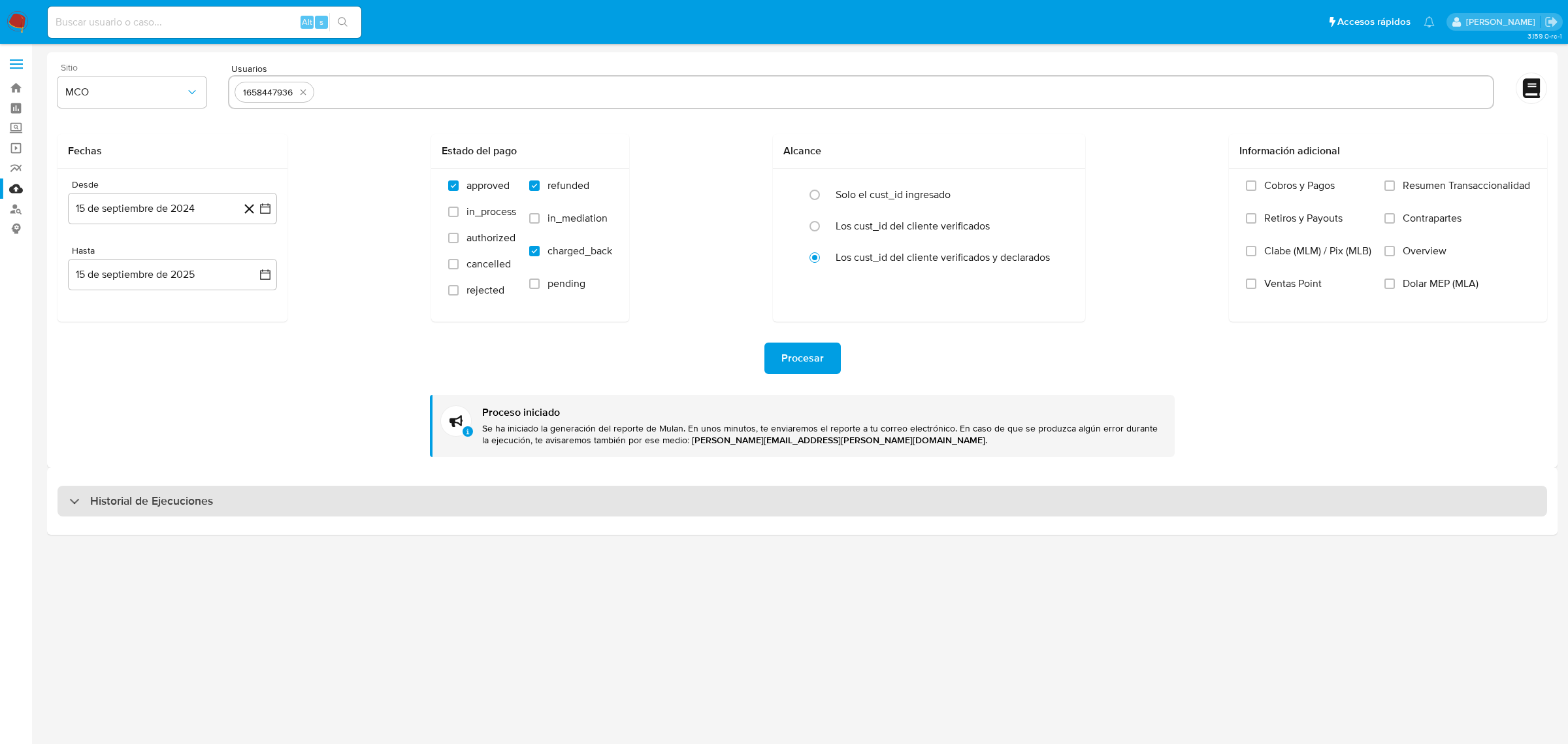
click at [224, 500] on div "Historial de Ejecuciones" at bounding box center [803, 501] width 1490 height 31
select select "10"
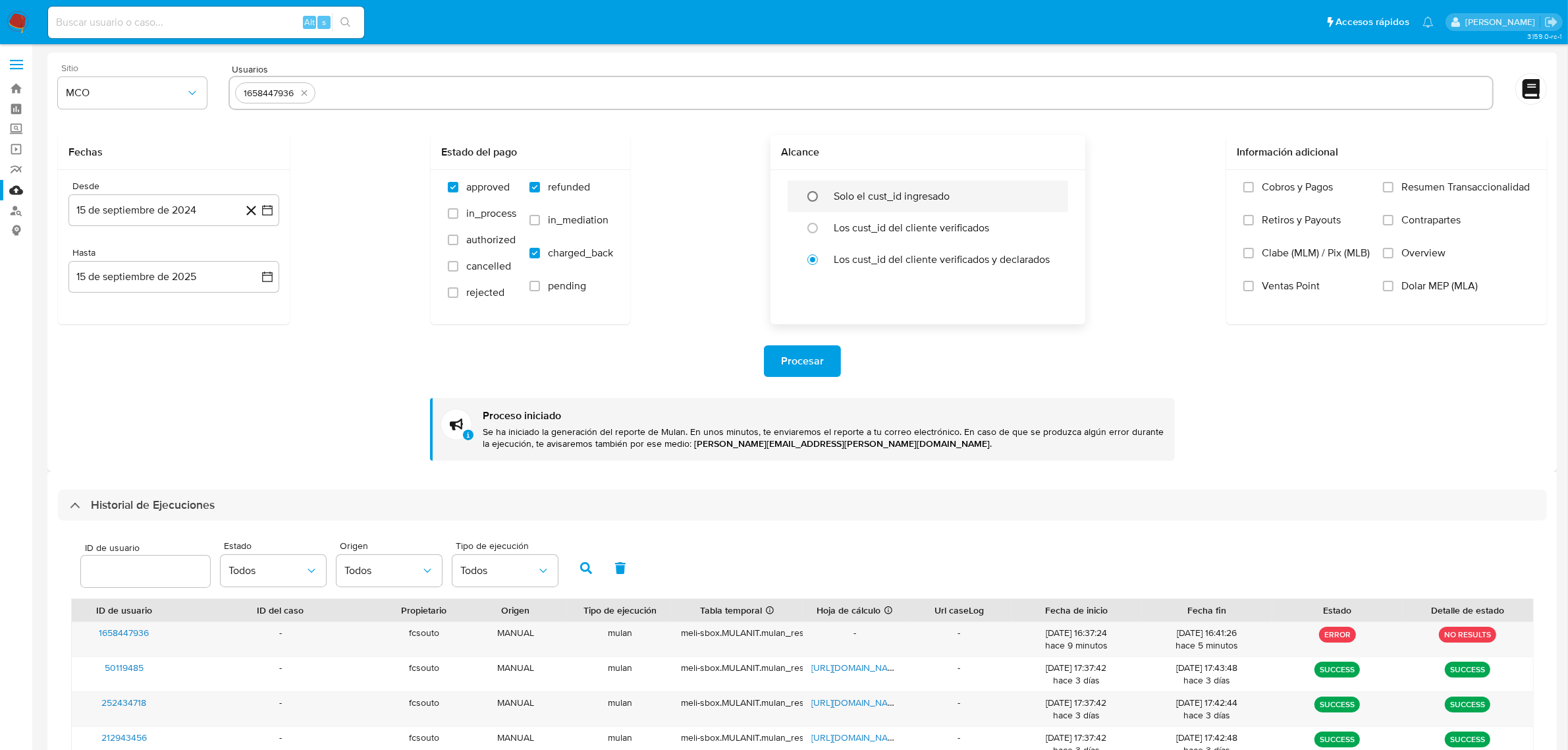
click at [814, 194] on input "radio" at bounding box center [813, 196] width 21 height 21
radio input "true"
click at [810, 367] on span "Procesar" at bounding box center [802, 361] width 43 height 29
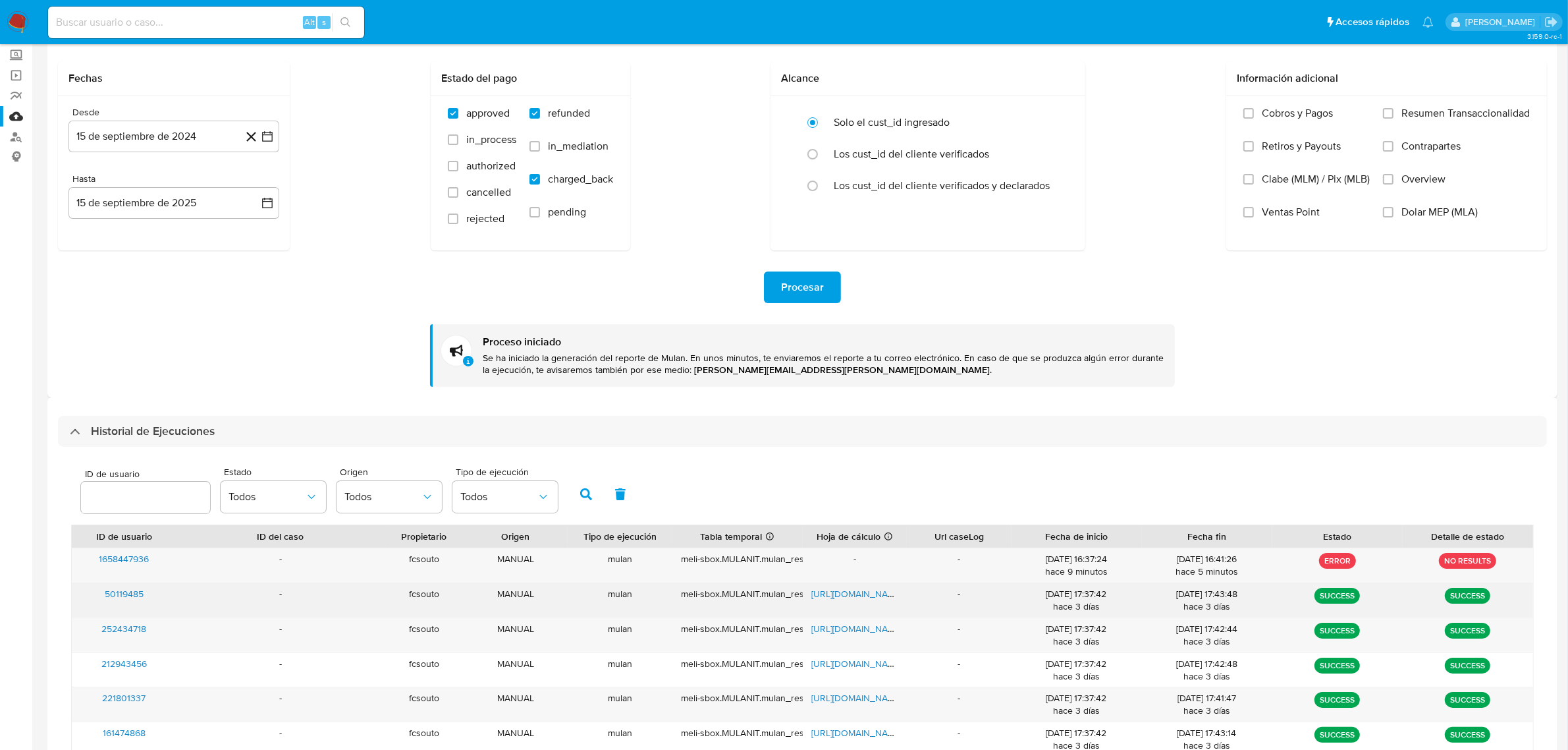
scroll to position [165, 0]
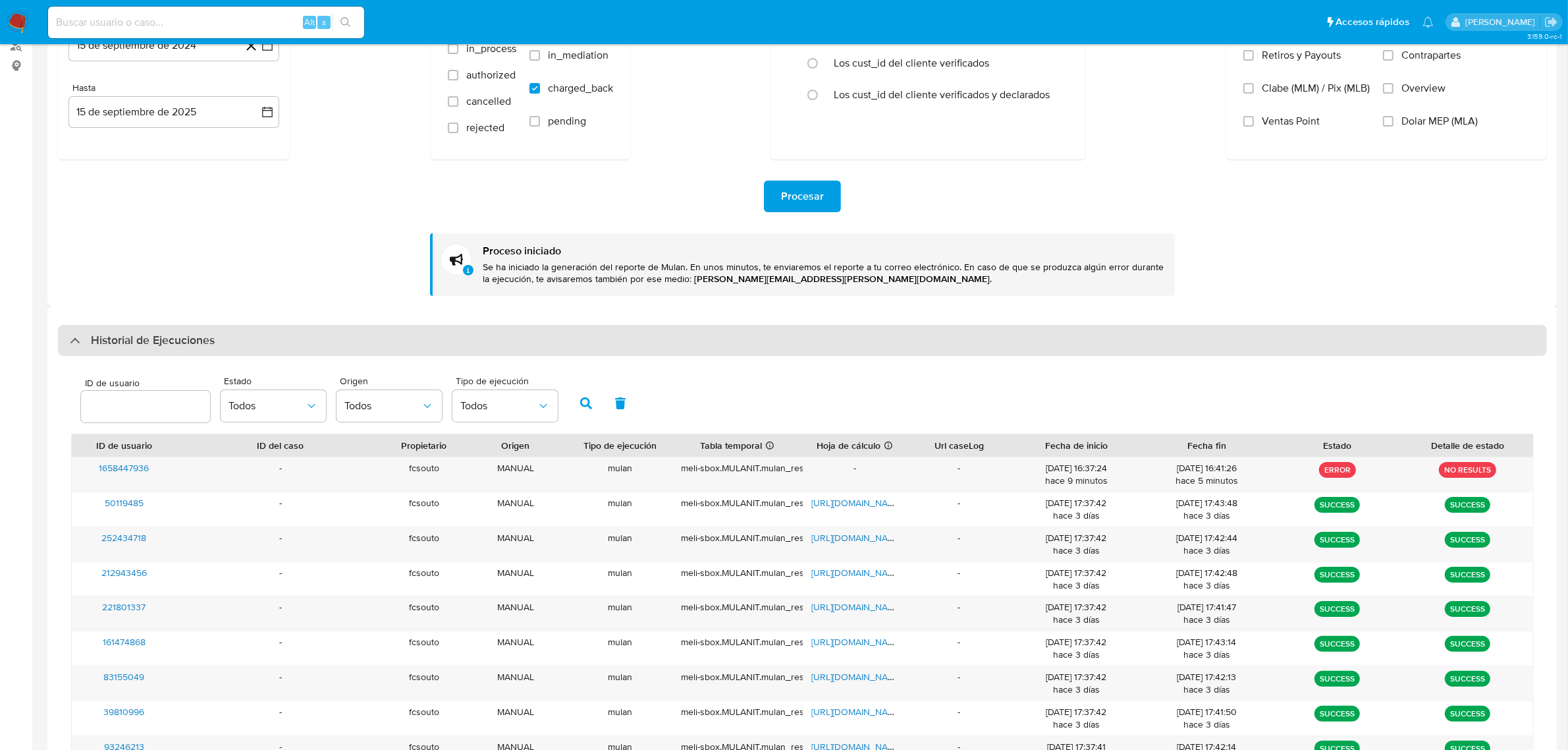
click at [73, 335] on div "Historial de Ejecuciones" at bounding box center [142, 341] width 145 height 16
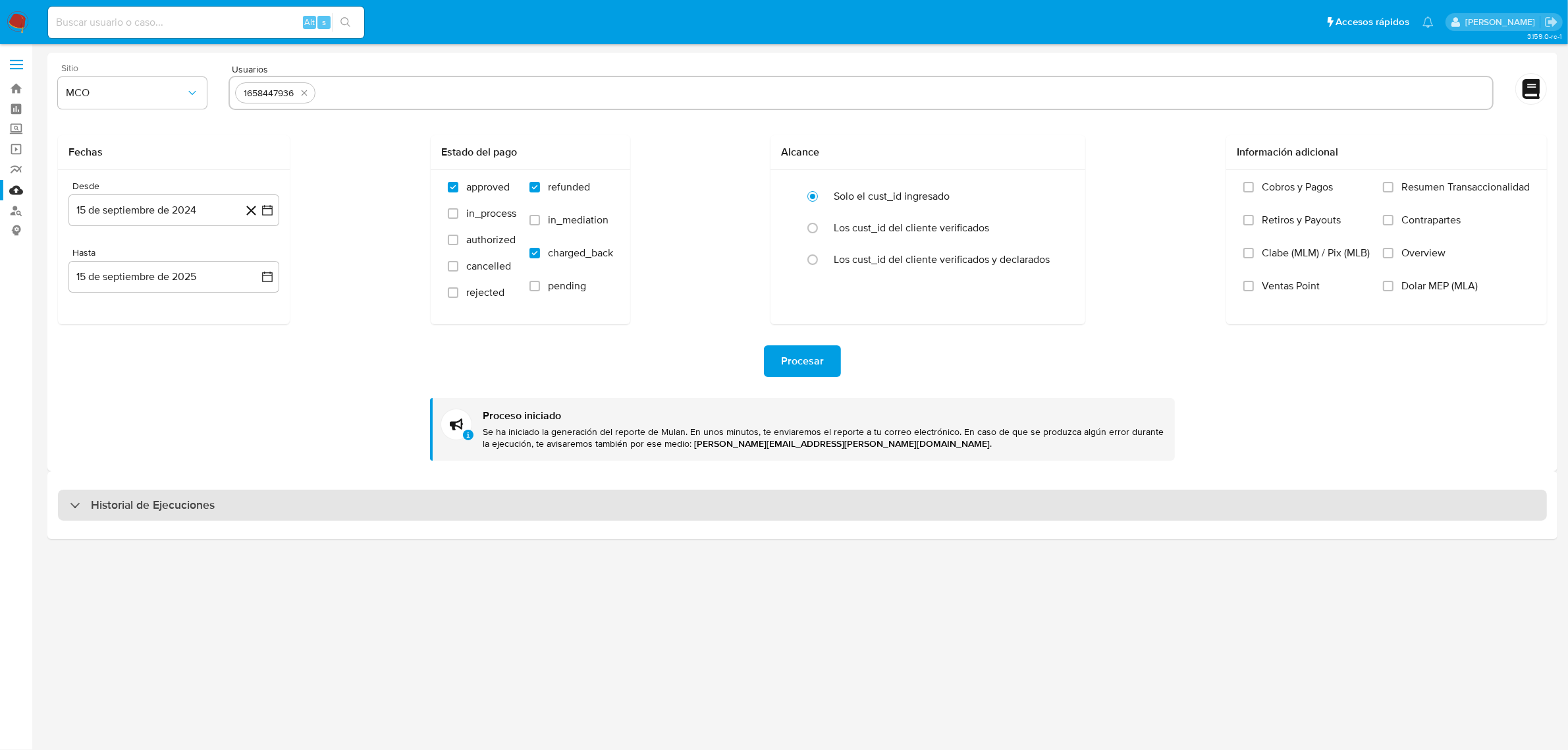
scroll to position [0, 0]
click at [70, 508] on div "Historial de Ejecuciones" at bounding box center [142, 506] width 145 height 16
select select "10"
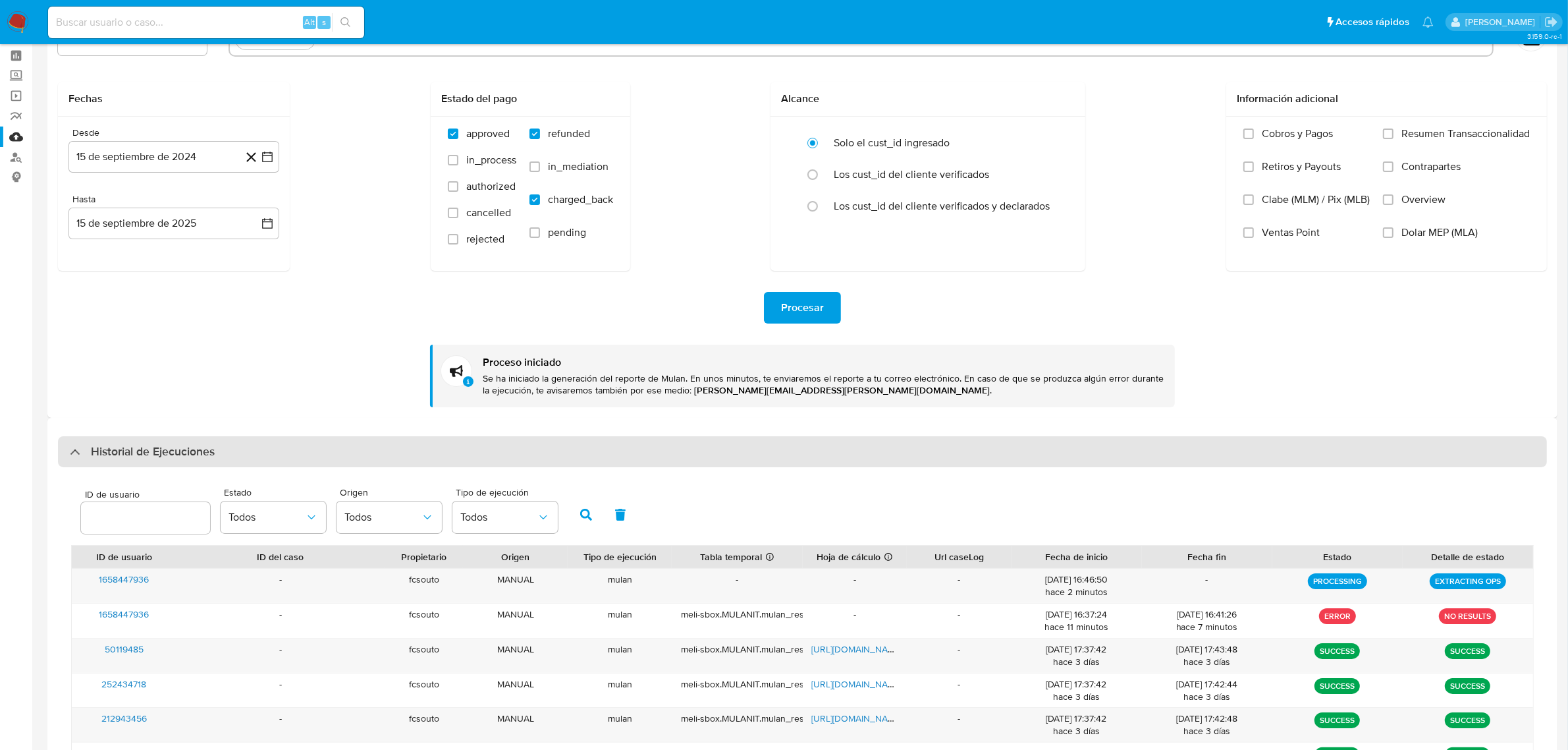
scroll to position [82, 0]
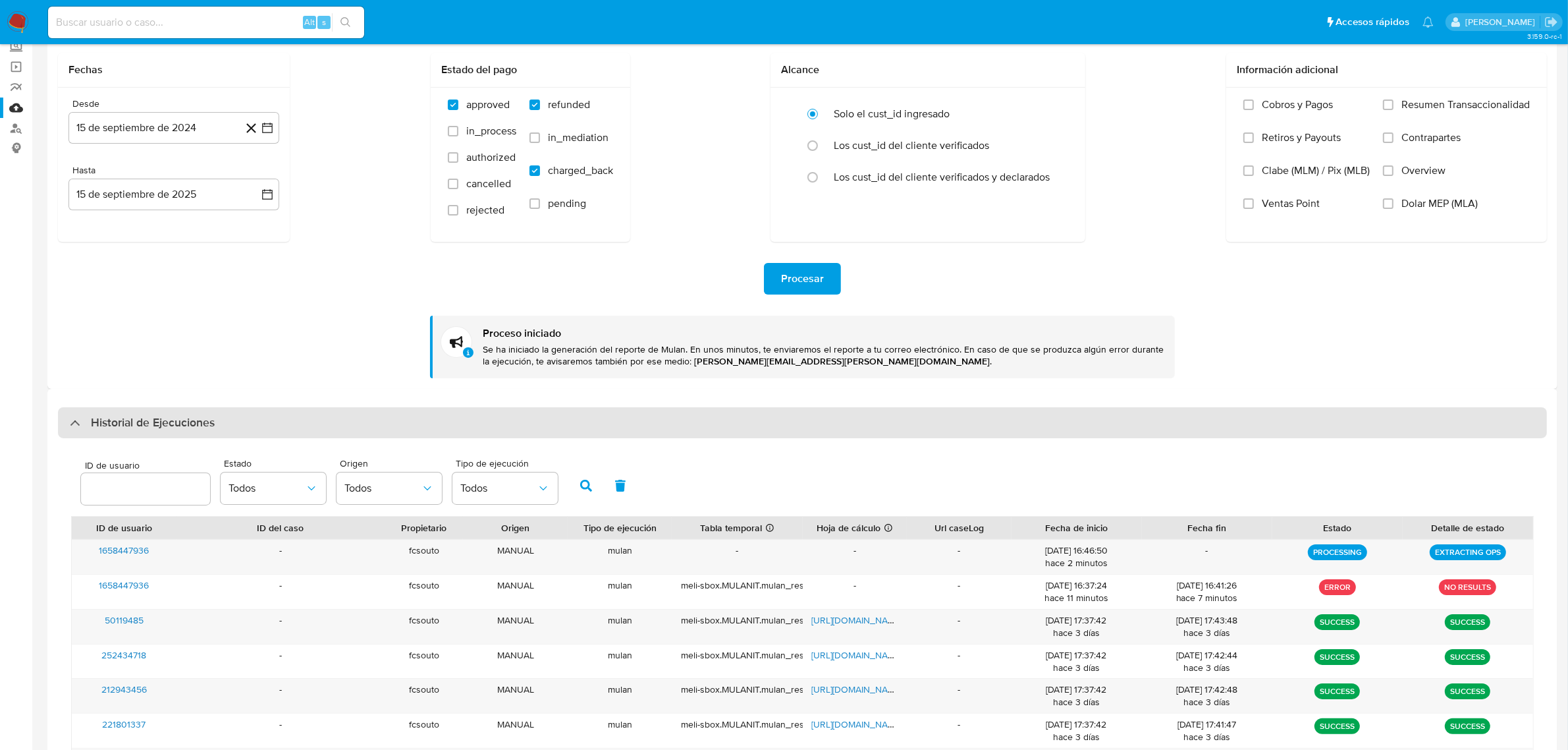
click at [65, 423] on div "Historial de Ejecuciones" at bounding box center [802, 423] width 1489 height 31
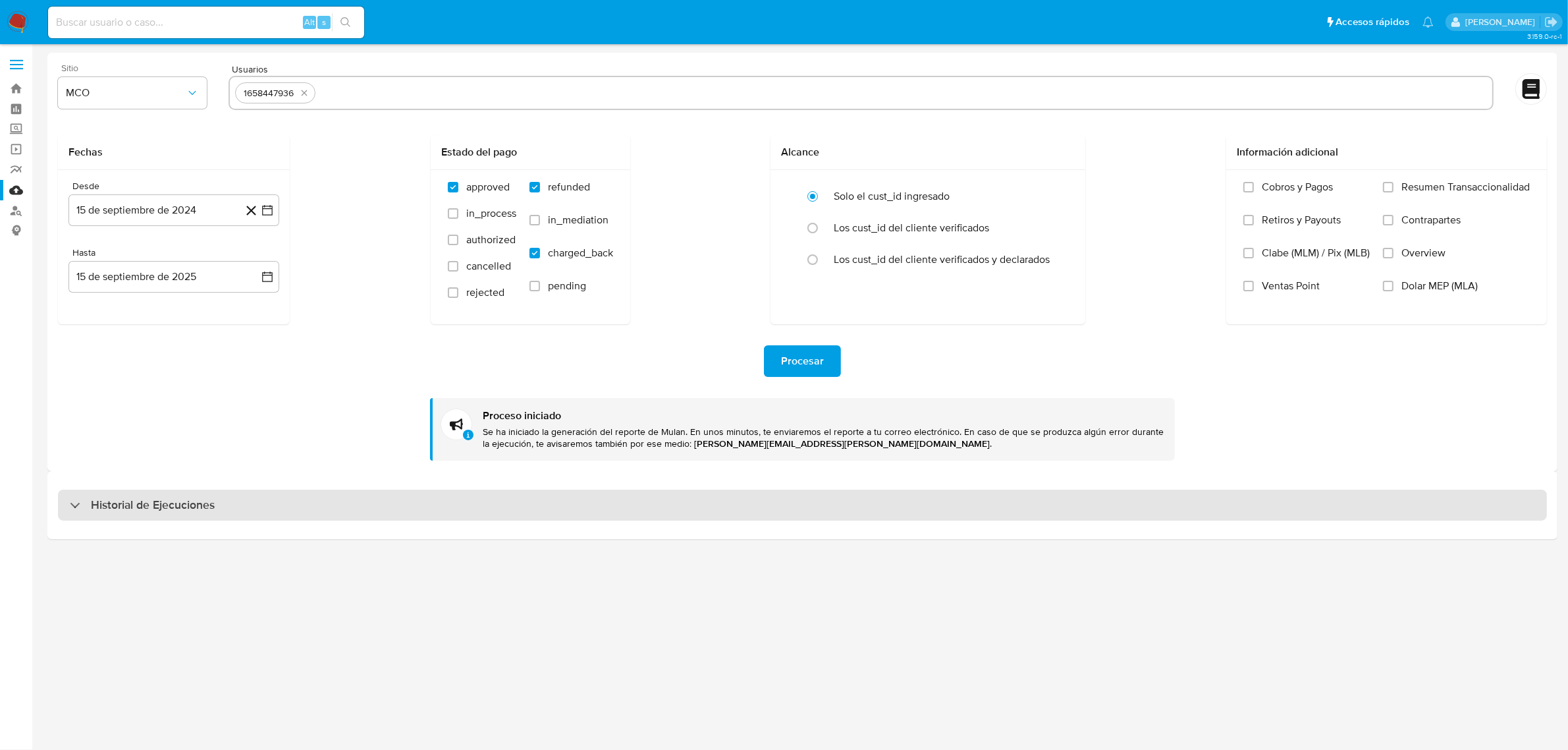
scroll to position [0, 0]
click at [85, 503] on div "Historial de Ejecuciones" at bounding box center [142, 506] width 145 height 16
select select "10"
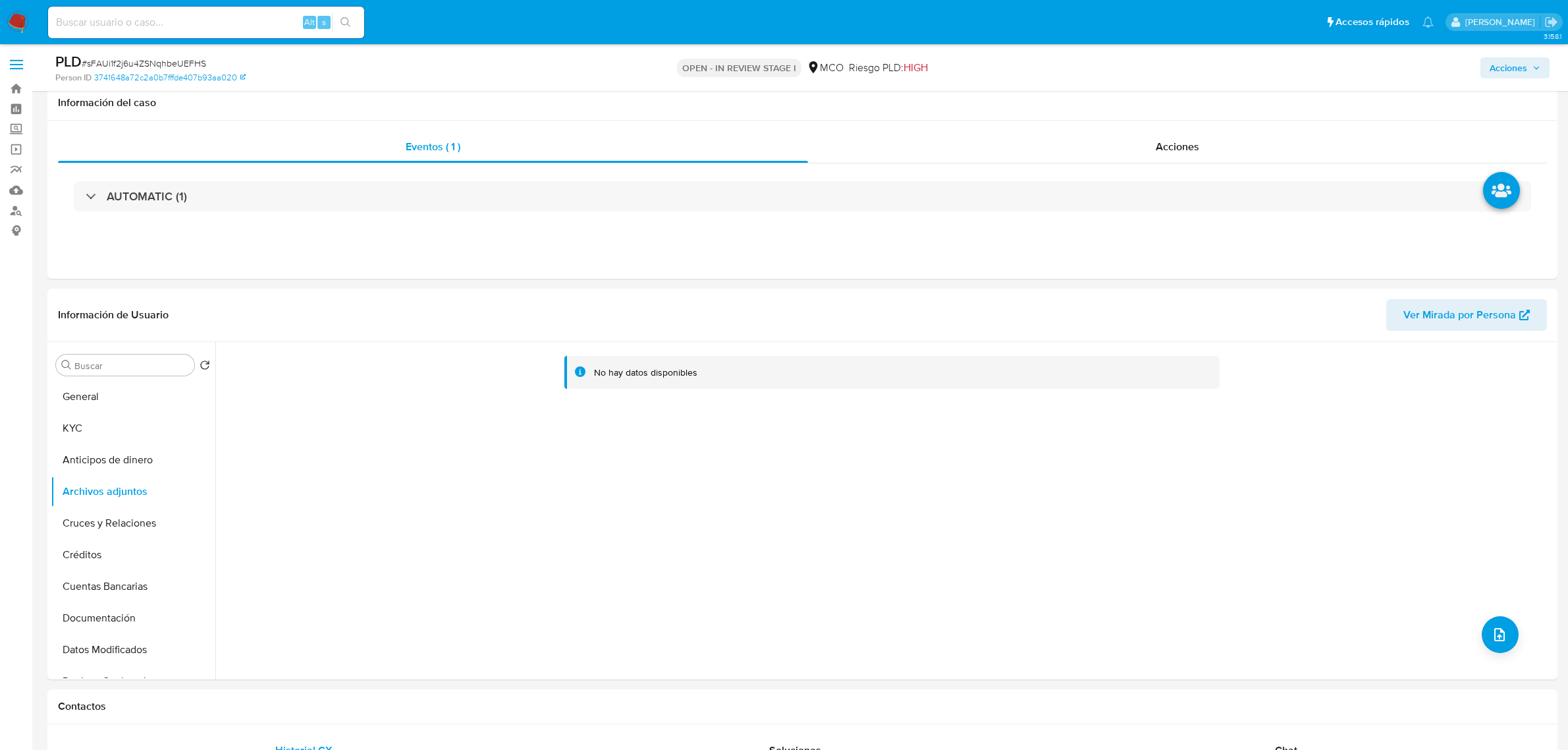
select select "10"
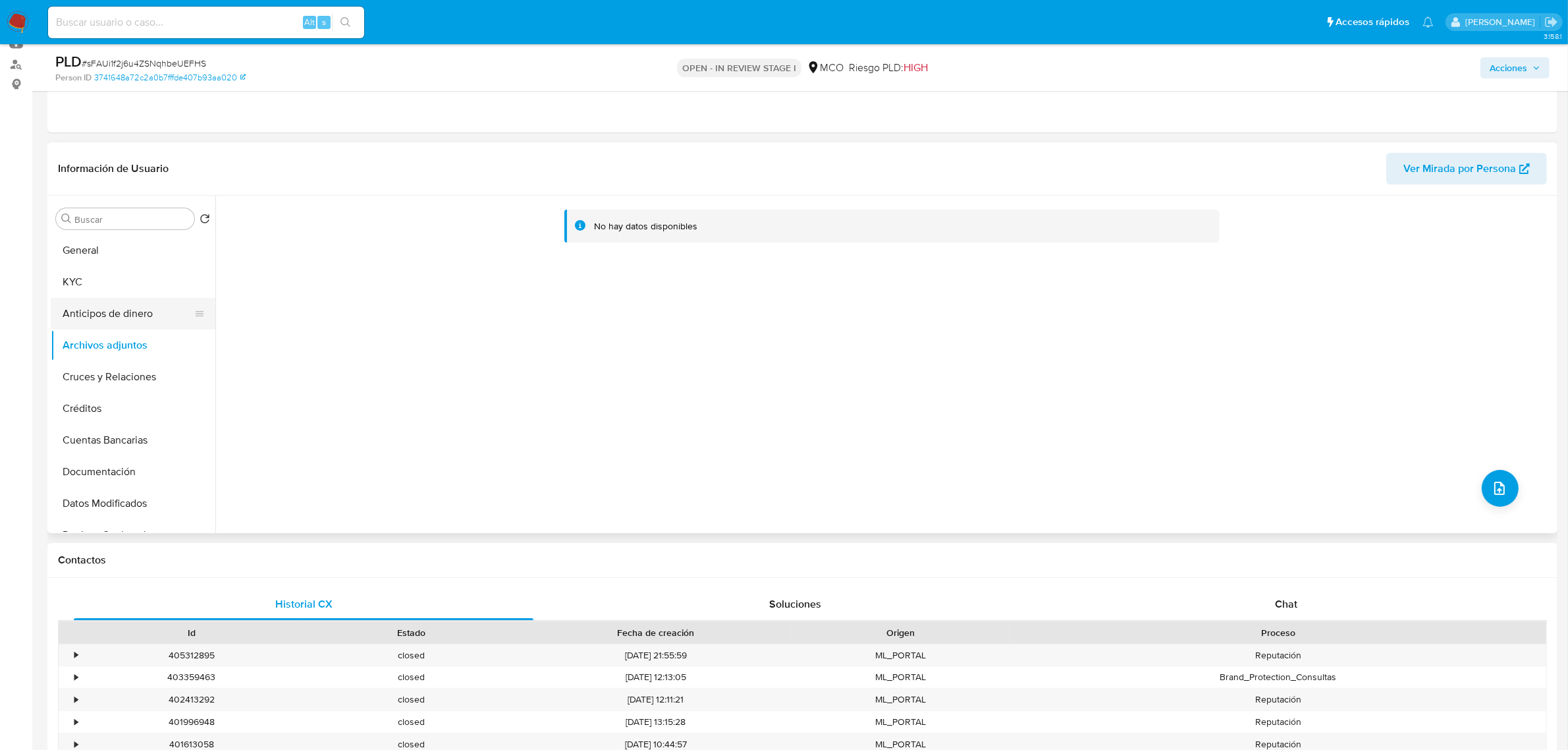
click at [130, 321] on button "Anticipos de dinero" at bounding box center [127, 313] width 154 height 31
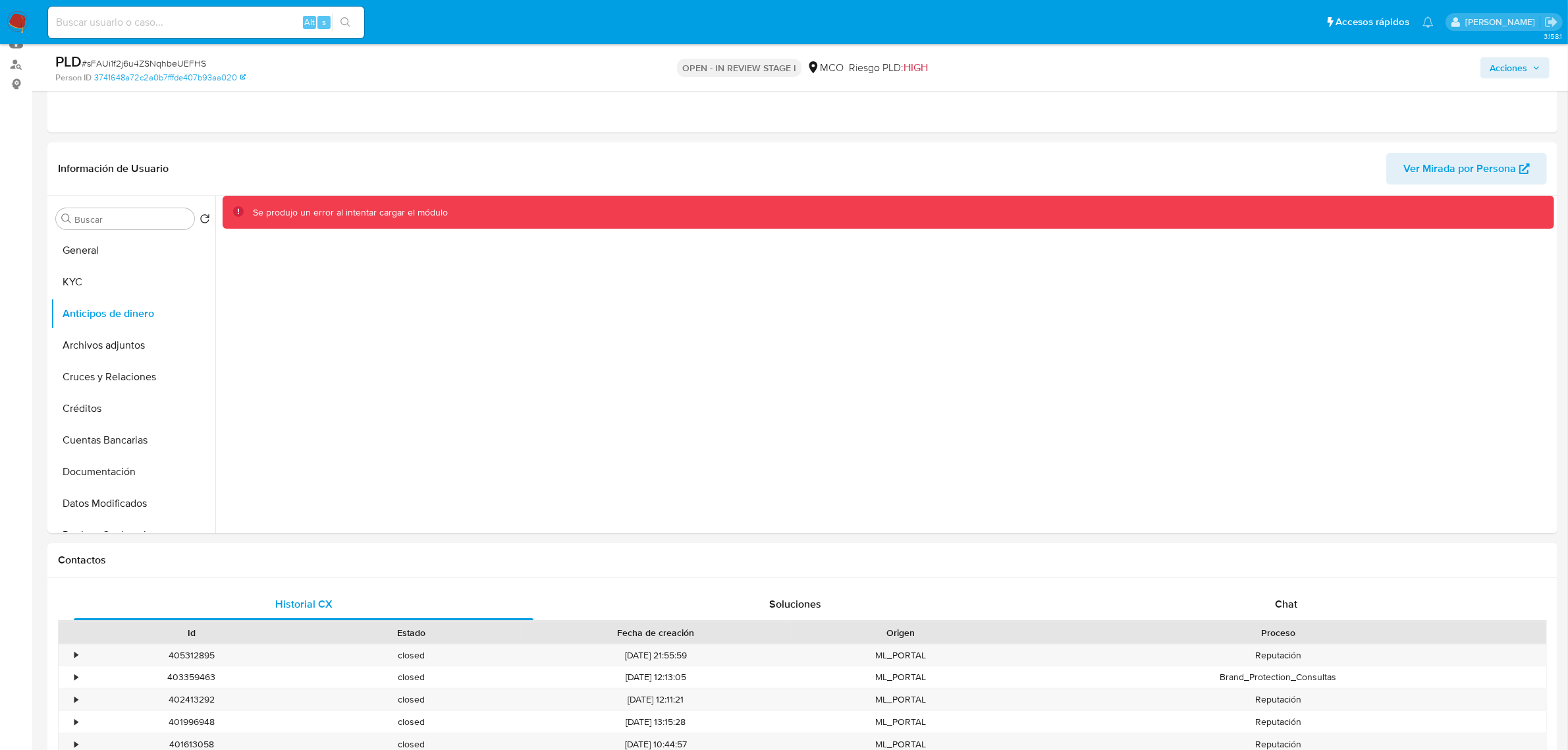
click at [1508, 70] on span "Acciones" at bounding box center [1509, 68] width 37 height 21
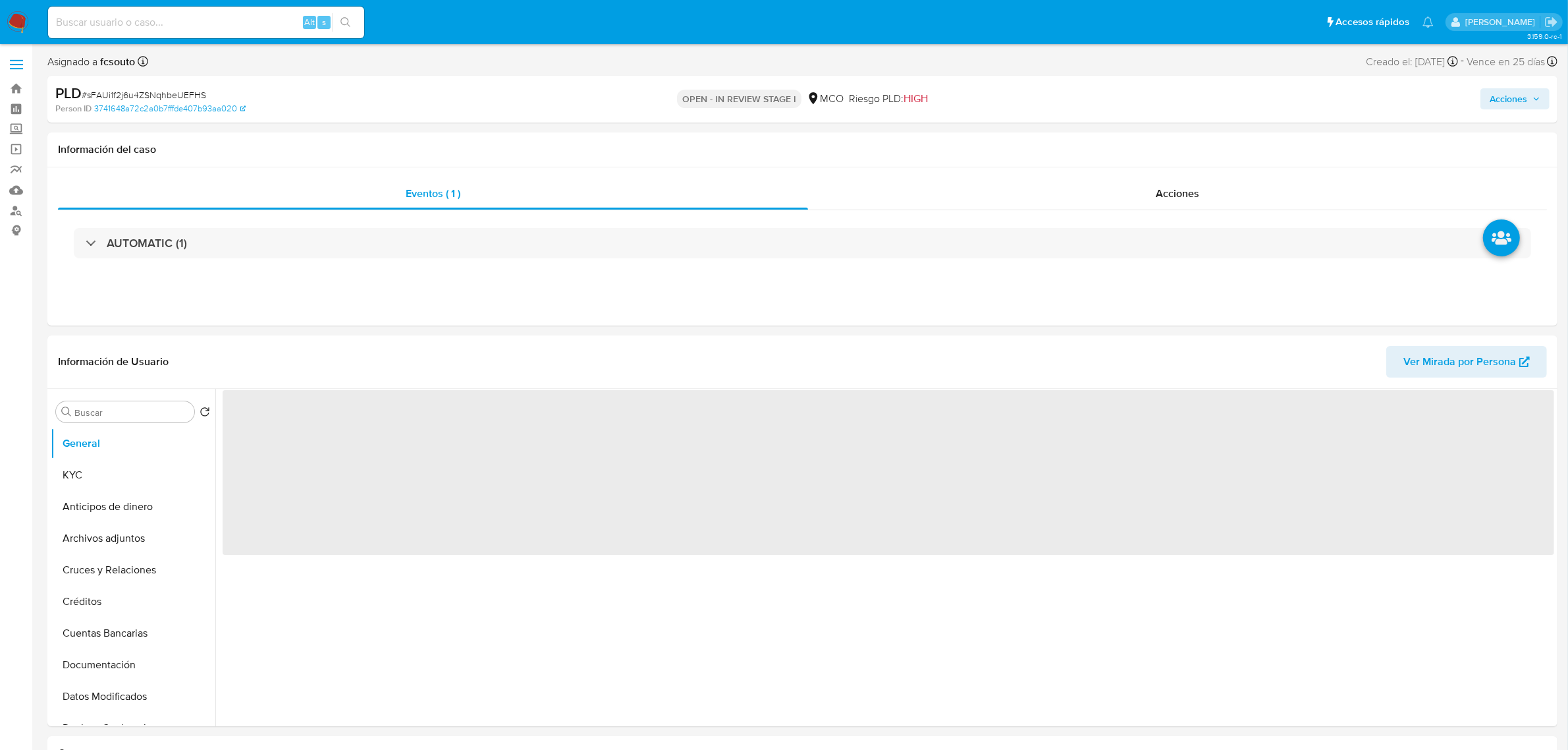
select select "10"
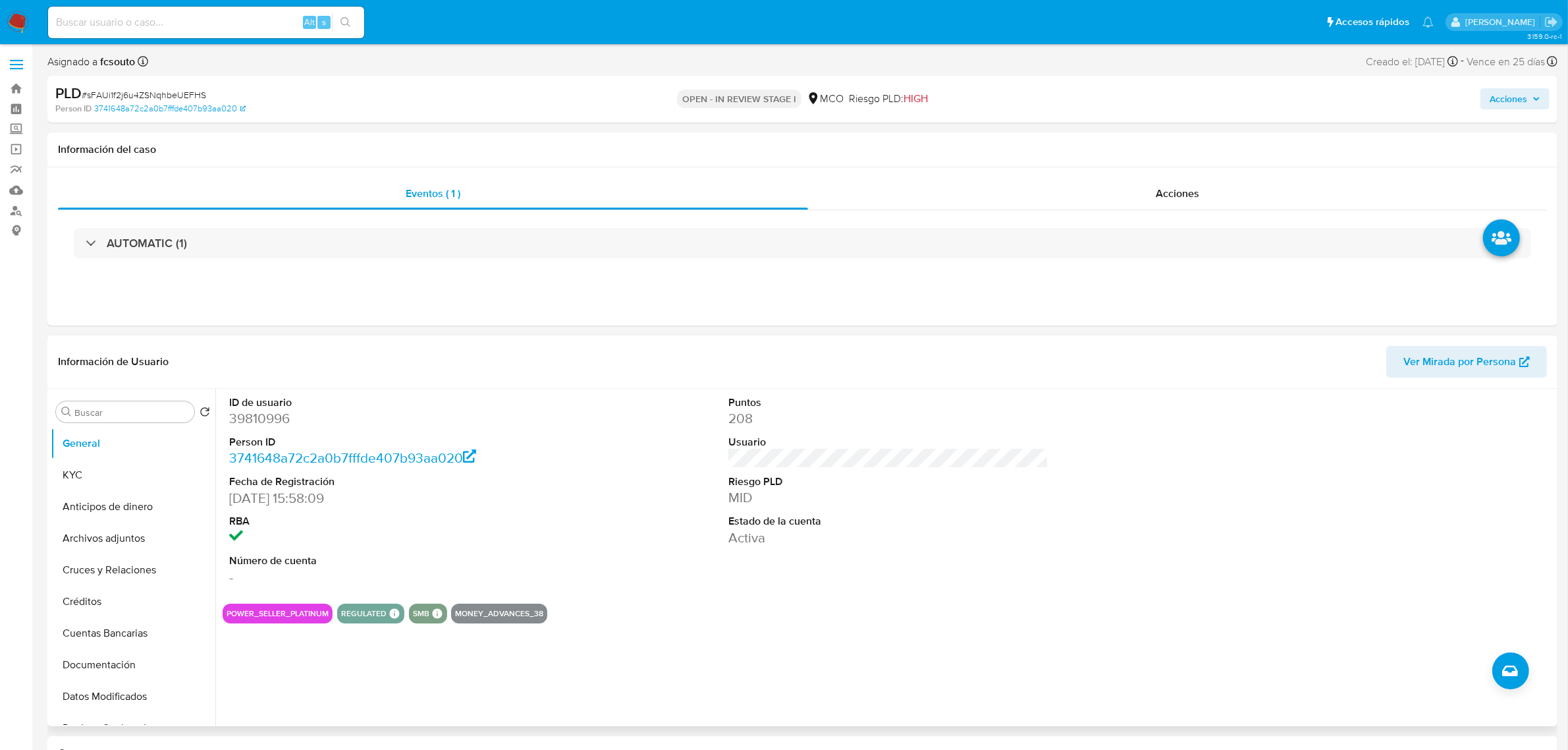
click at [897, 348] on header "Información de Usuario Ver Mirada por Persona" at bounding box center [802, 361] width 1489 height 31
click at [275, 422] on dd "39810996" at bounding box center [389, 419] width 320 height 19
copy dd "39810996"
click at [1520, 89] on span "Acciones" at bounding box center [1509, 99] width 37 height 21
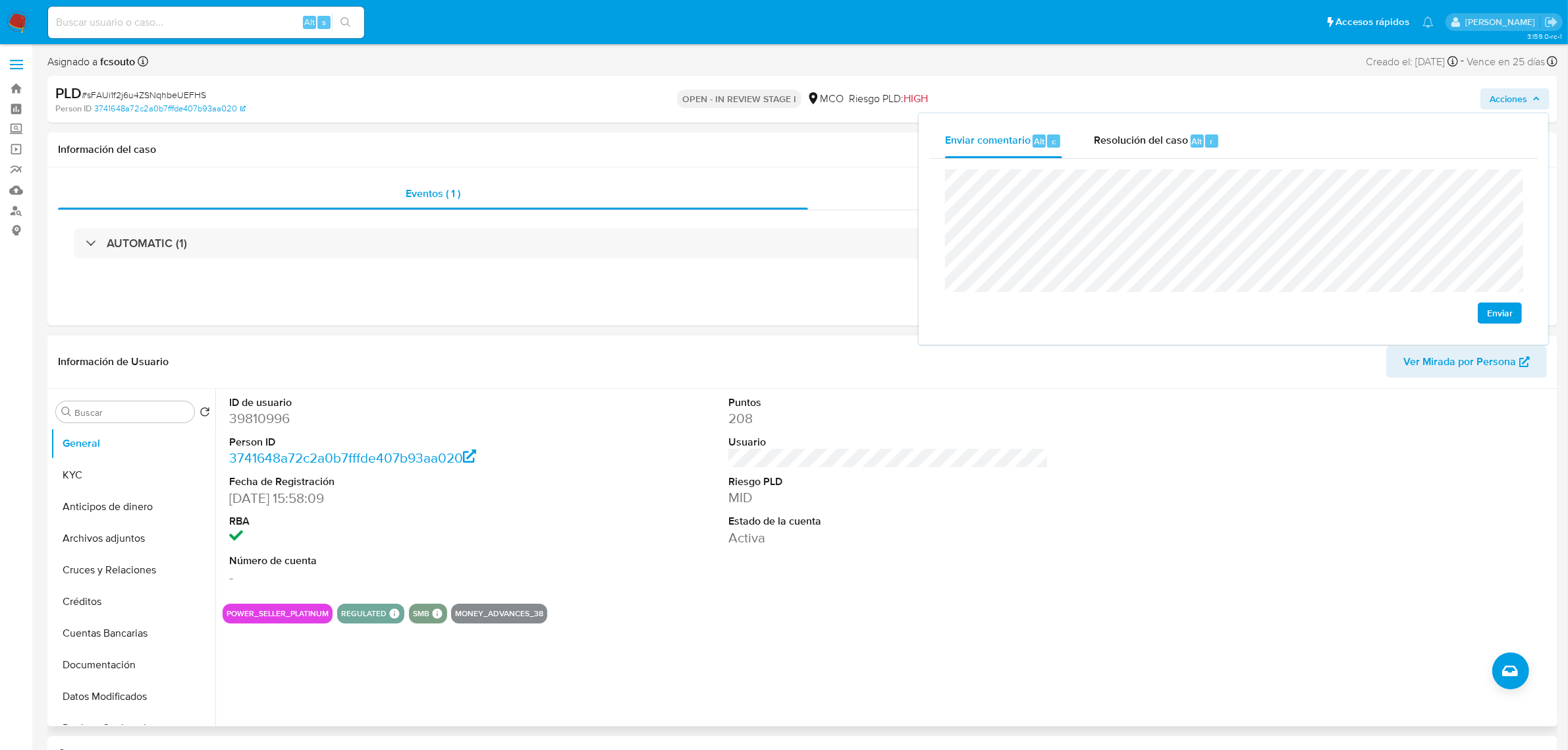
click at [268, 416] on dd "39810996" at bounding box center [389, 419] width 320 height 19
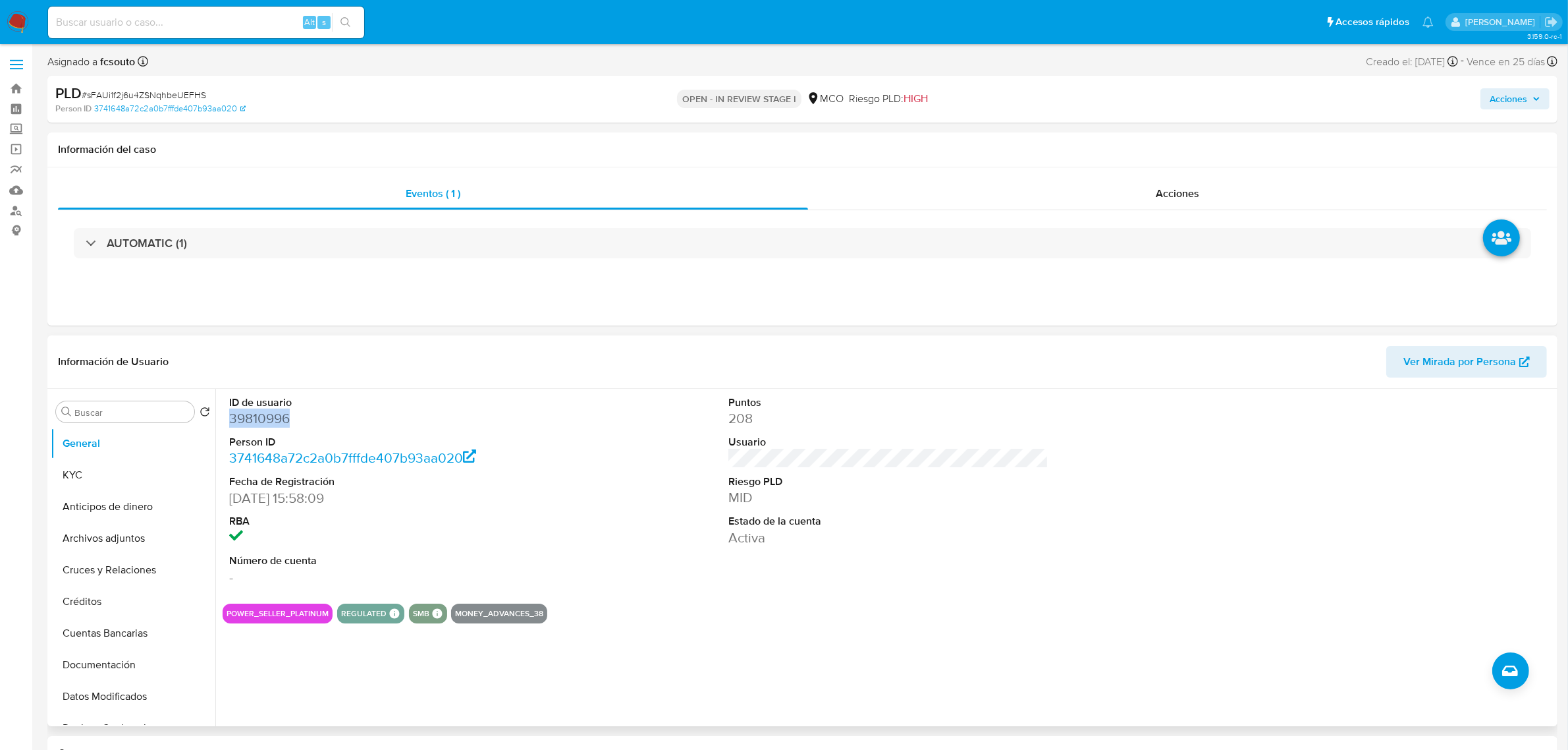
click at [268, 416] on dd "39810996" at bounding box center [389, 419] width 320 height 19
copy dd "39810996"
click at [1510, 100] on span "Acciones" at bounding box center [1509, 99] width 37 height 21
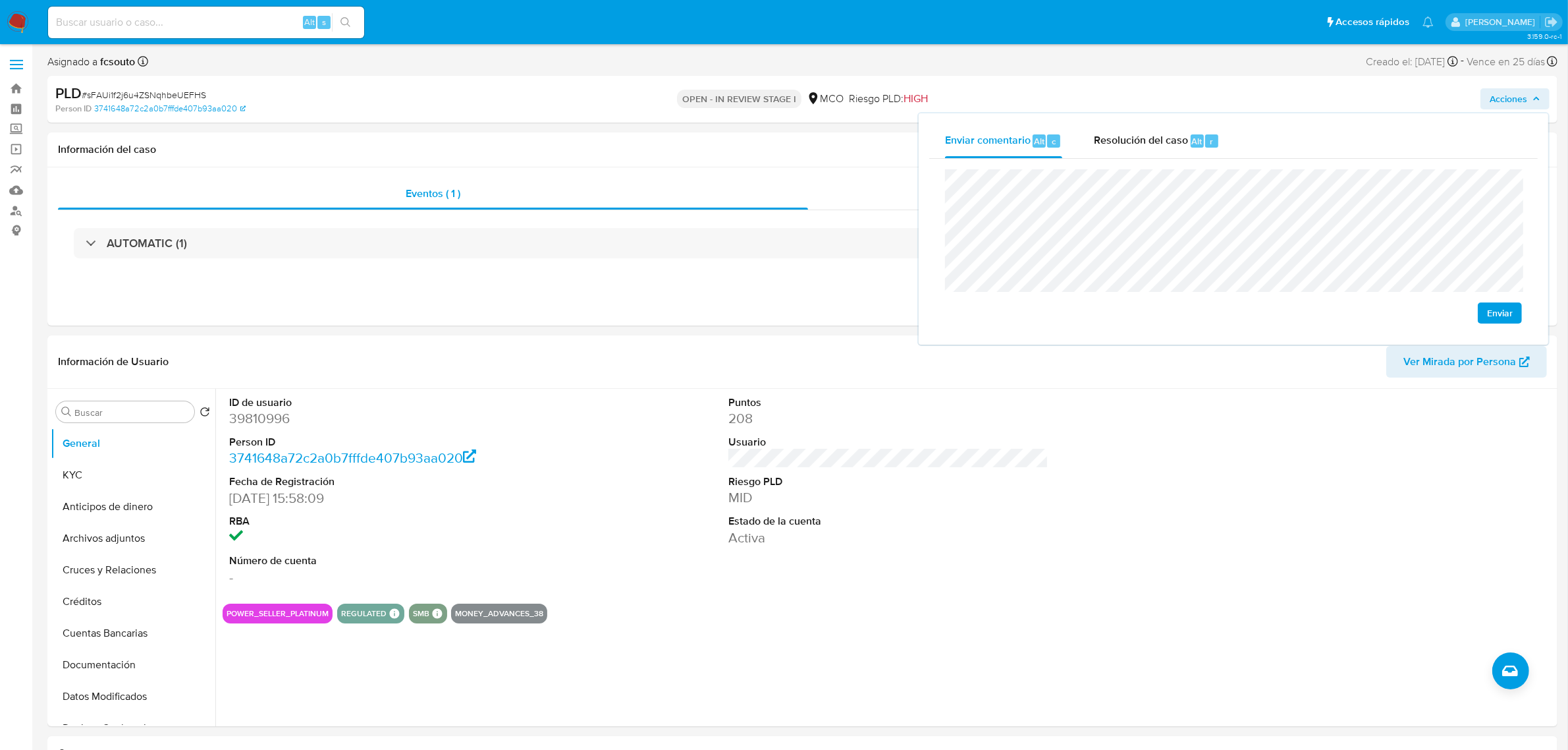
click at [942, 162] on div "Enviar" at bounding box center [1234, 246] width 609 height 175
drag, startPoint x: 148, startPoint y: 690, endPoint x: 125, endPoint y: 641, distance: 54.1
click at [148, 691] on button "Historial Casos" at bounding box center [133, 689] width 165 height 31
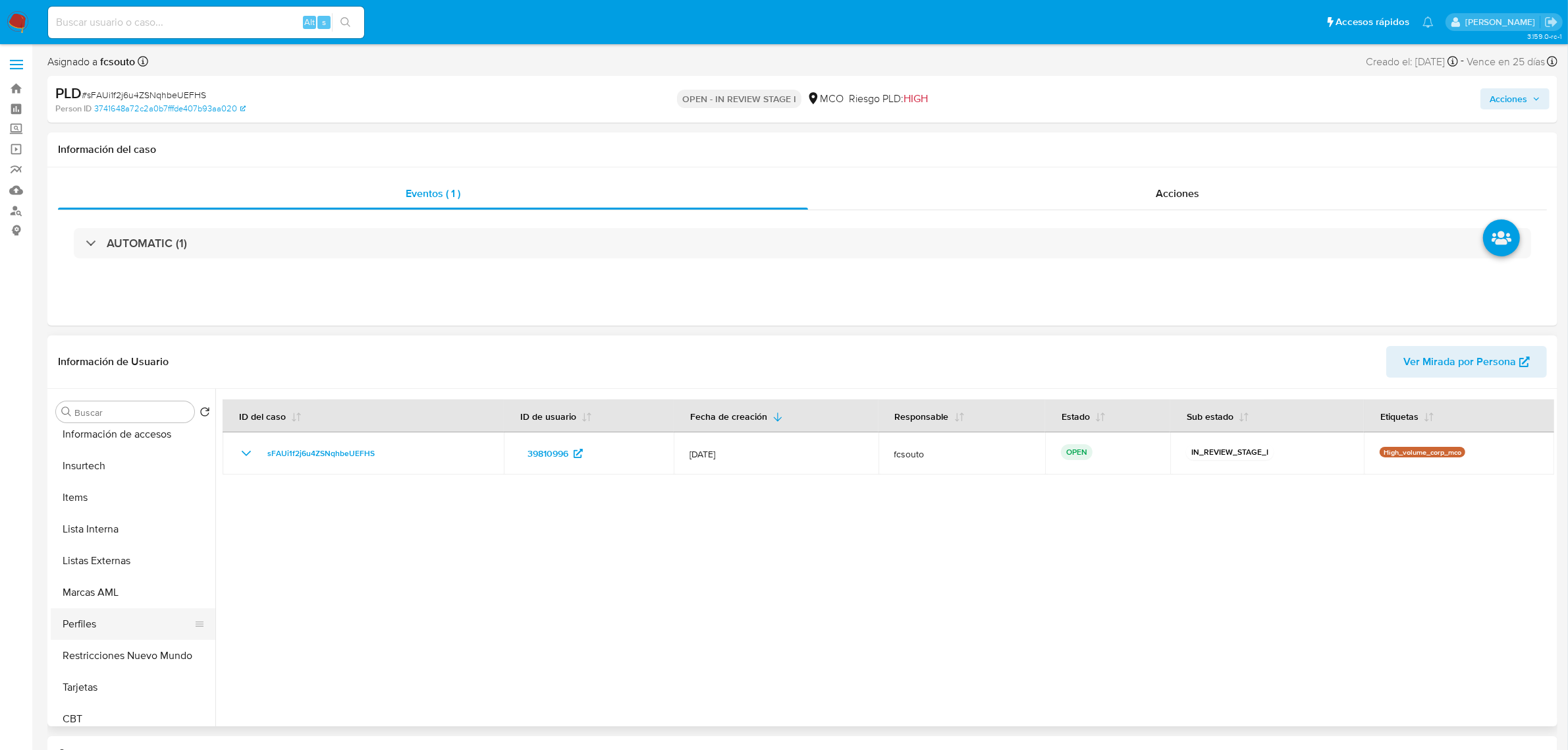
scroll to position [556, 0]
click at [136, 637] on button "Restricciones Nuevo Mundo" at bounding box center [127, 646] width 154 height 31
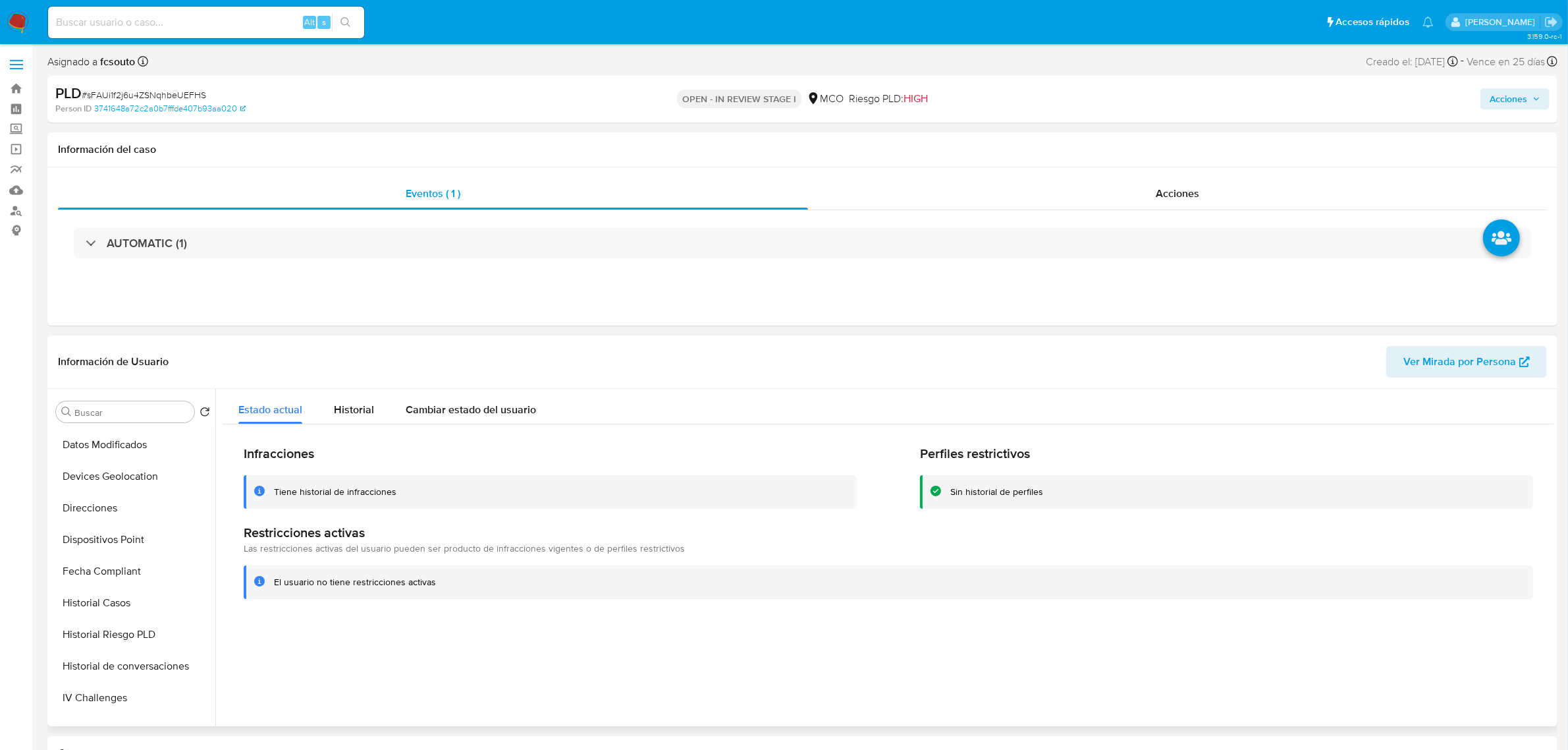
scroll to position [0, 0]
drag, startPoint x: 87, startPoint y: 544, endPoint x: 35, endPoint y: 534, distance: 53.0
click at [87, 545] on button "Archivos adjuntos" at bounding box center [133, 538] width 165 height 31
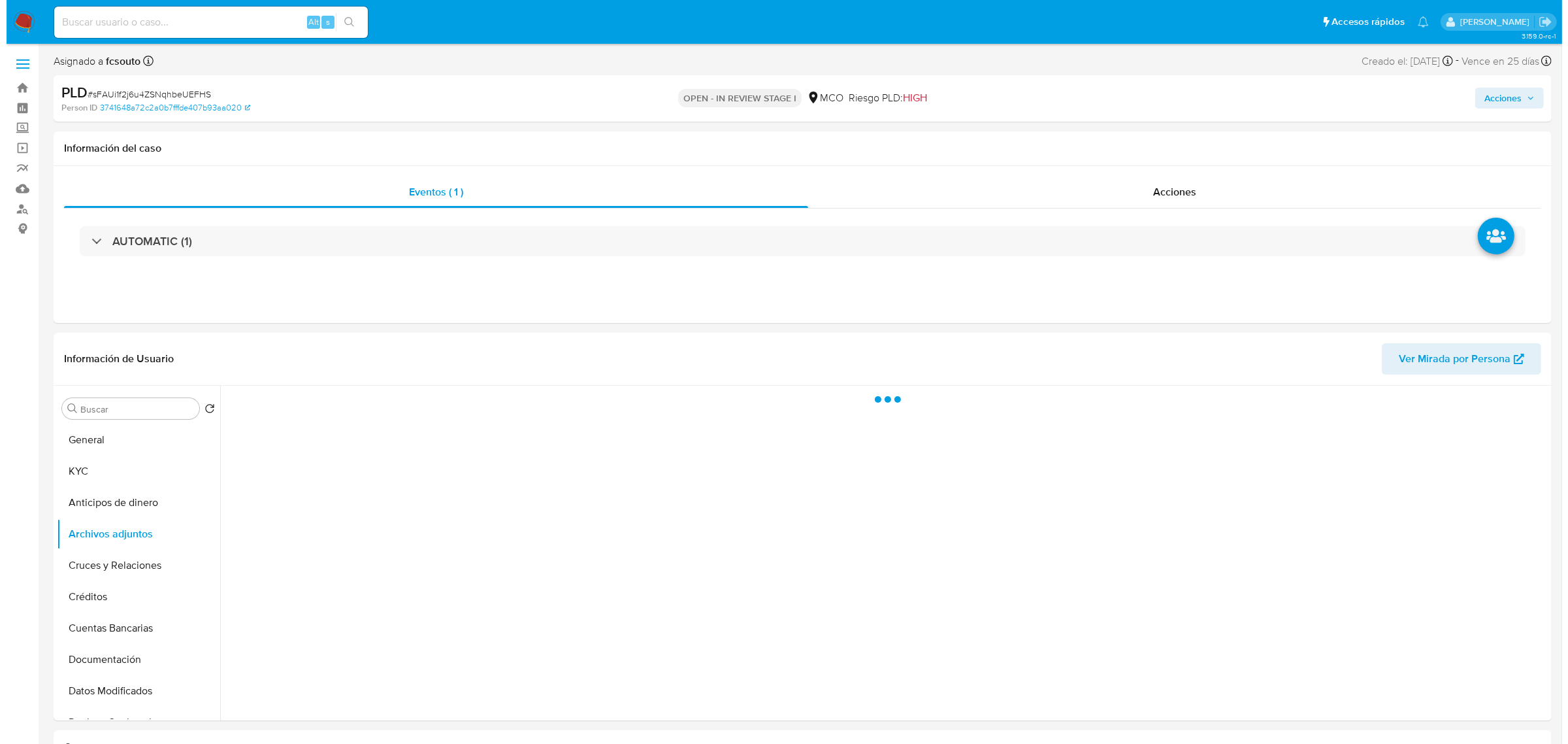
scroll to position [81, 0]
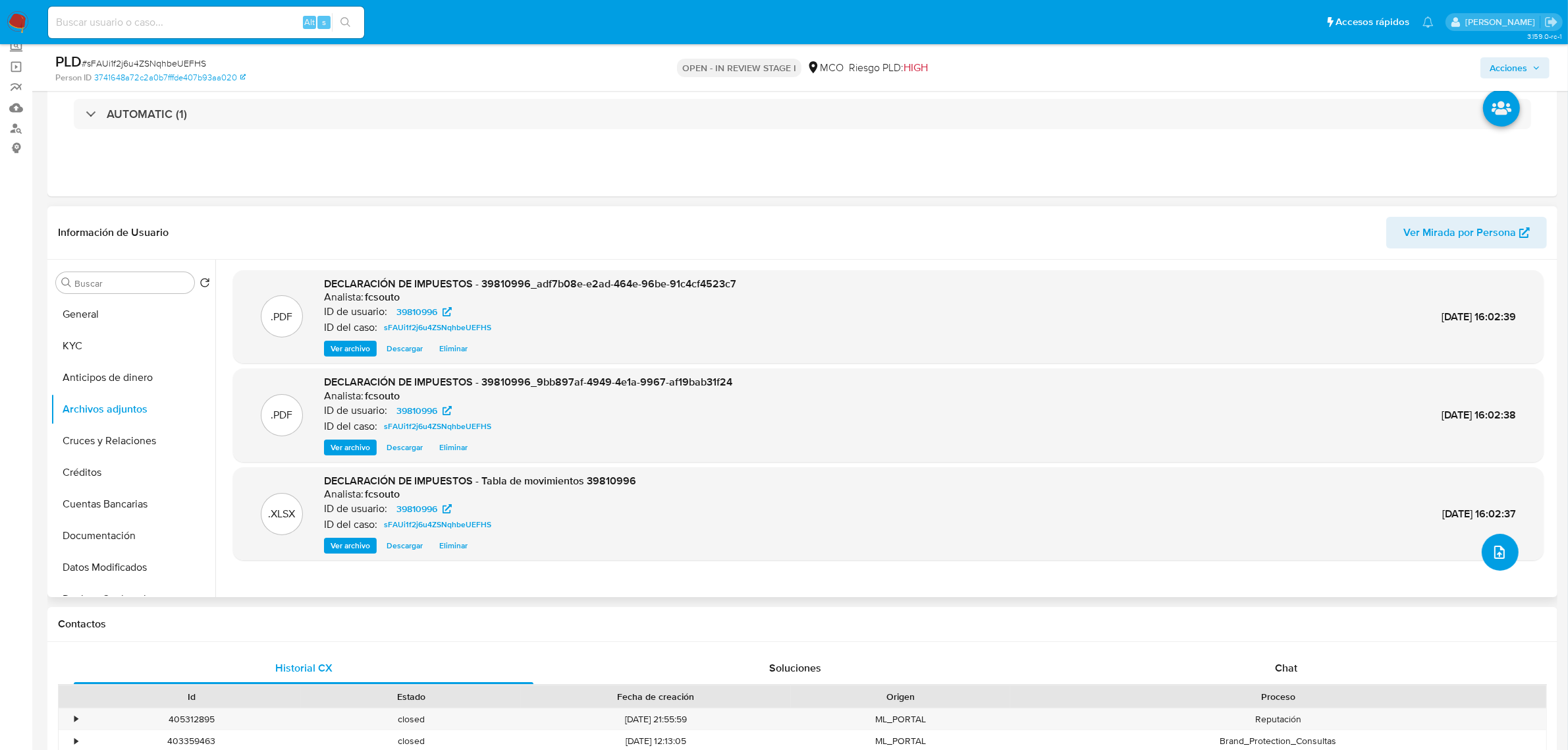
click at [1485, 558] on button "upload-file" at bounding box center [1500, 552] width 37 height 37
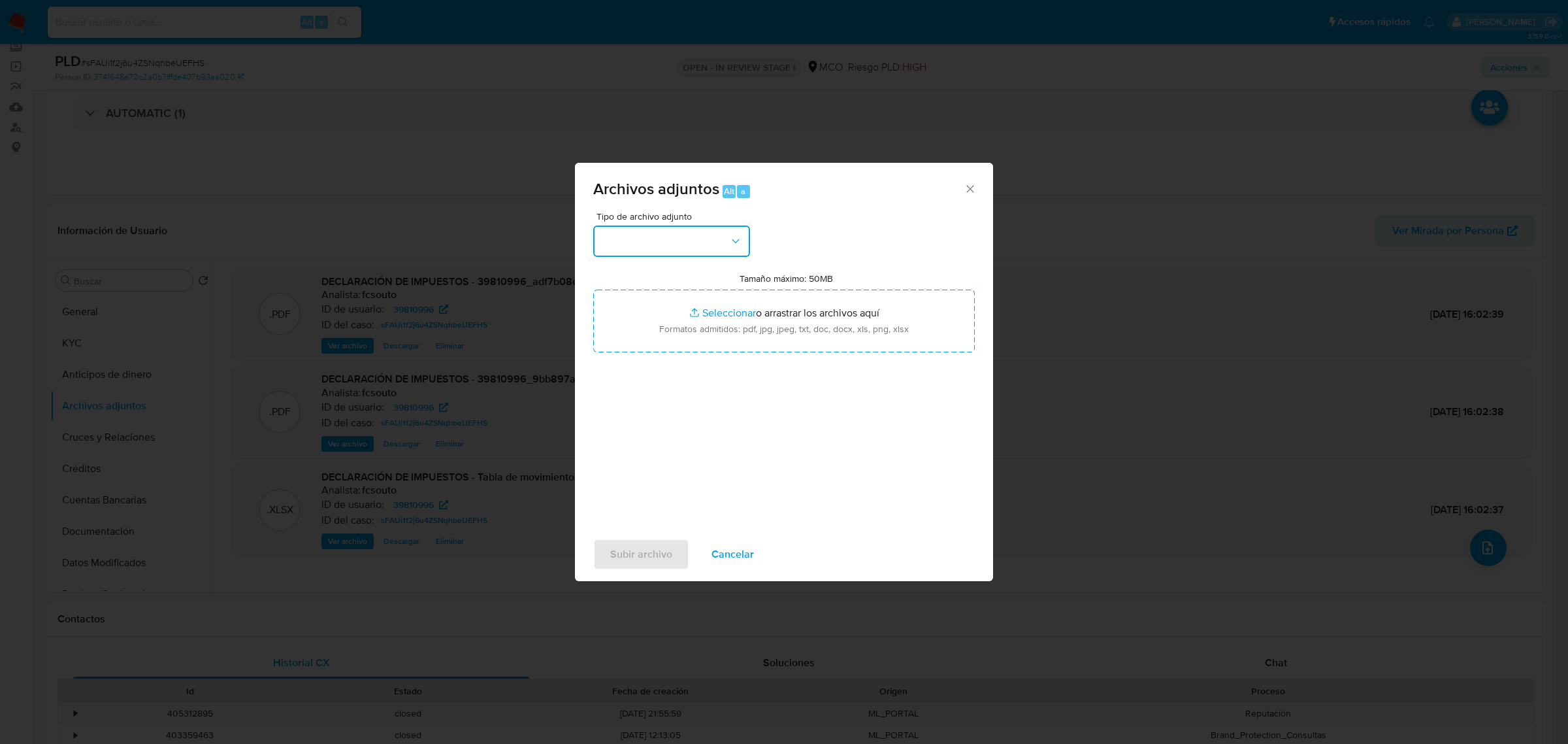
click at [667, 245] on button "button" at bounding box center [671, 240] width 157 height 31
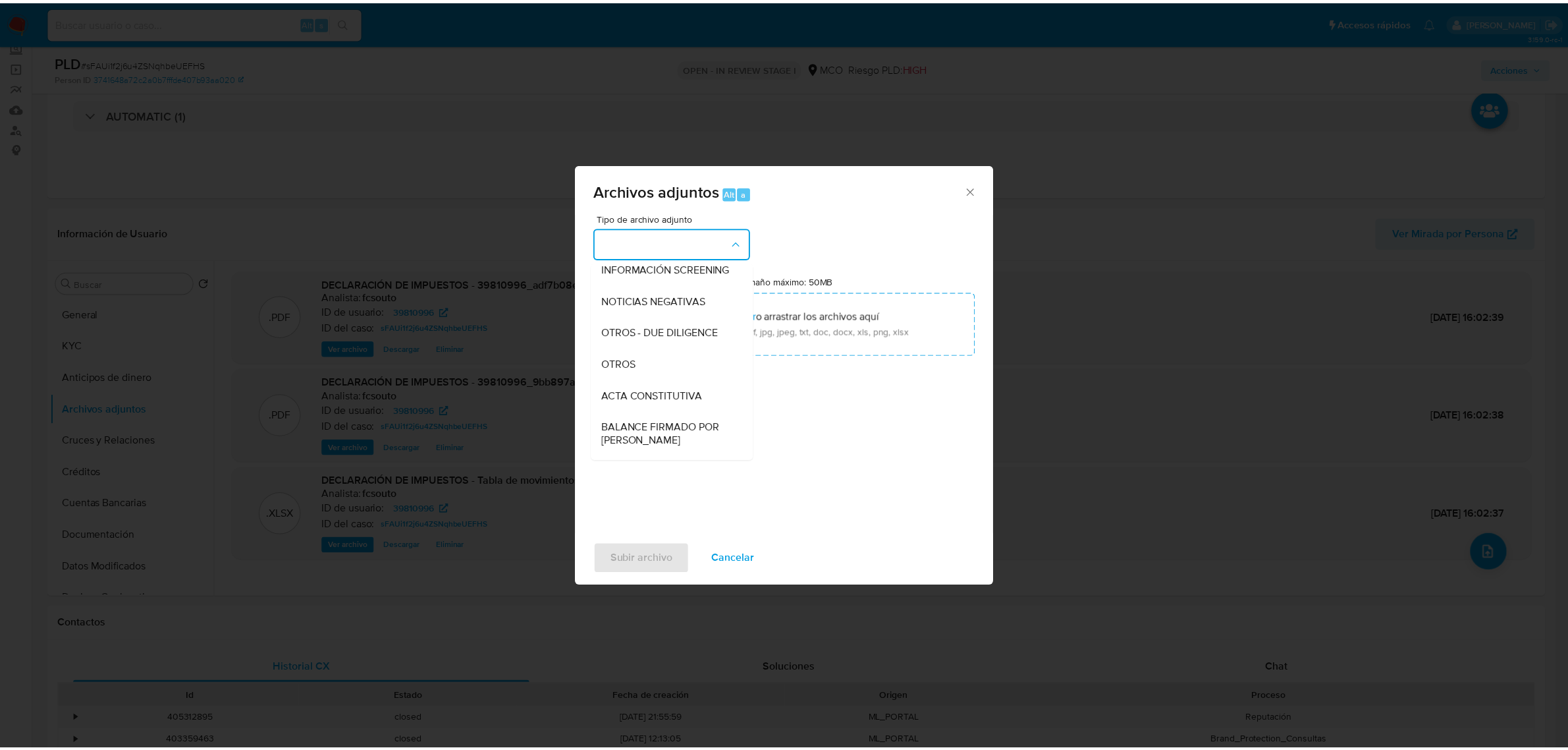
scroll to position [165, 0]
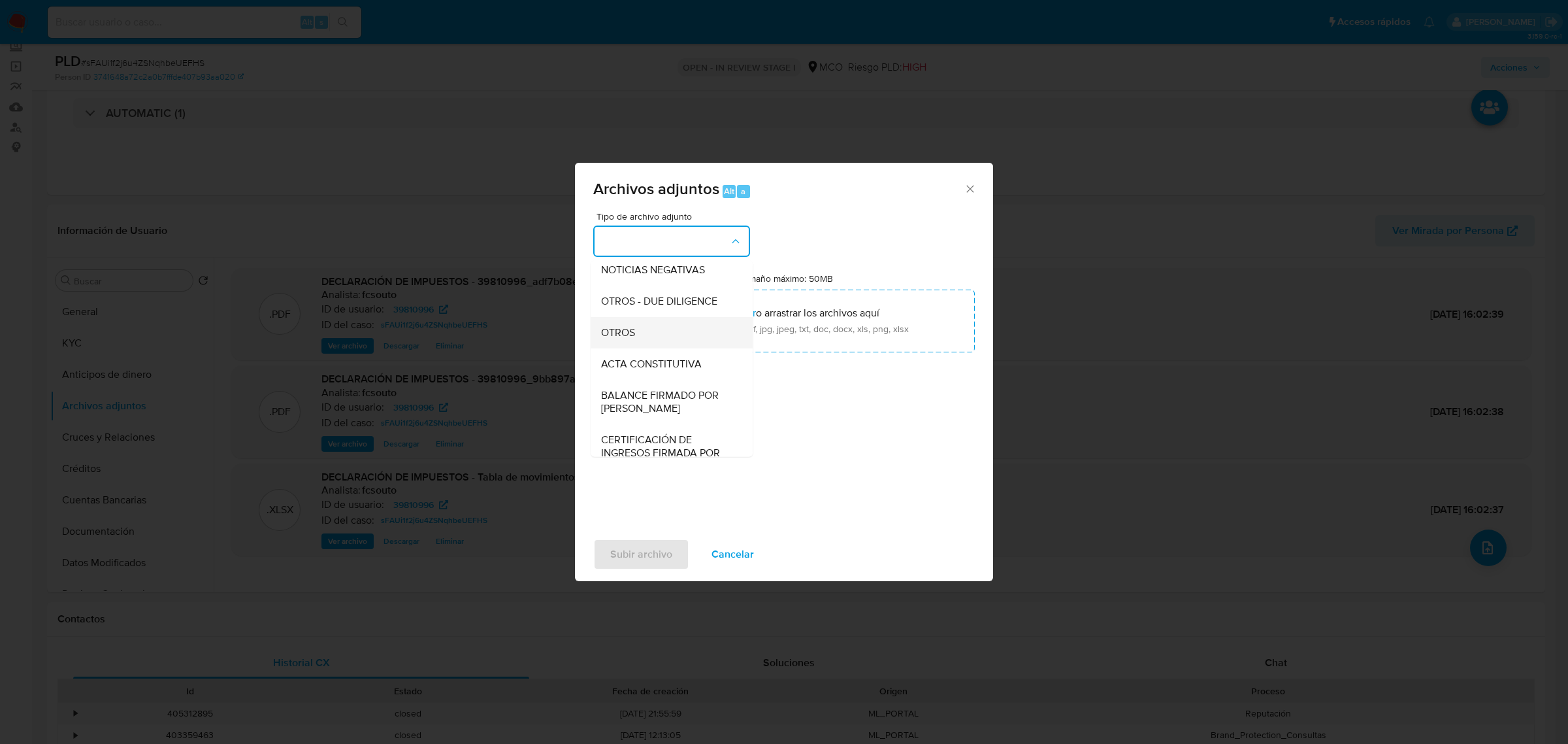
click at [671, 348] on div "OTROS" at bounding box center [667, 332] width 133 height 31
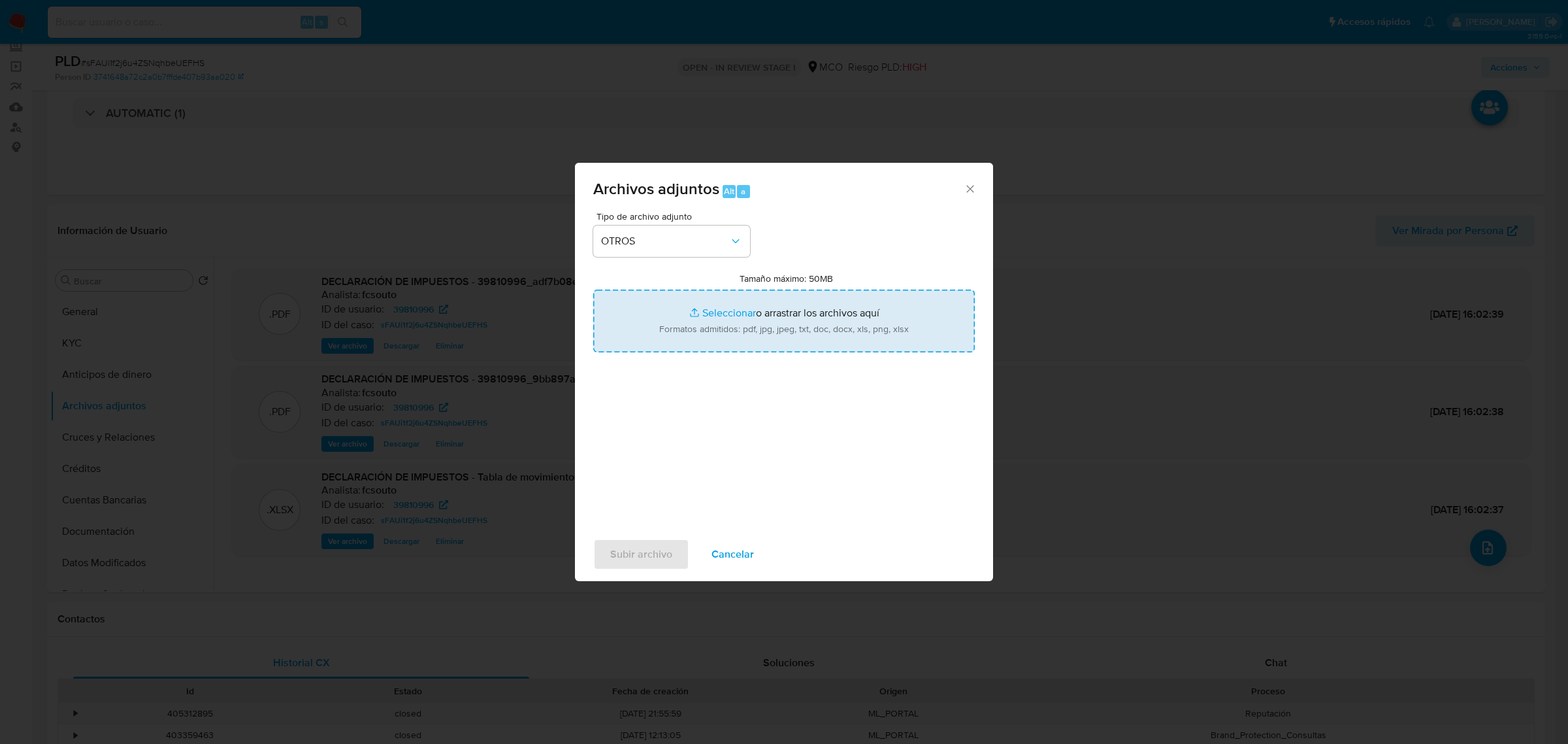
click at [694, 327] on input "Tamaño máximo: 50MB Seleccionar archivos" at bounding box center [784, 321] width 381 height 63
type input "C:\fakepath\39810996 - 15_9_2025.pdf"
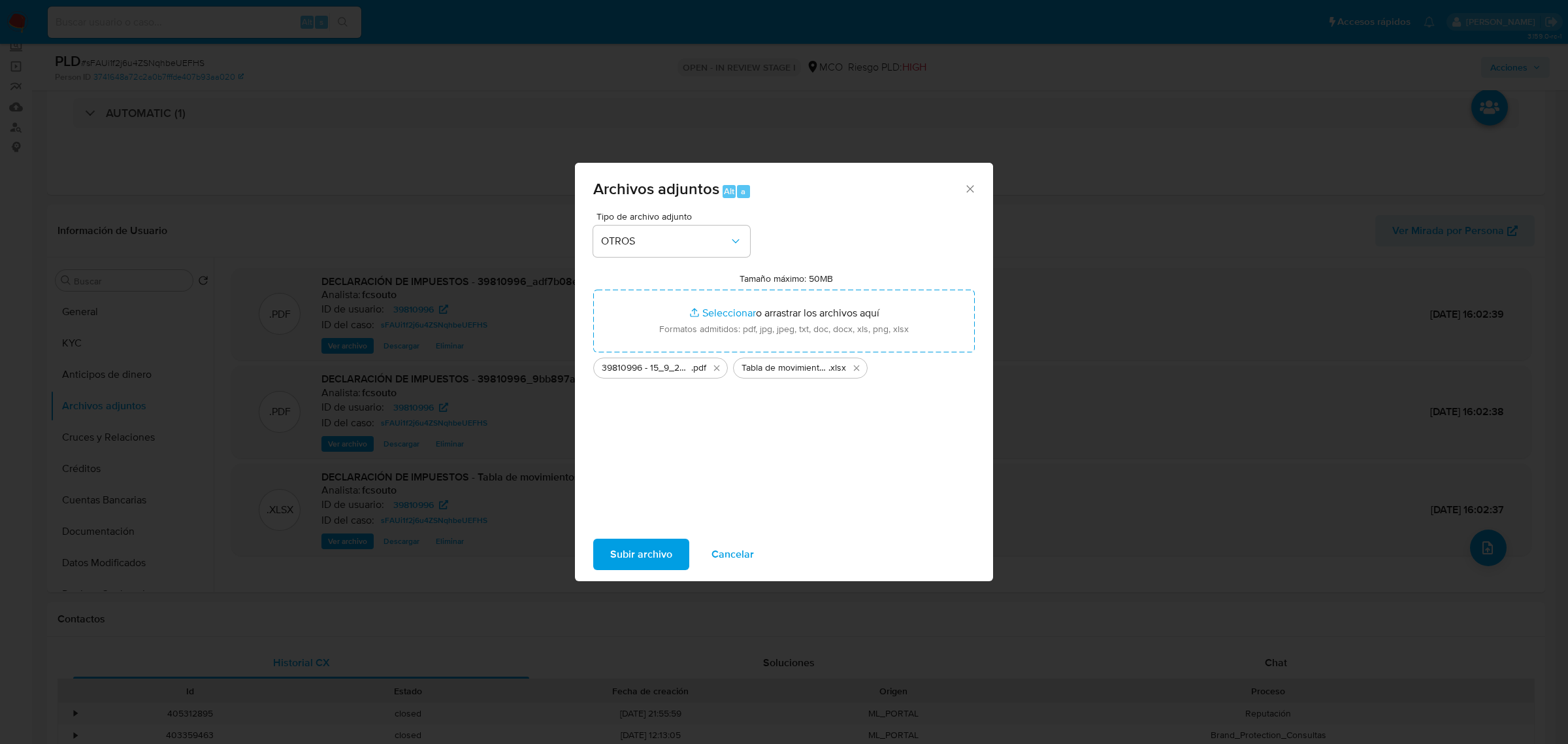
click at [856, 370] on icon "Eliminar Tabla de movimientos 39810996.xlsx" at bounding box center [857, 368] width 11 height 11
click at [651, 557] on span "Subir archivo" at bounding box center [642, 554] width 62 height 28
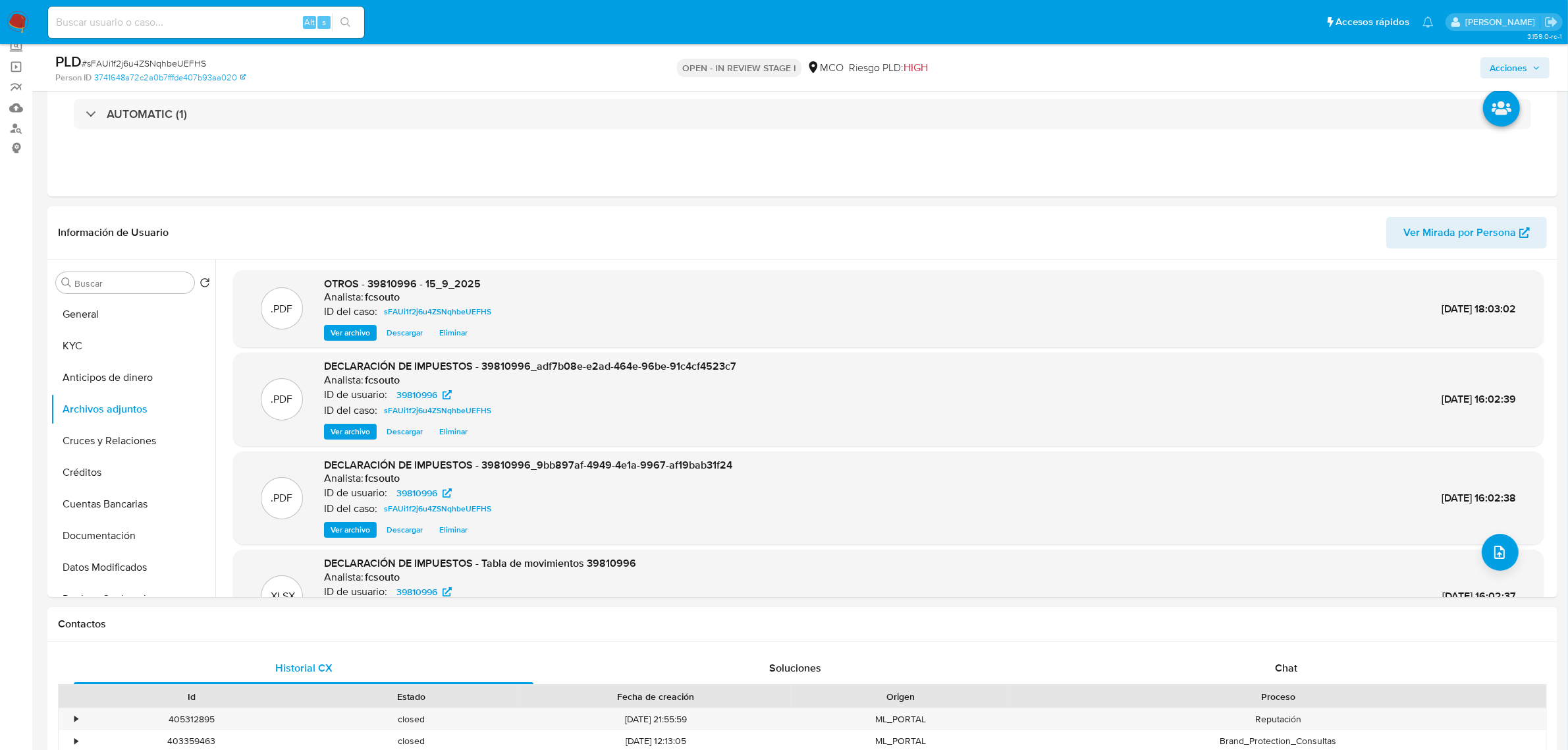
click at [1531, 53] on div "Acciones" at bounding box center [1302, 67] width 495 height 31
click at [1527, 63] on span "Acciones" at bounding box center [1509, 68] width 37 height 21
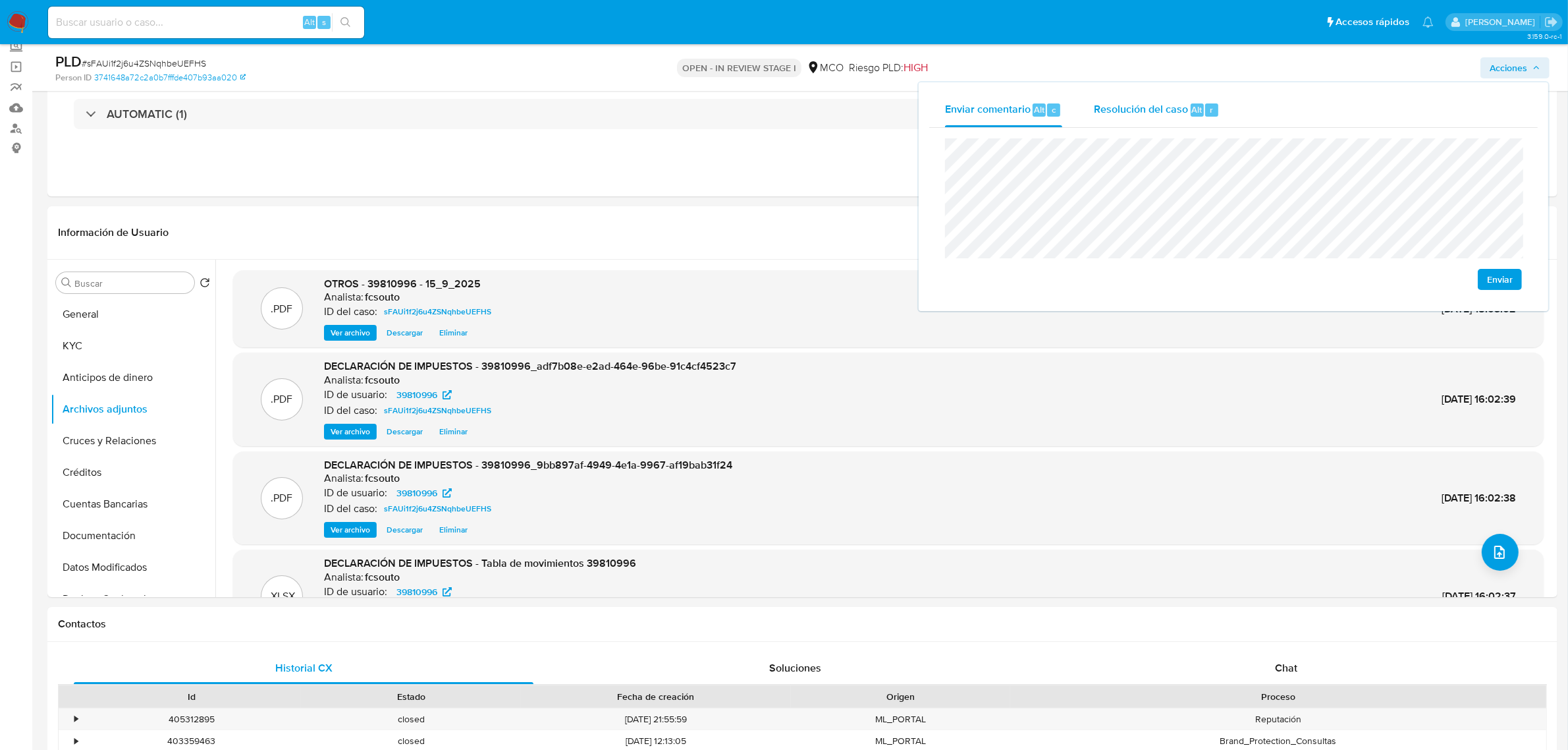
drag, startPoint x: 1141, startPoint y: 116, endPoint x: 1133, endPoint y: 132, distance: 17.9
click at [1138, 118] on div "Resolución del caso Alt r" at bounding box center [1157, 110] width 125 height 34
click at [1327, 297] on span "No ROI" at bounding box center [1352, 292] width 65 height 29
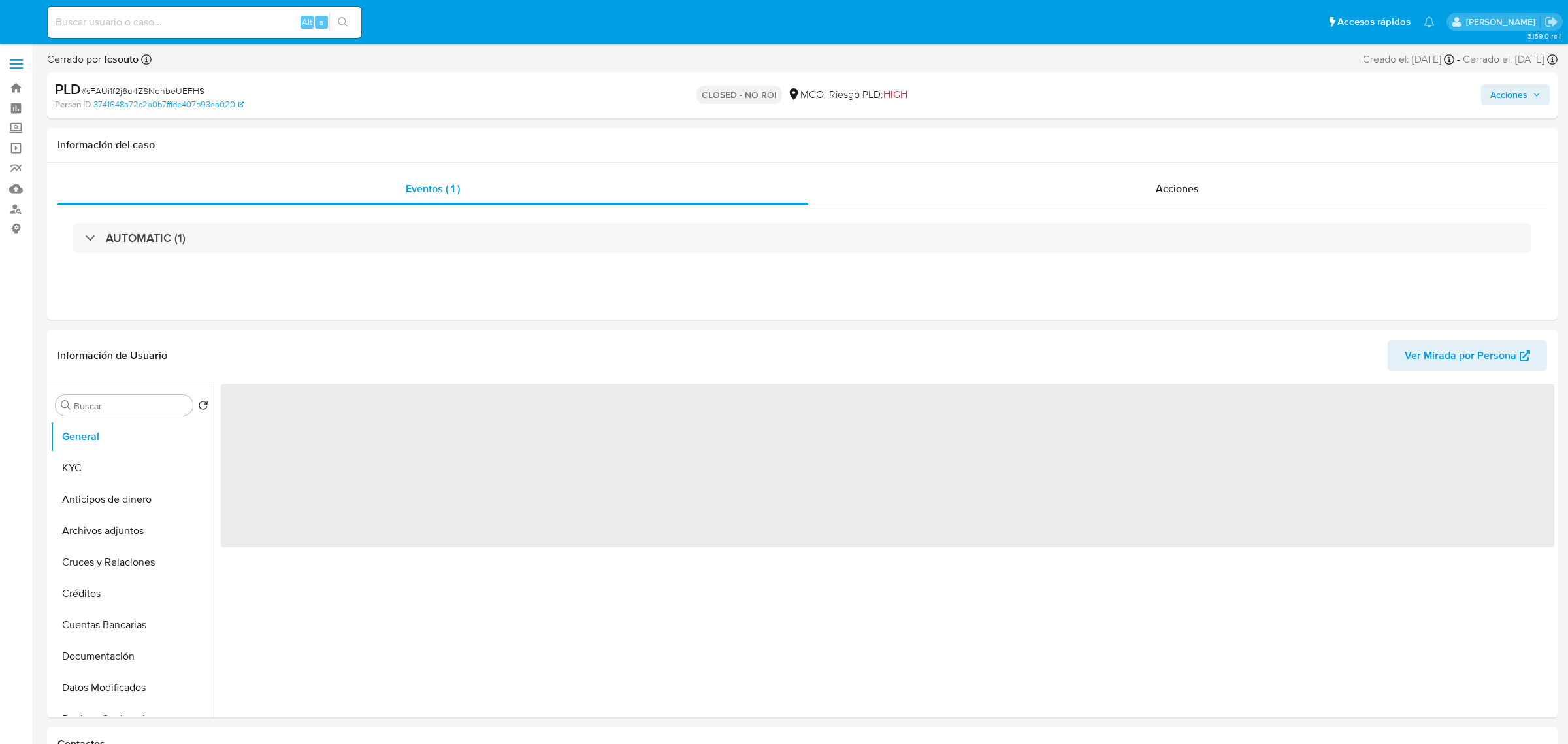
select select "10"
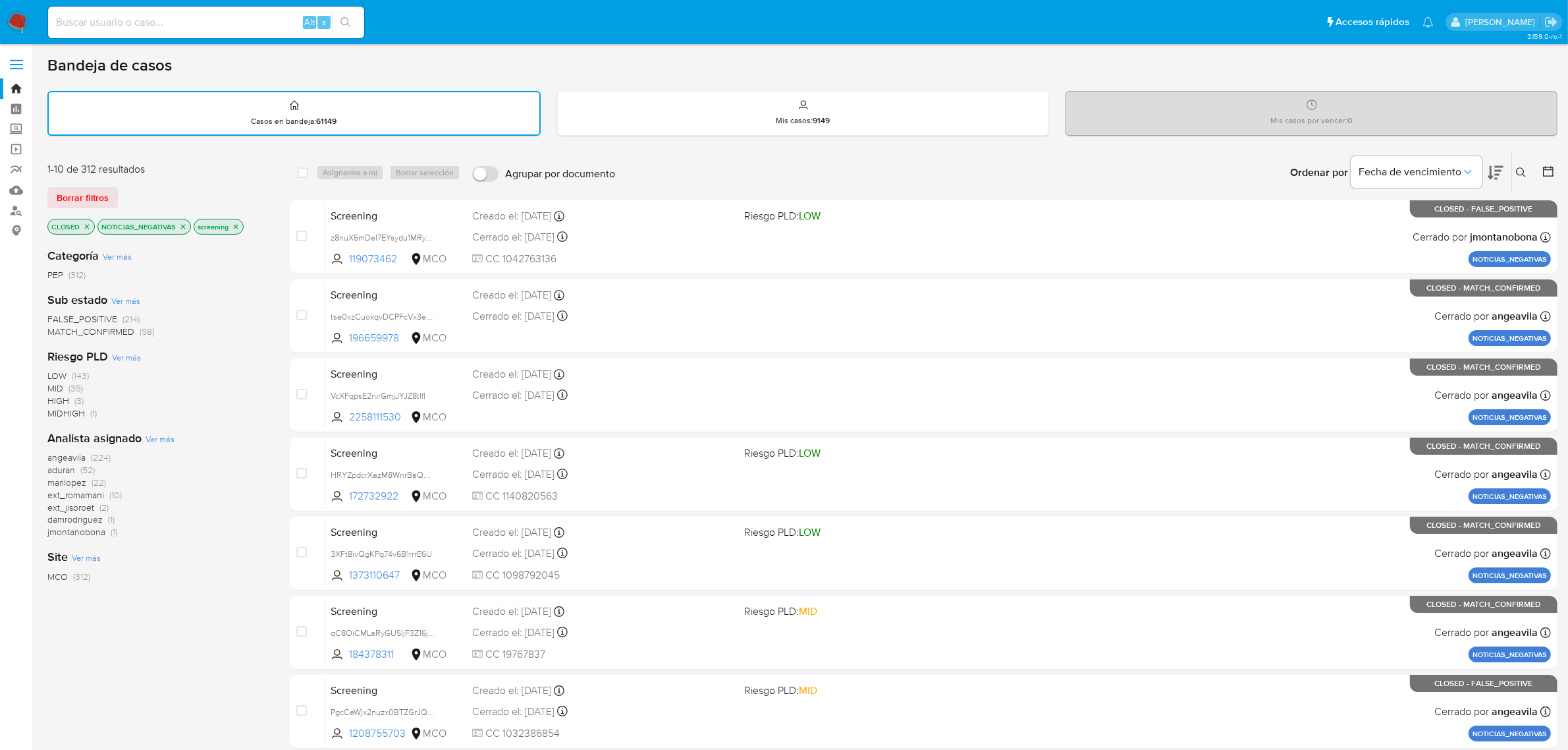
click at [24, 18] on img at bounding box center [18, 23] width 23 height 23
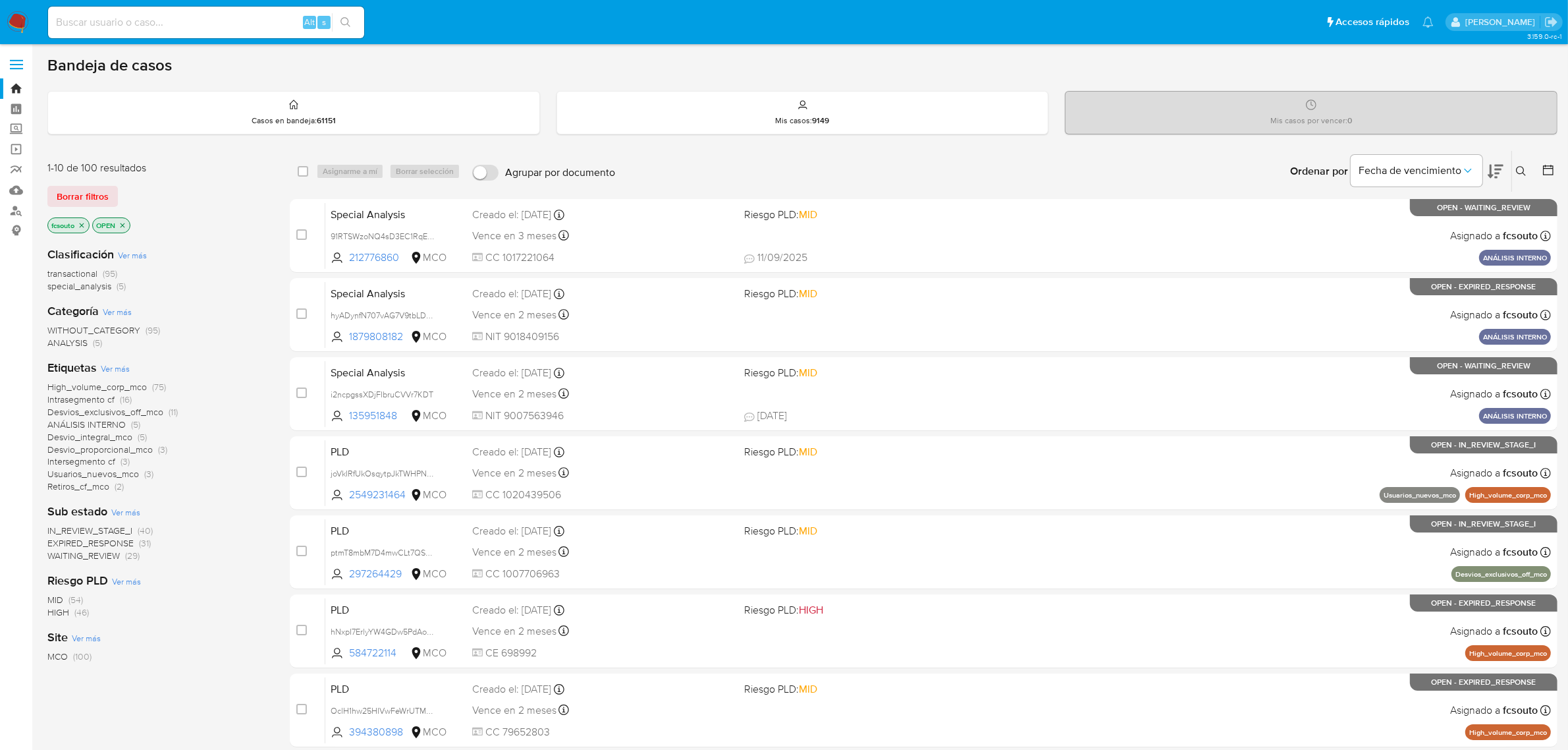
click at [105, 556] on span "WAITING_REVIEW" at bounding box center [83, 556] width 73 height 13
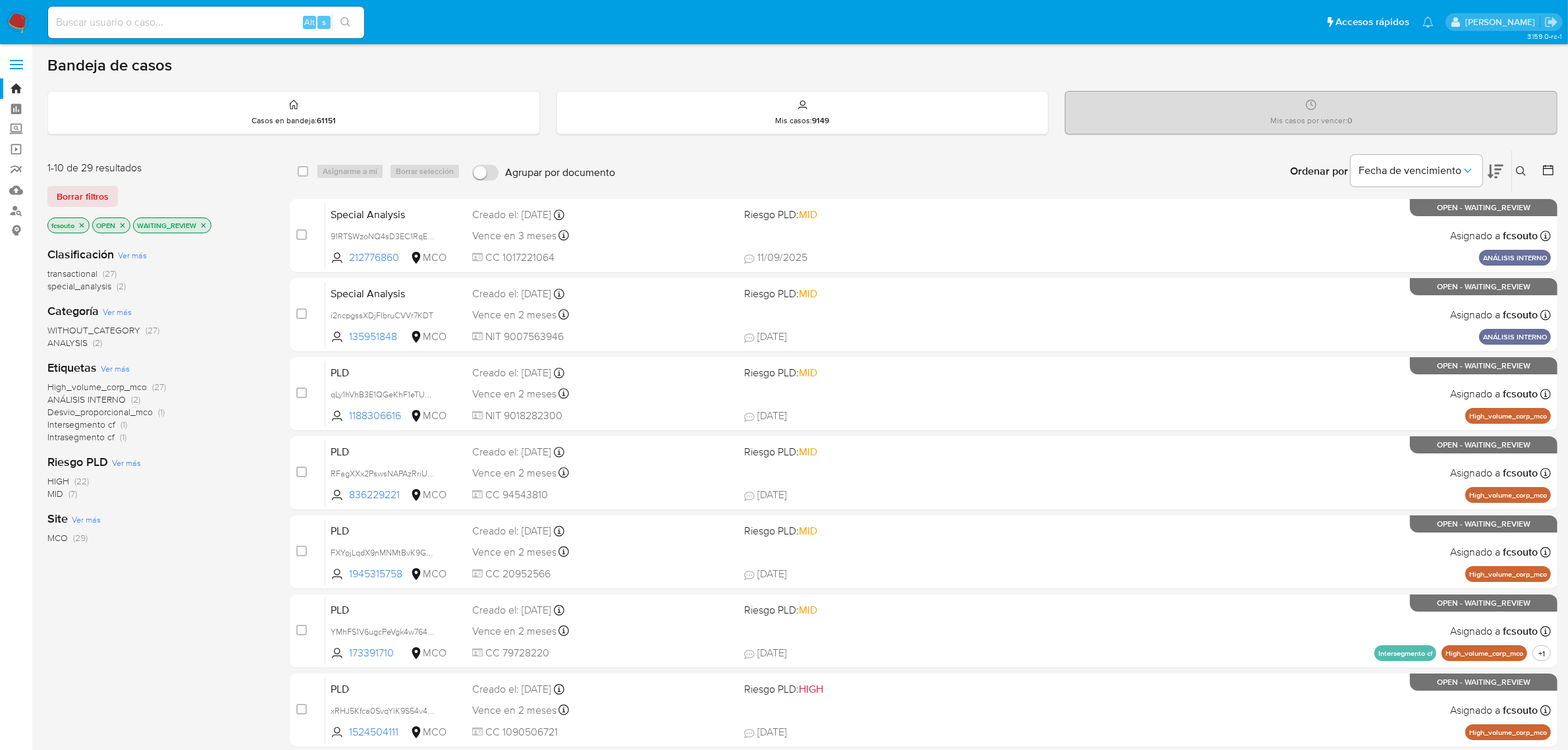
click at [1491, 166] on icon at bounding box center [1496, 172] width 16 height 14
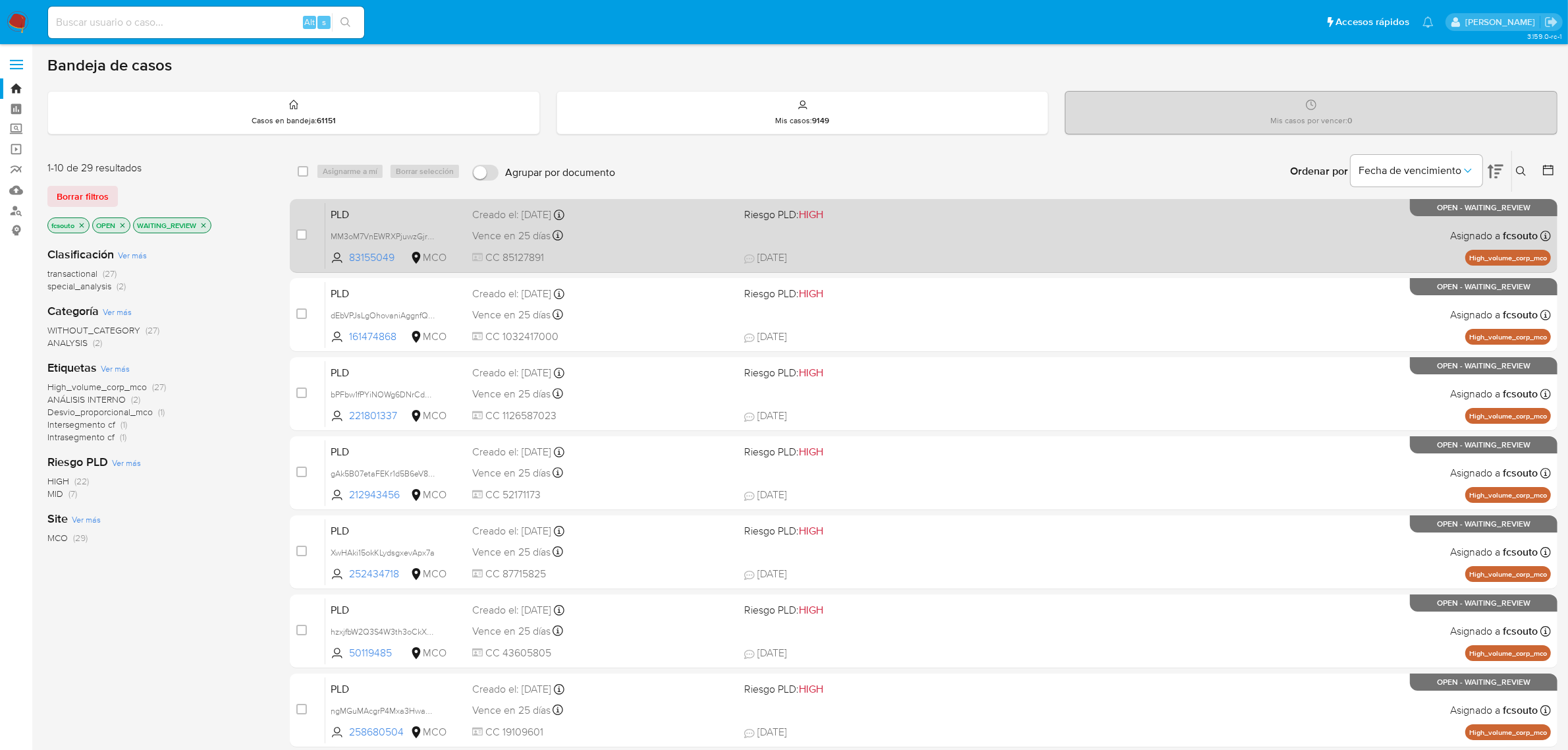
click at [672, 254] on span "CC 85127891" at bounding box center [603, 258] width 262 height 15
click at [298, 234] on input "checkbox" at bounding box center [302, 234] width 11 height 11
checkbox input "true"
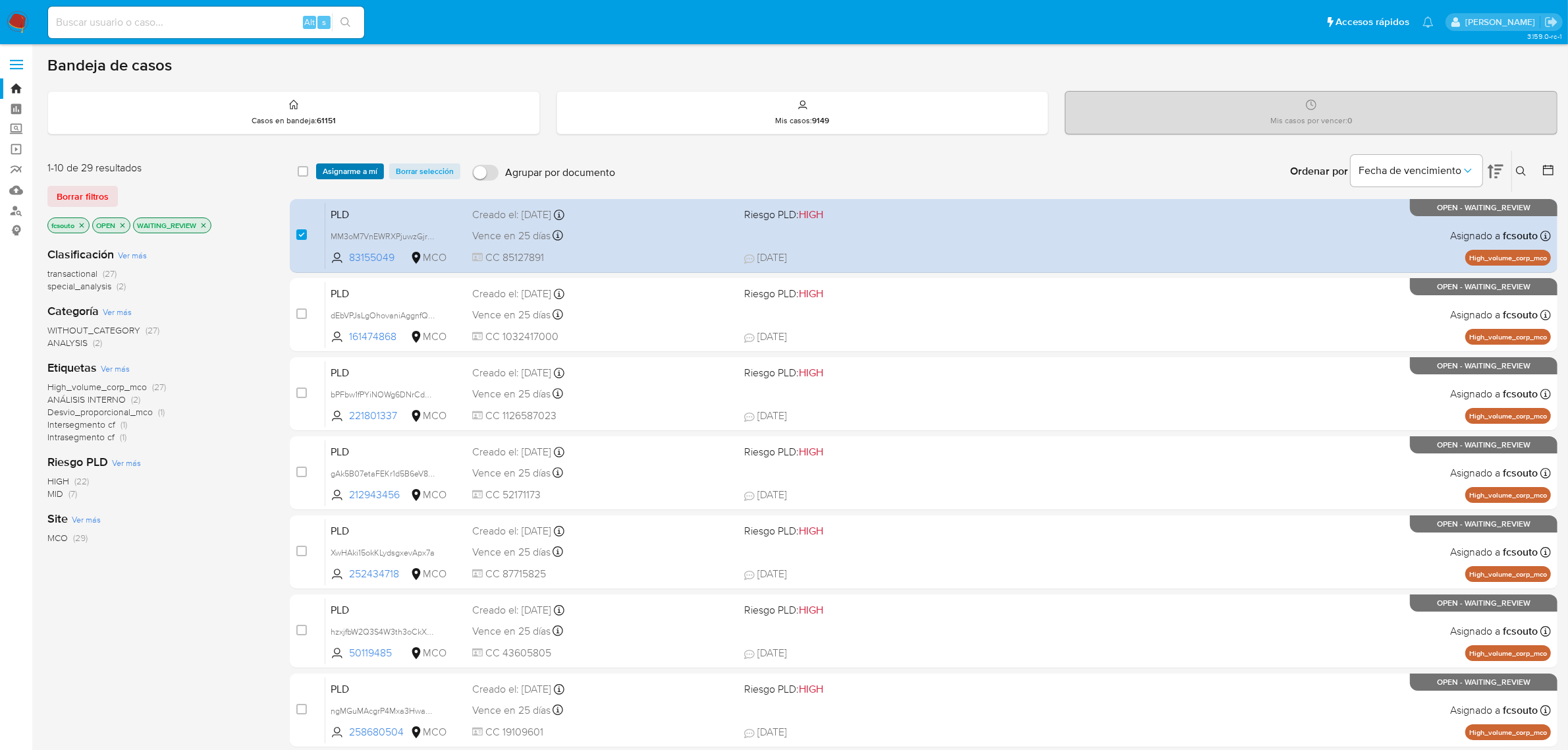
click at [352, 173] on span "Asignarme a mí" at bounding box center [350, 172] width 55 height 13
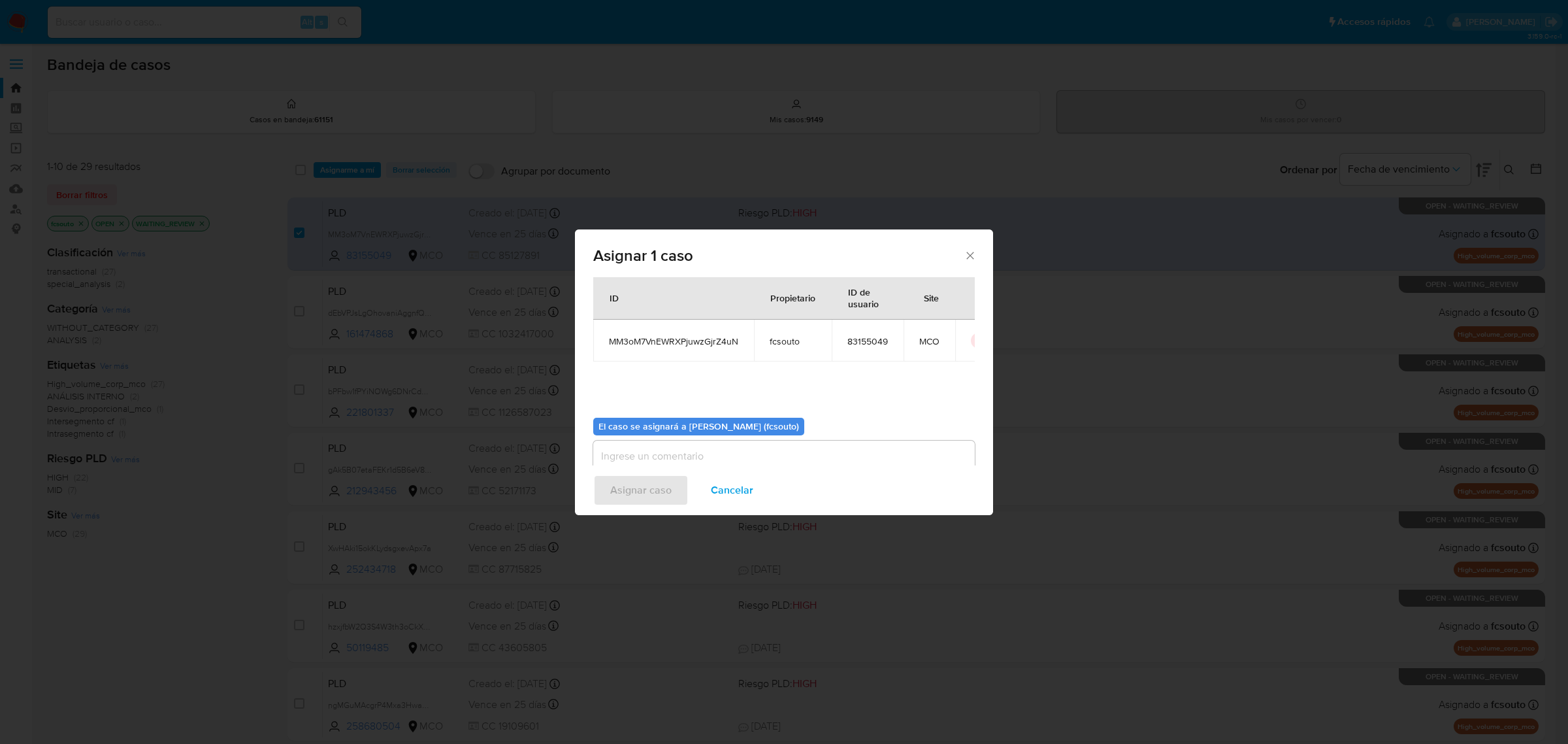
scroll to position [67, 0]
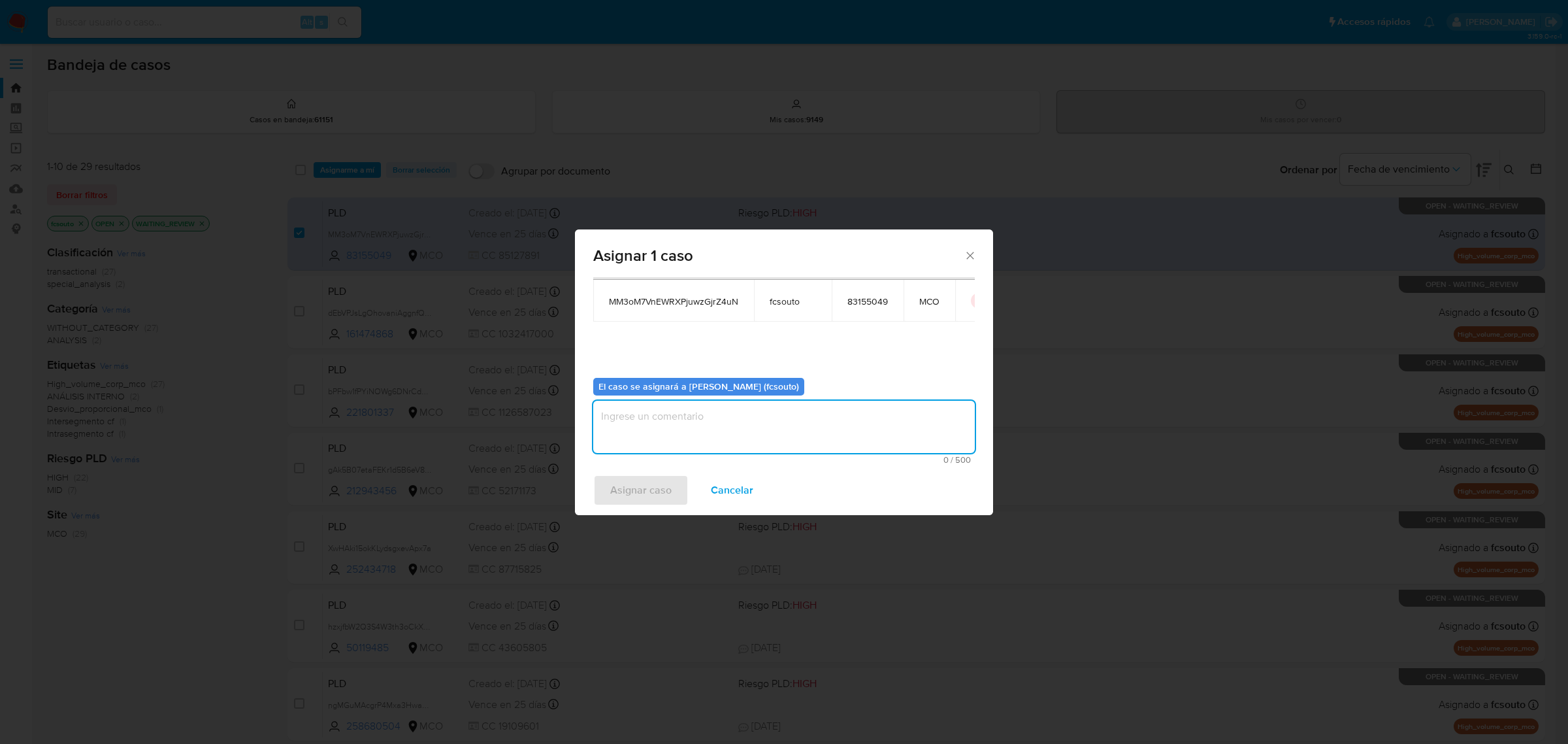
drag, startPoint x: 737, startPoint y: 414, endPoint x: 749, endPoint y: 420, distance: 13.4
click at [740, 415] on textarea "assign-modal" at bounding box center [784, 427] width 381 height 52
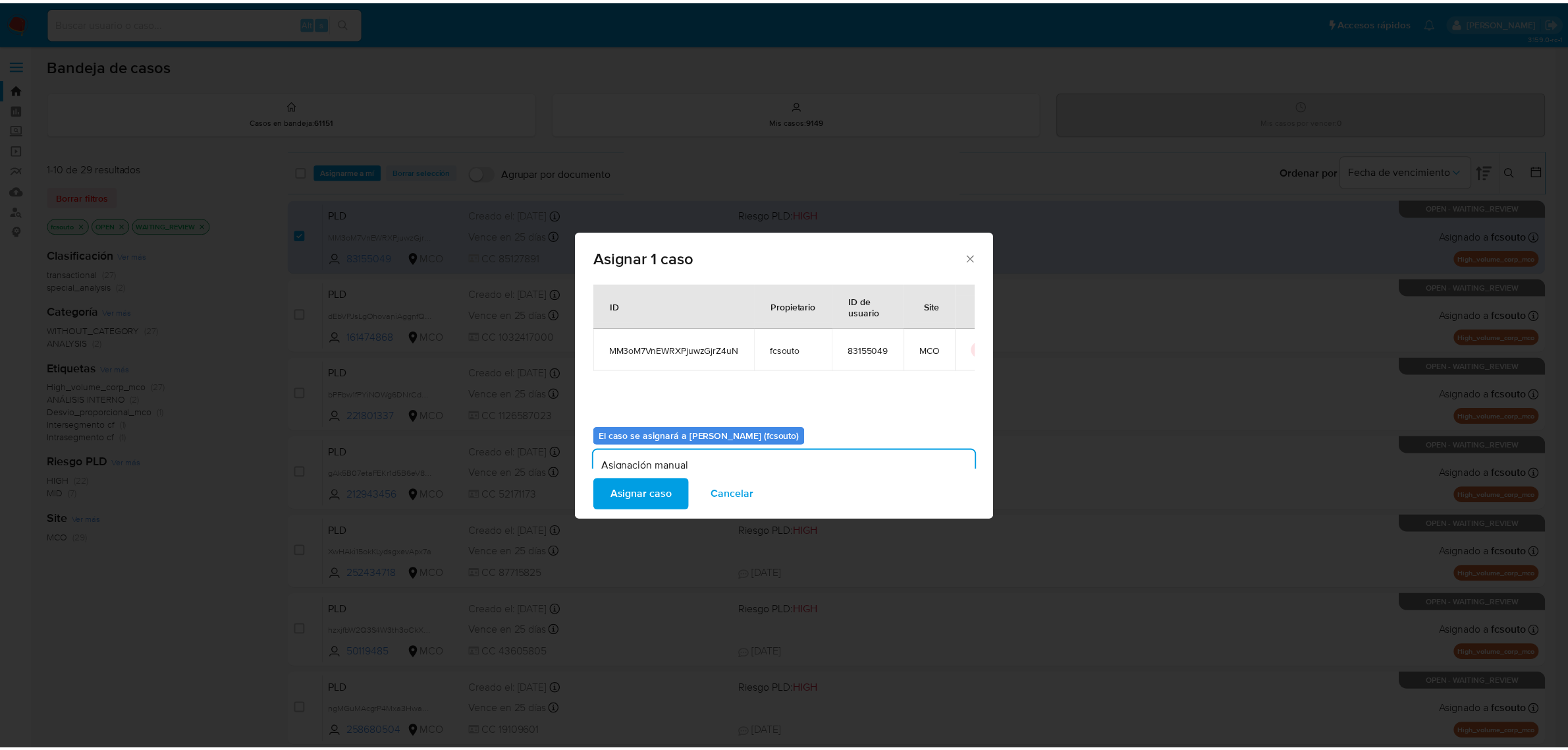
scroll to position [0, 0]
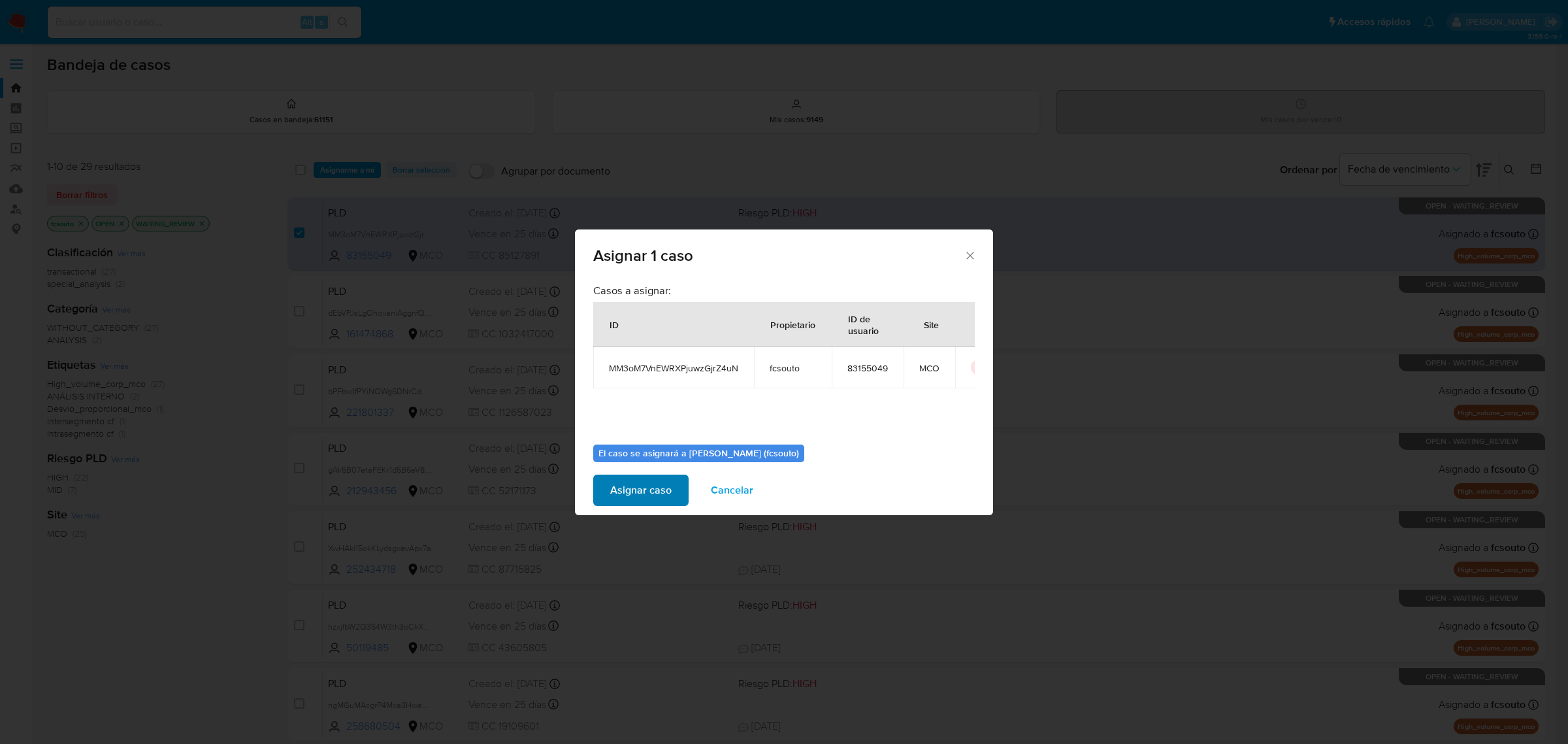
type textarea "Asignación manual"
click at [647, 492] on span "Asignar caso" at bounding box center [641, 490] width 62 height 28
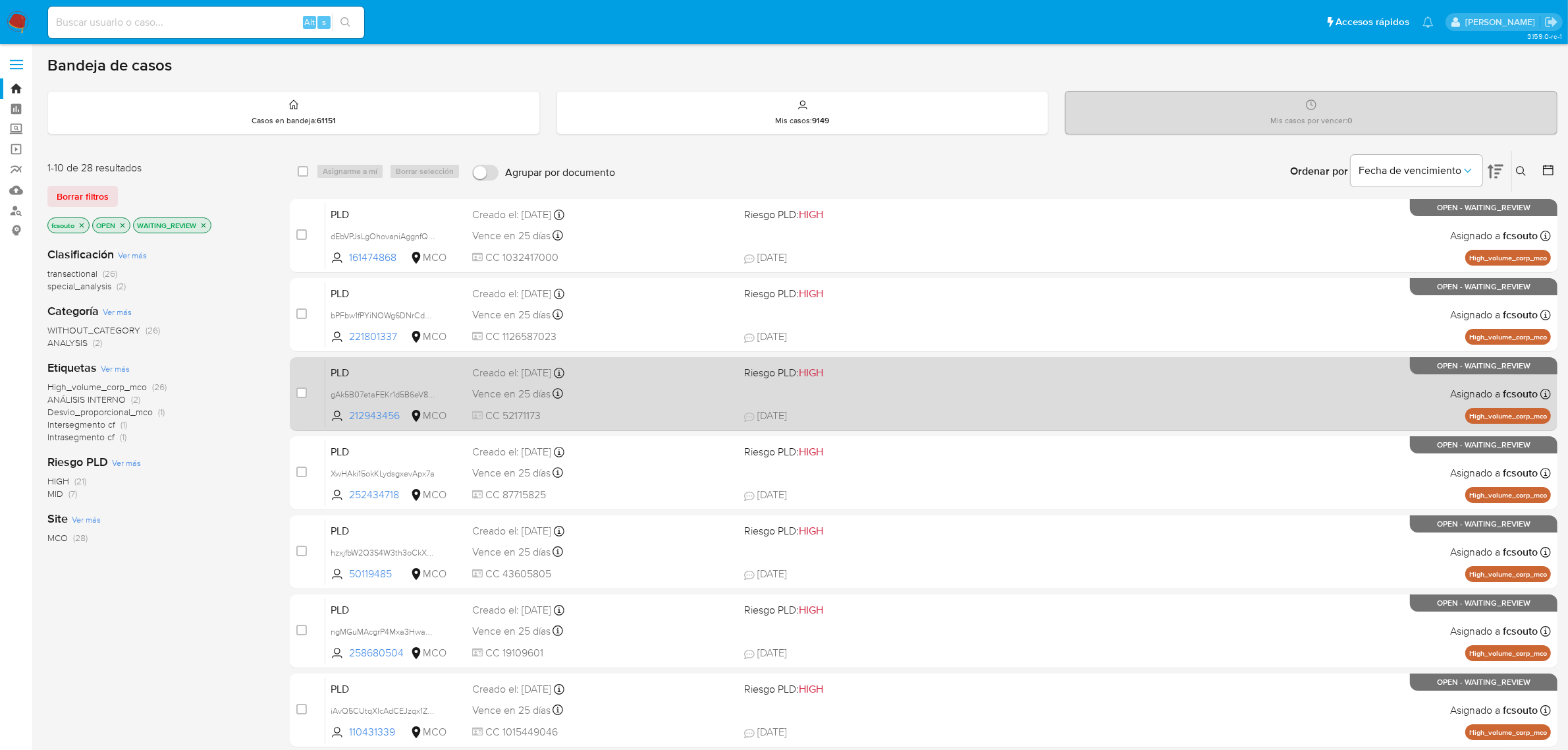
click at [654, 402] on div "Vence en 25 días Vence el 10/10/2025 07:06:50" at bounding box center [603, 393] width 262 height 18
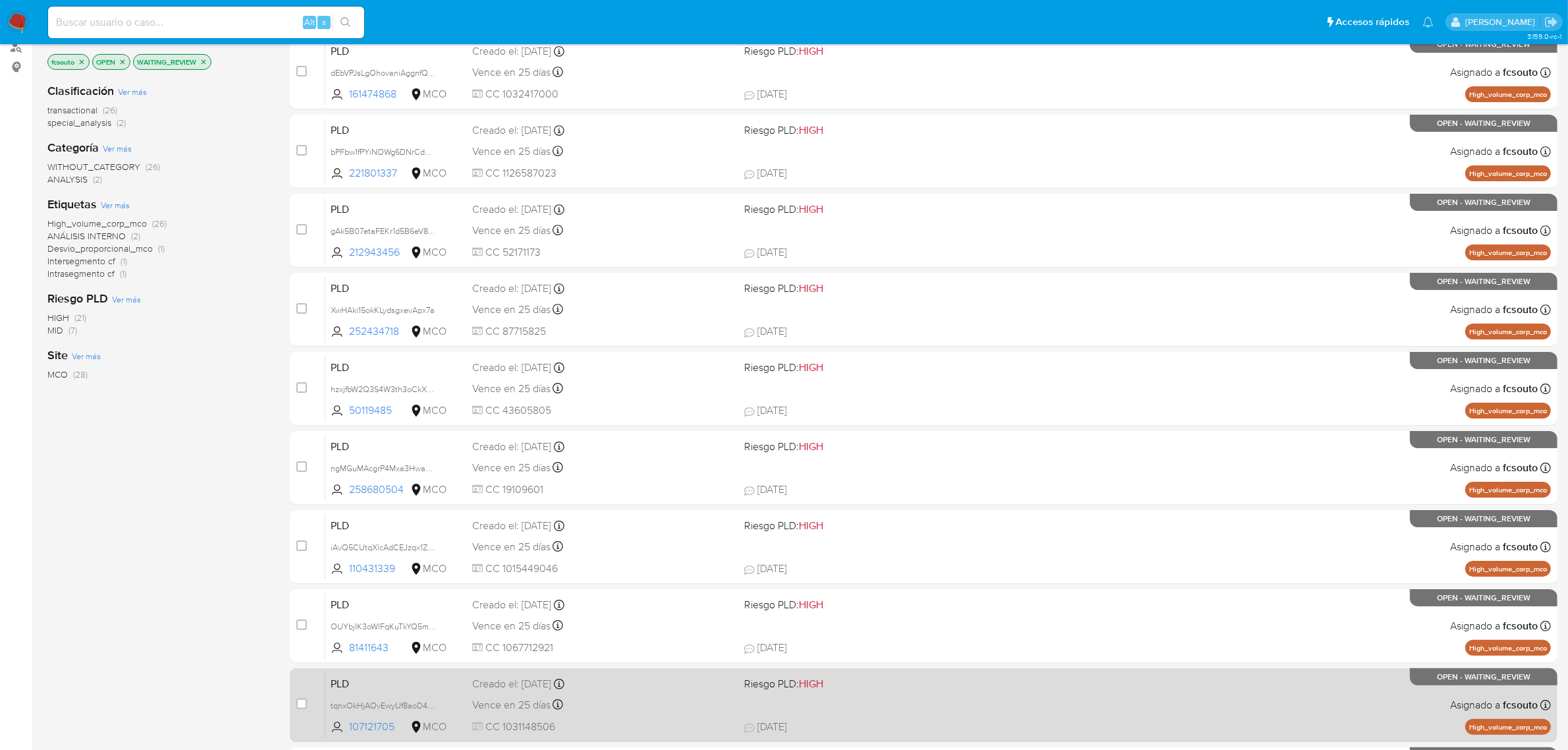
scroll to position [337, 0]
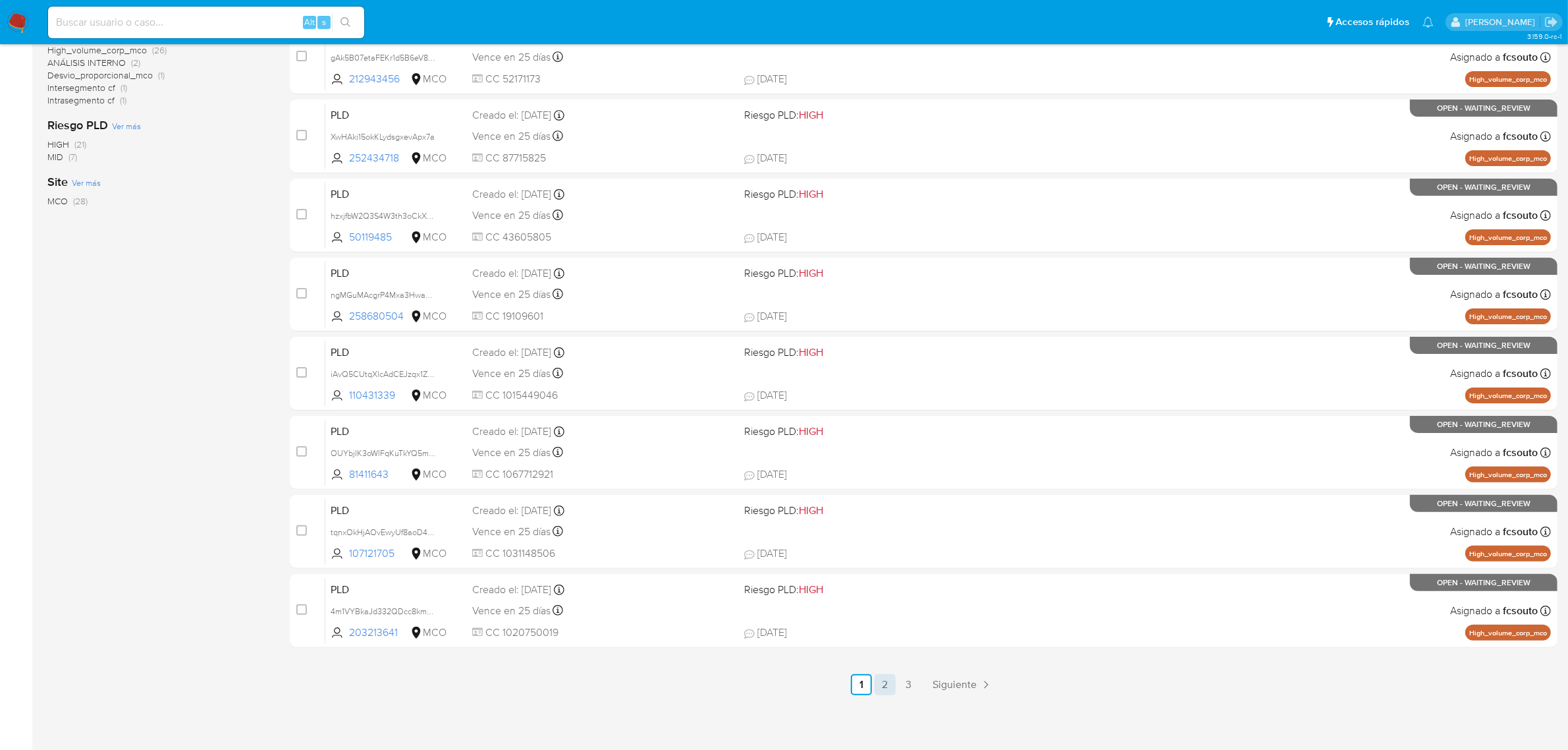
click at [890, 687] on link "2" at bounding box center [885, 685] width 21 height 21
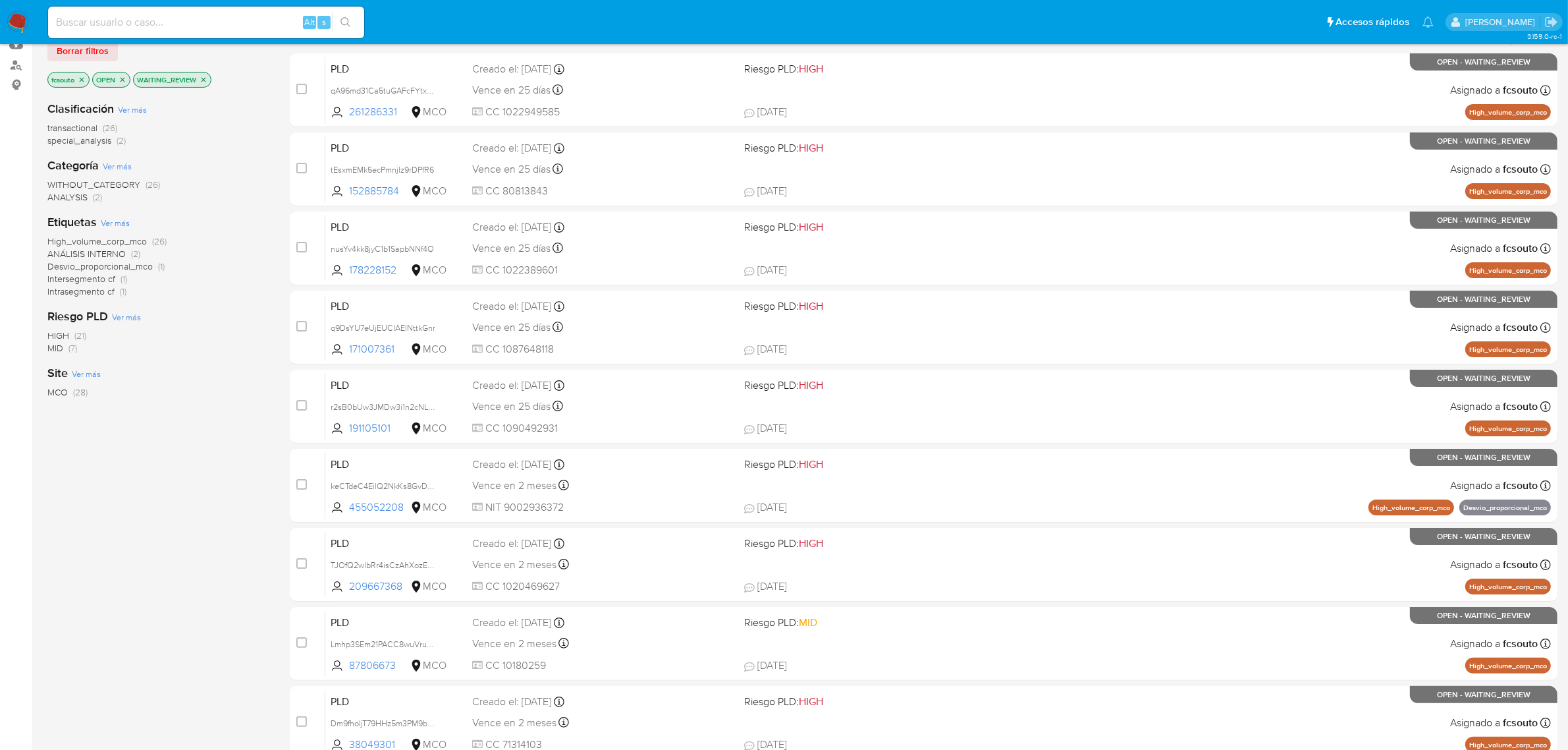
scroll to position [337, 0]
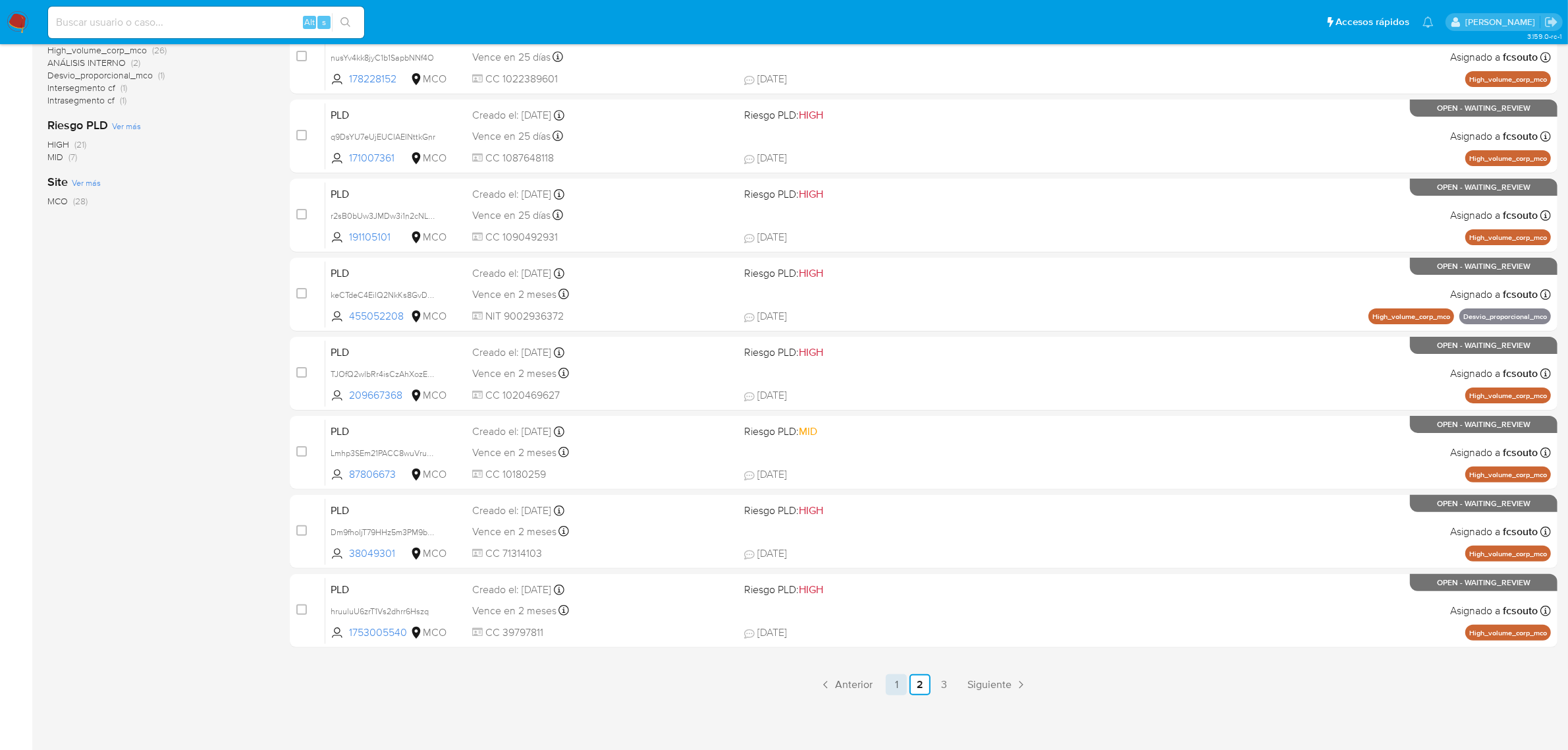
click at [896, 687] on link "1" at bounding box center [896, 685] width 21 height 21
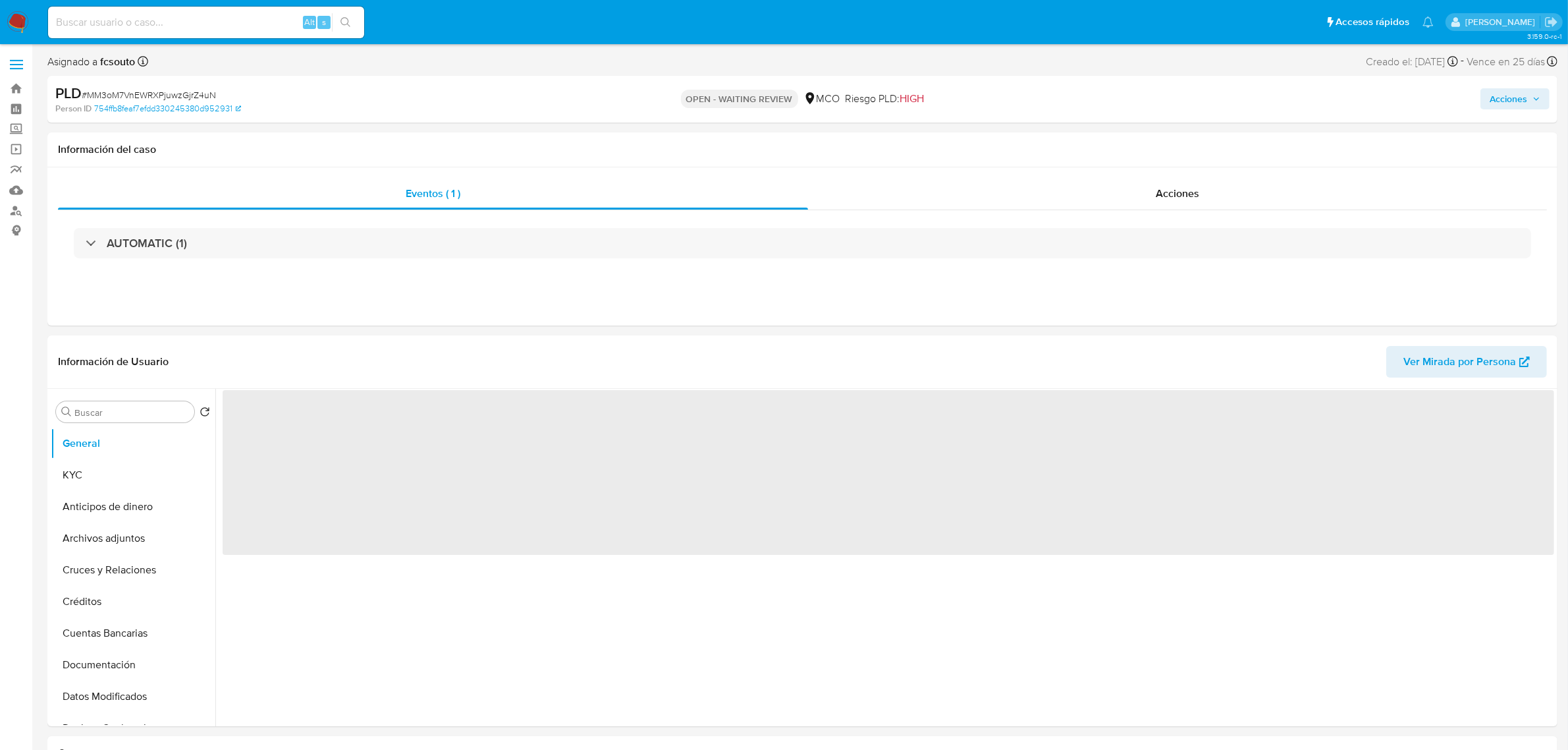
select select "10"
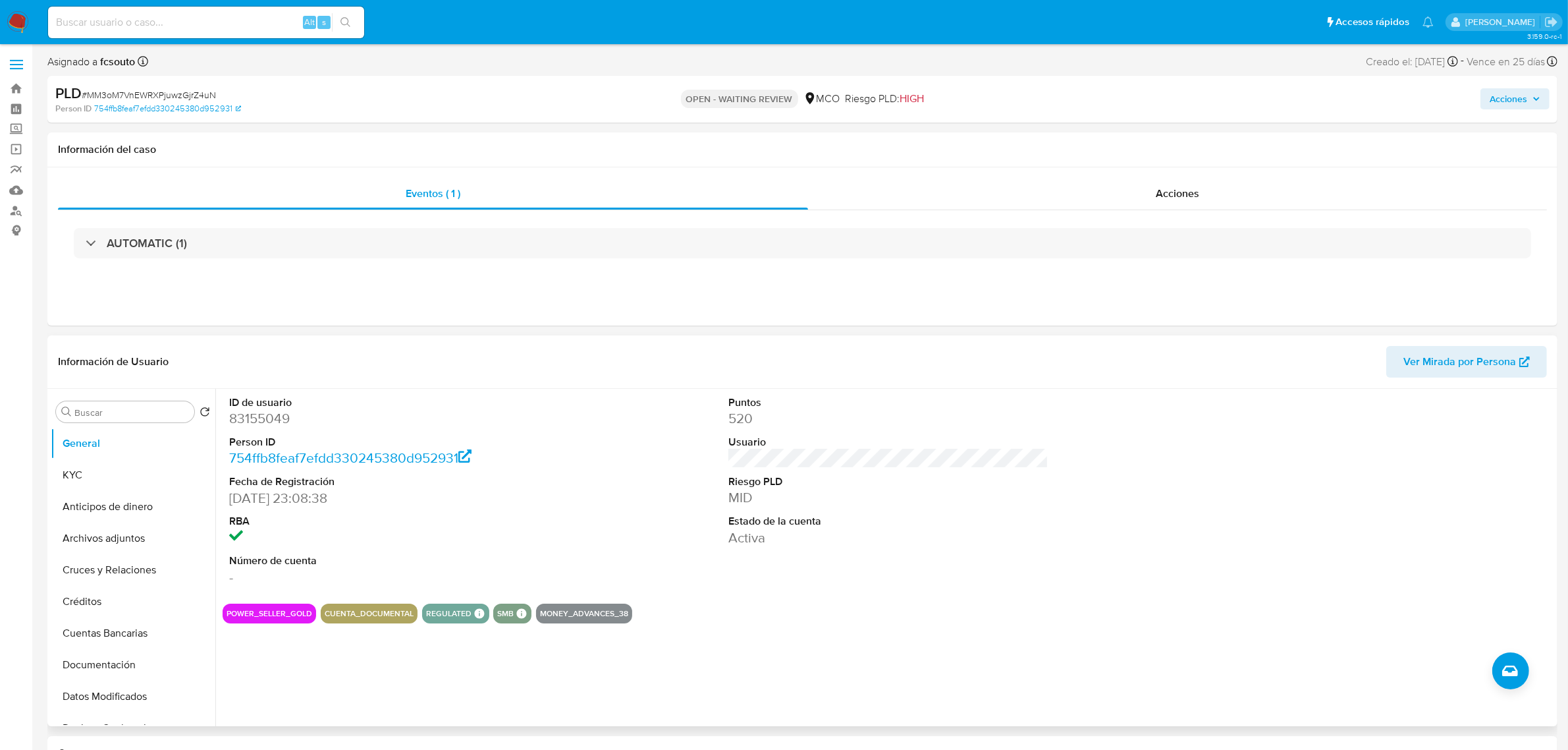
click at [255, 419] on dd "83155049" at bounding box center [389, 419] width 320 height 19
copy dd "83155049"
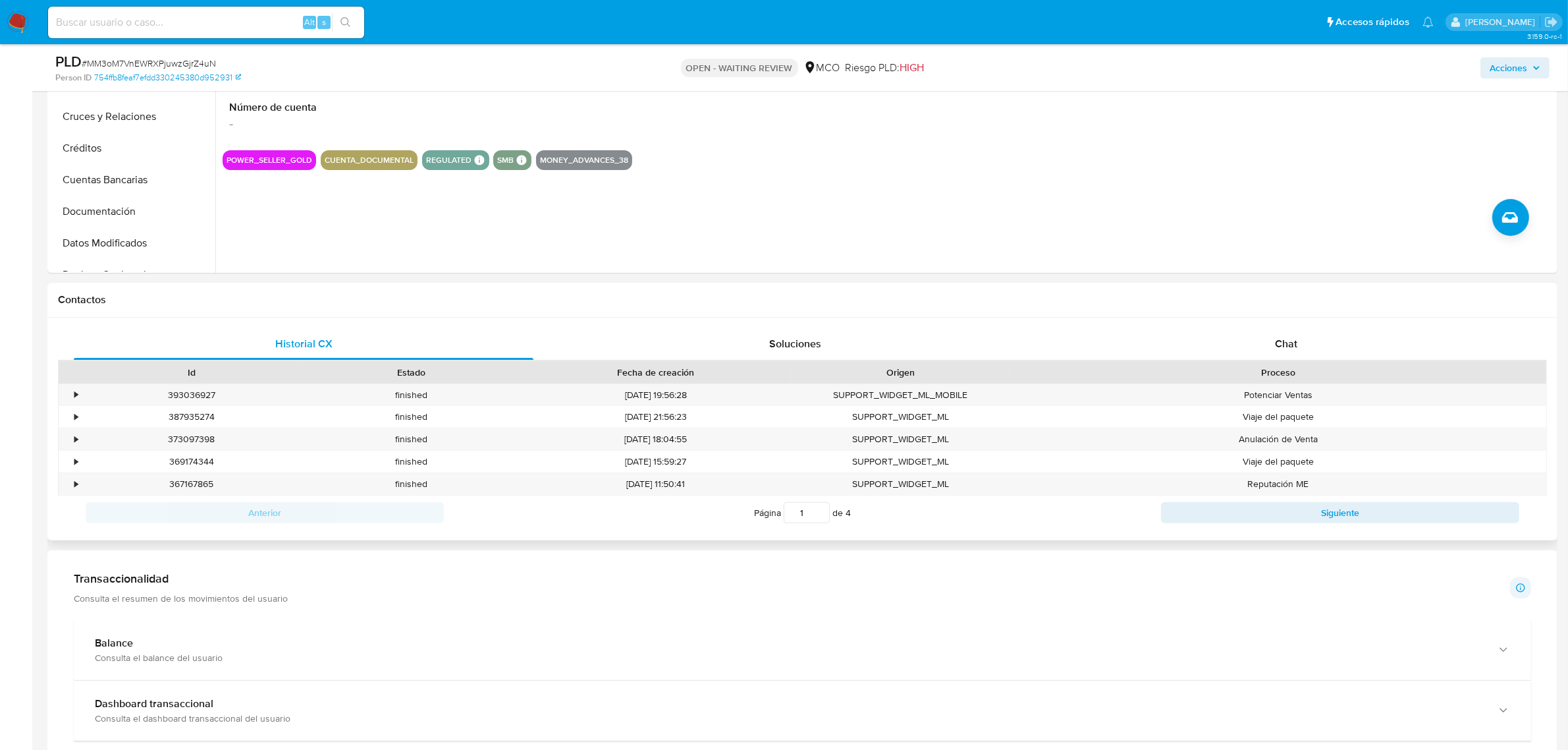
scroll to position [412, 0]
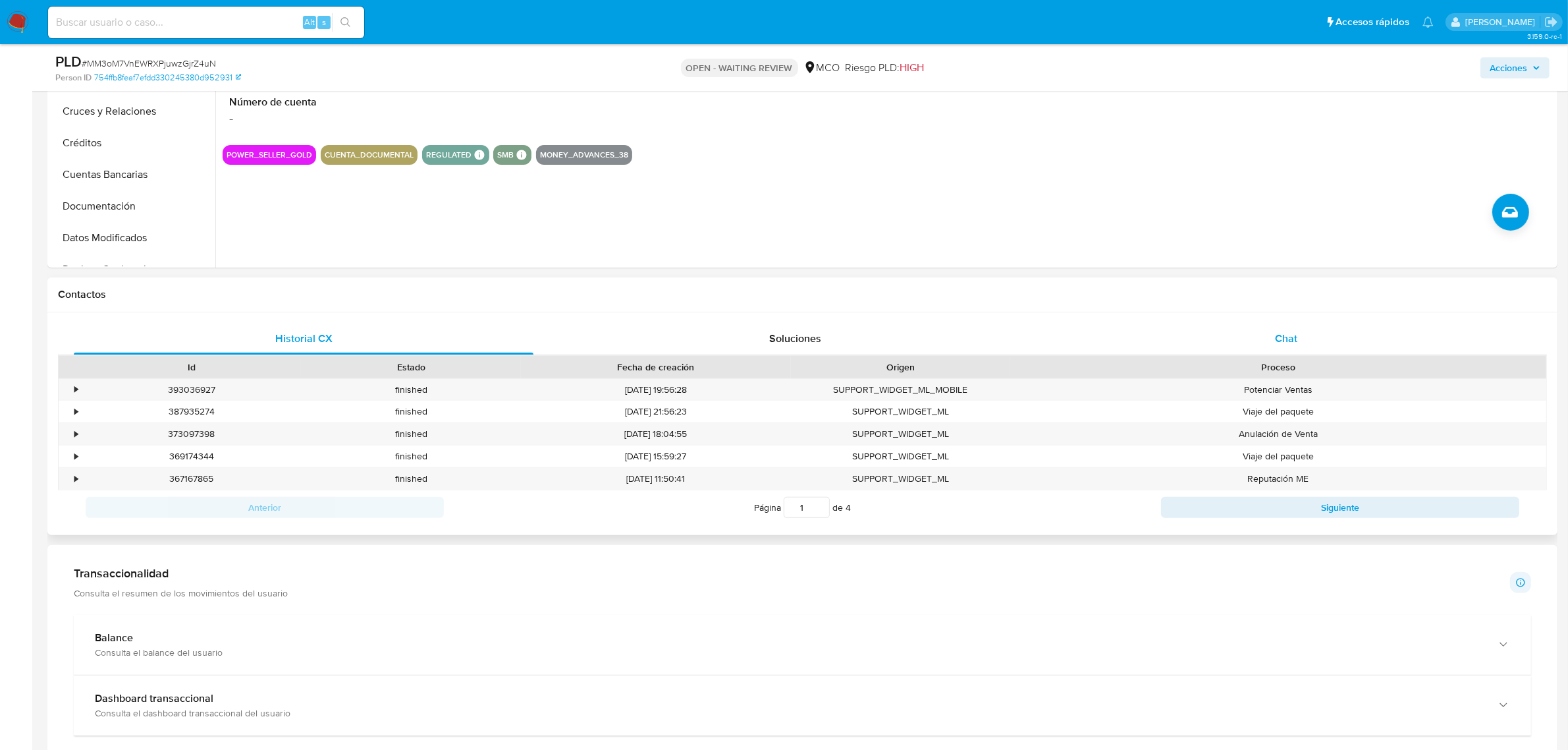
drag, startPoint x: 1307, startPoint y: 335, endPoint x: 1263, endPoint y: 341, distance: 44.4
click at [1307, 335] on div "Chat" at bounding box center [1286, 338] width 460 height 31
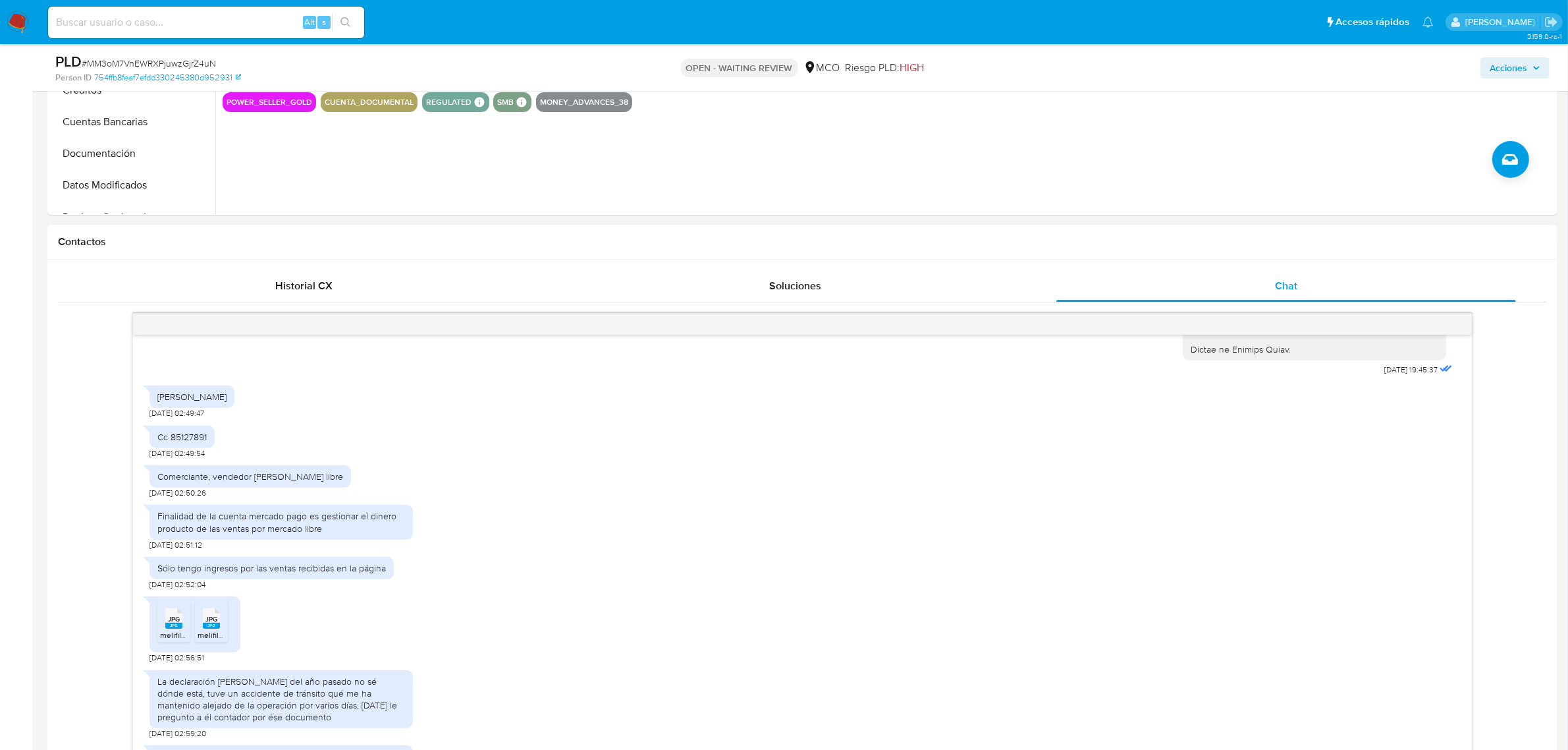
scroll to position [494, 0]
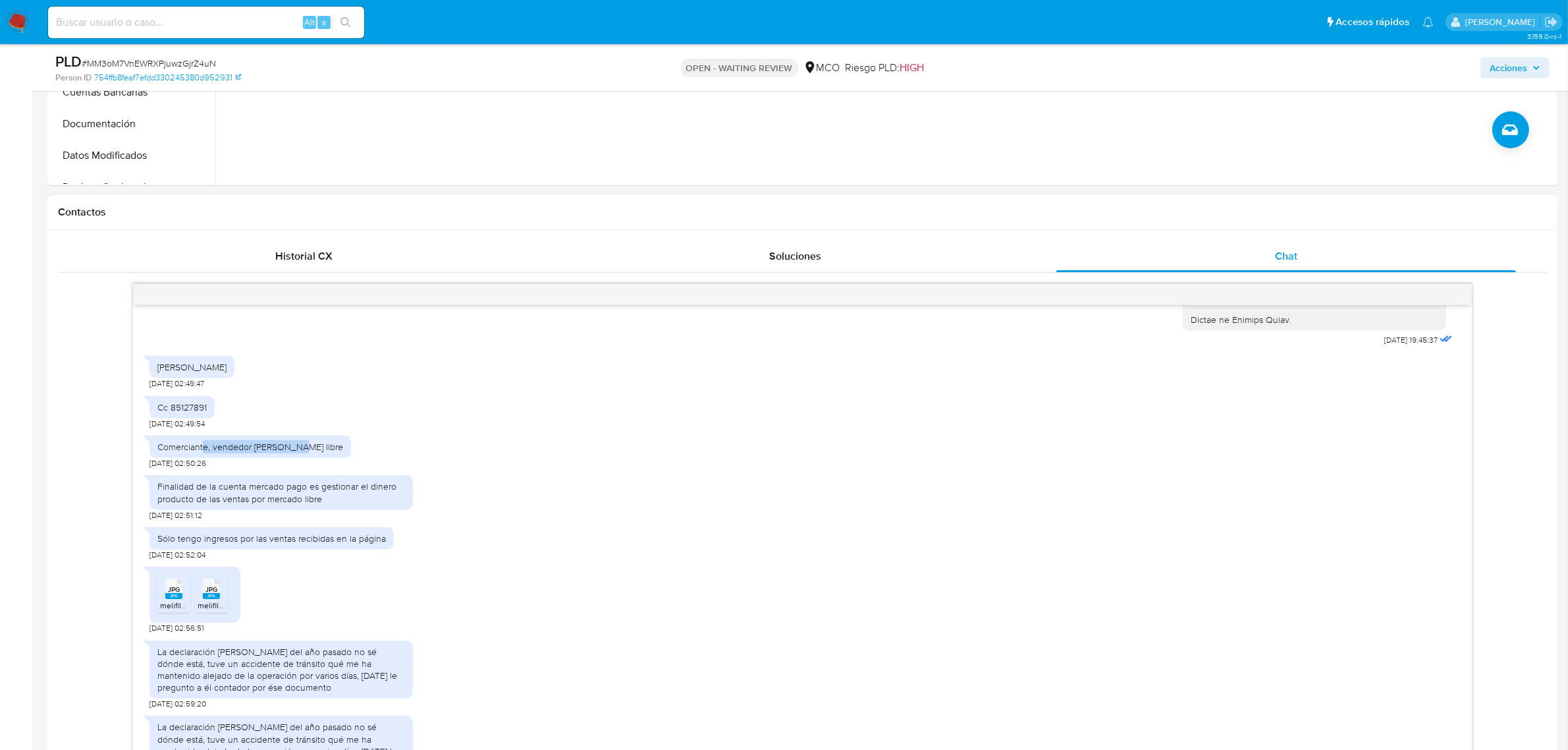
drag, startPoint x: 204, startPoint y: 449, endPoint x: 303, endPoint y: 445, distance: 99.1
click at [303, 445] on div "Comerciante, vendedor [PERSON_NAME] libre" at bounding box center [250, 447] width 186 height 12
drag, startPoint x: 188, startPoint y: 489, endPoint x: 292, endPoint y: 500, distance: 104.6
click at [292, 500] on div "Finalidad de la cuenta mercado pago es gestionar el dinero producto de las vent…" at bounding box center [281, 492] width 248 height 24
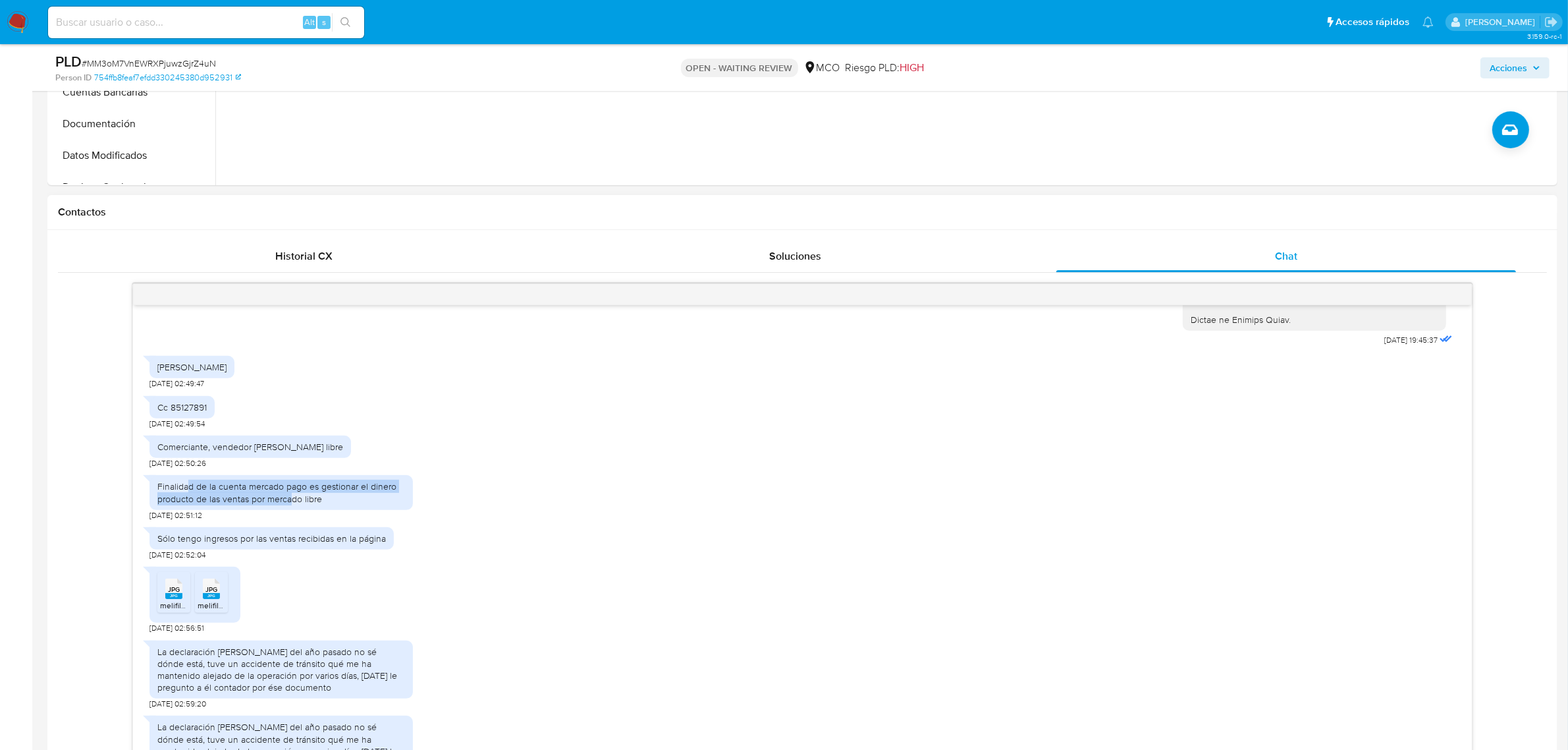
click at [292, 500] on div "Finalidad de la cuenta mercado pago es gestionar el dinero producto de las vent…" at bounding box center [281, 492] width 248 height 24
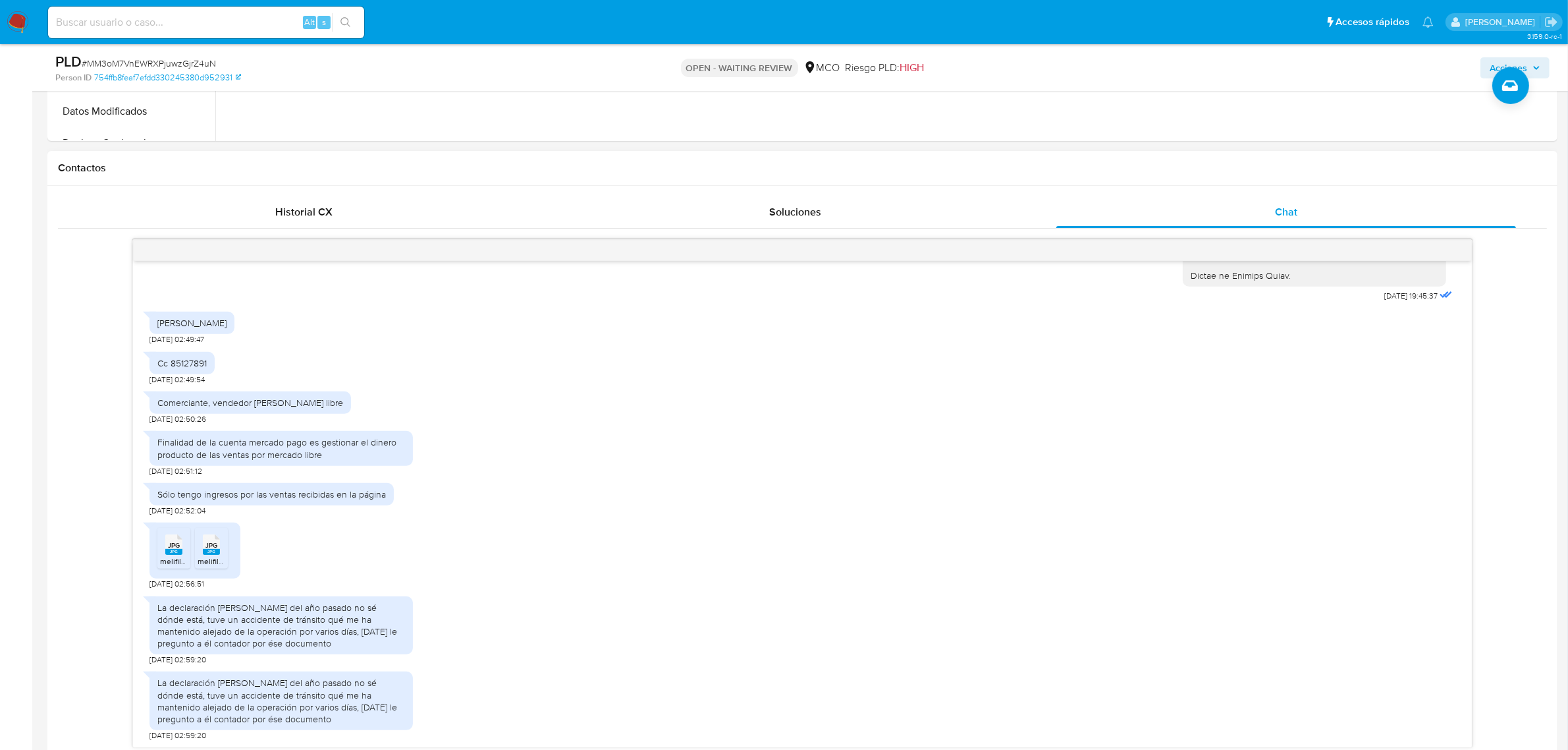
scroll to position [576, 0]
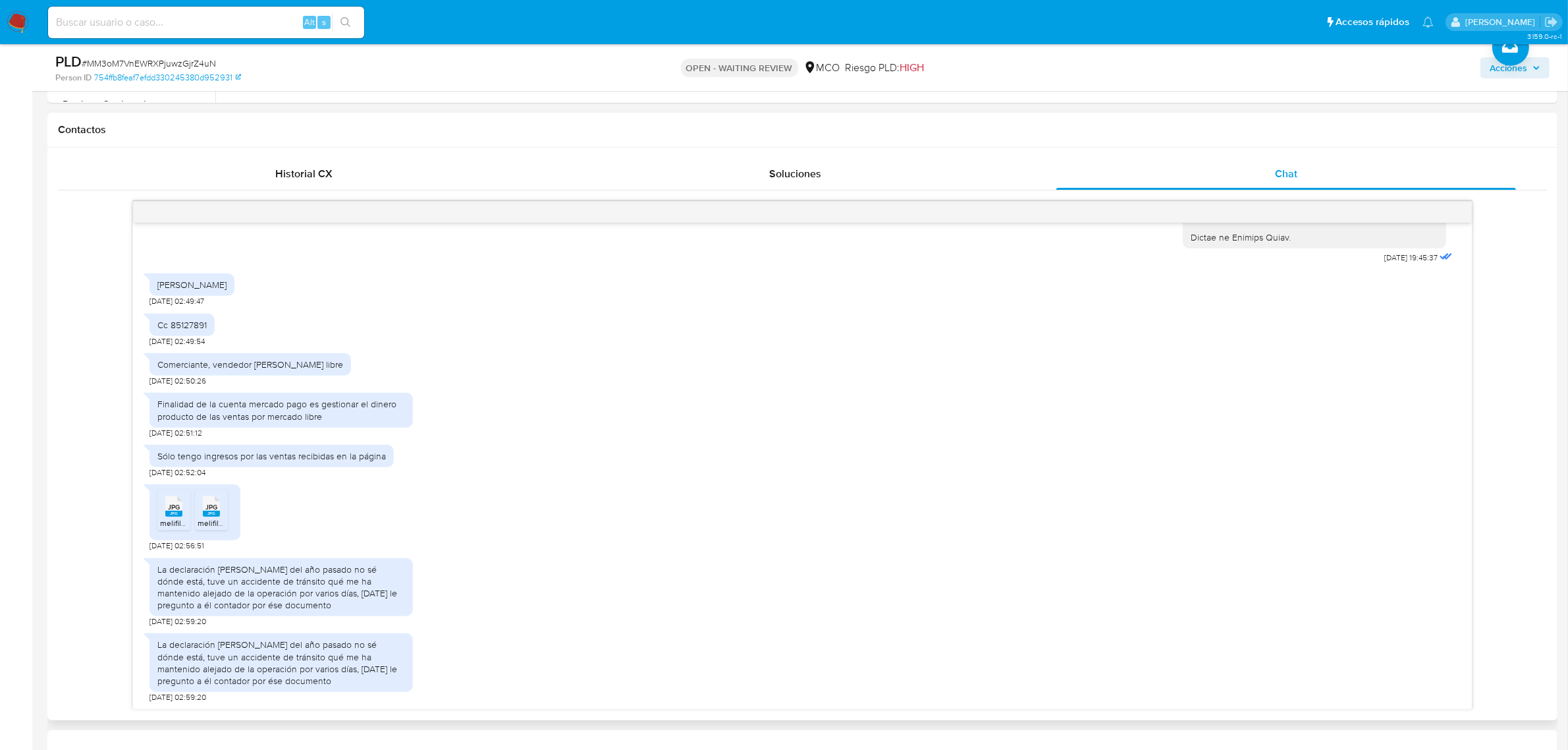
click at [169, 511] on span "JPG" at bounding box center [174, 507] width 12 height 9
click at [208, 514] on rect at bounding box center [212, 514] width 17 height 6
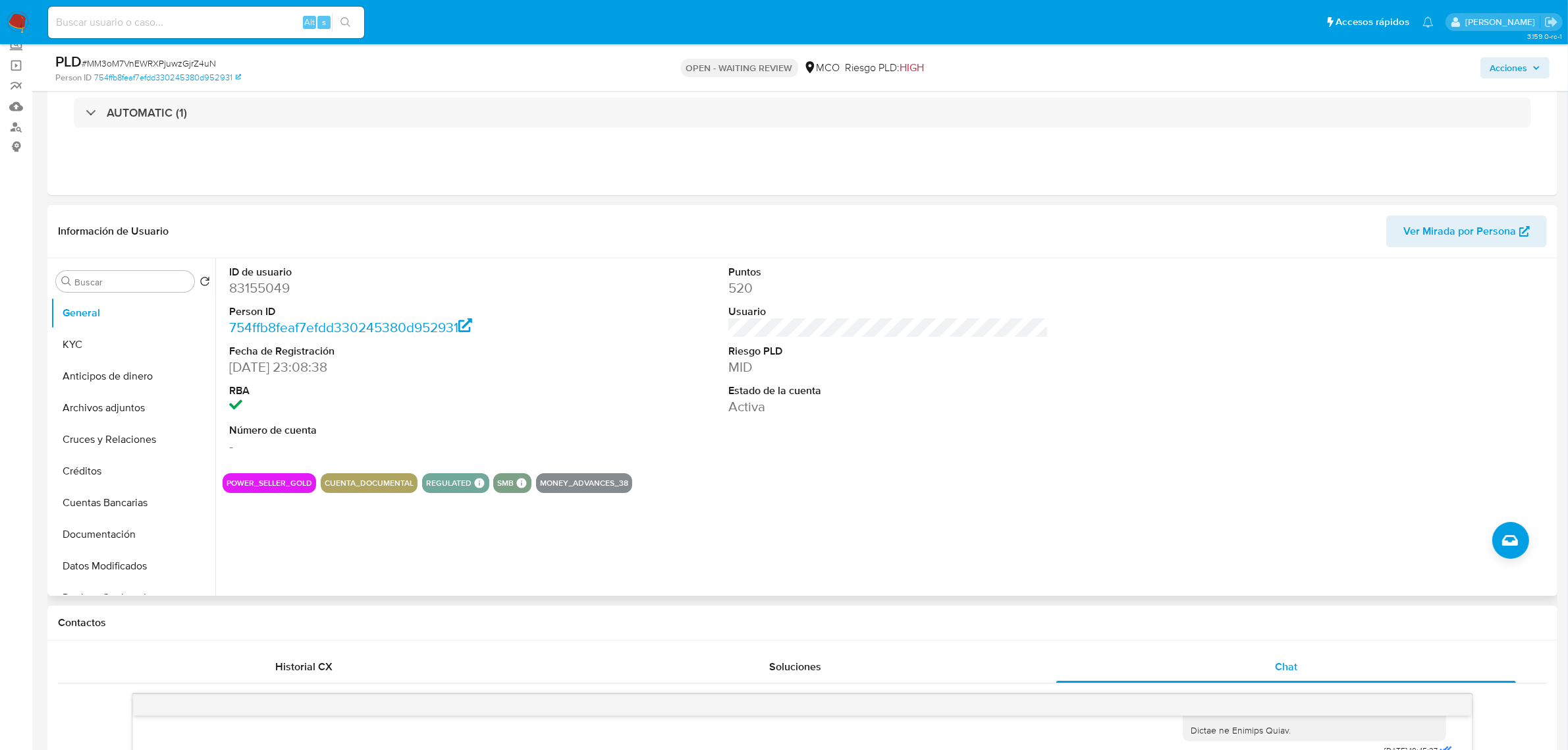
scroll to position [82, 0]
click at [260, 289] on dd "83155049" at bounding box center [389, 289] width 320 height 19
copy dd "83155049"
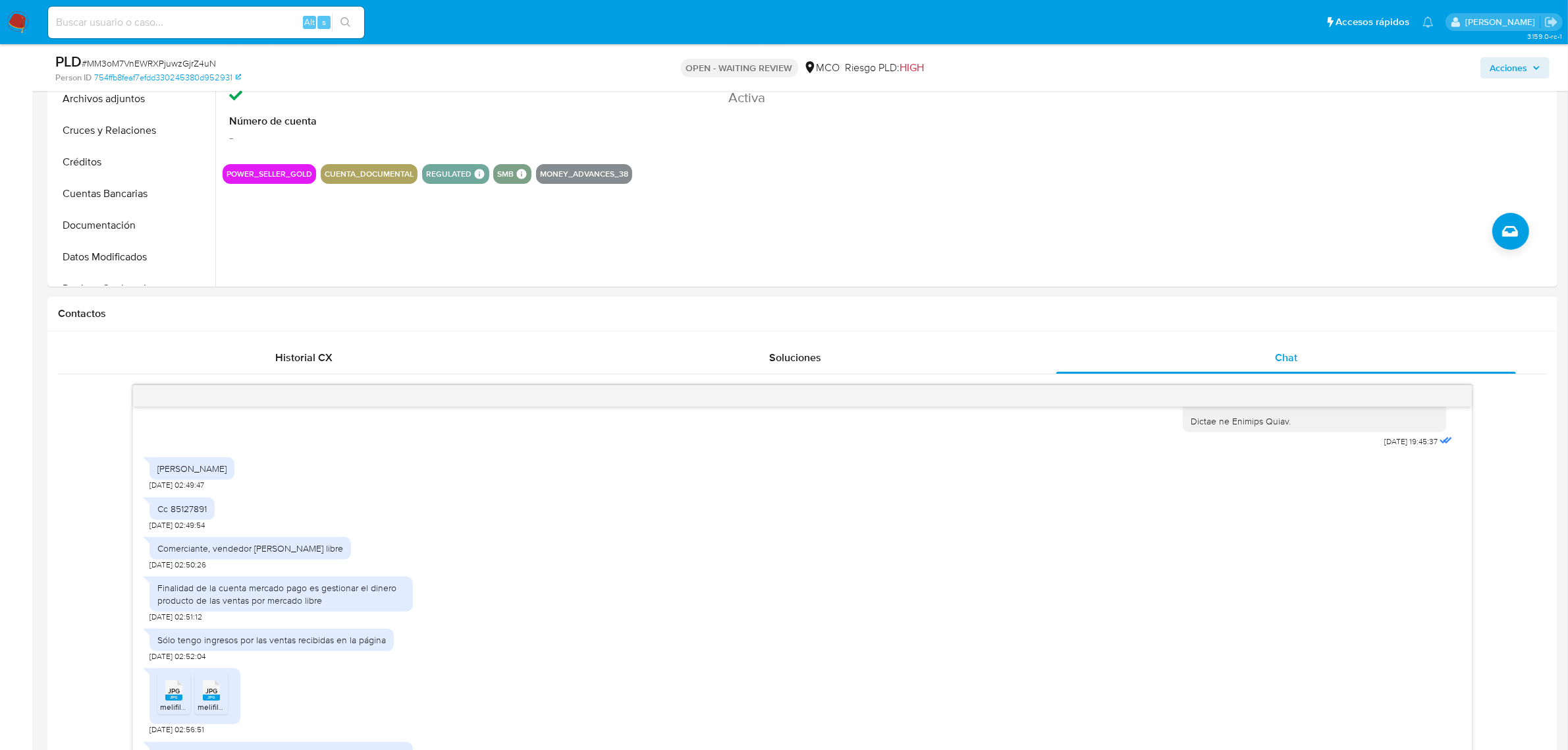
scroll to position [412, 0]
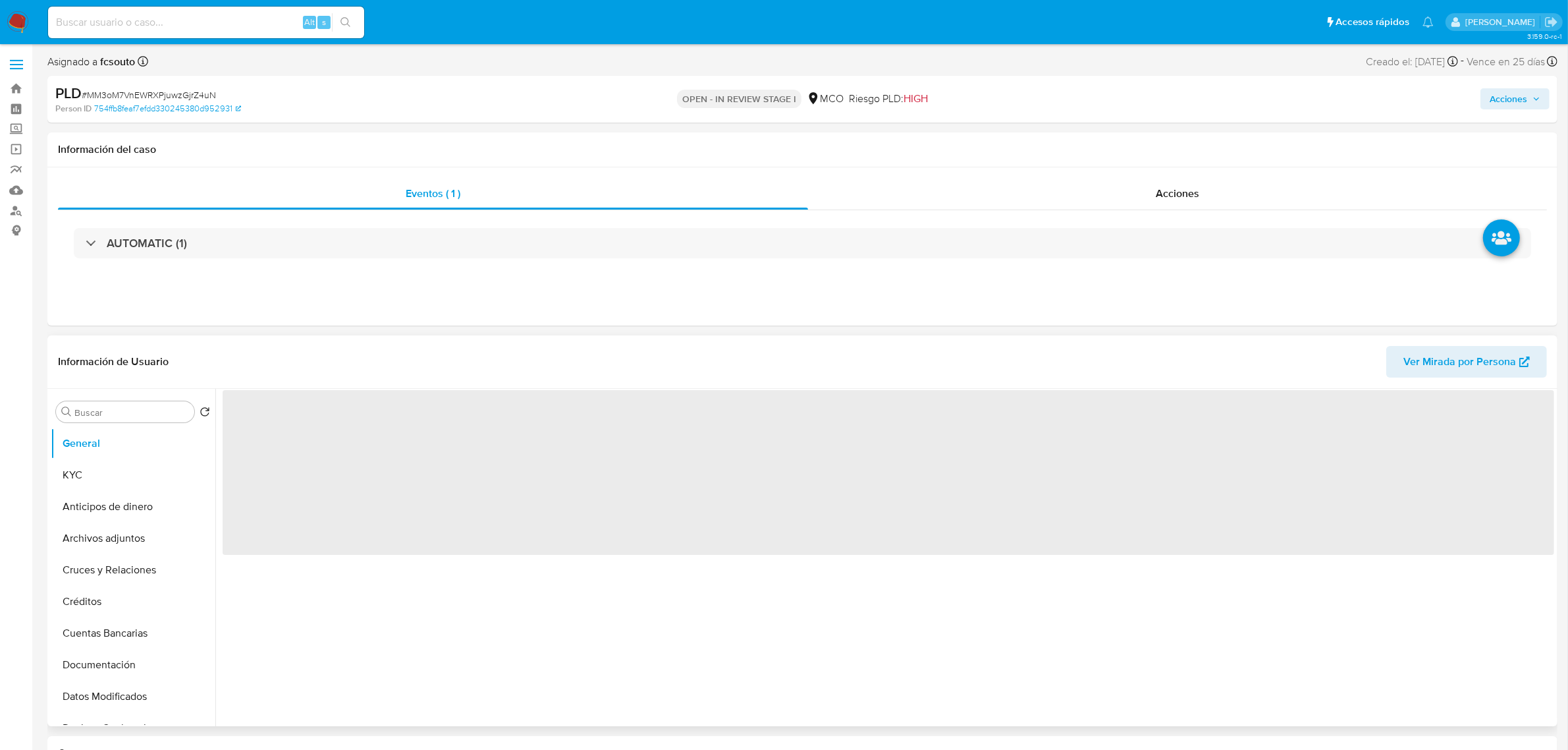
select select "10"
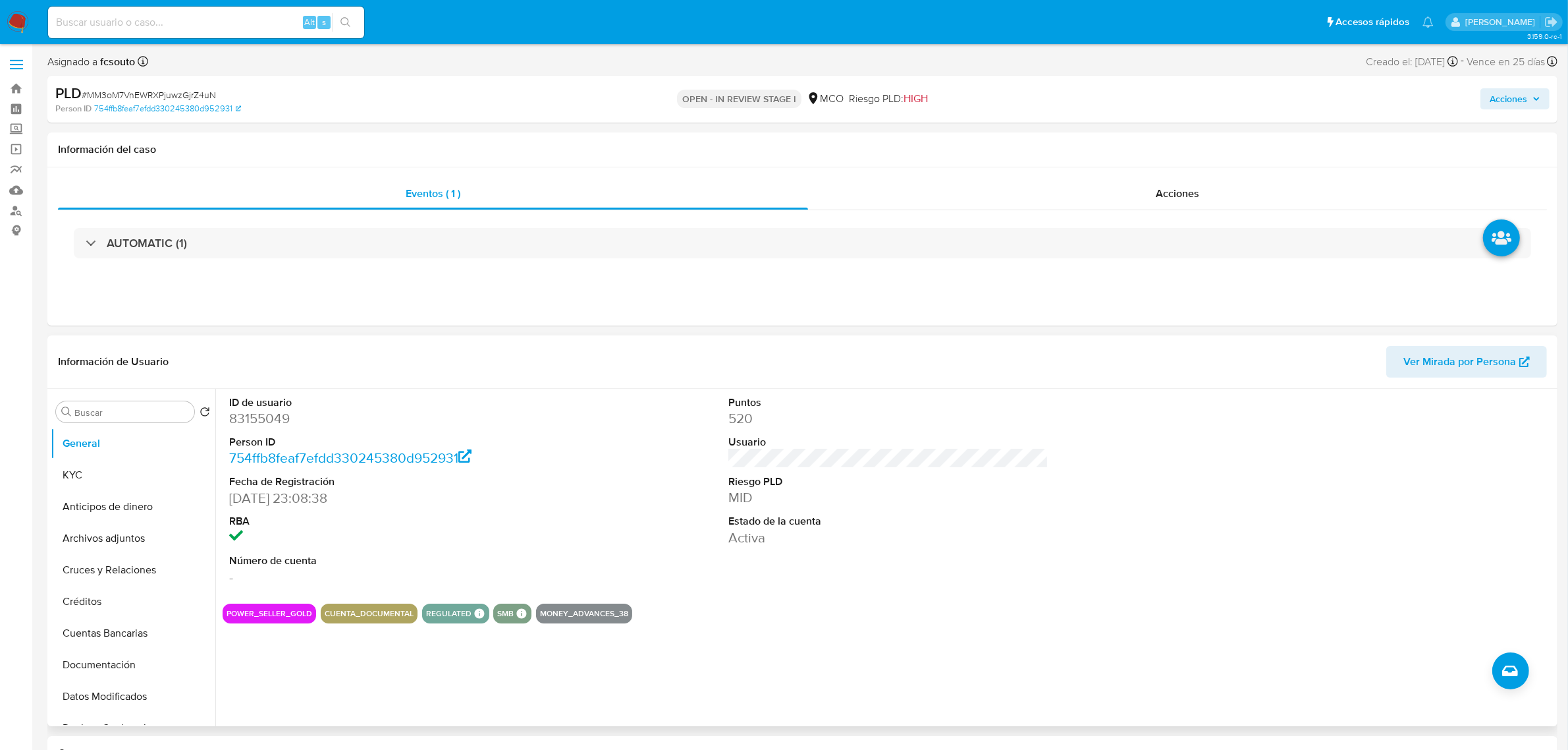
click at [241, 423] on dd "83155049" at bounding box center [389, 419] width 320 height 19
copy dd "83155049"
click at [257, 423] on dd "83155049" at bounding box center [389, 419] width 320 height 19
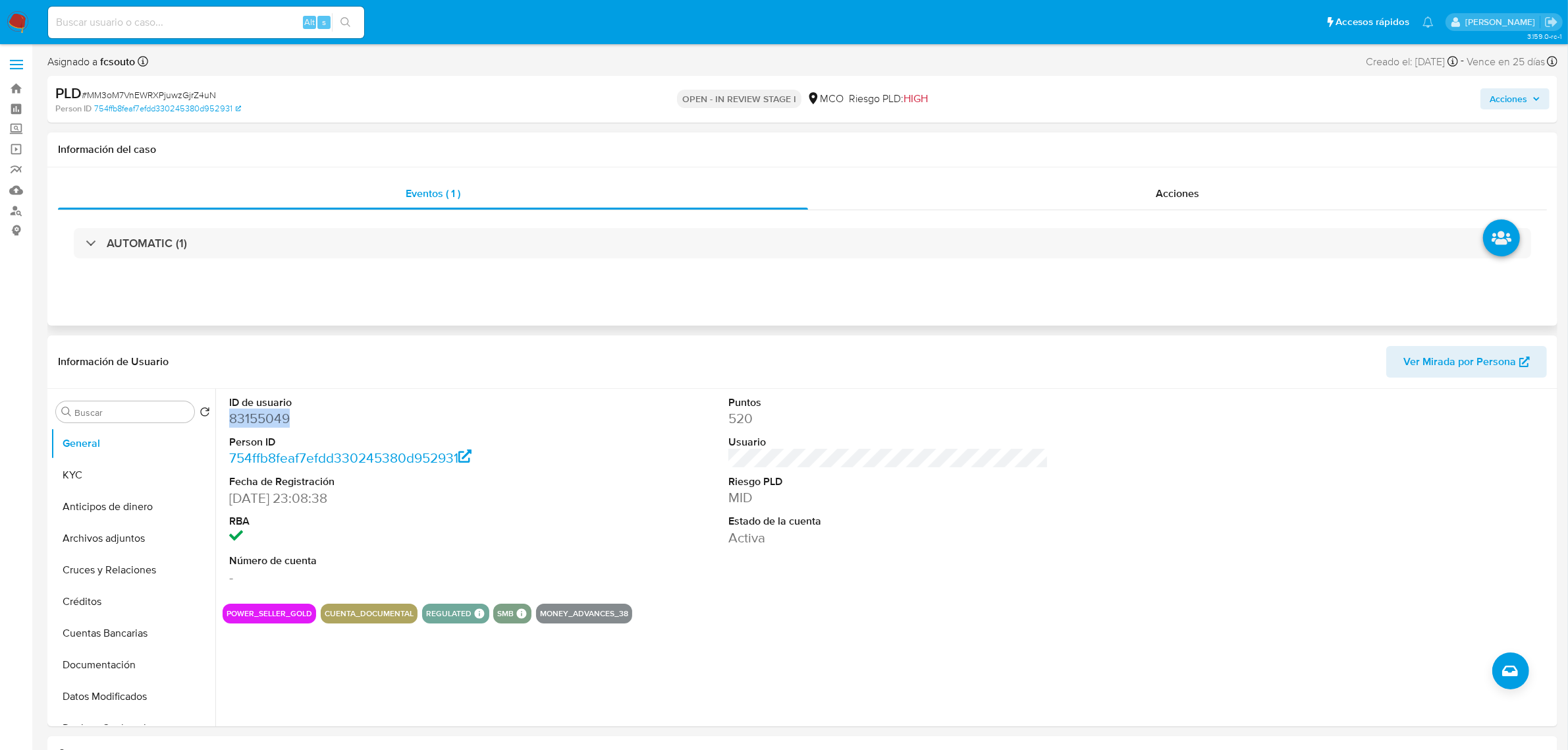
copy dd "83155049"
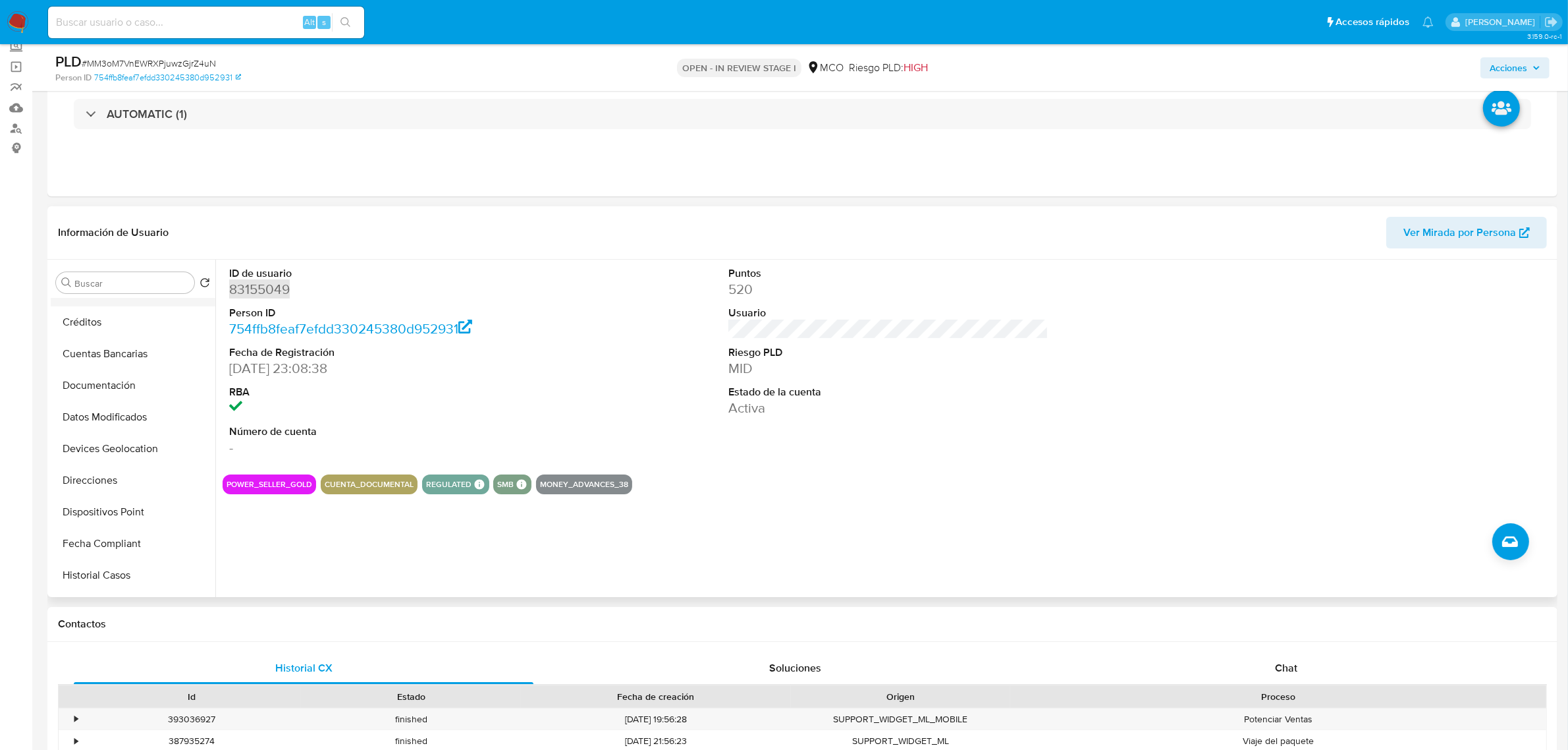
scroll to position [165, 0]
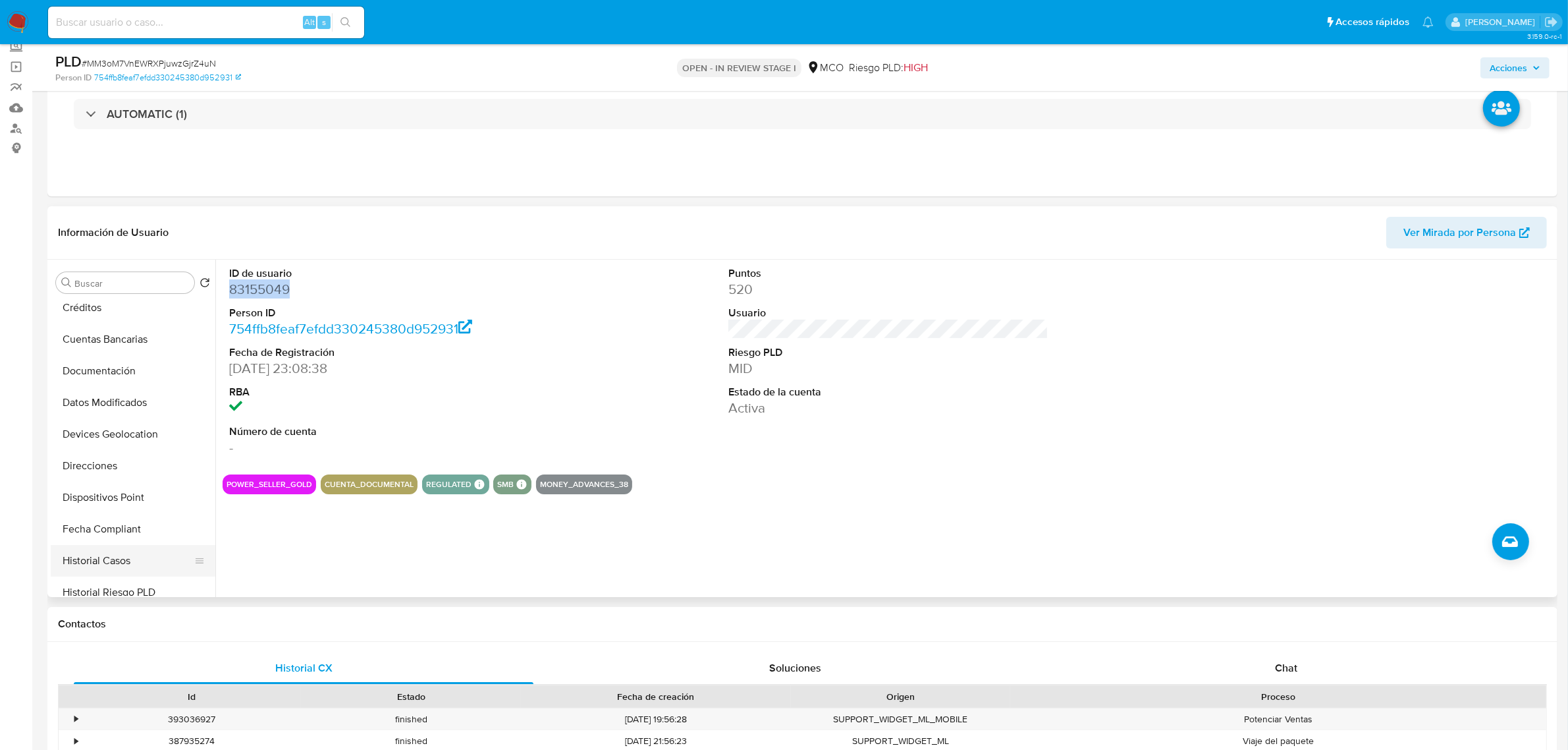
click at [128, 558] on button "Historial Casos" at bounding box center [127, 560] width 154 height 31
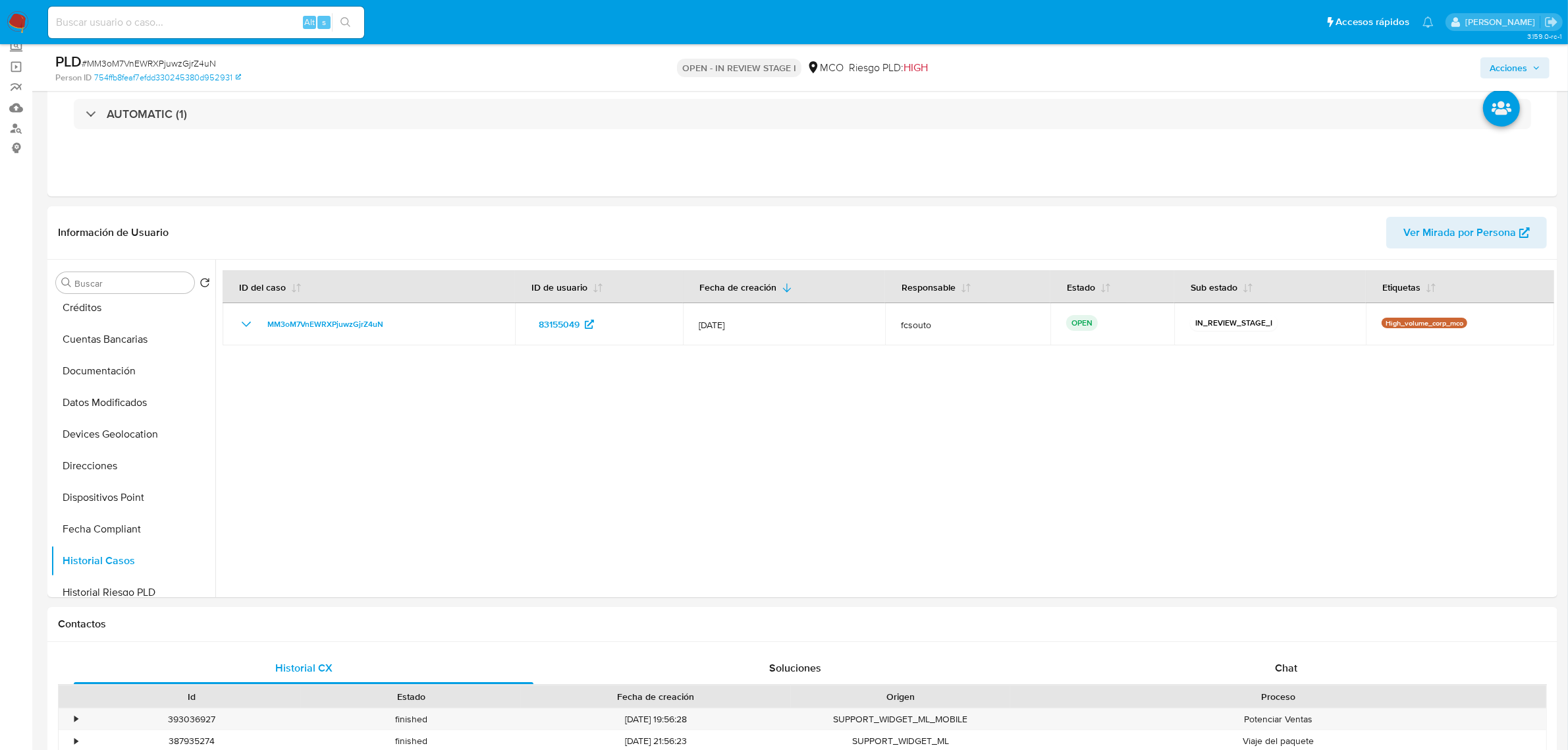
drag, startPoint x: 1506, startPoint y: 68, endPoint x: 1466, endPoint y: 79, distance: 41.5
click at [1503, 67] on span "Acciones" at bounding box center [1509, 68] width 37 height 21
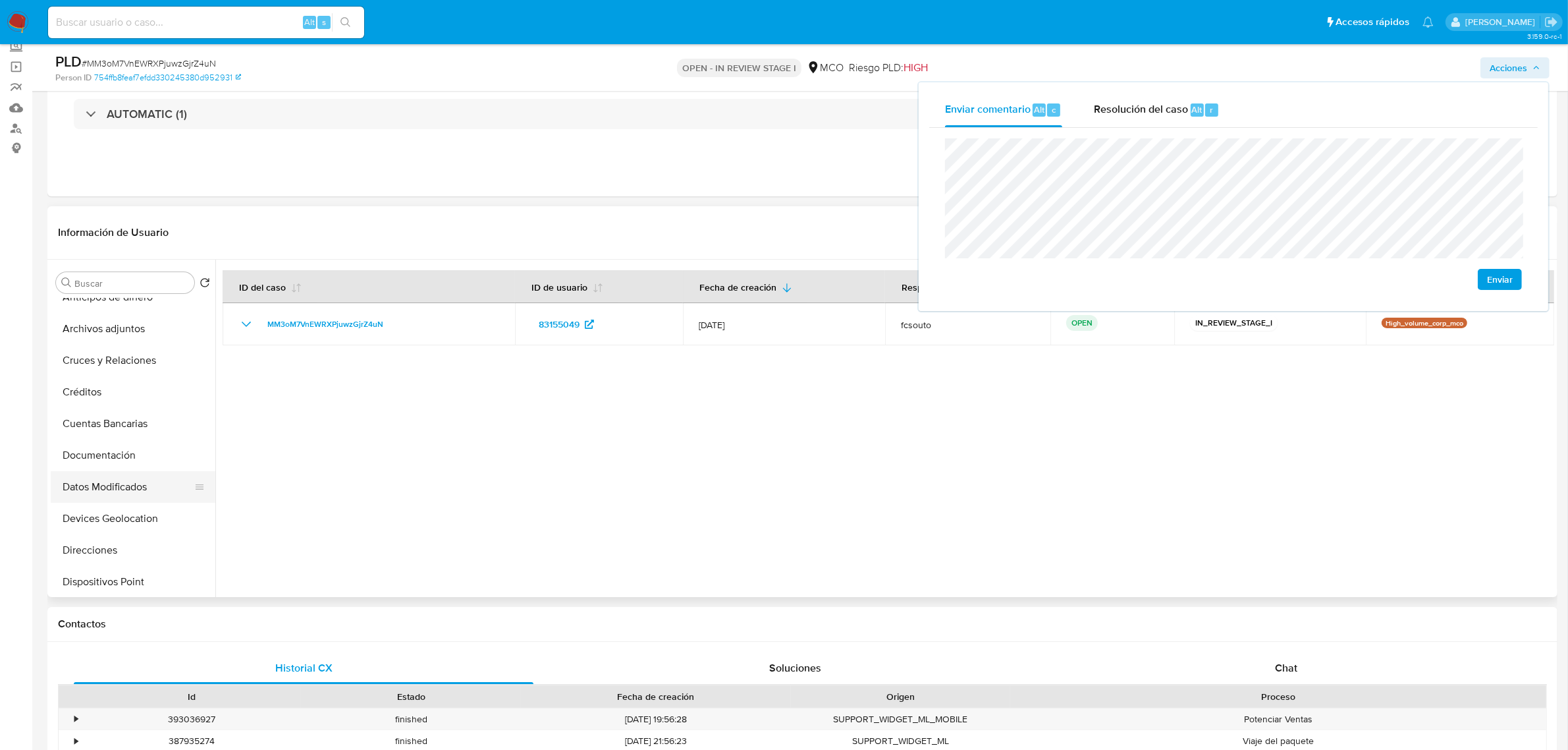
scroll to position [0, 0]
click at [91, 320] on button "General" at bounding box center [127, 314] width 154 height 31
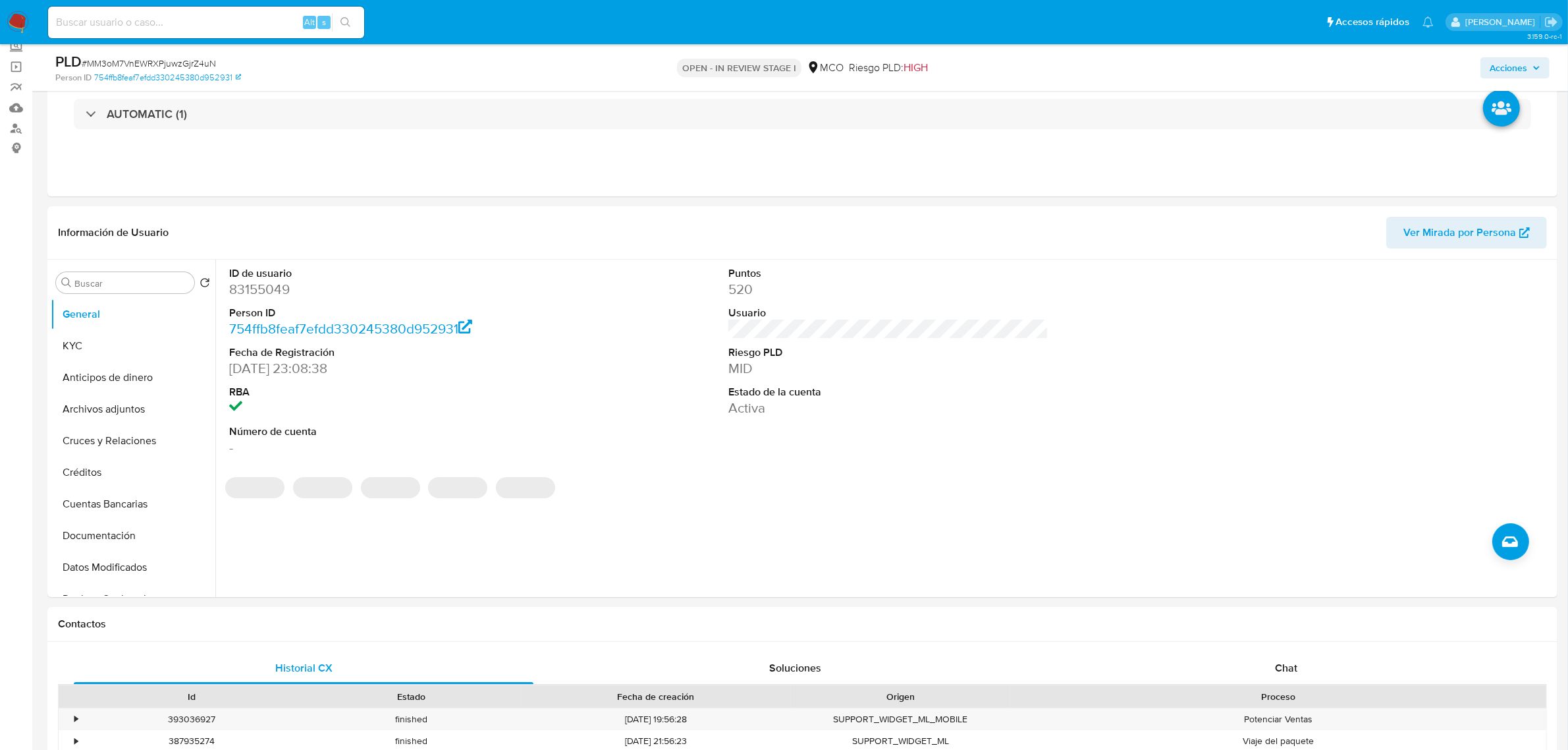
drag, startPoint x: 1521, startPoint y: 69, endPoint x: 1511, endPoint y: 73, distance: 10.8
click at [1520, 69] on span "Acciones" at bounding box center [1509, 68] width 37 height 21
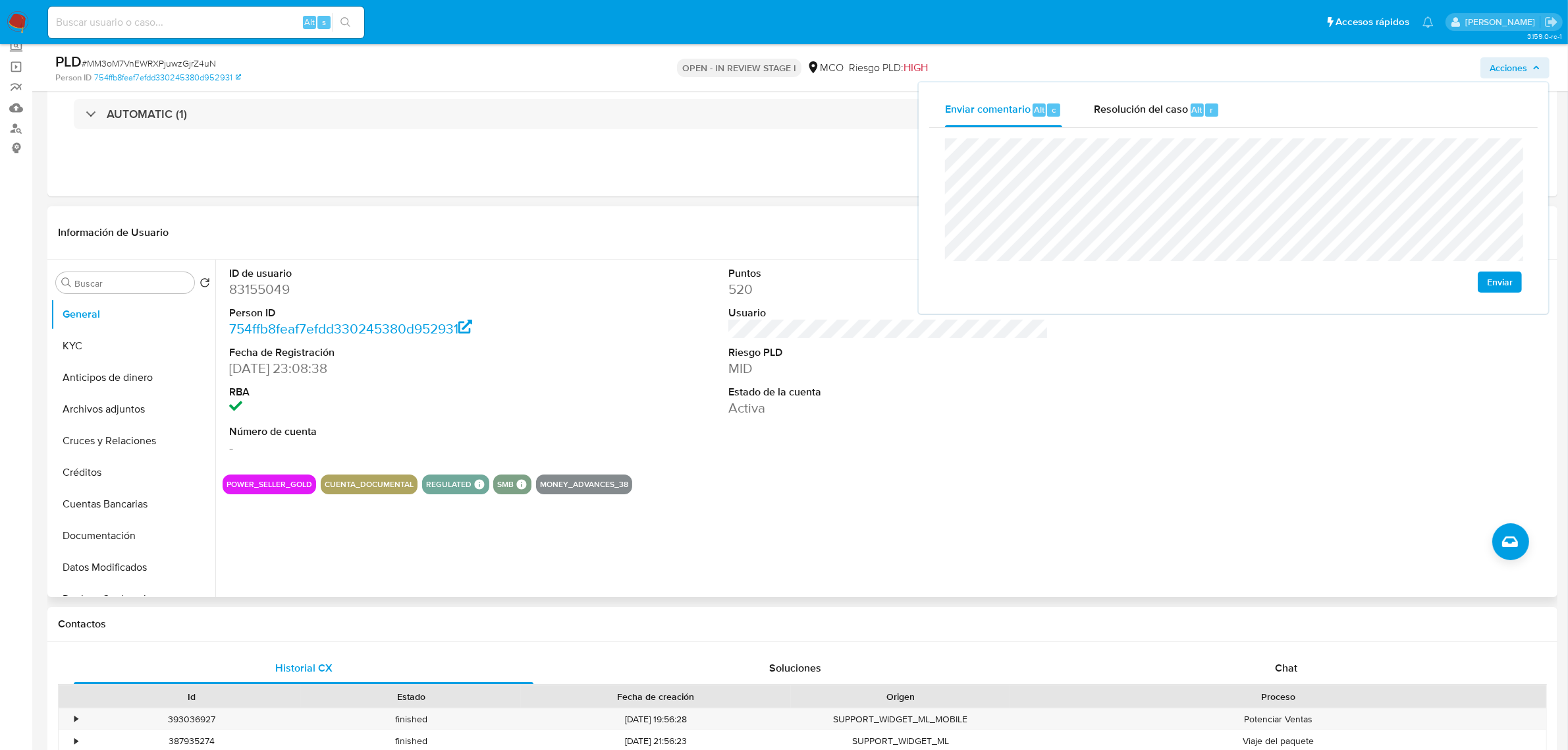
click at [267, 285] on dd "83155049" at bounding box center [389, 289] width 320 height 19
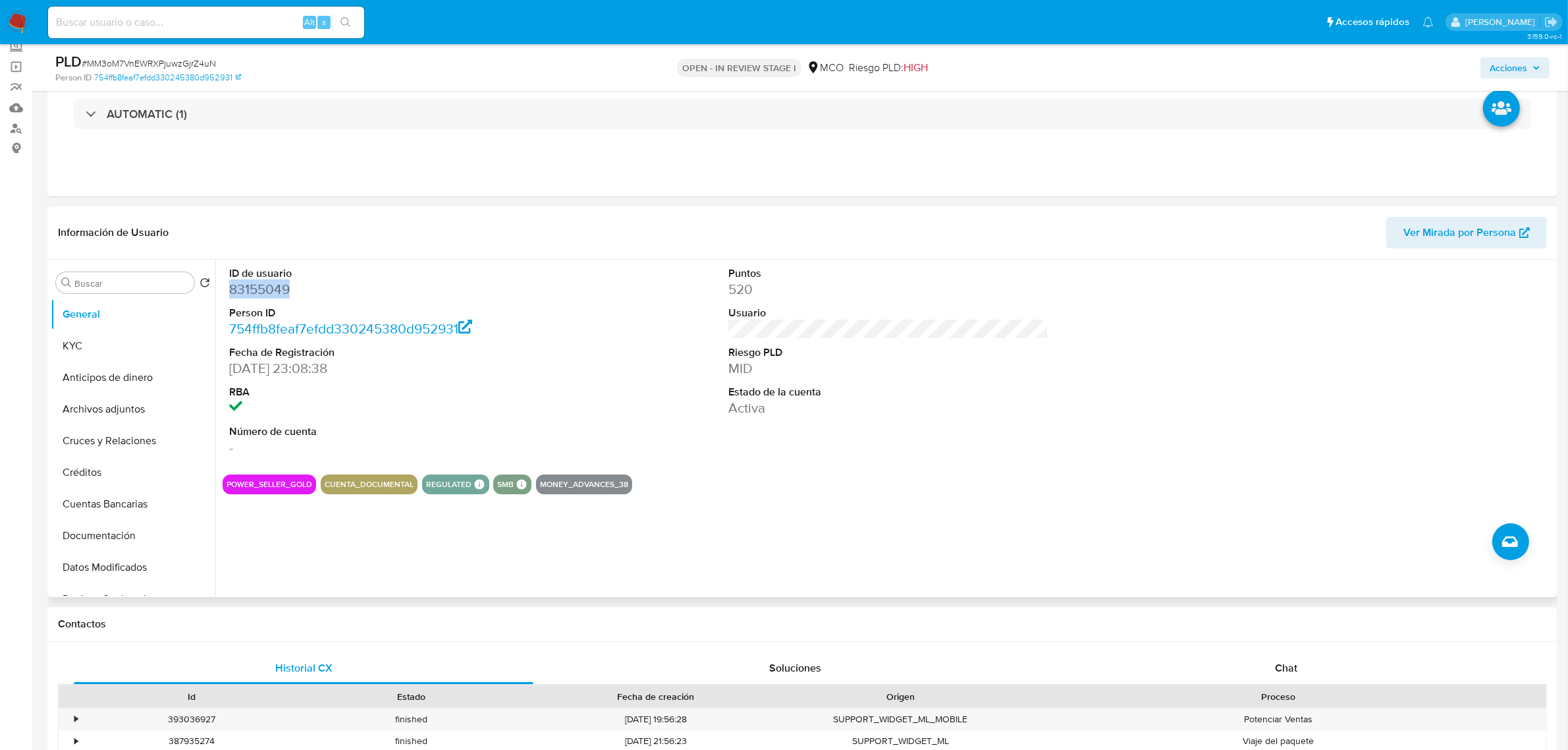
click at [267, 285] on dd "83155049" at bounding box center [389, 289] width 320 height 19
copy dd "83155049"
click at [1493, 70] on span "Acciones" at bounding box center [1509, 68] width 37 height 21
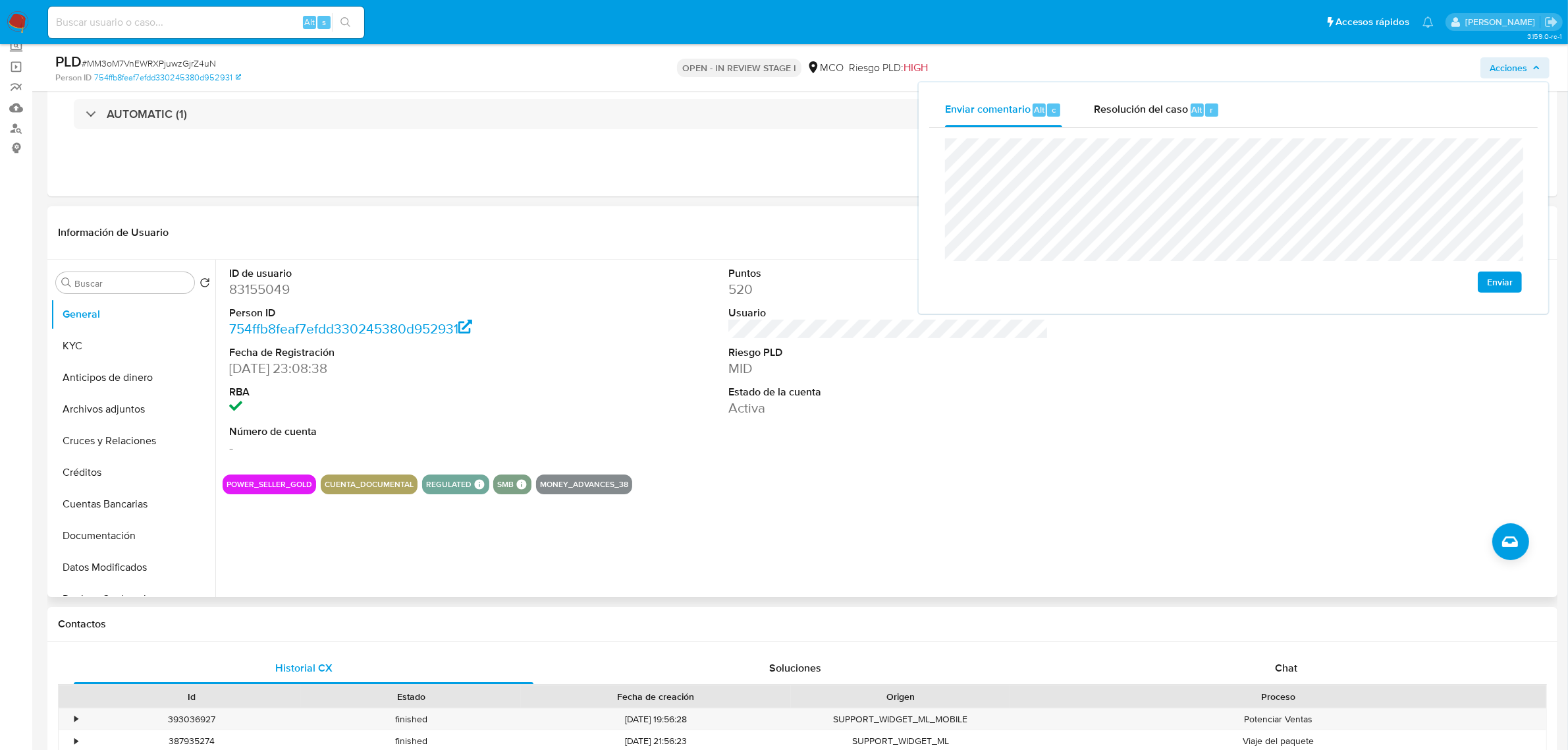
drag, startPoint x: 121, startPoint y: 353, endPoint x: 48, endPoint y: 370, distance: 75.0
click at [119, 354] on button "KYC" at bounding box center [133, 345] width 165 height 31
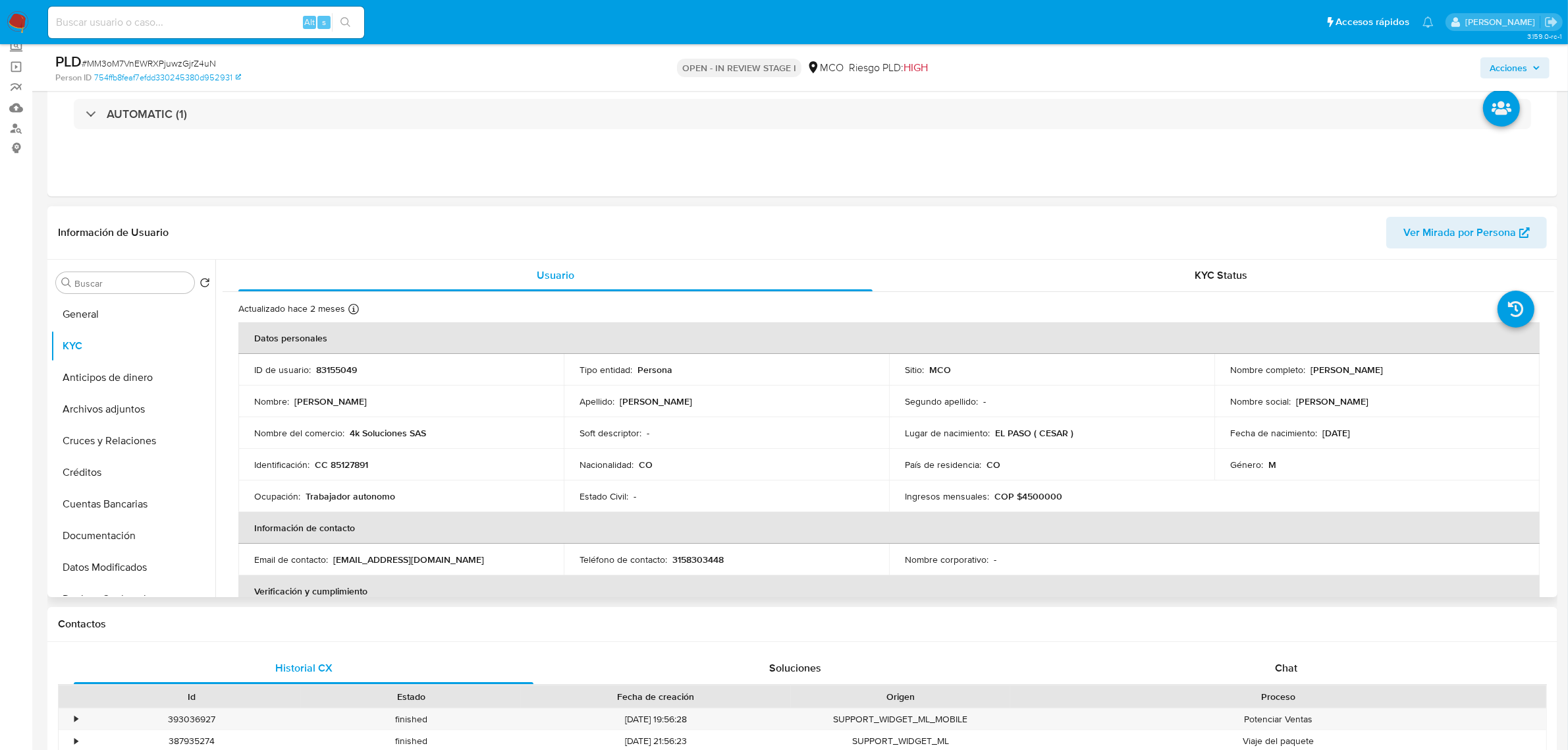
drag, startPoint x: 1466, startPoint y: 371, endPoint x: 1306, endPoint y: 368, distance: 160.0
click at [1306, 368] on div "Nombre completo : Klauss Adalberto Bermudez Tejeda" at bounding box center [1377, 370] width 294 height 12
copy p "Klauss Adalberto Bermudez Tejeda"
click at [1510, 52] on div "Acciones" at bounding box center [1302, 67] width 495 height 31
click at [1512, 61] on span "Acciones" at bounding box center [1509, 68] width 37 height 21
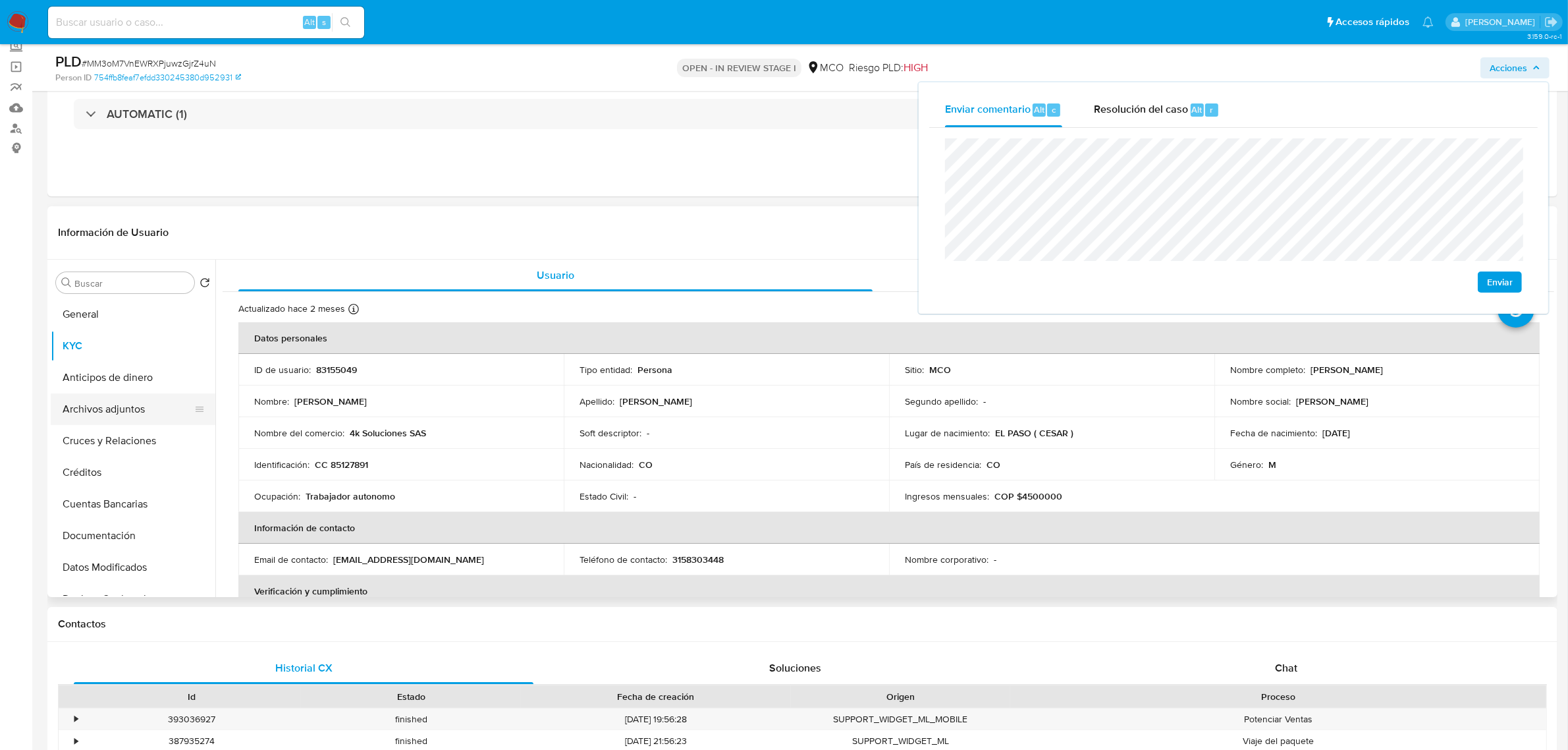
drag, startPoint x: 126, startPoint y: 401, endPoint x: 144, endPoint y: 403, distance: 18.1
click at [126, 401] on button "Archivos adjuntos" at bounding box center [127, 409] width 154 height 31
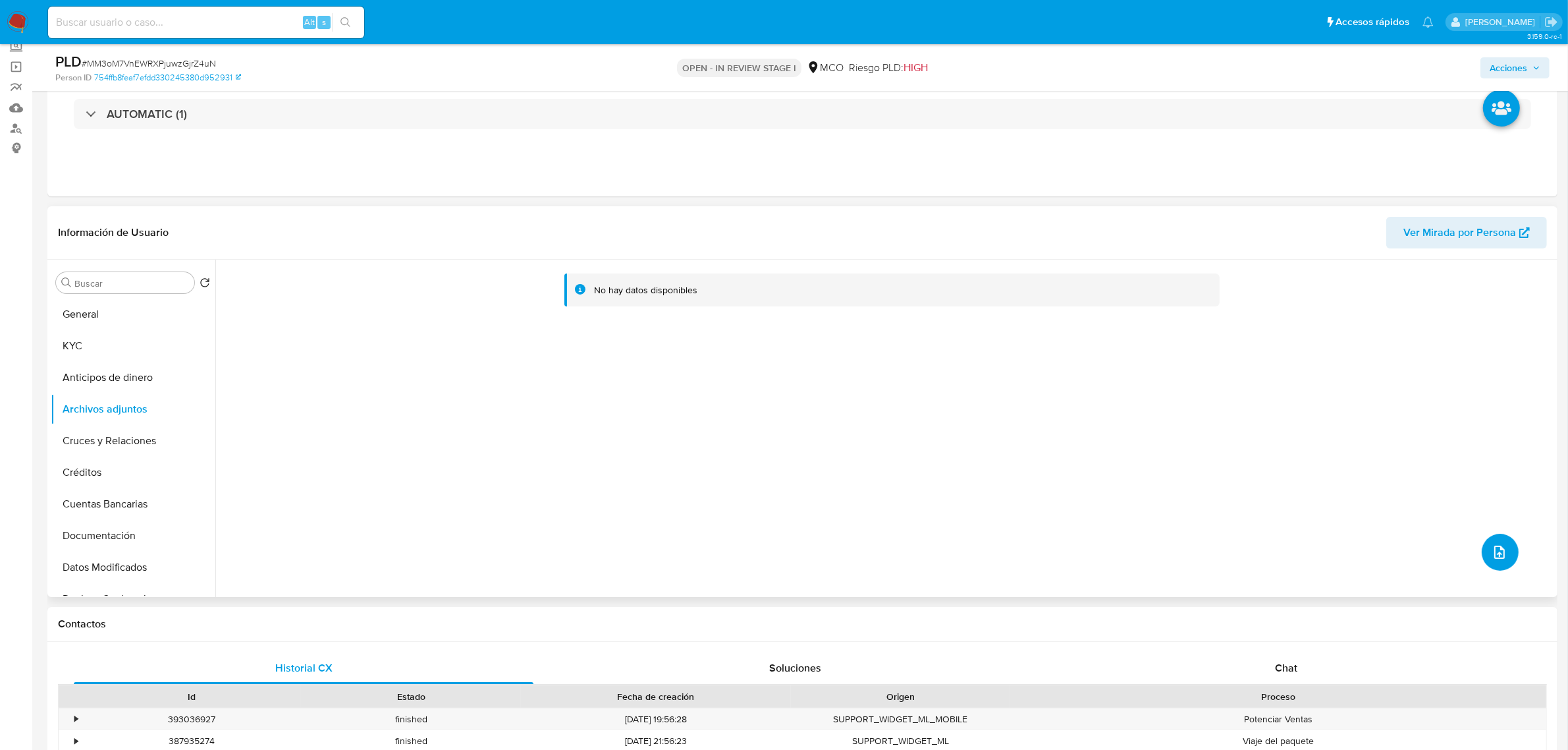
click at [1504, 555] on button "upload-file" at bounding box center [1500, 552] width 37 height 37
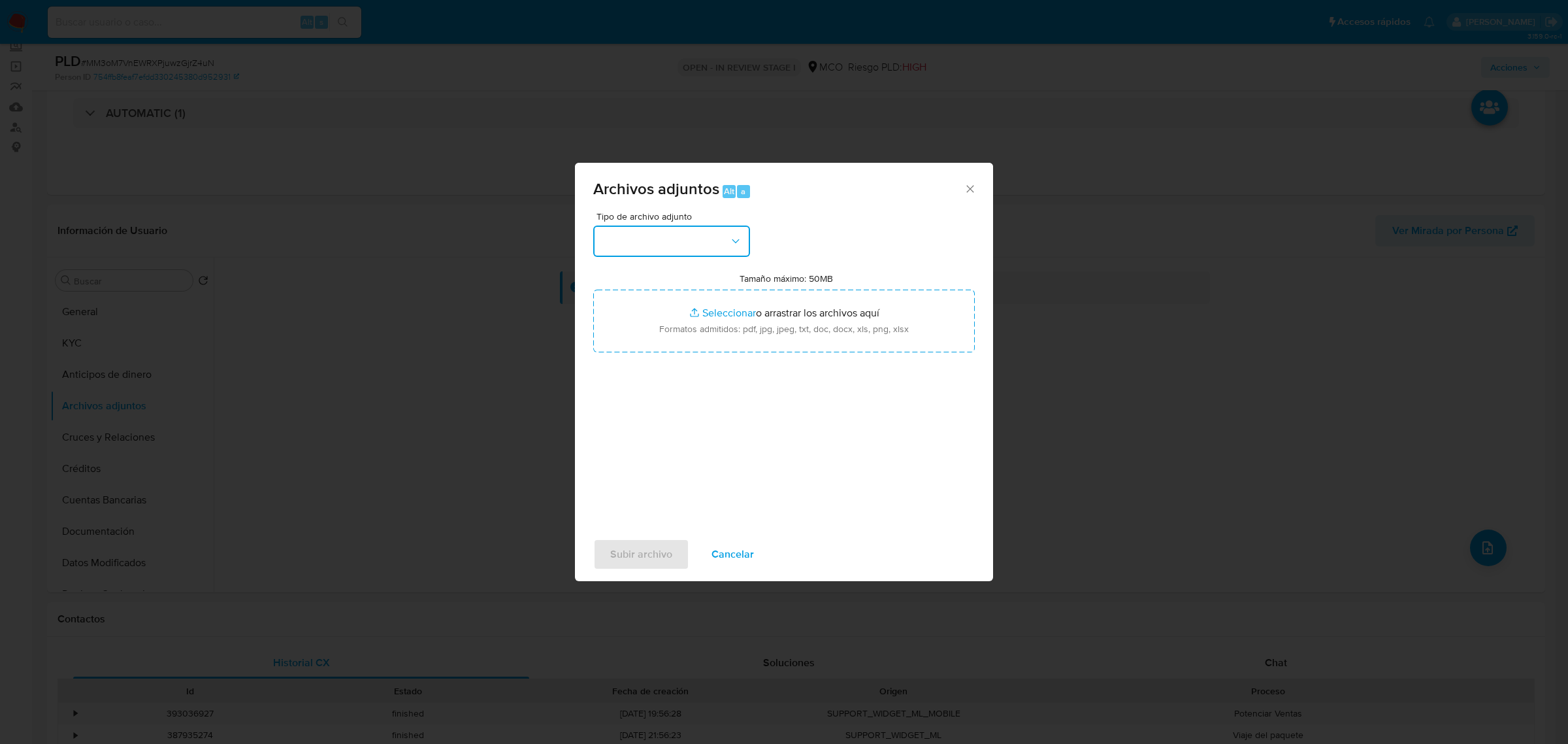
click at [699, 227] on button "button" at bounding box center [671, 240] width 157 height 31
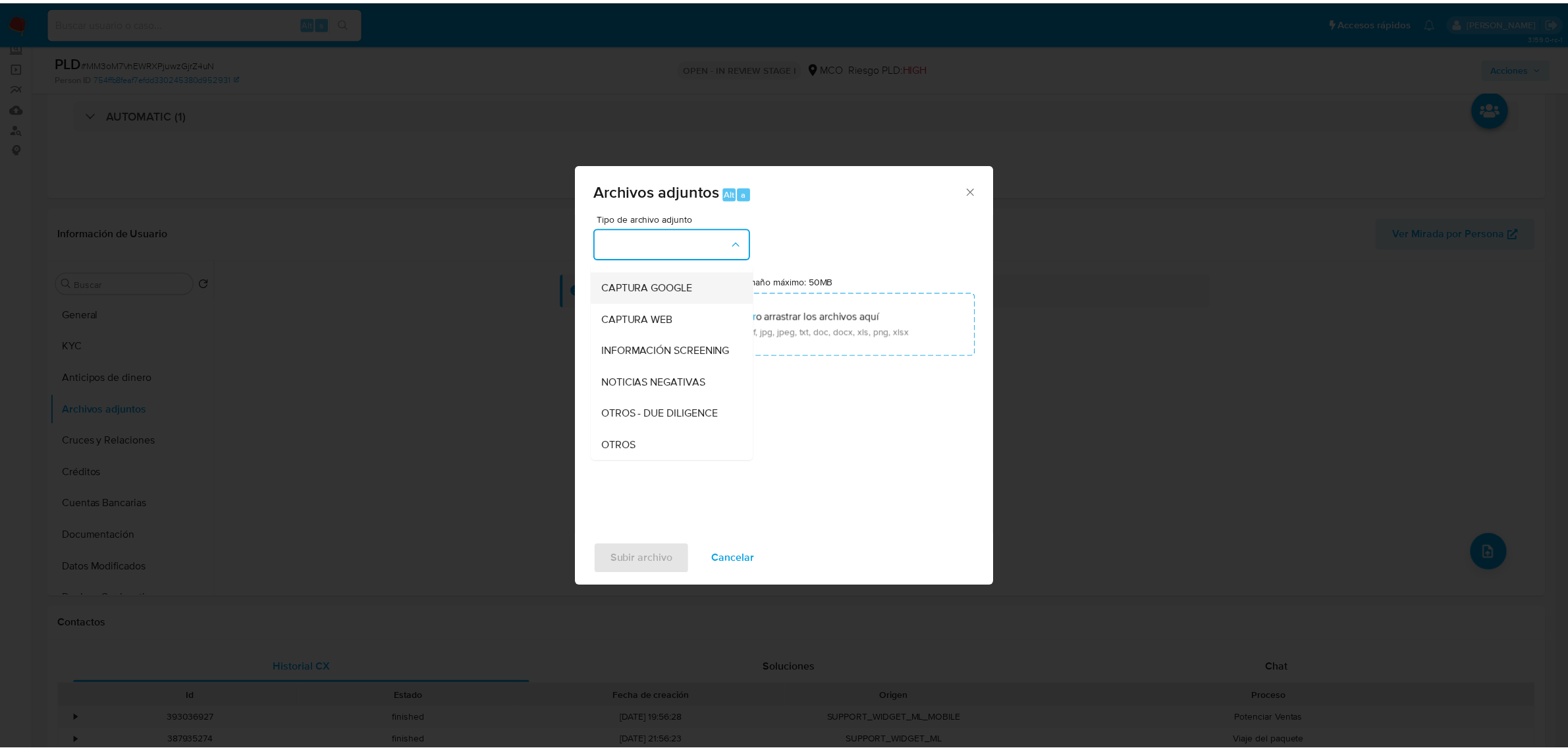
scroll to position [82, 0]
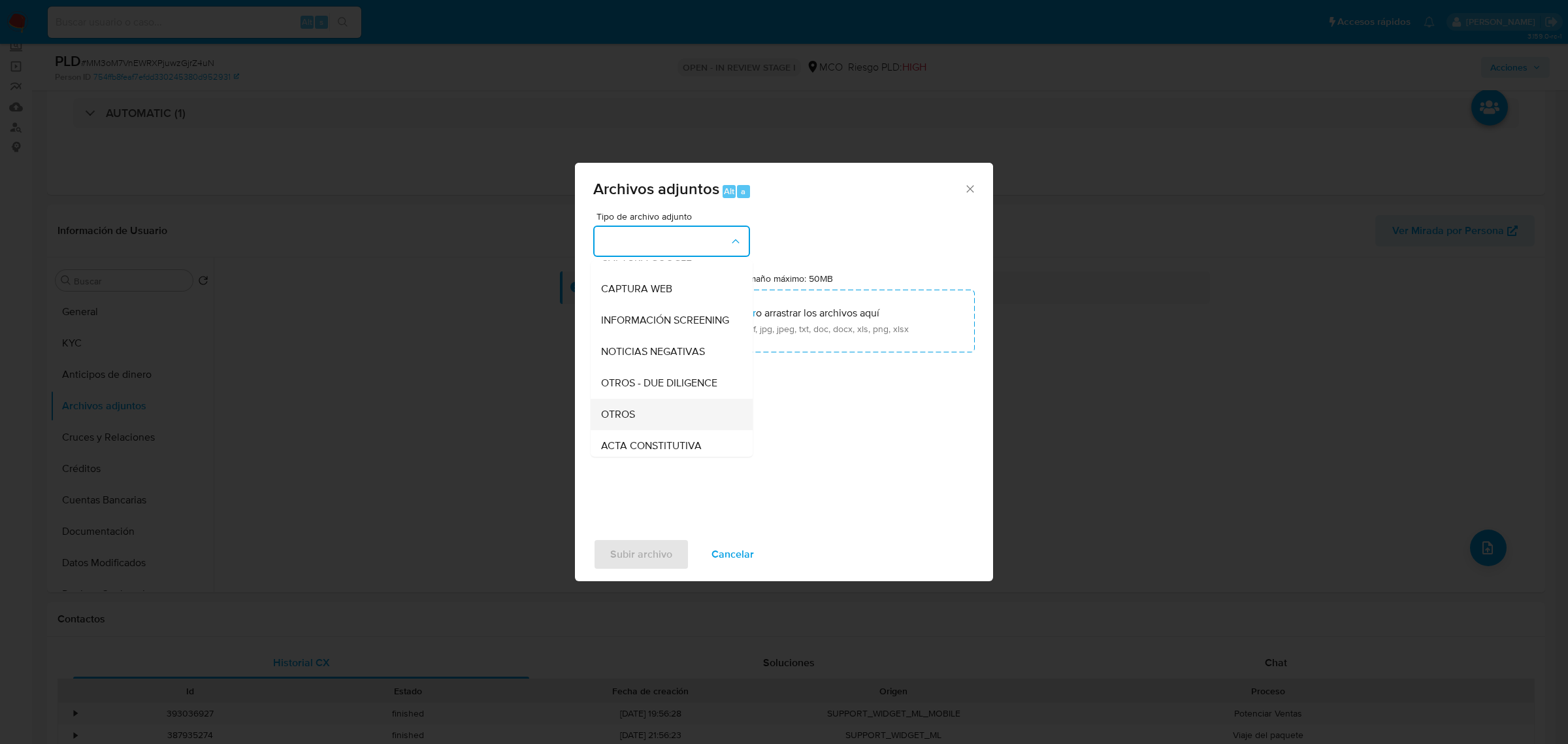
click at [652, 425] on div "OTROS" at bounding box center [667, 413] width 133 height 31
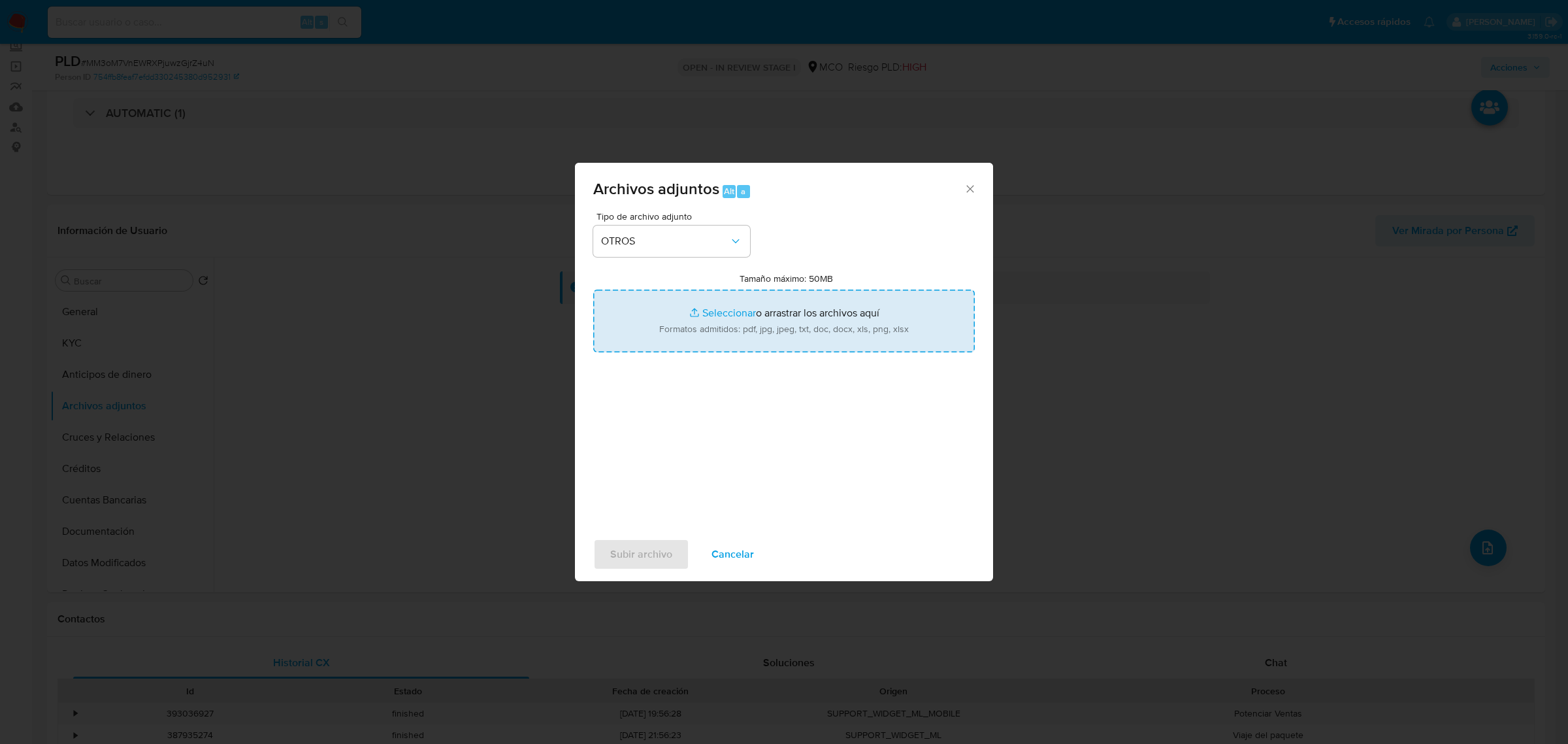
click at [834, 308] on input "Tamaño máximo: 50MB Seleccionar archivos" at bounding box center [784, 321] width 381 height 63
type input "C:\fakepath\83155049 - 15_9_2025.pdf"
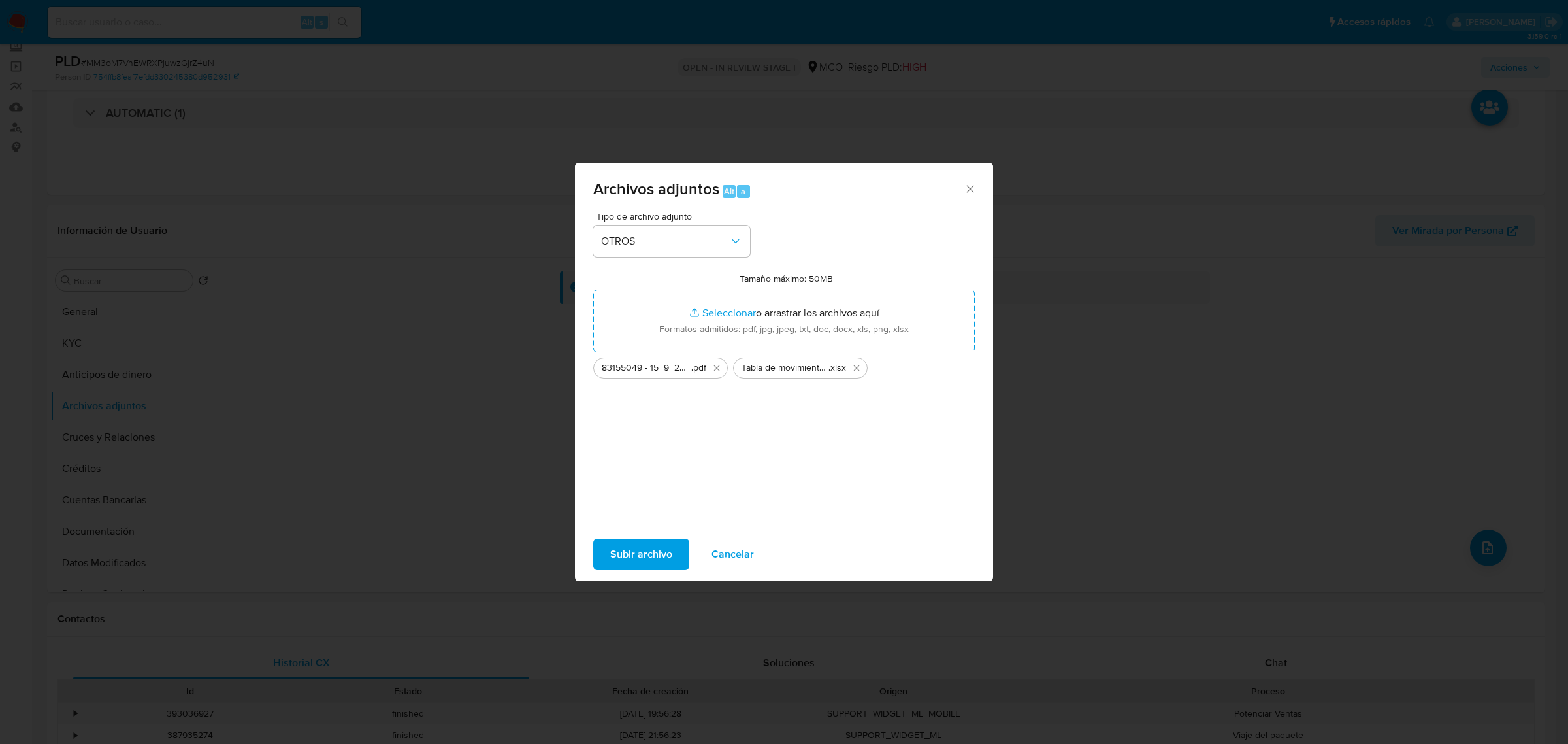
click at [629, 554] on span "Subir archivo" at bounding box center [642, 554] width 62 height 28
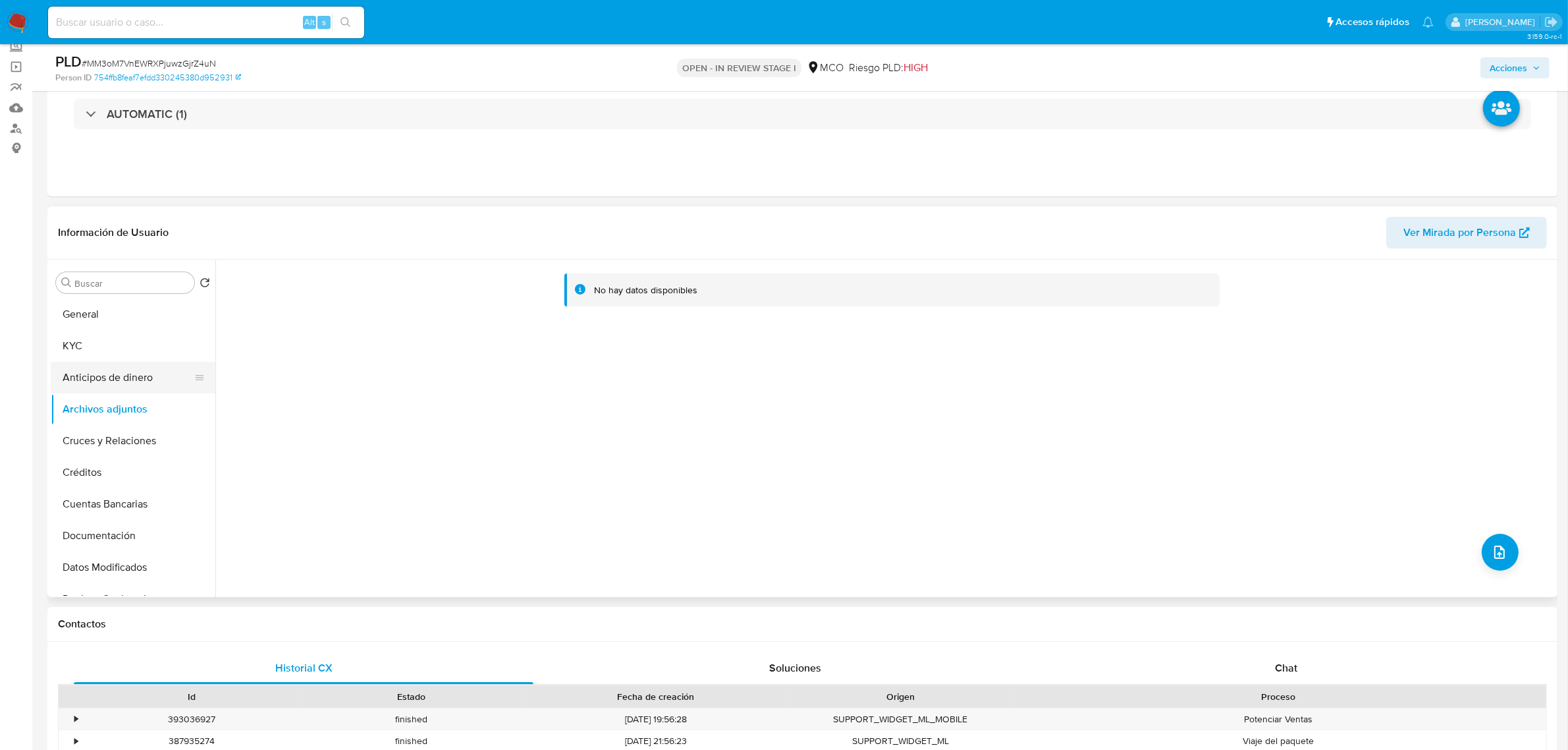
click at [100, 382] on button "Anticipos de dinero" at bounding box center [127, 377] width 154 height 31
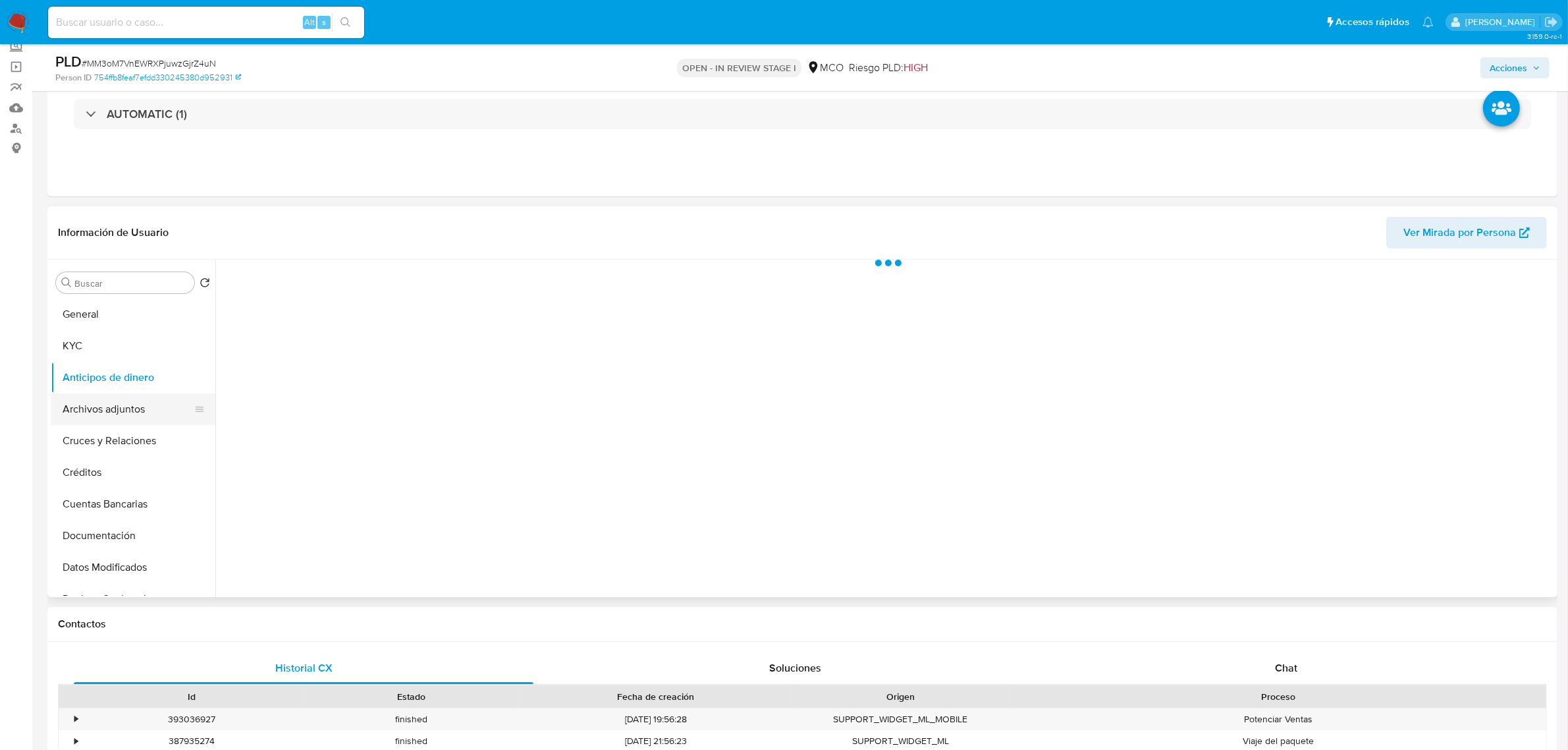
click at [96, 415] on button "Archivos adjuntos" at bounding box center [127, 409] width 154 height 31
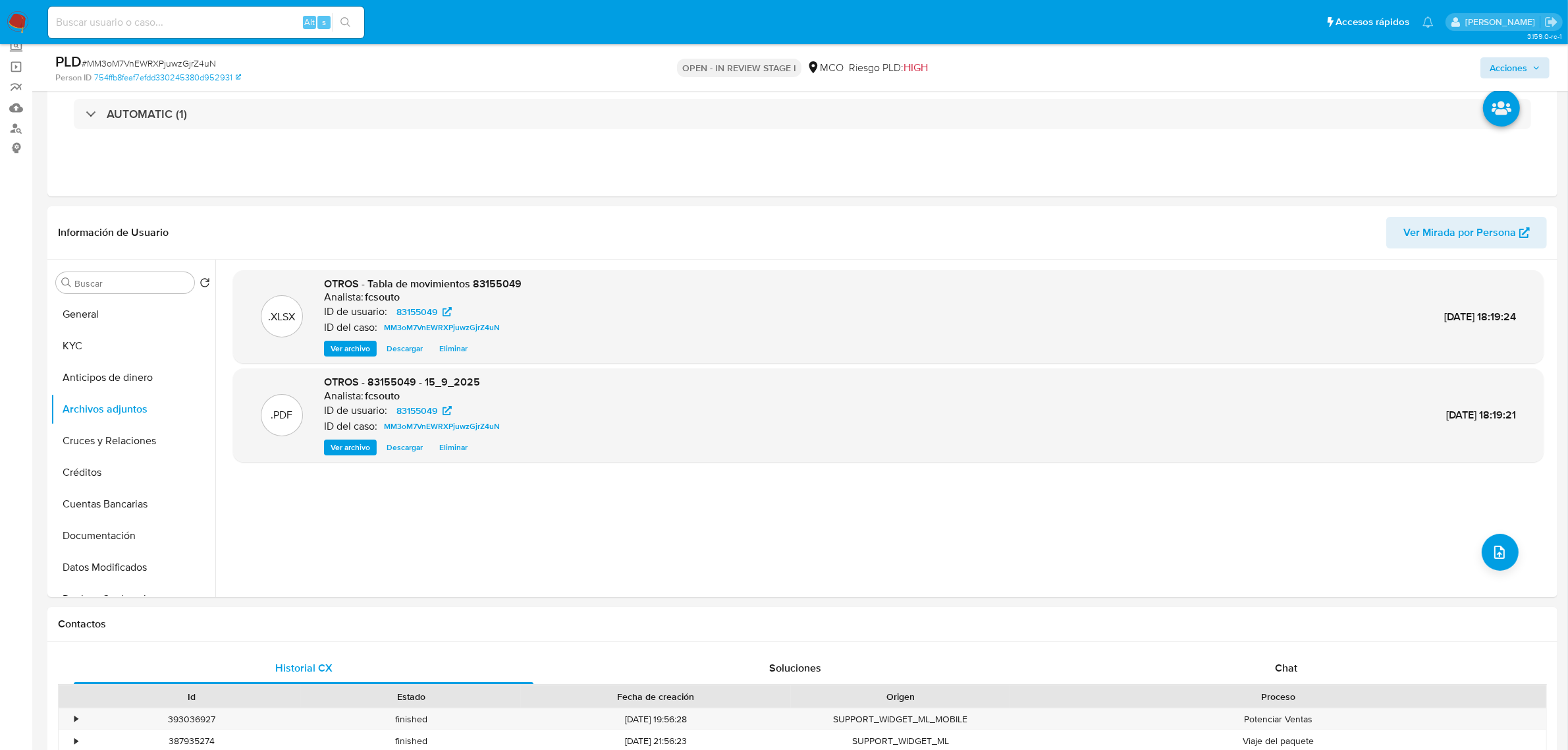
drag, startPoint x: 1509, startPoint y: 53, endPoint x: 1506, endPoint y: 75, distance: 22.2
click at [1509, 54] on div "Acciones" at bounding box center [1302, 67] width 495 height 31
click at [1506, 75] on span "Acciones" at bounding box center [1509, 68] width 37 height 21
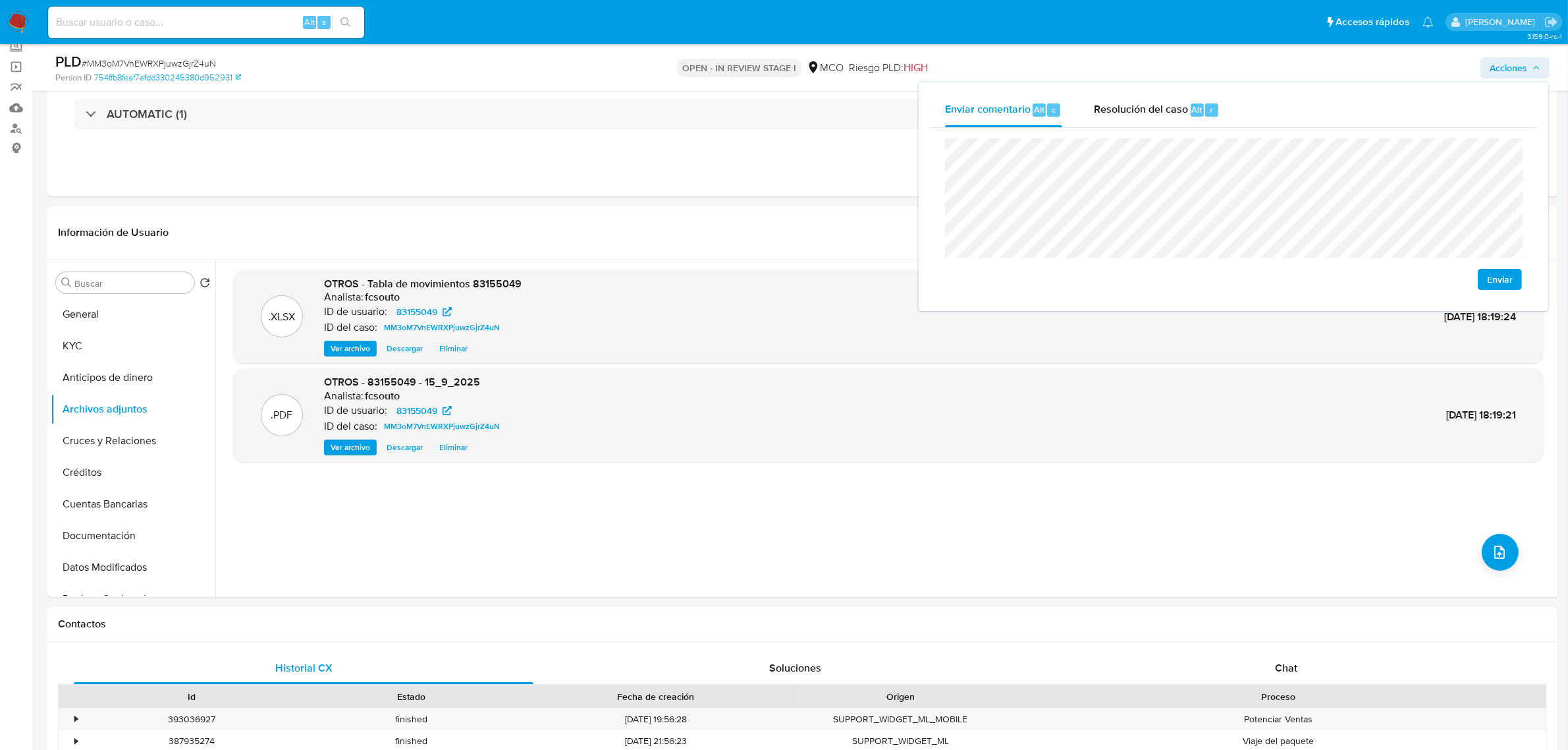
click at [1500, 277] on span "Enviar" at bounding box center [1500, 280] width 25 height 19
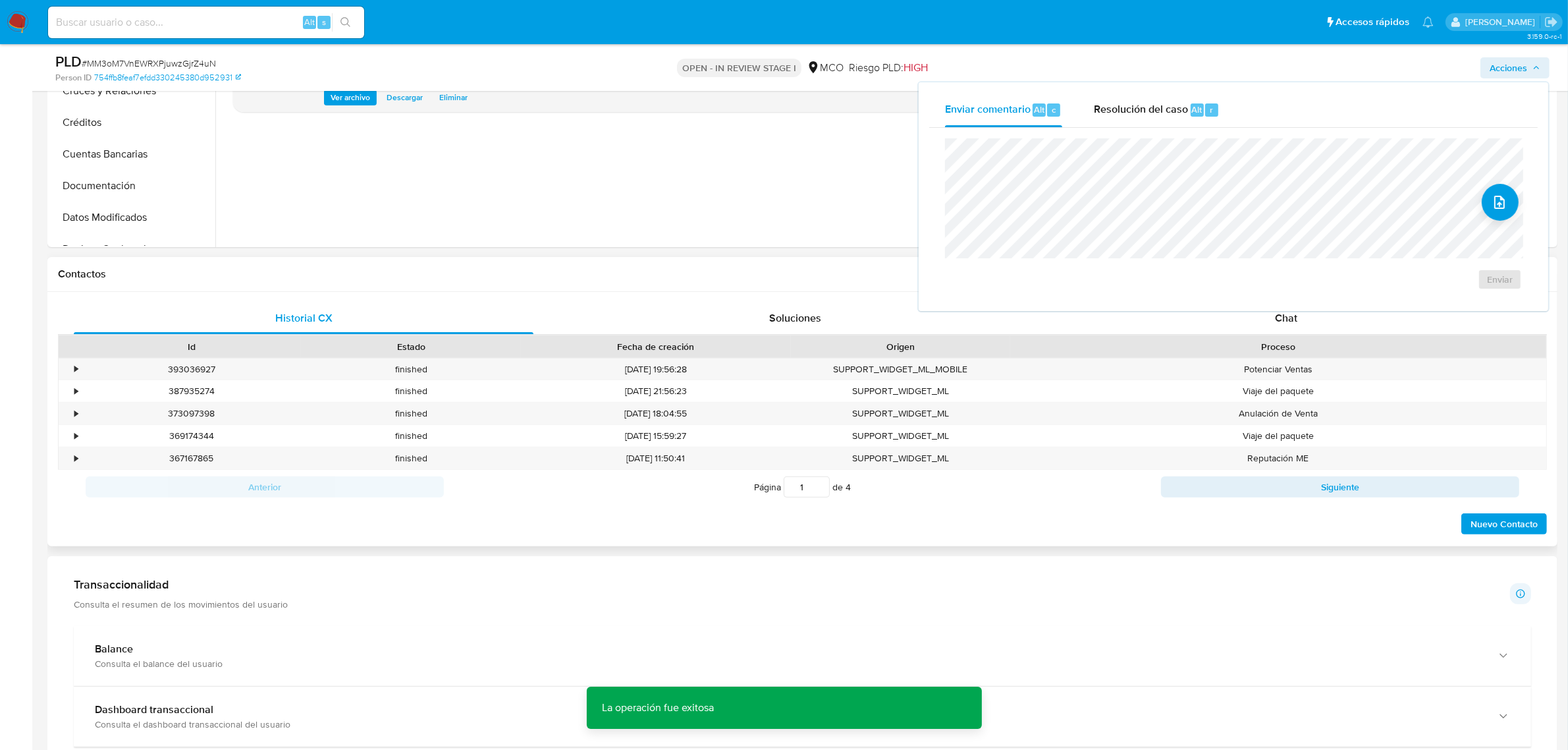
scroll to position [329, 0]
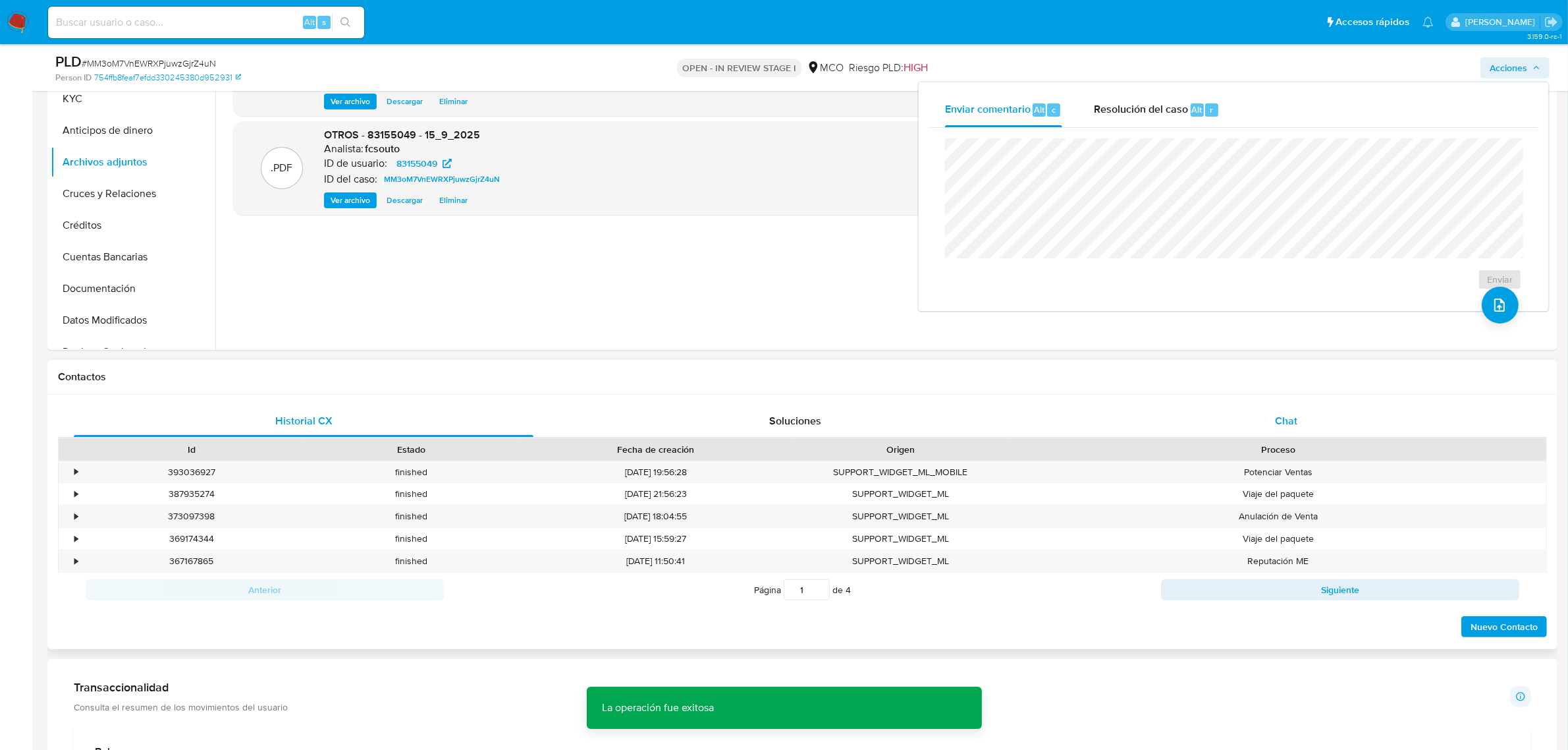
click at [1295, 413] on span "Chat" at bounding box center [1286, 421] width 23 height 15
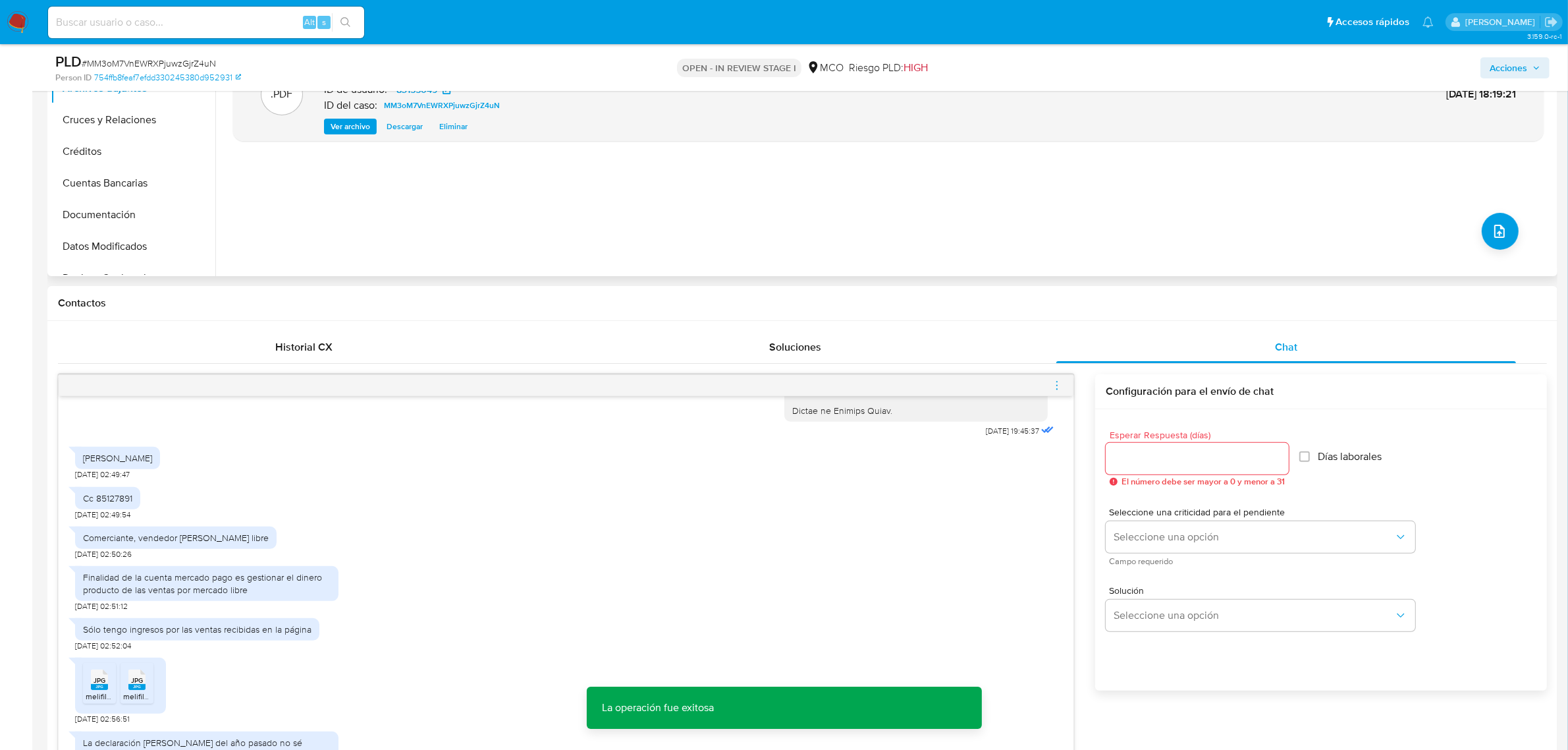
scroll to position [494, 0]
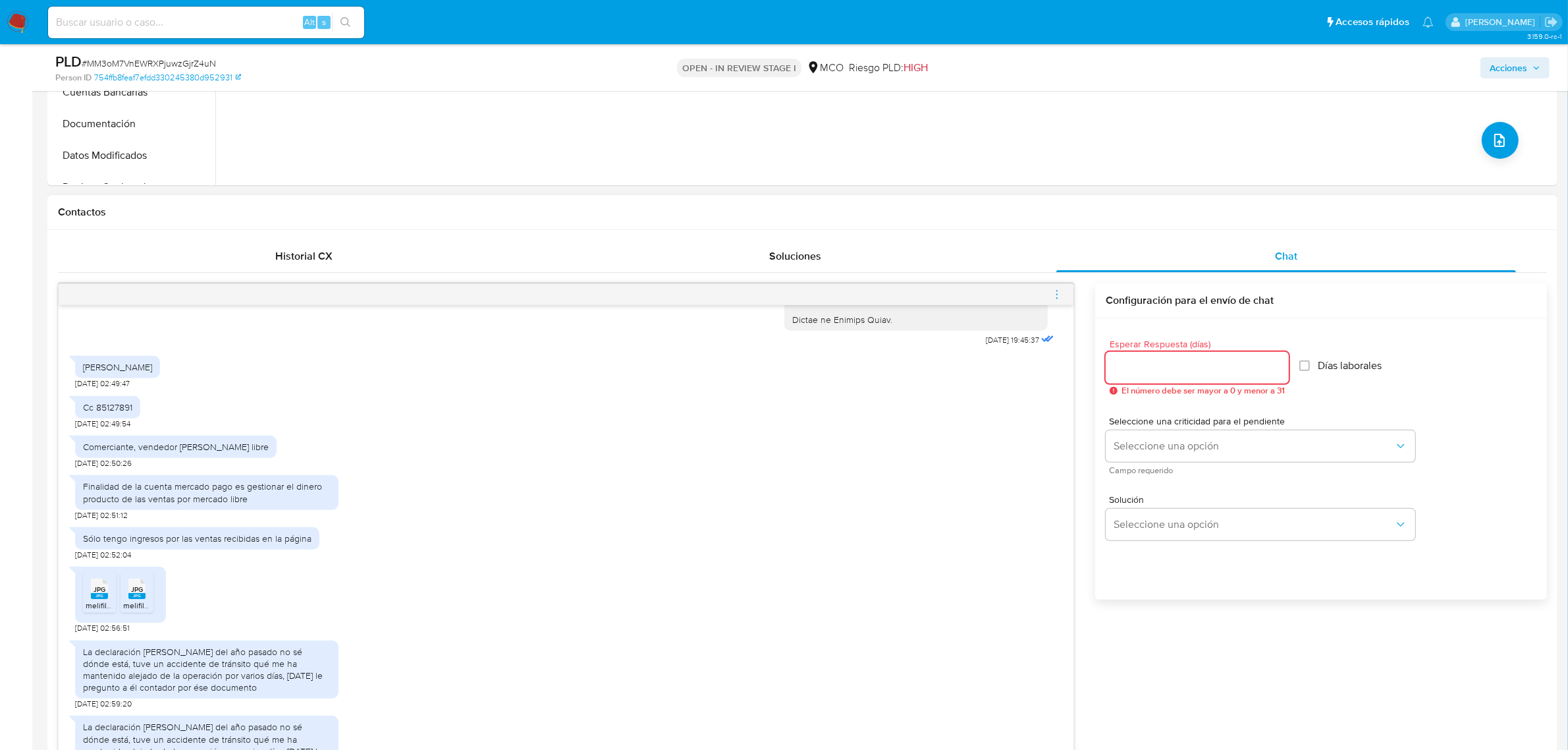
drag, startPoint x: 1167, startPoint y: 363, endPoint x: 1173, endPoint y: 371, distance: 10.0
click at [1169, 363] on input "Esperar Respuesta (días)" at bounding box center [1198, 368] width 183 height 17
type input "3"
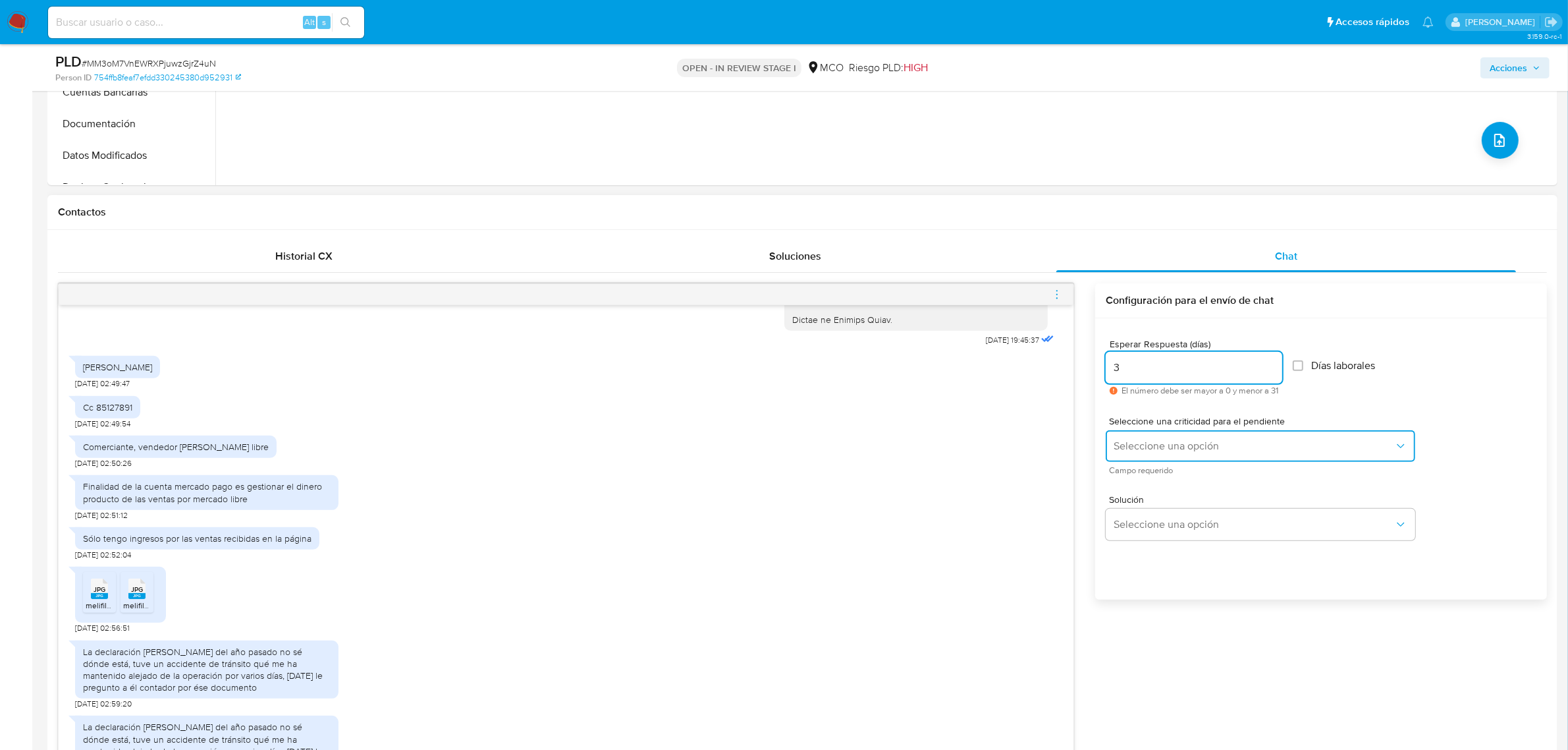
click at [1131, 449] on span "Seleccione una opción" at bounding box center [1254, 446] width 280 height 13
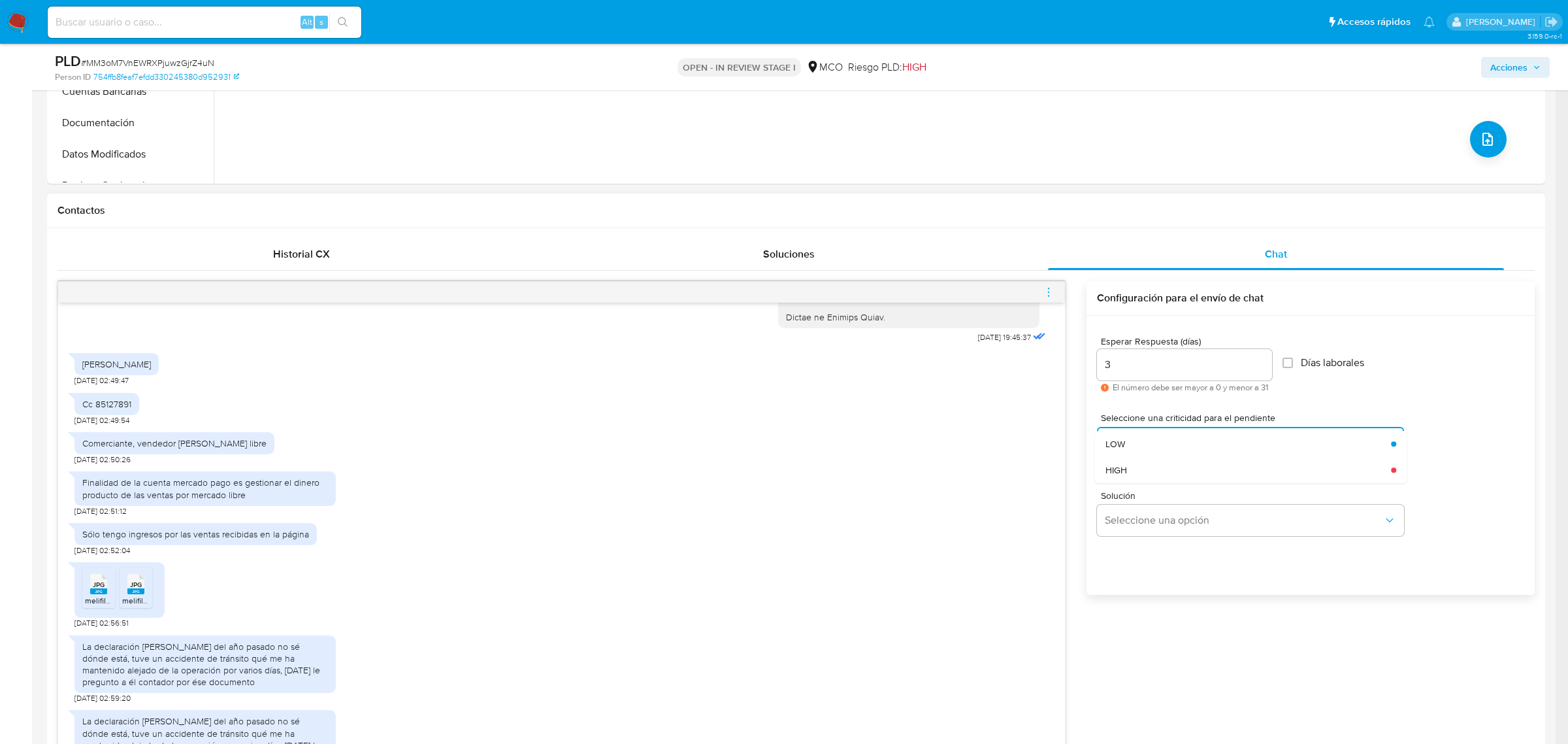
drag, startPoint x: 1142, startPoint y: 451, endPoint x: 1136, endPoint y: 464, distance: 14.3
click at [1142, 451] on div "LOW" at bounding box center [1244, 443] width 278 height 26
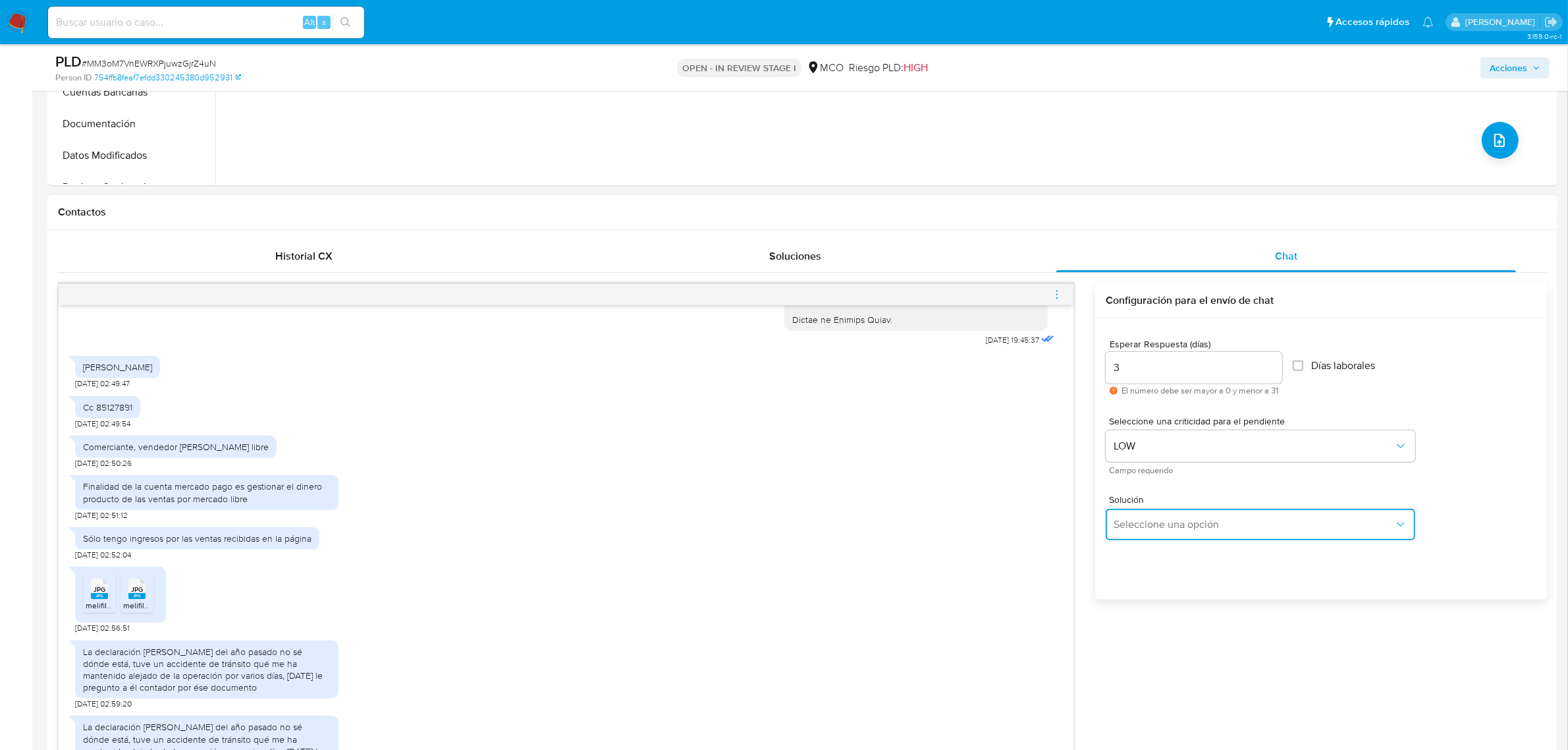
click at [1133, 528] on span "Seleccione una opción" at bounding box center [1254, 524] width 280 height 13
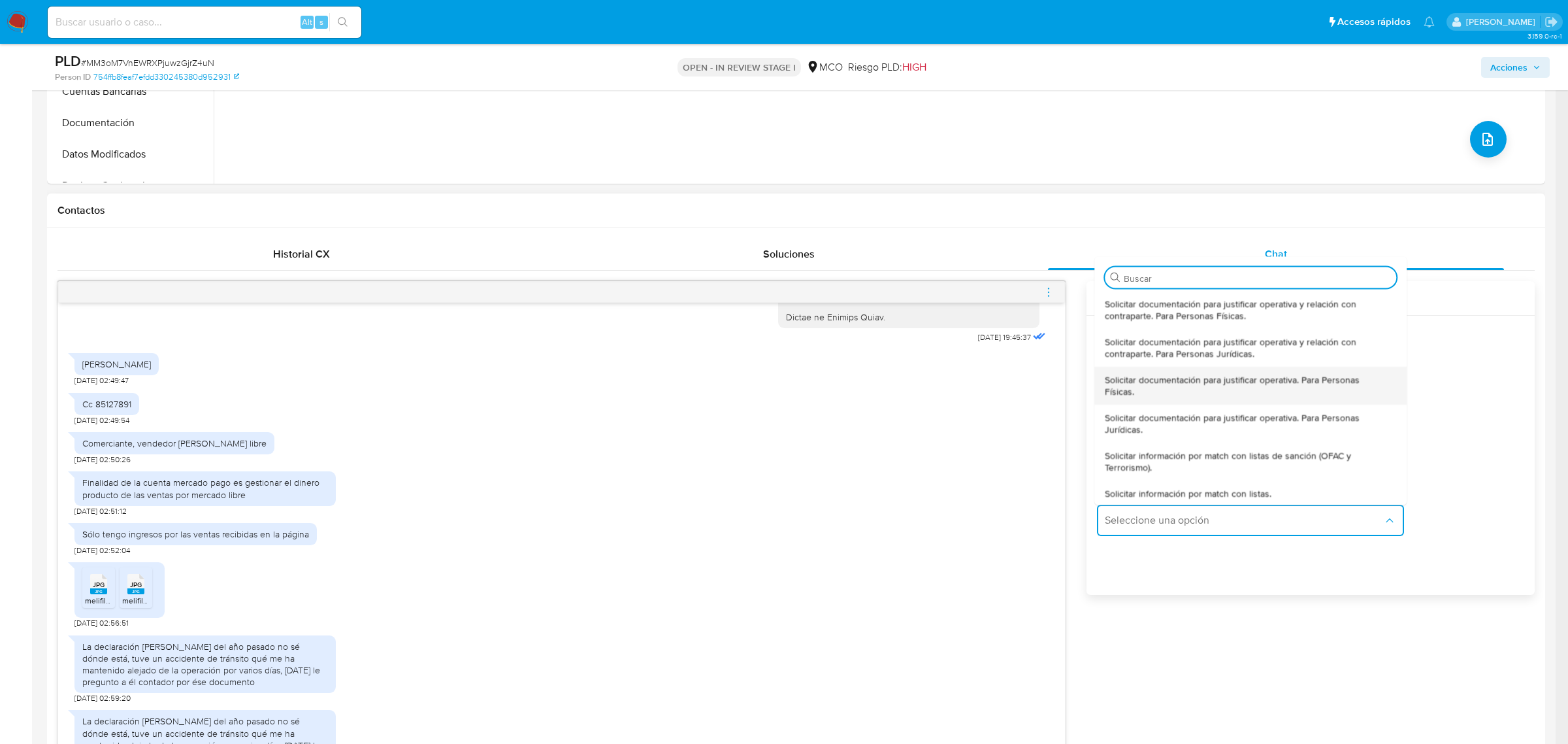
click at [1157, 382] on span "Solicitar documentación para justificar operativa. Para Personas Físicas." at bounding box center [1247, 385] width 283 height 24
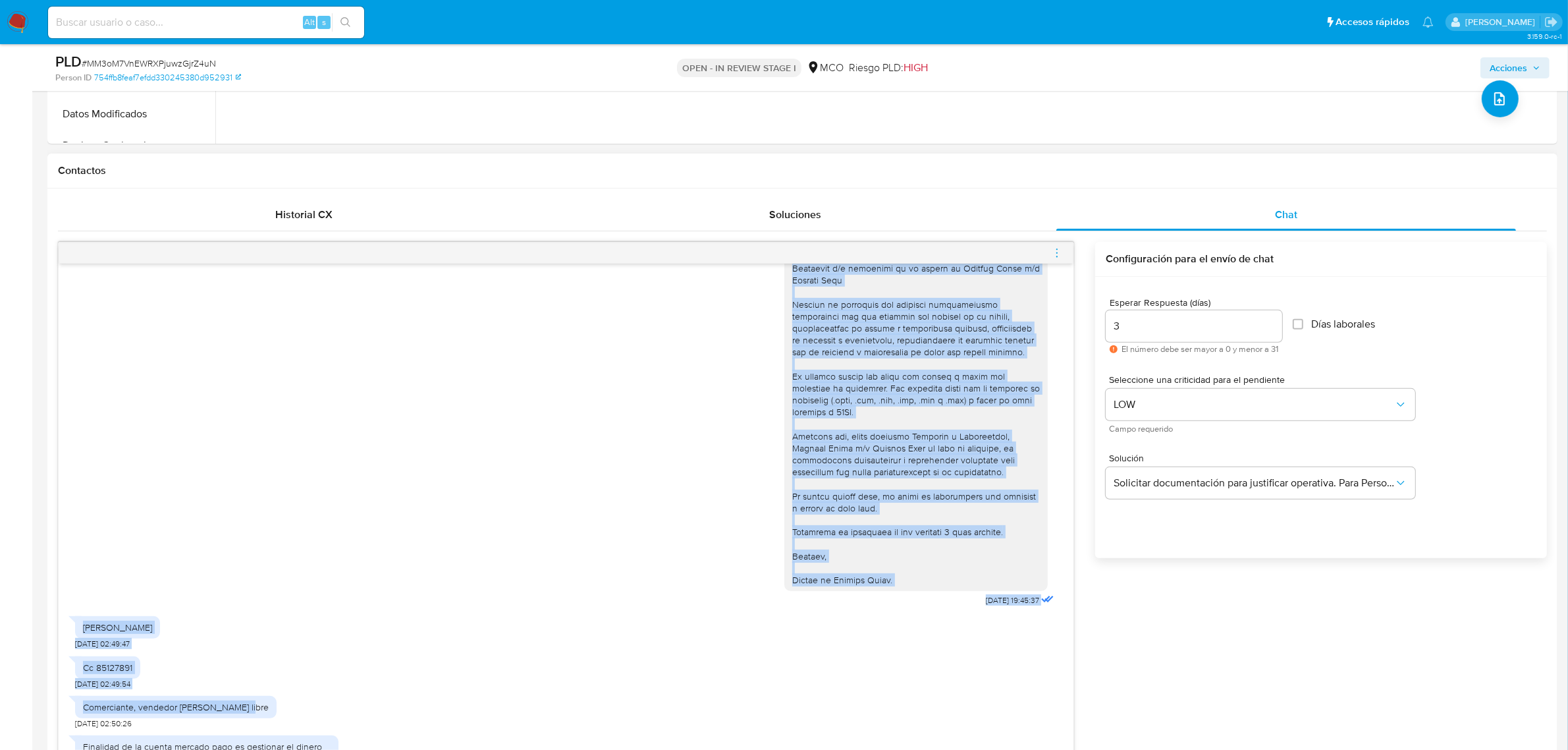
scroll to position [189, 0]
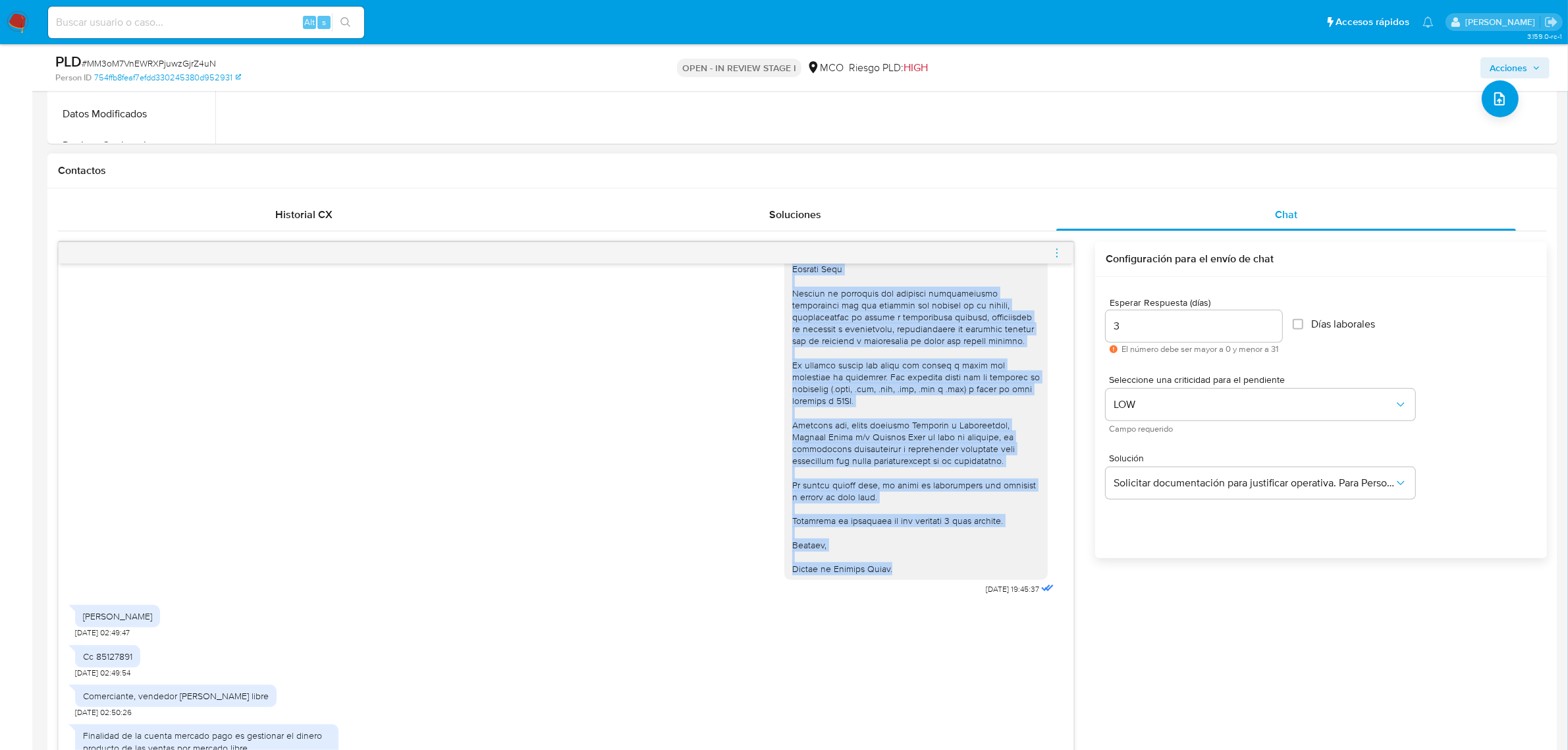
drag, startPoint x: 778, startPoint y: 337, endPoint x: 912, endPoint y: 573, distance: 271.4
click at [912, 573] on div at bounding box center [916, 335] width 264 height 490
copy div "Hola, En Mercado Libre nos importa tu seguridad. Por eso, necesitamos verificar…"
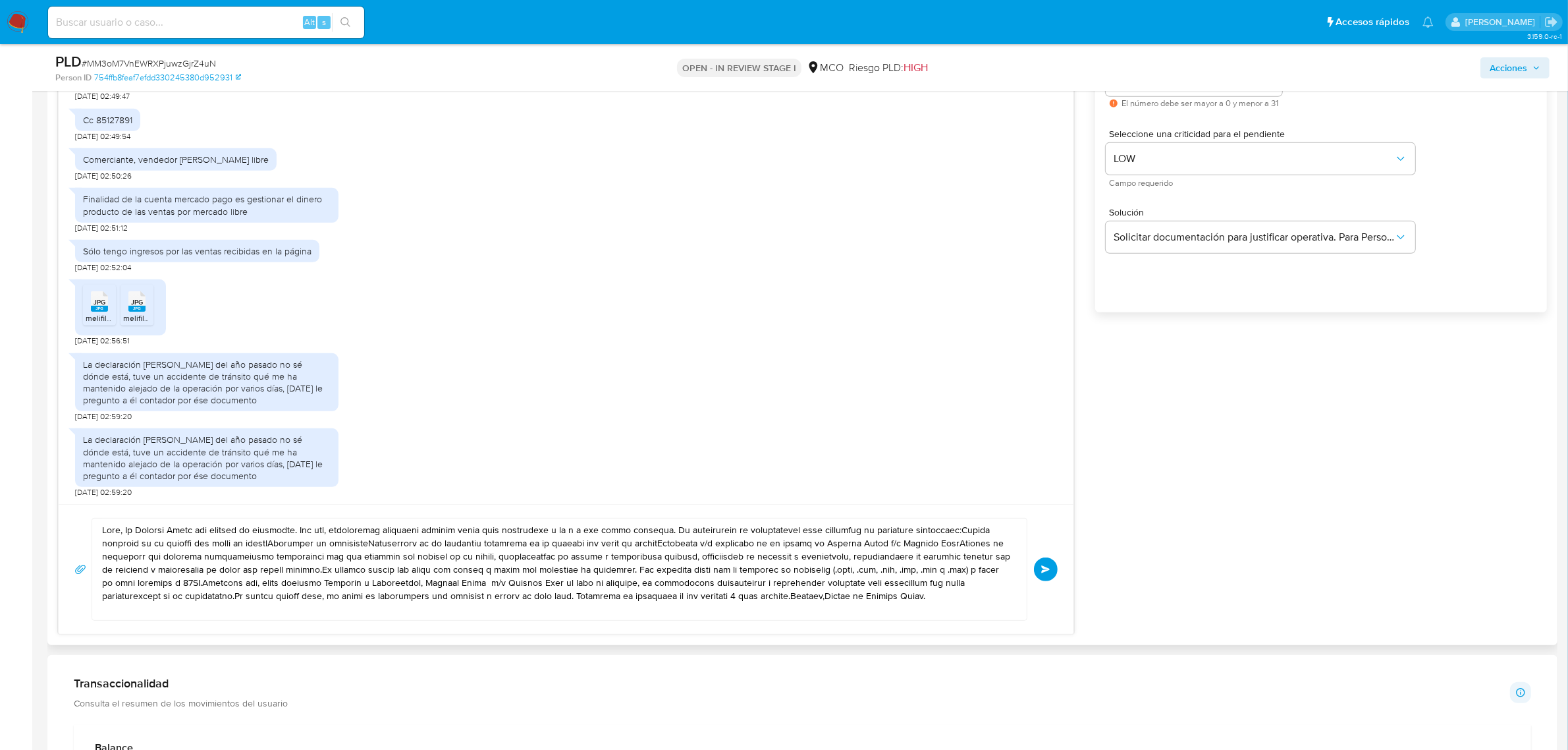
scroll to position [783, 0]
drag, startPoint x: 102, startPoint y: 534, endPoint x: 944, endPoint y: 610, distance: 845.4
click at [944, 610] on textarea at bounding box center [556, 568] width 908 height 102
paste textarea "En Mercado Libre nos importa tu seguridad. Por eso, necesitamos verificar algun…"
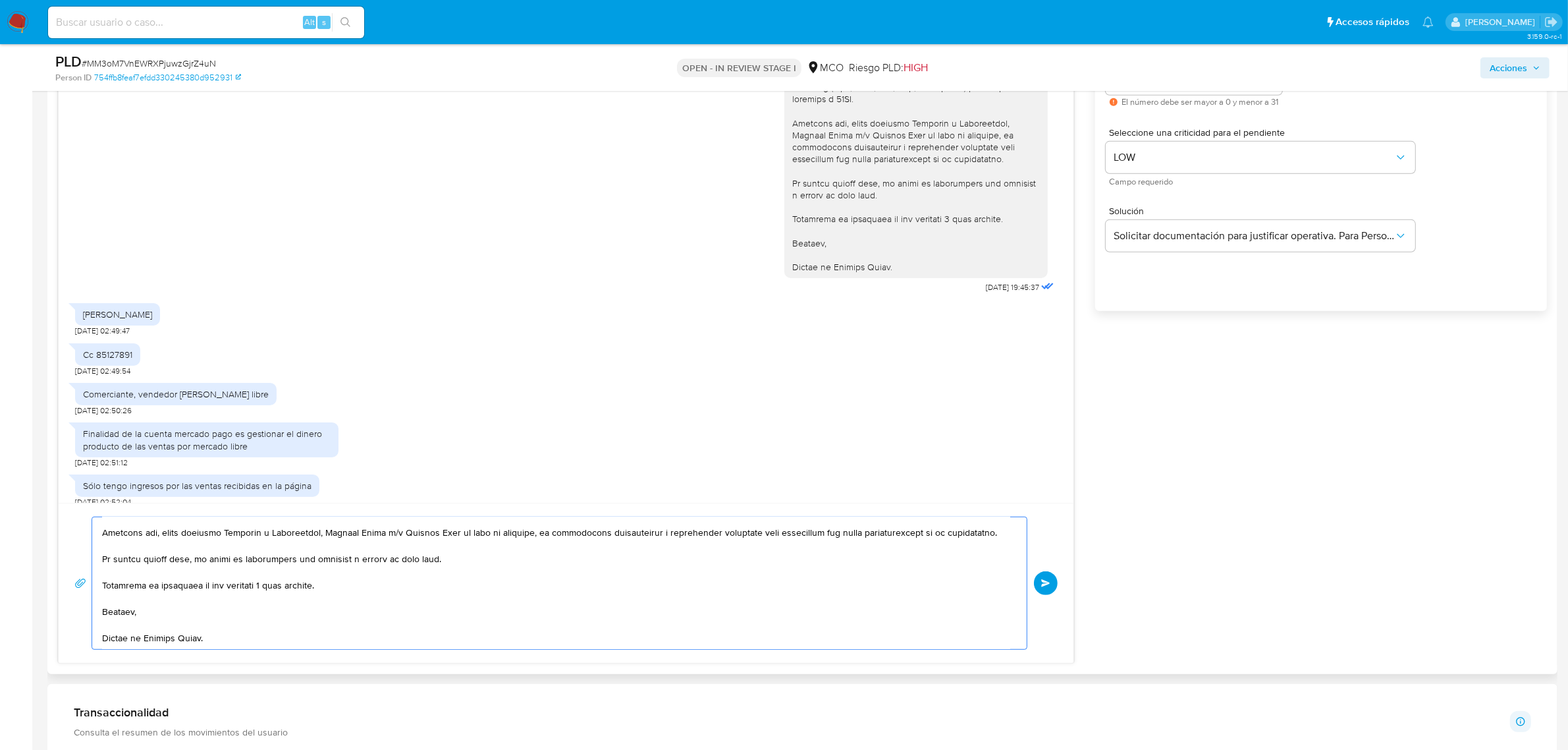
scroll to position [232, 0]
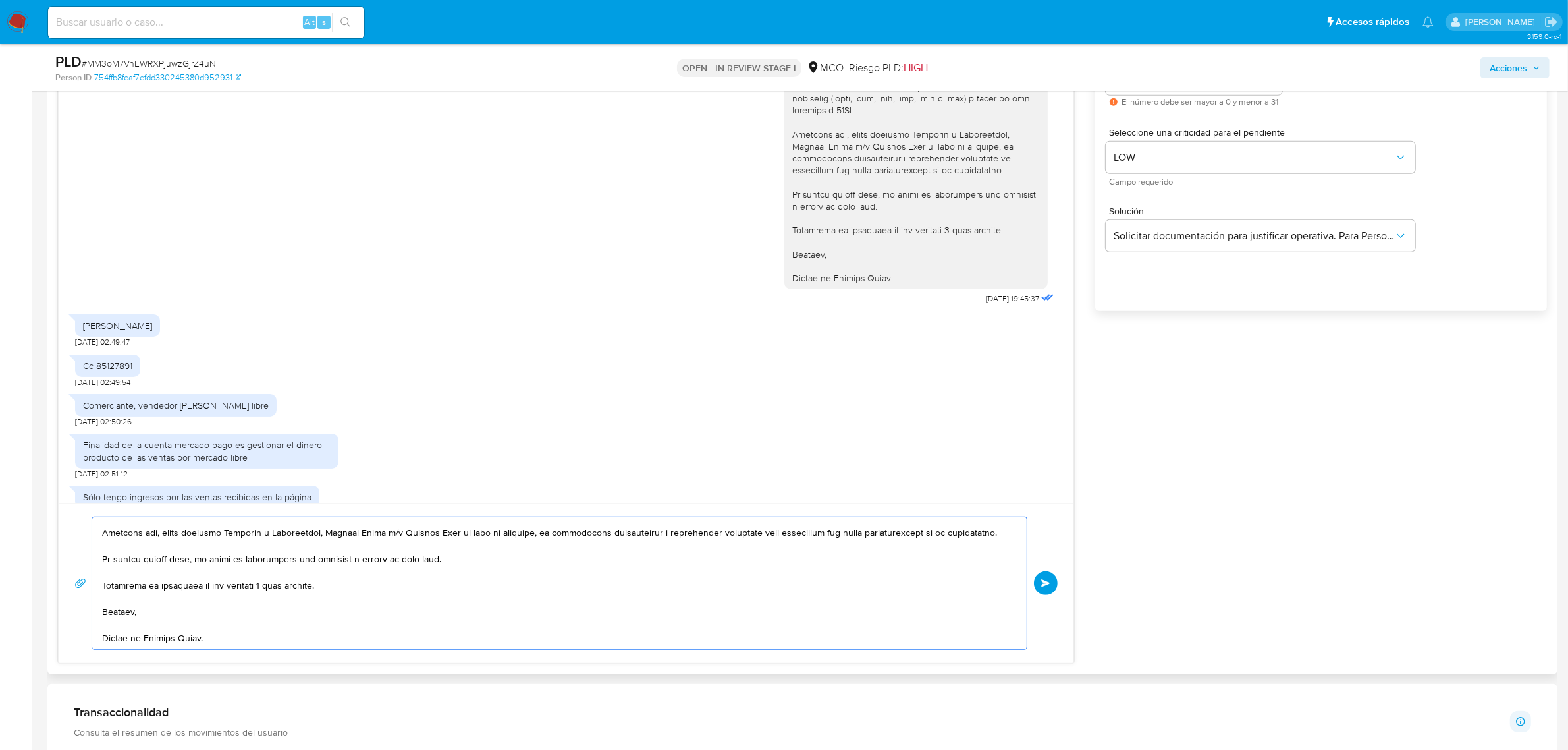
click at [96, 323] on div "KLAUSS BERMUDEZ TEJEDA" at bounding box center [117, 326] width 69 height 12
copy div "KLAUSS"
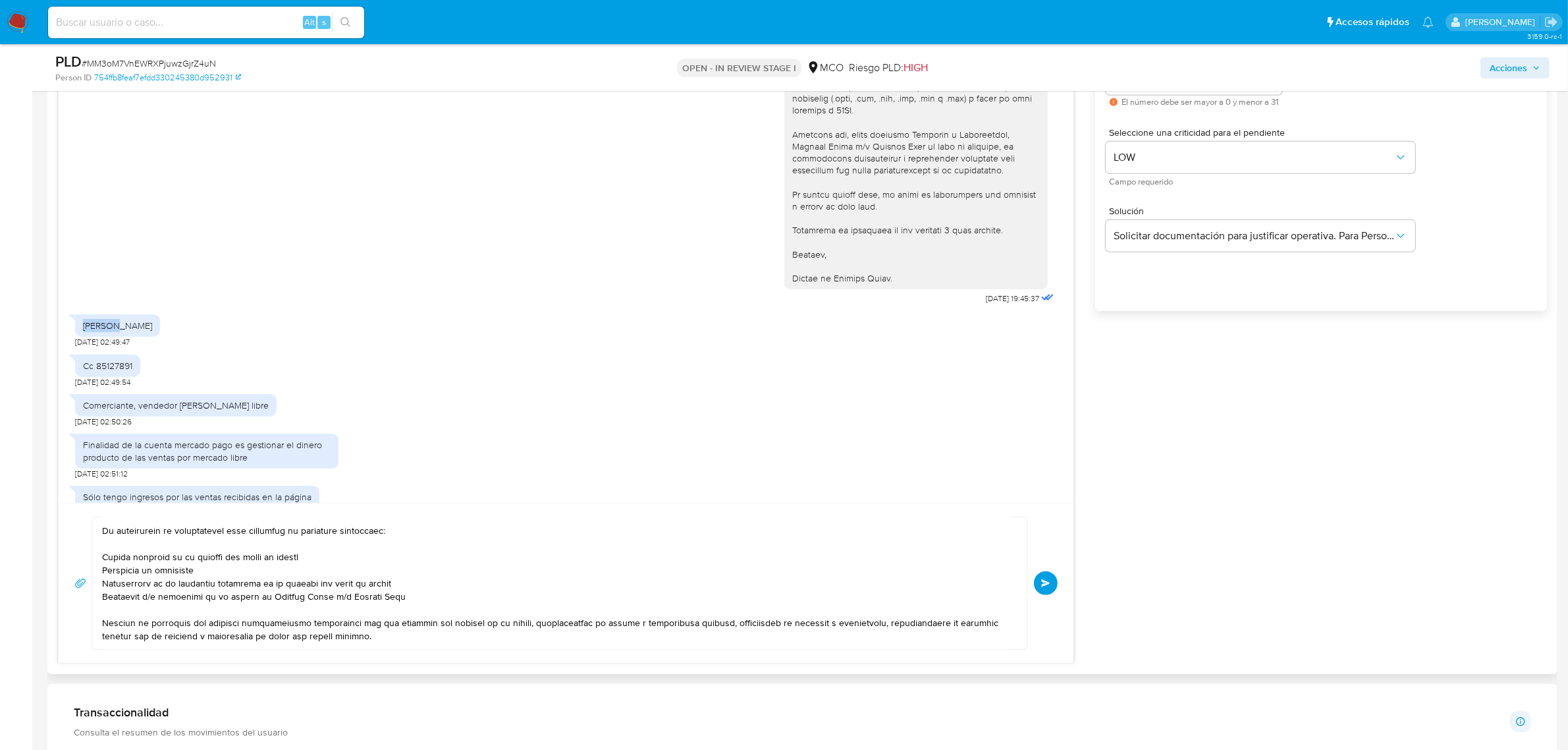
scroll to position [0, 0]
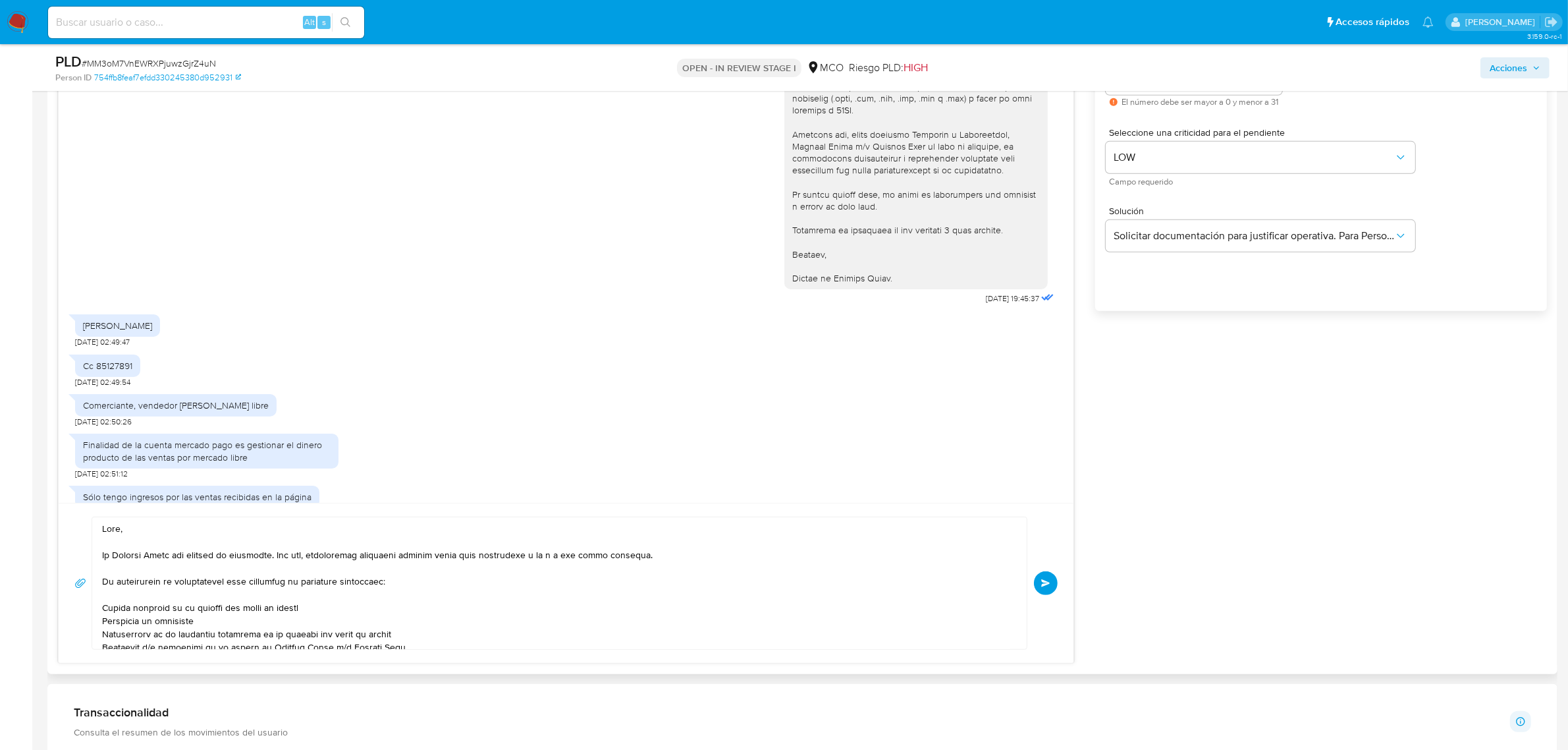
click at [121, 535] on textarea at bounding box center [556, 583] width 908 height 132
paste textarea "KLAUSS"
click at [119, 531] on textarea at bounding box center [556, 583] width 908 height 132
click at [157, 531] on textarea at bounding box center [556, 583] width 908 height 132
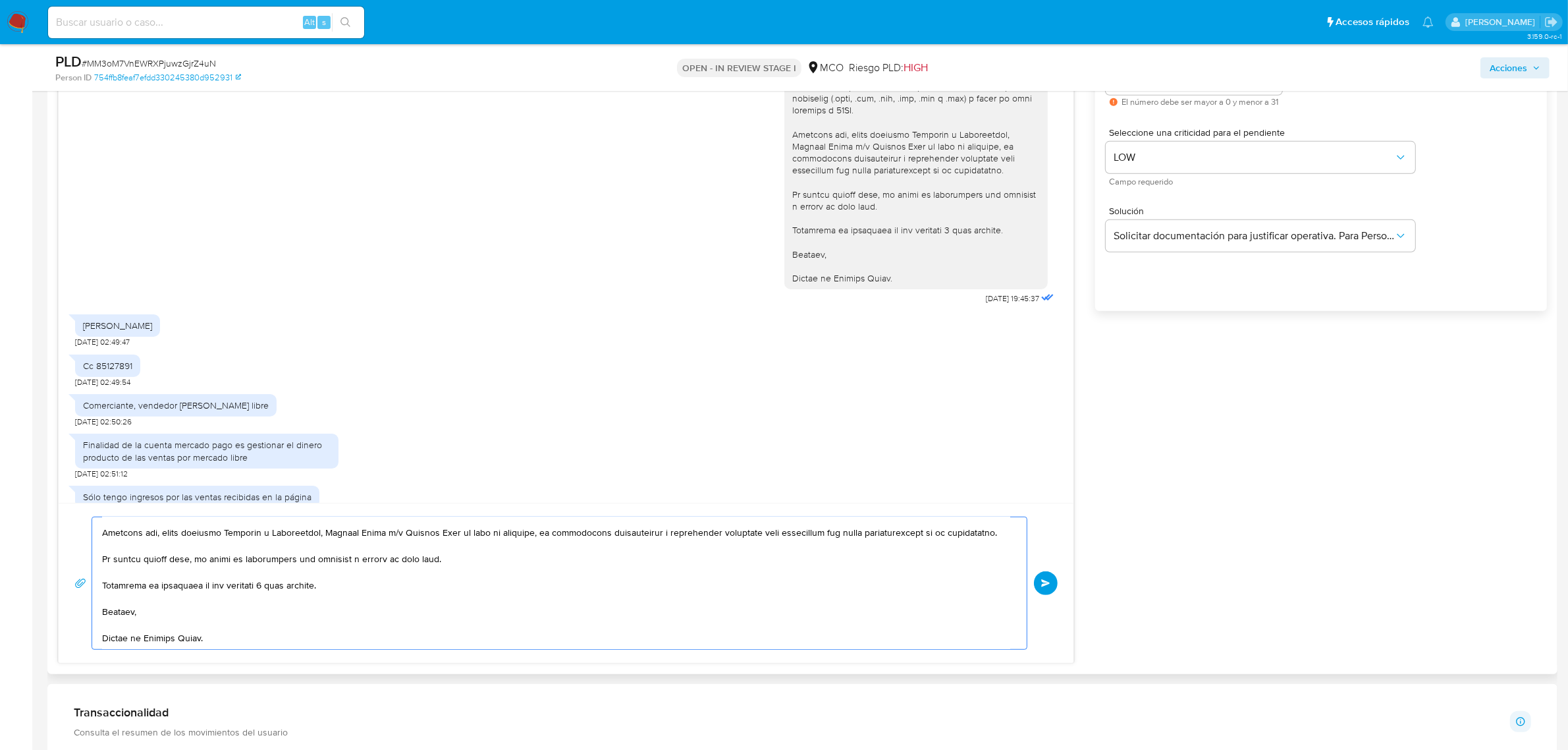
scroll to position [67, 0]
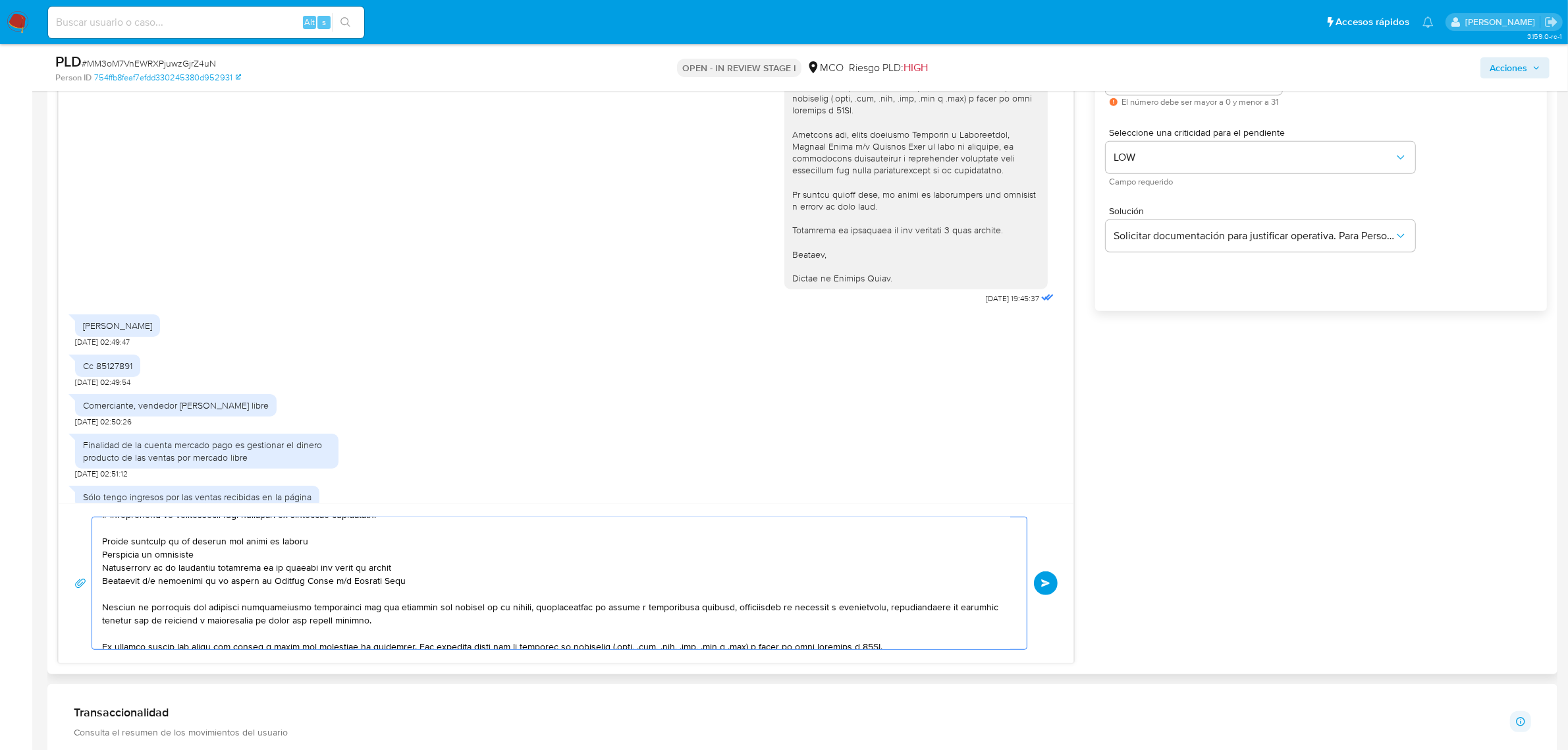
drag, startPoint x: 102, startPoint y: 554, endPoint x: 407, endPoint y: 578, distance: 305.9
click at [407, 578] on textarea at bounding box center [556, 583] width 908 height 132
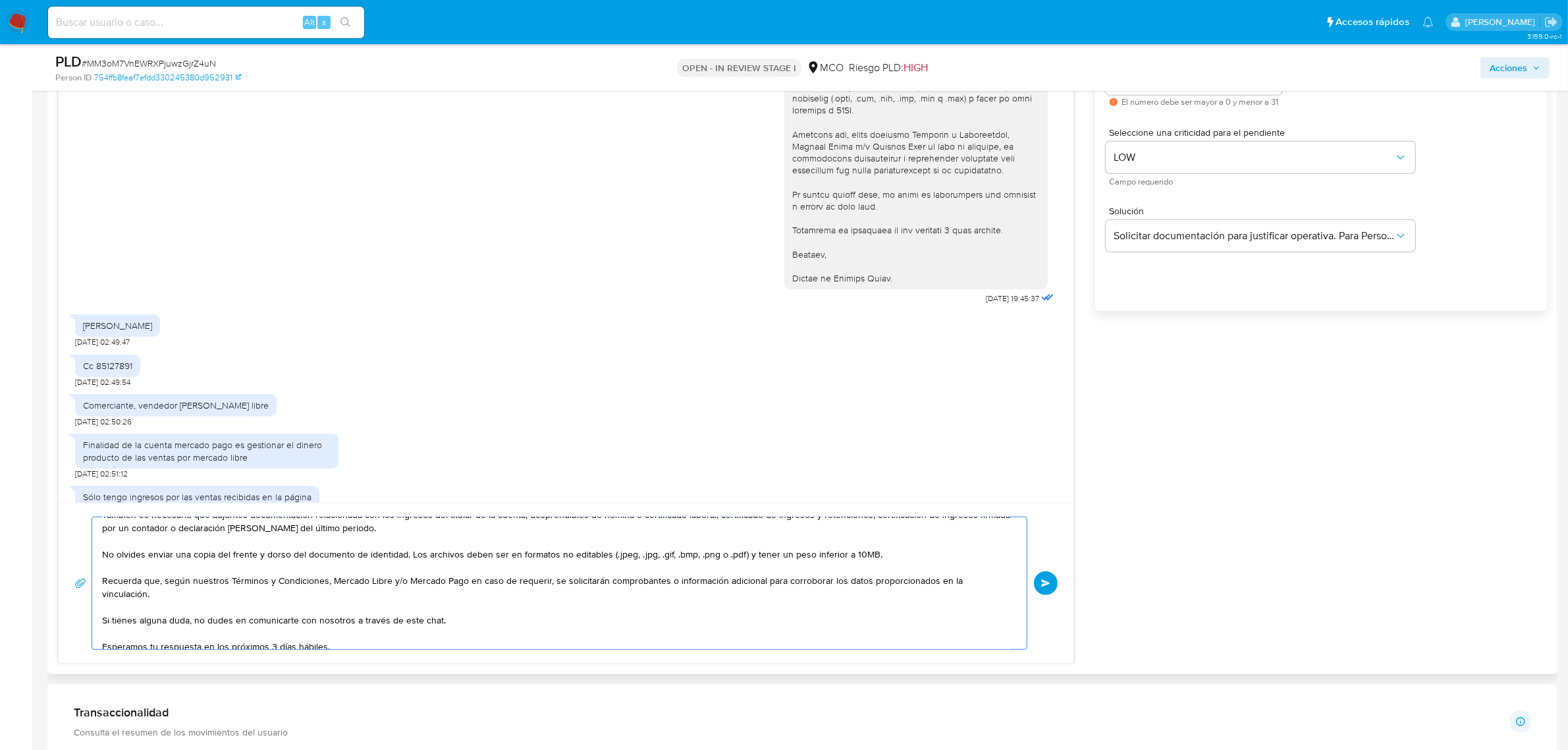
scroll to position [0, 0]
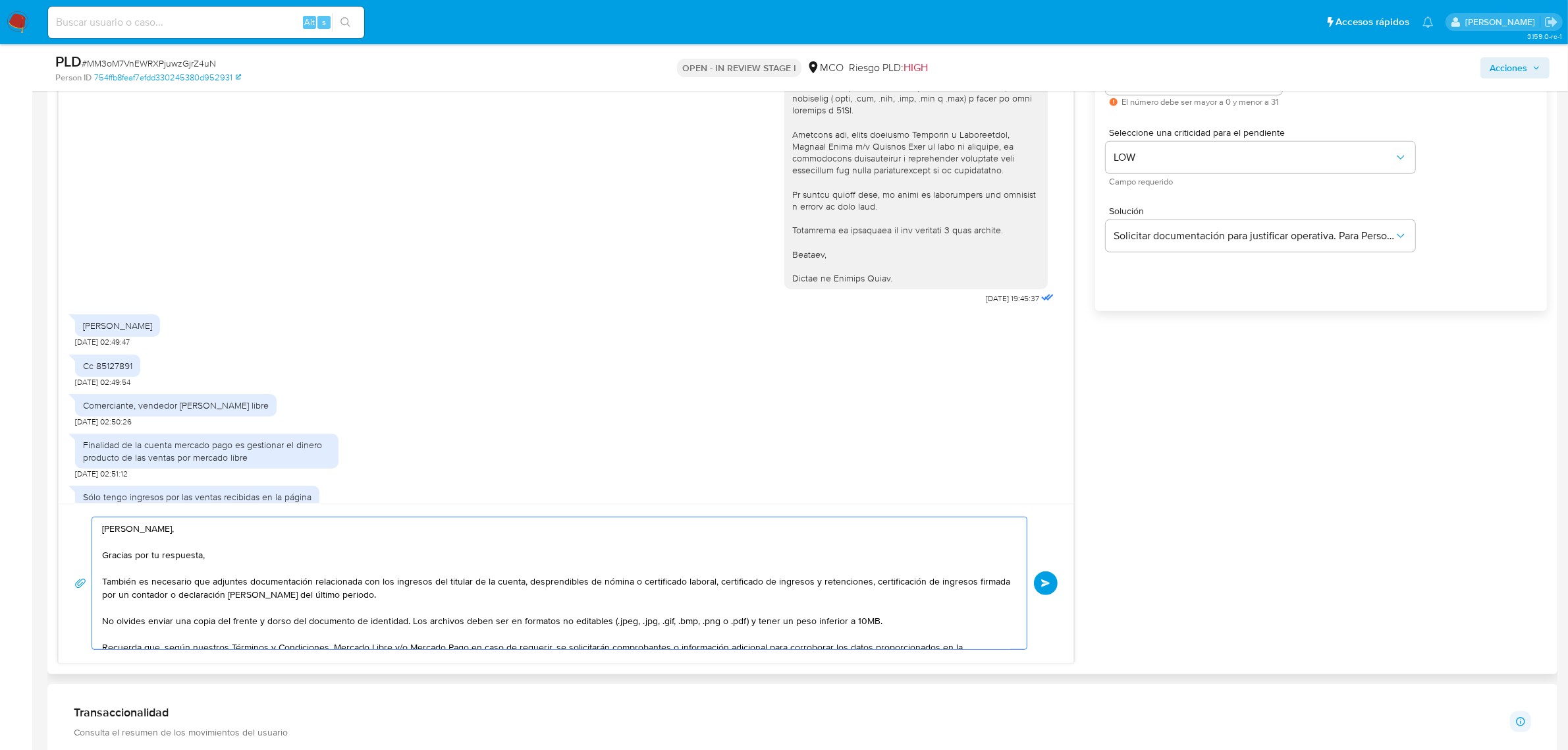
click at [105, 580] on textarea "Hola Klauss, Gracias por tu respuesta, También es necesario que adjuntes docume…" at bounding box center [556, 583] width 908 height 132
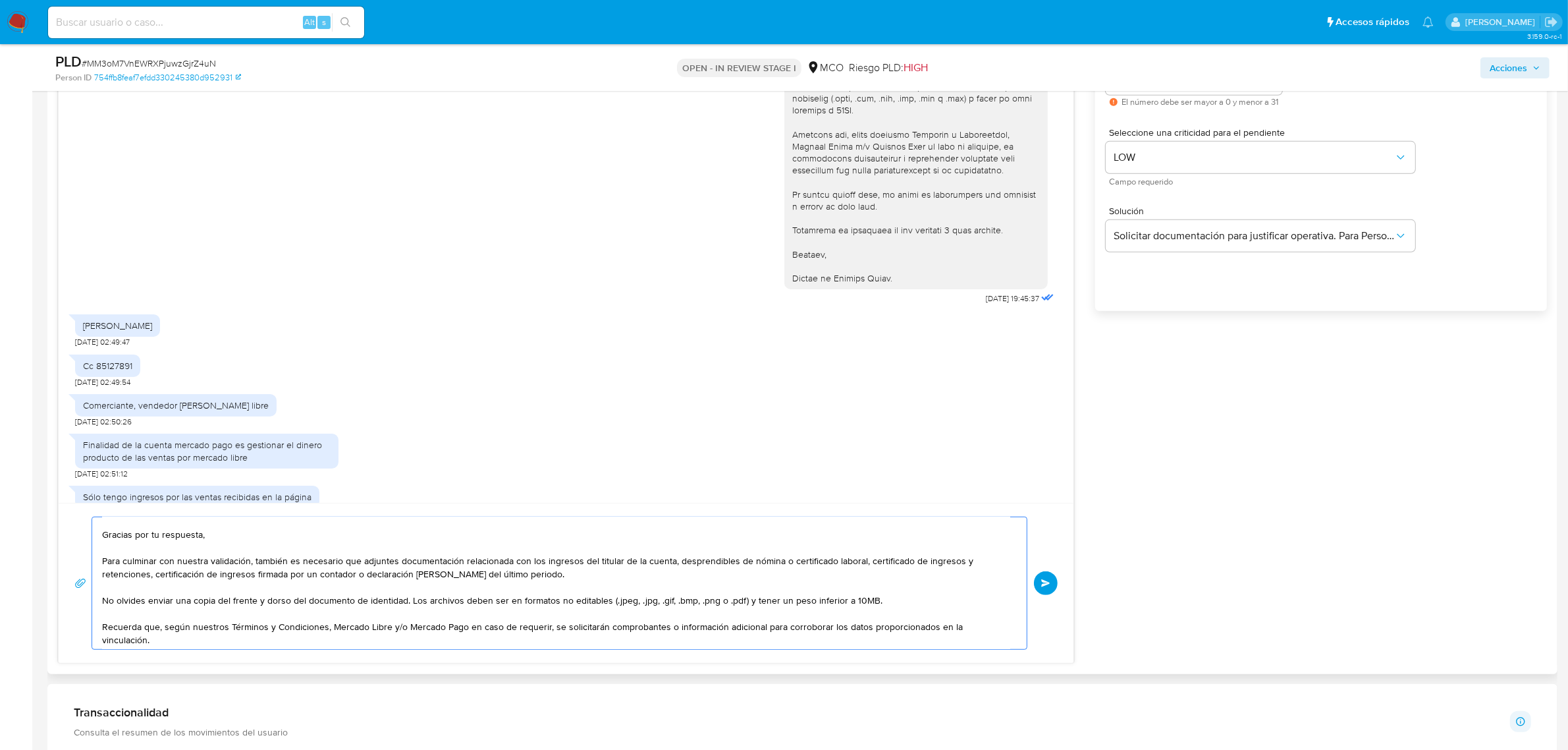
drag, startPoint x: 103, startPoint y: 541, endPoint x: 407, endPoint y: 598, distance: 309.3
click at [407, 598] on textarea "Hola Klauss, Gracias por tu respuesta, Para culminar con nuestra validación, ta…" at bounding box center [556, 583] width 908 height 132
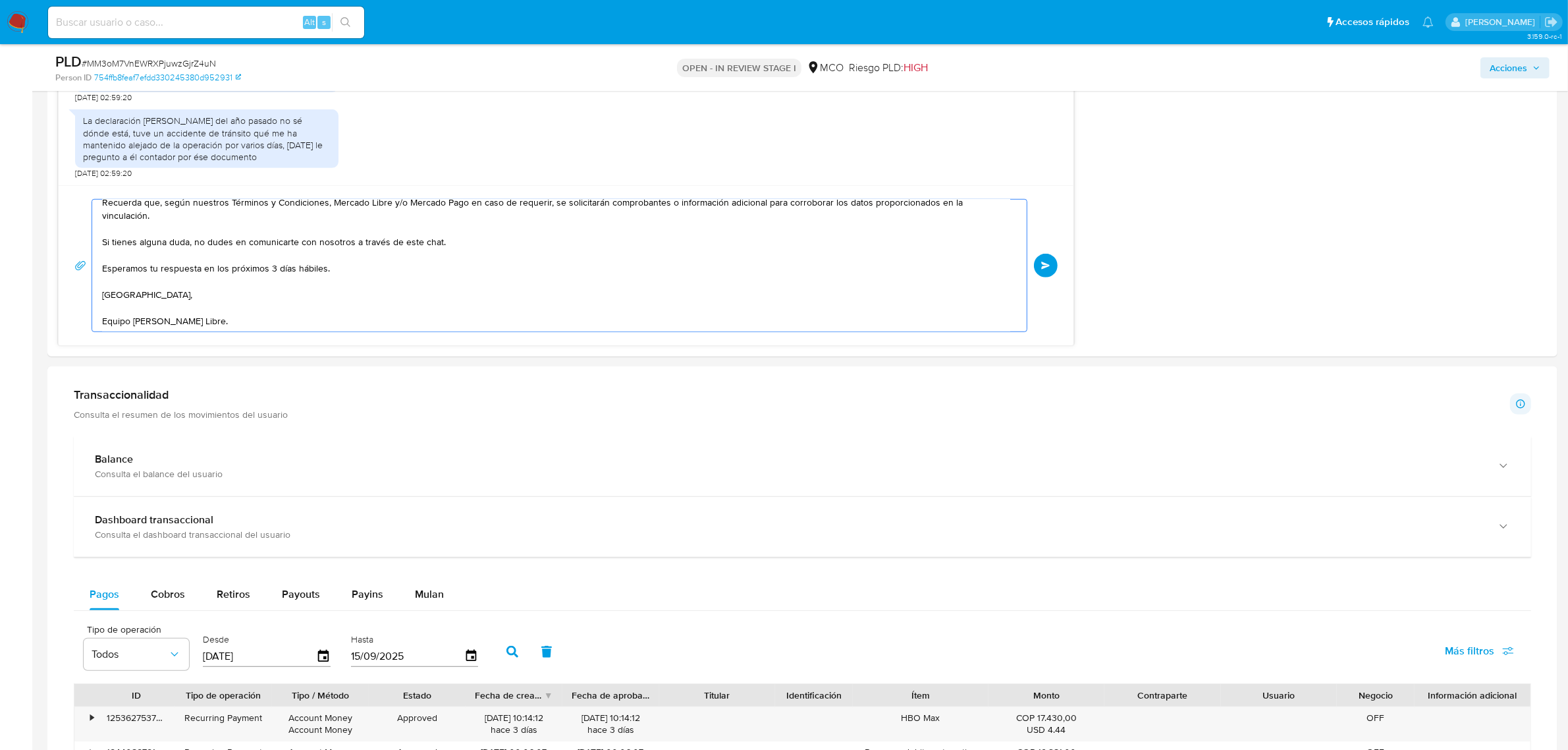
scroll to position [1112, 0]
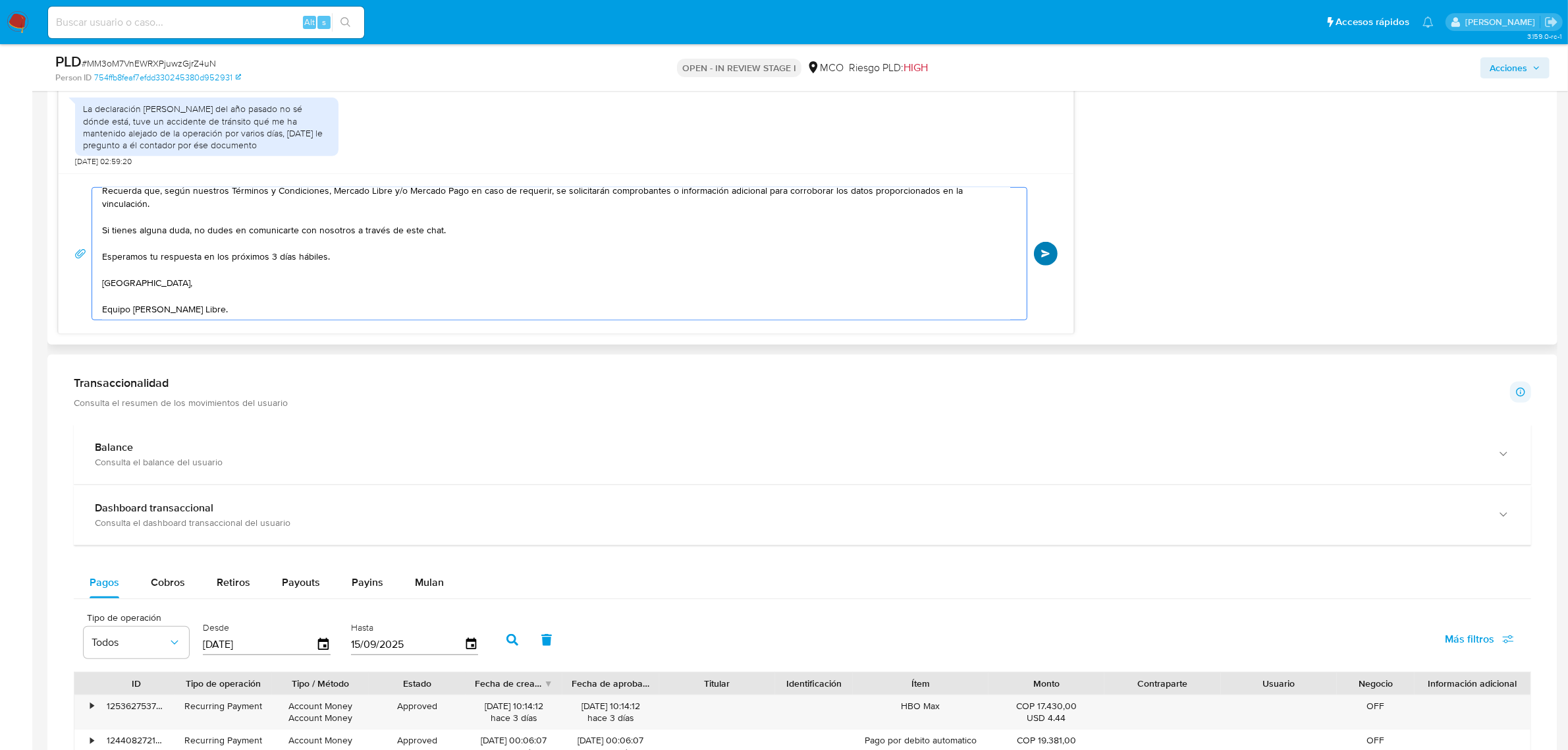
type textarea "Hola Klauss, Gracias por tu respuesta, Para culminar con nuestra validación, ta…"
click at [1048, 252] on span "Enviar" at bounding box center [1046, 254] width 9 height 8
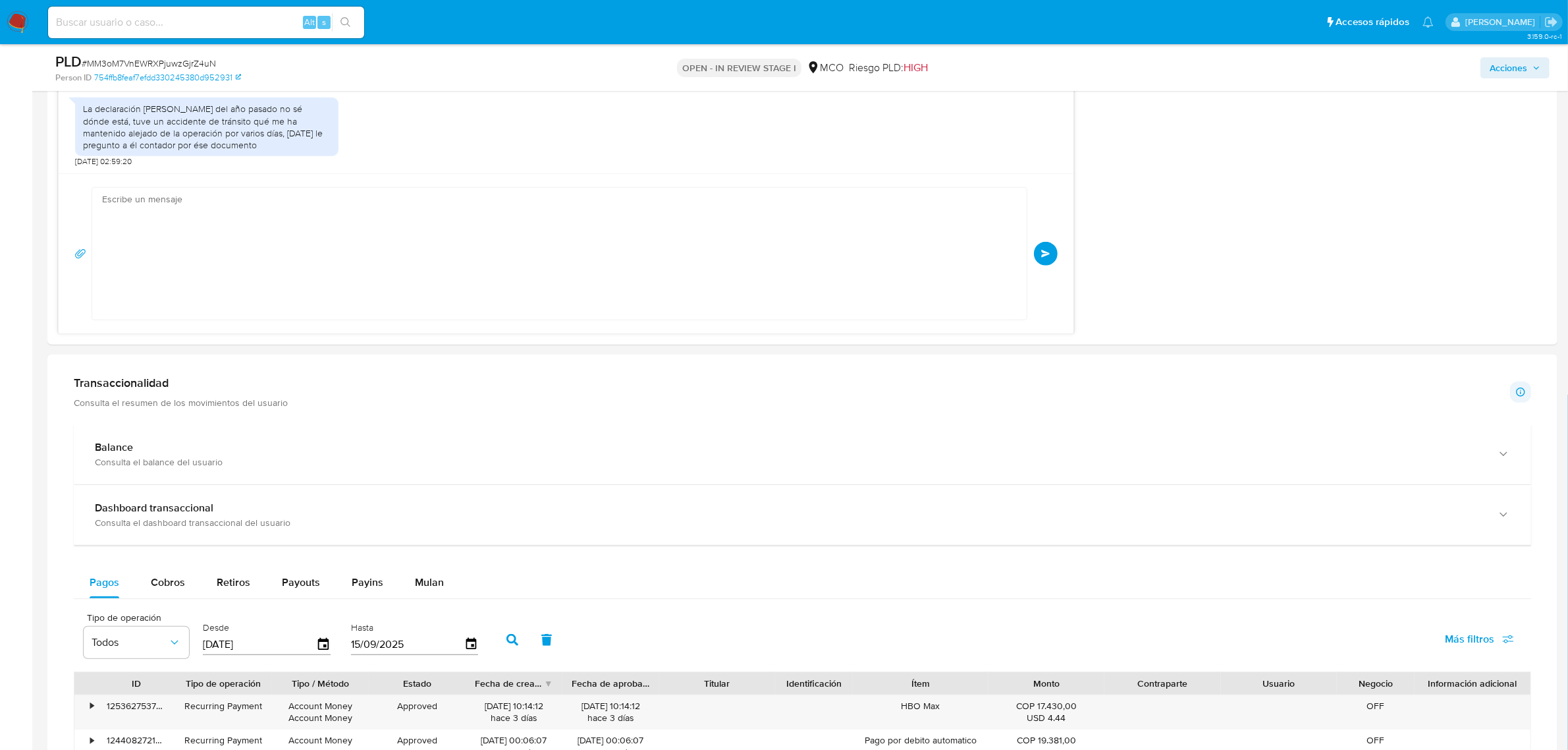
scroll to position [843, 0]
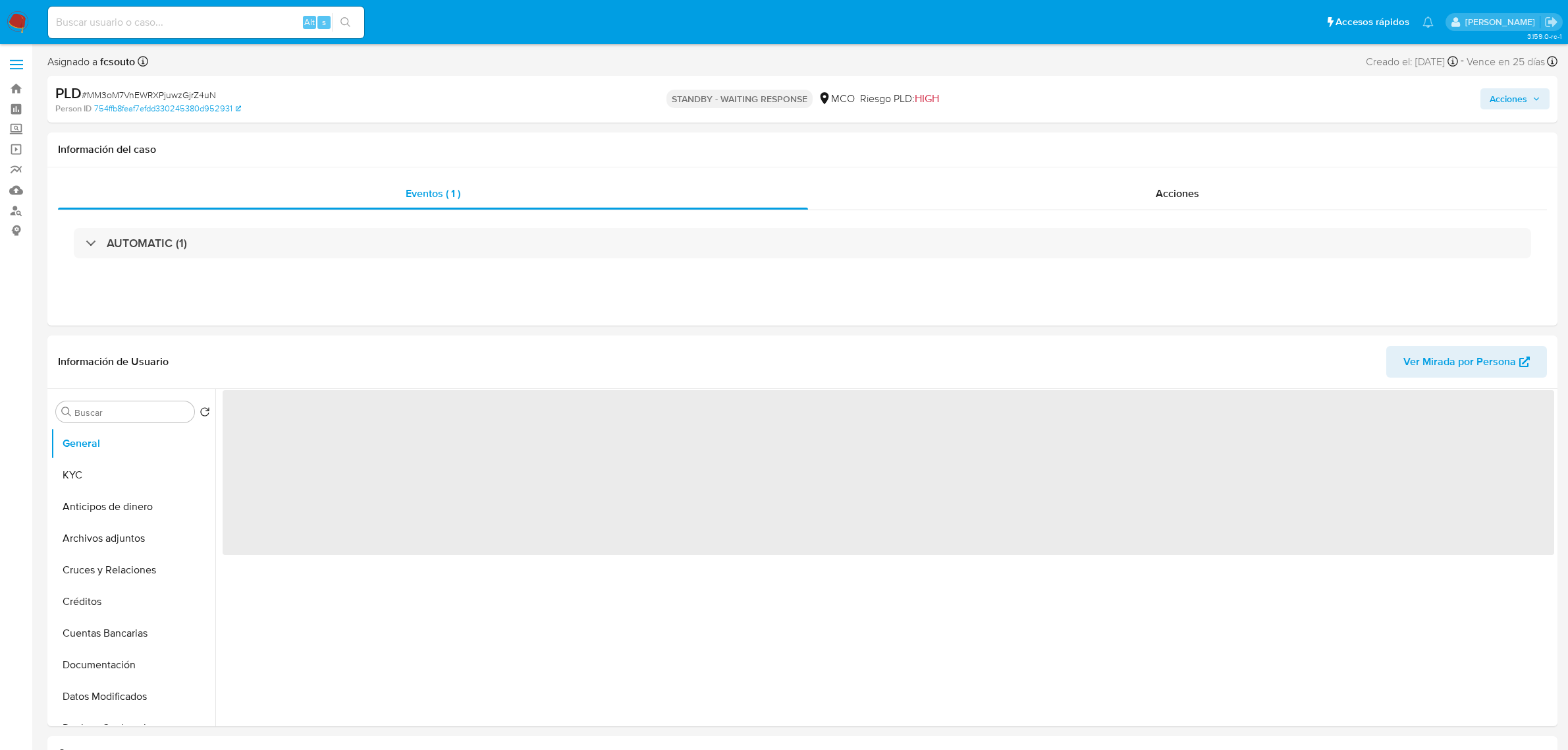
select select "10"
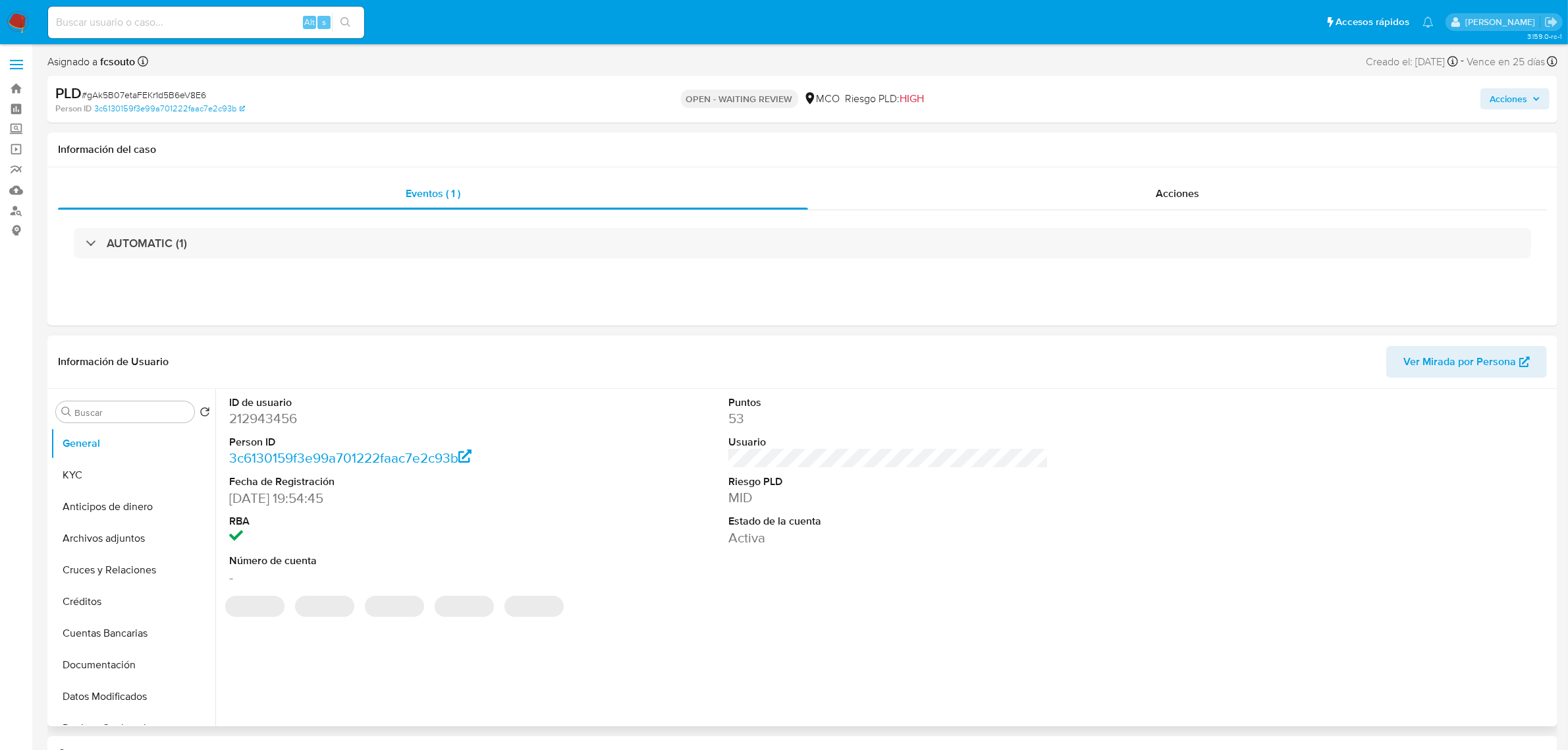
click at [283, 419] on dd "212943456" at bounding box center [389, 419] width 320 height 19
click at [283, 419] on dd "212943456" at bounding box center [389, 419] width 320 height 19
copy dd "212943456"
